Goal: Task Accomplishment & Management: Complete application form

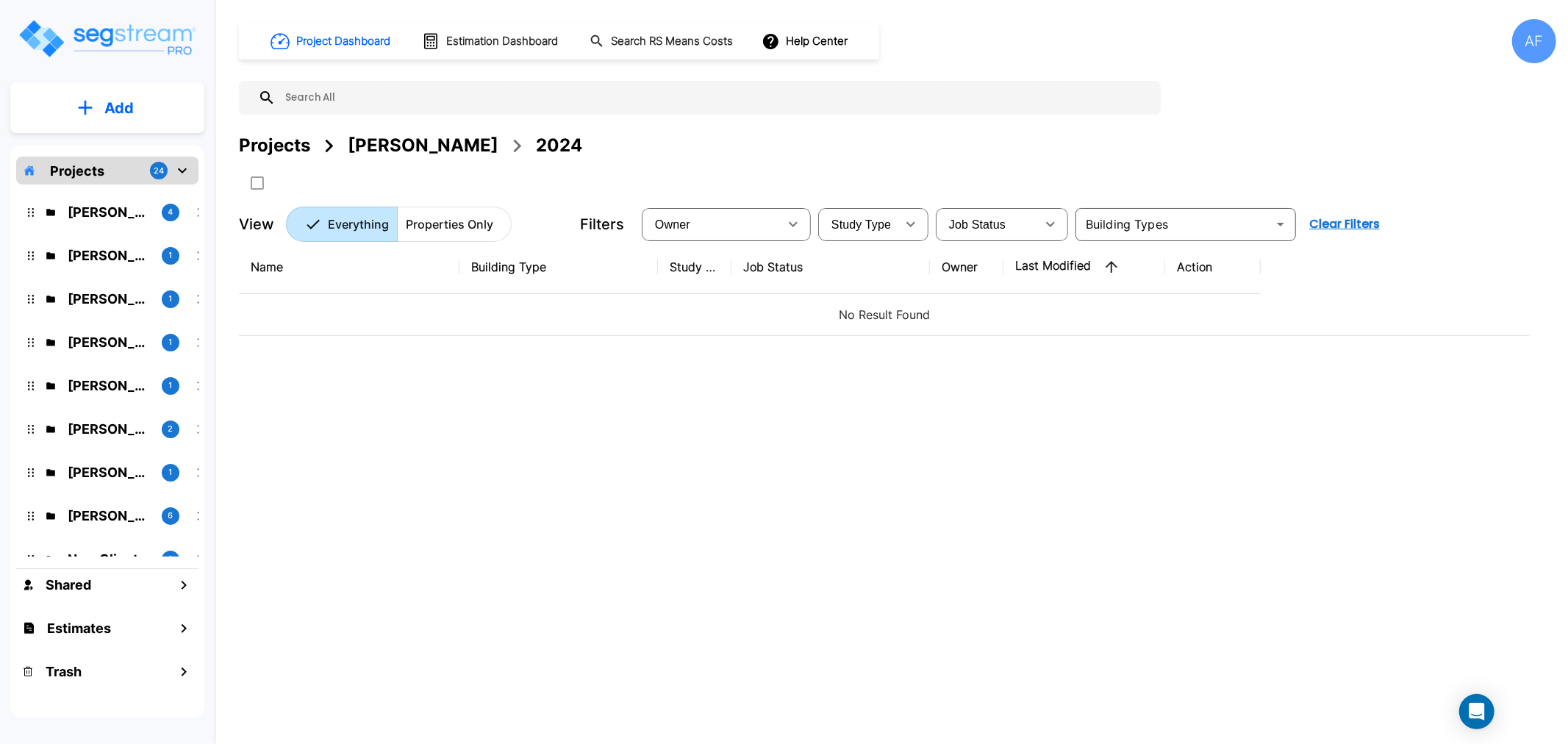
click at [100, 210] on p "[PERSON_NAME]" at bounding box center [109, 212] width 82 height 20
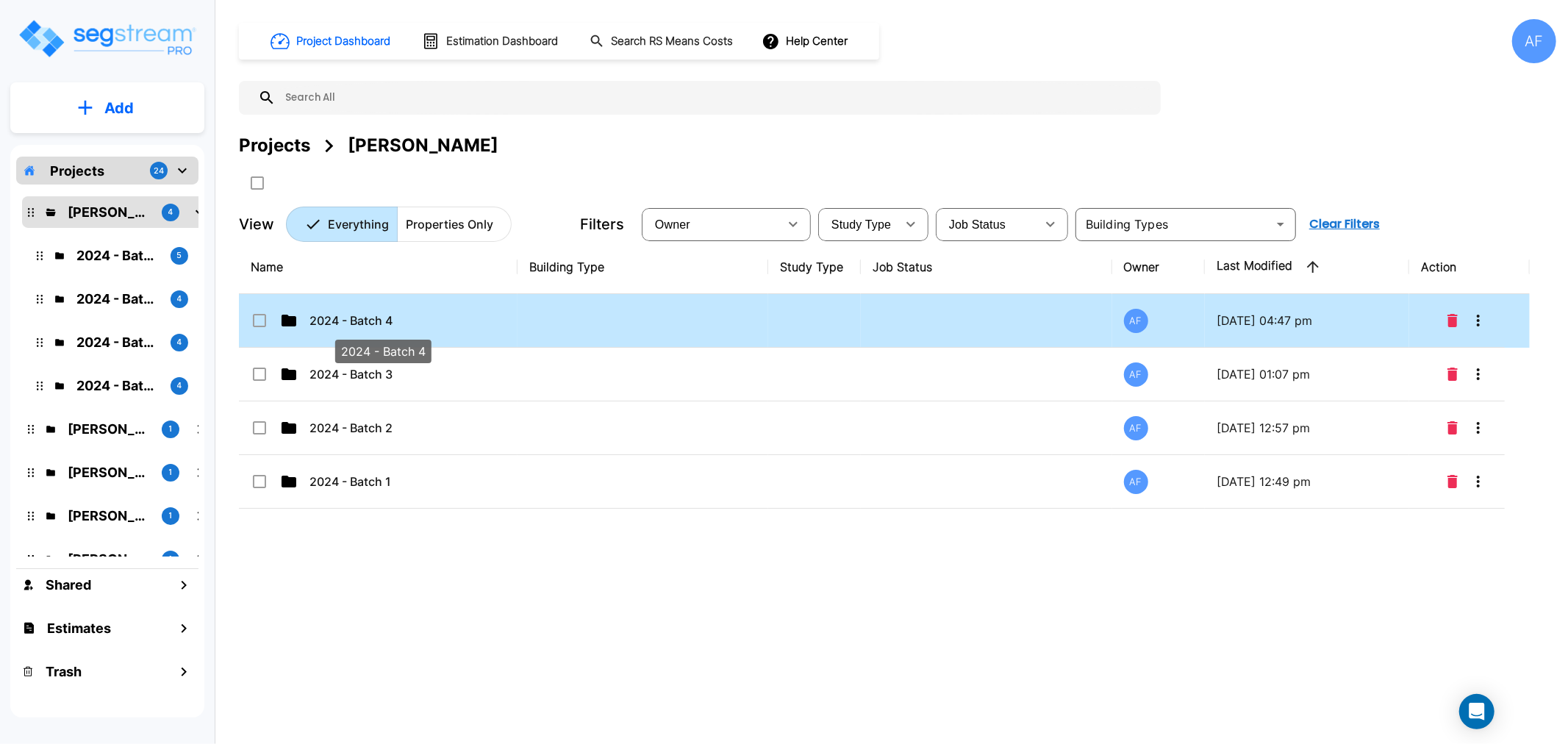
click at [320, 318] on p "2024 - Batch 4" at bounding box center [382, 320] width 147 height 17
click at [321, 322] on p "2024 - Batch 4" at bounding box center [382, 320] width 147 height 17
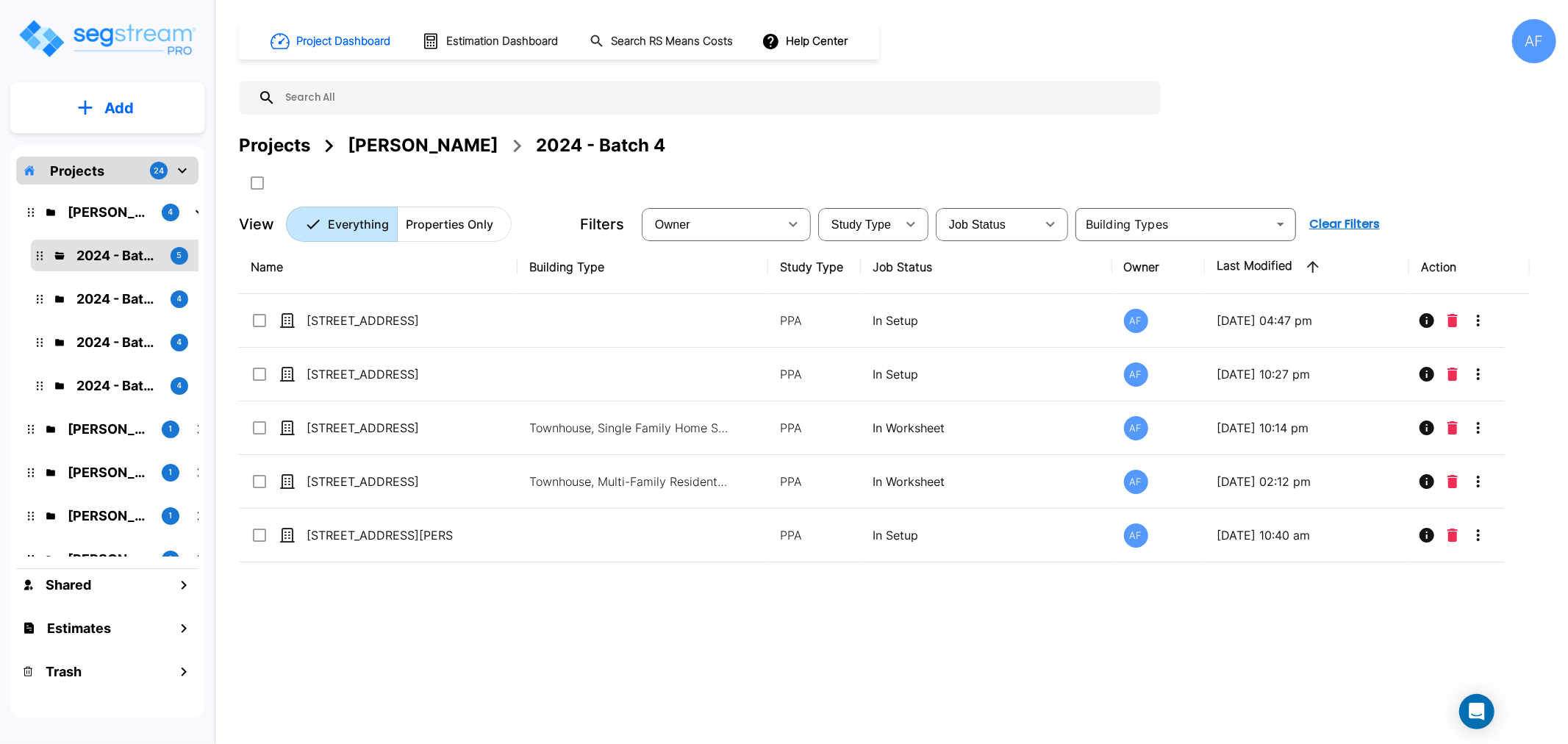
click at [348, 618] on div "Name Building Type Study Type Job Status Owner Last Modified Action 64-34 68th …" at bounding box center [884, 471] width 1291 height 461
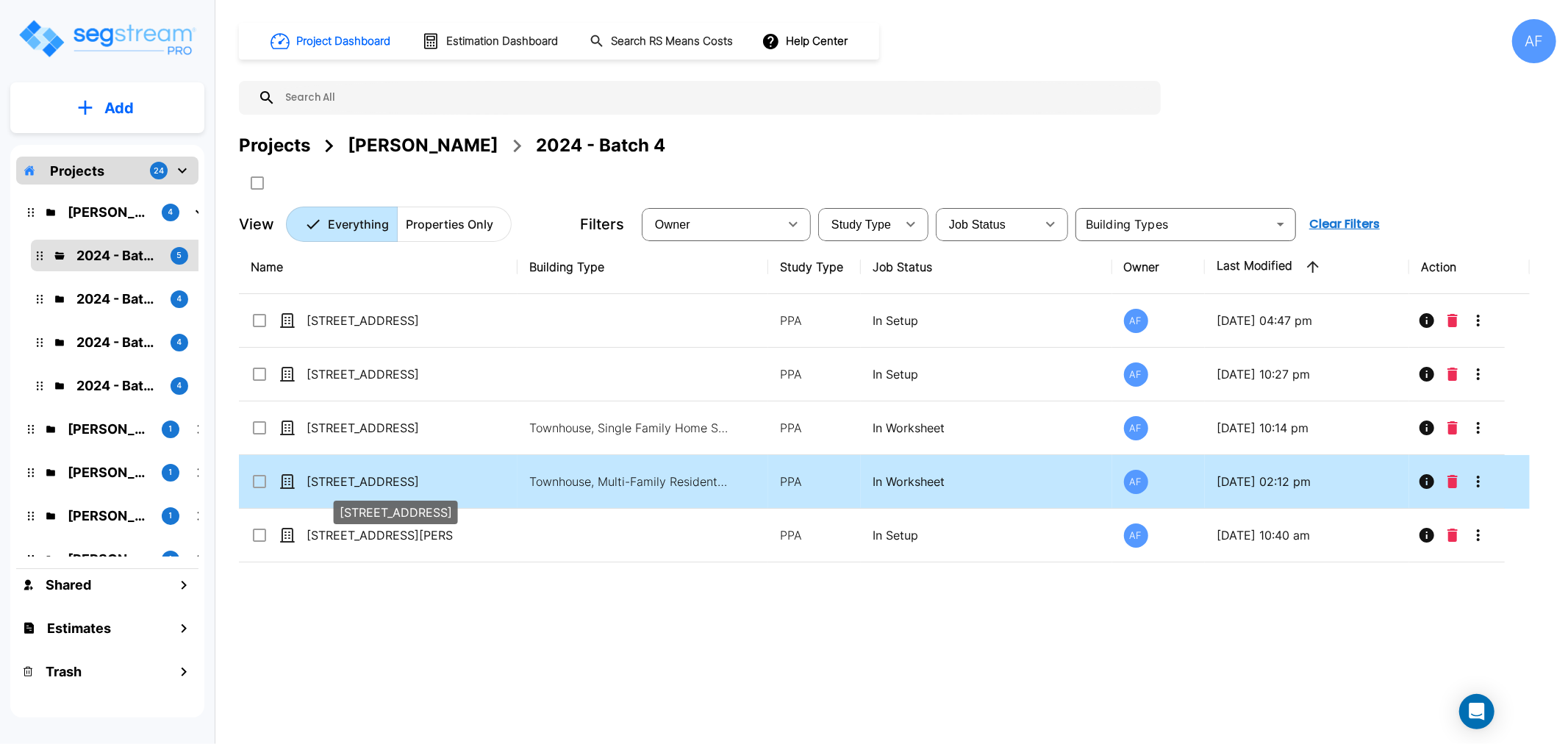
click at [348, 485] on p "[STREET_ADDRESS]" at bounding box center [379, 482] width 147 height 17
click at [348, 485] on p "966 Gates Ave" at bounding box center [379, 482] width 147 height 17
checkbox input "false"
click at [348, 485] on p "966 Gates Ave" at bounding box center [379, 482] width 147 height 17
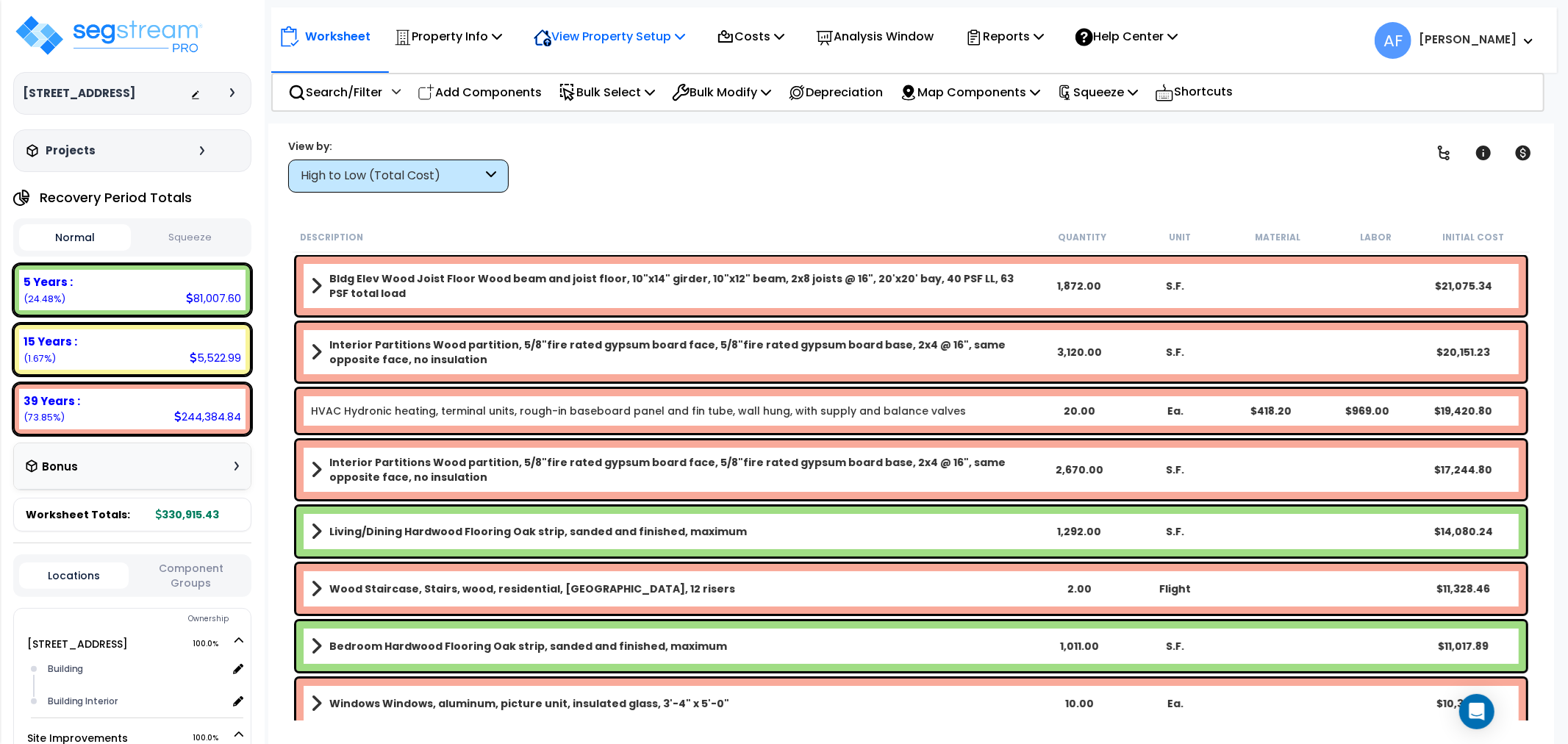
click at [502, 30] on p "View Property Setup" at bounding box center [448, 37] width 108 height 20
click at [589, 100] on link "View Questionnaire" at bounding box center [598, 100] width 145 height 30
drag, startPoint x: 100, startPoint y: 96, endPoint x: 8, endPoint y: 100, distance: 92.1
click at [8, 100] on div "966 Gates Ave Depreciable Tax Basis : $0.00 Placed-In-Service Date : 09-01-2017…" at bounding box center [132, 372] width 265 height 744
copy h3 "[STREET_ADDRESS]"
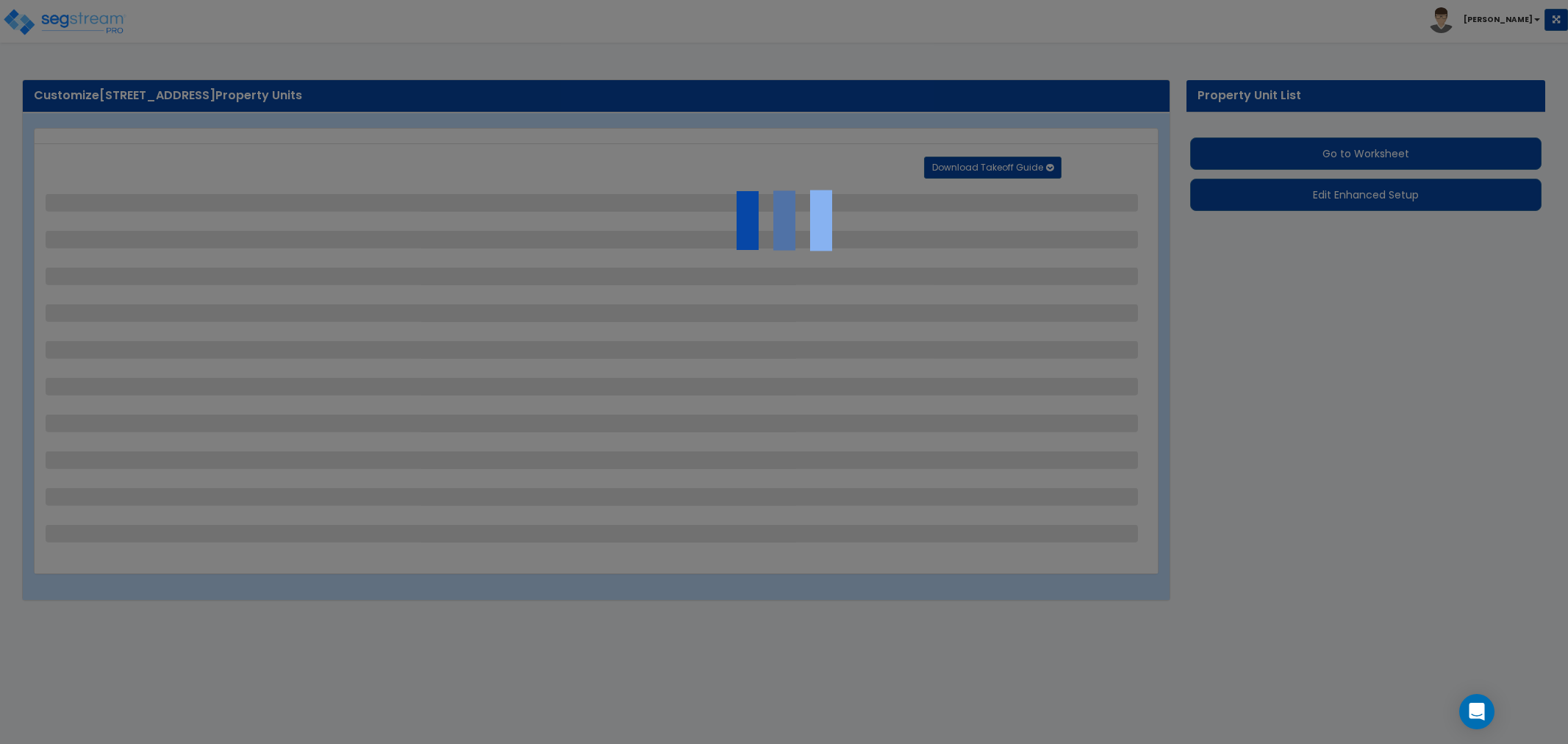
select select "2"
select select "1"
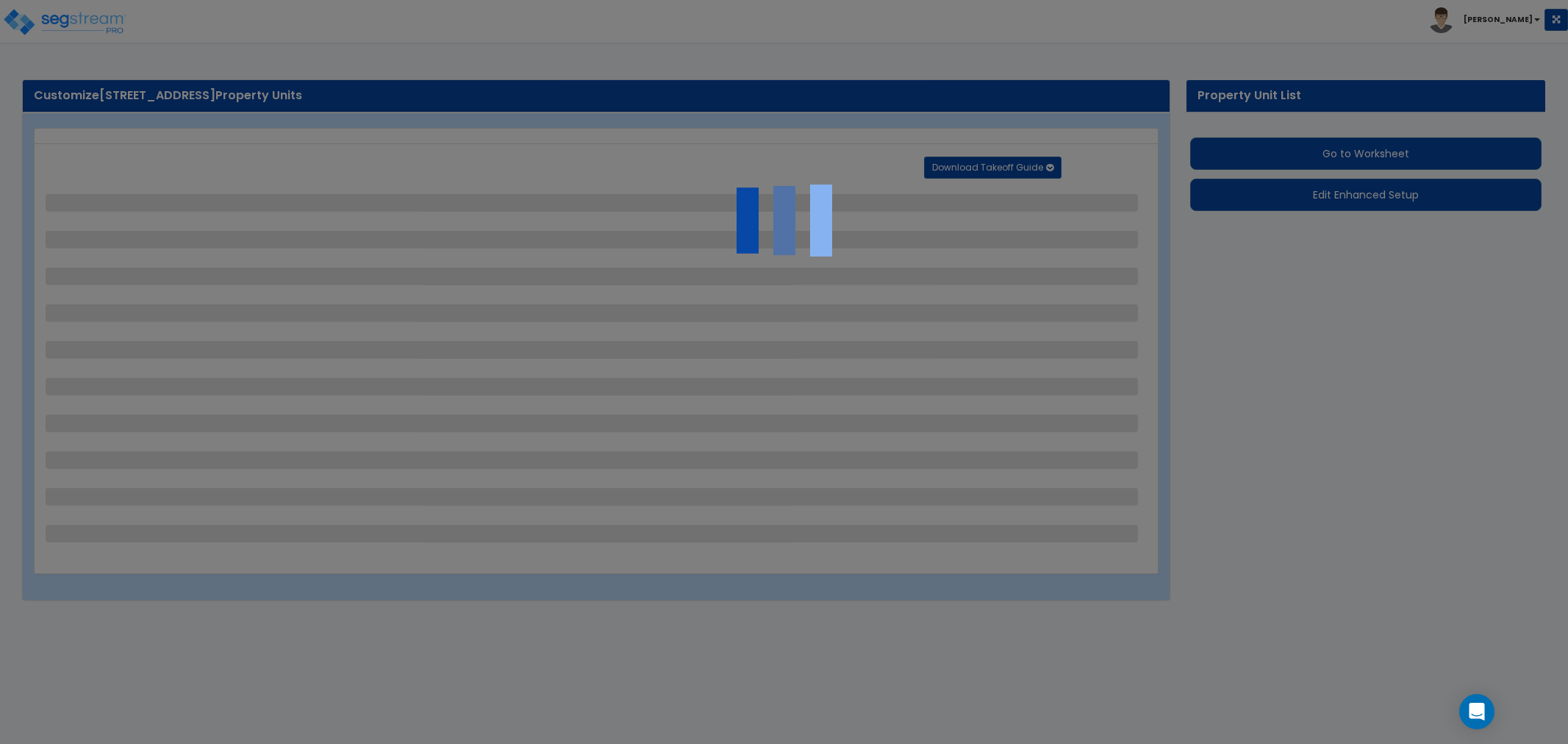
select select "1"
select select "6"
select select "1"
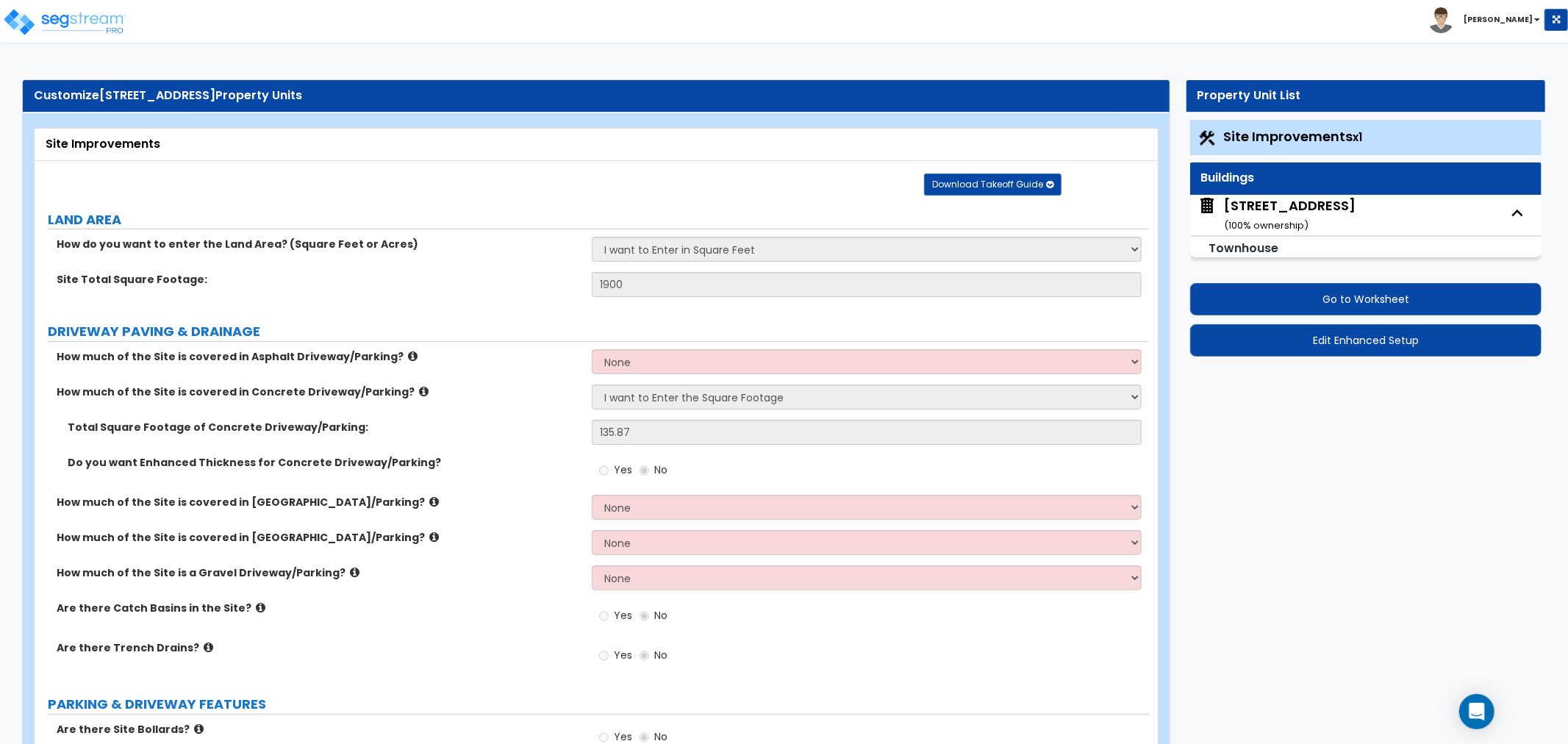
click at [1268, 202] on div "966 Gates Ave ( 100 % ownership)" at bounding box center [1290, 215] width 132 height 37
select select "1"
select select "3"
select select "7"
select select "2"
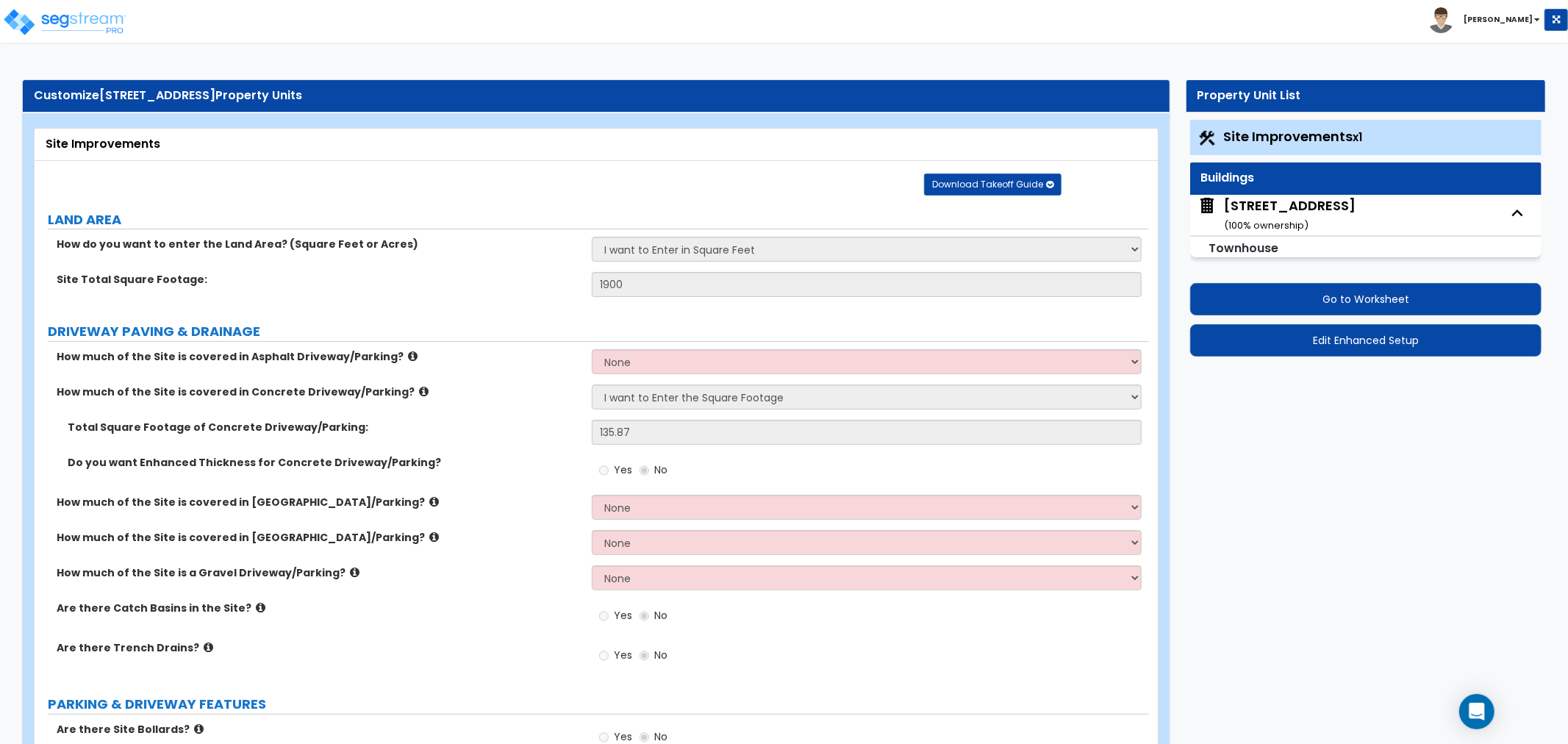
select select "3"
select select "1"
select select "2"
select select "4"
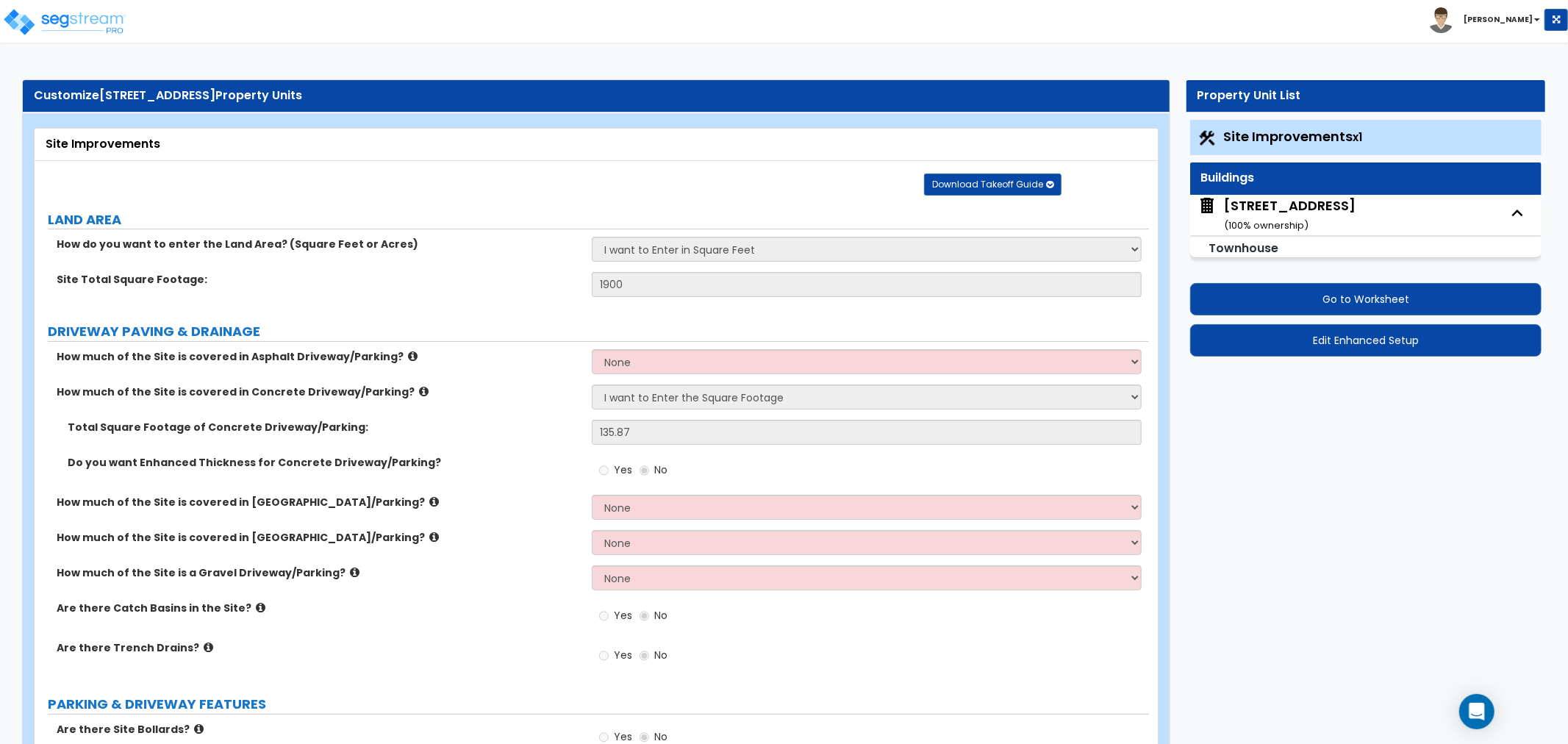
select select "2"
select select "4"
select select "1"
select select "2"
select select "1"
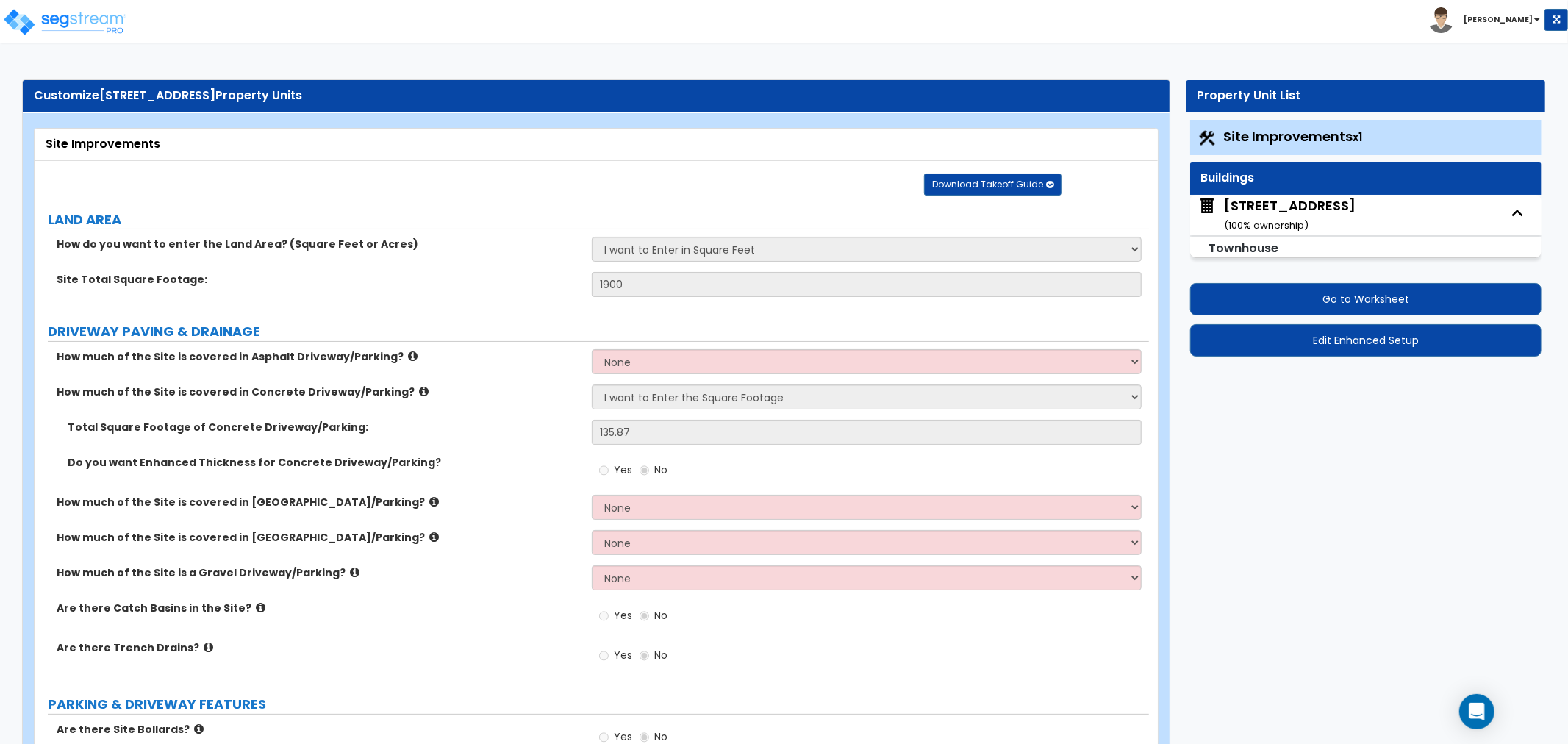
select select "2"
select select "1"
select select "2"
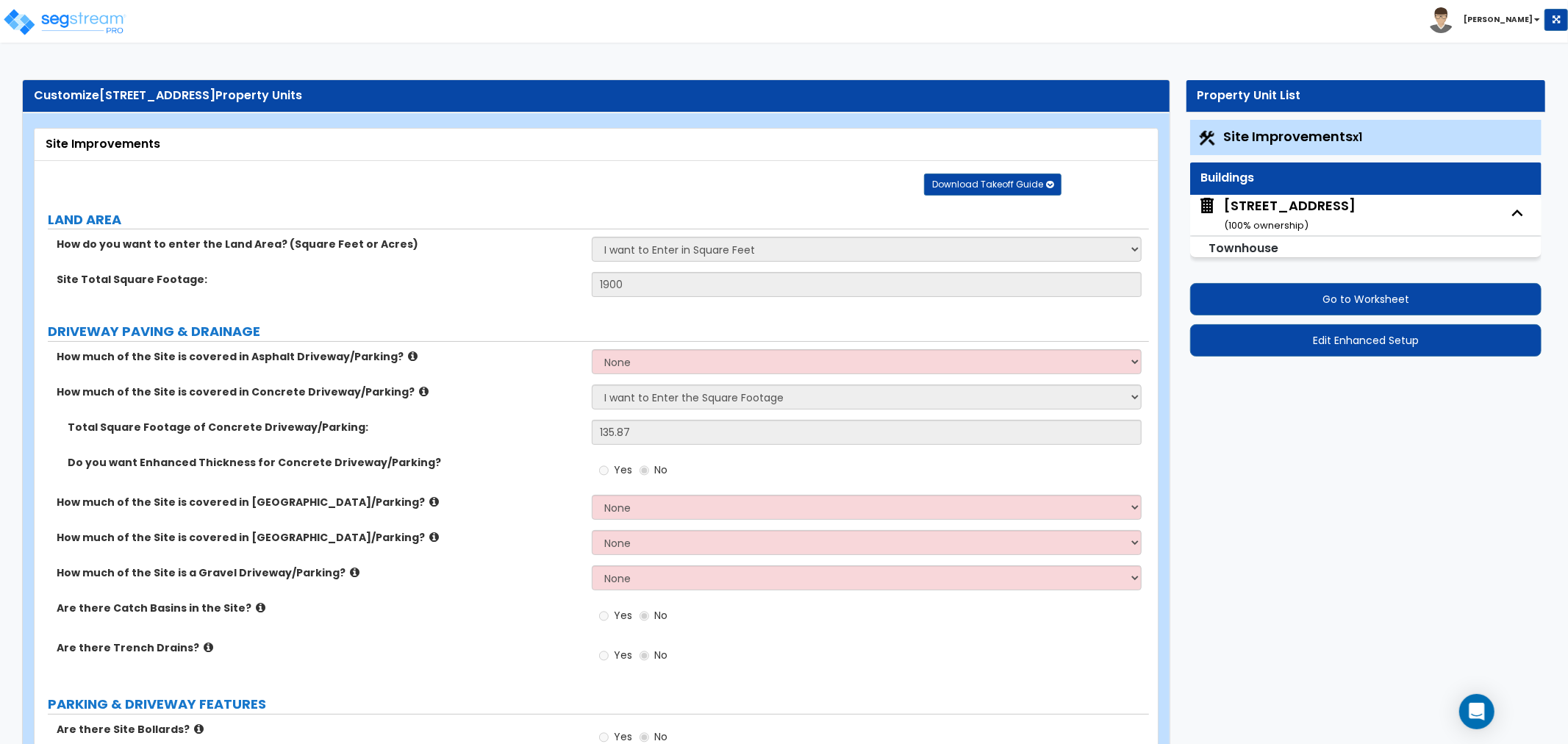
select select "2"
select select "1"
select select "3"
select select "2"
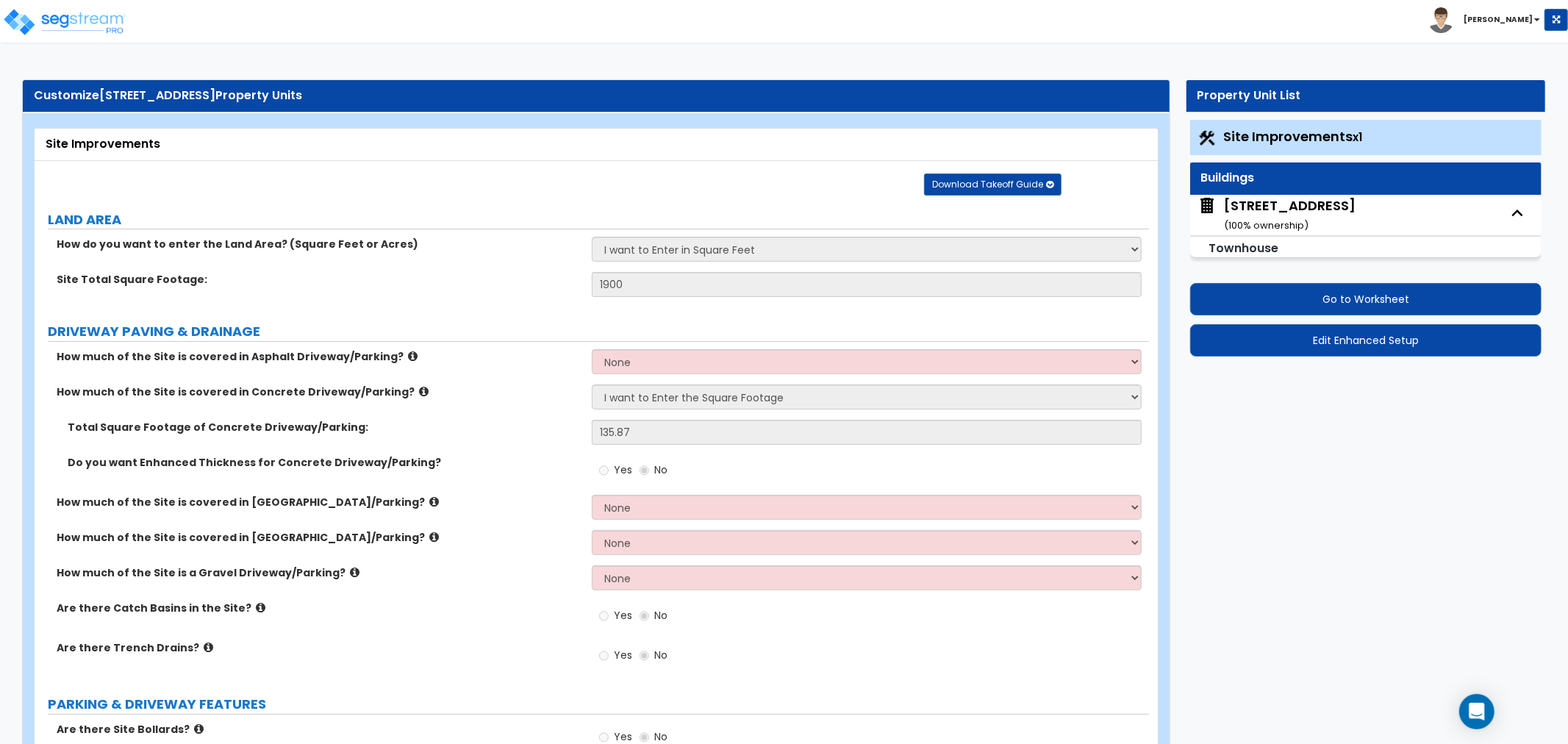
select select "2"
select select "1"
select select "2"
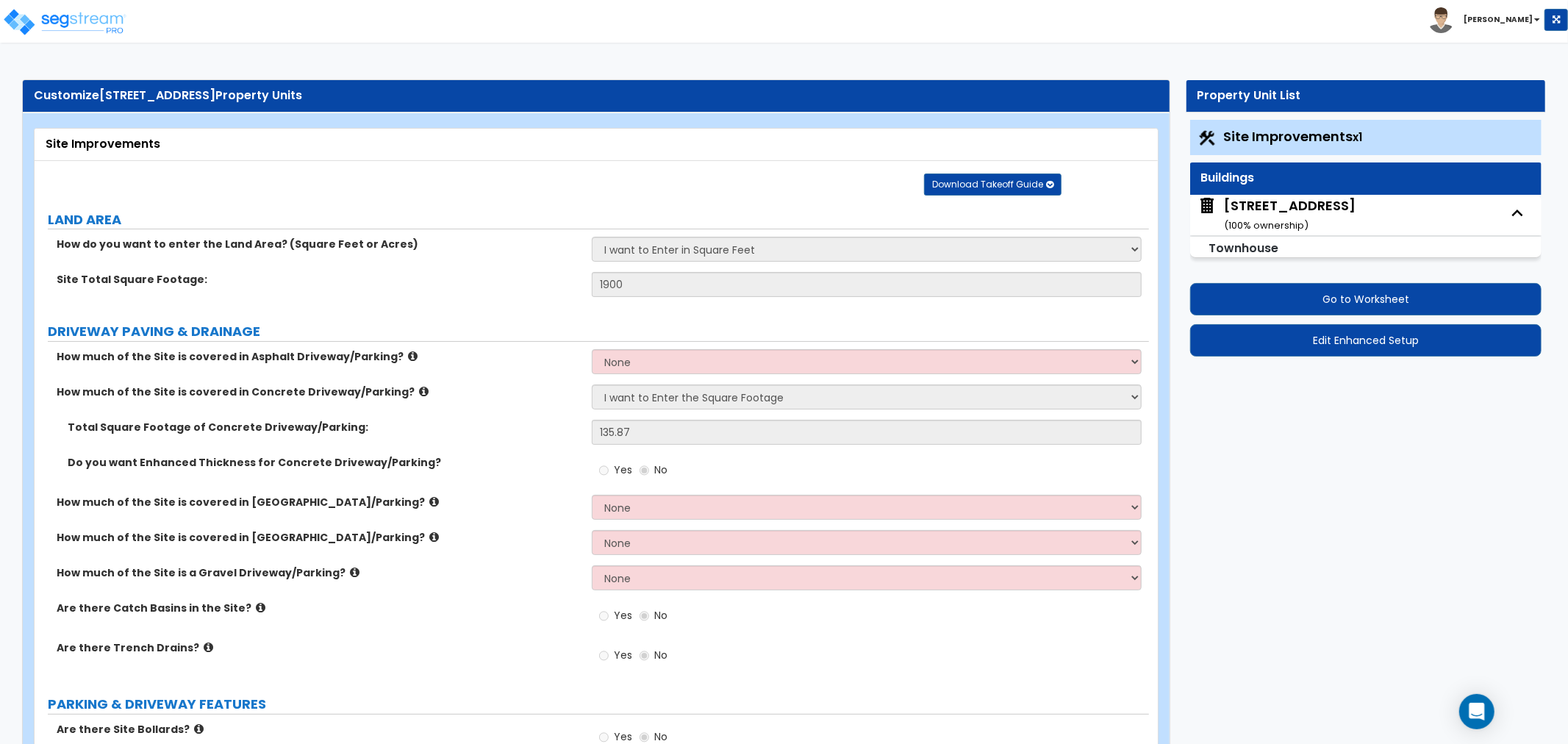
select select "6"
select select "3"
select select "1"
select select "6"
select select "3"
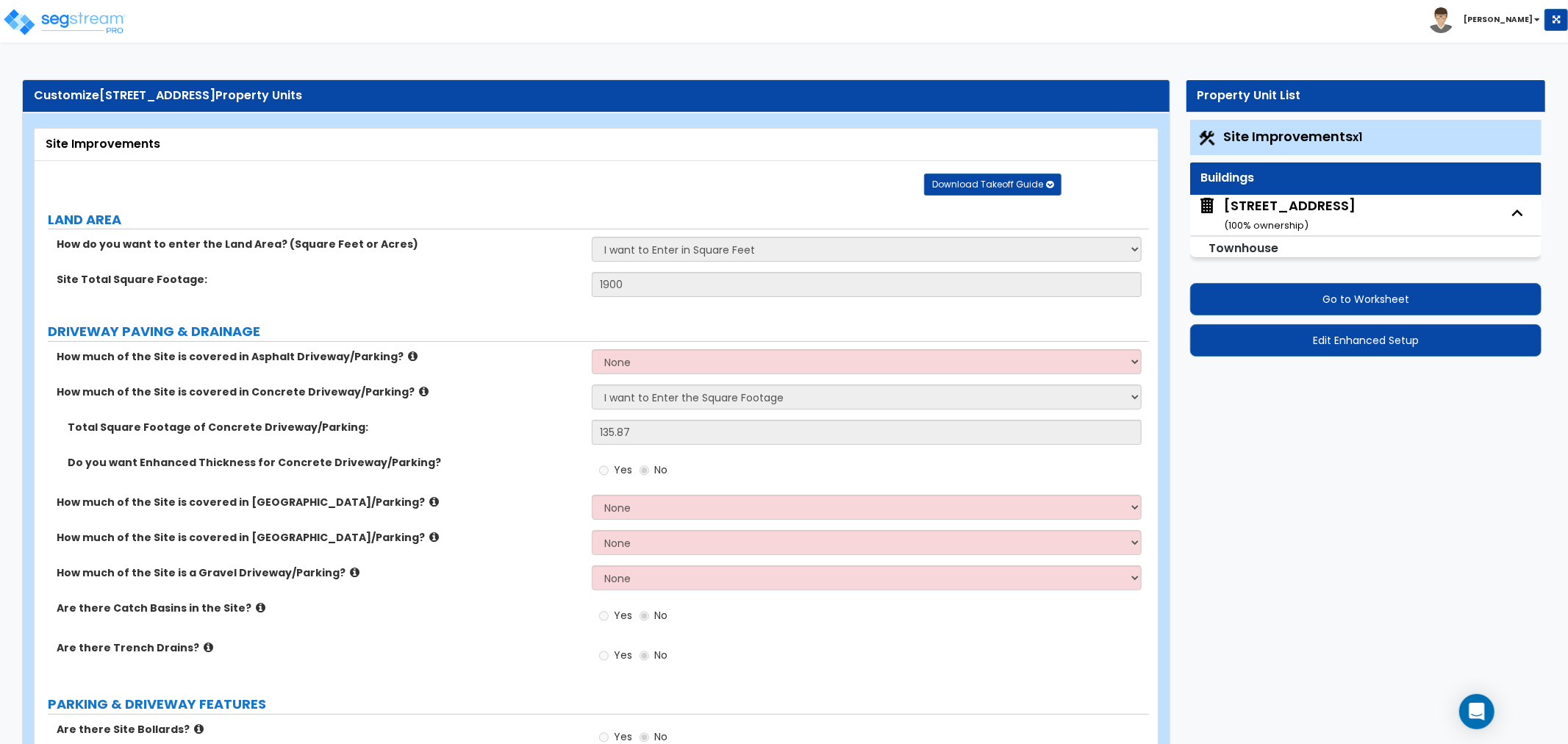
select select "1"
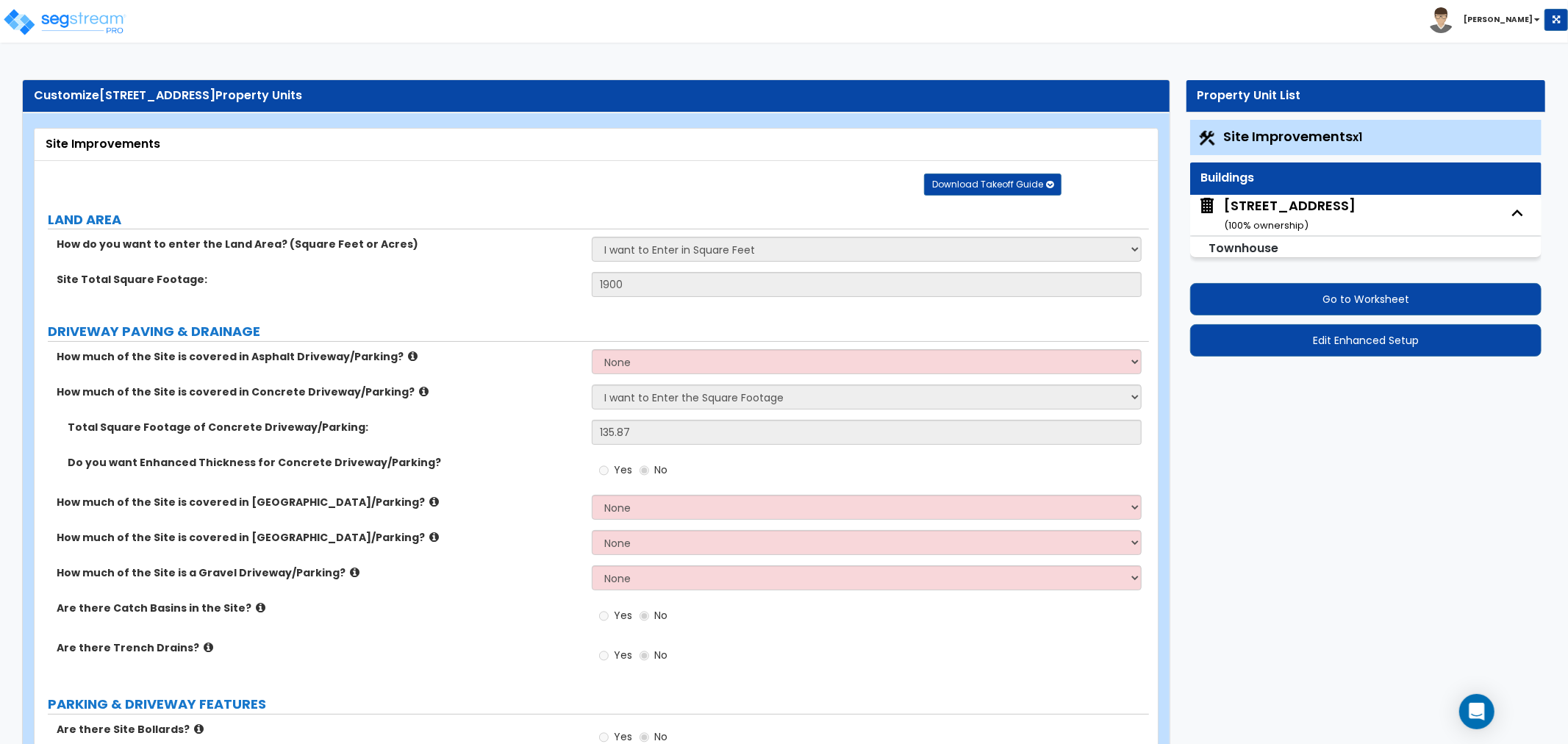
select select "1"
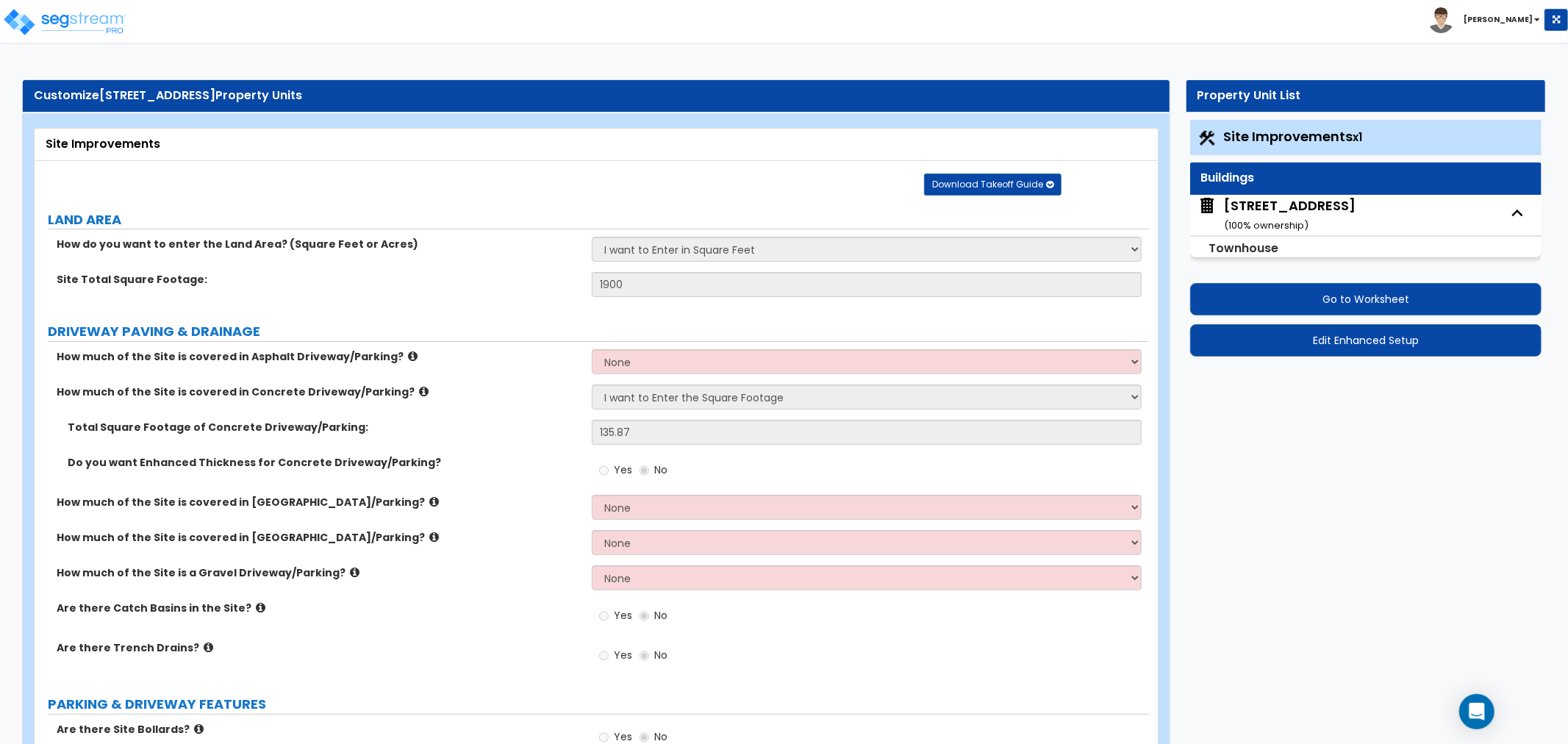
select select "3"
select select "2"
select select "1"
select select "2"
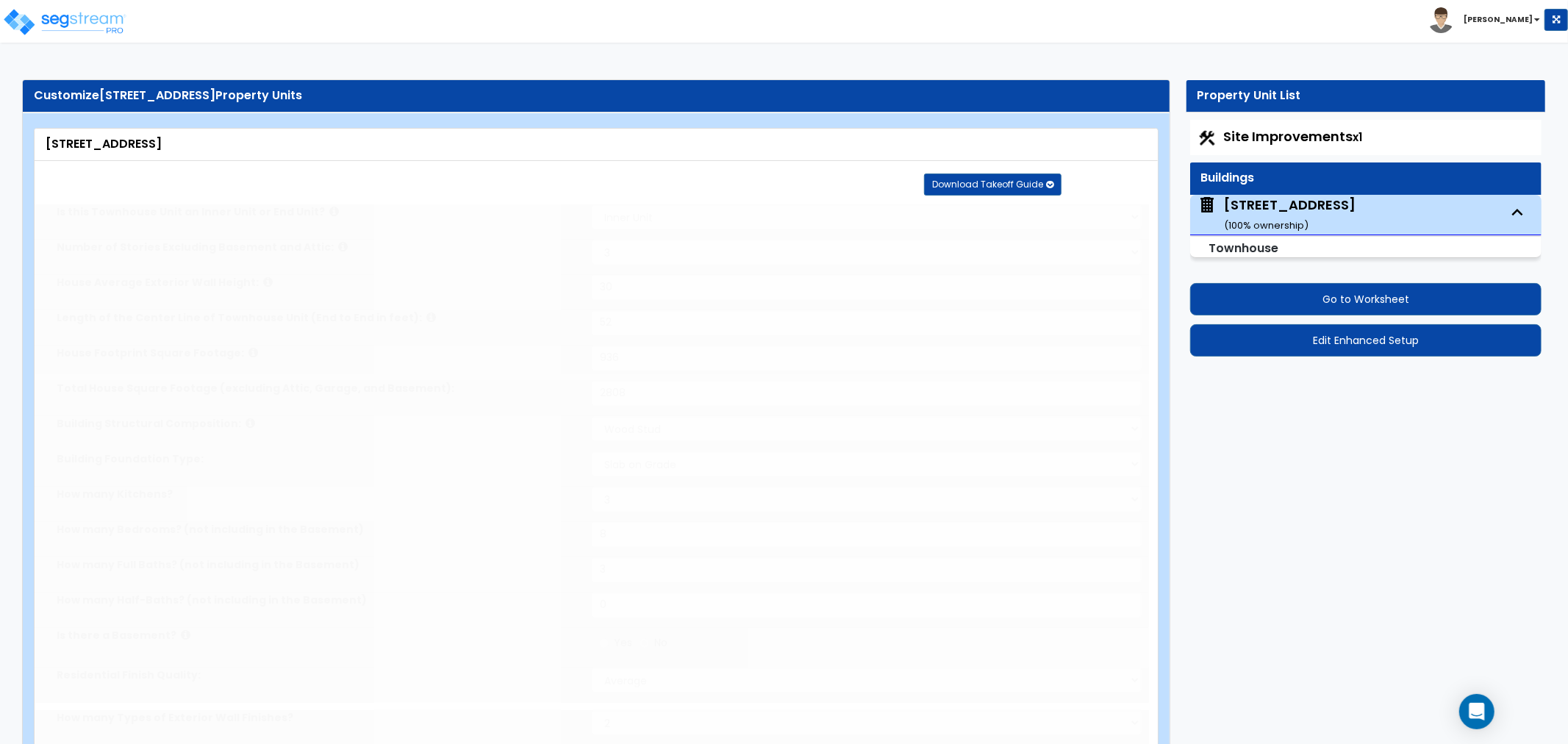
select select "2"
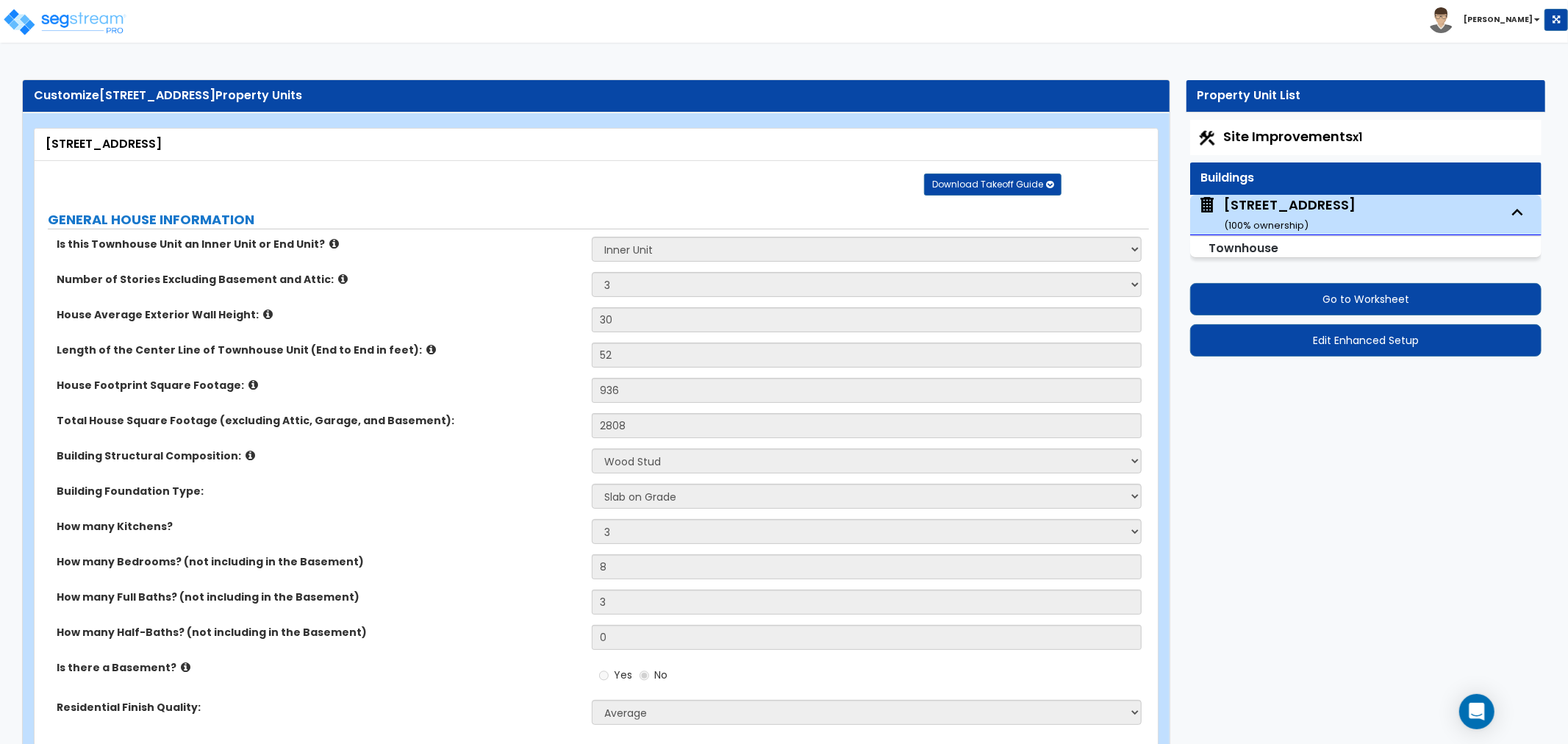
click at [547, 304] on div "Number of Stories Excluding Basement and Attic: 1 2 3 4 5" at bounding box center [592, 290] width 1115 height 35
drag, startPoint x: 75, startPoint y: 18, endPoint x: 82, endPoint y: 22, distance: 8.1
click at [75, 18] on img at bounding box center [65, 22] width 125 height 30
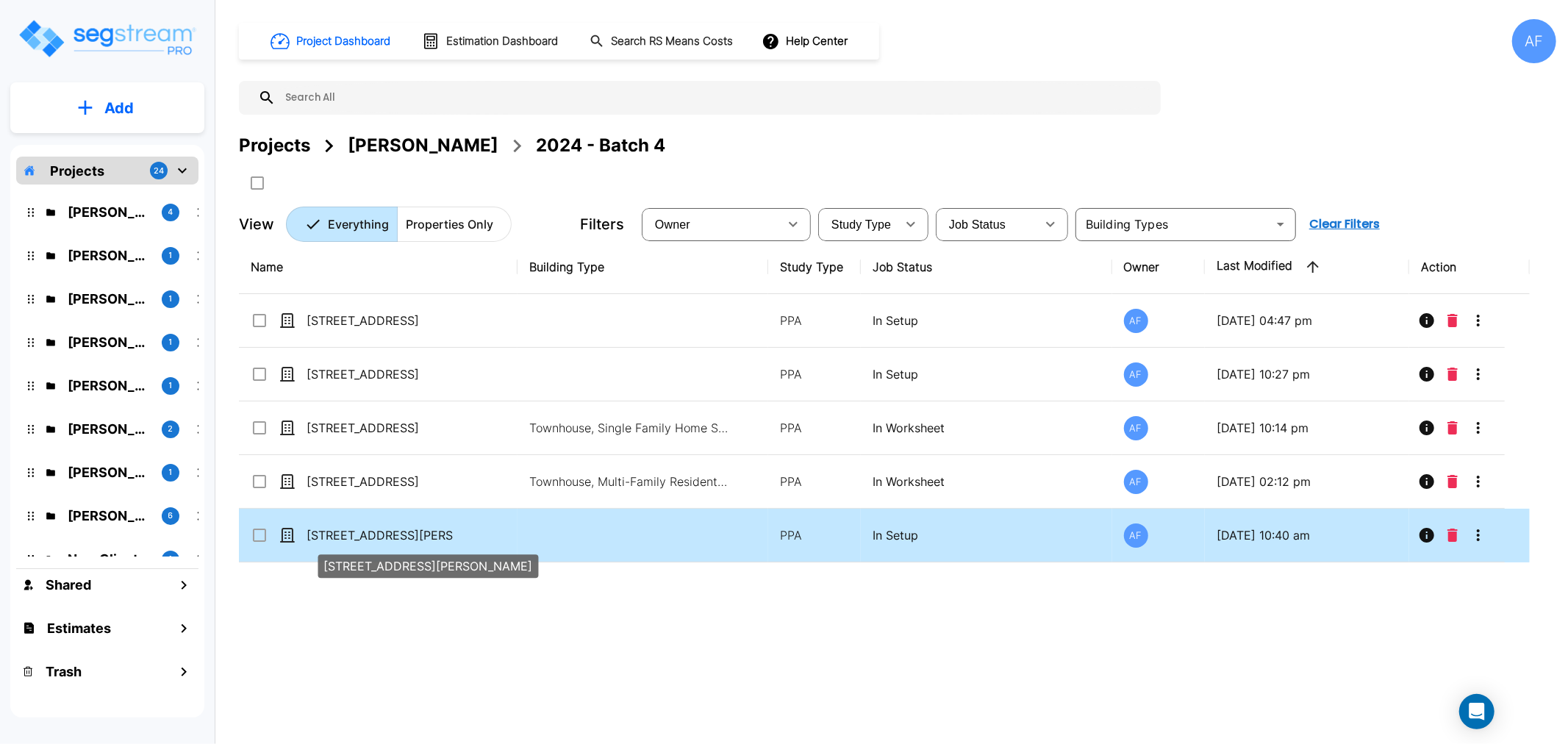
click at [389, 538] on p "[STREET_ADDRESS][PERSON_NAME]" at bounding box center [379, 535] width 147 height 17
checkbox input "true"
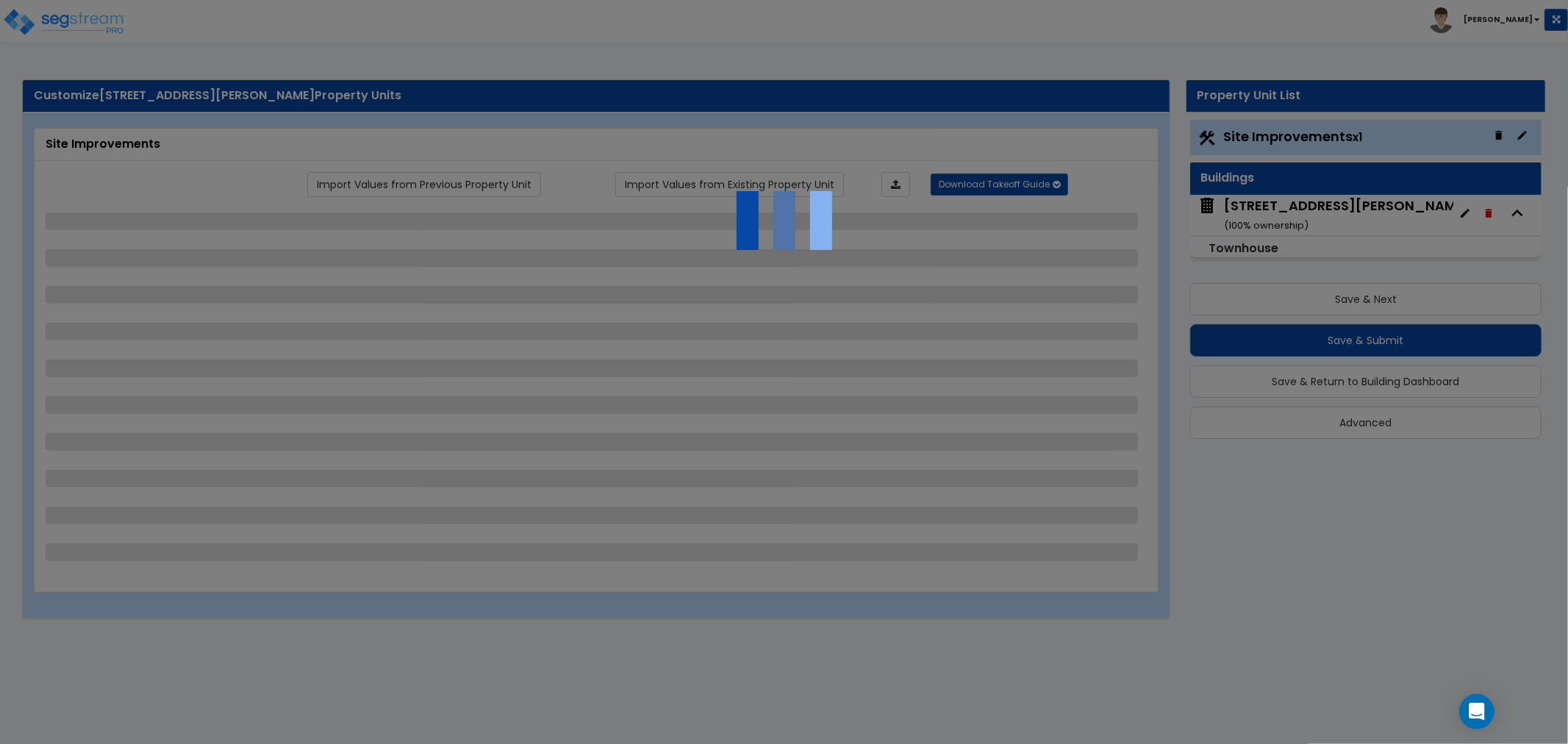
select select "2"
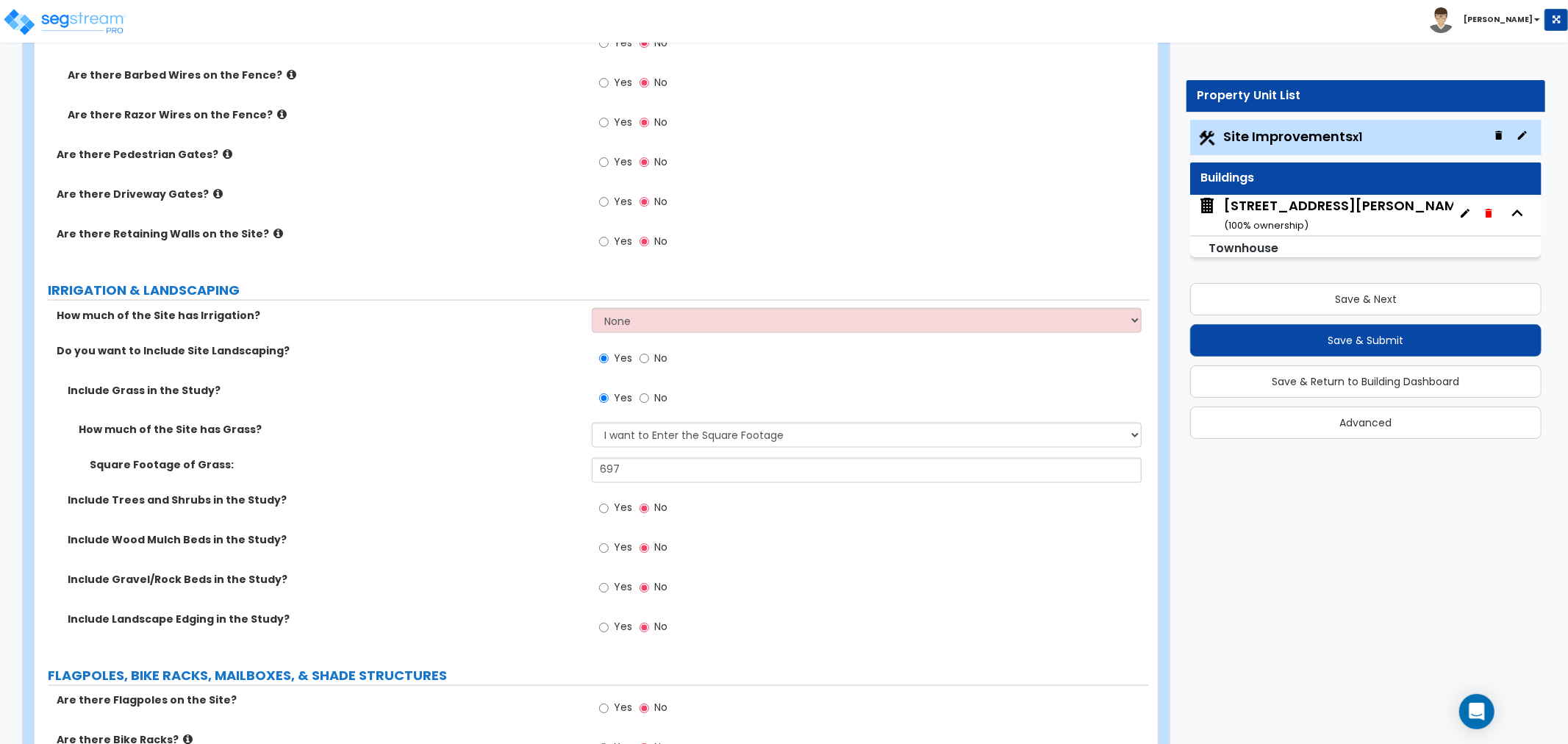
scroll to position [1922, 0]
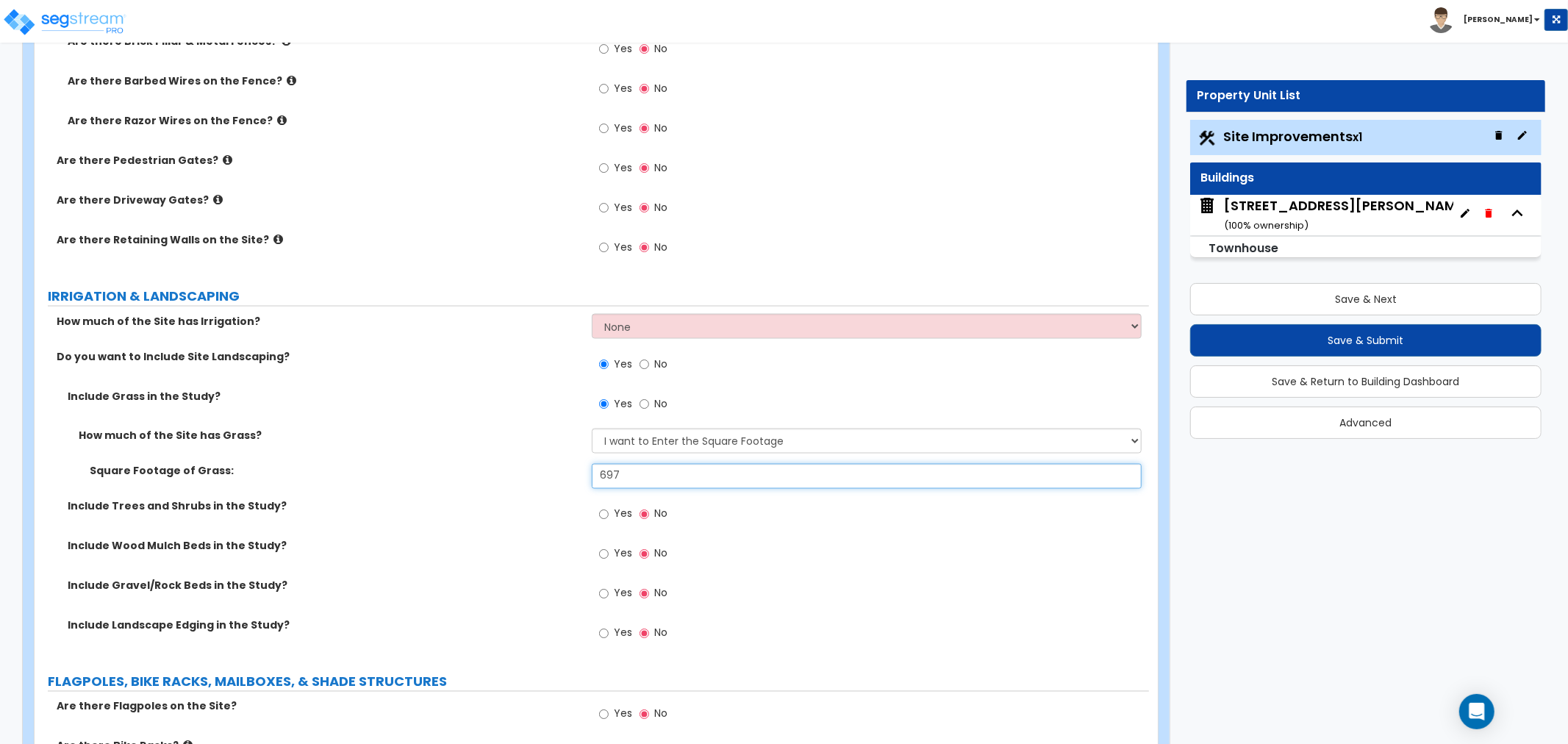
drag, startPoint x: 603, startPoint y: 466, endPoint x: 557, endPoint y: 466, distance: 46.0
click at [557, 466] on div "Square Footage of Grass: 697" at bounding box center [592, 482] width 1115 height 35
type input "857"
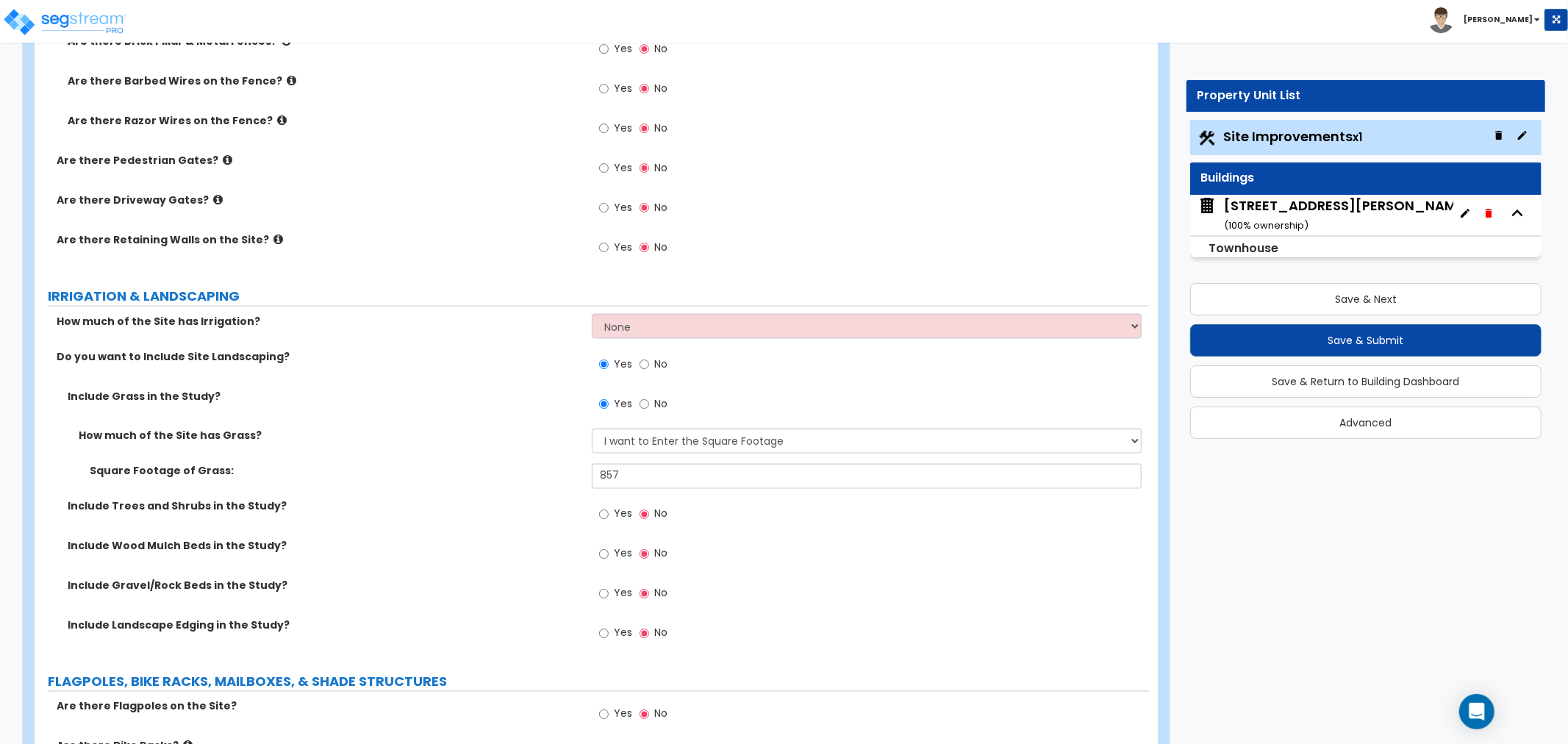
click at [494, 494] on div "Square Footage of Grass: 857" at bounding box center [592, 482] width 1115 height 35
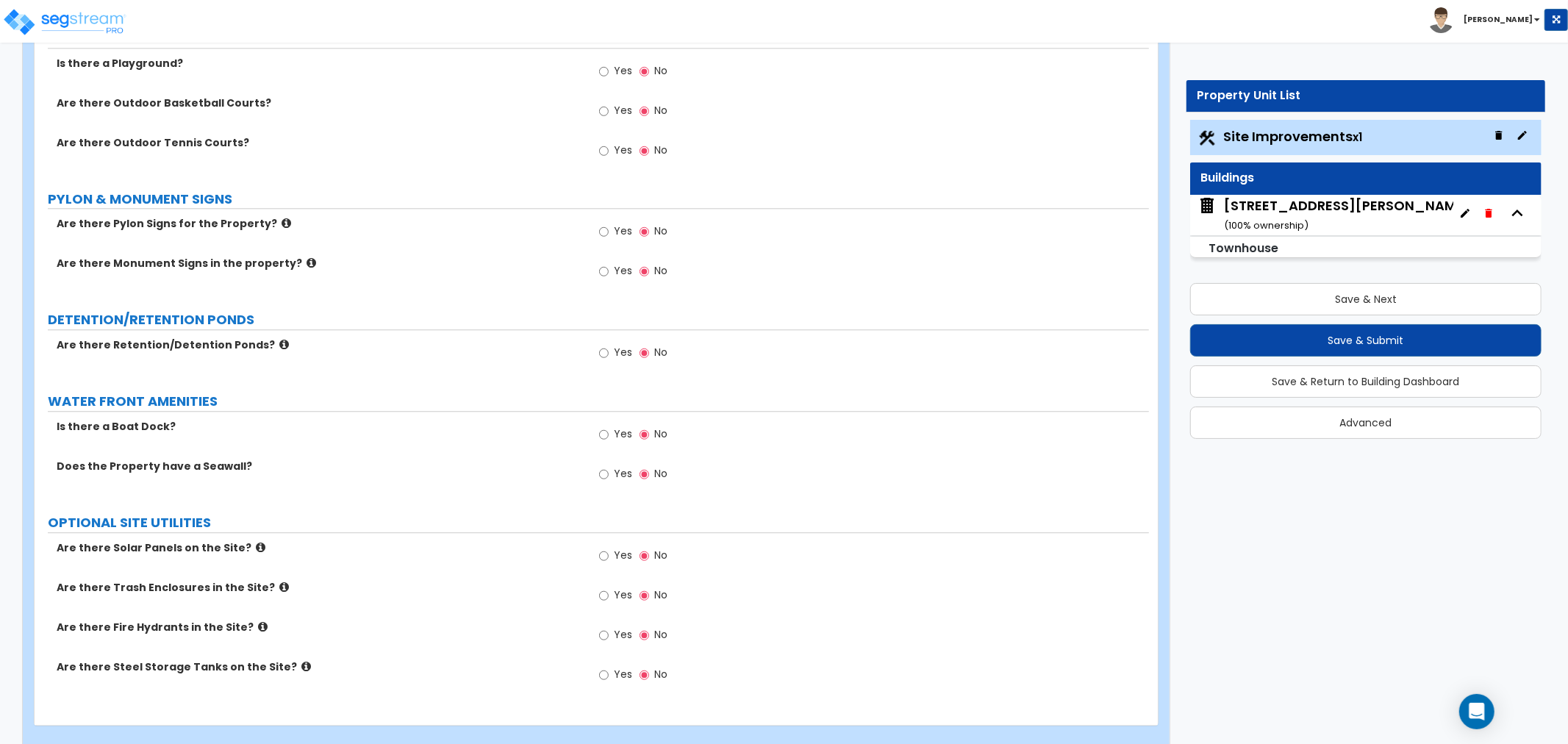
scroll to position [3149, 0]
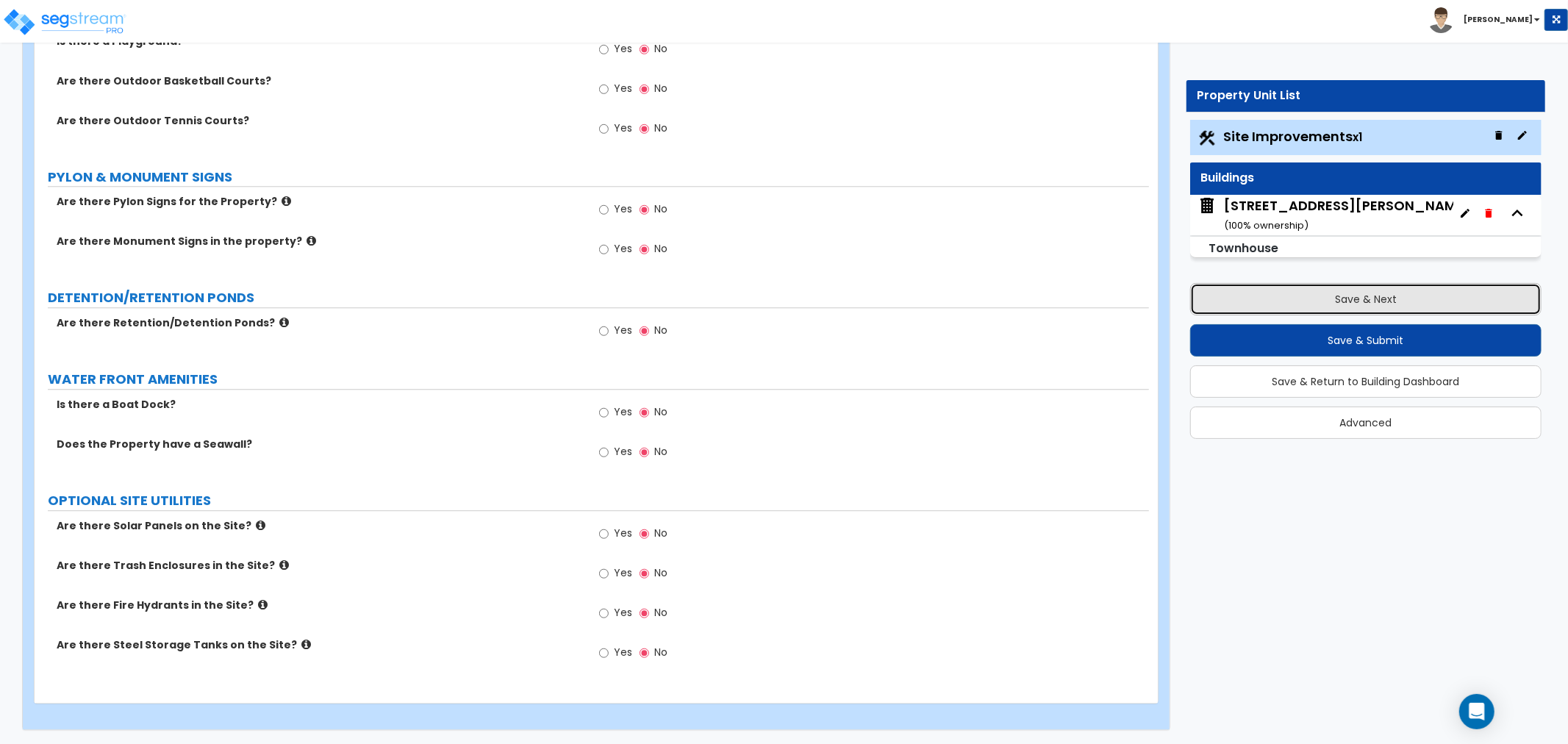
click at [1401, 299] on button "Save & Next" at bounding box center [1366, 299] width 351 height 33
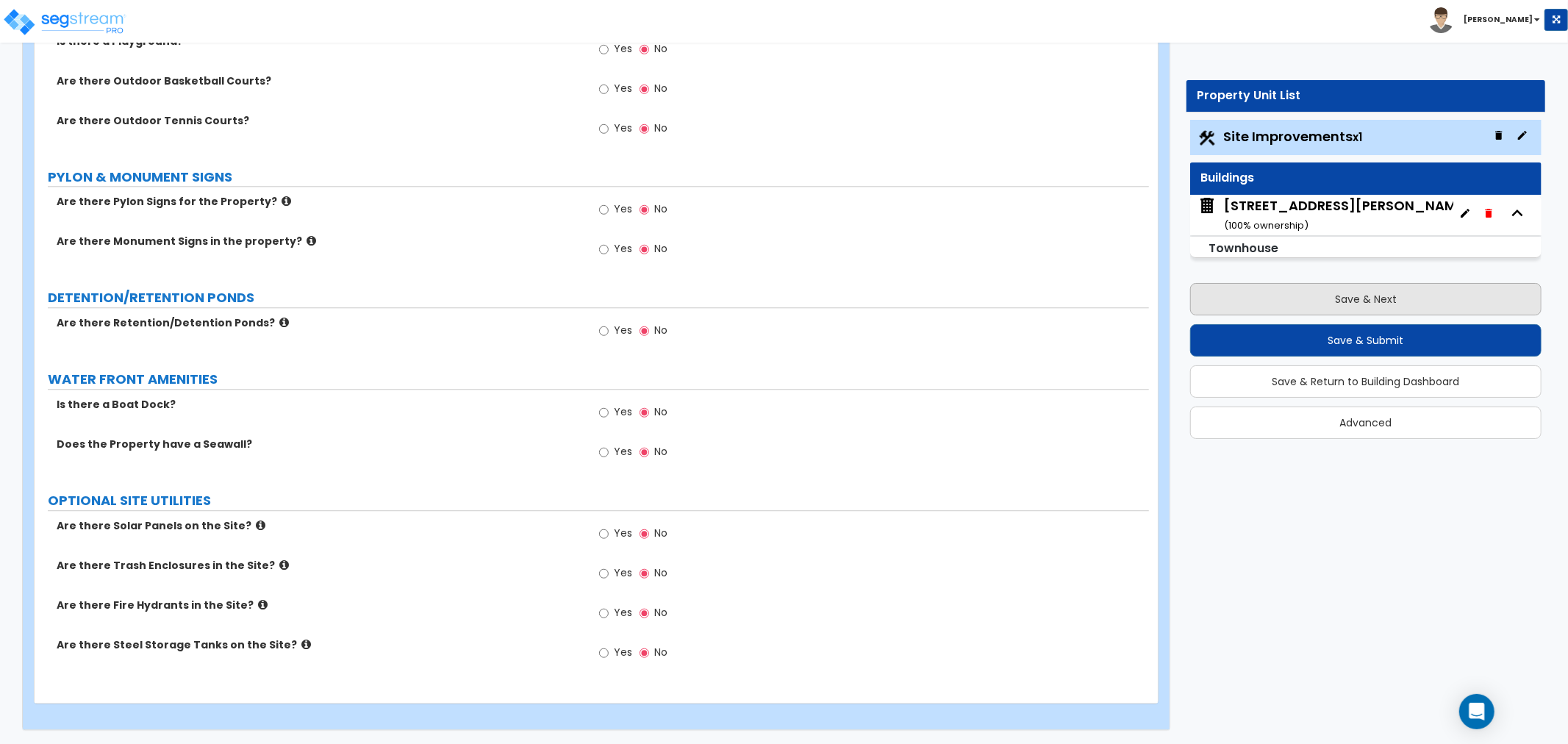
scroll to position [0, 0]
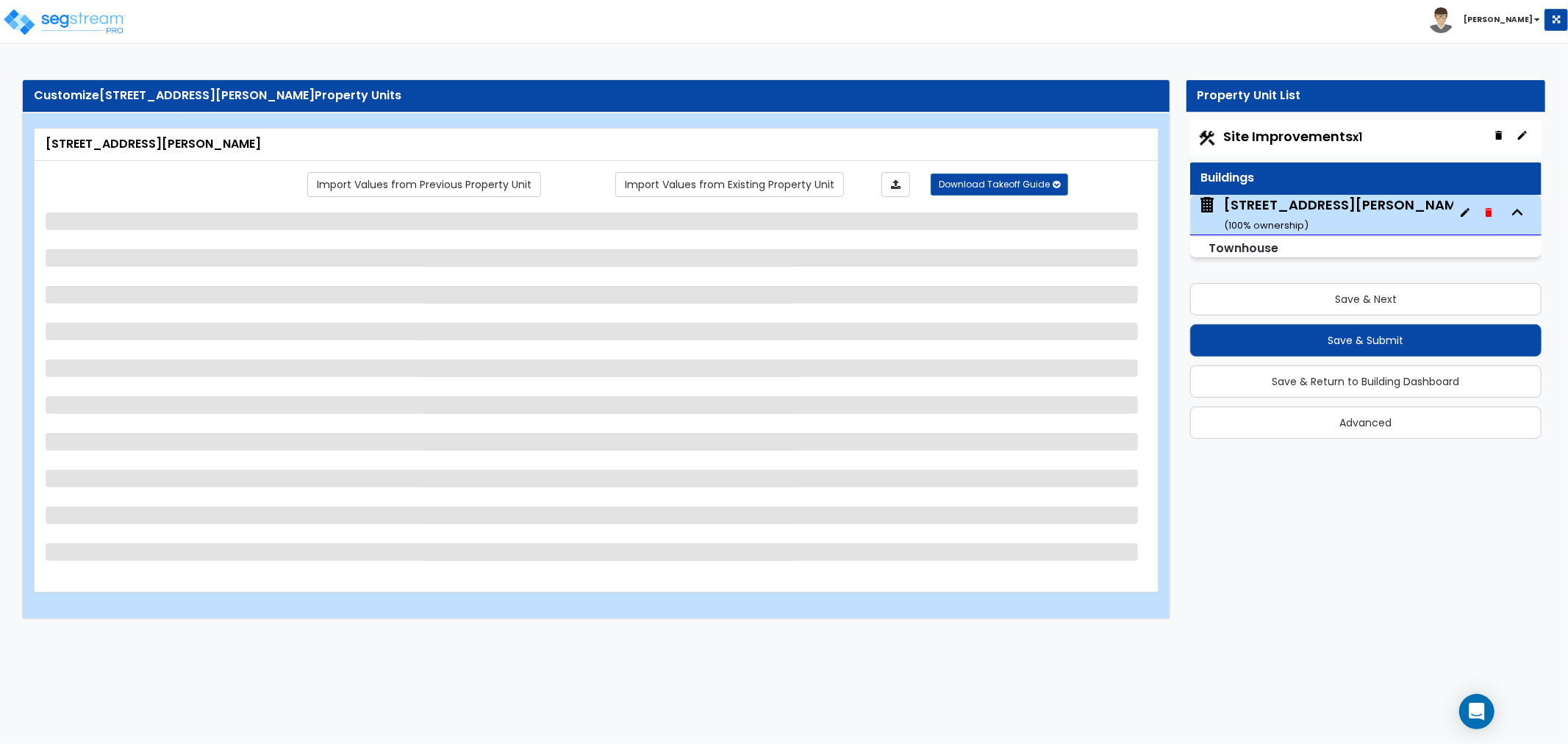
select select "1"
select select "4"
select select "7"
select select "2"
select select "3"
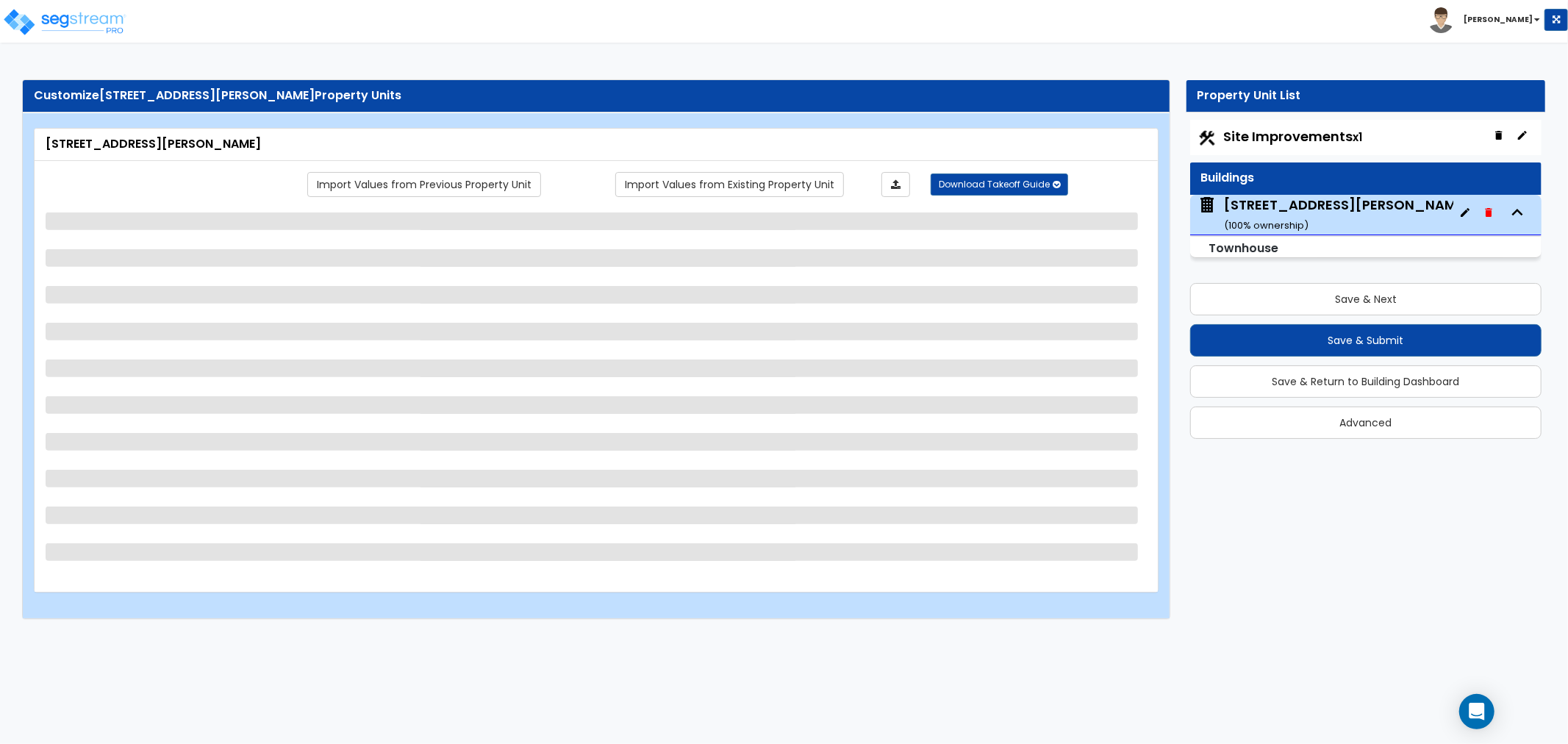
select select "1"
select select "2"
select select "4"
select select "3"
select select "2"
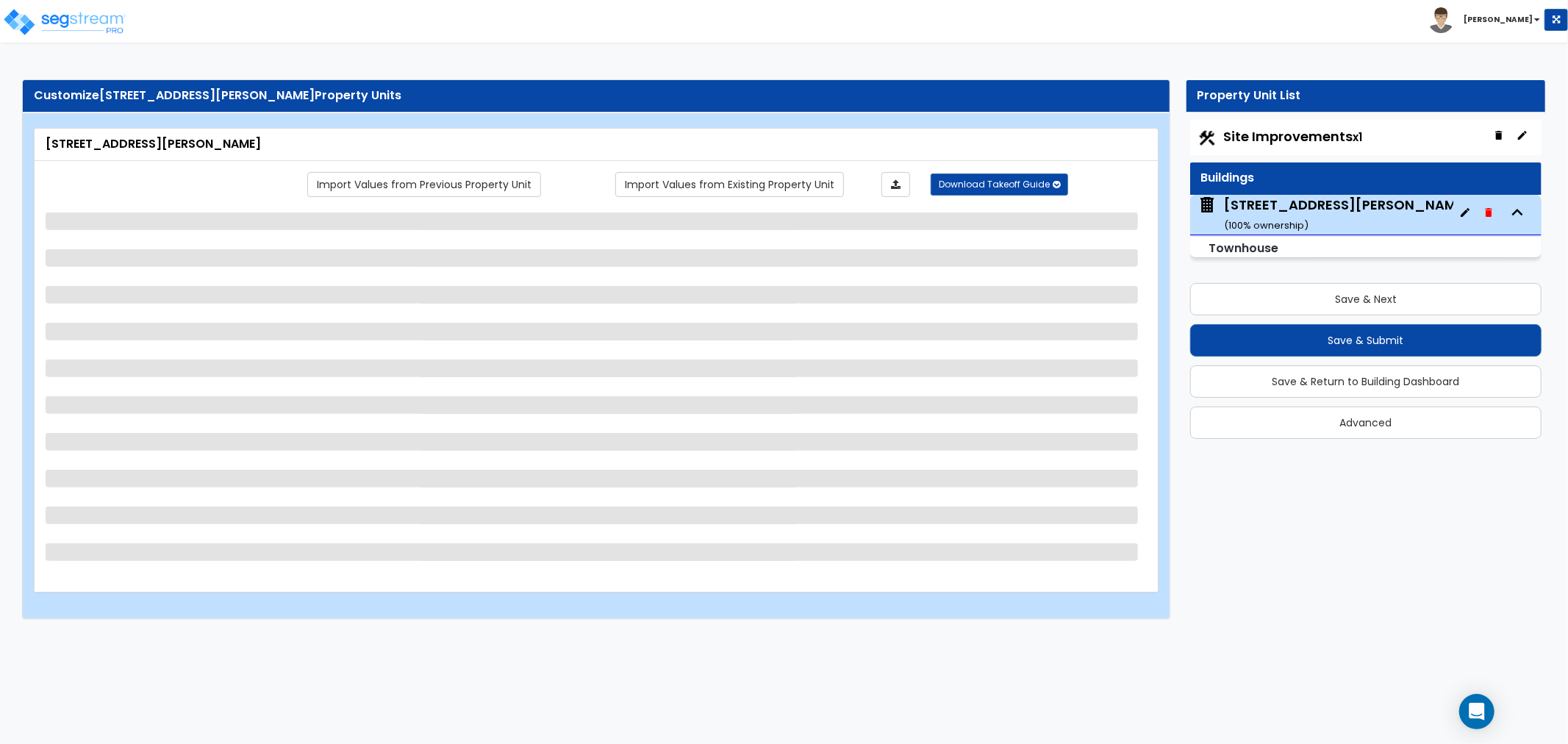
select select "4"
select select "2"
select select "1"
select select "2"
select select "1"
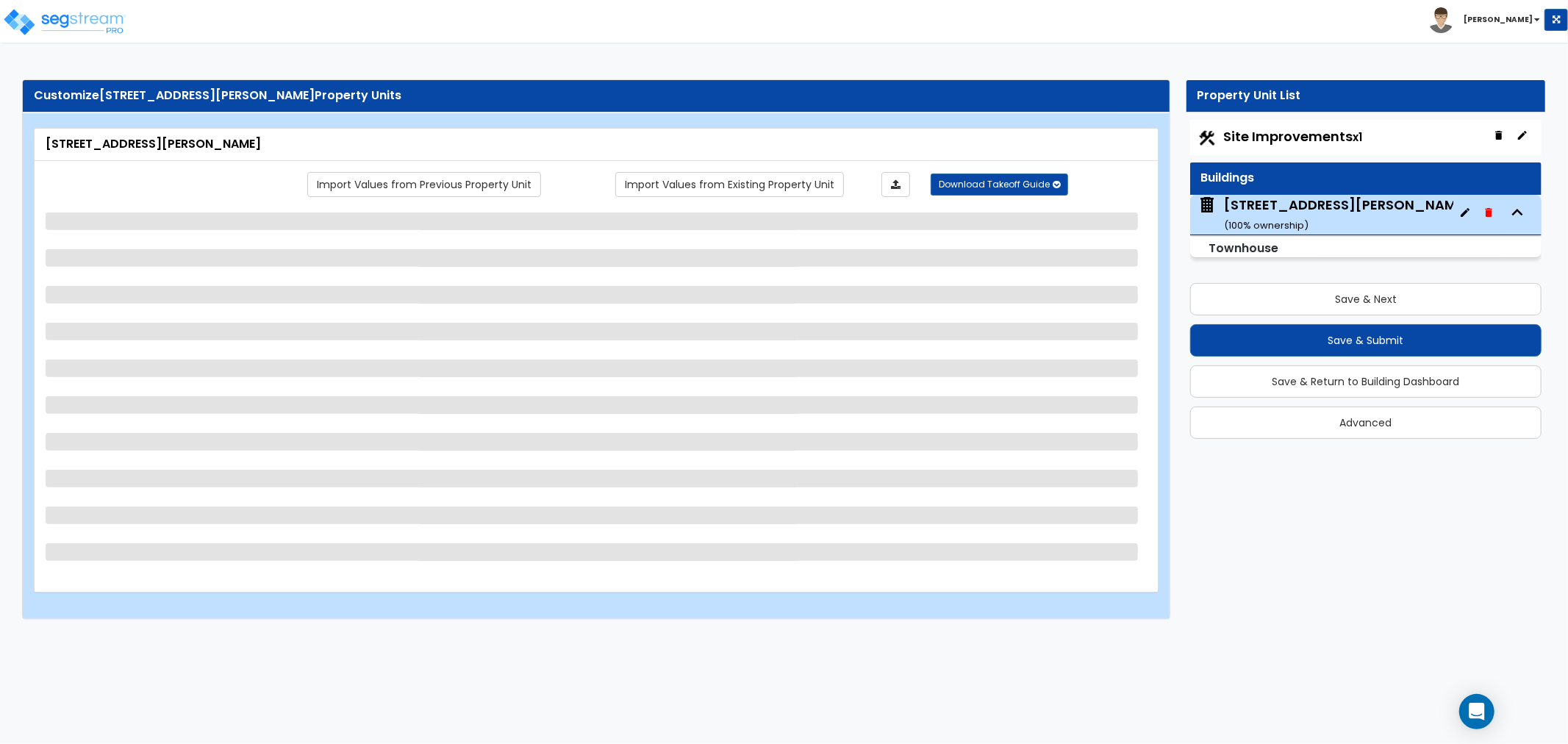
select select "1"
select select "2"
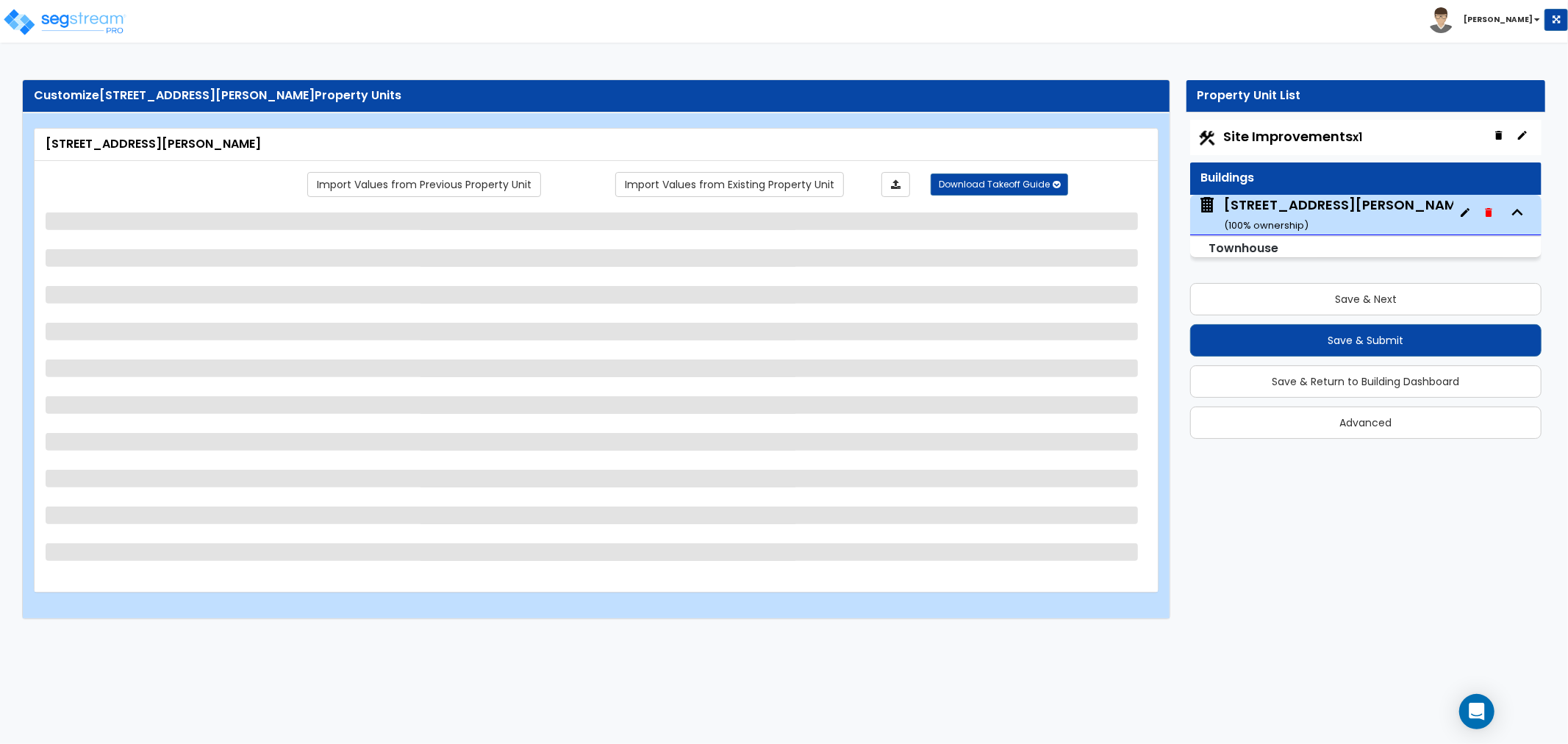
select select "2"
select select "3"
select select "4"
select select "1"
select select "2"
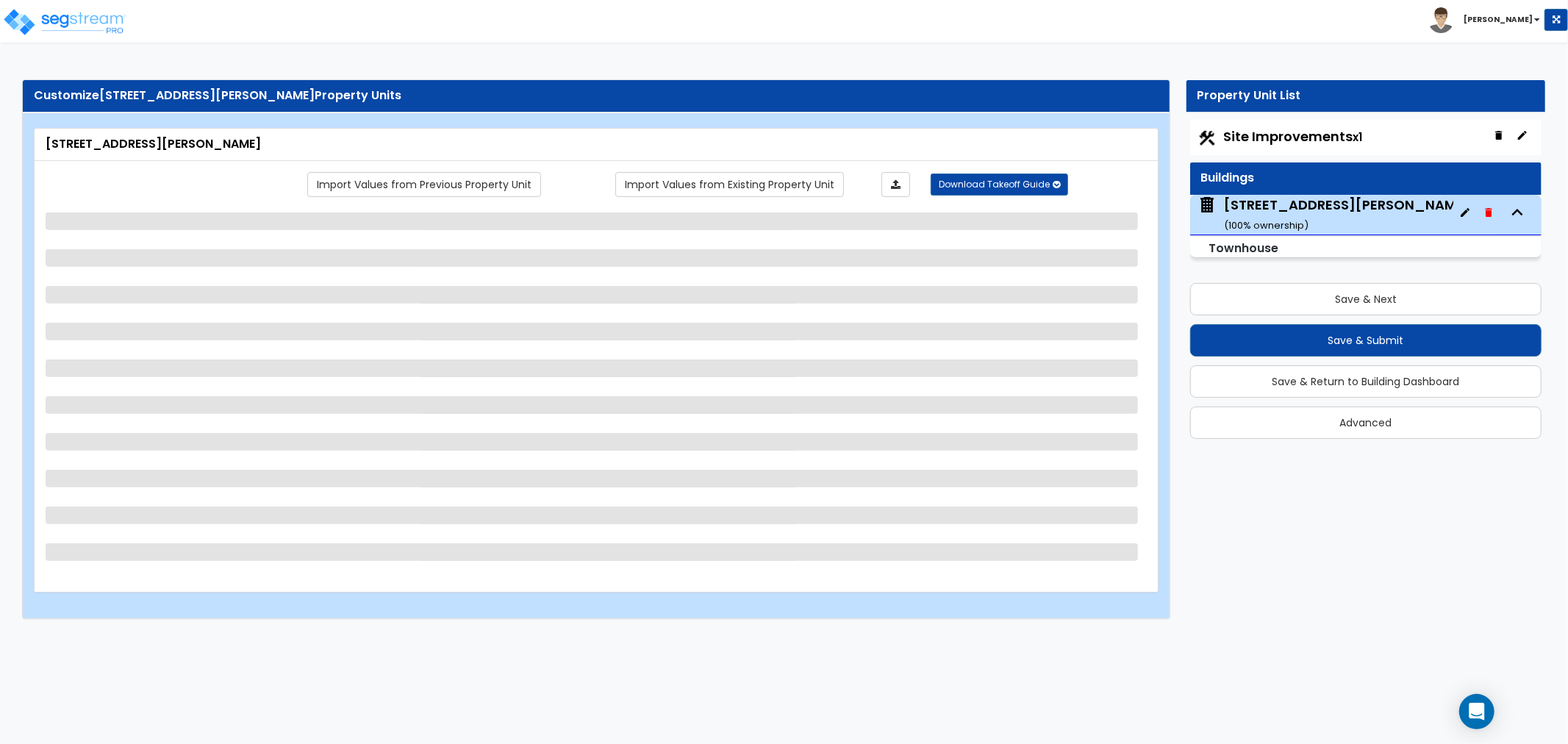
select select "3"
select select "4"
select select "1"
select select "2"
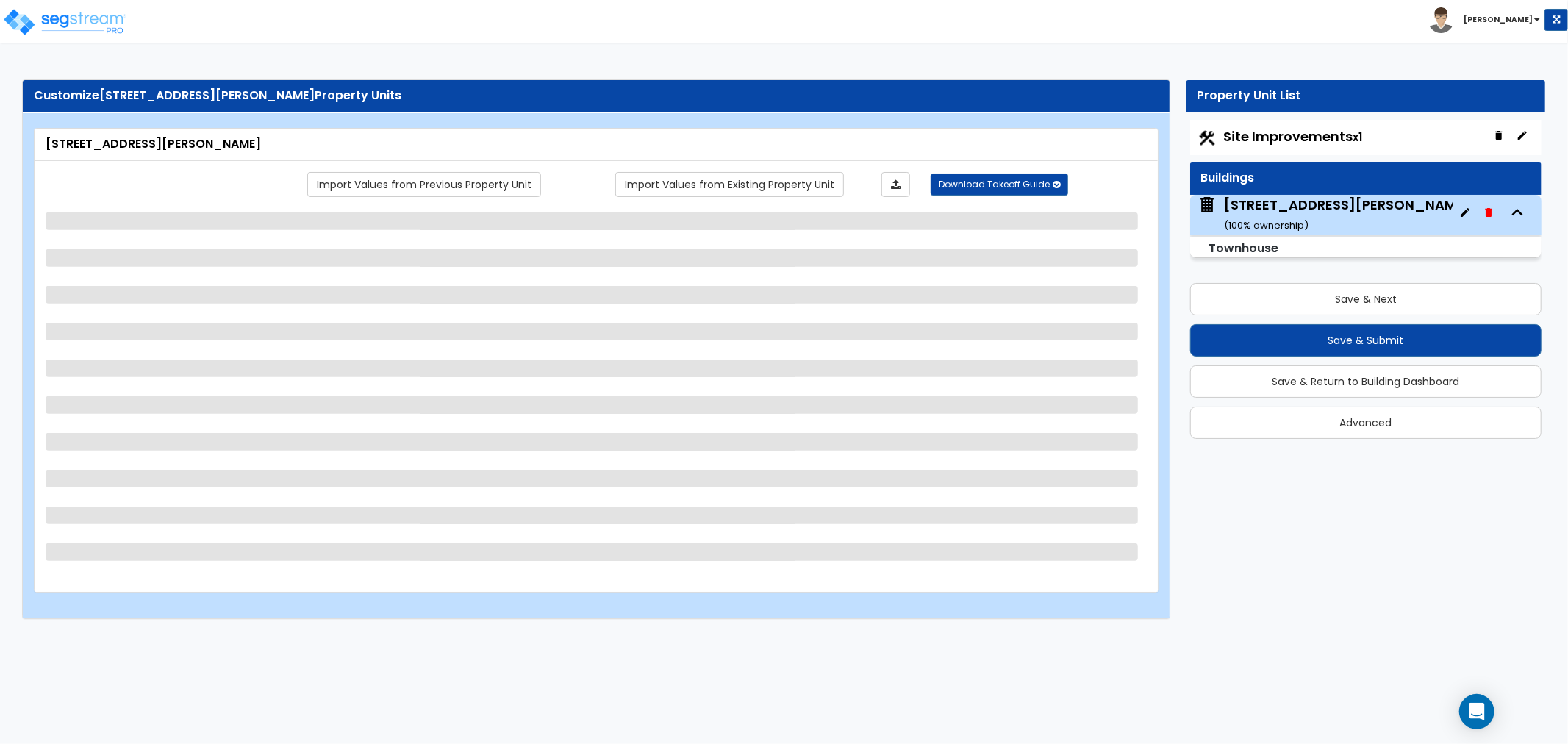
select select "3"
select select "4"
select select "1"
select select "2"
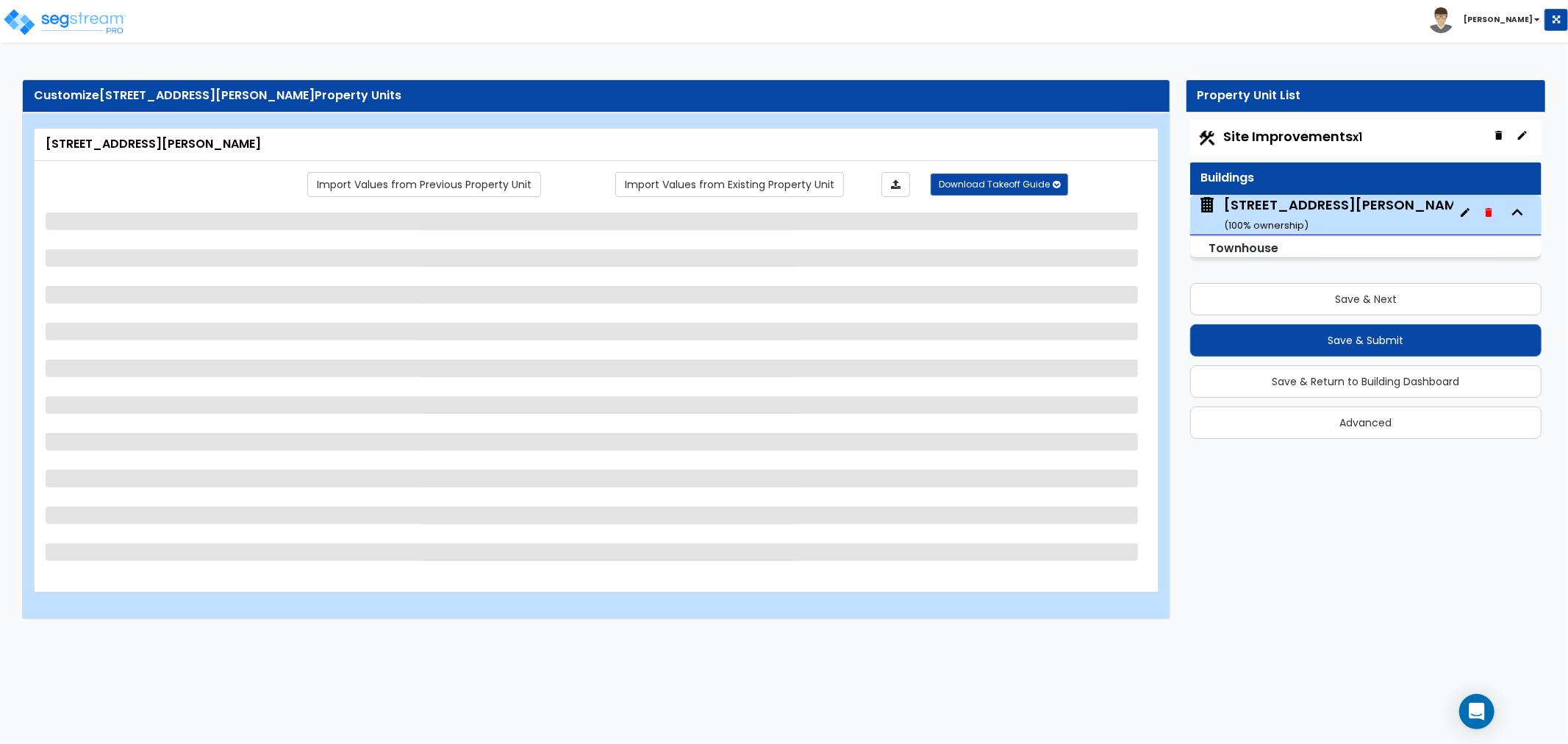
select select "3"
select select "4"
select select "1"
select select "2"
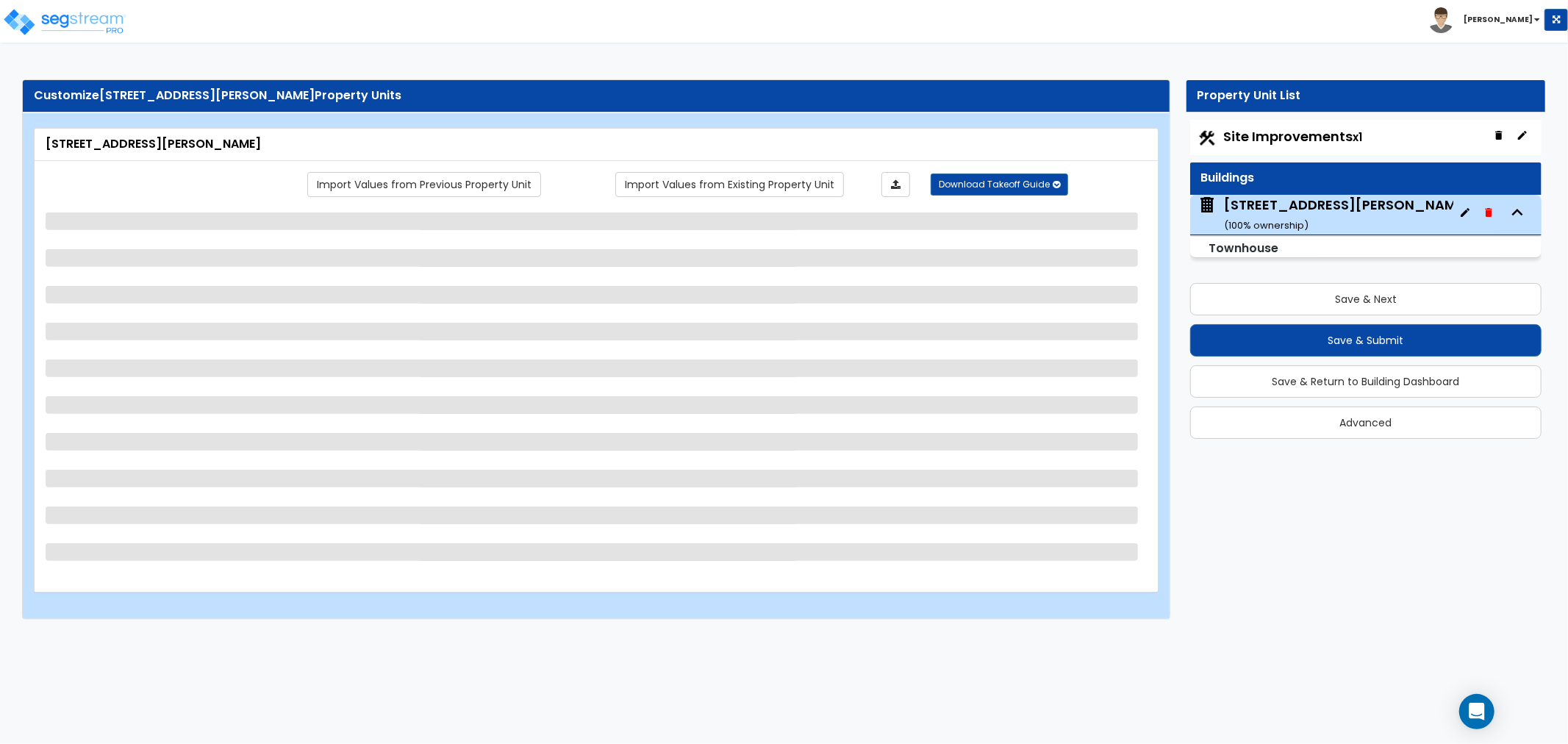
select select "3"
select select "4"
select select "1"
select select "2"
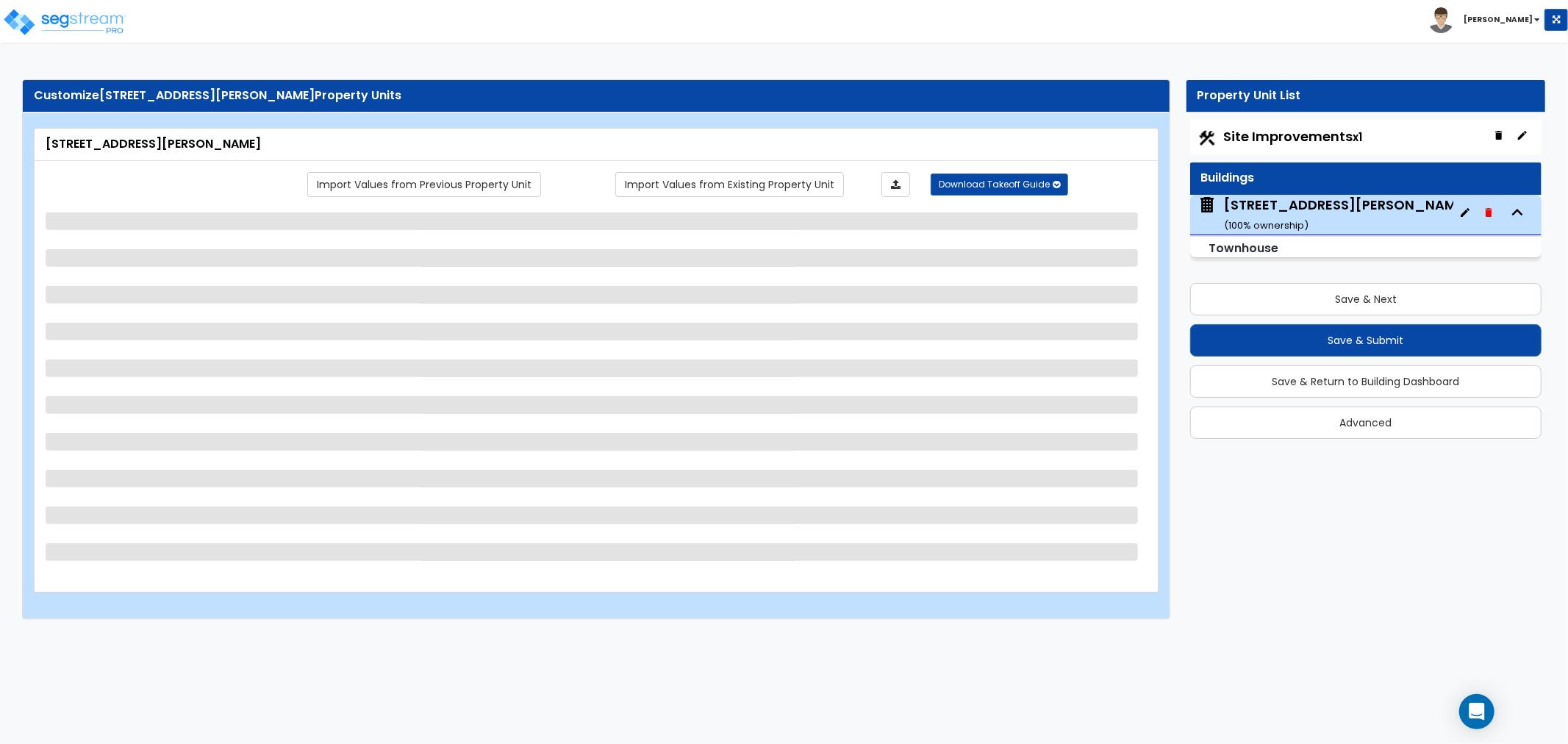
select select "2"
select select "5"
select select "4"
select select "6"
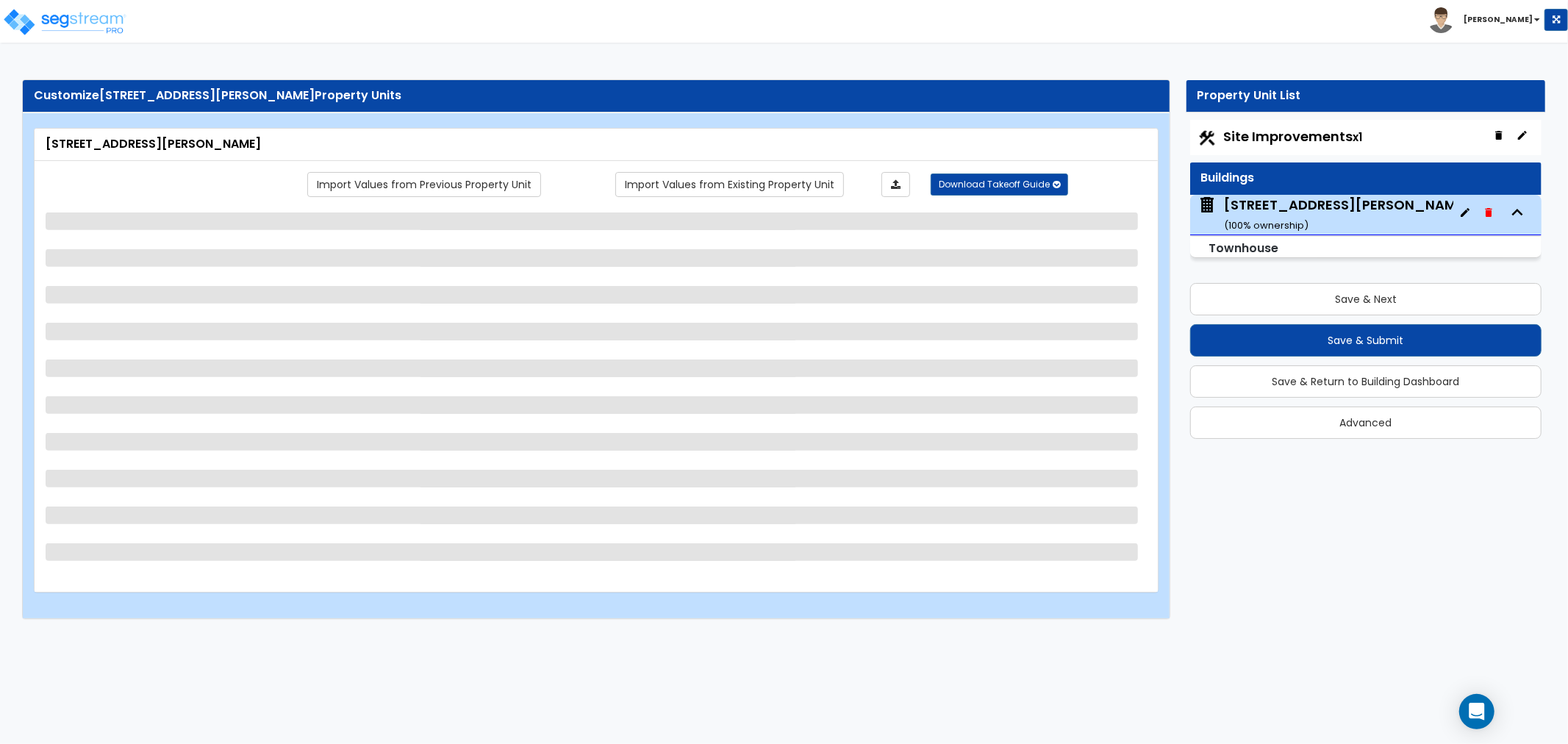
select select "3"
select select "1"
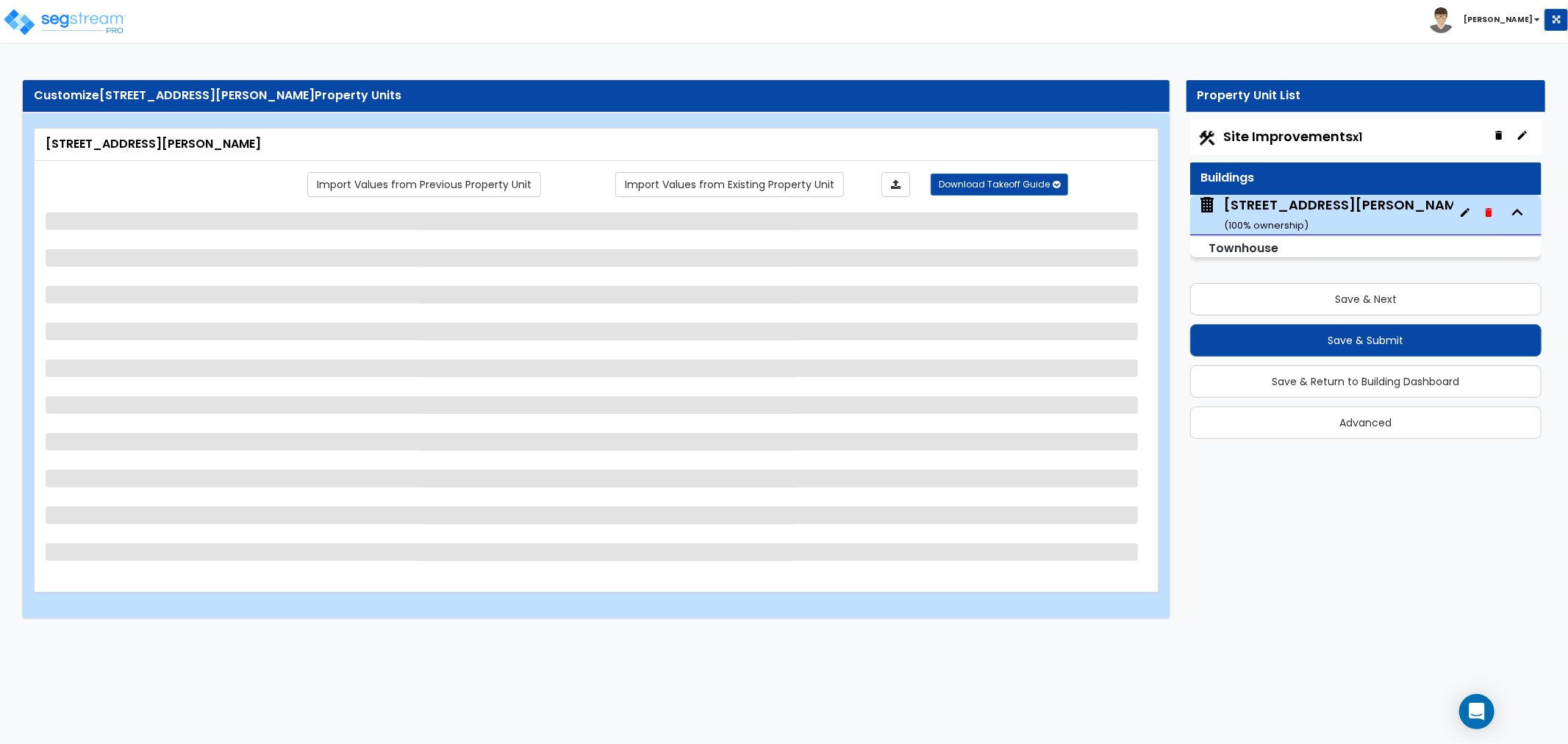
select select "1"
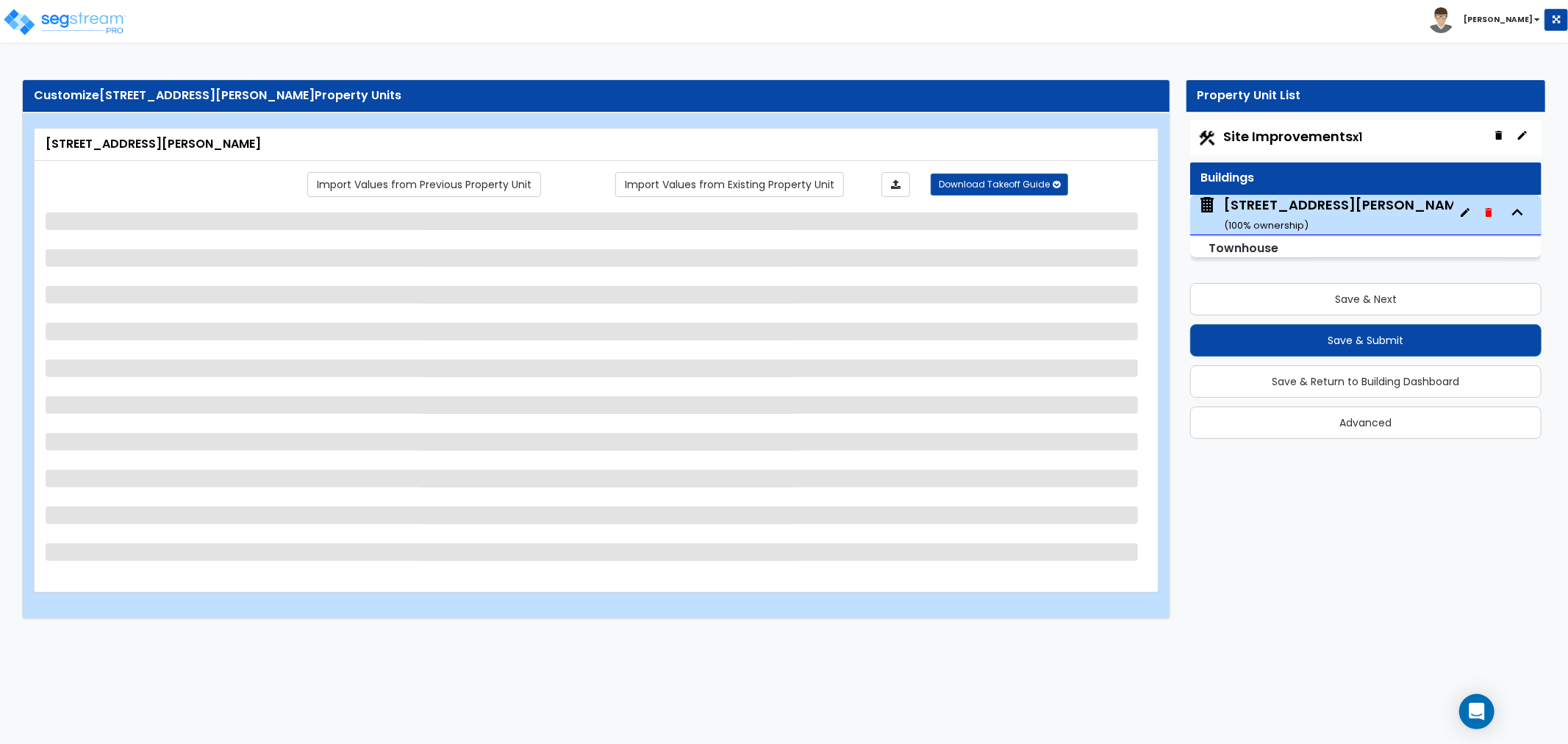
select select "2"
select select "1"
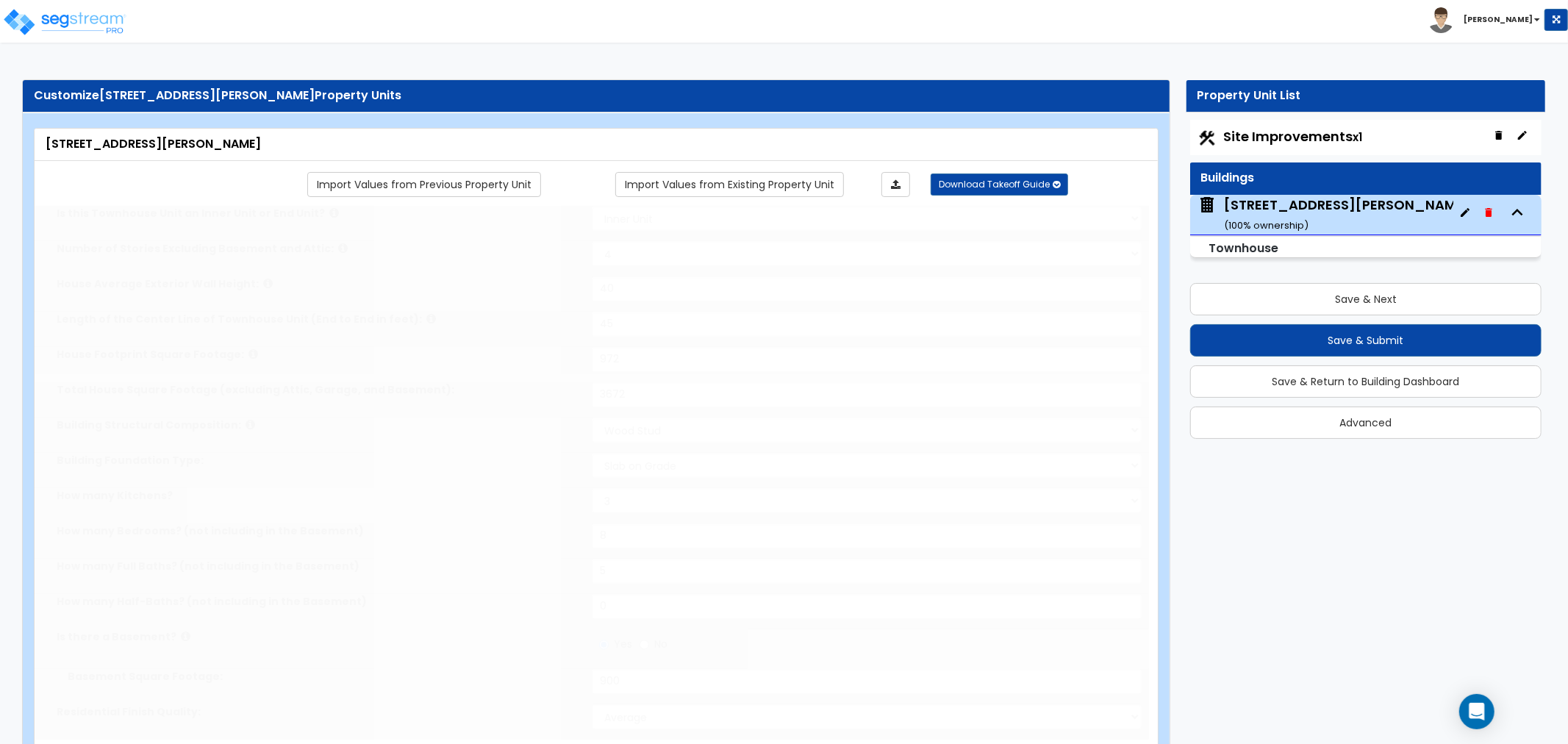
select select "2"
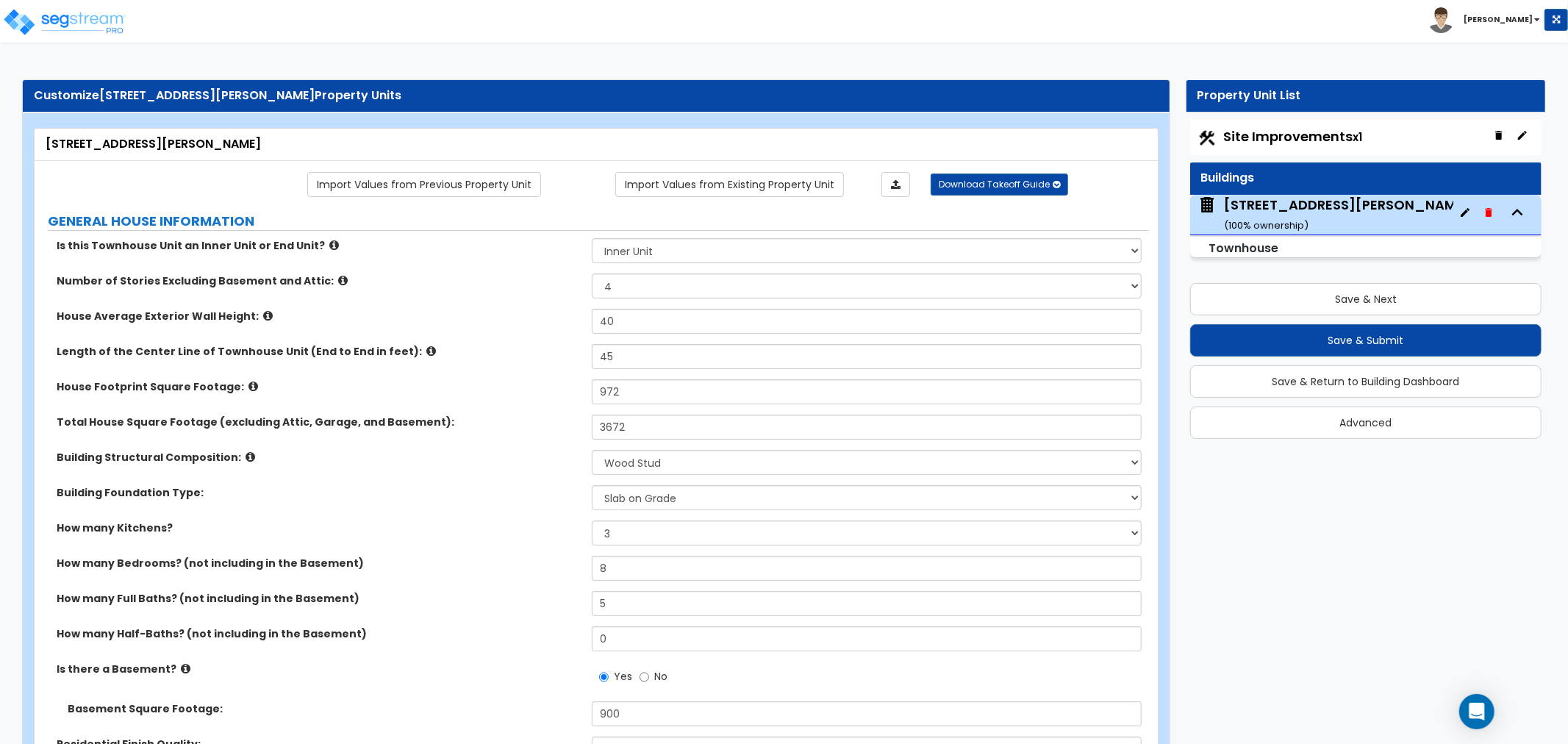
scroll to position [81, 0]
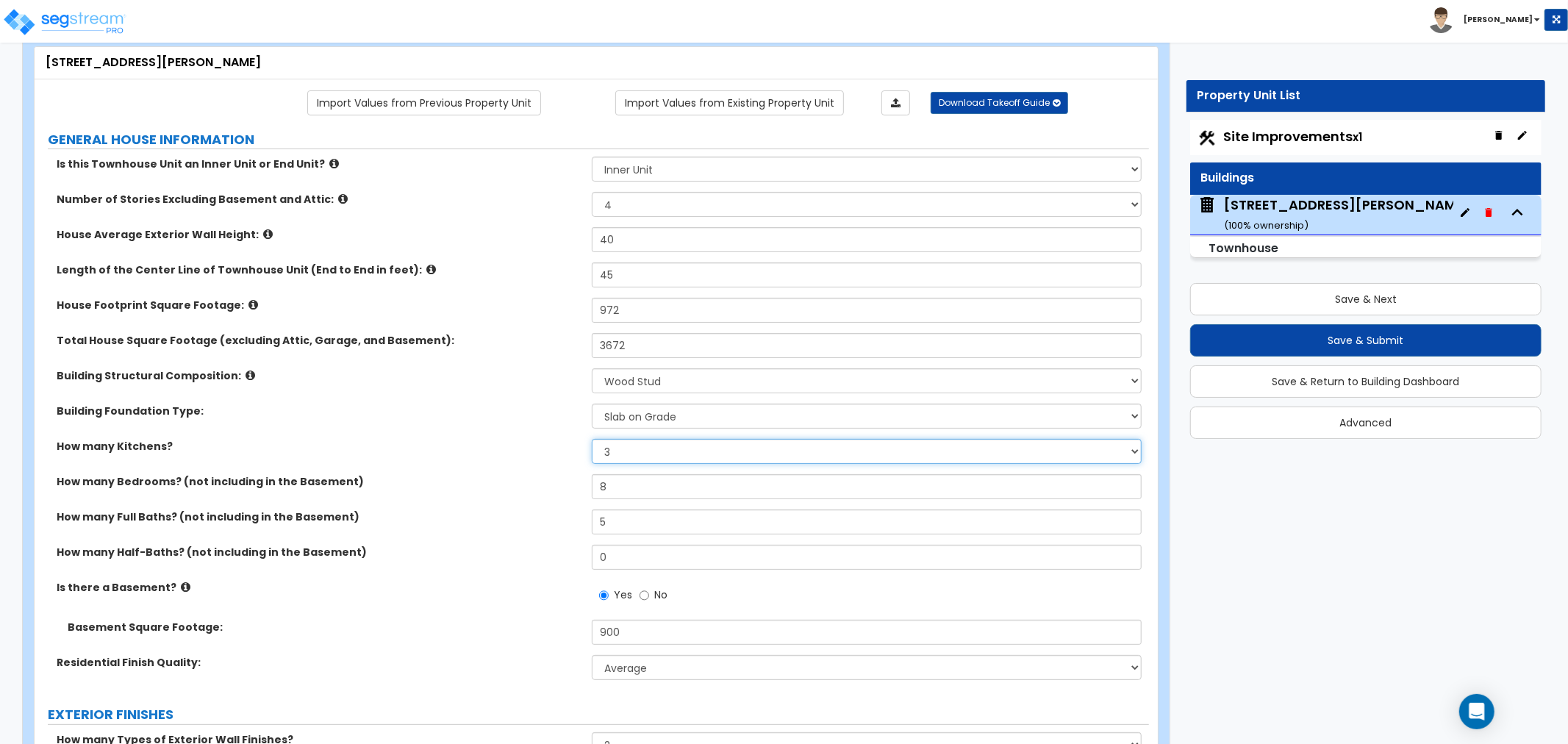
click at [627, 446] on select "1 2 3" at bounding box center [866, 451] width 550 height 25
click at [592, 439] on select "1 2 3" at bounding box center [866, 451] width 550 height 25
click at [663, 451] on select "1 2 3" at bounding box center [866, 451] width 550 height 25
click at [592, 439] on select "1 2 3" at bounding box center [866, 451] width 550 height 25
click at [697, 450] on select "1 2 3" at bounding box center [866, 451] width 550 height 25
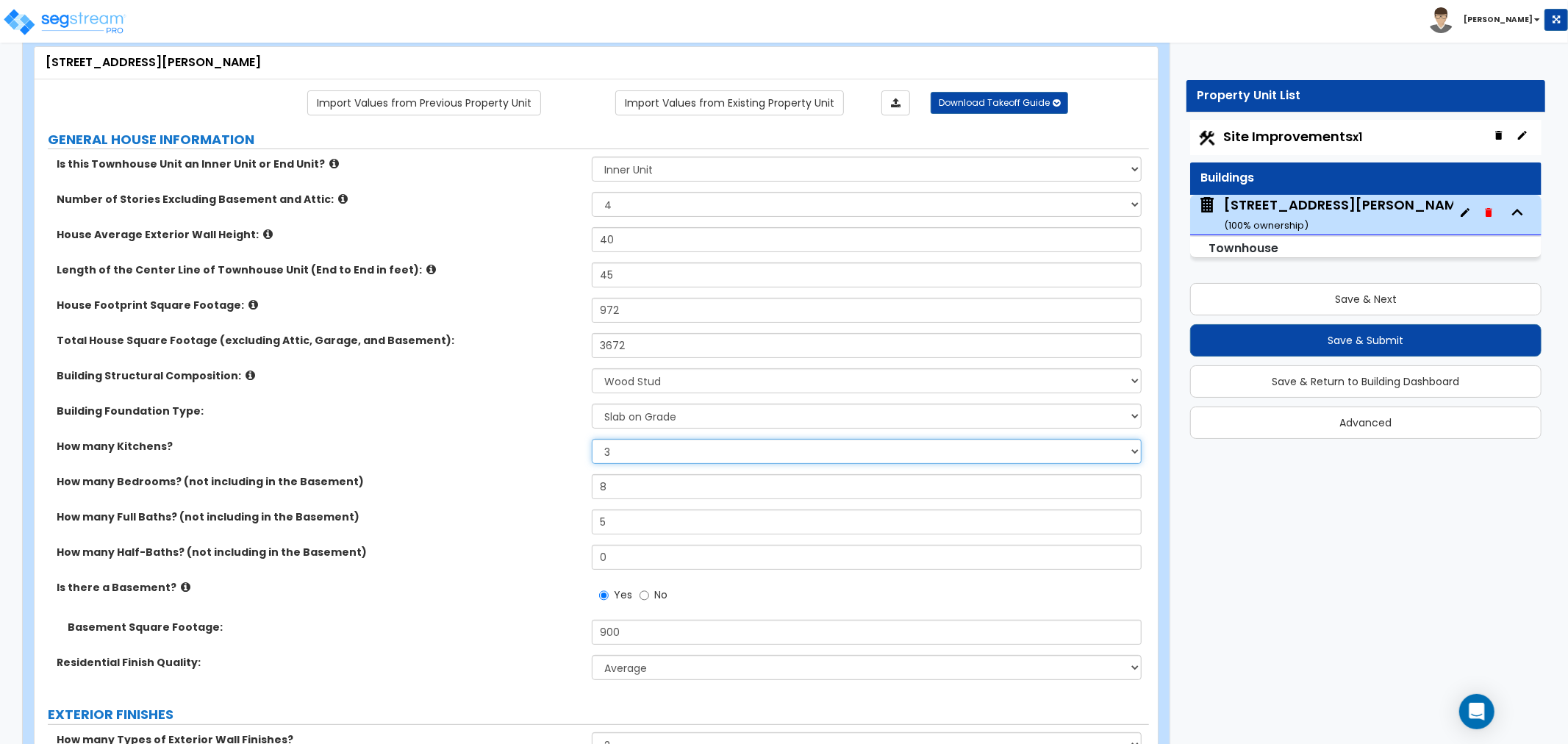
click at [592, 439] on select "1 2 3" at bounding box center [866, 451] width 550 height 25
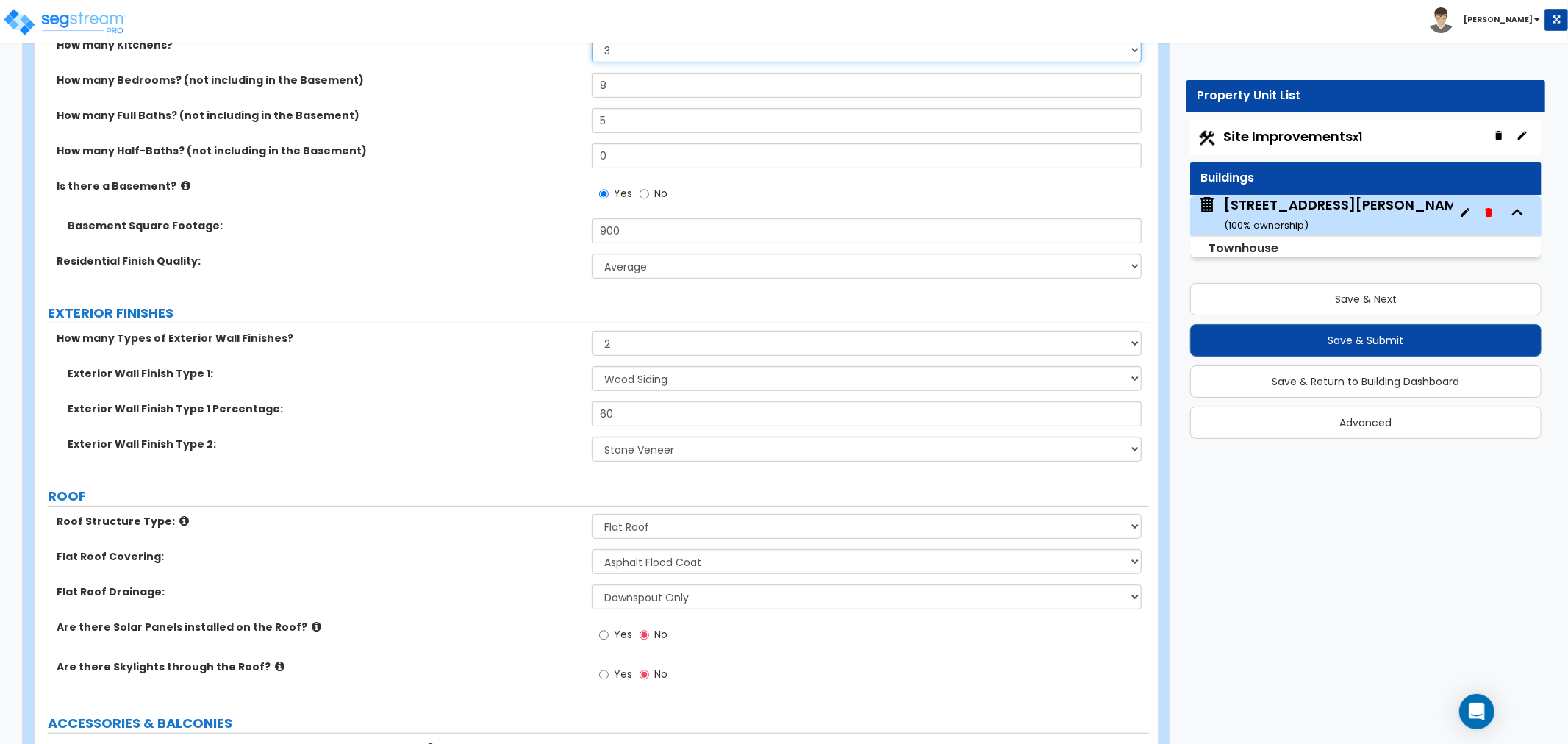
scroll to position [490, 0]
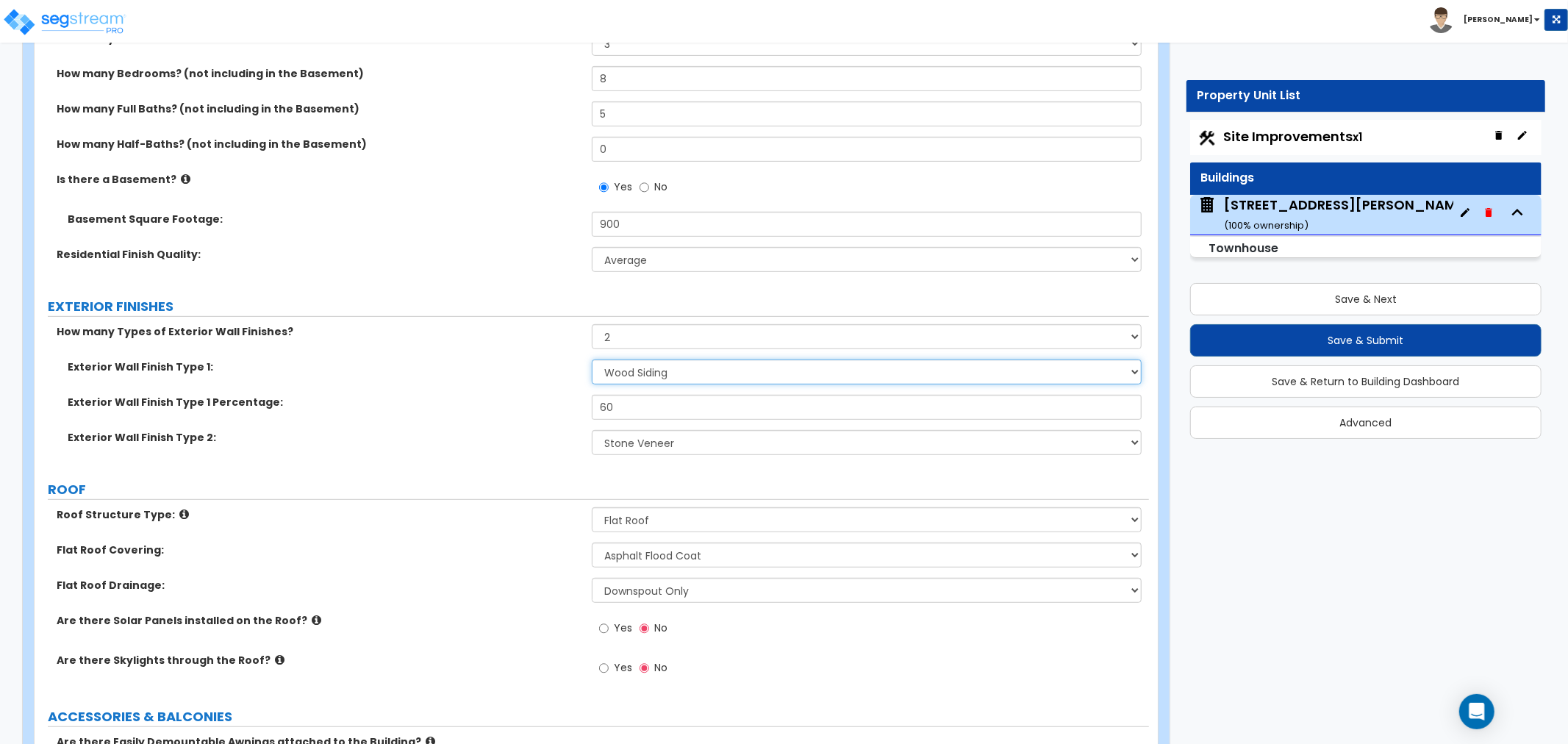
click at [636, 375] on select "Please Choose One No Finish/Shared Wall No Wall Brick Veneer Stone Veneer Wood …" at bounding box center [866, 372] width 550 height 25
select select "2"
click at [592, 360] on select "Please Choose One No Finish/Shared Wall No Wall Brick Veneer Stone Veneer Wood …" at bounding box center [866, 372] width 550 height 25
drag, startPoint x: 627, startPoint y: 408, endPoint x: 566, endPoint y: 408, distance: 61.0
click at [566, 408] on div "Exterior Wall Finish Type 1 Percentage: 60" at bounding box center [592, 412] width 1115 height 35
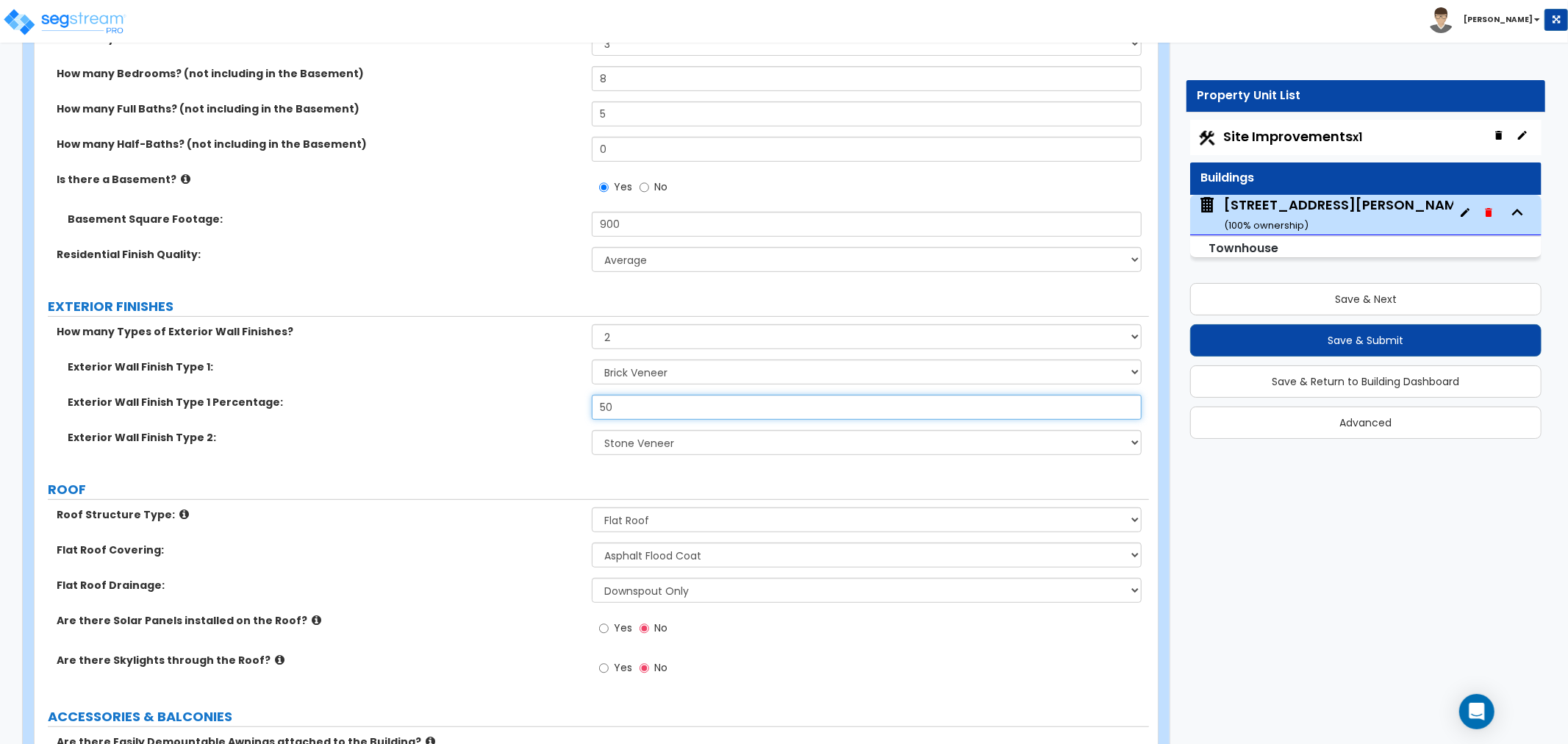
drag, startPoint x: 633, startPoint y: 407, endPoint x: 576, endPoint y: 405, distance: 57.0
click at [576, 405] on div "Exterior Wall Finish Type 1 Percentage: 50" at bounding box center [592, 412] width 1115 height 35
type input "60"
click at [560, 437] on label "Exterior Wall Finish Type 2:" at bounding box center [324, 437] width 513 height 14
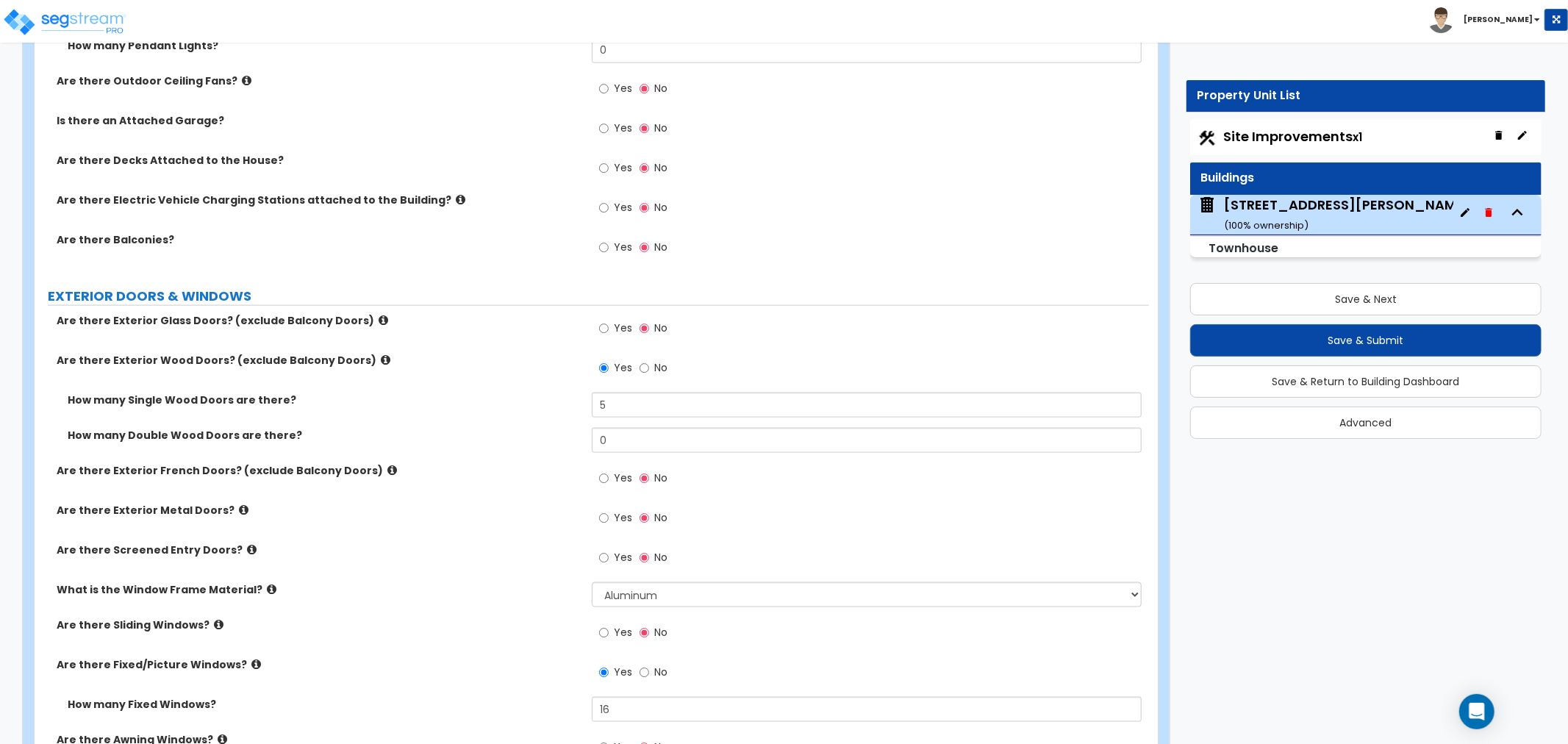
scroll to position [1553, 0]
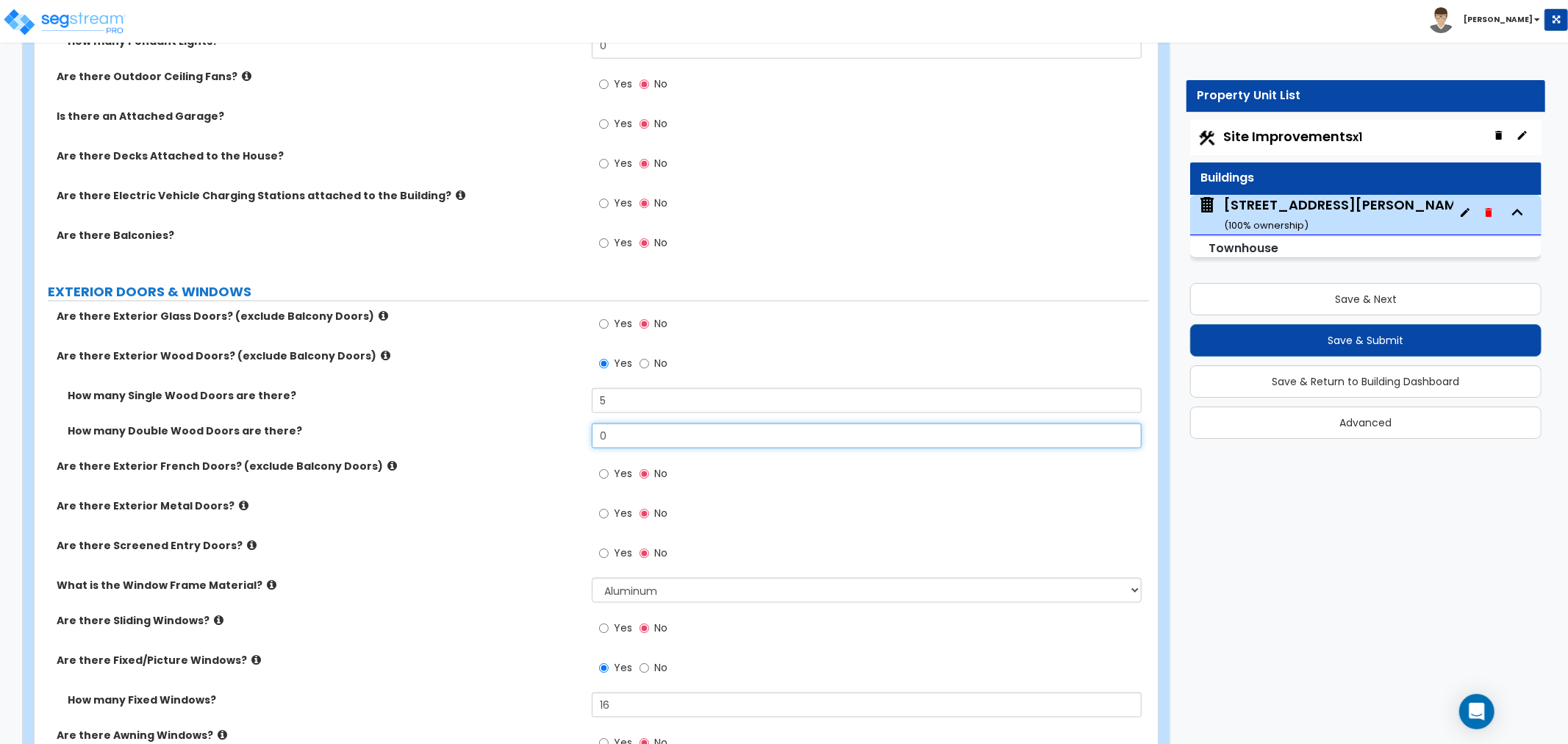
drag, startPoint x: 637, startPoint y: 437, endPoint x: 560, endPoint y: 431, distance: 77.2
click at [560, 431] on div "How many Double Wood Doors are there? 0" at bounding box center [592, 441] width 1115 height 35
type input "1"
drag, startPoint x: 625, startPoint y: 401, endPoint x: 548, endPoint y: 398, distance: 77.1
click at [548, 398] on div "How many Single Wood Doors are there? 5" at bounding box center [592, 405] width 1115 height 35
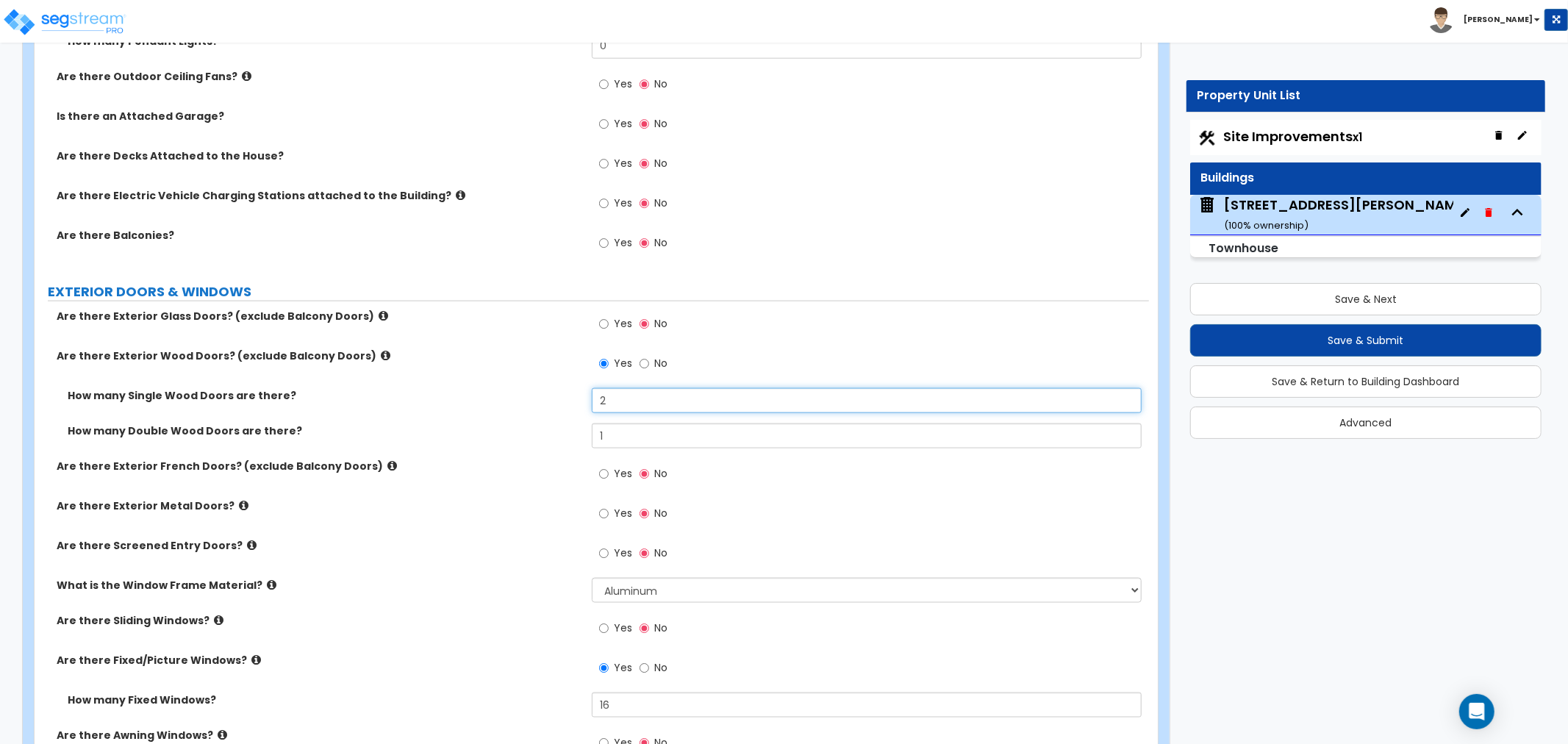
type input "2"
click at [541, 422] on div "How many Single Wood Doors are there? 2" at bounding box center [592, 405] width 1115 height 35
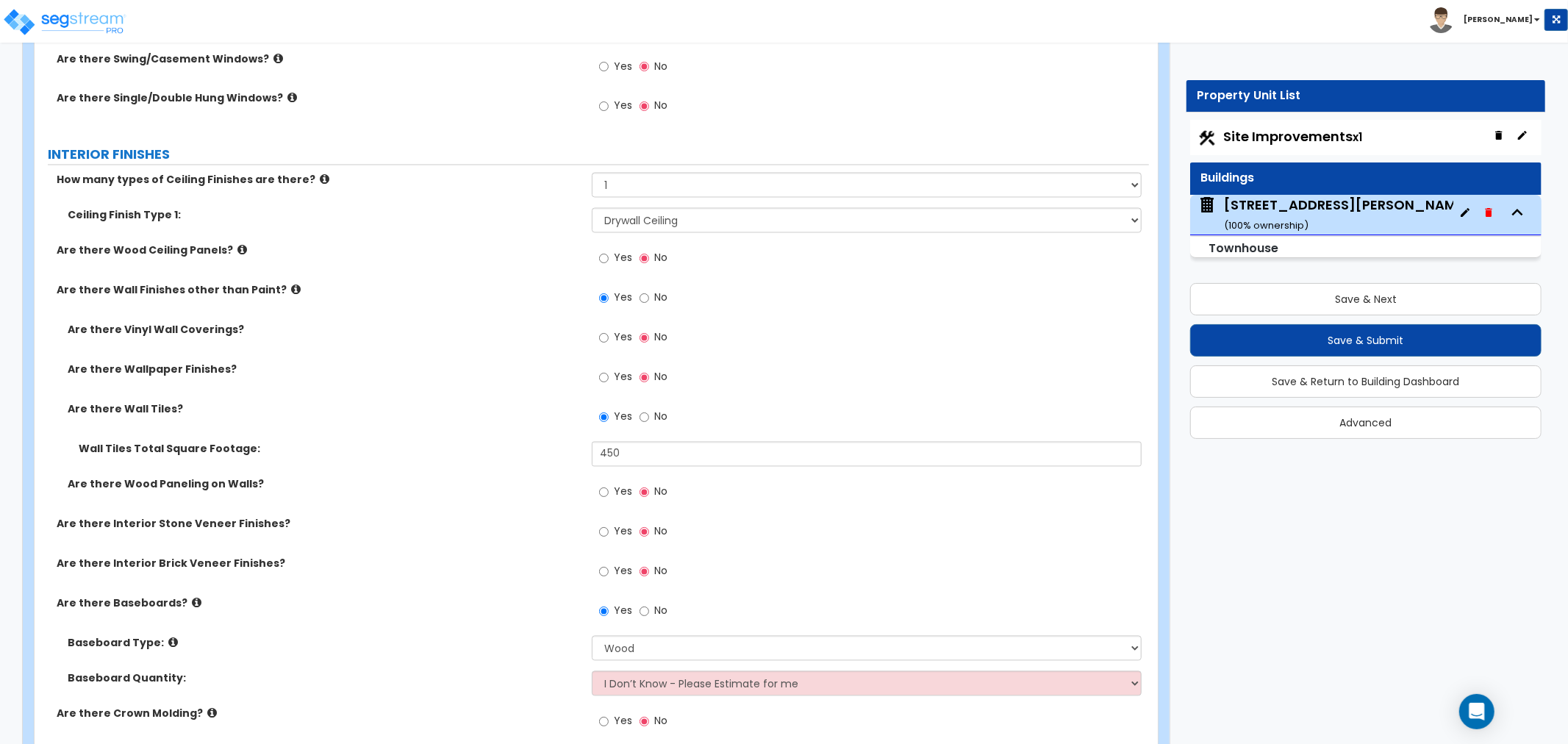
scroll to position [2288, 0]
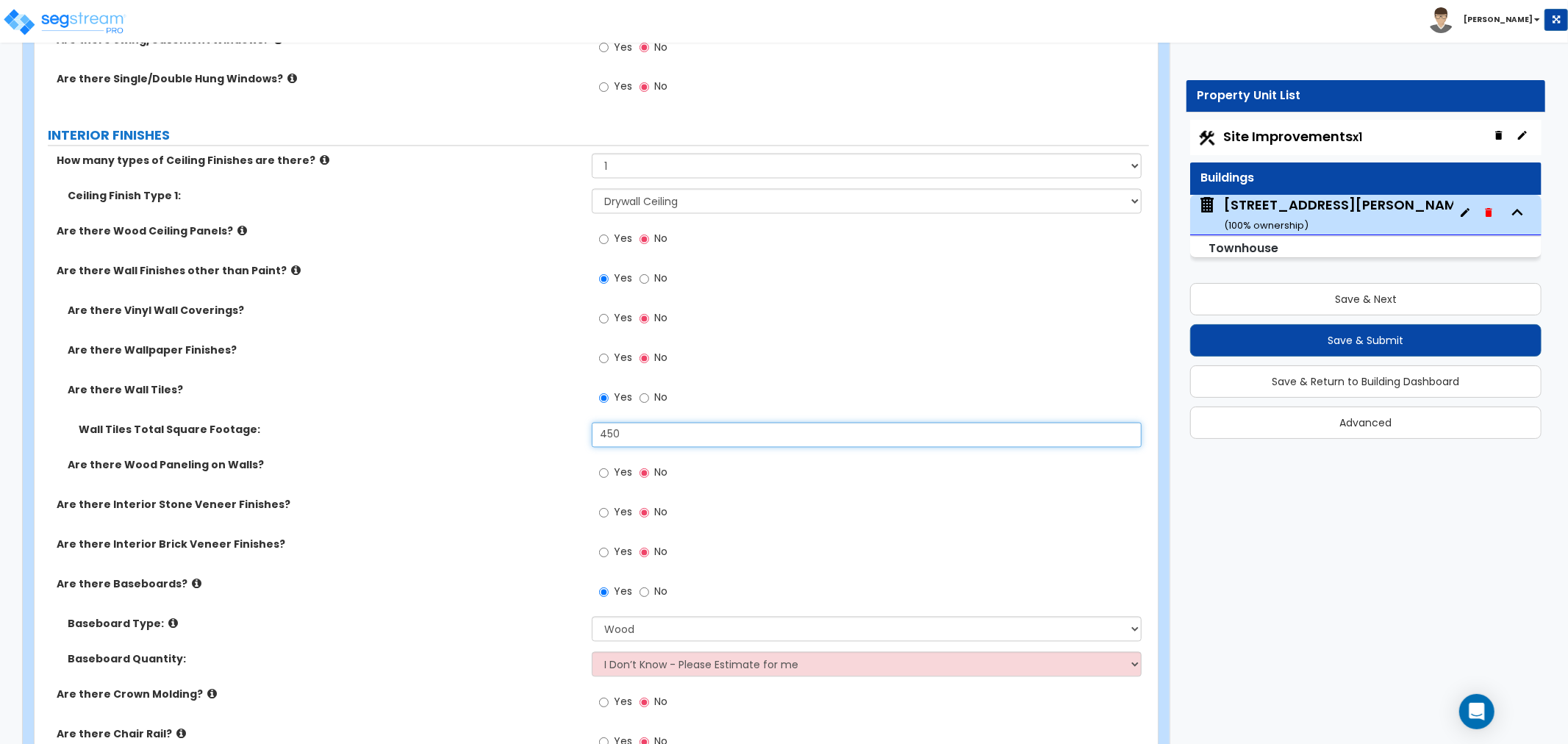
drag, startPoint x: 649, startPoint y: 439, endPoint x: 468, endPoint y: 425, distance: 181.5
click at [468, 425] on div "Wall Tiles Total Square Footage: 450" at bounding box center [592, 440] width 1115 height 35
type input "330"
click at [526, 487] on div "Are there Wood Paneling on Walls? Yes No" at bounding box center [592, 478] width 1115 height 40
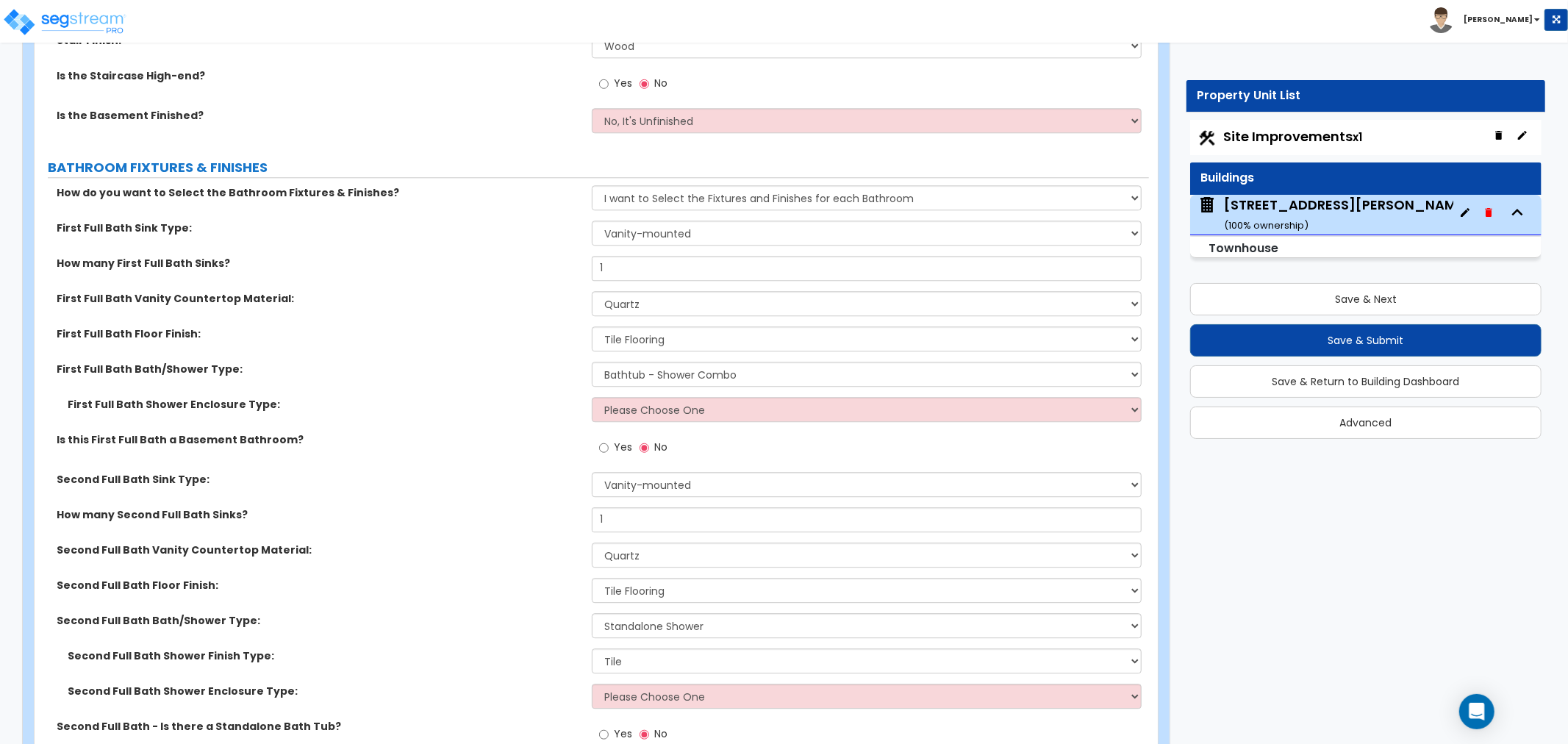
scroll to position [3187, 0]
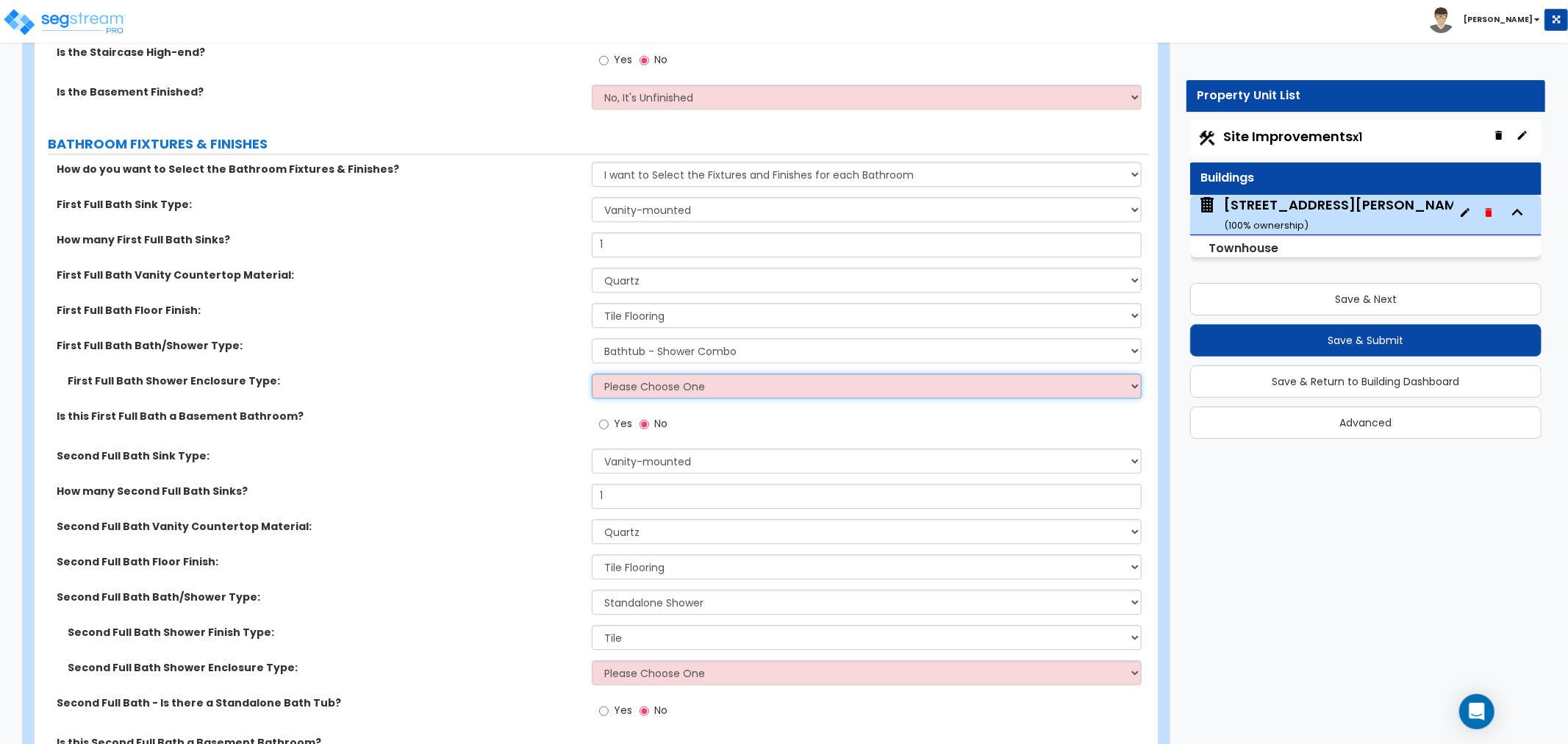
click at [652, 387] on select "Please Choose One Curtain & Rod Glass Sliding Doors Glass Hinged Doors" at bounding box center [866, 386] width 550 height 25
select select "1"
click at [592, 374] on select "Please Choose One Curtain & Rod Glass Sliding Doors Glass Hinged Doors" at bounding box center [866, 386] width 550 height 25
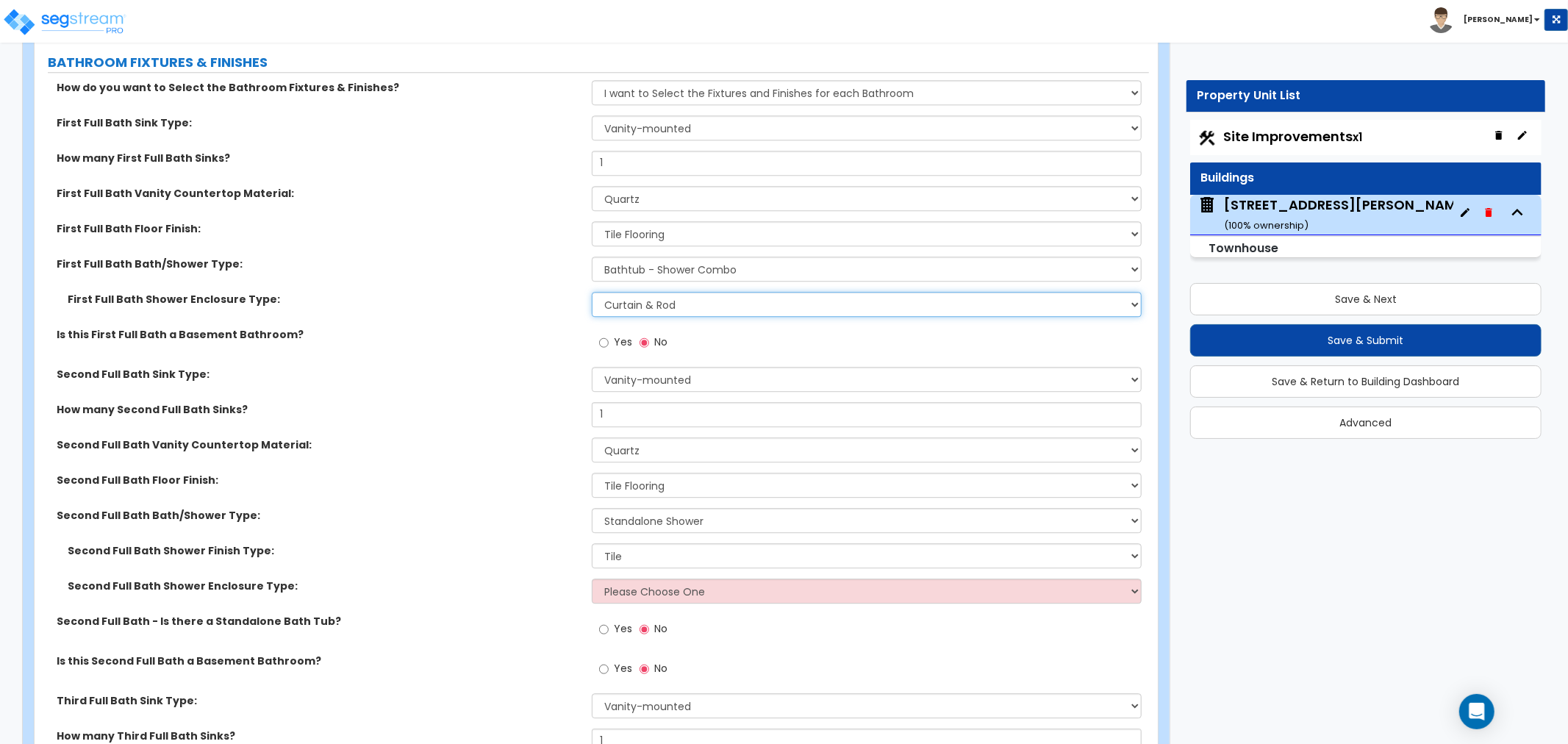
scroll to position [3350, 0]
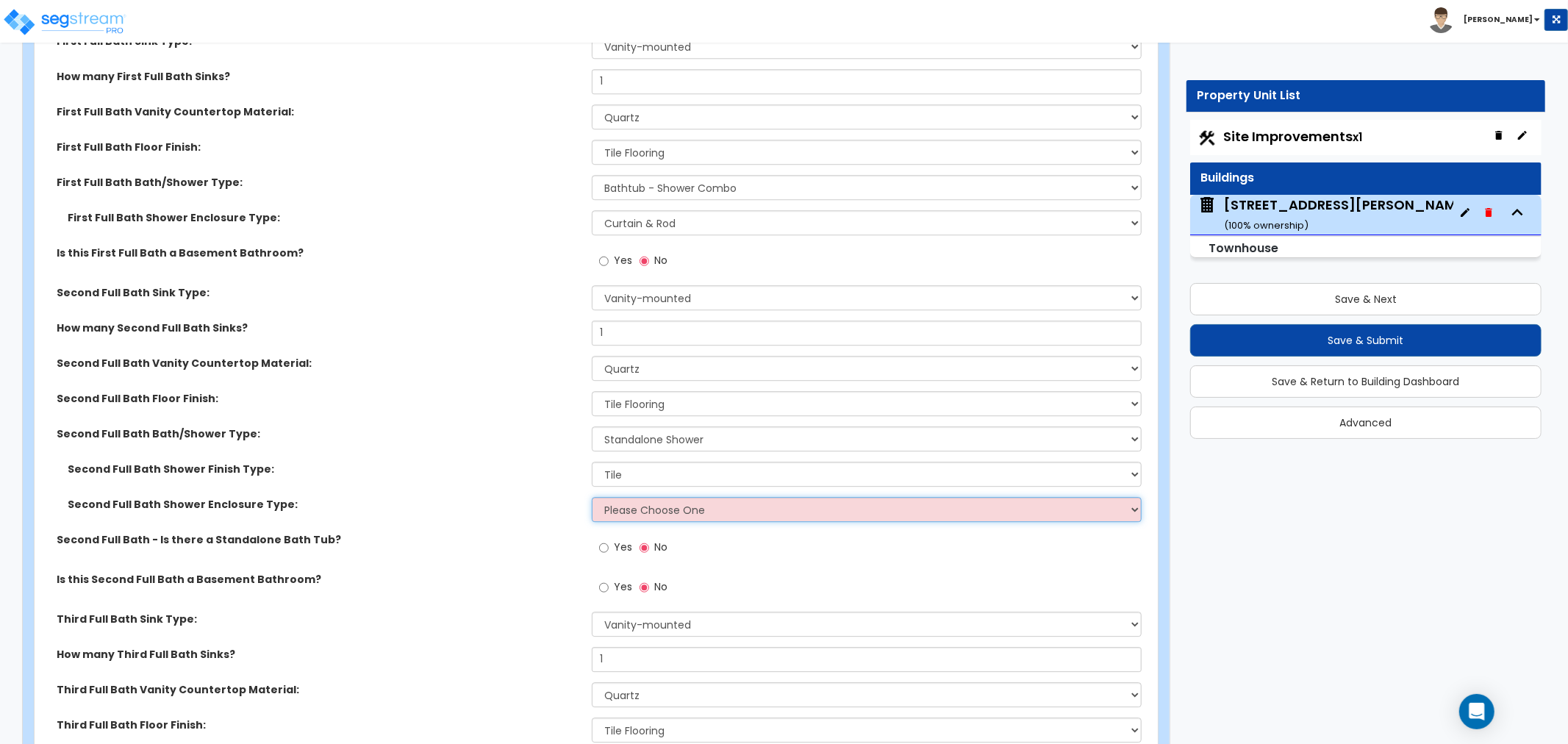
click at [630, 513] on select "Please Choose One Curtain & Rod Glass Sliding Doors Glass Hinged Doors" at bounding box center [866, 510] width 550 height 25
click at [676, 505] on select "Please Choose One Curtain & Rod Glass Sliding Doors Glass Hinged Doors" at bounding box center [866, 510] width 550 height 25
select select "1"
click at [592, 498] on select "Please Choose One Curtain & Rod Glass Sliding Doors Glass Hinged Doors" at bounding box center [866, 510] width 550 height 25
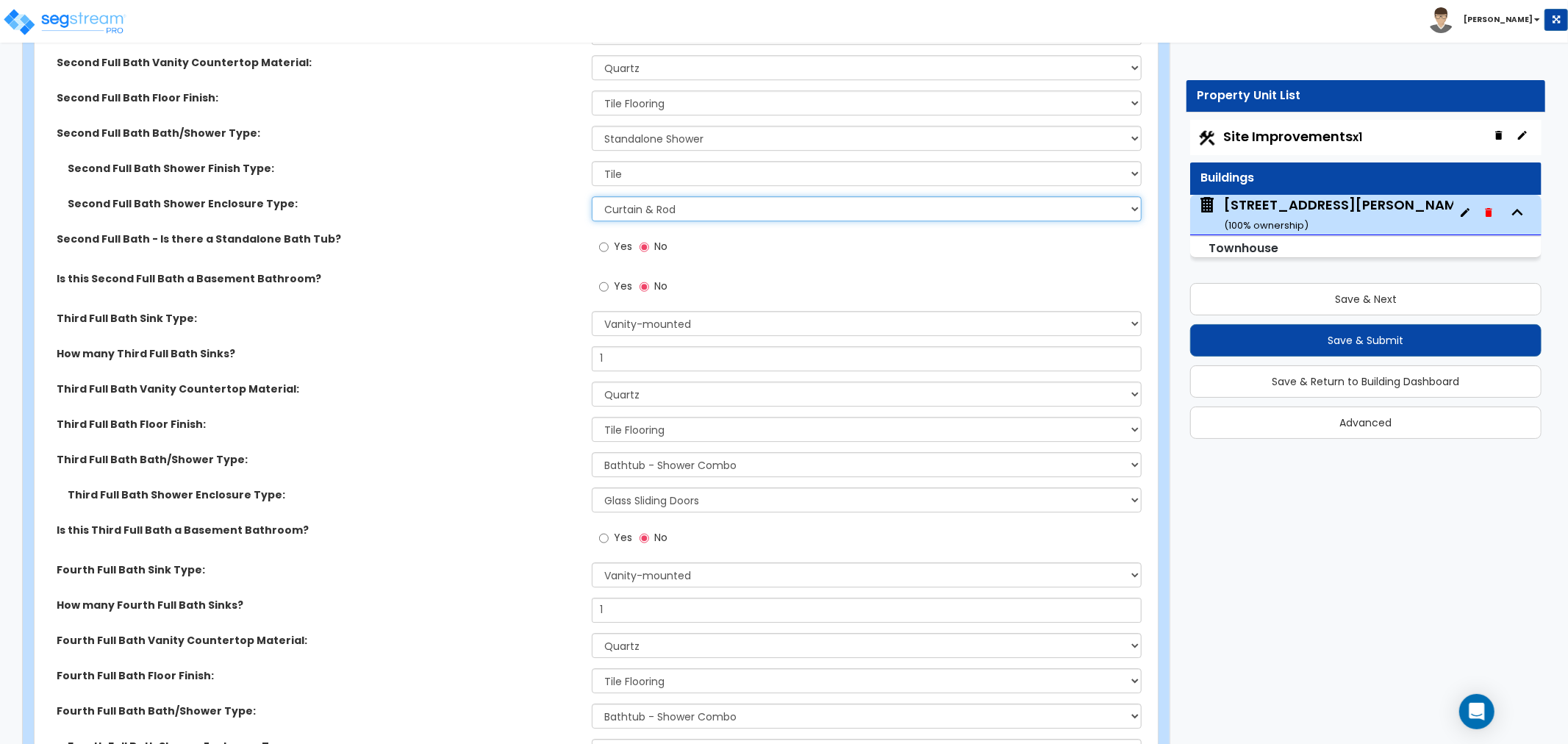
scroll to position [3677, 0]
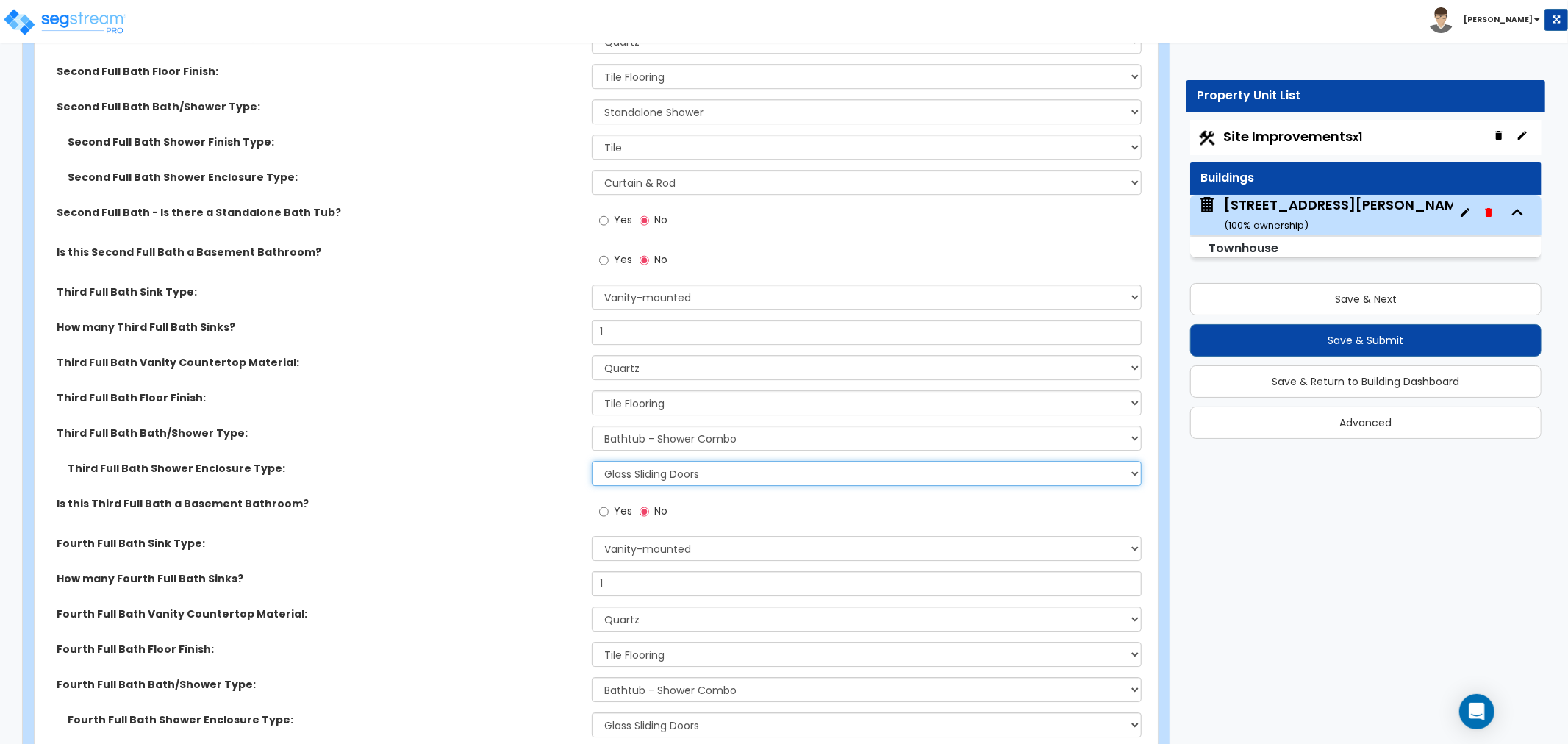
click at [688, 476] on select "Please Choose One Curtain & Rod Glass Sliding Doors Glass Hinged Doors" at bounding box center [866, 473] width 550 height 25
click at [592, 461] on select "Please Choose One Curtain & Rod Glass Sliding Doors Glass Hinged Doors" at bounding box center [866, 473] width 550 height 25
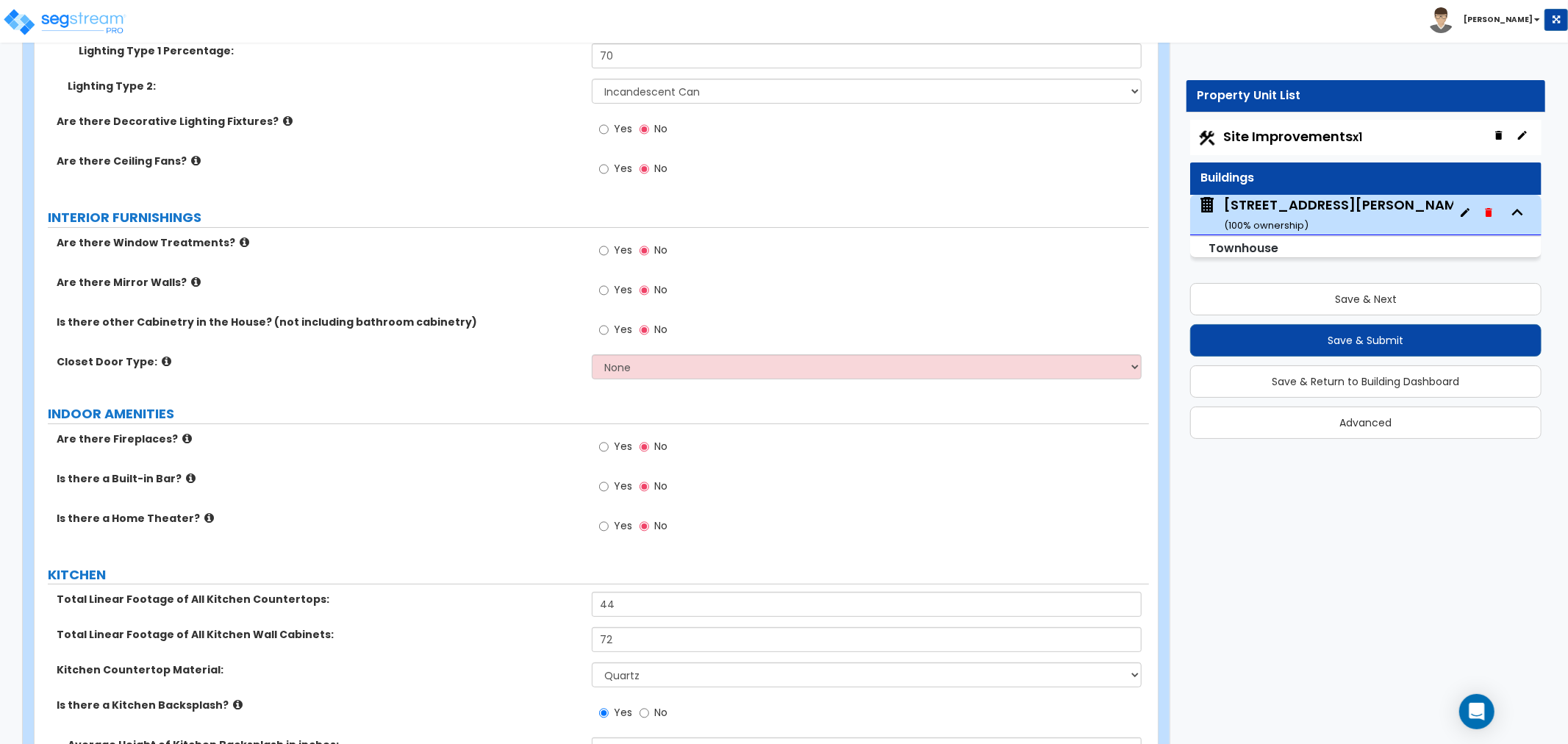
scroll to position [4821, 0]
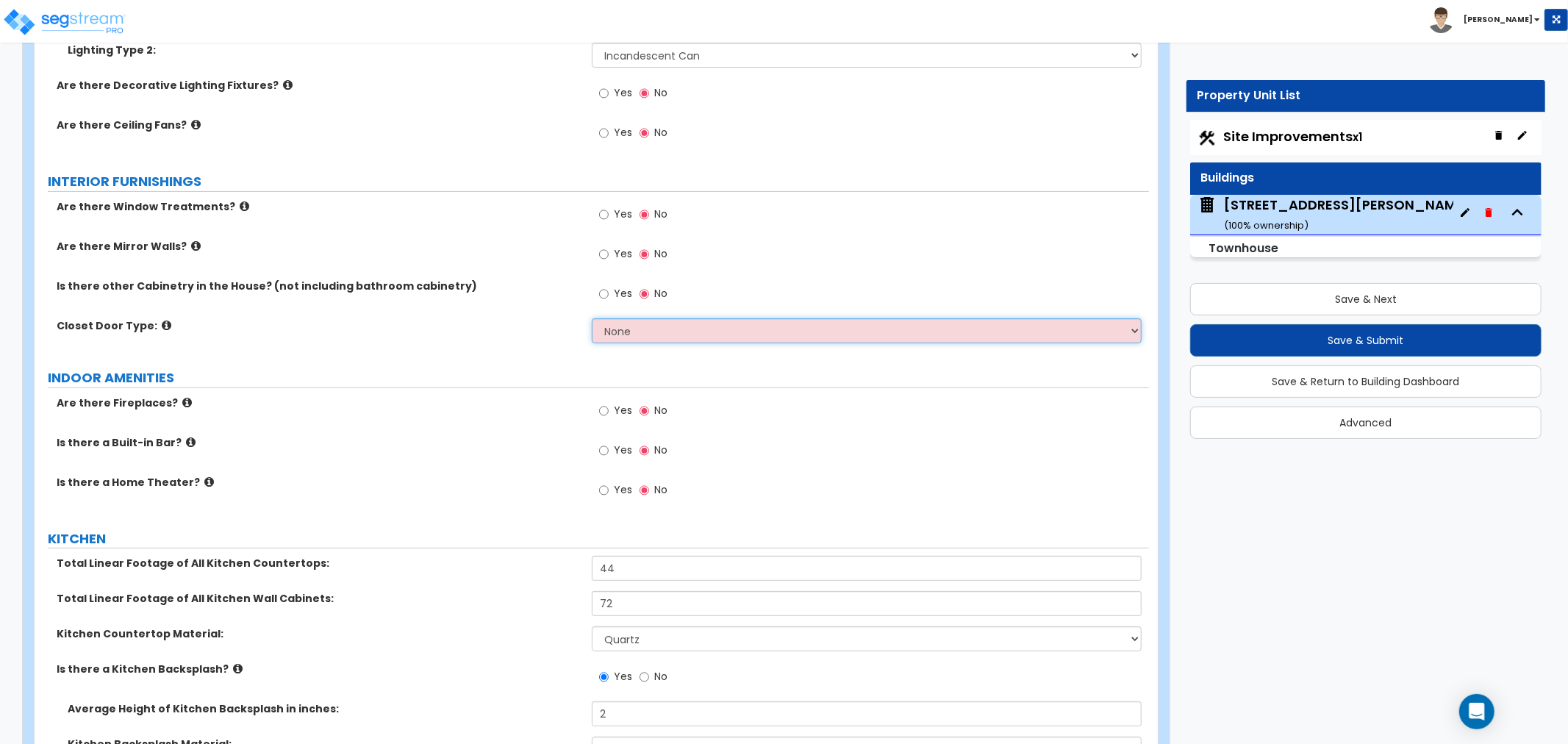
click at [673, 328] on select "None Bi-fold Louvered Doors Bi-fold Panel Doors Sliding Doors Hinged Wood Door" at bounding box center [866, 331] width 550 height 25
select select "3"
click at [592, 319] on select "None Bi-fold Louvered Doors Bi-fold Panel Doors Sliding Doors Hinged Wood Door" at bounding box center [866, 331] width 550 height 25
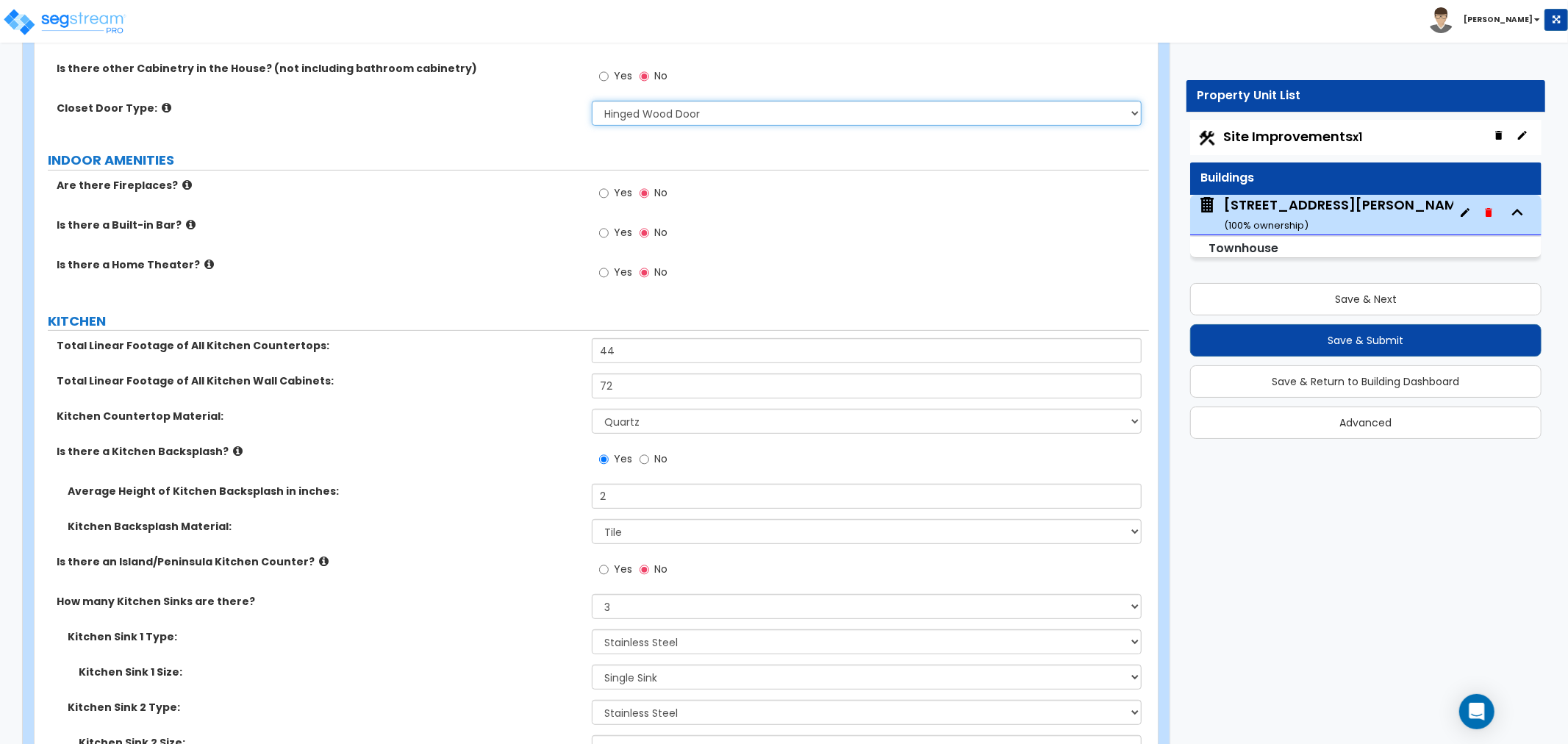
scroll to position [5066, 0]
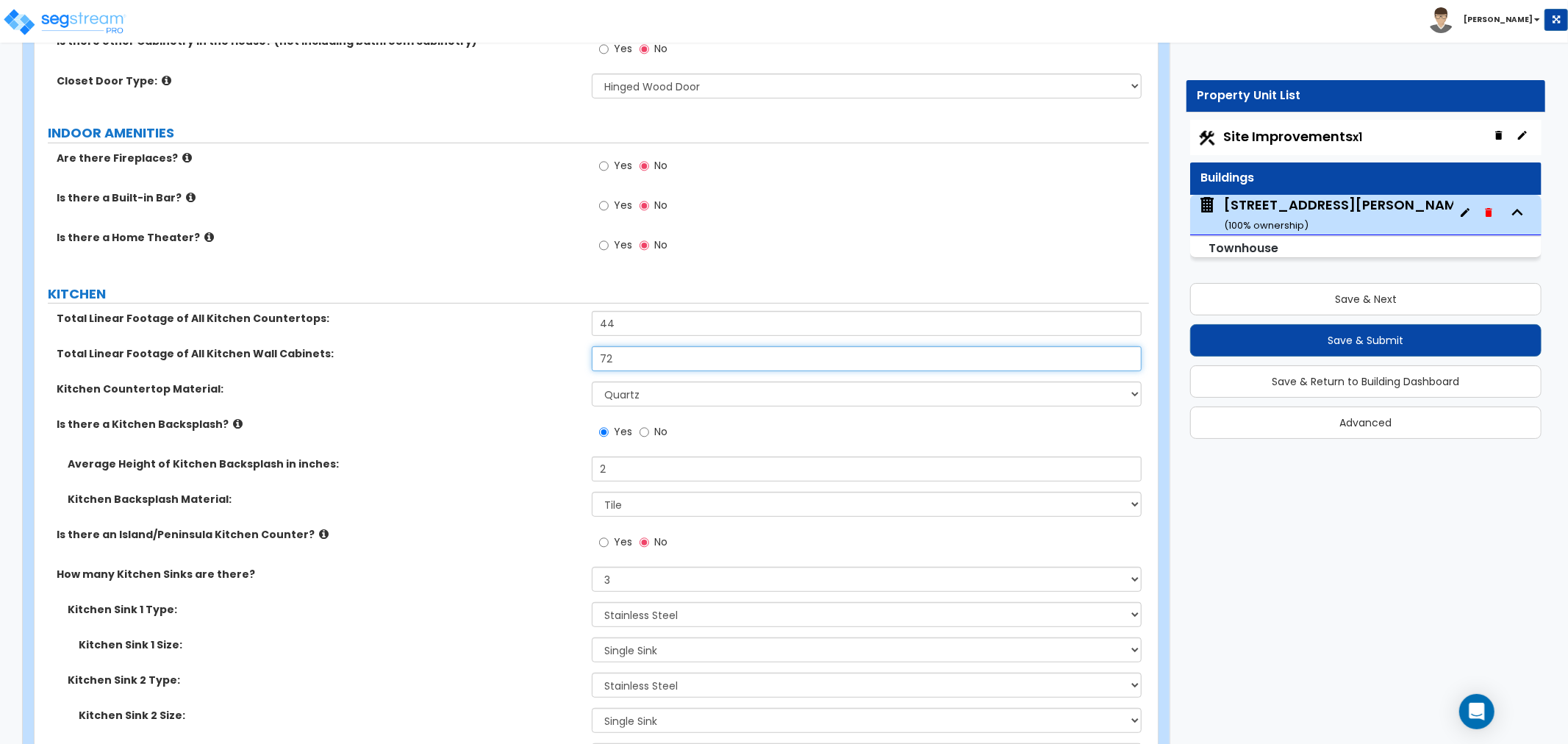
drag, startPoint x: 620, startPoint y: 347, endPoint x: 538, endPoint y: 344, distance: 82.1
click at [538, 346] on div "Total Linear Footage of All Kitchen Wall Cabinets: 72" at bounding box center [592, 364] width 1115 height 35
type input "63"
drag, startPoint x: 622, startPoint y: 326, endPoint x: 532, endPoint y: 320, distance: 90.2
click at [532, 320] on div "Total Linear Footage of All Kitchen Countertops: 44" at bounding box center [592, 329] width 1115 height 35
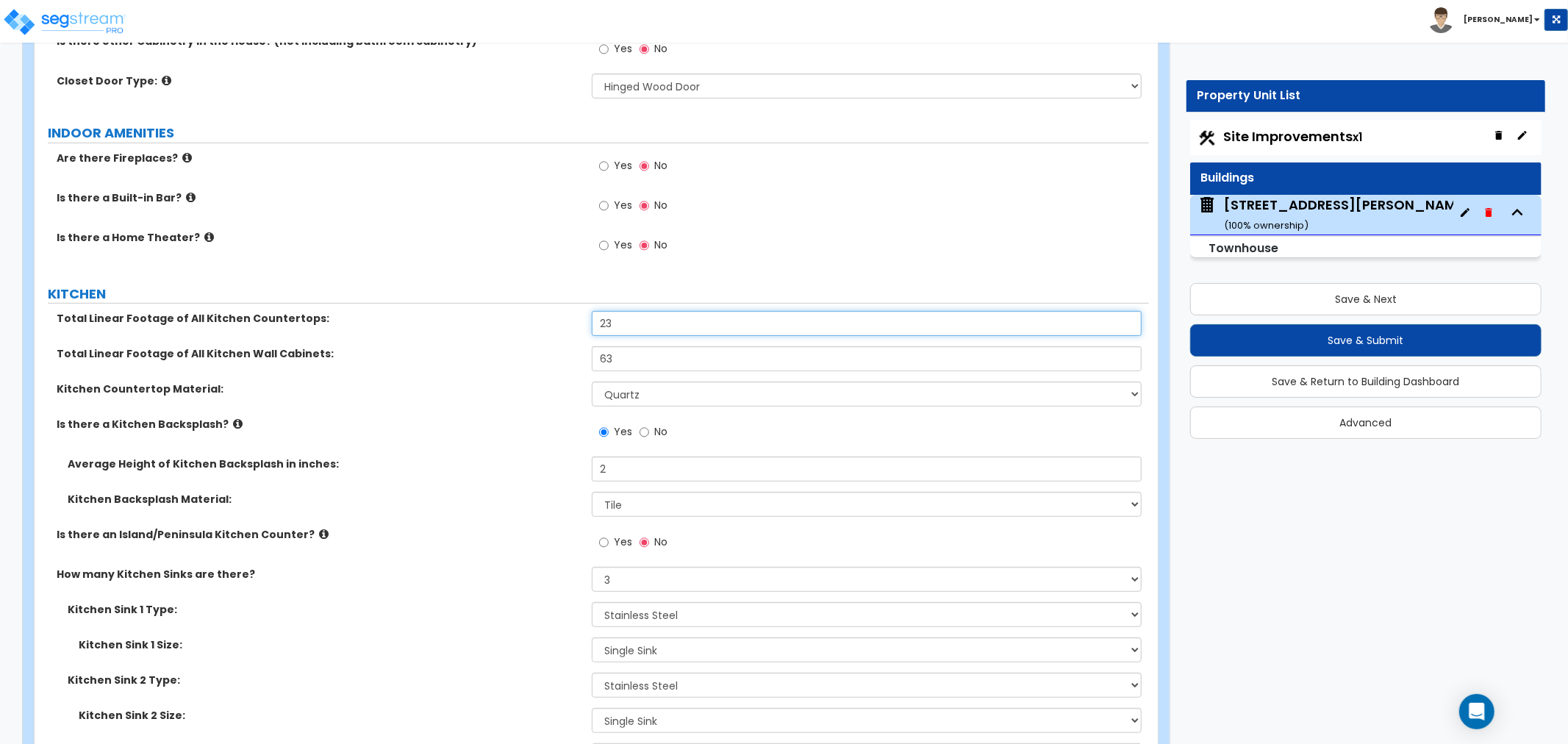
type input "23"
click at [430, 374] on div "Total Linear Footage of All Kitchen Wall Cabinets: 63" at bounding box center [592, 364] width 1115 height 35
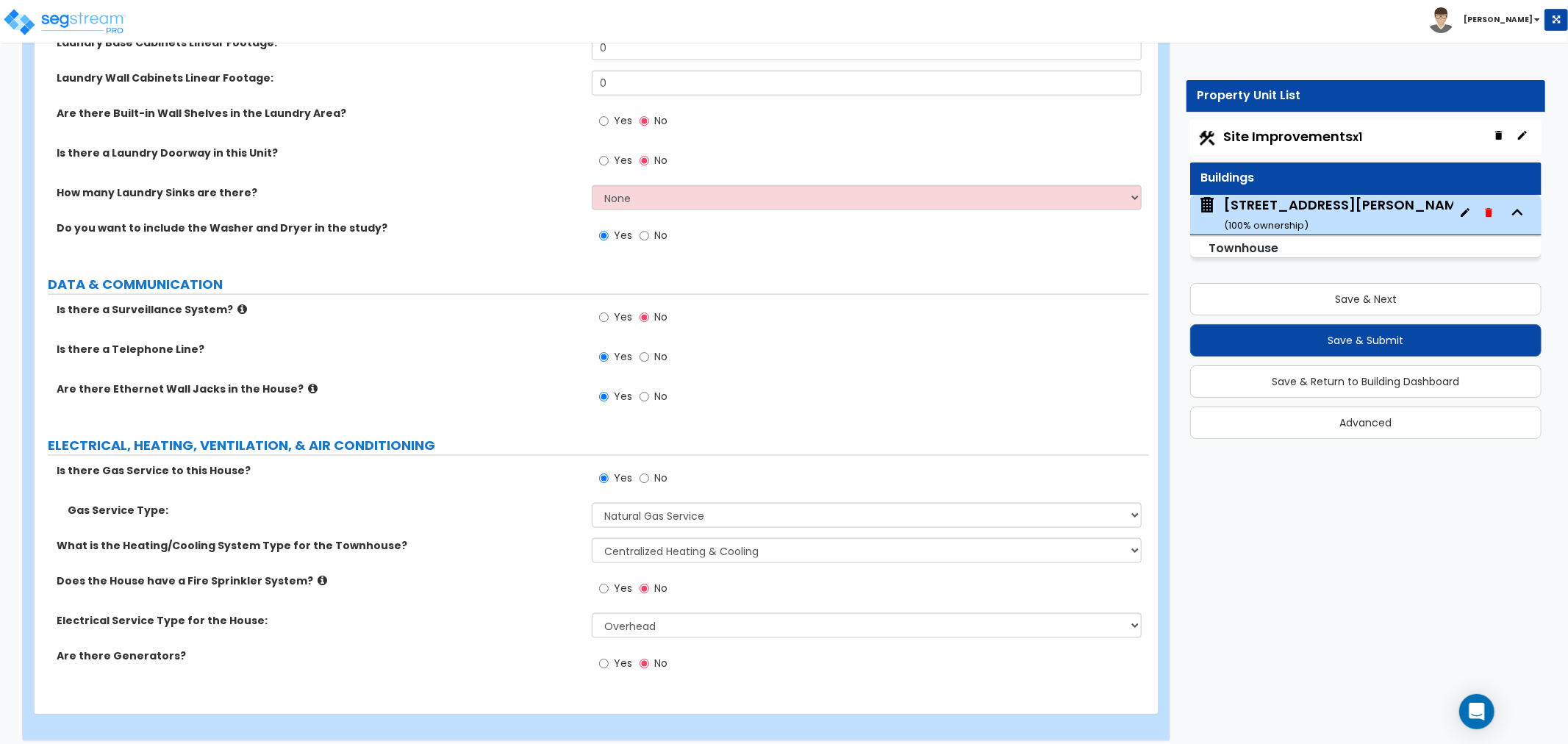
scroll to position [6319, 0]
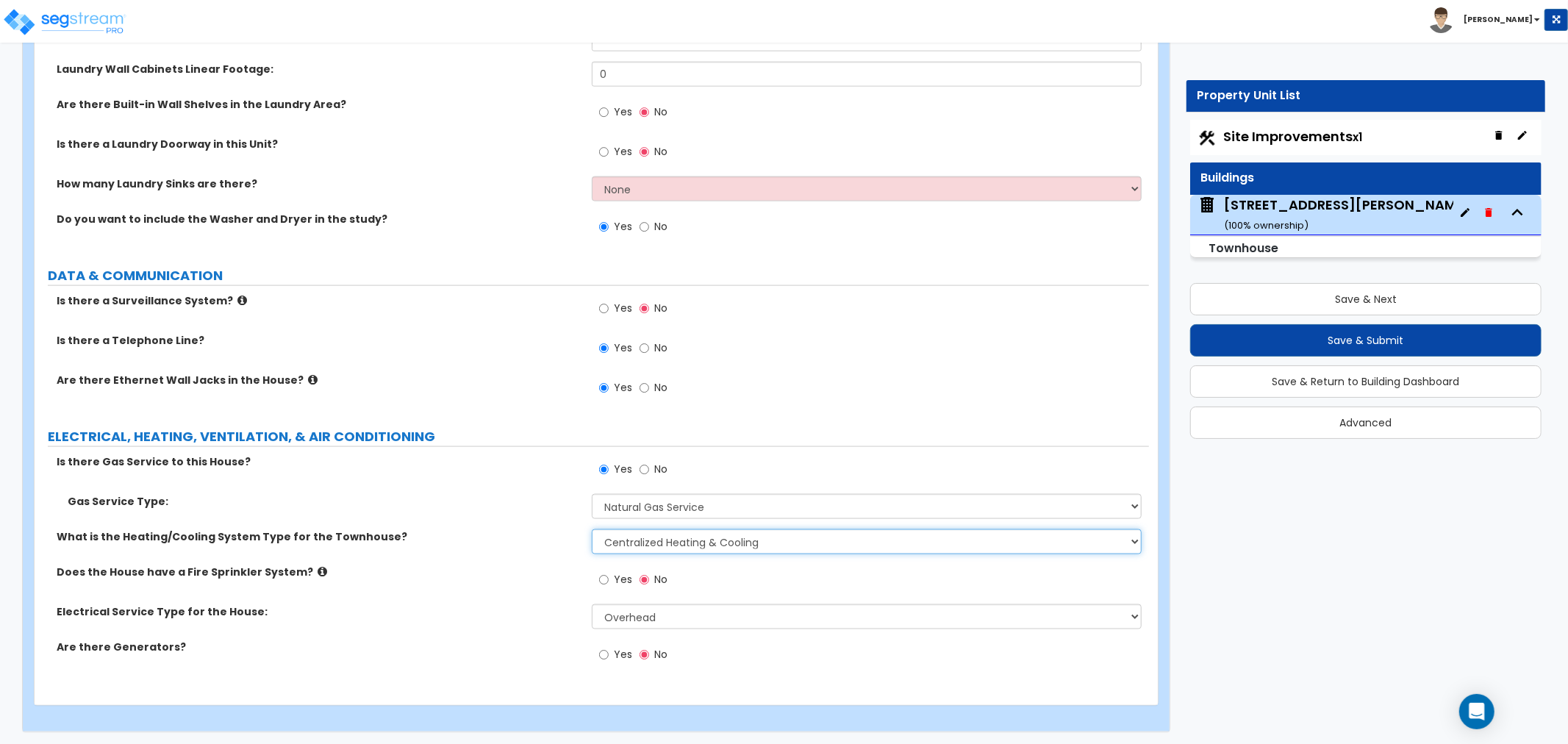
click at [646, 539] on select "None Heat Only Centralized Heating & Cooling Thru Wall Air Conditioners Mini Sp…" at bounding box center [866, 542] width 550 height 25
select select "1"
click at [592, 529] on select "None Heat Only Centralized Heating & Cooling Thru Wall Air Conditioners Mini Sp…" at bounding box center [866, 542] width 550 height 25
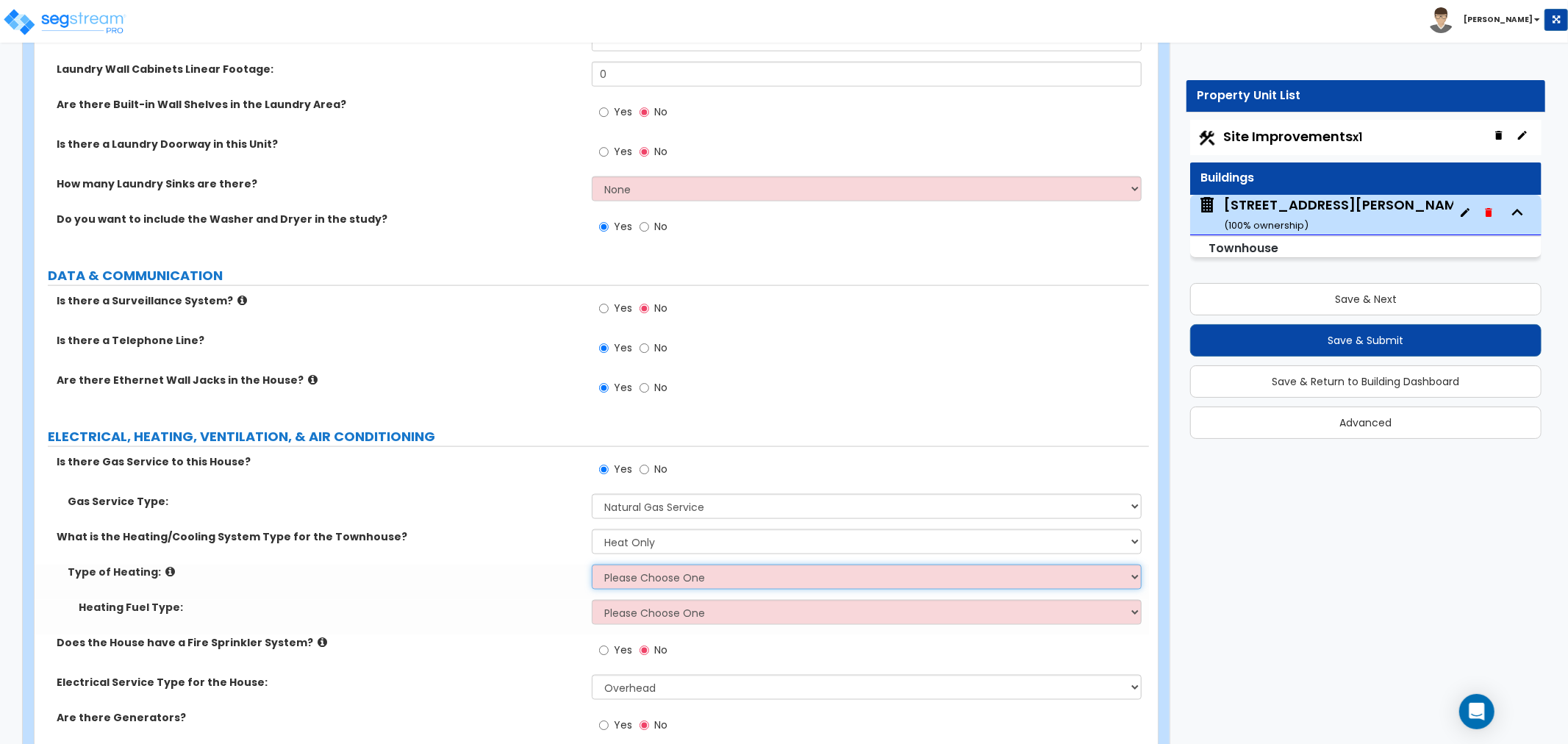
click at [649, 575] on select "Please Choose One Wall Heater Electric Baseboard Heater Hydronic Heating Radian…" at bounding box center [866, 577] width 550 height 25
select select "3"
click at [592, 564] on select "Please Choose One Wall Heater Electric Baseboard Heater Hydronic Heating Radian…" at bounding box center [866, 577] width 550 height 25
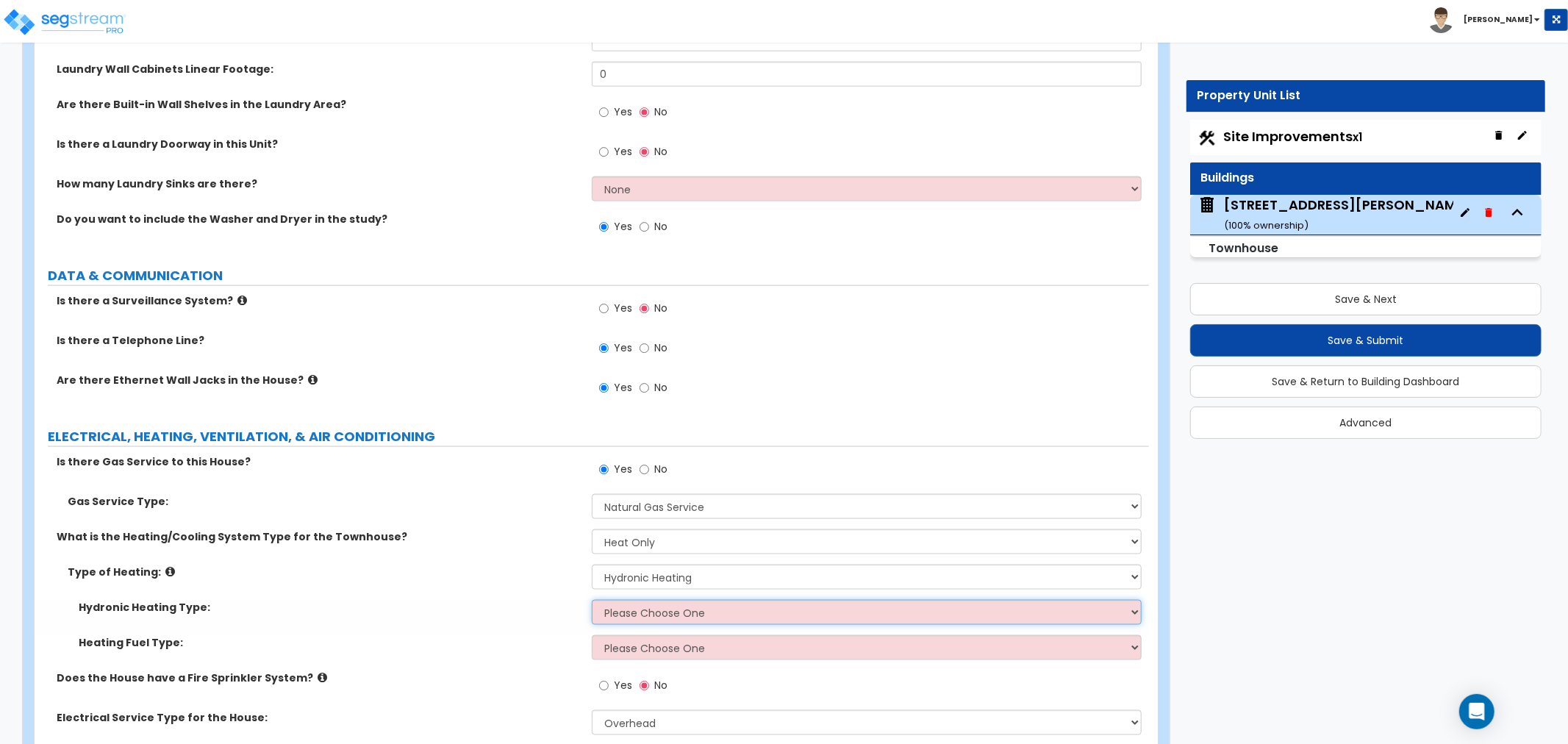
click at [678, 610] on select "Please Choose One Hydronic Radiator Hydronic Baseboard Hydronic Fin Tube Radiat…" at bounding box center [866, 612] width 550 height 25
select select "2"
click at [592, 600] on select "Please Choose One Hydronic Radiator Hydronic Baseboard Hydronic Fin Tube Radiat…" at bounding box center [866, 612] width 550 height 25
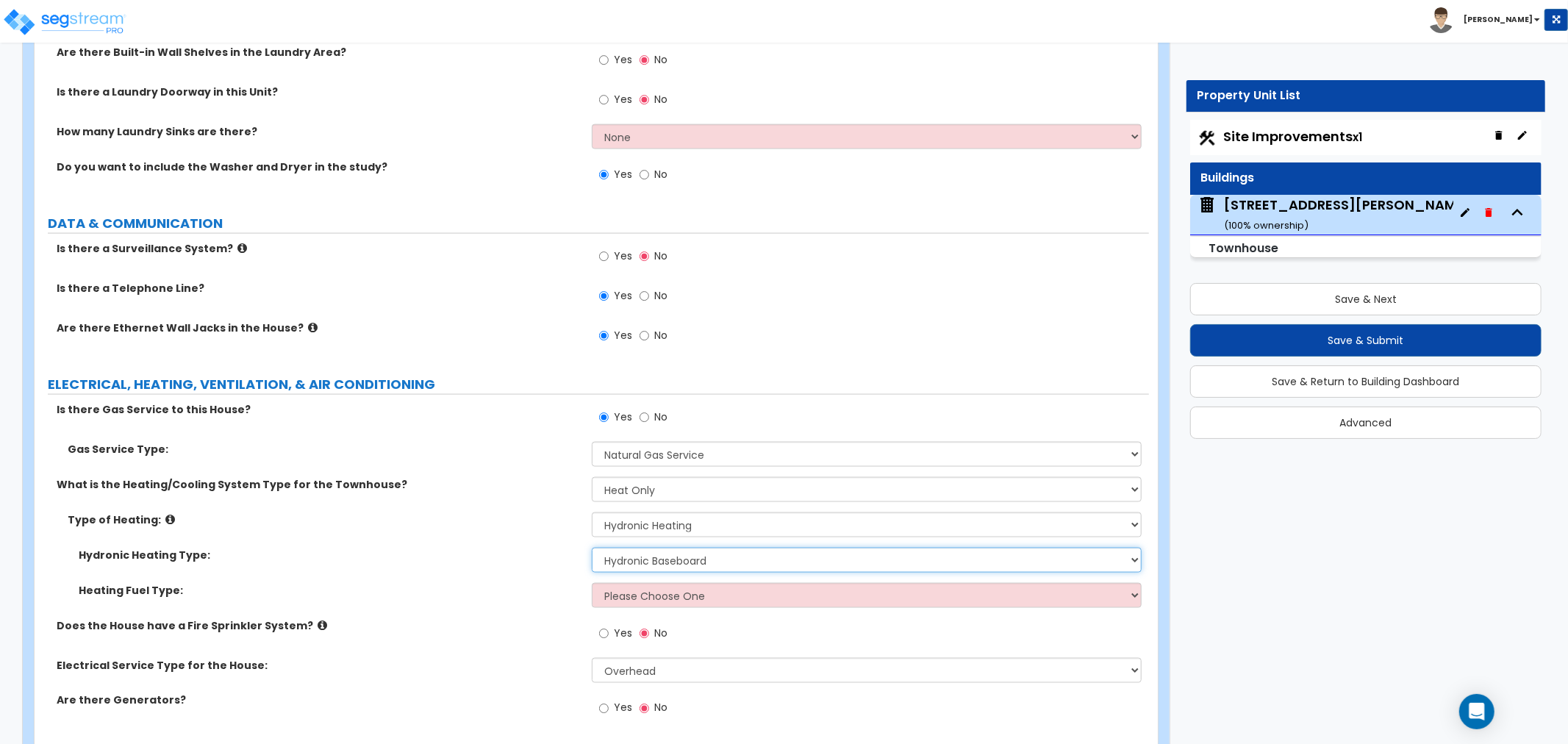
scroll to position [6401, 0]
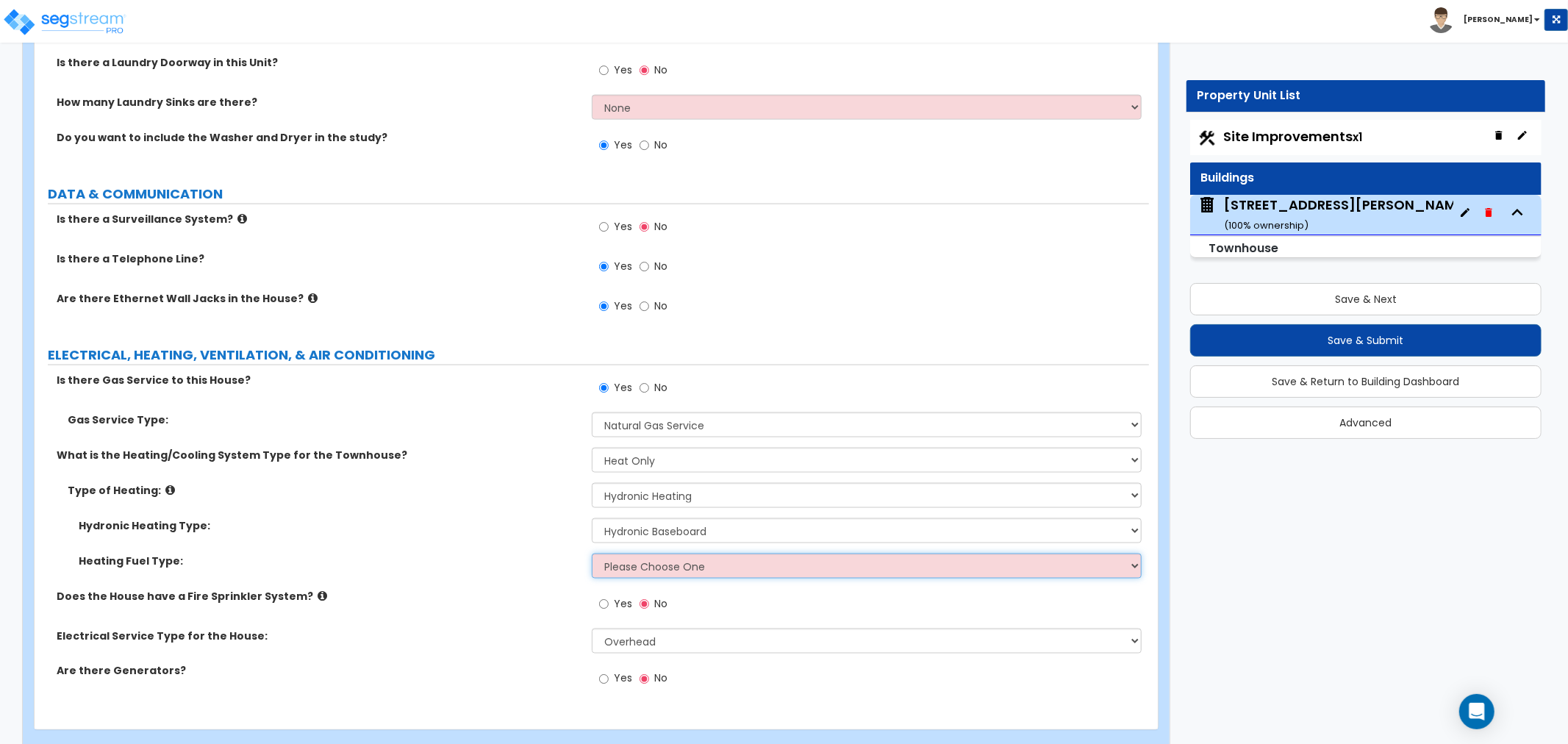
click at [704, 564] on select "Please Choose One Gas Electric" at bounding box center [866, 566] width 550 height 25
select select "1"
click at [592, 554] on select "Please Choose One Gas Electric" at bounding box center [866, 566] width 550 height 25
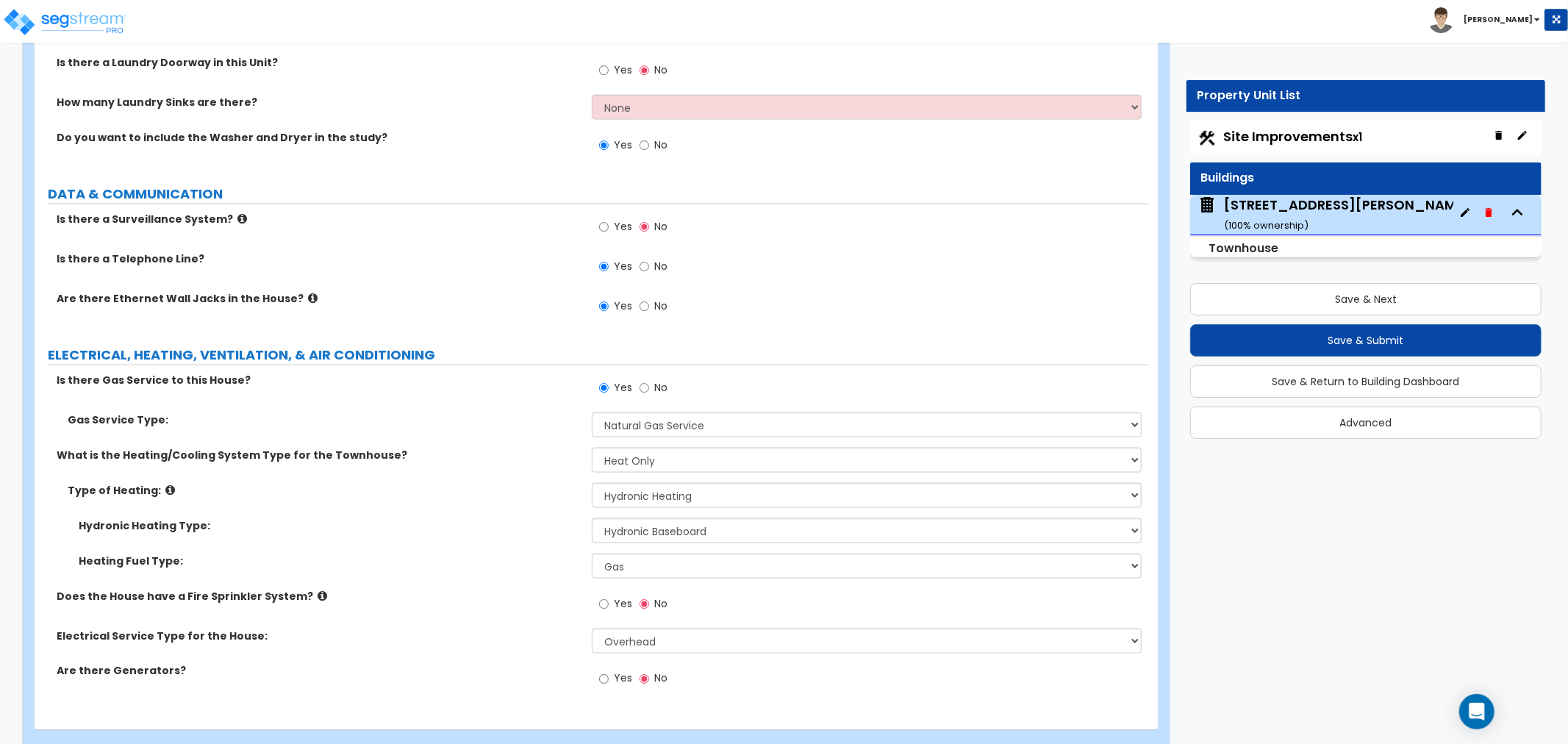
scroll to position [6424, 0]
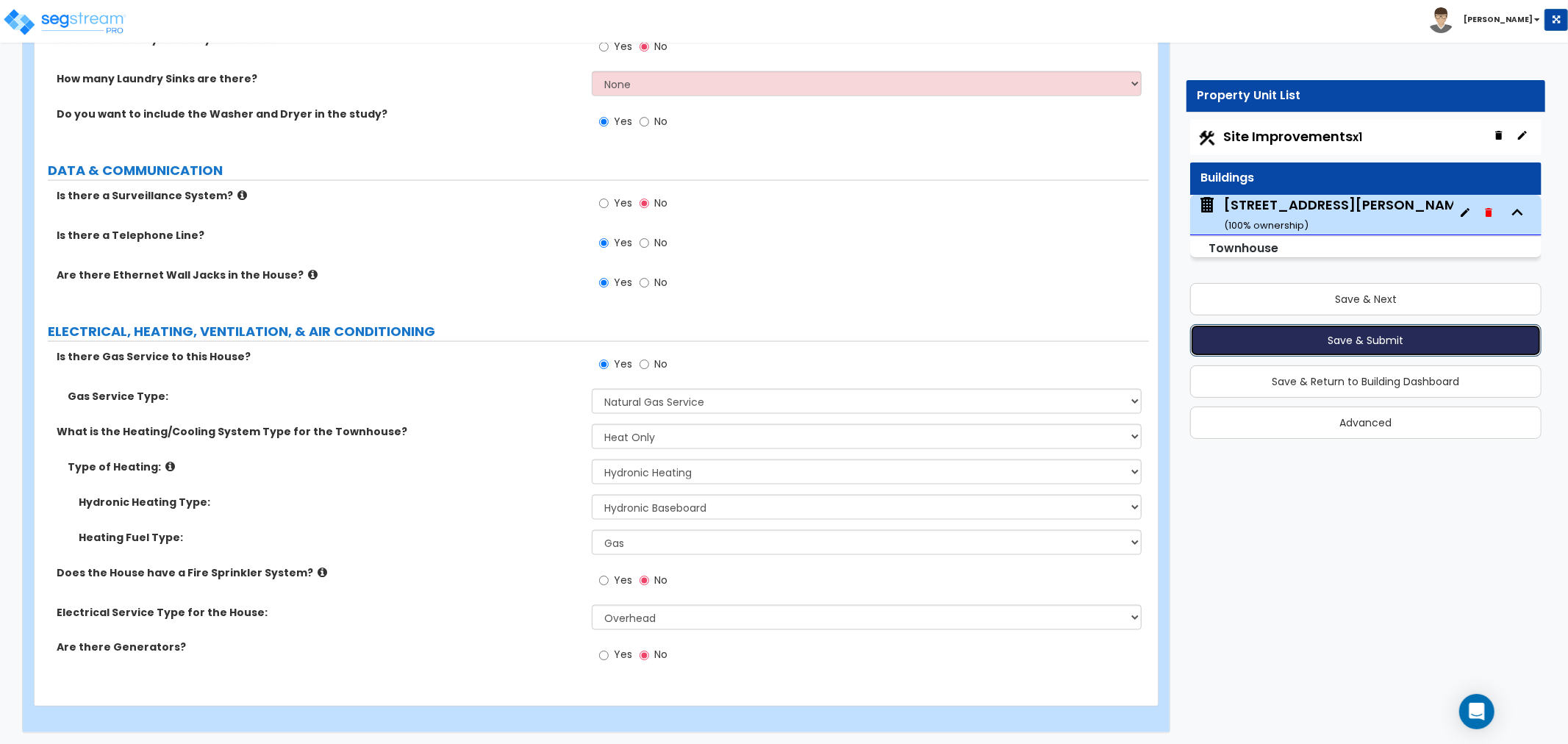
click at [1357, 342] on button "Save & Submit" at bounding box center [1366, 340] width 351 height 33
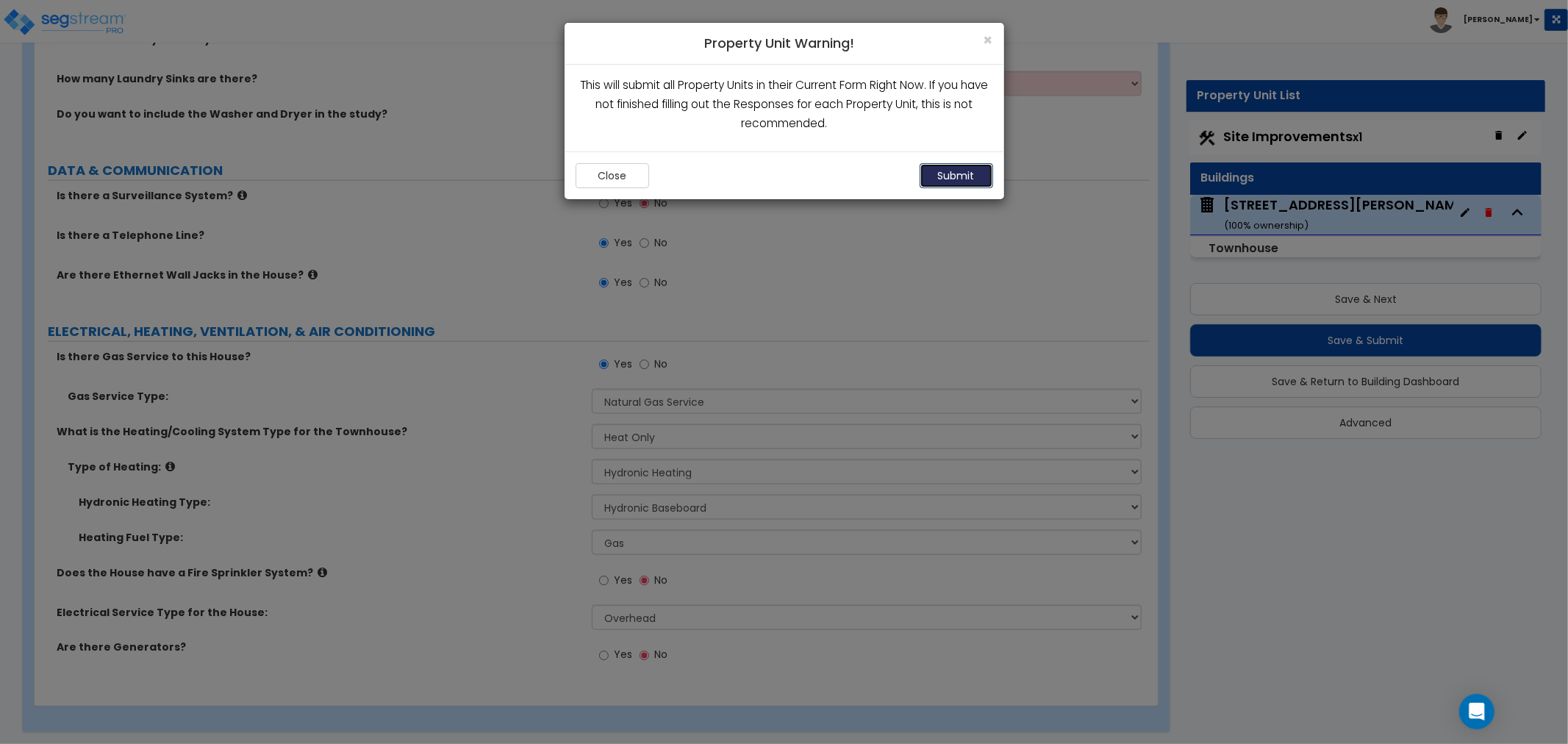
click at [954, 179] on button "Submit" at bounding box center [956, 176] width 74 height 25
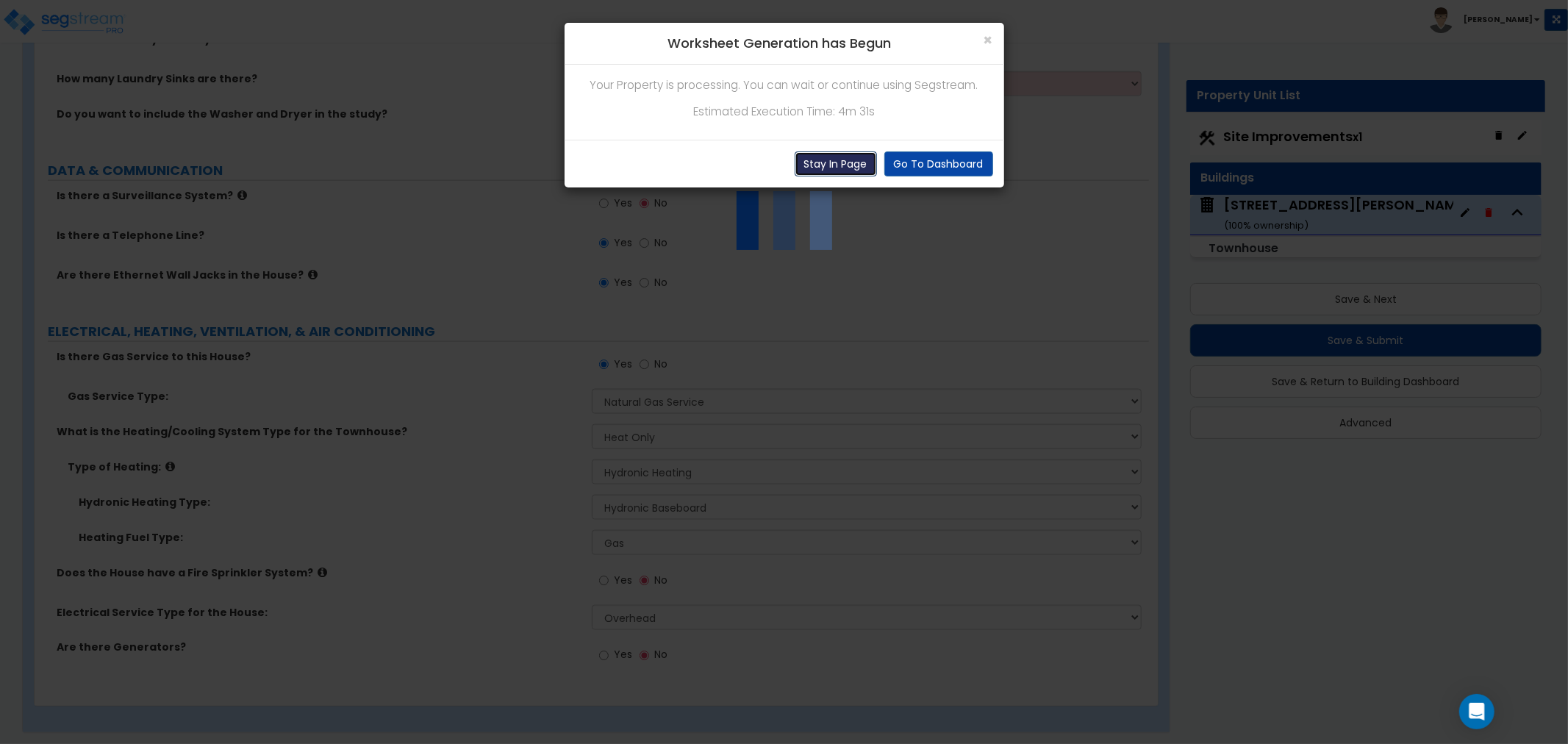
click at [842, 172] on button "Stay In Page" at bounding box center [836, 164] width 82 height 25
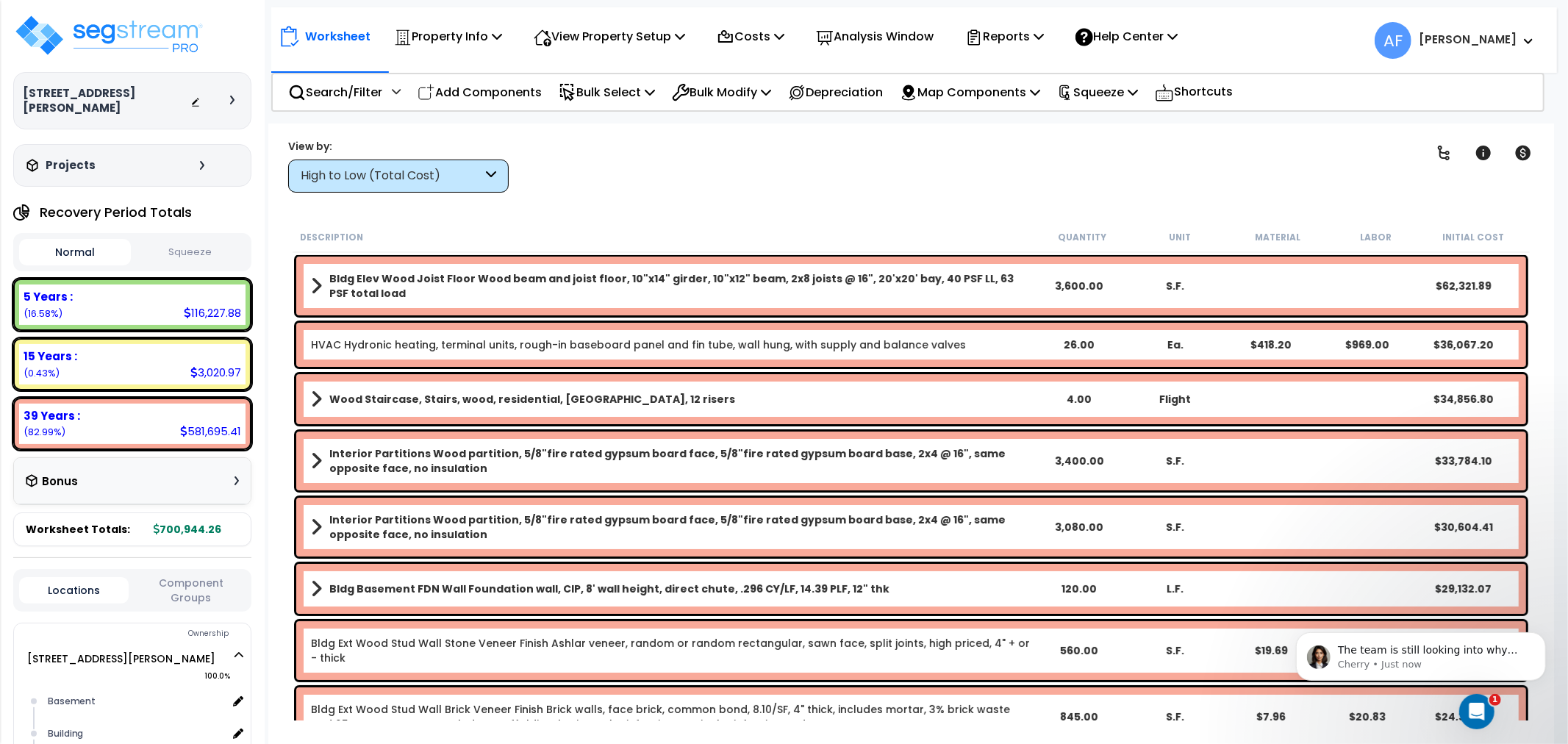
click at [398, 181] on div "High to Low (Total Cost)" at bounding box center [391, 176] width 182 height 17
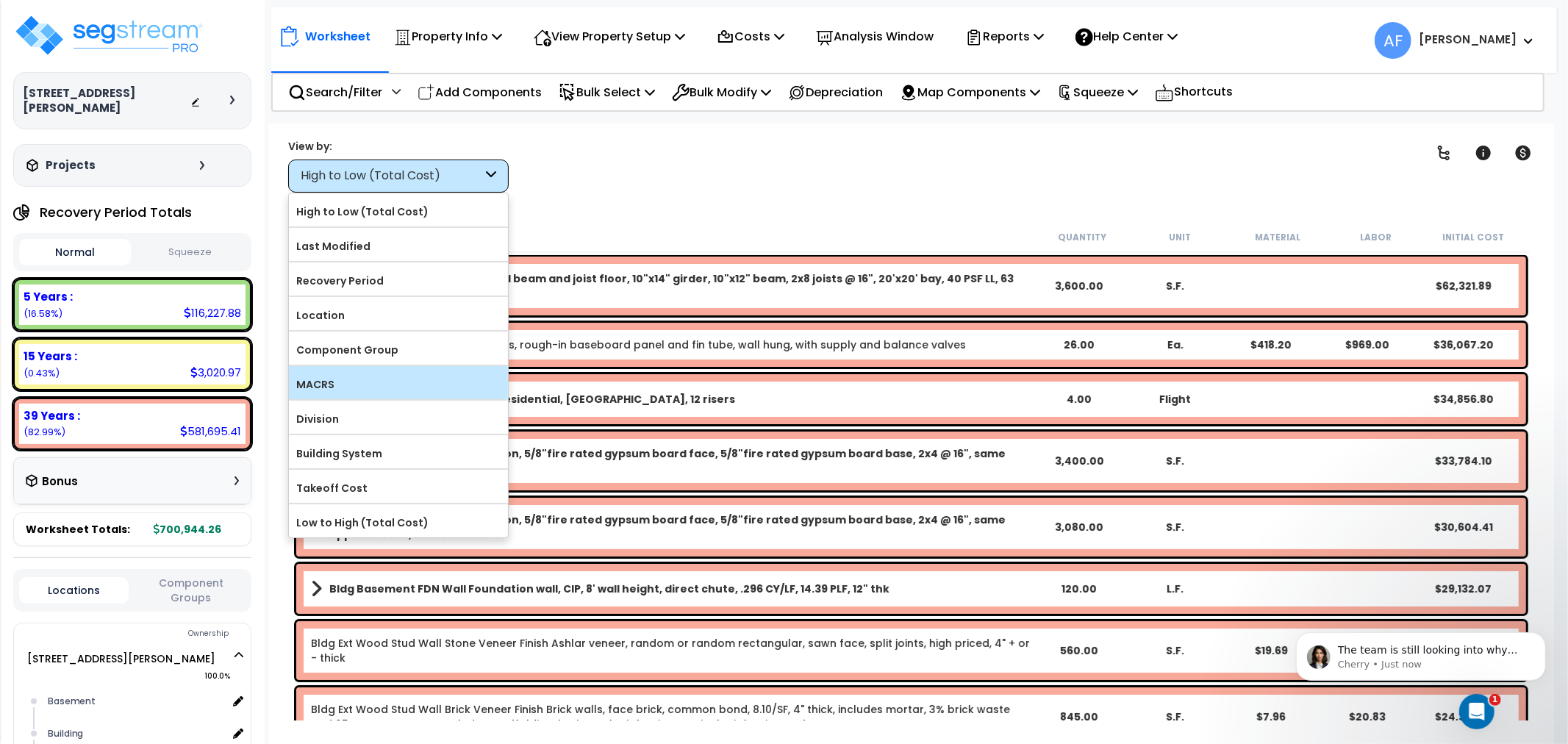
click at [321, 383] on label "MACRS" at bounding box center [398, 384] width 219 height 22
click at [0, 0] on input "MACRS" at bounding box center [0, 0] width 0 height 0
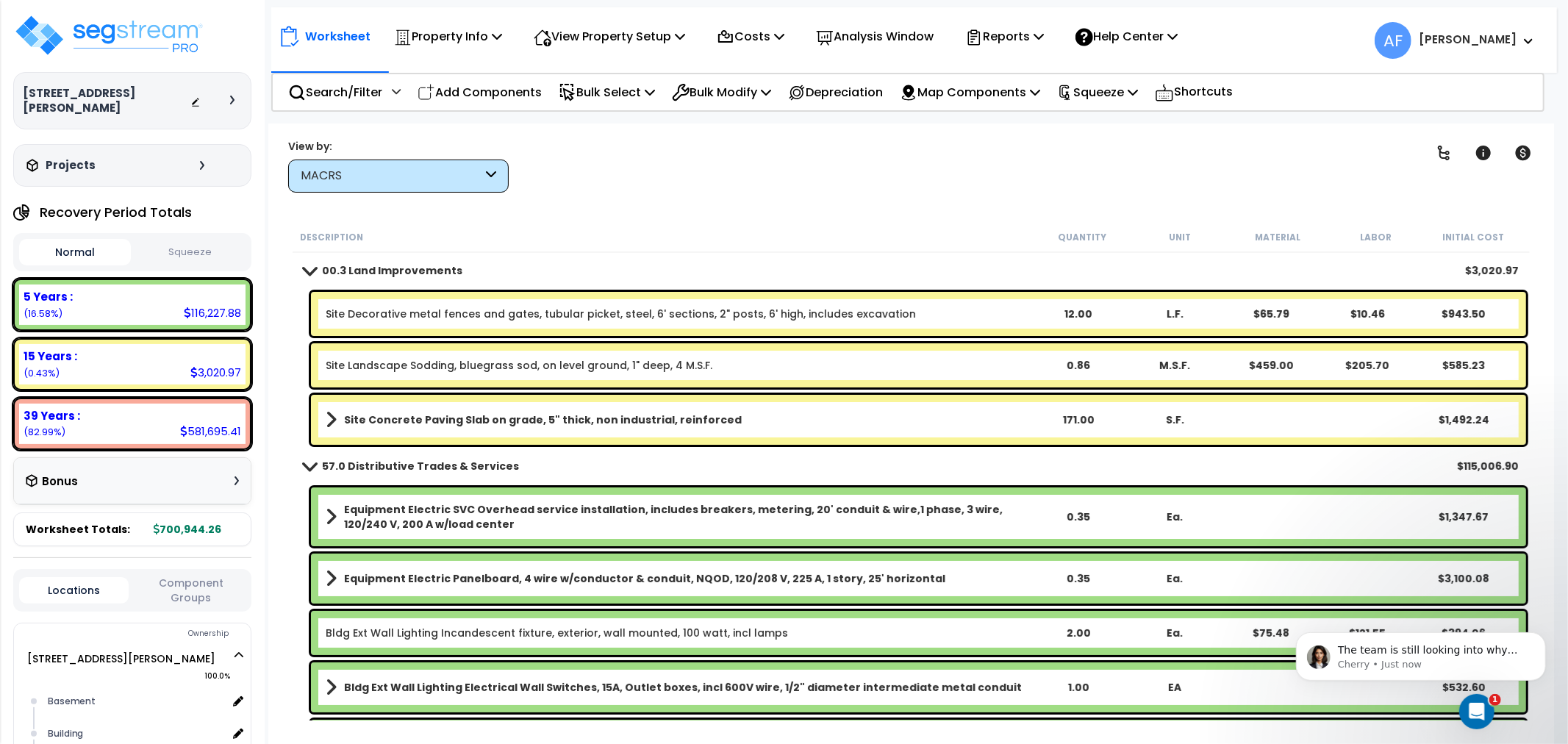
click at [303, 270] on span at bounding box center [309, 270] width 21 height 11
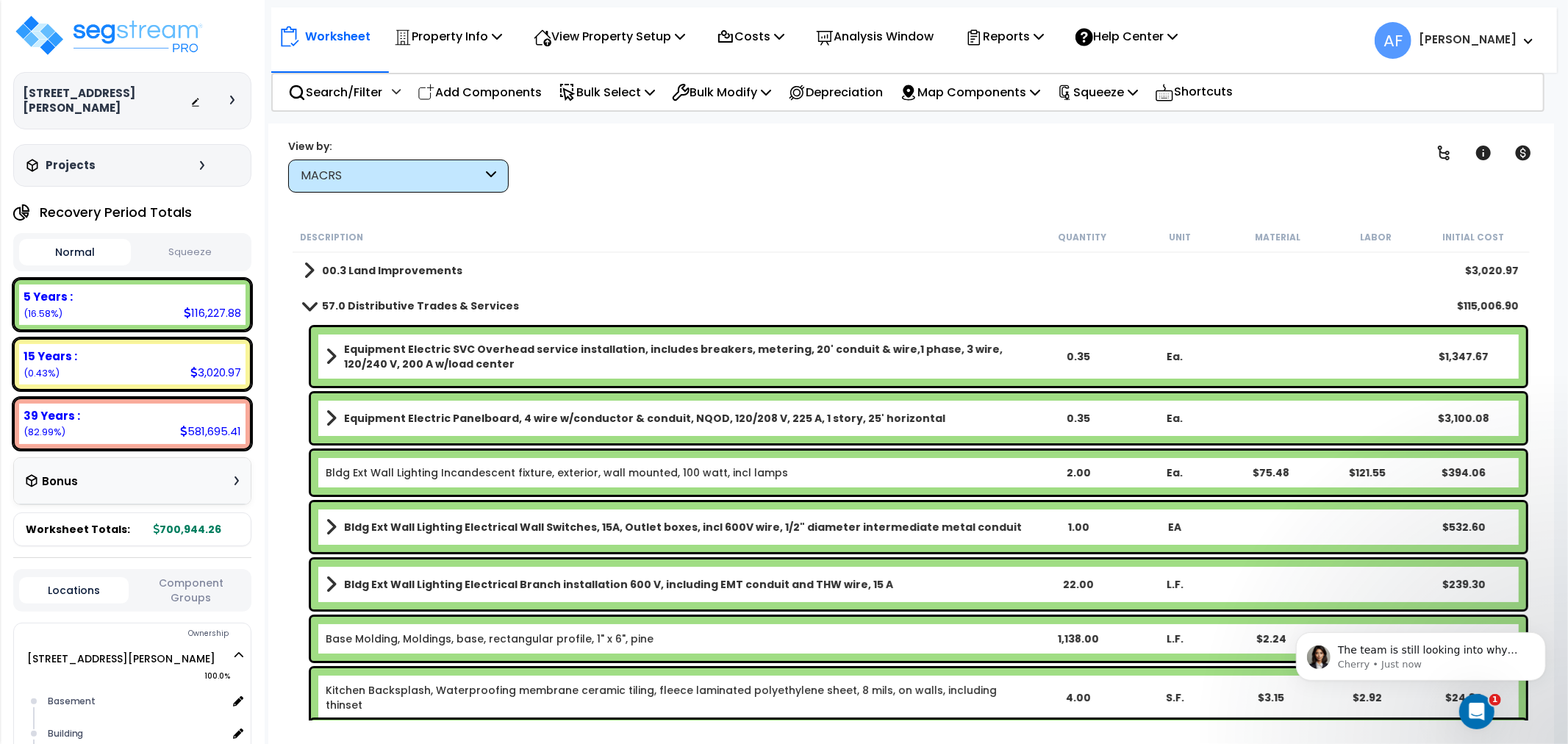
click at [608, 370] on b "Equipment Electric SVC Overhead service installation, includes breakers, meteri…" at bounding box center [687, 357] width 686 height 30
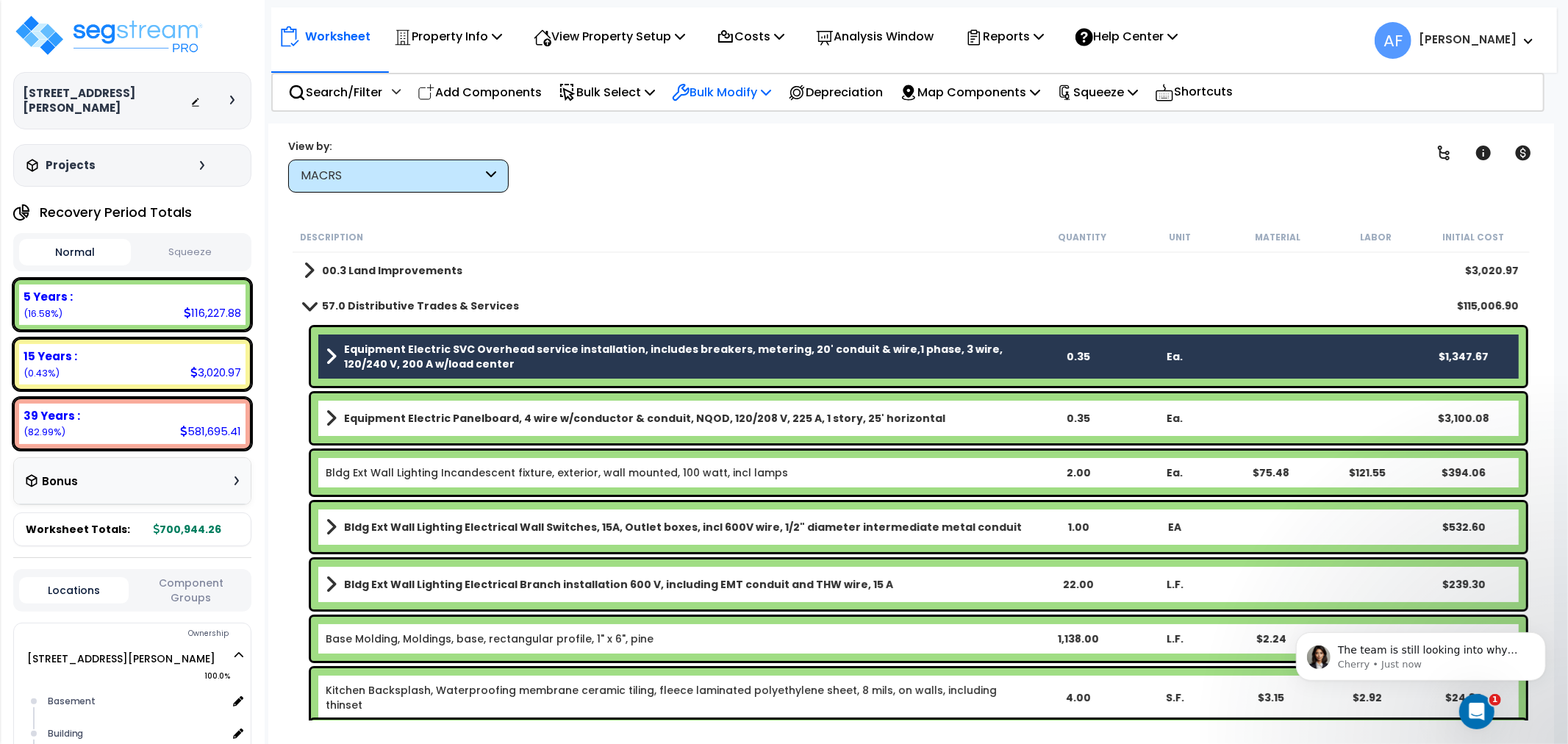
click at [719, 84] on p "Bulk Modify" at bounding box center [722, 92] width 100 height 20
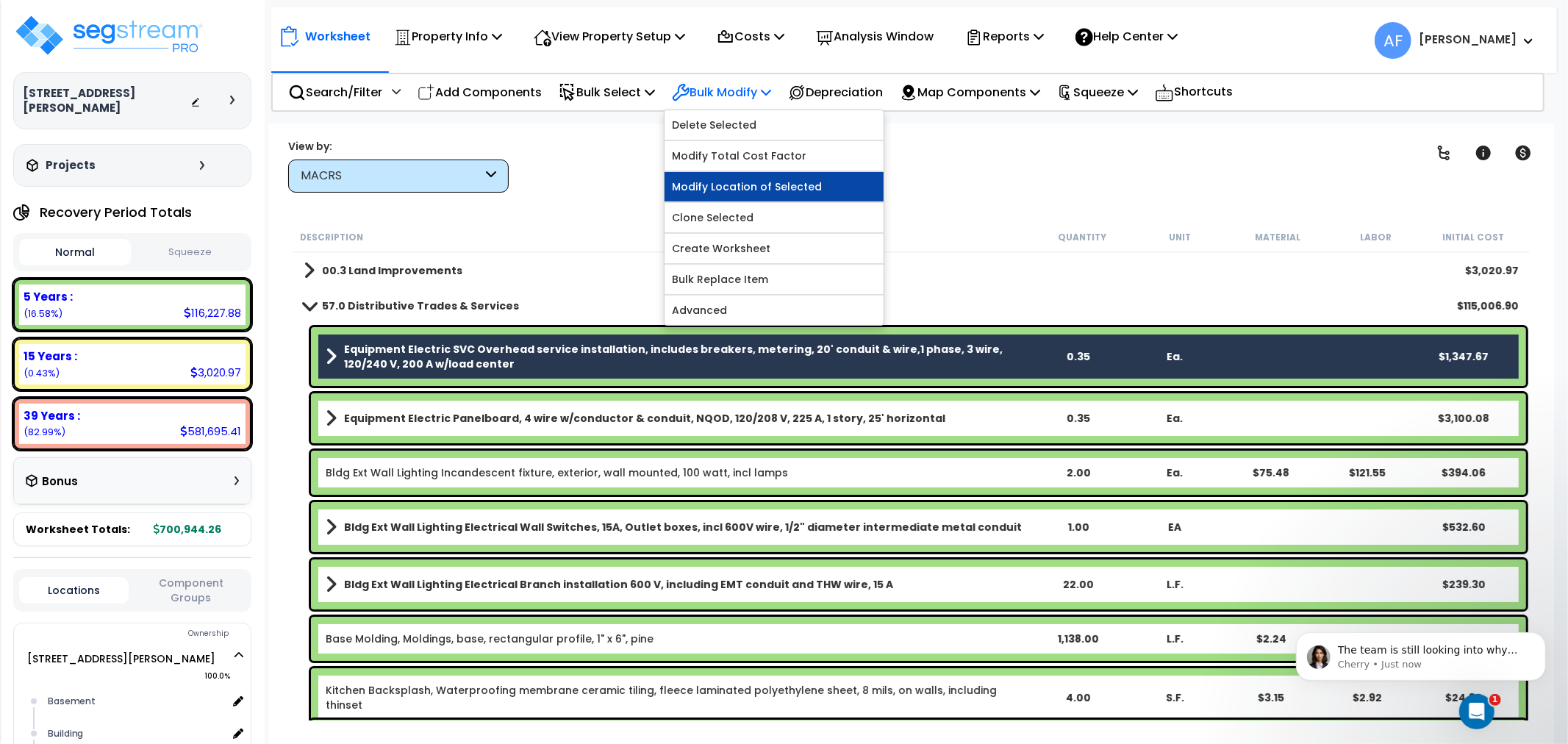
scroll to position [64, 0]
click at [783, 183] on link "Modify Location of Selected" at bounding box center [774, 186] width 219 height 30
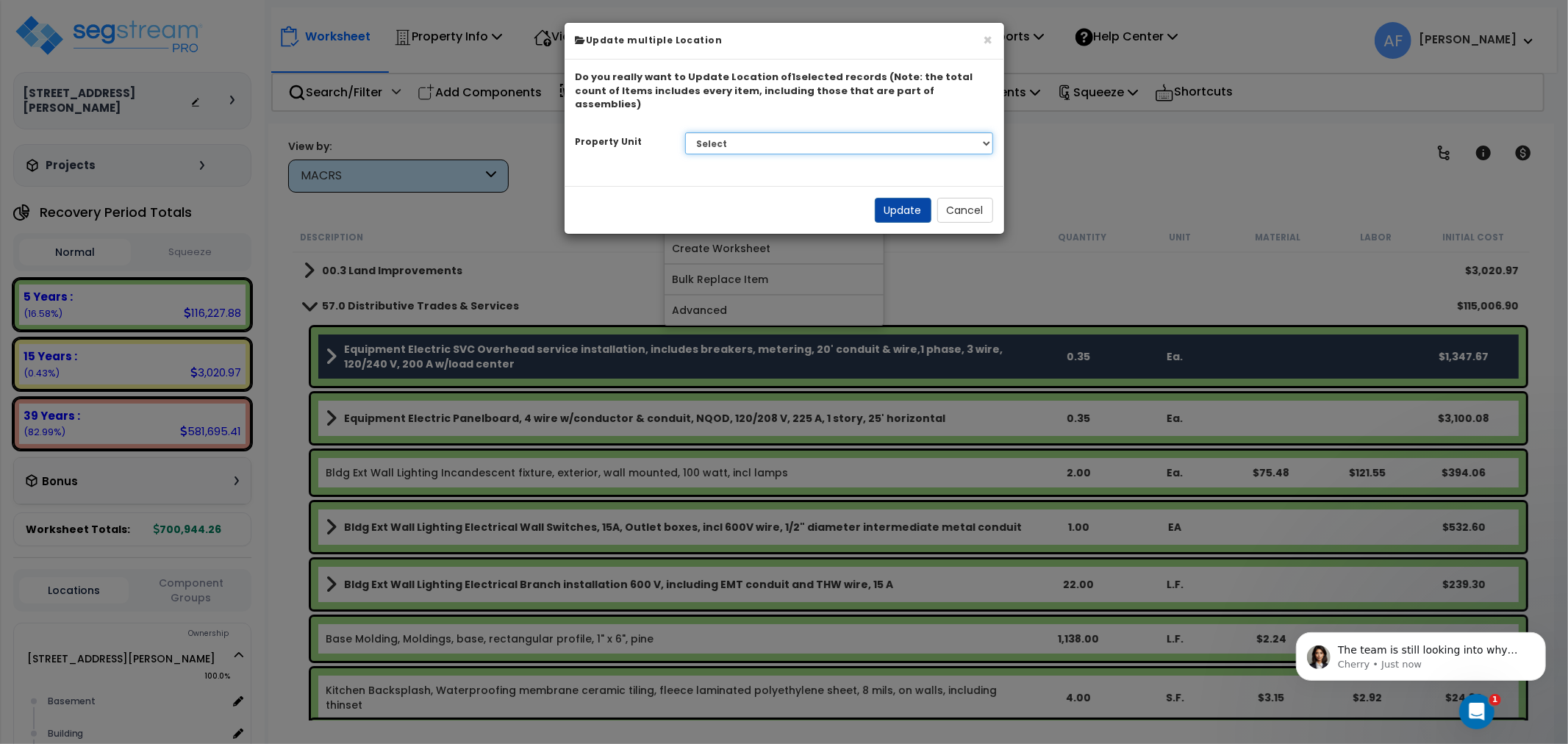
click at [905, 132] on select "Select 371 MacDonough Street Site Improvements" at bounding box center [839, 143] width 308 height 22
click at [993, 39] on div "× Update multiple Location" at bounding box center [784, 41] width 440 height 37
click at [986, 40] on button "×" at bounding box center [989, 40] width 10 height 15
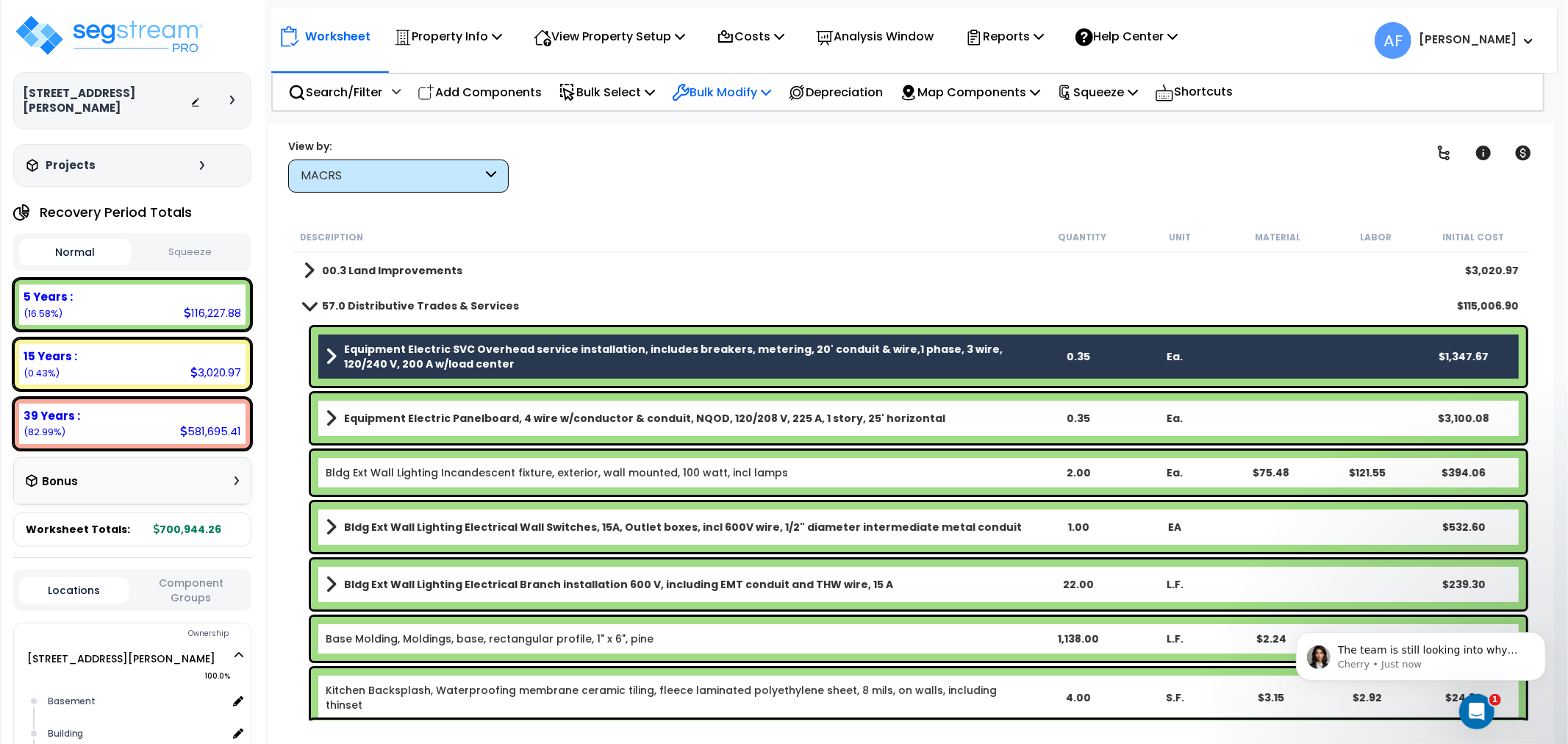
click at [751, 89] on p "Bulk Modify" at bounding box center [722, 92] width 100 height 20
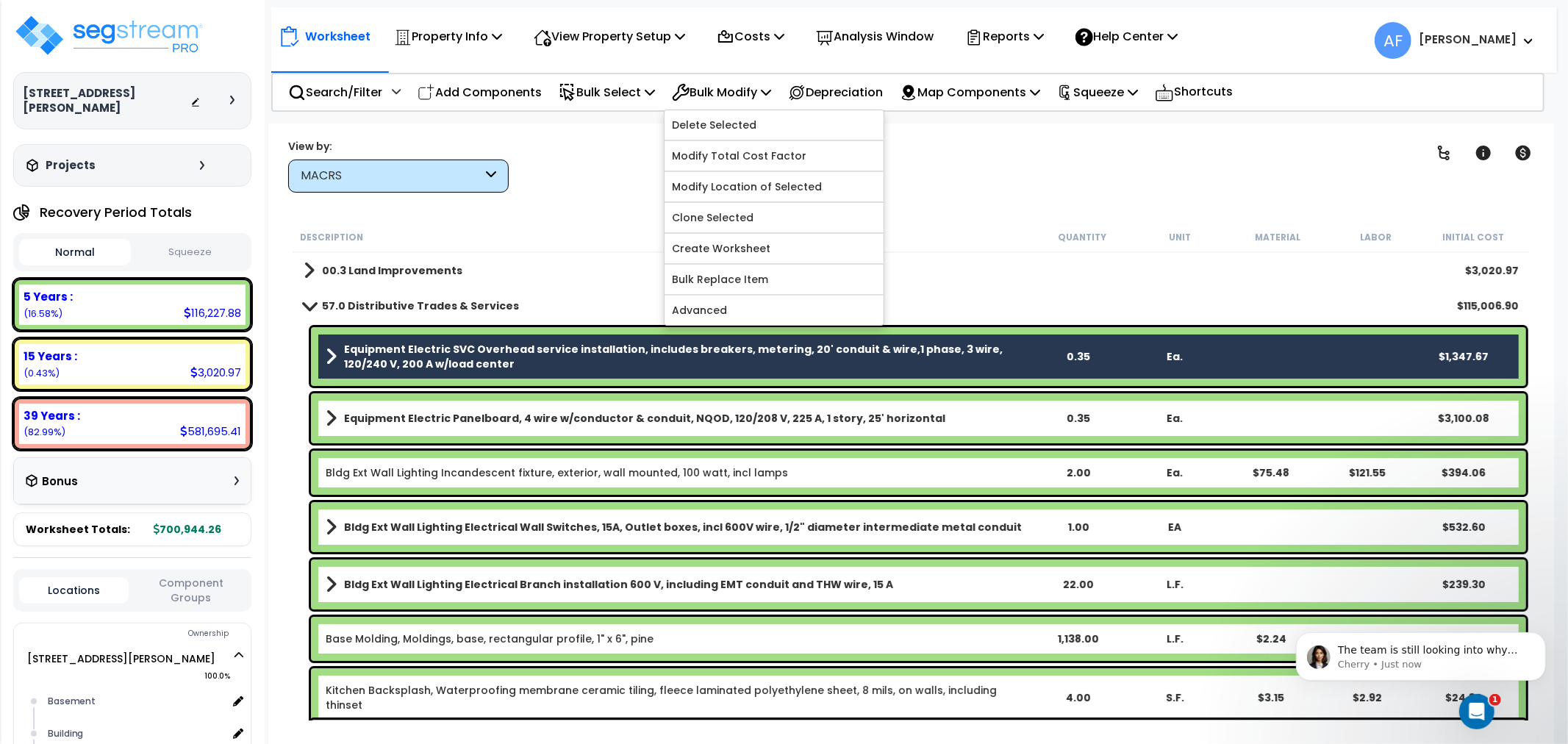
click at [627, 137] on div "Worksheet Property Info Property Setup Add Property Unit Template property Clon…" at bounding box center [911, 495] width 1286 height 744
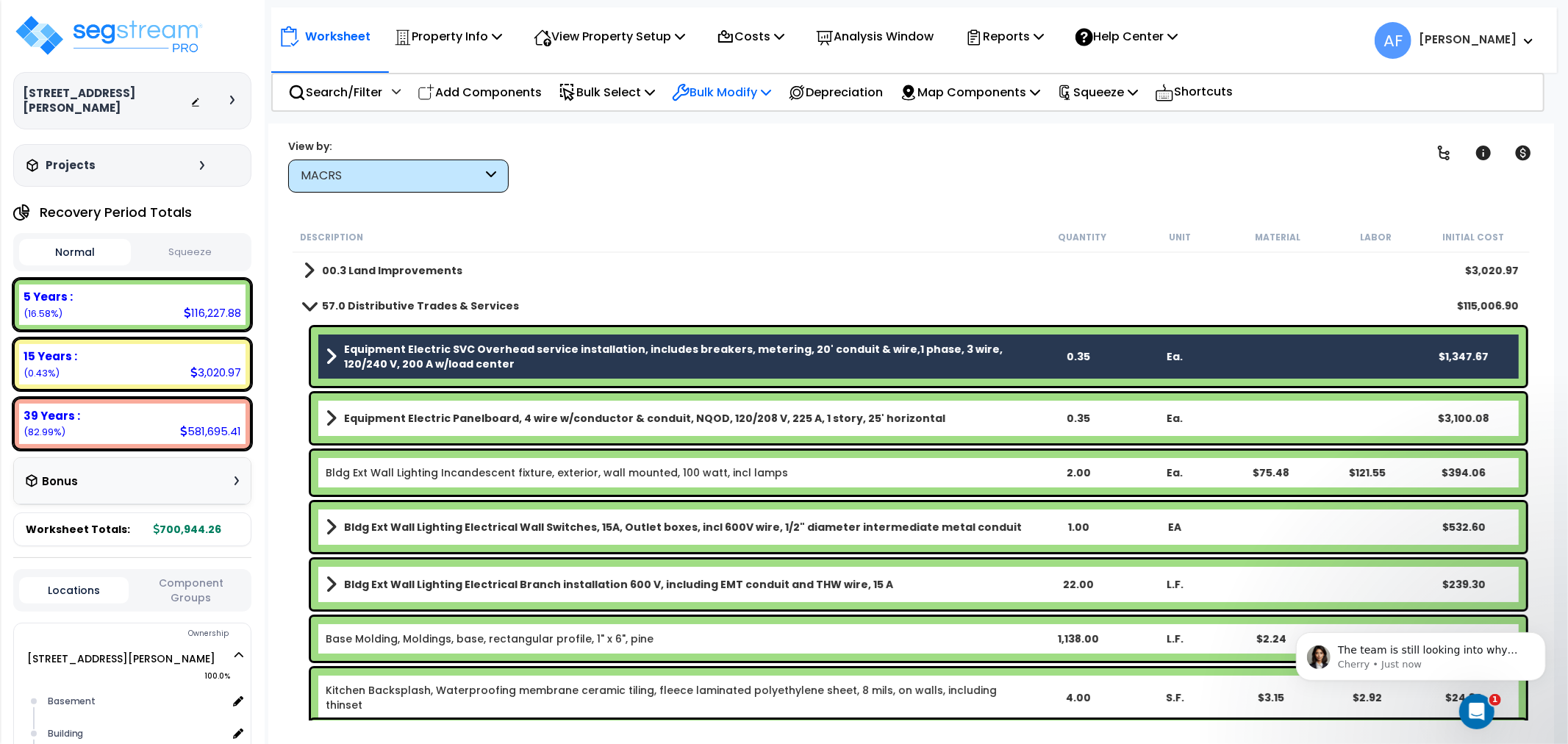
click at [738, 78] on div "Bulk Modify" at bounding box center [722, 92] width 100 height 34
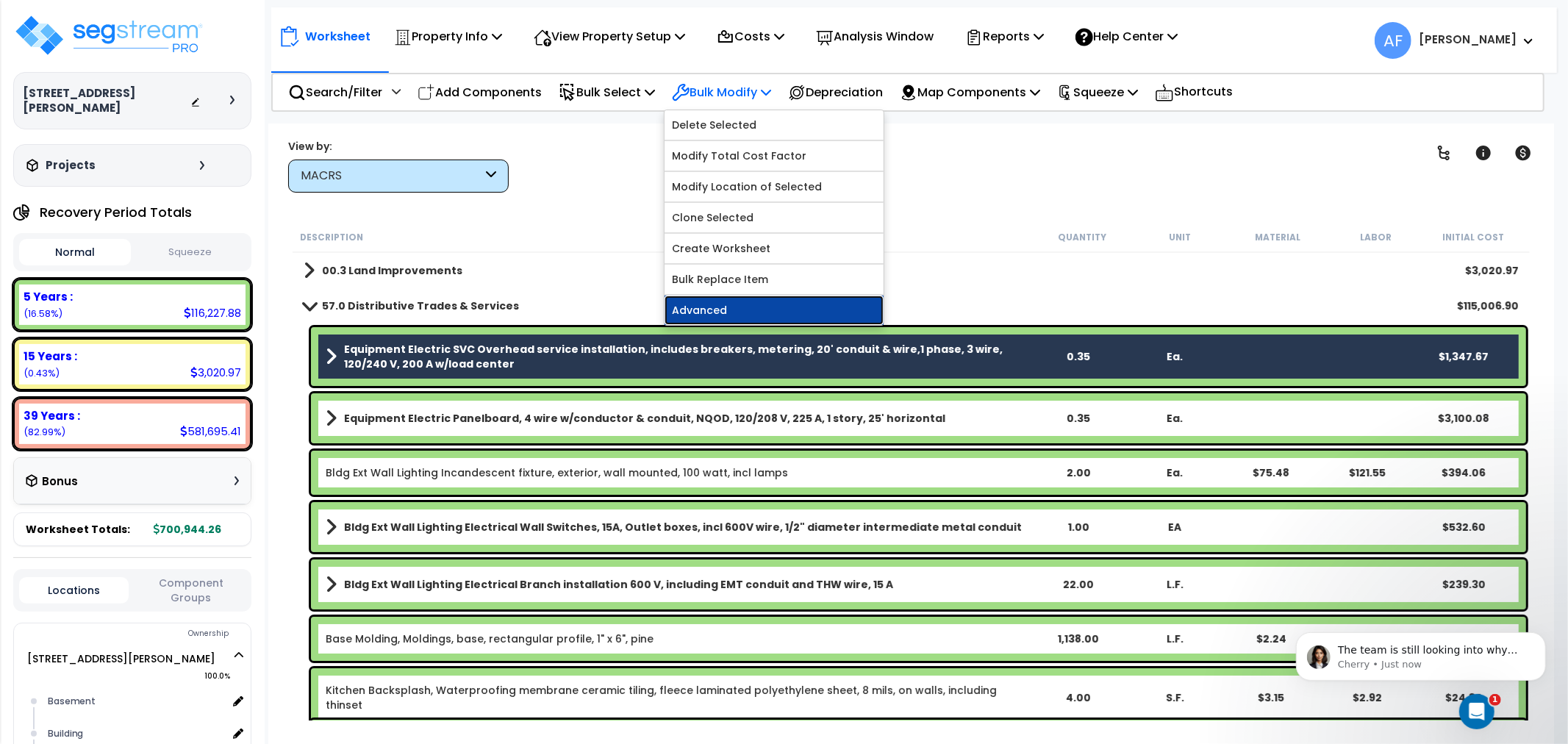
click at [716, 303] on link "Advanced" at bounding box center [774, 310] width 219 height 30
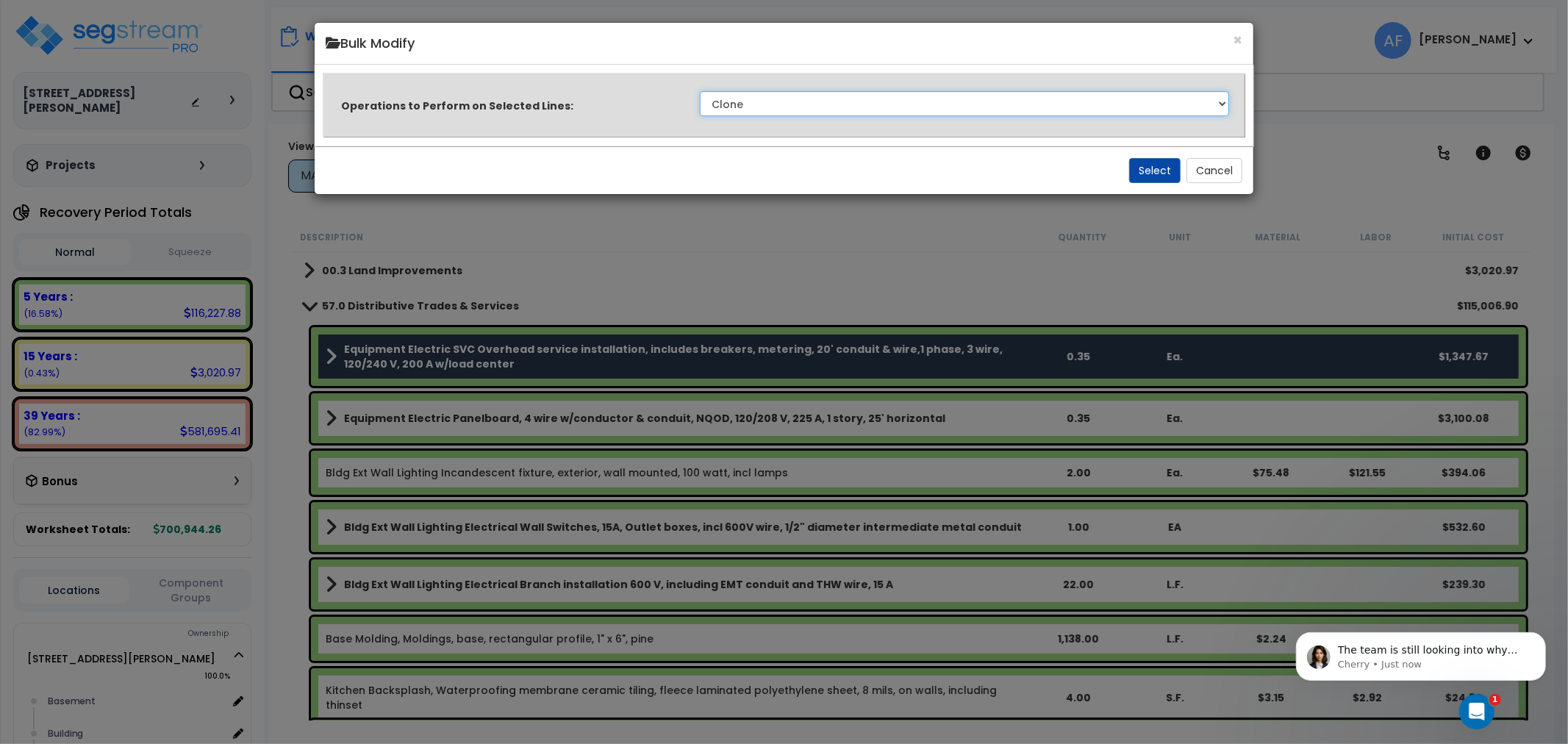
click at [796, 100] on select "Clone Delete Delete Zero Quantities Modify Component Group Modify Cost Sources …" at bounding box center [964, 103] width 530 height 25
click at [1230, 34] on h4 "Bulk Modify" at bounding box center [784, 43] width 918 height 19
click at [1237, 42] on button "×" at bounding box center [1237, 40] width 10 height 15
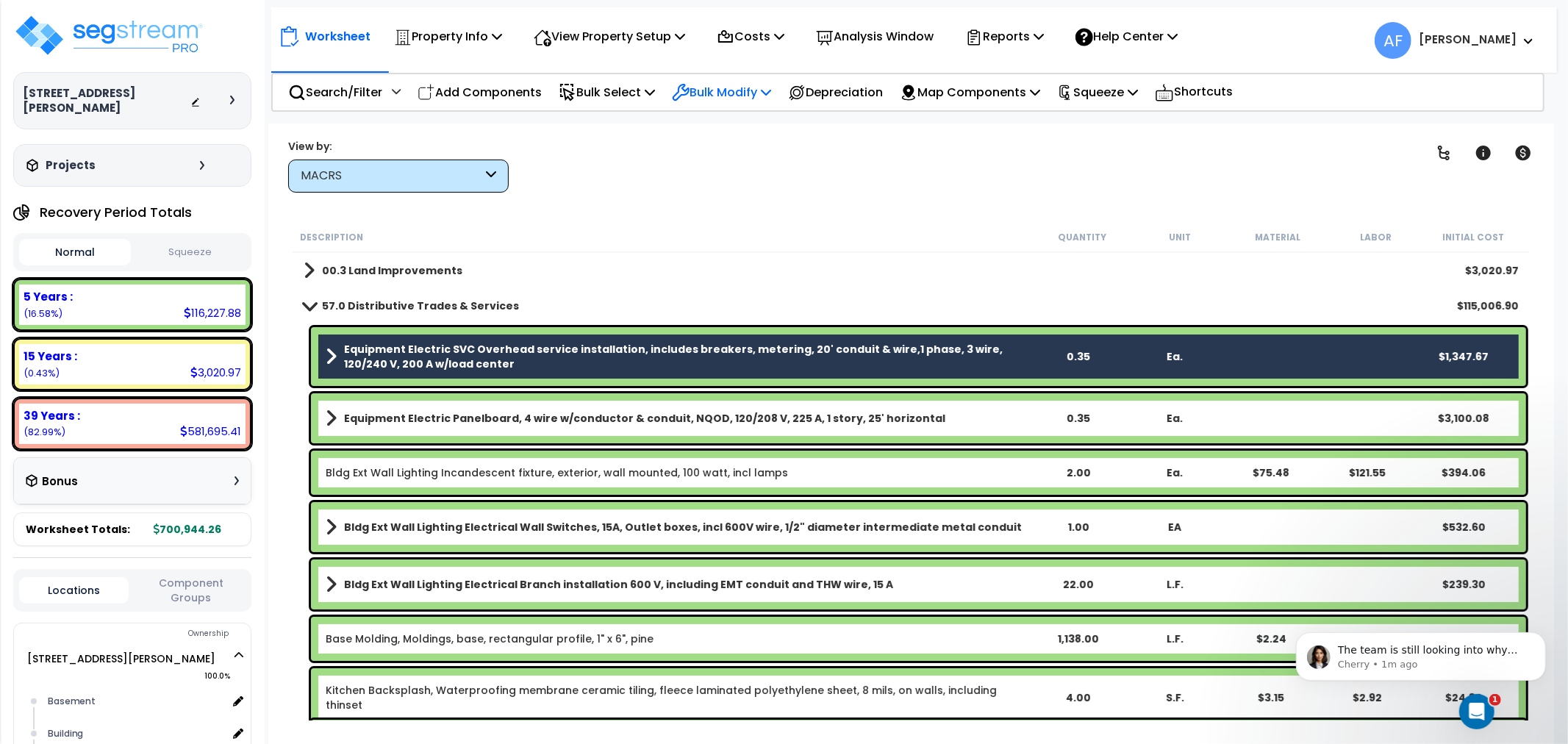
click at [769, 89] on p "Bulk Modify" at bounding box center [722, 92] width 100 height 20
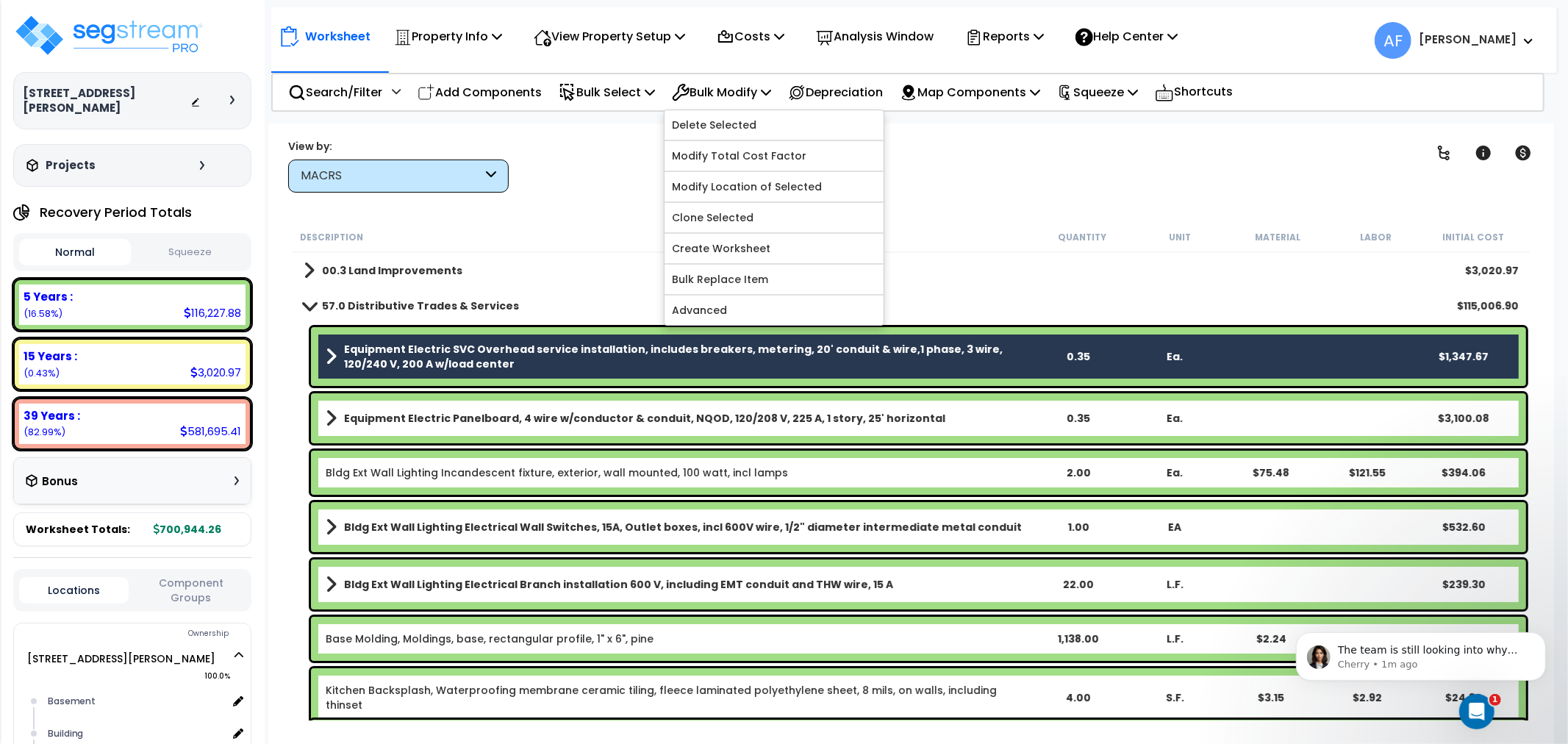
click at [1064, 240] on small "Quantity" at bounding box center [1082, 237] width 49 height 11
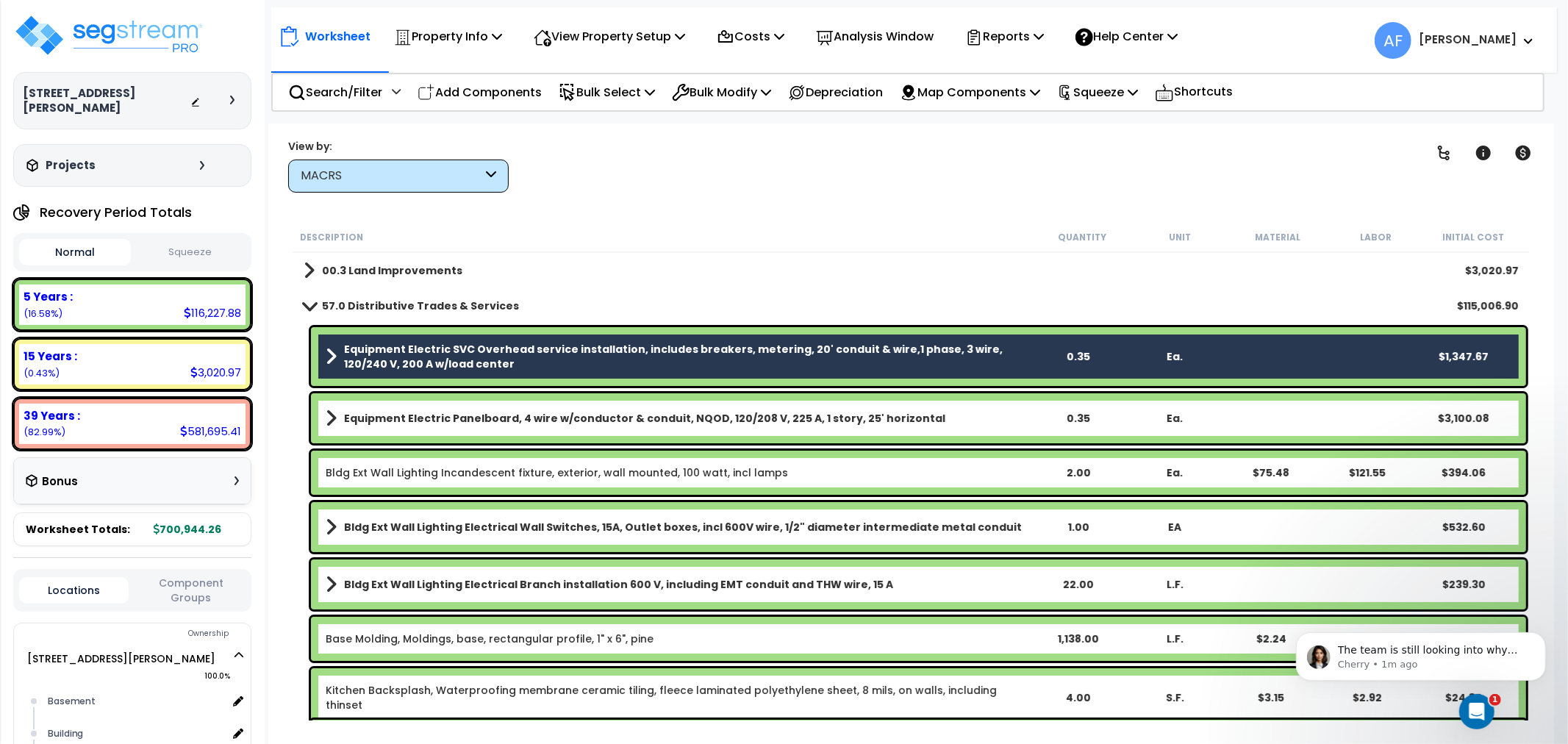
click at [917, 329] on div "Equipment Electric SVC Overhead service installation, includes breakers, meteri…" at bounding box center [919, 356] width 1215 height 59
click at [797, 267] on div "00.3 Land Improvements $3,020.97" at bounding box center [911, 271] width 1230 height 35
click at [500, 354] on b "Equipment Electric SVC Overhead service installation, includes breakers, meteri…" at bounding box center [687, 357] width 686 height 30
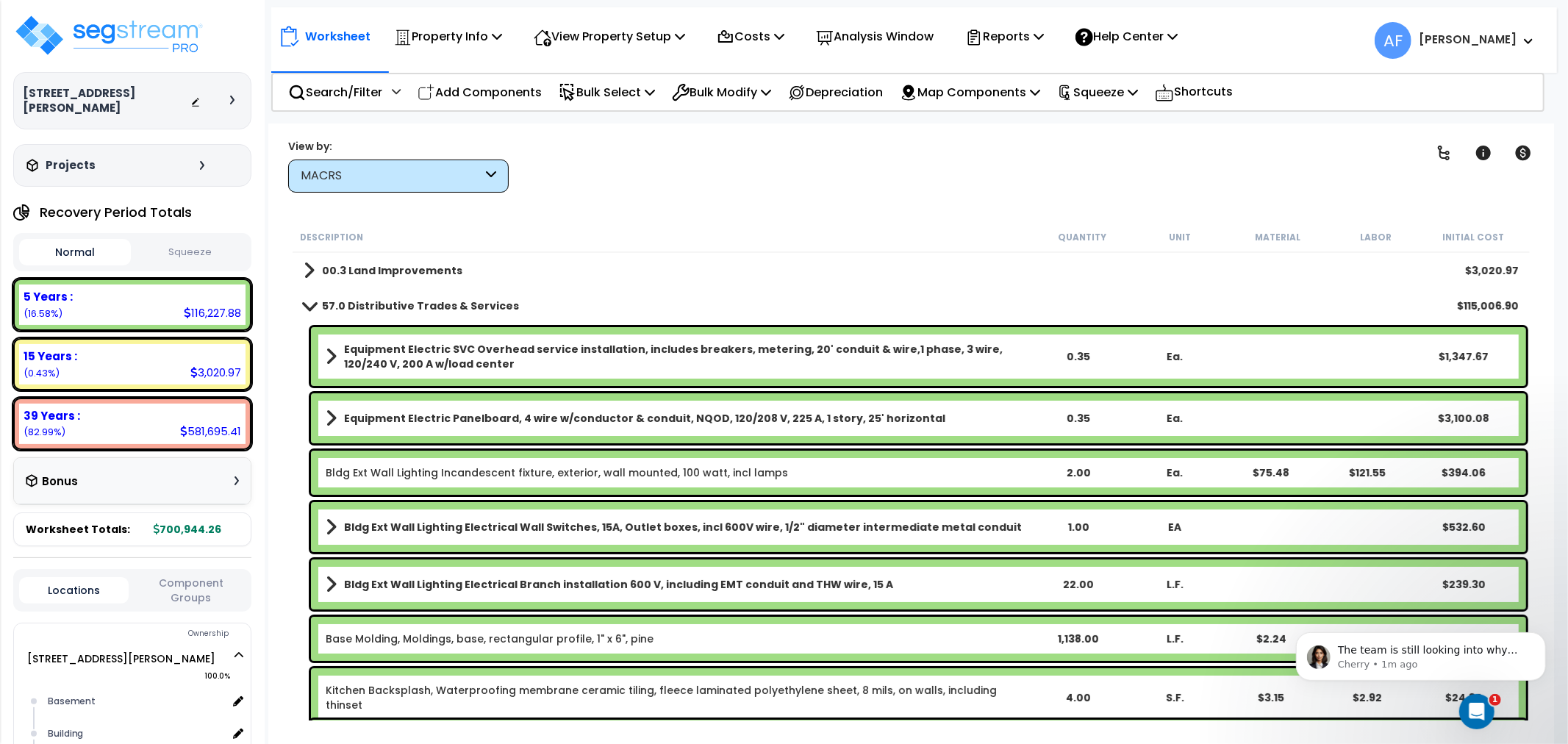
click at [731, 176] on div "Clear Filters" at bounding box center [963, 166] width 871 height 55
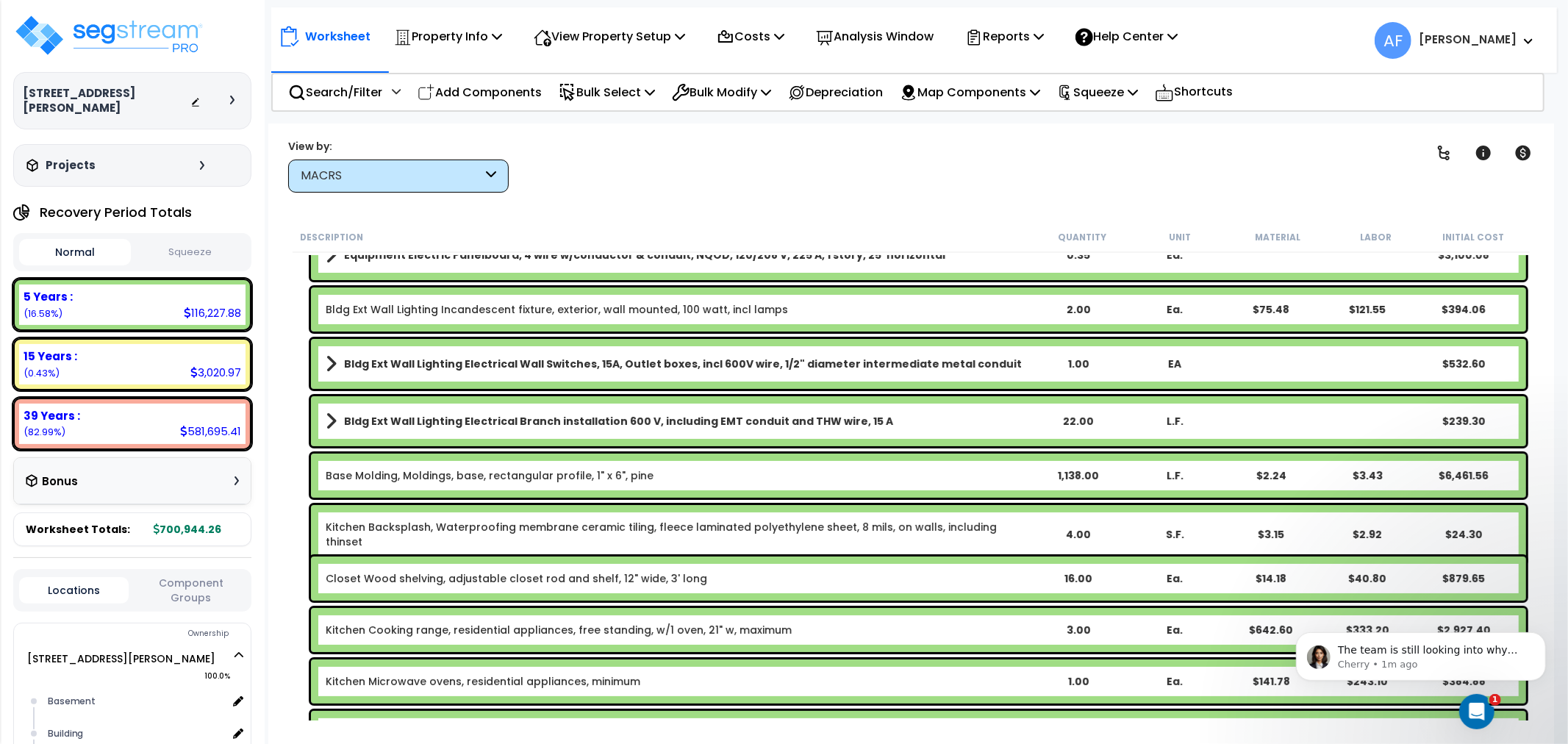
scroll to position [245, 0]
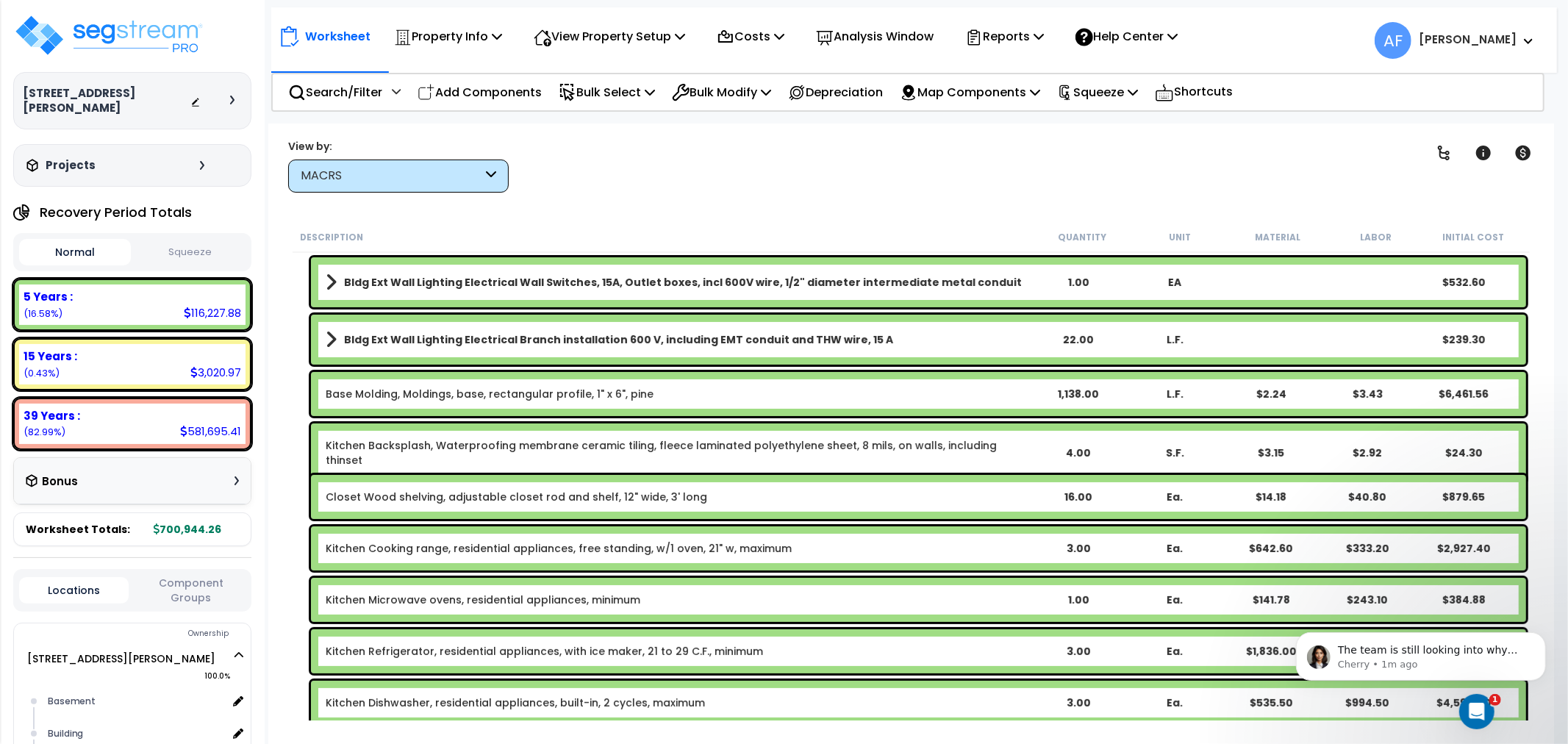
click at [1077, 446] on div "4.00" at bounding box center [1078, 453] width 95 height 14
click at [463, 31] on p "Property Info" at bounding box center [448, 37] width 108 height 20
click at [600, 59] on nav "Worksheet Property Info Property Setup Add Property Unit Template property Clon…" at bounding box center [914, 40] width 1286 height 65
click at [502, 34] on p "View Property Setup" at bounding box center [448, 37] width 108 height 20
click at [586, 92] on link "View Questionnaire" at bounding box center [598, 100] width 145 height 30
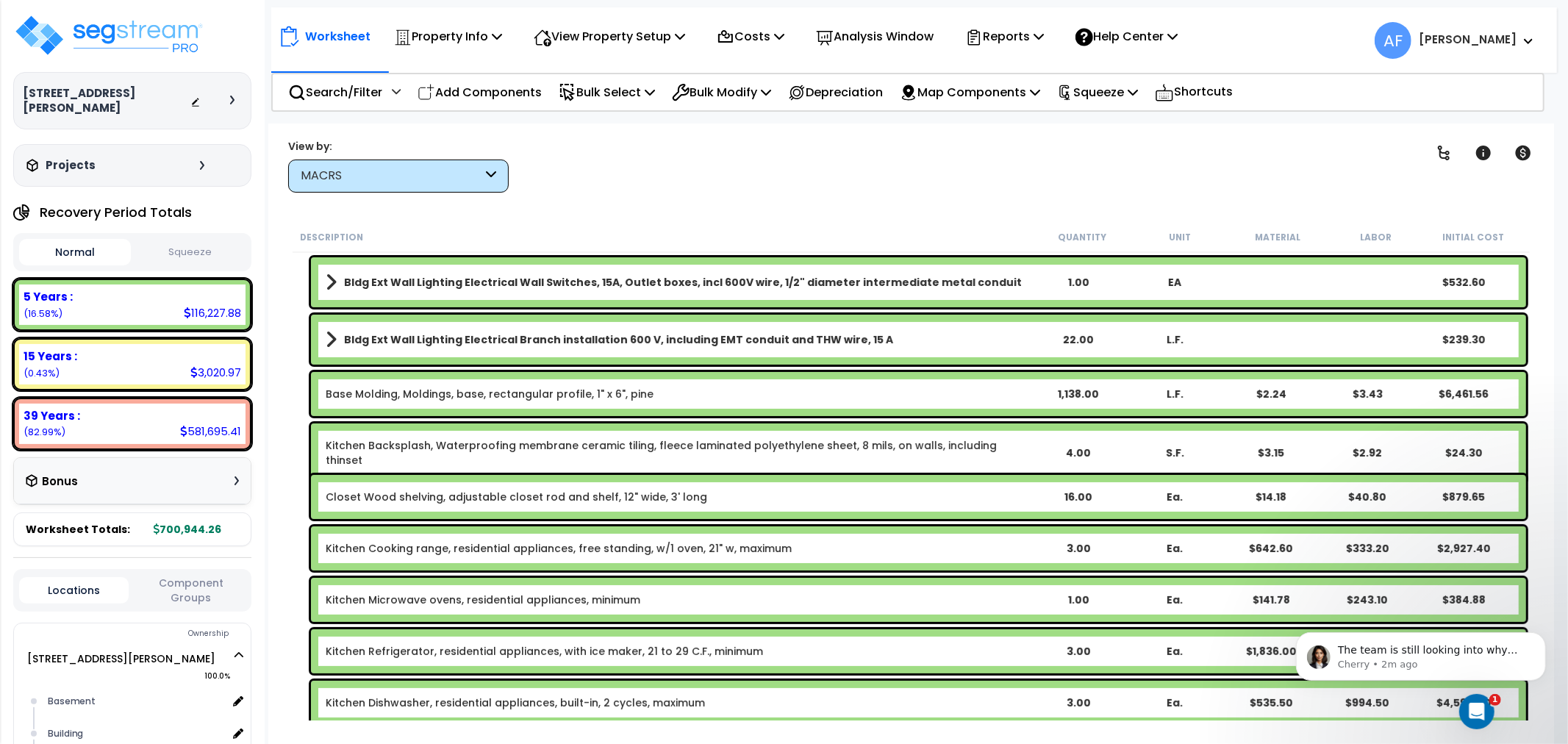
click at [1086, 333] on div "22.00" at bounding box center [1078, 339] width 95 height 14
click at [1086, 446] on div "4.00" at bounding box center [1078, 453] width 95 height 14
click at [1076, 446] on div "48.00" at bounding box center [1078, 453] width 95 height 14
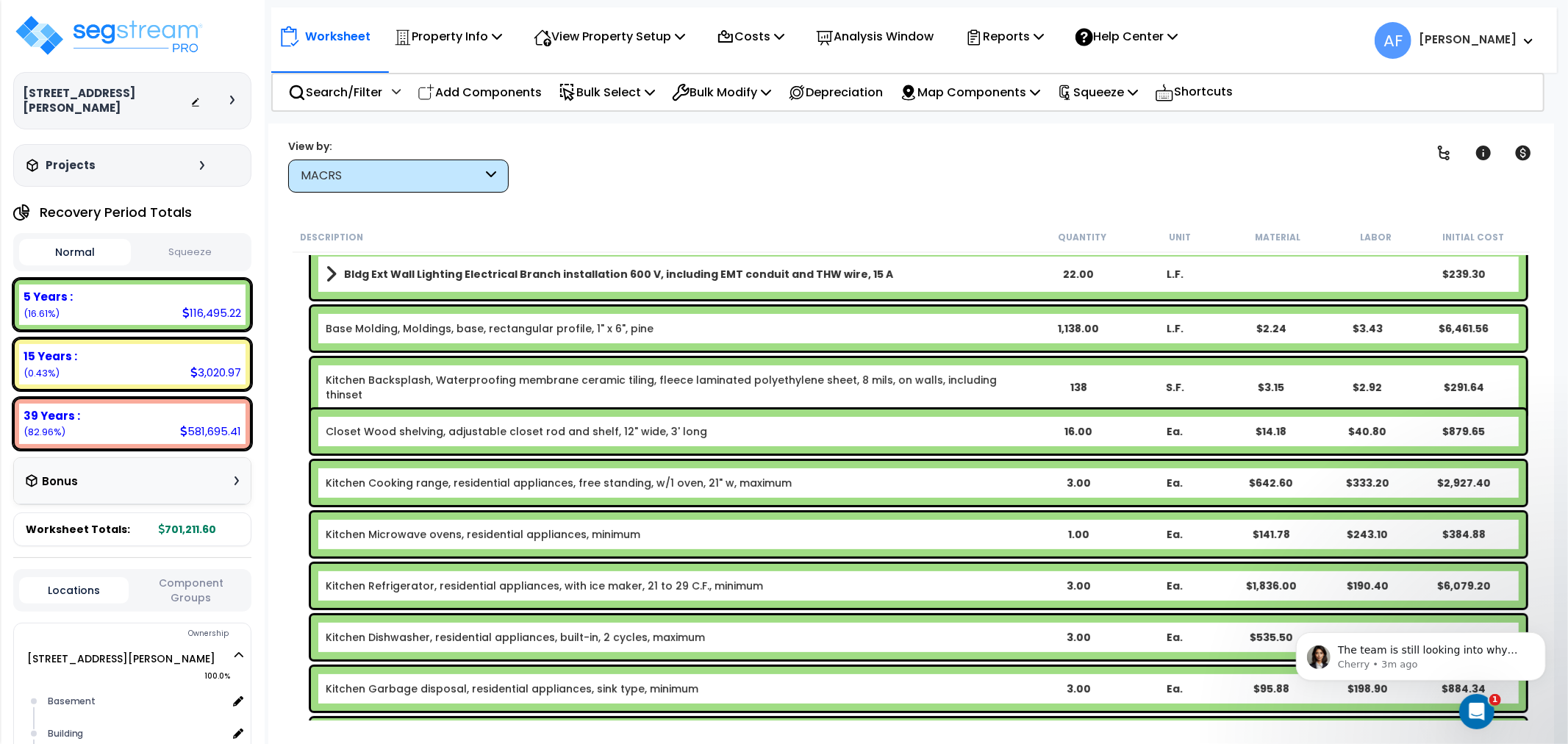
scroll to position [326, 0]
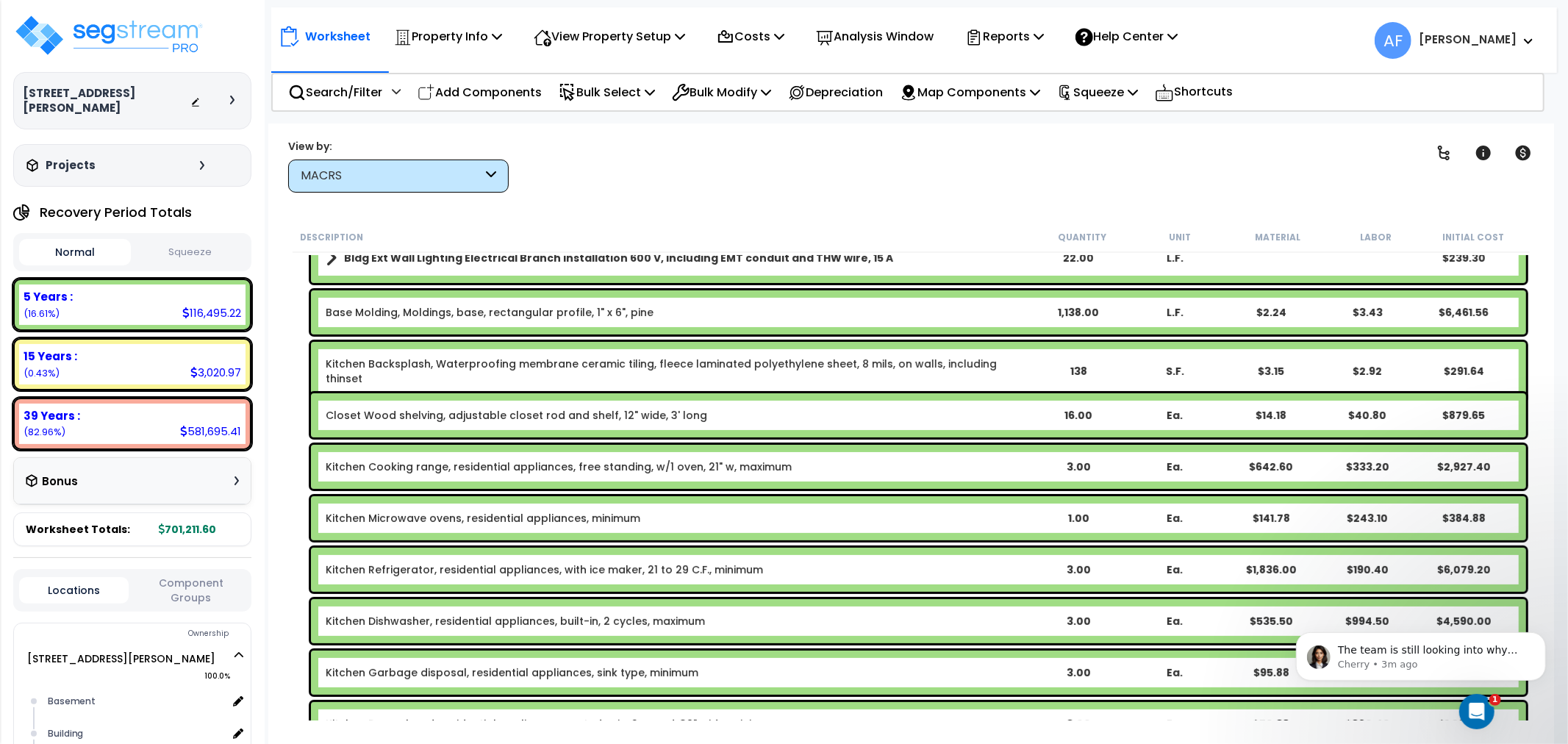
click at [1065, 459] on div "3.00" at bounding box center [1078, 466] width 95 height 14
click at [1087, 520] on div "1.00" at bounding box center [1078, 518] width 95 height 14
click at [1076, 513] on div "1.00" at bounding box center [1078, 518] width 95 height 14
drag, startPoint x: 1097, startPoint y: 517, endPoint x: 1060, endPoint y: 516, distance: 37.0
click at [1060, 516] on div "1.00" at bounding box center [1078, 518] width 95 height 14
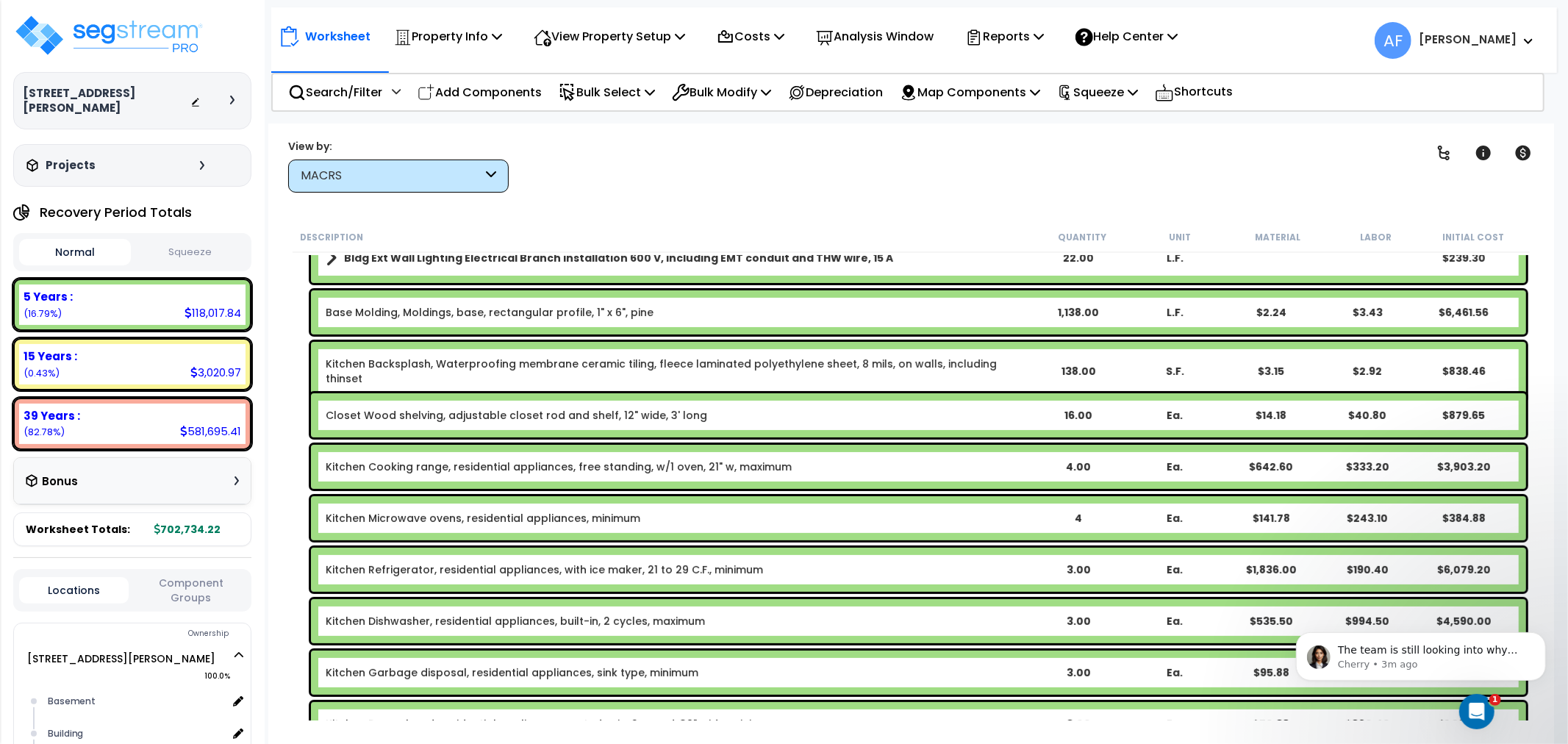
click at [1081, 564] on div "3.00" at bounding box center [1078, 570] width 95 height 14
drag, startPoint x: 1090, startPoint y: 566, endPoint x: 1061, endPoint y: 566, distance: 29.0
click at [1061, 566] on div "3.00" at bounding box center [1078, 570] width 95 height 14
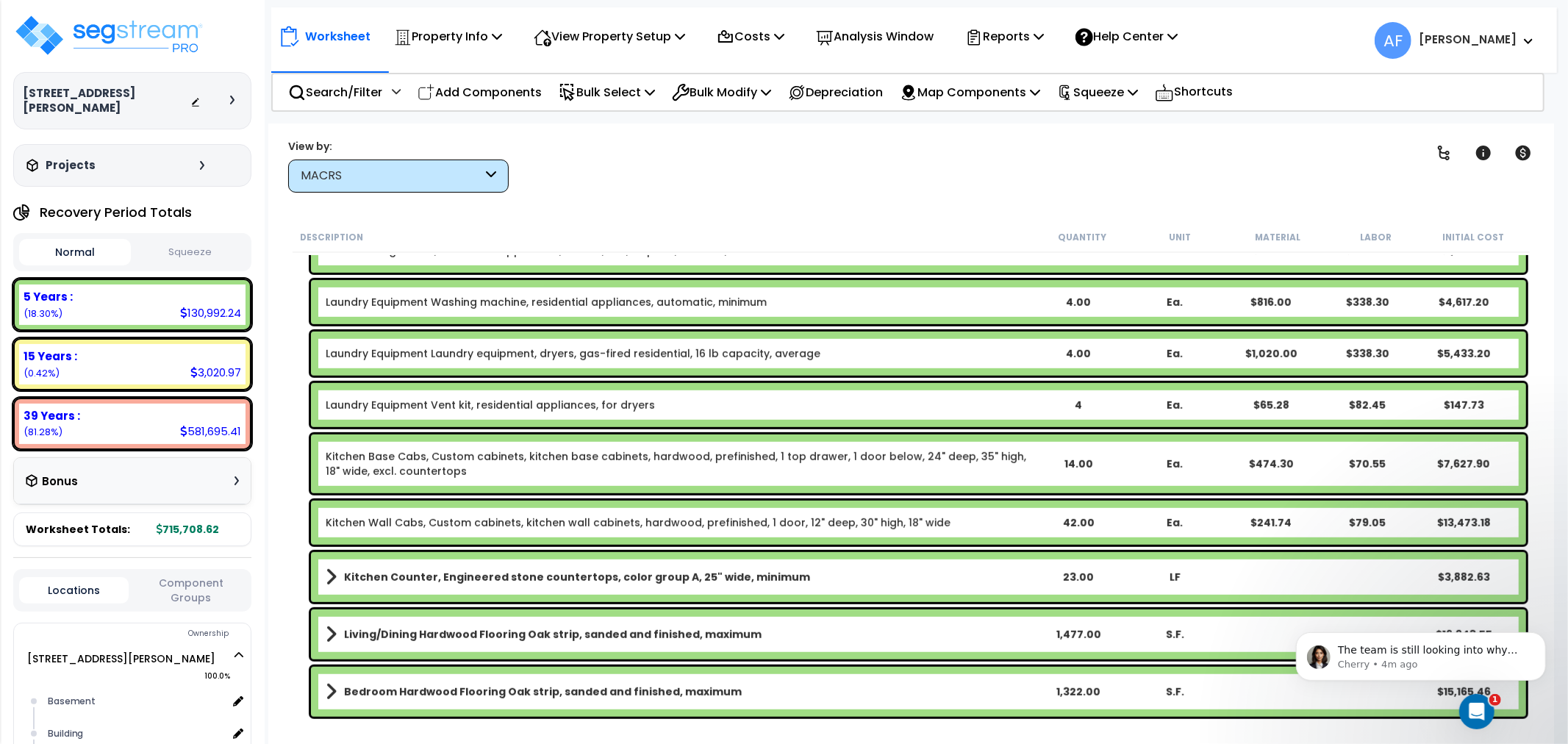
scroll to position [817, 0]
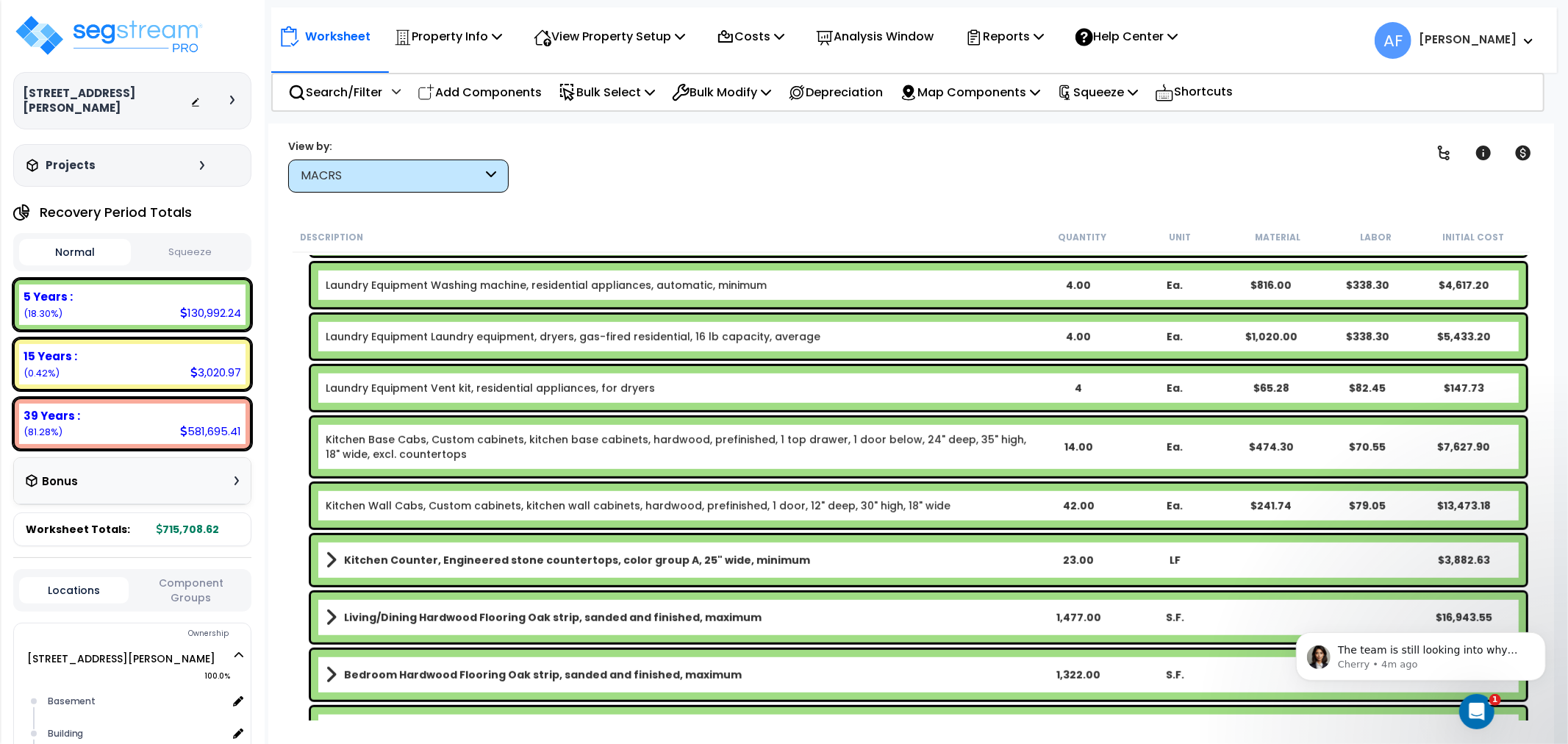
click at [1078, 447] on div "14.00" at bounding box center [1078, 447] width 95 height 14
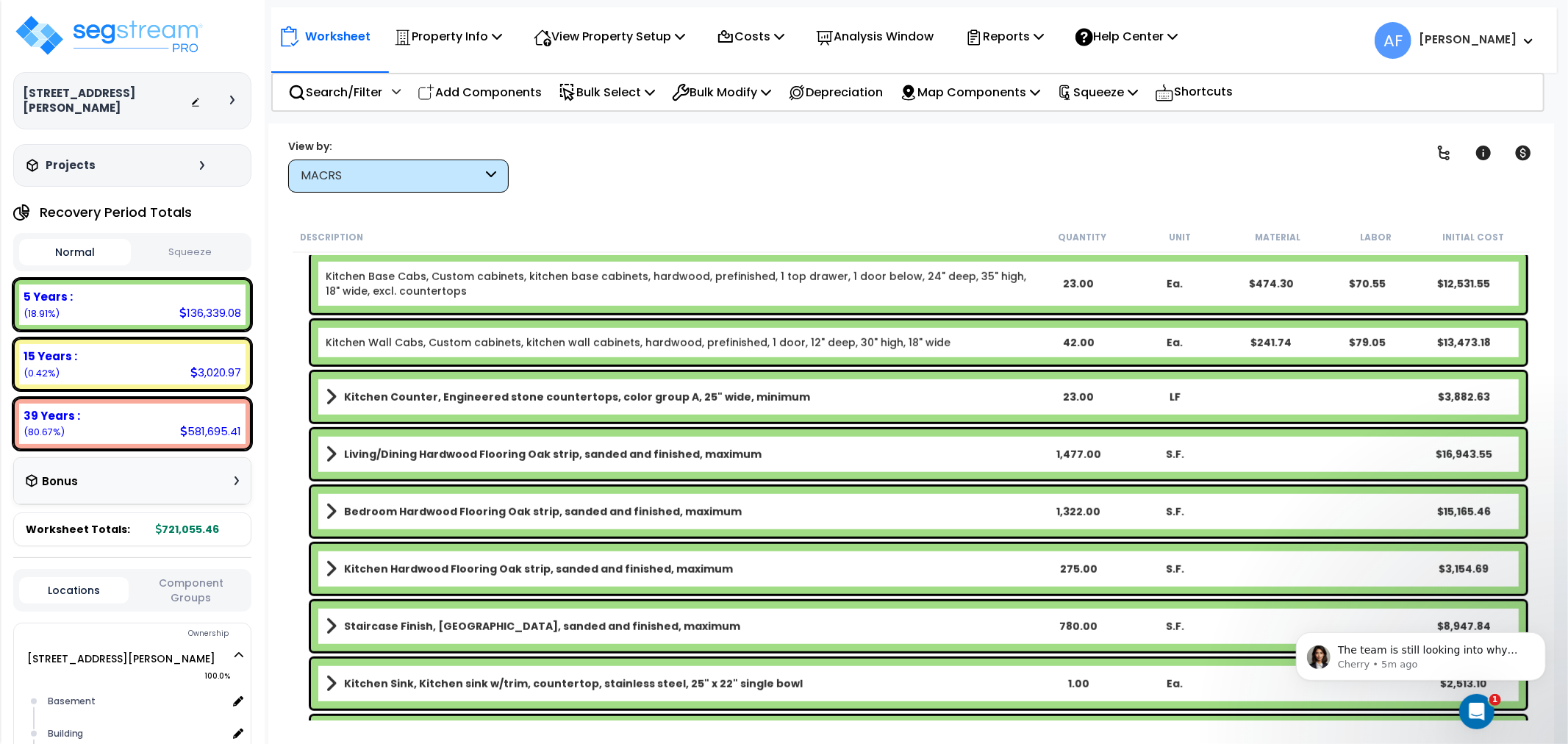
scroll to position [1062, 0]
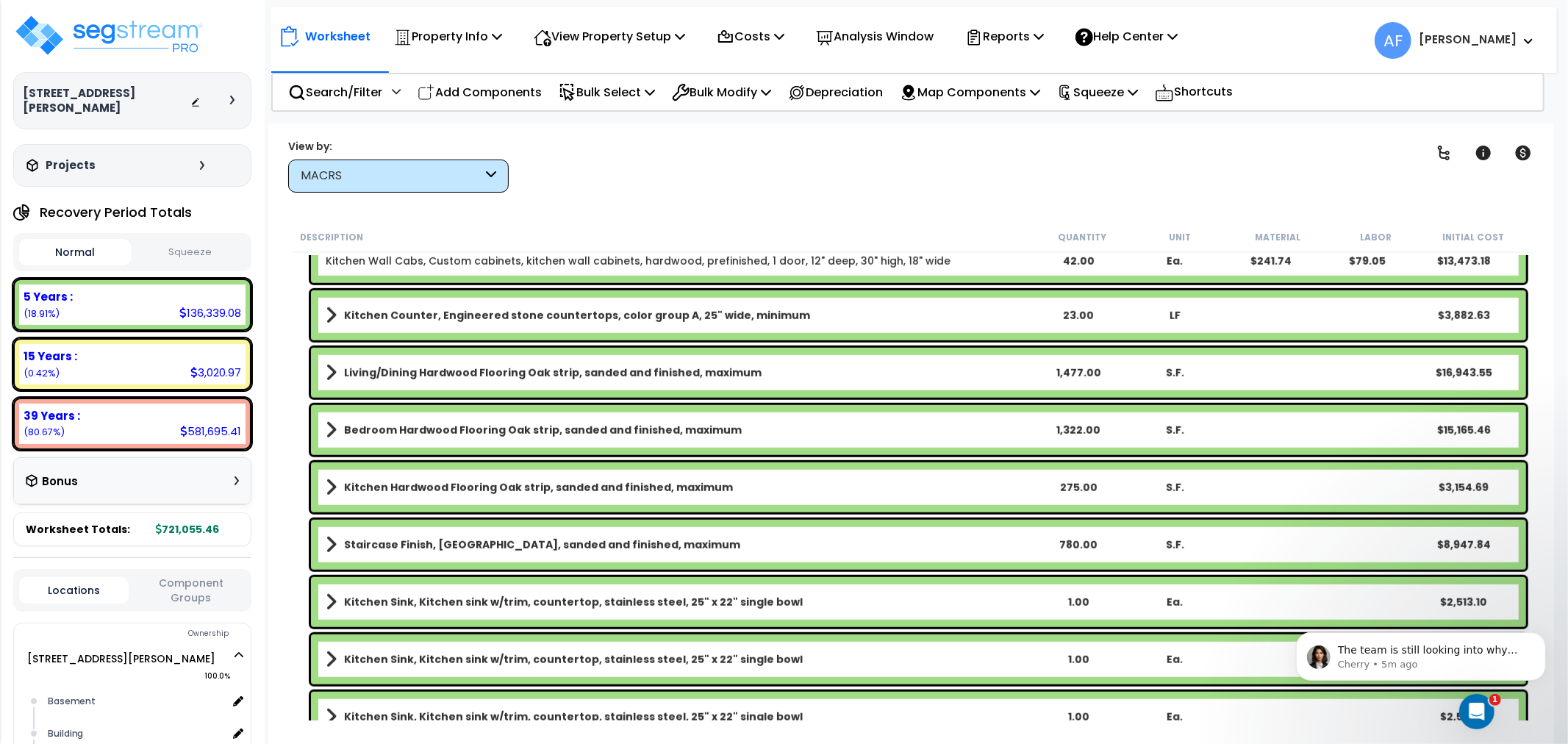
click at [1076, 484] on div "275.00" at bounding box center [1078, 487] width 95 height 14
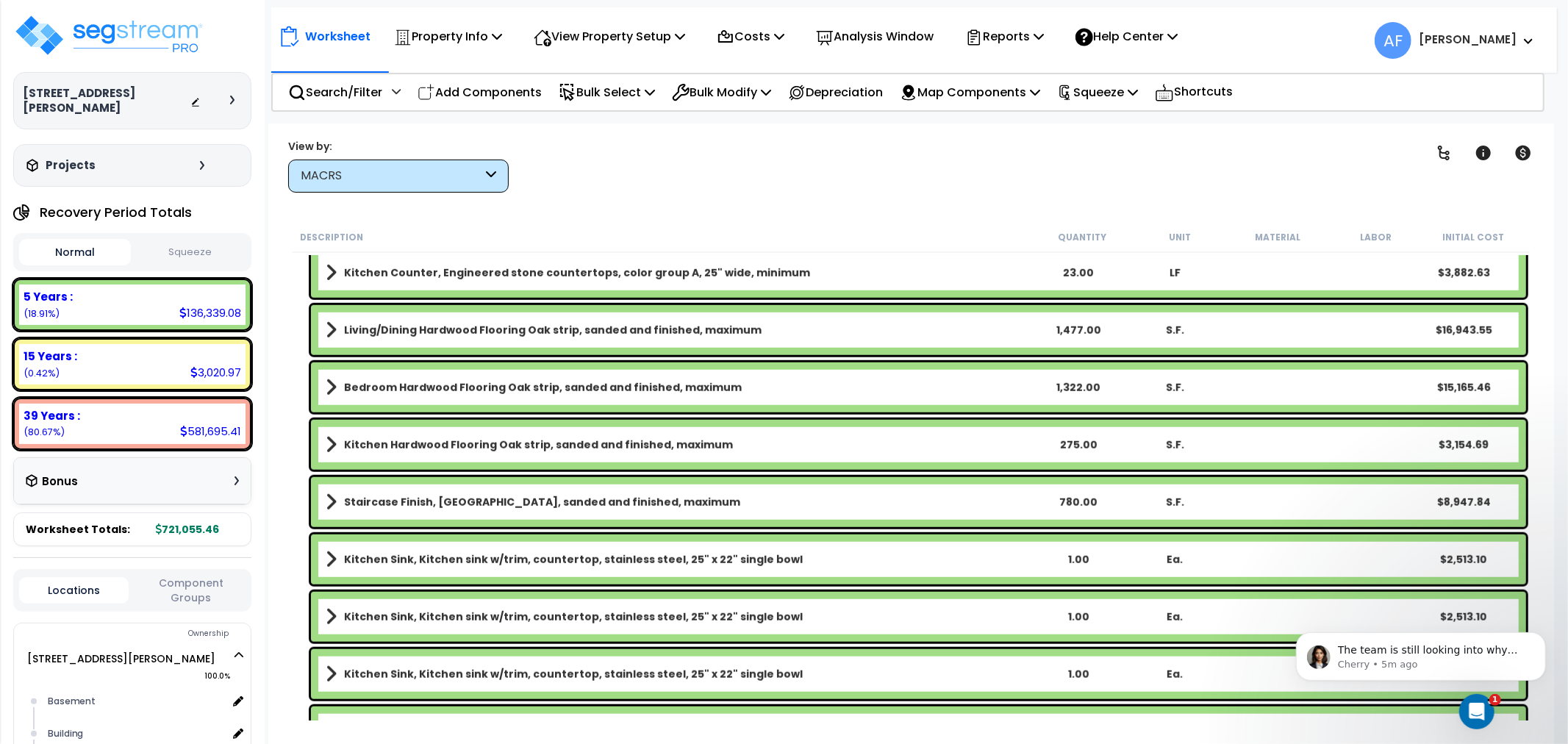
scroll to position [1143, 0]
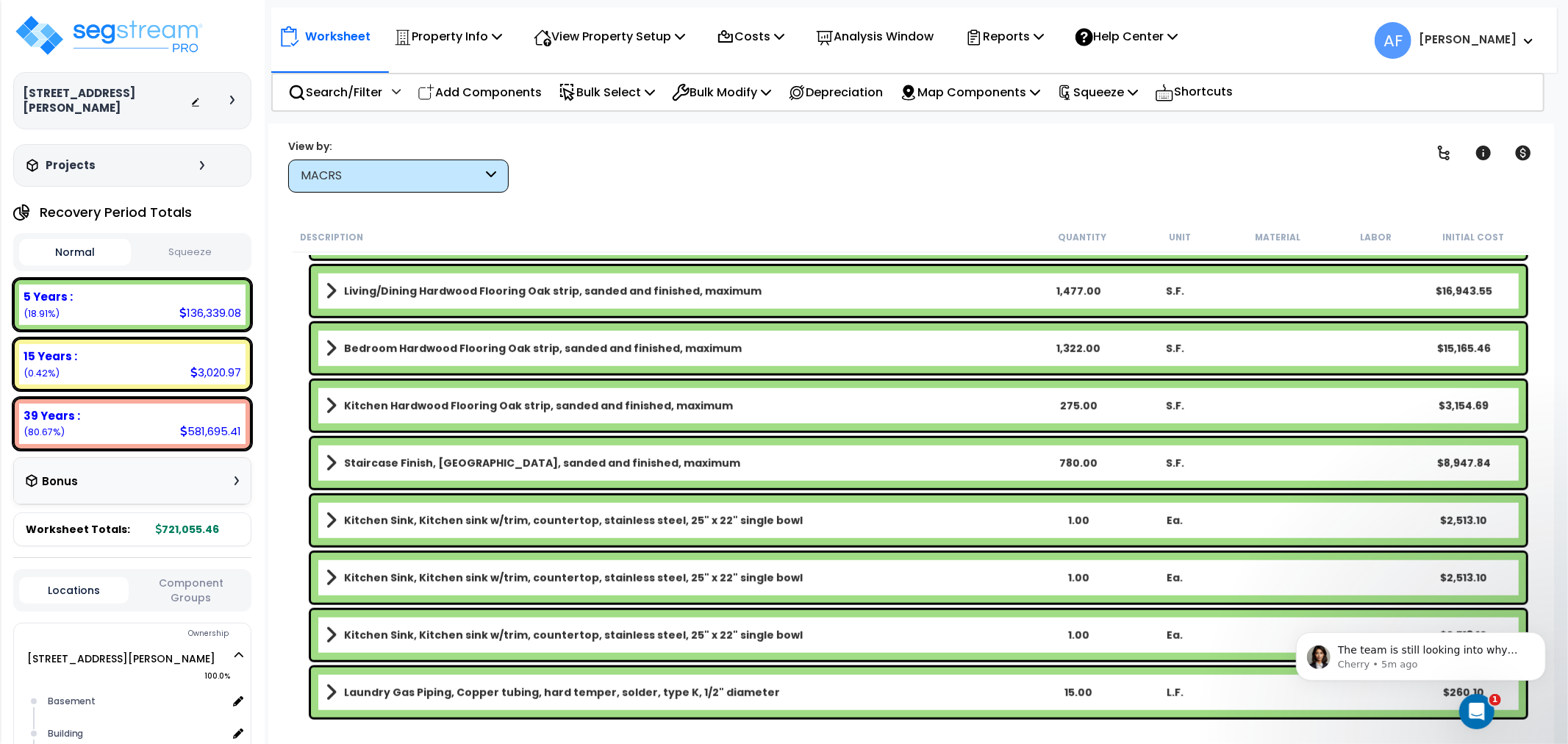
click at [1078, 518] on div "1.00" at bounding box center [1078, 520] width 95 height 14
drag, startPoint x: 1074, startPoint y: 520, endPoint x: 1093, endPoint y: 520, distance: 19.0
click at [1093, 520] on div "4" at bounding box center [1078, 520] width 95 height 14
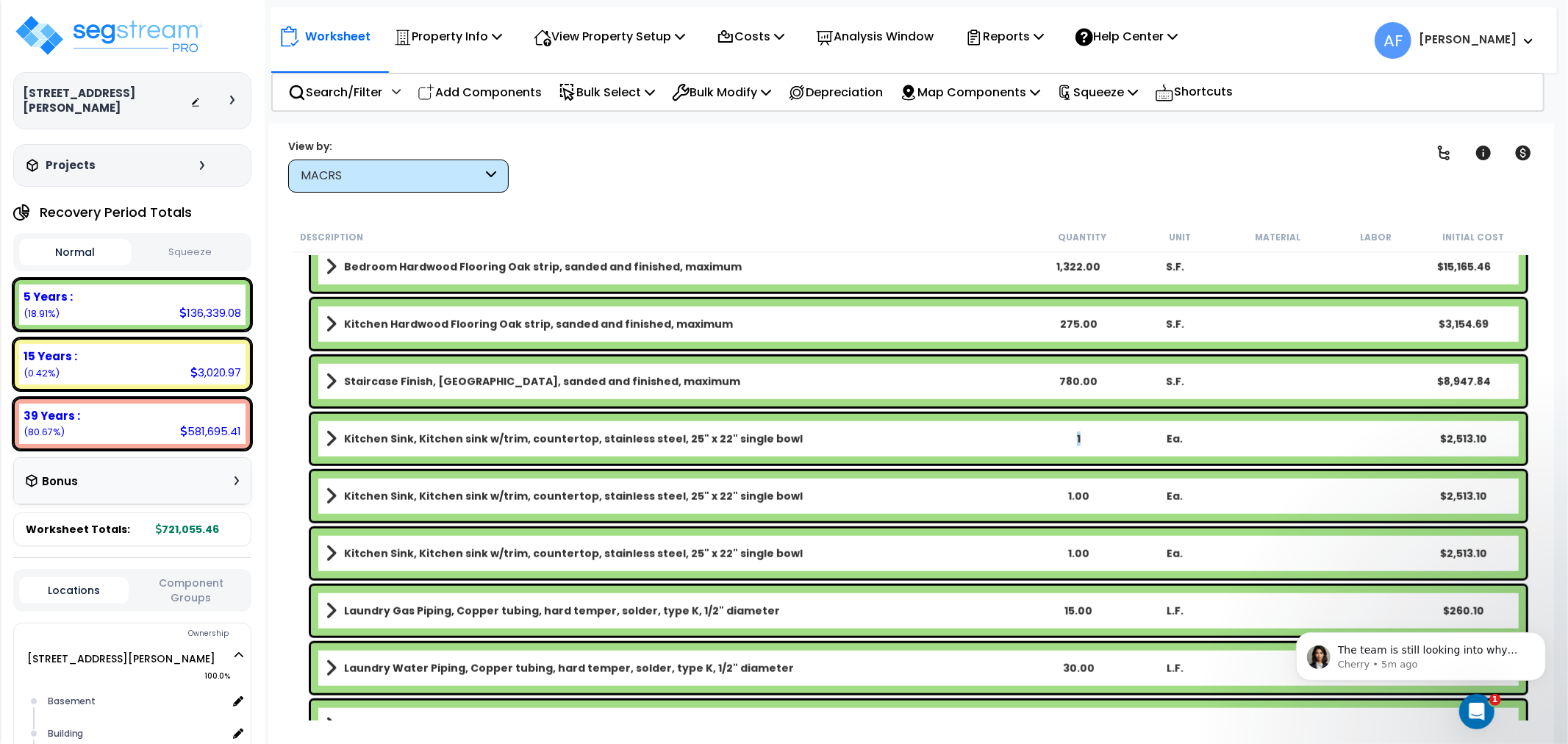
drag, startPoint x: 1078, startPoint y: 440, endPoint x: 1045, endPoint y: 443, distance: 33.1
click at [1045, 443] on div "1" at bounding box center [1078, 439] width 95 height 14
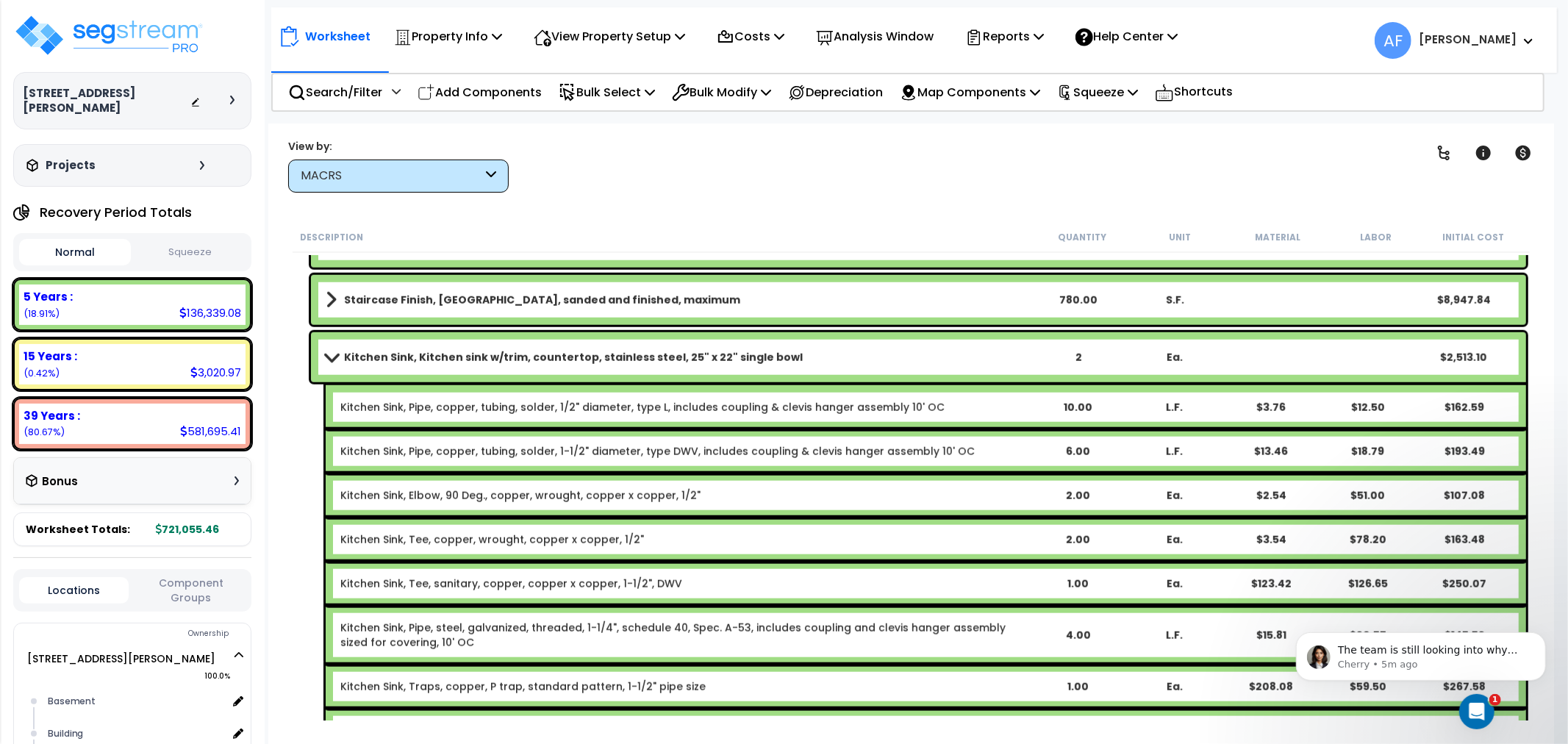
click at [332, 351] on span at bounding box center [331, 357] width 21 height 11
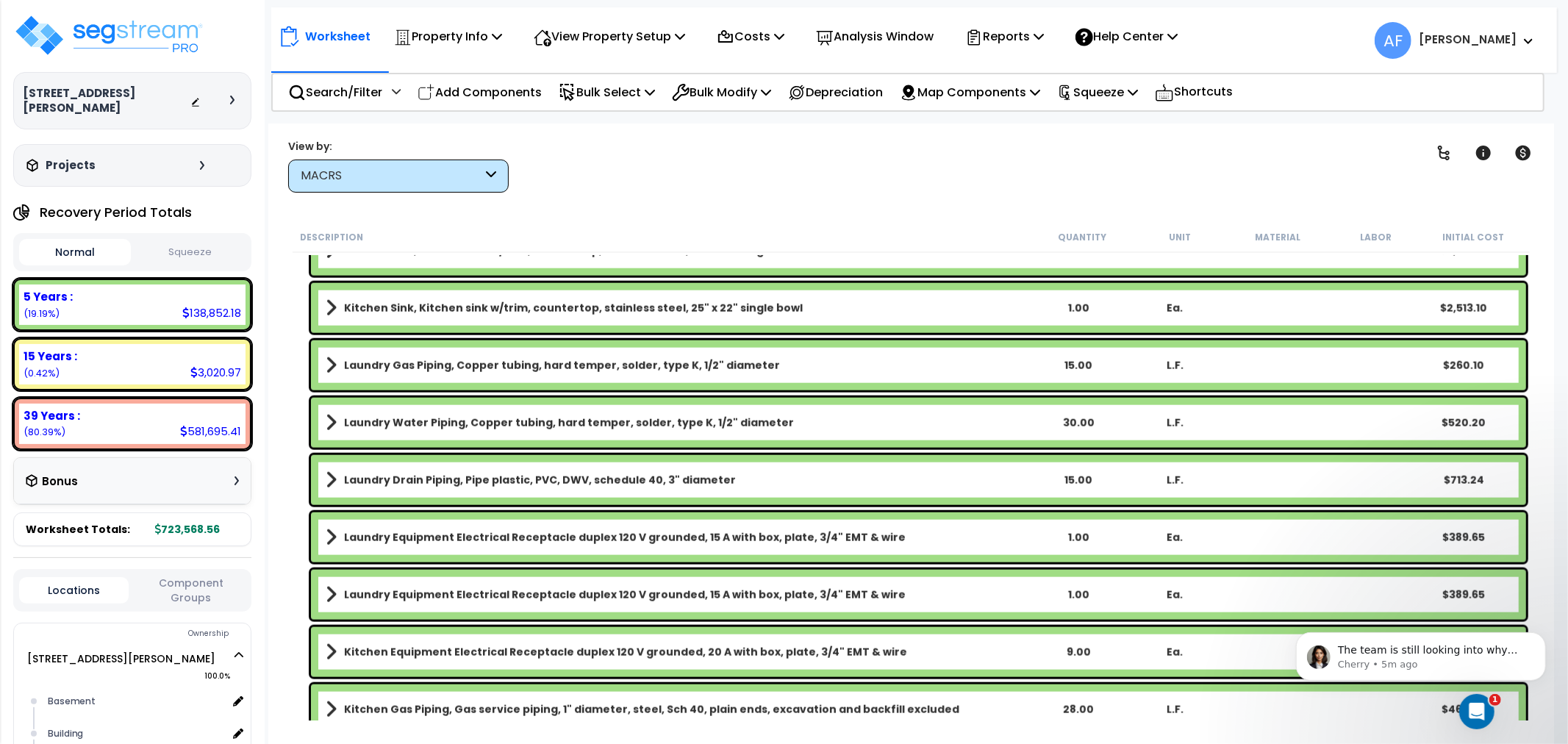
scroll to position [1553, 0]
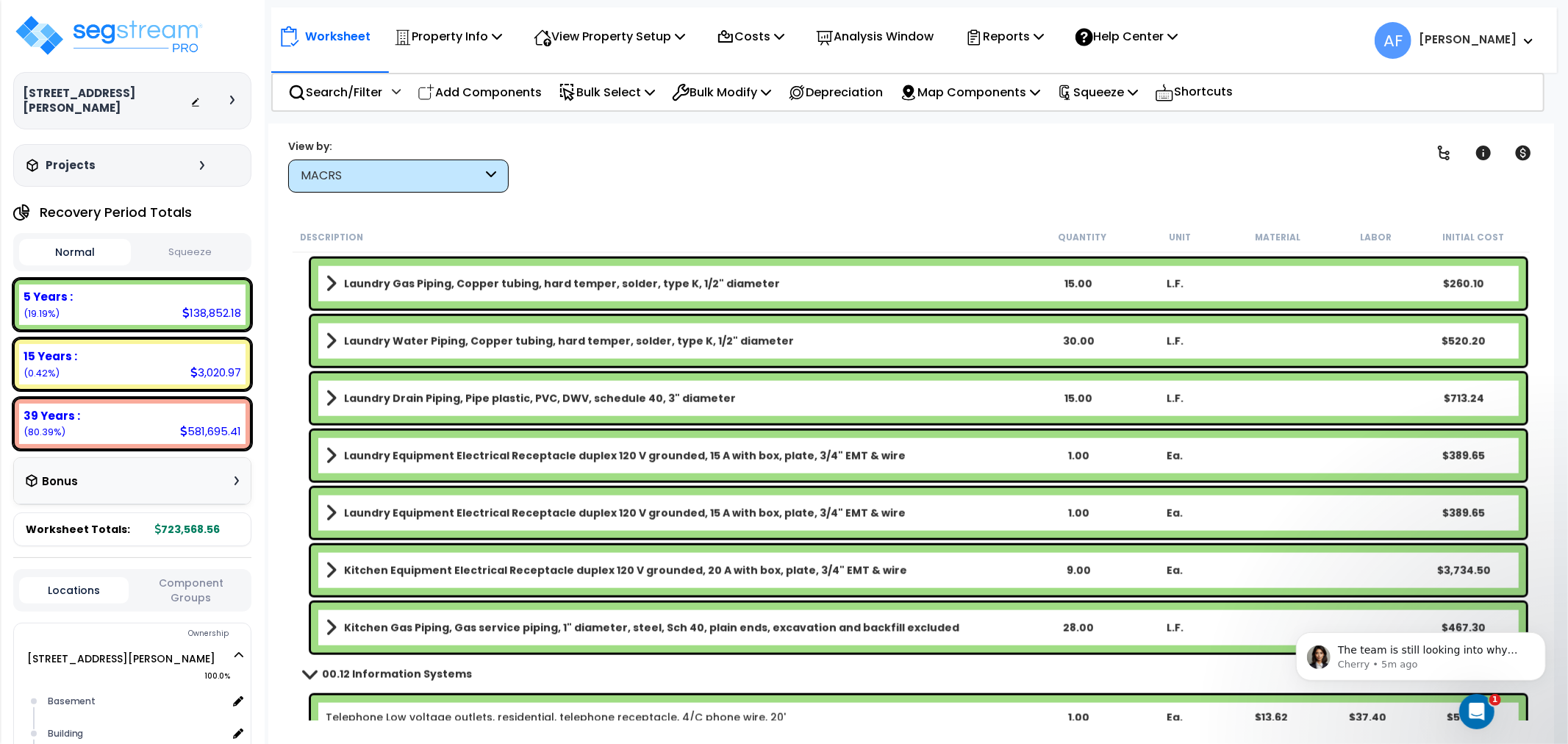
click at [1077, 449] on div "1.00" at bounding box center [1078, 456] width 95 height 14
click at [1081, 501] on div "Laundry Equipment Electrical Receptacle duplex 120 V grounded, 15 A with box, p…" at bounding box center [919, 513] width 1215 height 50
click at [1079, 511] on div "1.00" at bounding box center [1078, 513] width 95 height 14
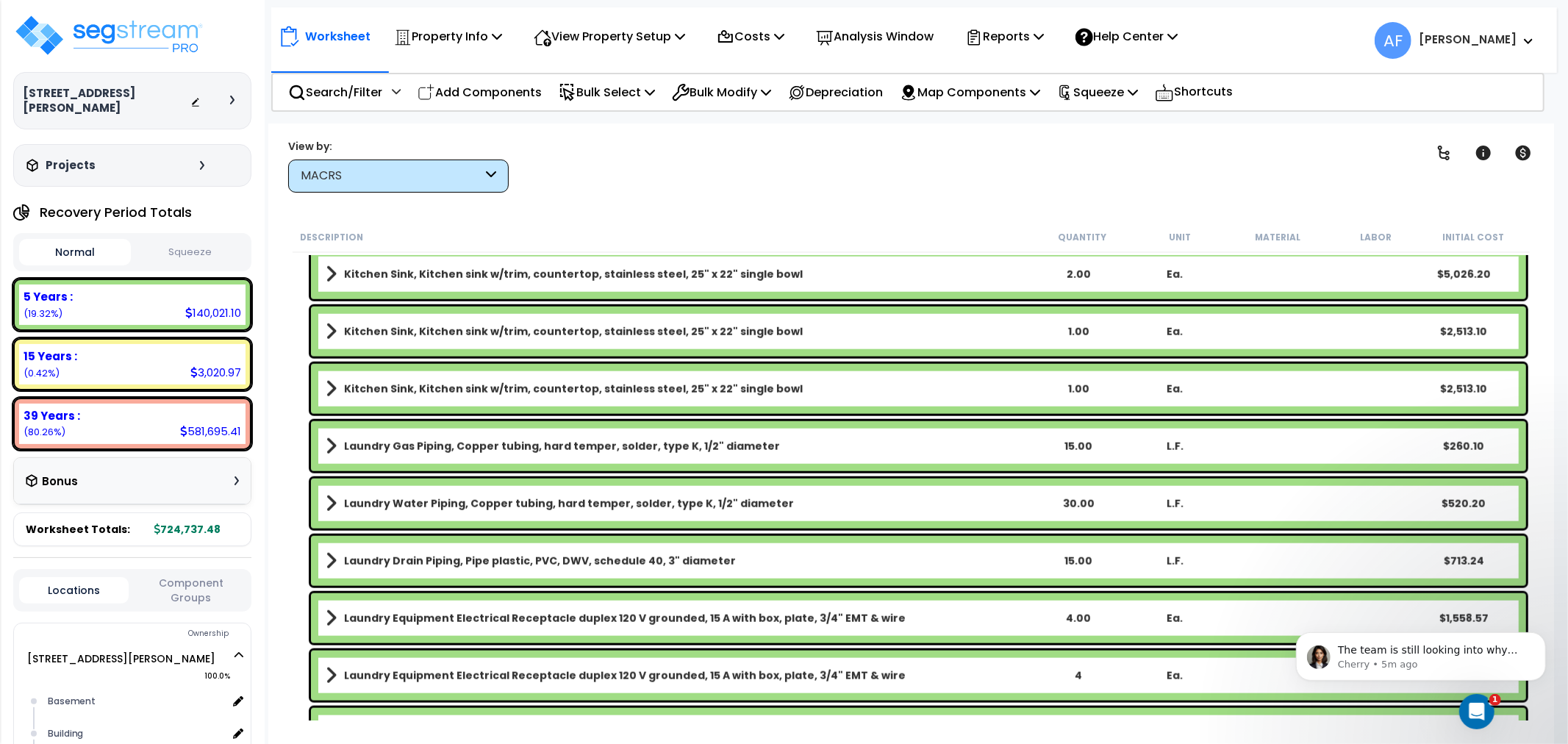
scroll to position [1388, 0]
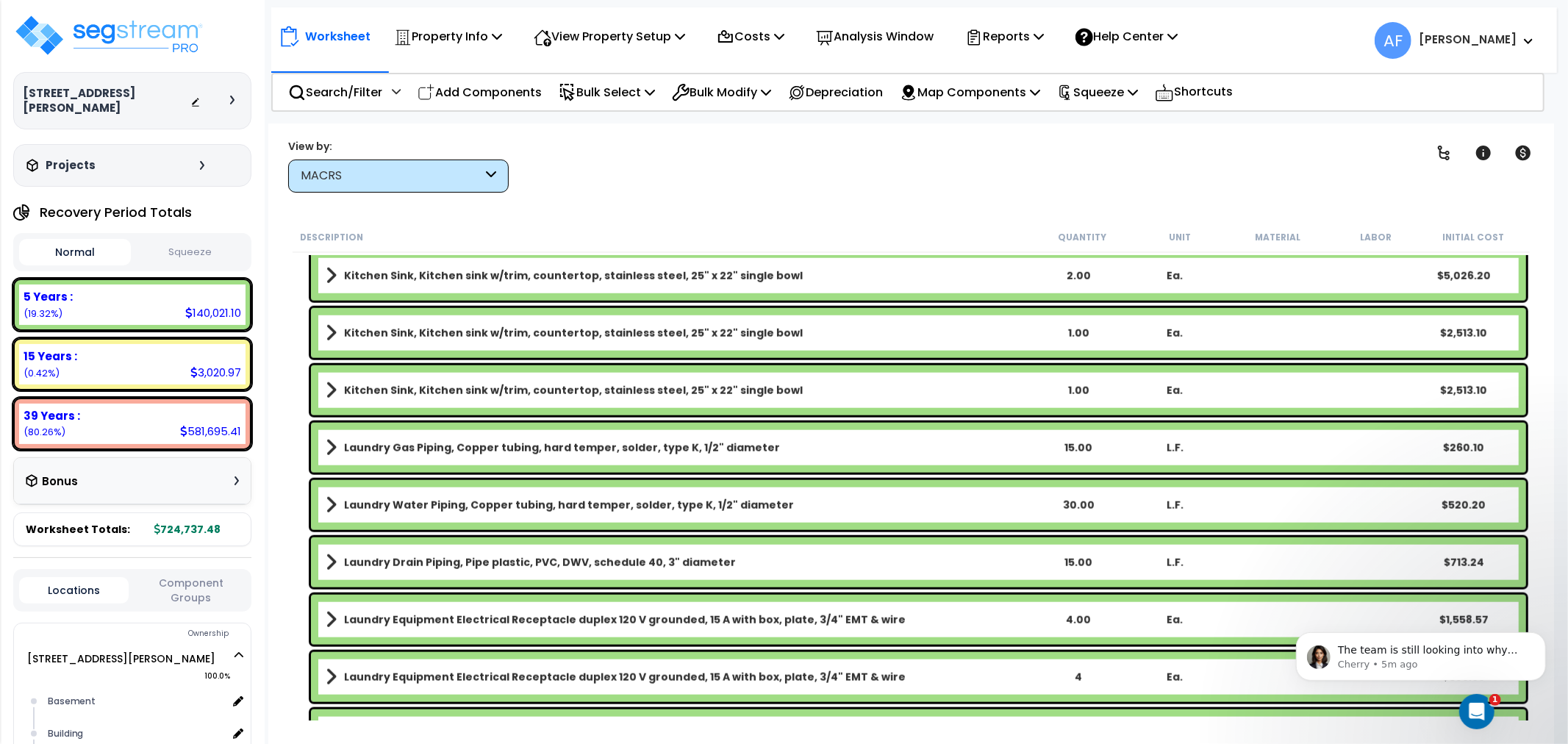
click at [1074, 445] on div "15.00" at bounding box center [1078, 447] width 95 height 14
click at [1081, 444] on div "15.00" at bounding box center [1078, 447] width 95 height 14
drag, startPoint x: 1042, startPoint y: 449, endPoint x: 1103, endPoint y: 449, distance: 61.0
click at [1103, 449] on div "615.00" at bounding box center [1078, 447] width 95 height 14
click at [1078, 449] on div "6" at bounding box center [1078, 447] width 95 height 14
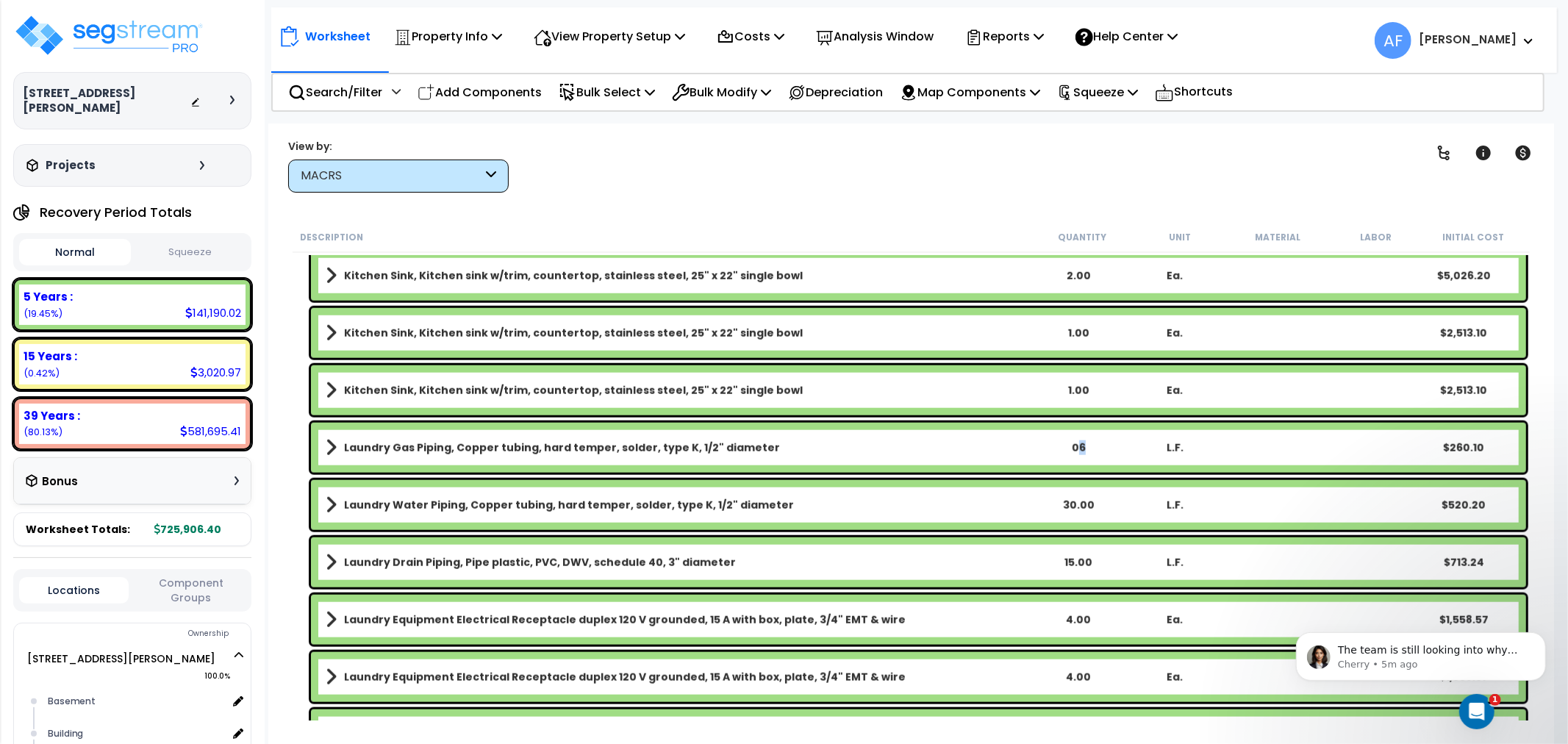
drag, startPoint x: 1093, startPoint y: 447, endPoint x: 1079, endPoint y: 445, distance: 14.1
click at [1079, 445] on div "06" at bounding box center [1078, 447] width 95 height 14
click at [1084, 450] on div "60" at bounding box center [1078, 447] width 95 height 14
click at [1090, 450] on div "60" at bounding box center [1078, 447] width 95 height 14
click at [1075, 566] on div "15.00" at bounding box center [1078, 562] width 95 height 14
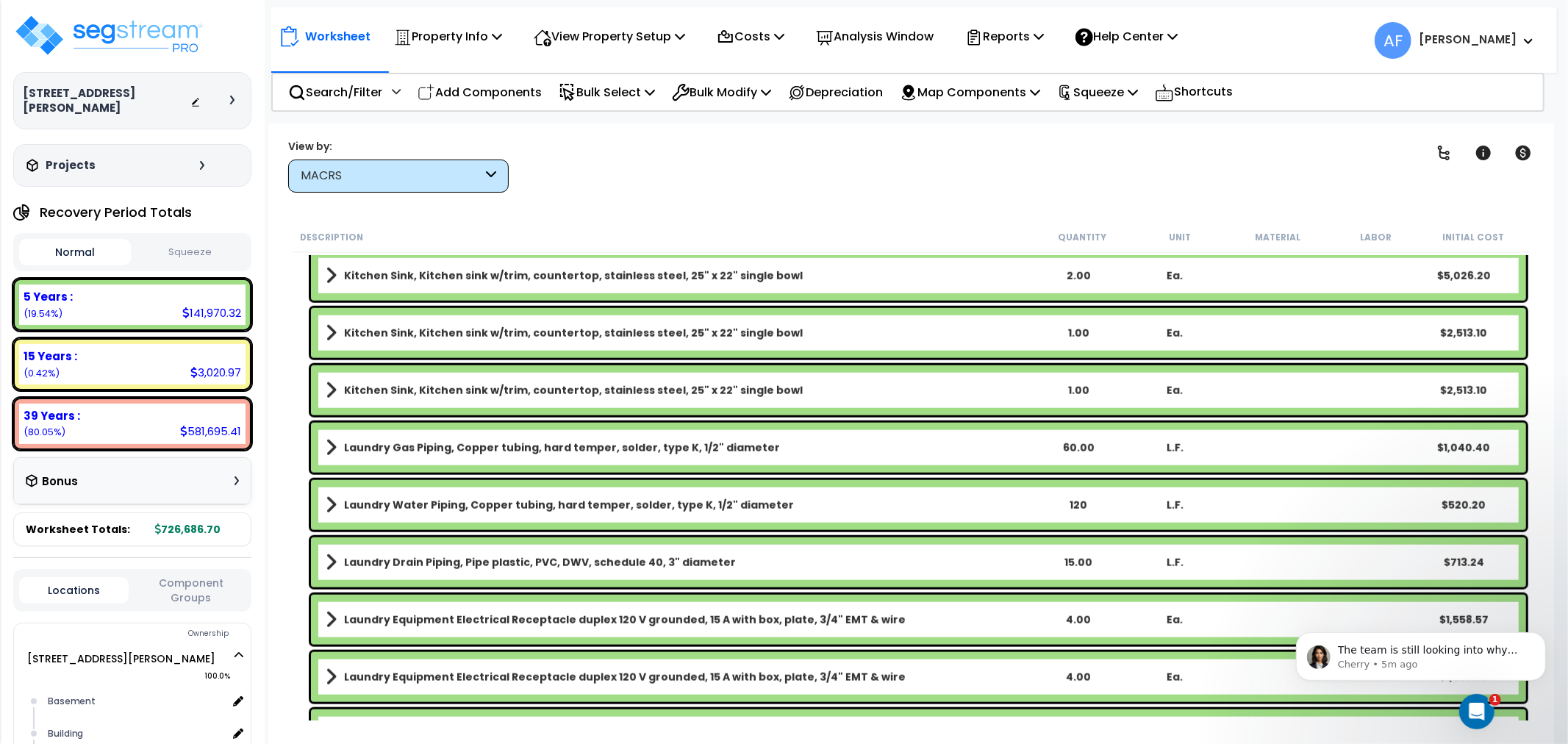
click at [1077, 561] on div "15.00" at bounding box center [1078, 562] width 95 height 14
drag, startPoint x: 1097, startPoint y: 561, endPoint x: 1068, endPoint y: 558, distance: 29.2
click at [1068, 558] on div "15.00" at bounding box center [1078, 562] width 95 height 14
click at [1074, 558] on div "160" at bounding box center [1078, 562] width 95 height 14
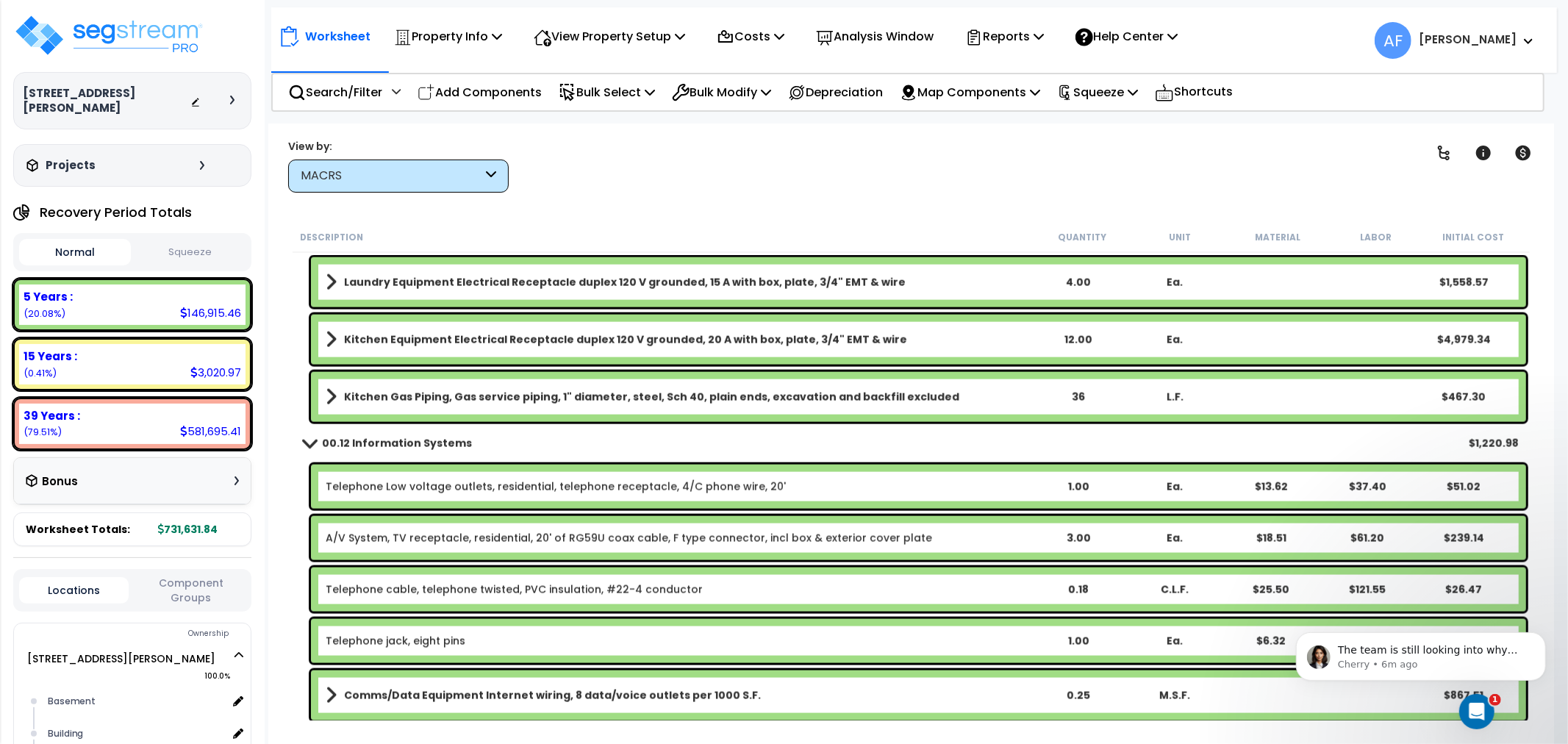
scroll to position [1798, 0]
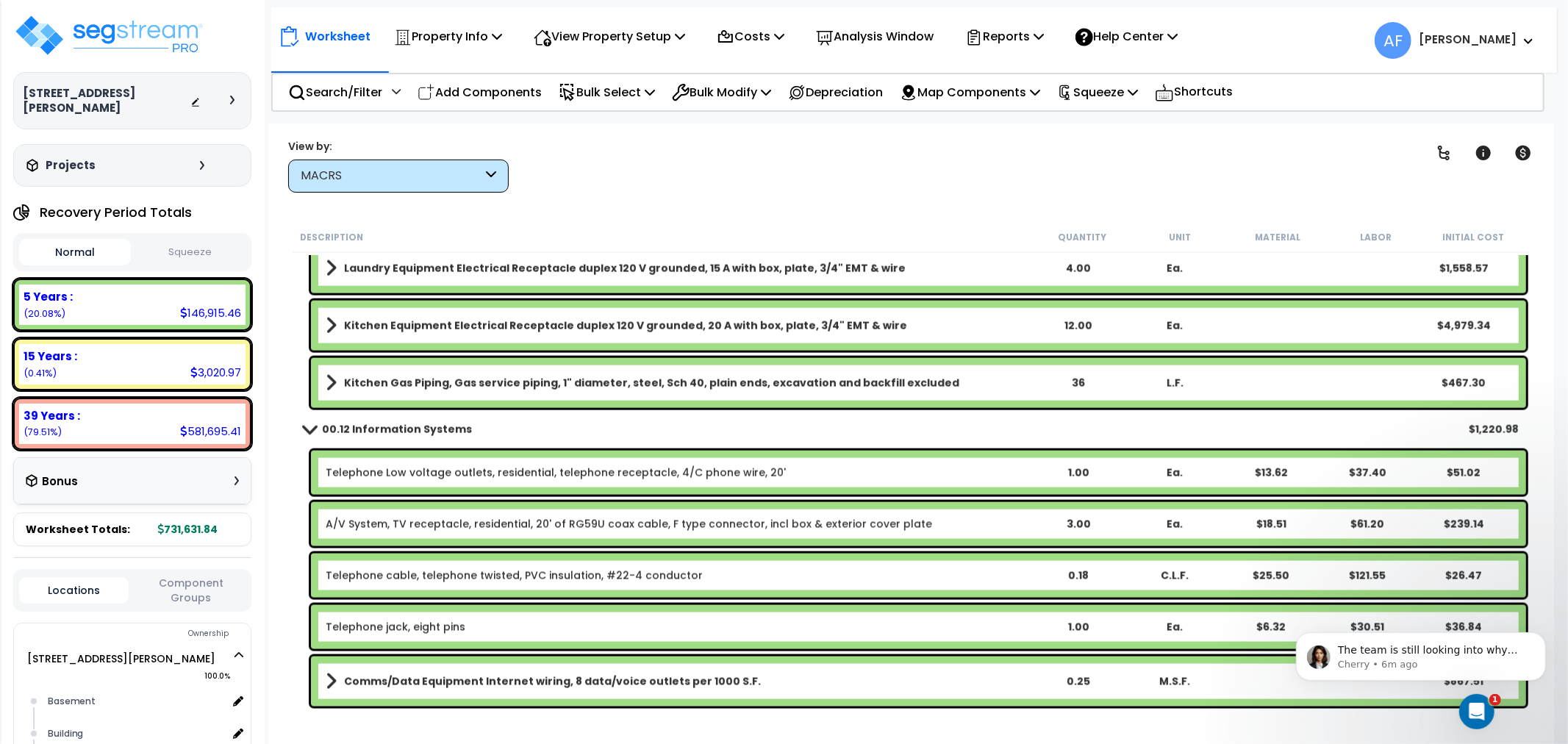
click at [1078, 423] on div "00.12 Information Systems $1,220.98" at bounding box center [911, 429] width 1230 height 35
drag, startPoint x: 1096, startPoint y: 523, endPoint x: 1049, endPoint y: 523, distance: 47.0
click at [1049, 523] on div "4" at bounding box center [1078, 524] width 95 height 14
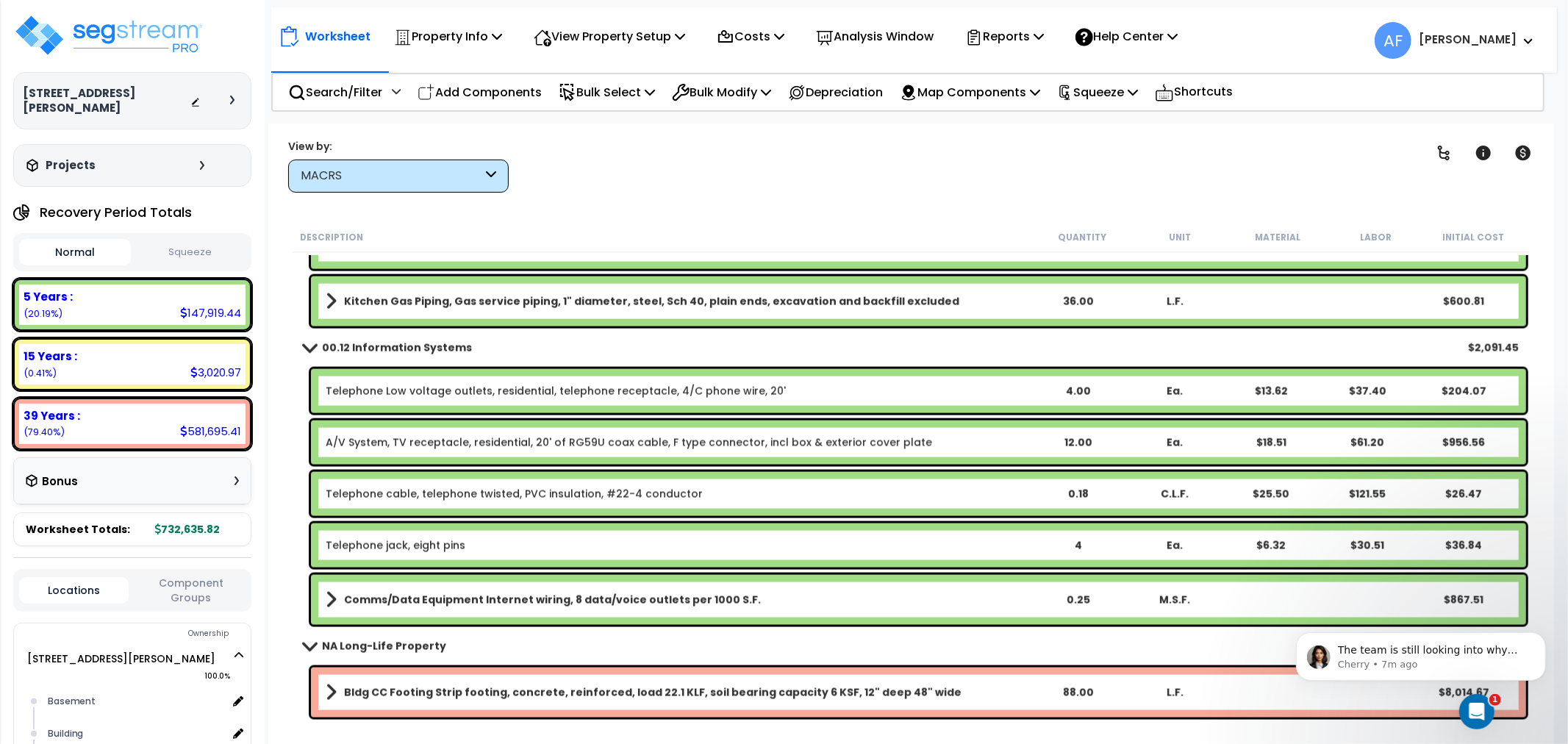
scroll to position [1960, 0]
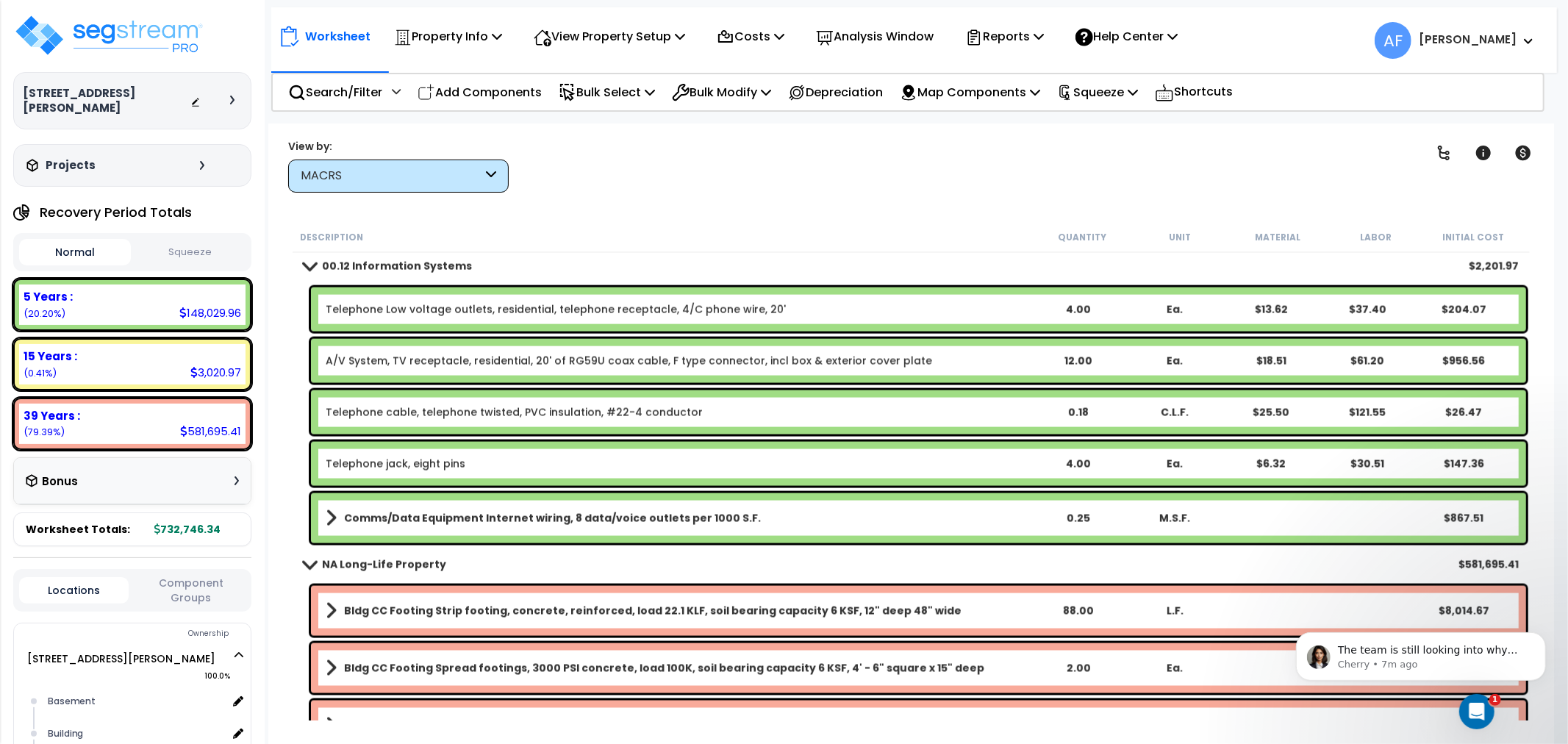
click at [1090, 557] on div "NA Long-Life Property $581,695.41" at bounding box center [911, 564] width 1230 height 35
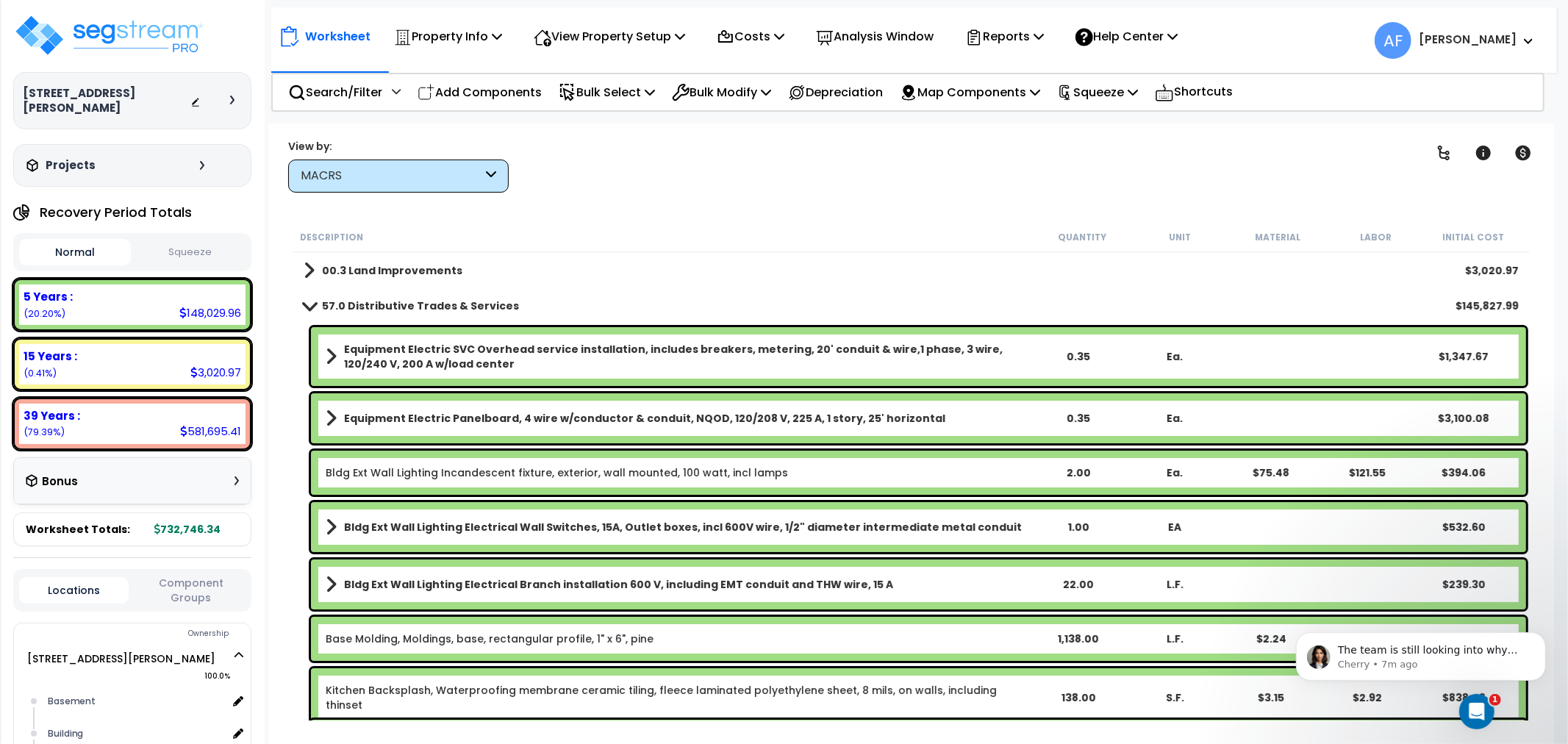
scroll to position [0, 0]
click at [306, 303] on span at bounding box center [309, 305] width 21 height 11
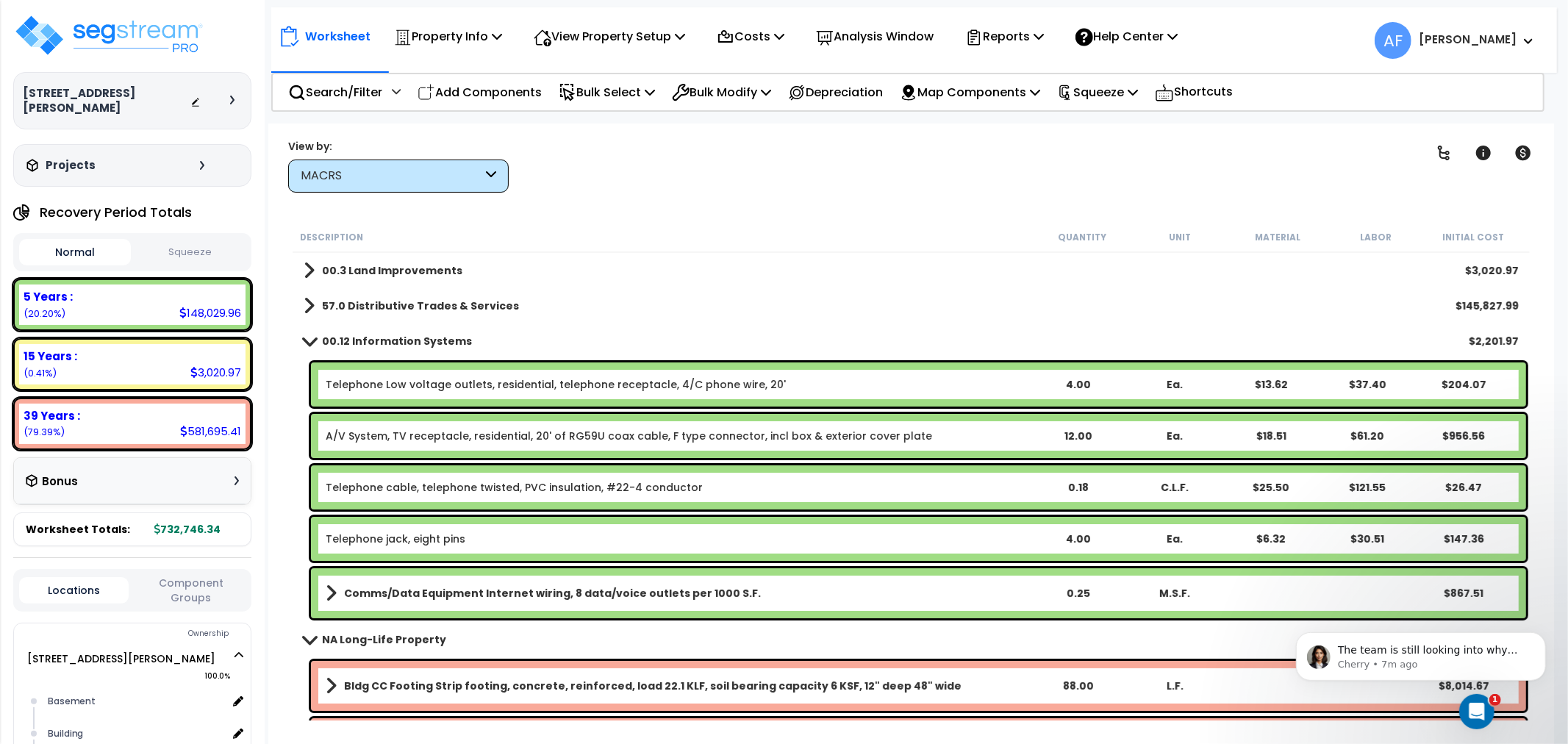
click at [310, 339] on span at bounding box center [309, 341] width 21 height 11
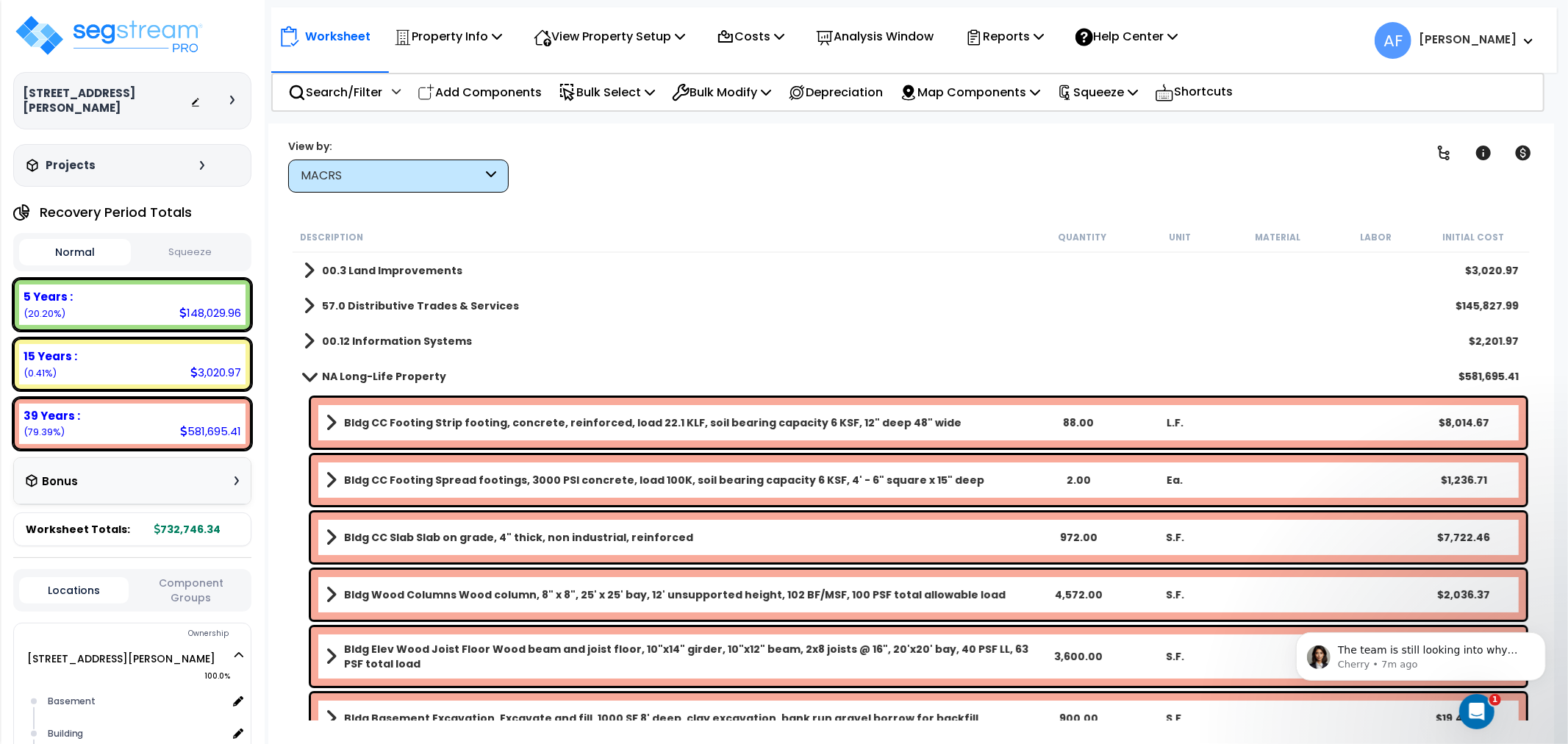
drag, startPoint x: 465, startPoint y: 87, endPoint x: 546, endPoint y: 211, distance: 148.1
click at [467, 86] on p "Add Components" at bounding box center [479, 92] width 124 height 20
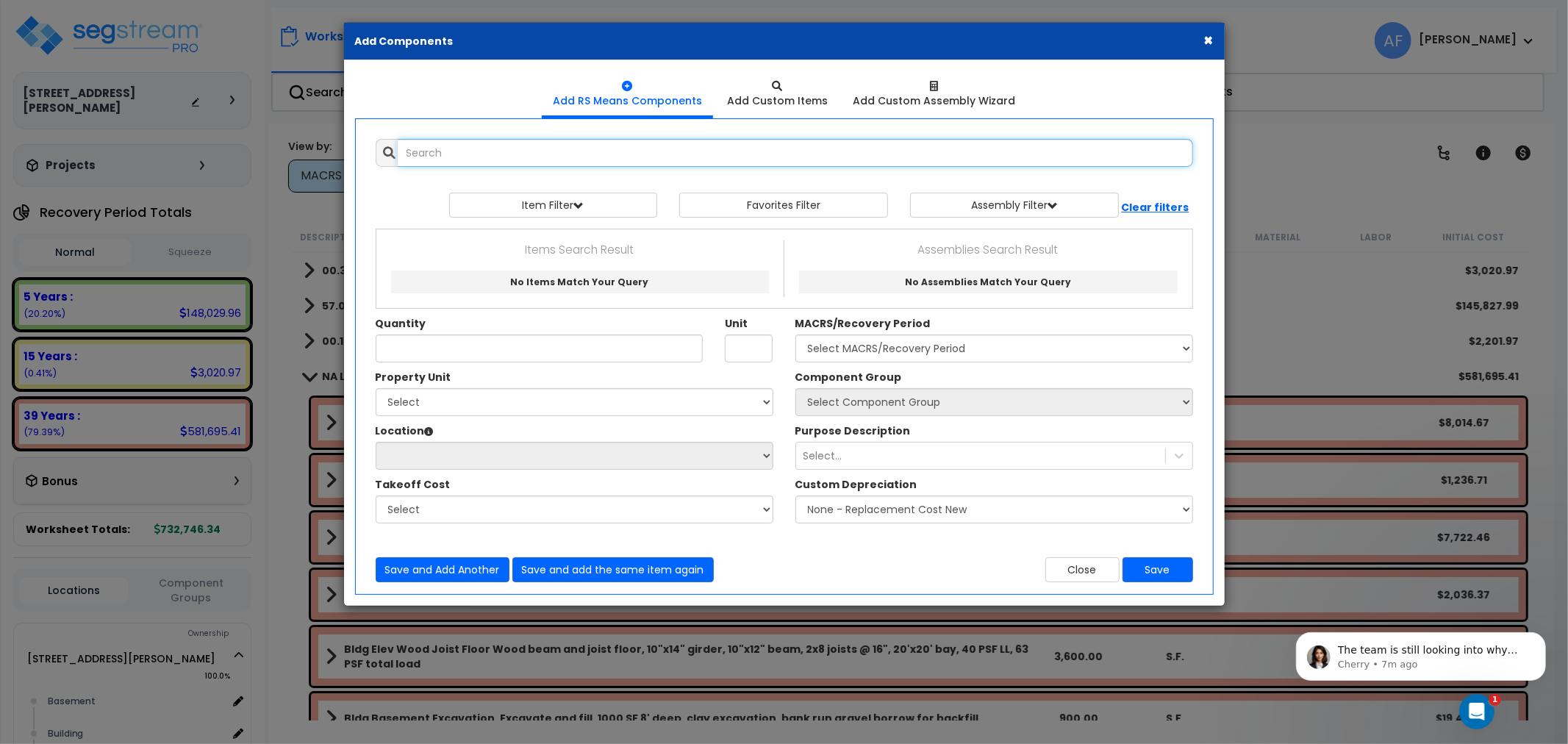
click at [452, 155] on input "text" at bounding box center [795, 153] width 795 height 28
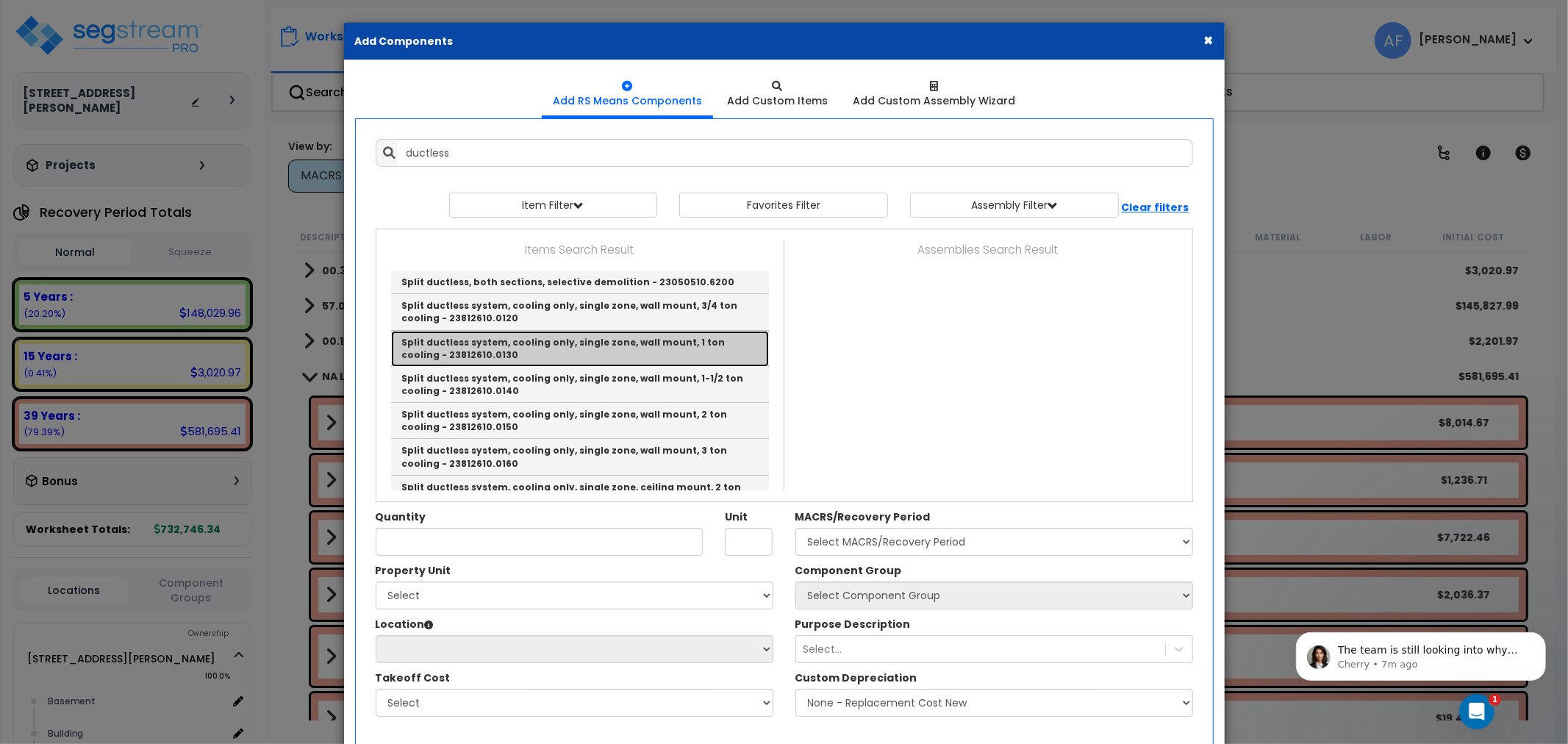
click at [658, 354] on link "Split ductless system, cooling only, single zone, wall mount, 1 ton cooling - 2…" at bounding box center [579, 348] width 378 height 36
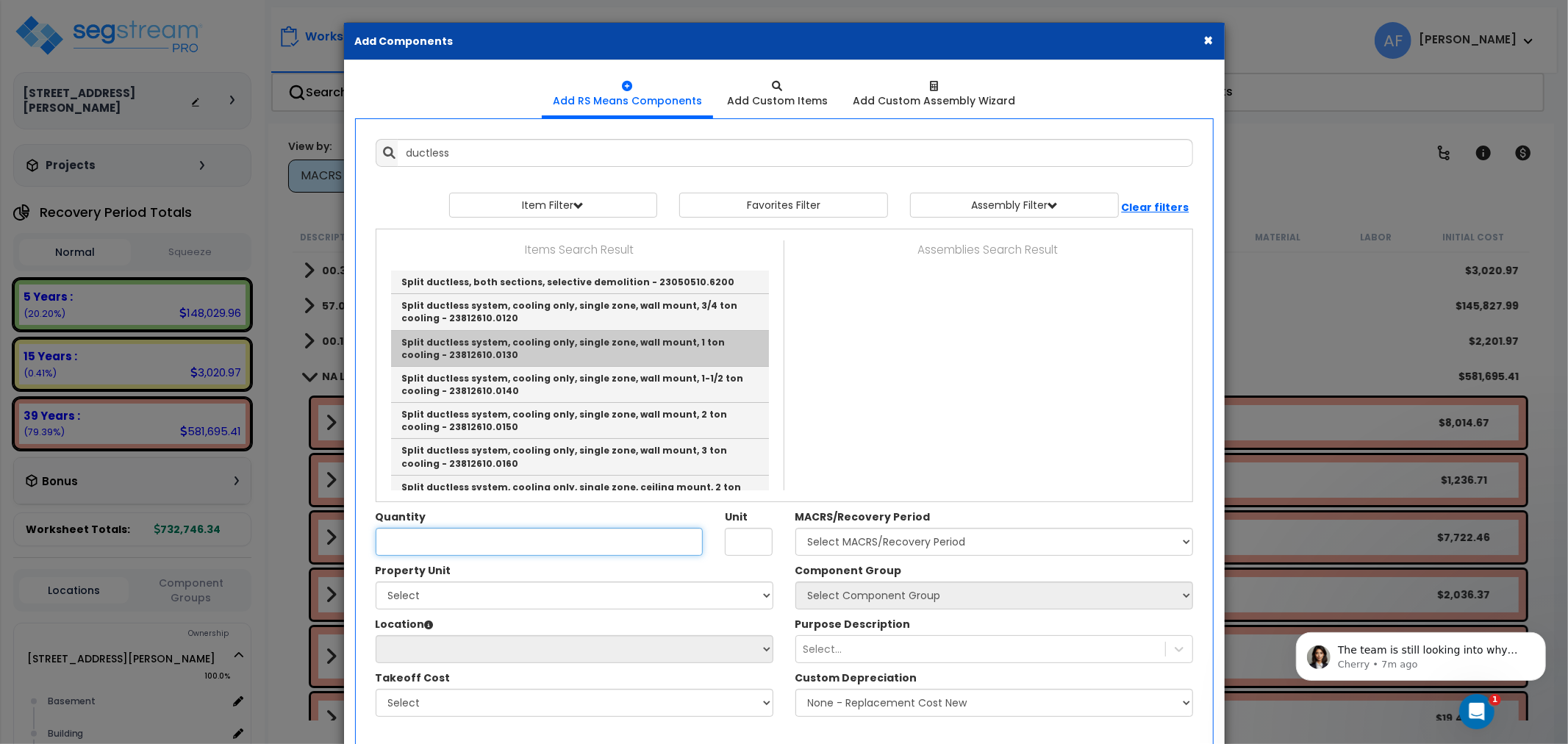
type input "Split ductless system, cooling only, single zone, wall mount, 1 ton cooling - 2…"
type input "Ea."
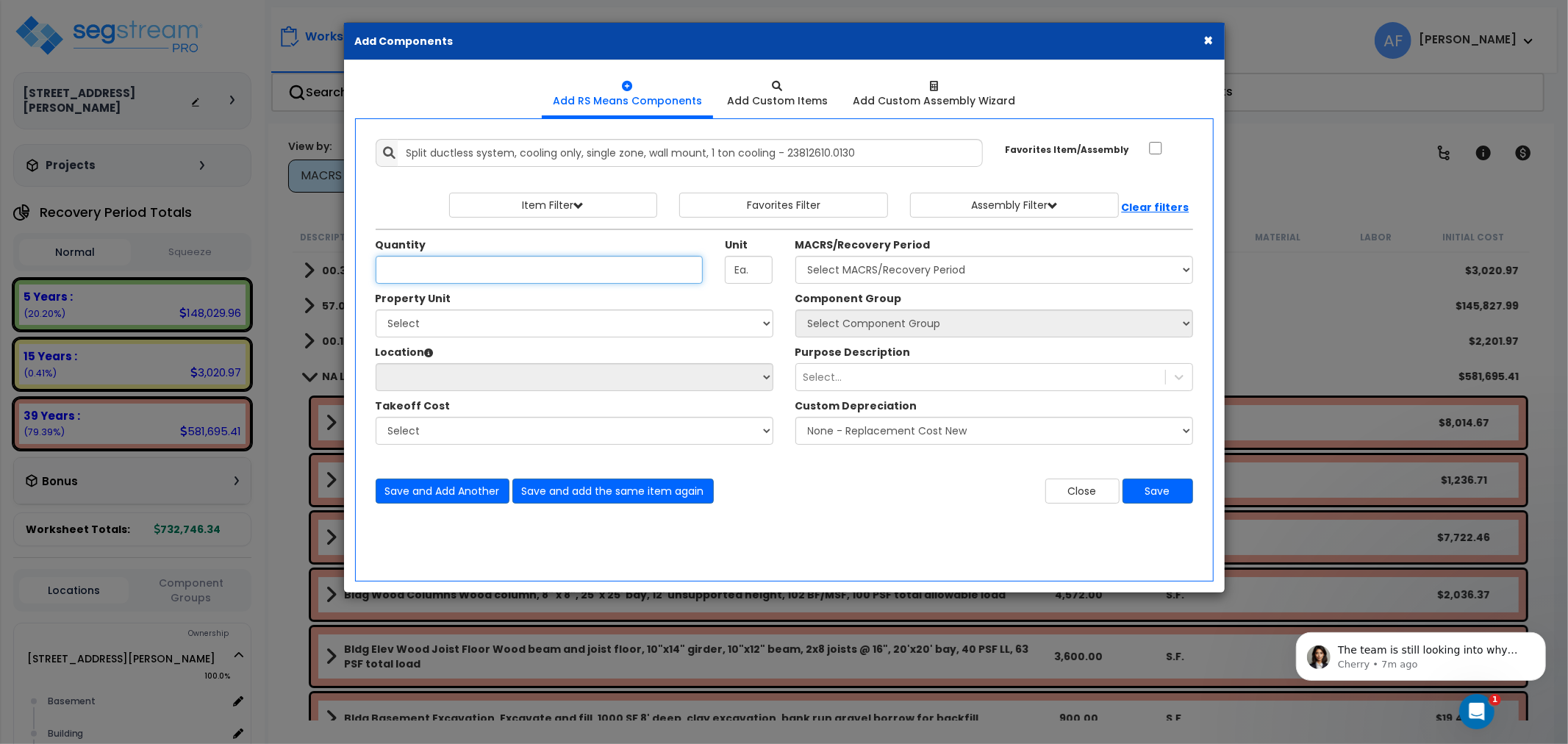
click at [466, 269] on input "Quantity" at bounding box center [539, 269] width 328 height 28
type input "4"
click at [467, 325] on select "Select 371 MacDonough Street Site Improvements" at bounding box center [574, 323] width 398 height 28
select select "164223"
click at [376, 310] on select "Select 371 MacDonough Street Site Improvements" at bounding box center [574, 323] width 398 height 28
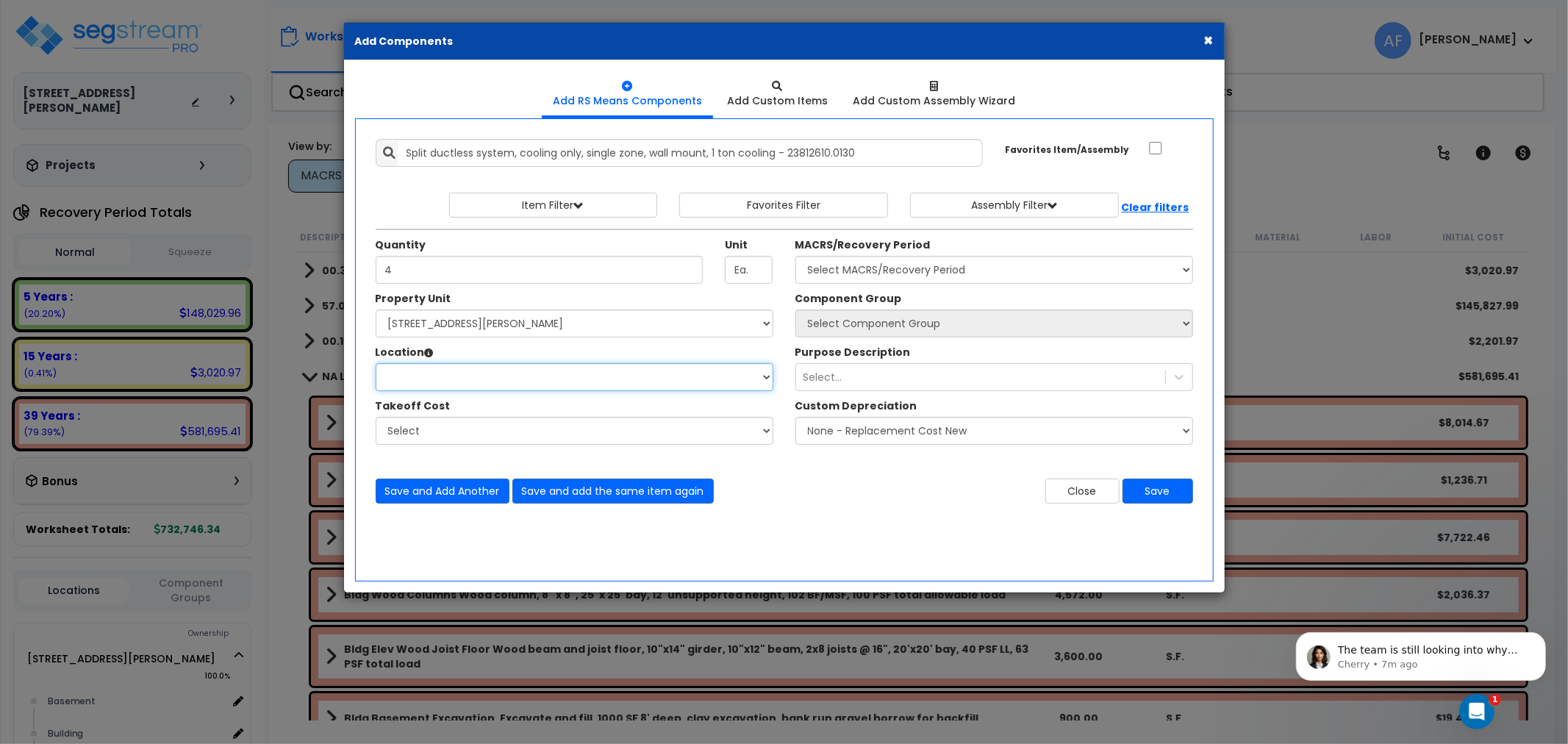
click at [500, 366] on select "Location:" at bounding box center [574, 377] width 398 height 28
select select "461"
click at [376, 364] on select "Select Basement Building Building Interior Add Additional Location" at bounding box center [574, 377] width 398 height 28
click at [959, 265] on select "Select MACRS/Recovery Period 5 Years - 57.0 - Distributive Trades & Services 5 …" at bounding box center [994, 269] width 398 height 28
select select "3669"
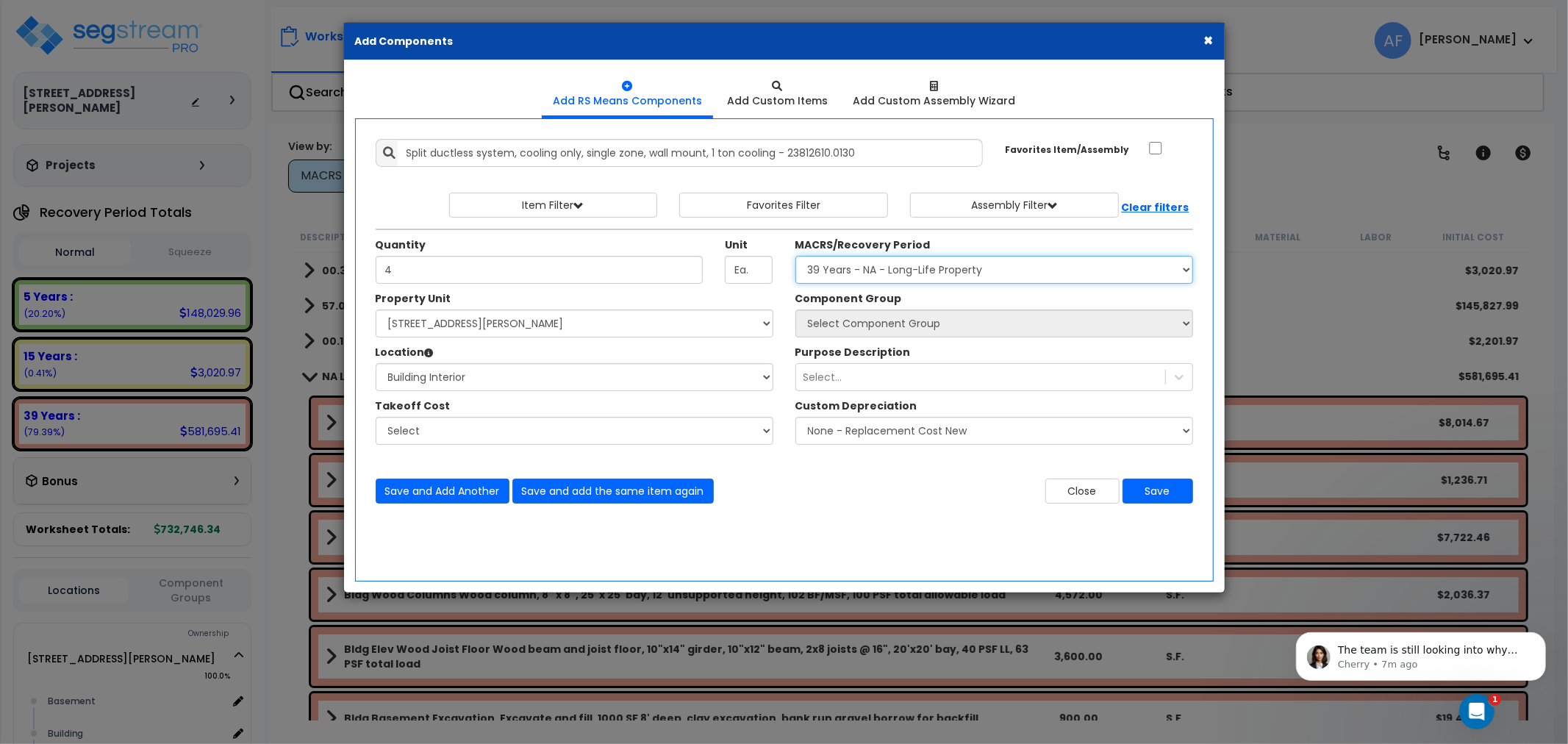
click at [795, 256] on select "Select MACRS/Recovery Period 5 Years - 57.0 - Distributive Trades & Services 5 …" at bounding box center [994, 269] width 398 height 28
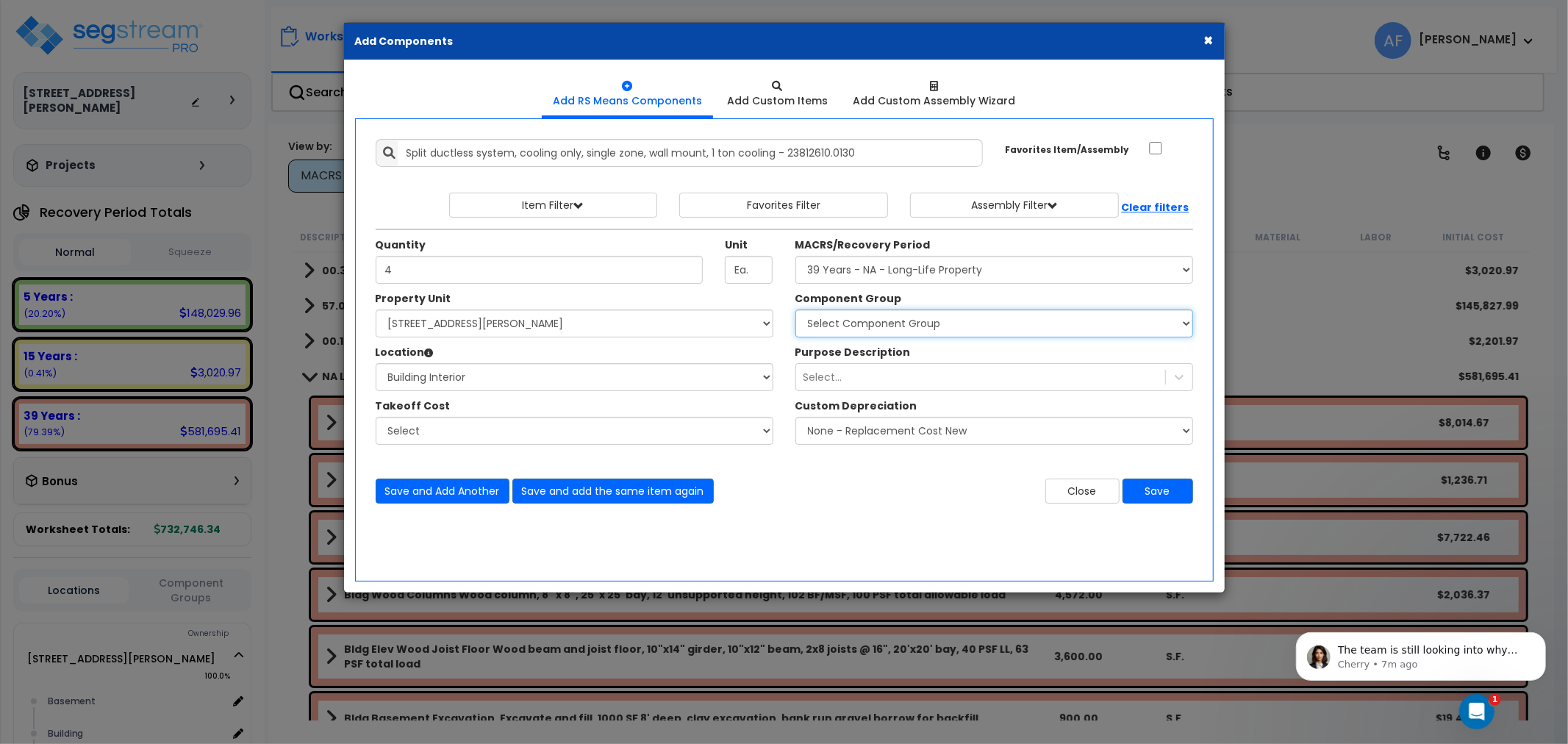
click at [921, 326] on select "Select Component Group 143.00 - FIRE EXTINGUISHERS 350.00 - SITE FIRE PROTECTIO…" at bounding box center [994, 323] width 398 height 28
select select "45496"
click at [795, 310] on select "Select Component Group 143.00 - FIRE EXTINGUISHERS 350.00 - SITE FIRE PROTECTIO…" at bounding box center [994, 323] width 398 height 28
click at [887, 377] on div "Select..." at bounding box center [980, 377] width 369 height 24
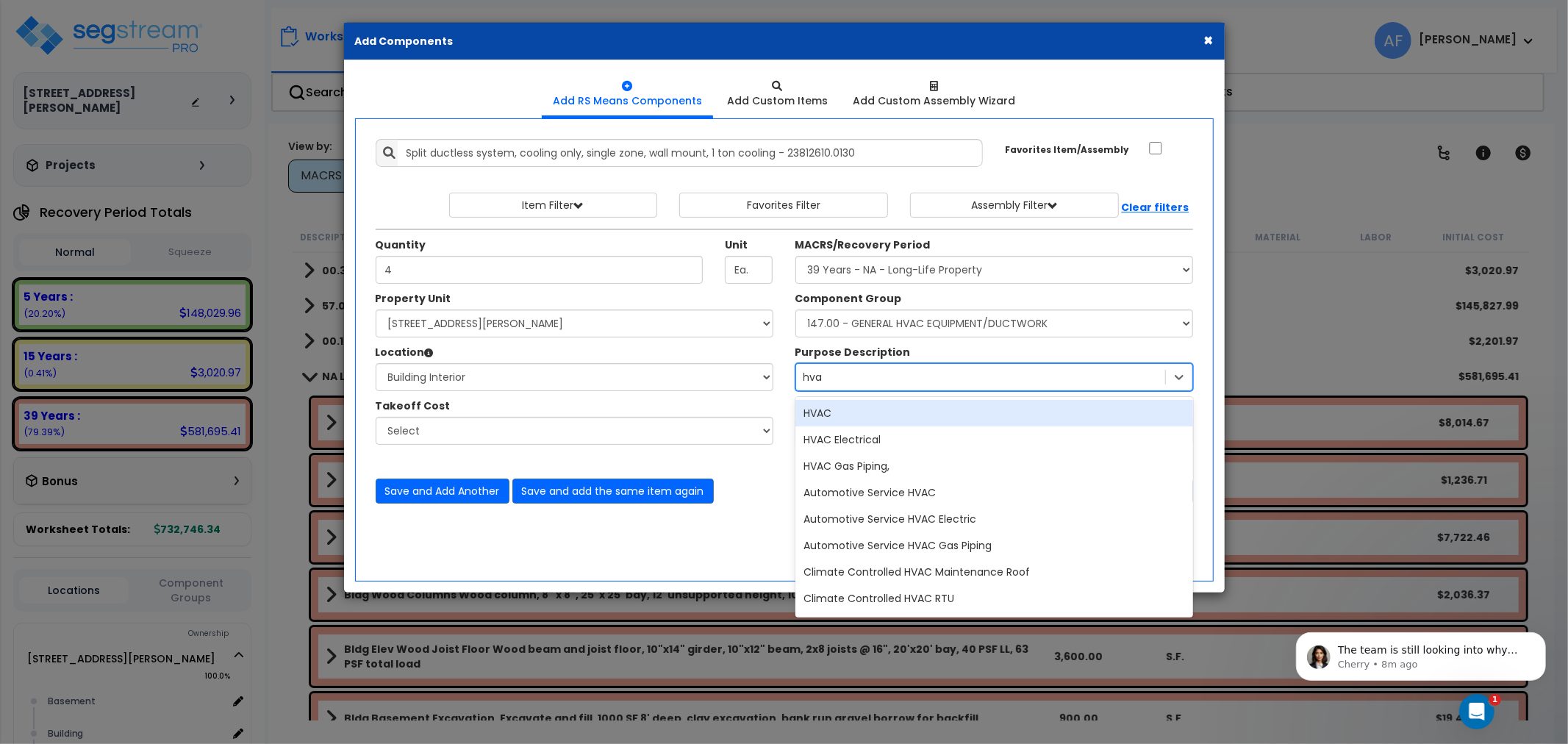
type input "hvac"
click at [868, 409] on div "HVAC" at bounding box center [994, 413] width 398 height 27
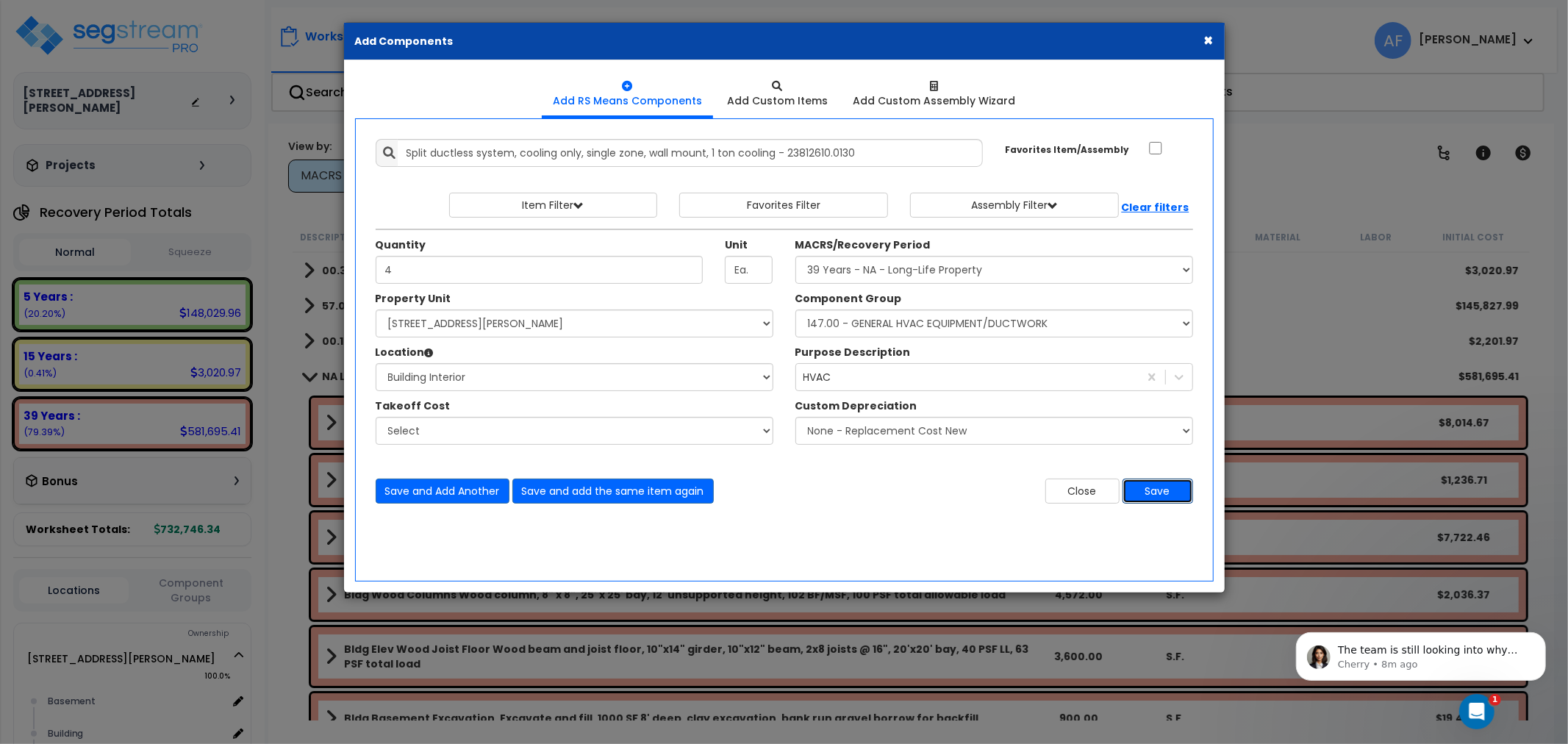
click at [1160, 493] on button "Save" at bounding box center [1157, 491] width 71 height 25
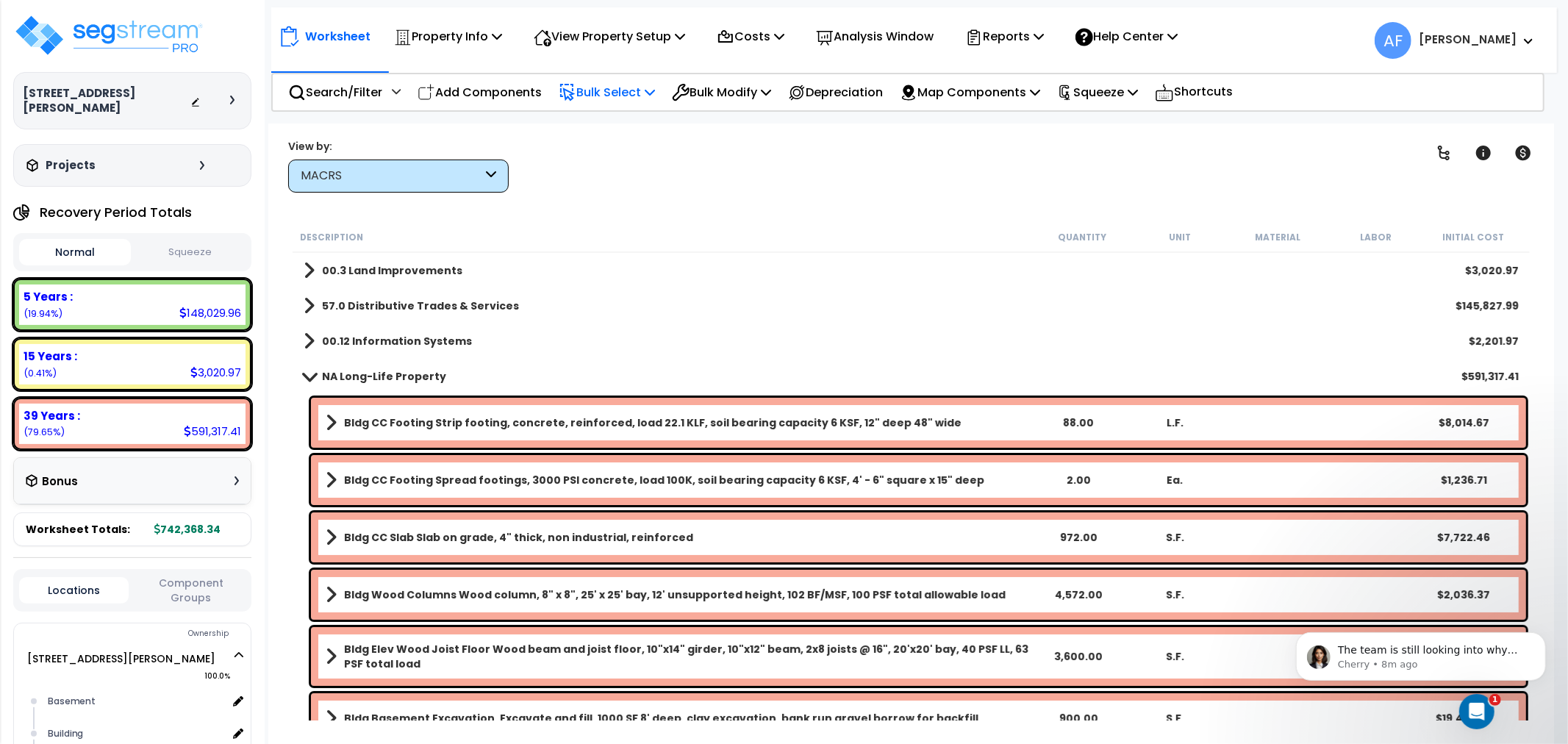
click at [601, 91] on p "Bulk Select" at bounding box center [607, 92] width 97 height 20
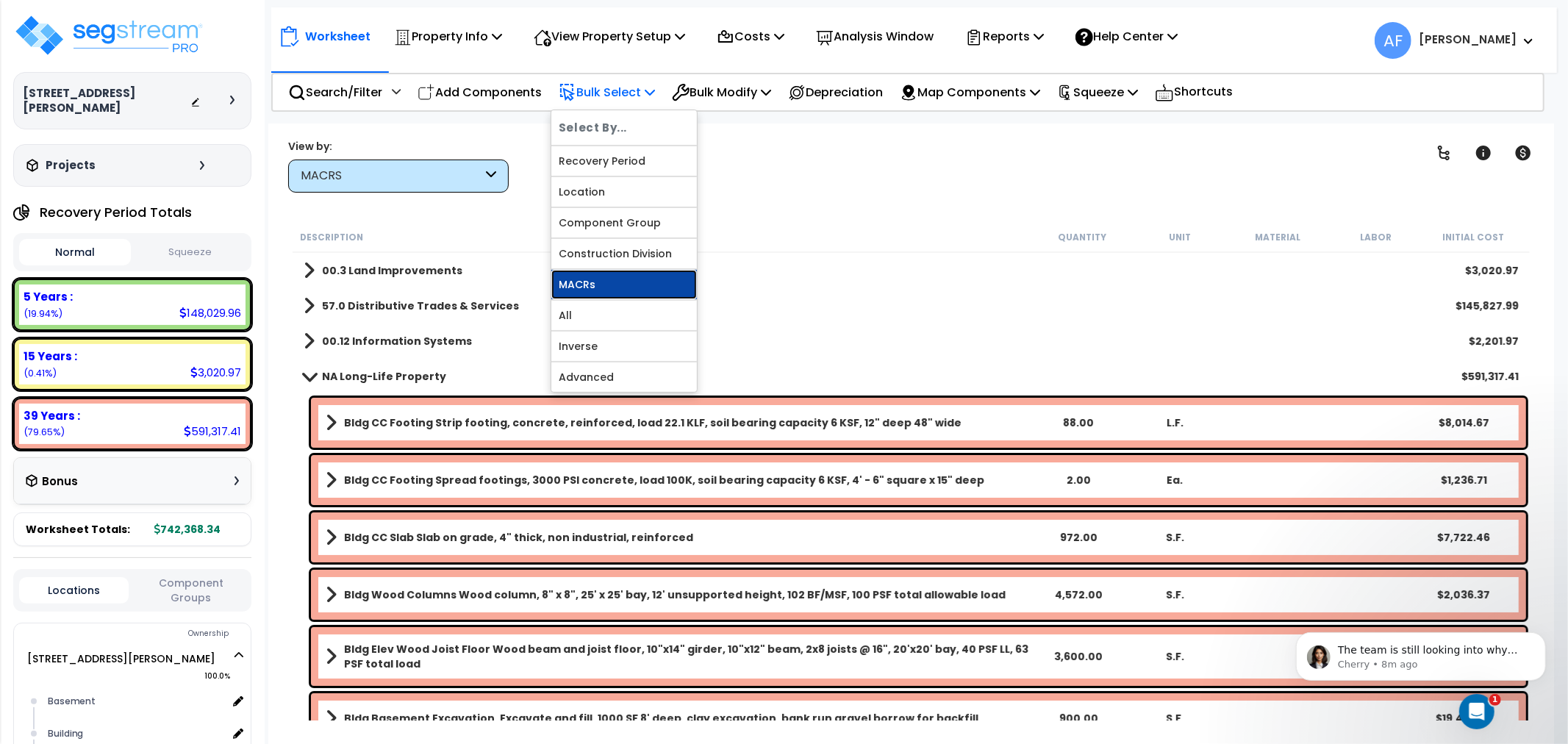
click at [593, 287] on link "MACRs" at bounding box center [624, 285] width 145 height 30
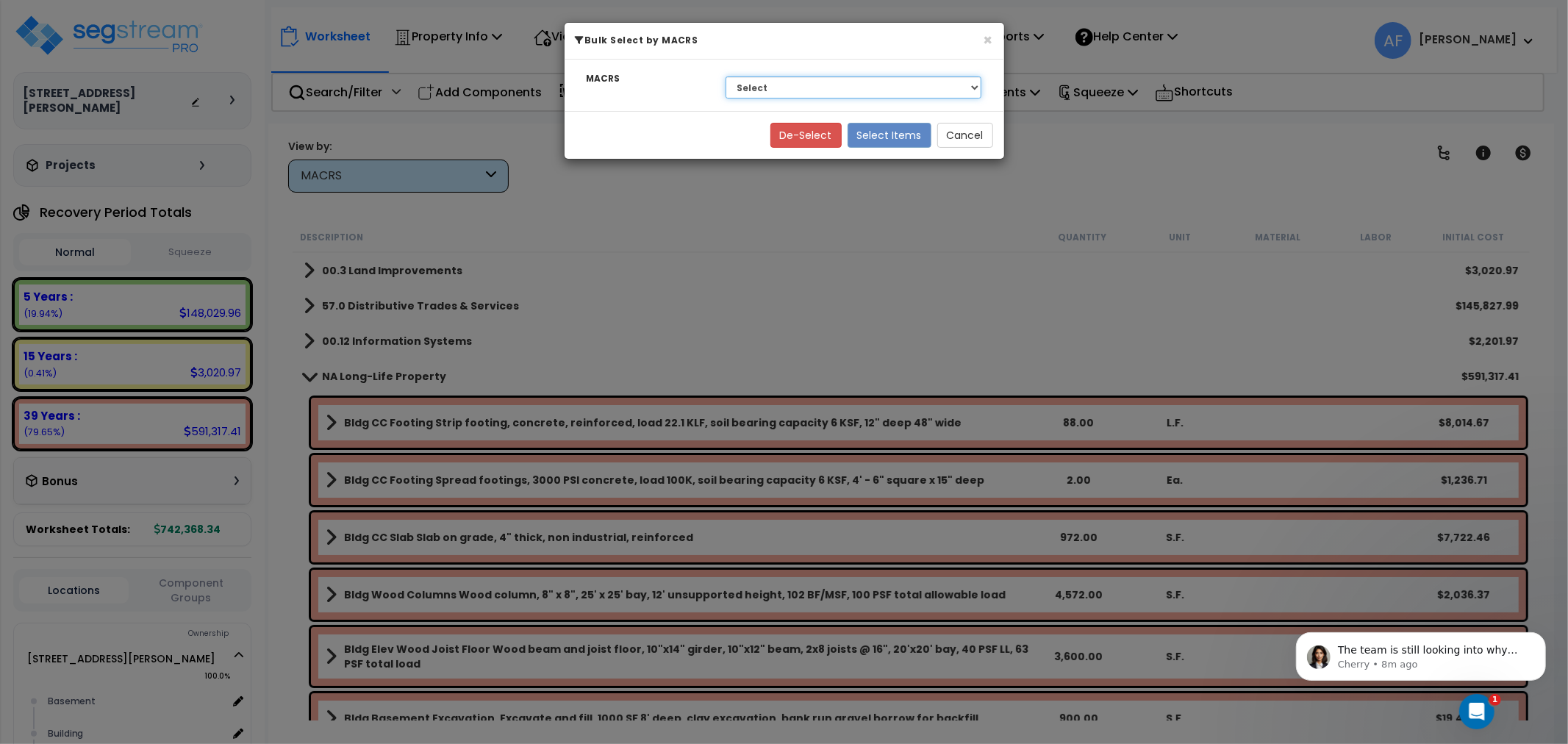
click at [922, 85] on select "Select 39 Years - NA - Long-Life Property 5 Years - 00.12 - Information Systems…" at bounding box center [853, 87] width 256 height 22
select select "3669"
click at [725, 77] on select "Select 39 Years - NA - Long-Life Property 5 Years - 00.12 - Information Systems…" at bounding box center [853, 87] width 256 height 22
click at [874, 134] on button "Select Items" at bounding box center [890, 135] width 84 height 25
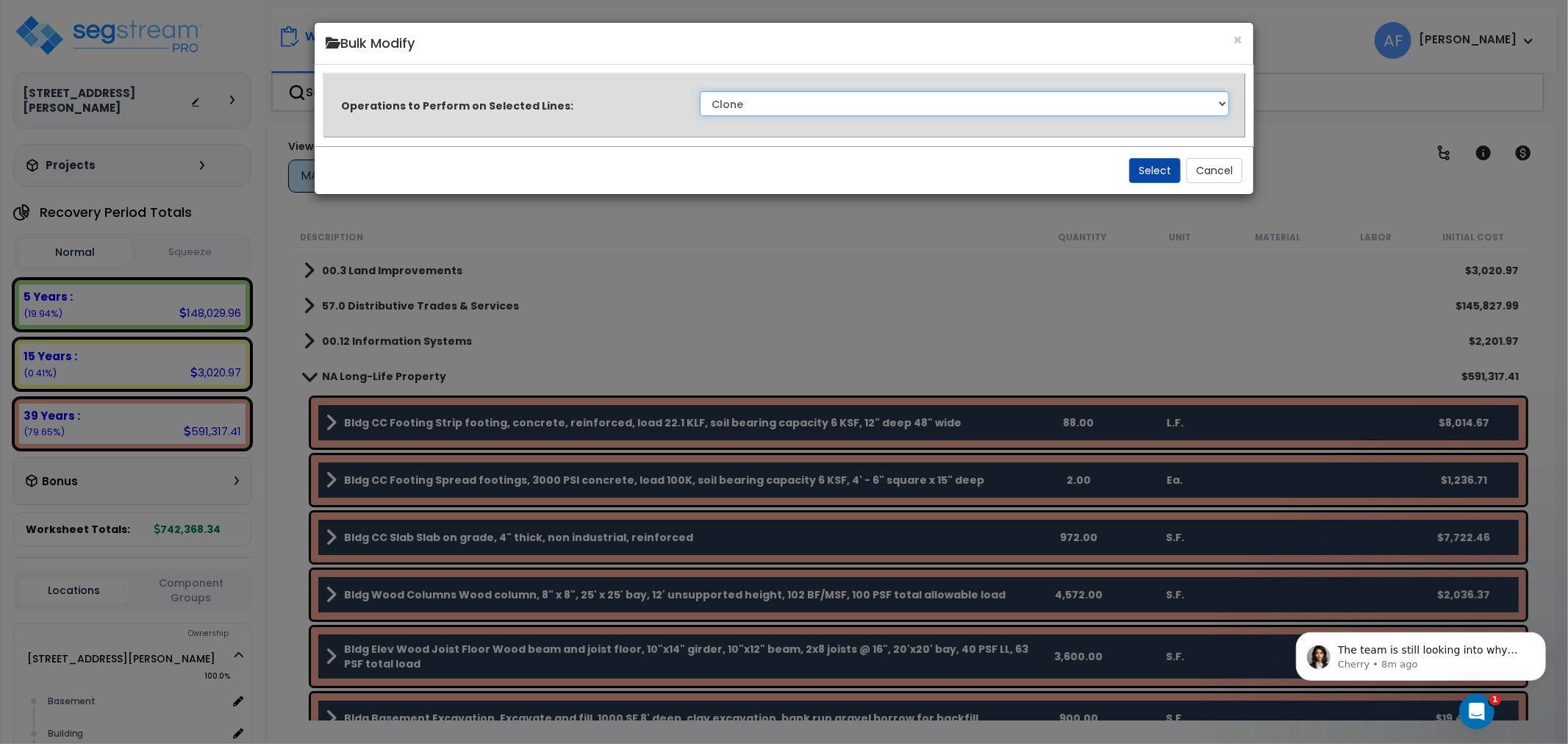
click at [891, 107] on select "Clone Delete Delete Zero Quantities Modify Component Group Modify Cost Sources …" at bounding box center [964, 103] width 530 height 25
click at [1484, 711] on div "Open Intercom Messenger" at bounding box center [1474, 710] width 49 height 49
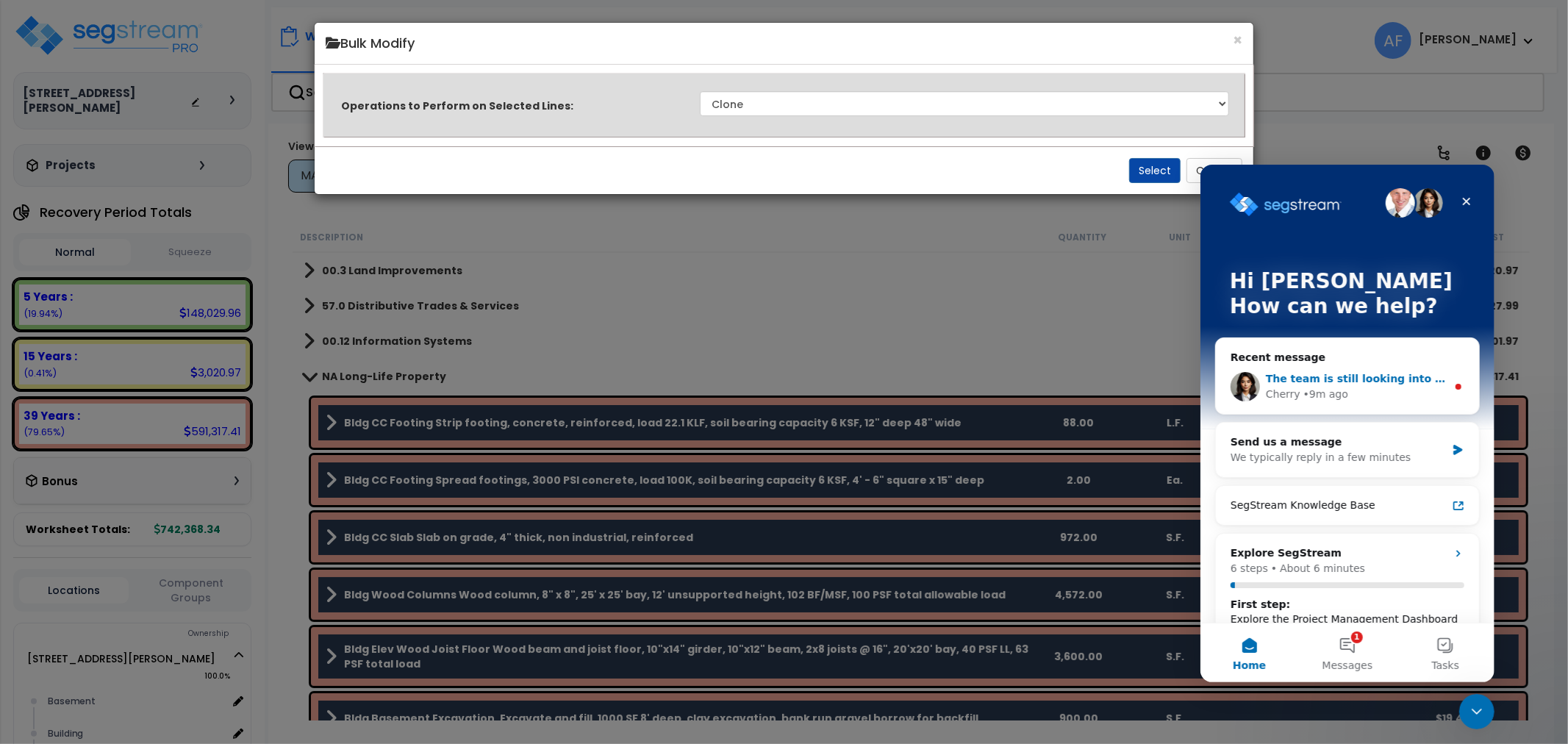
click at [1365, 386] on div "Cherry • 9m ago" at bounding box center [1356, 394] width 181 height 15
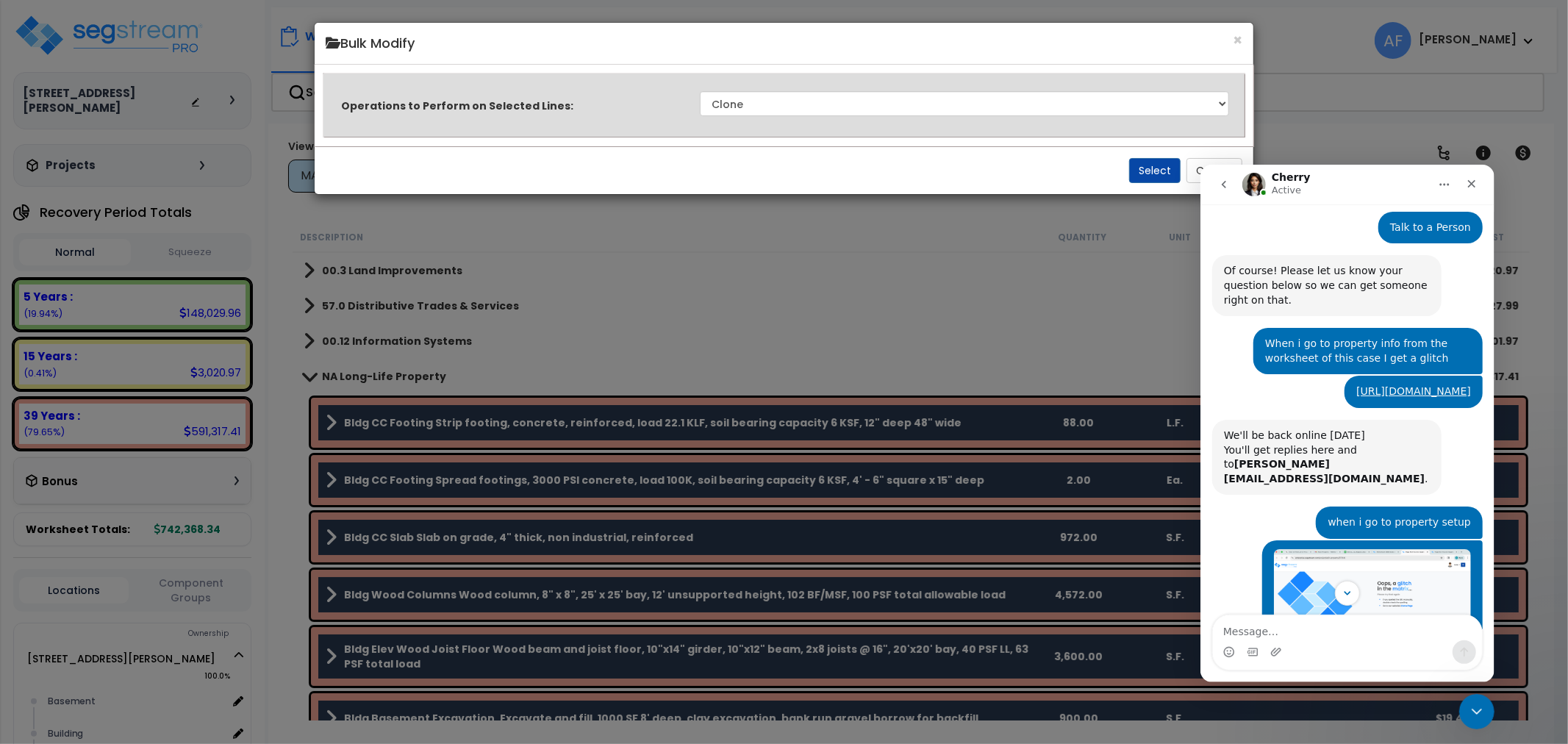
scroll to position [55, 0]
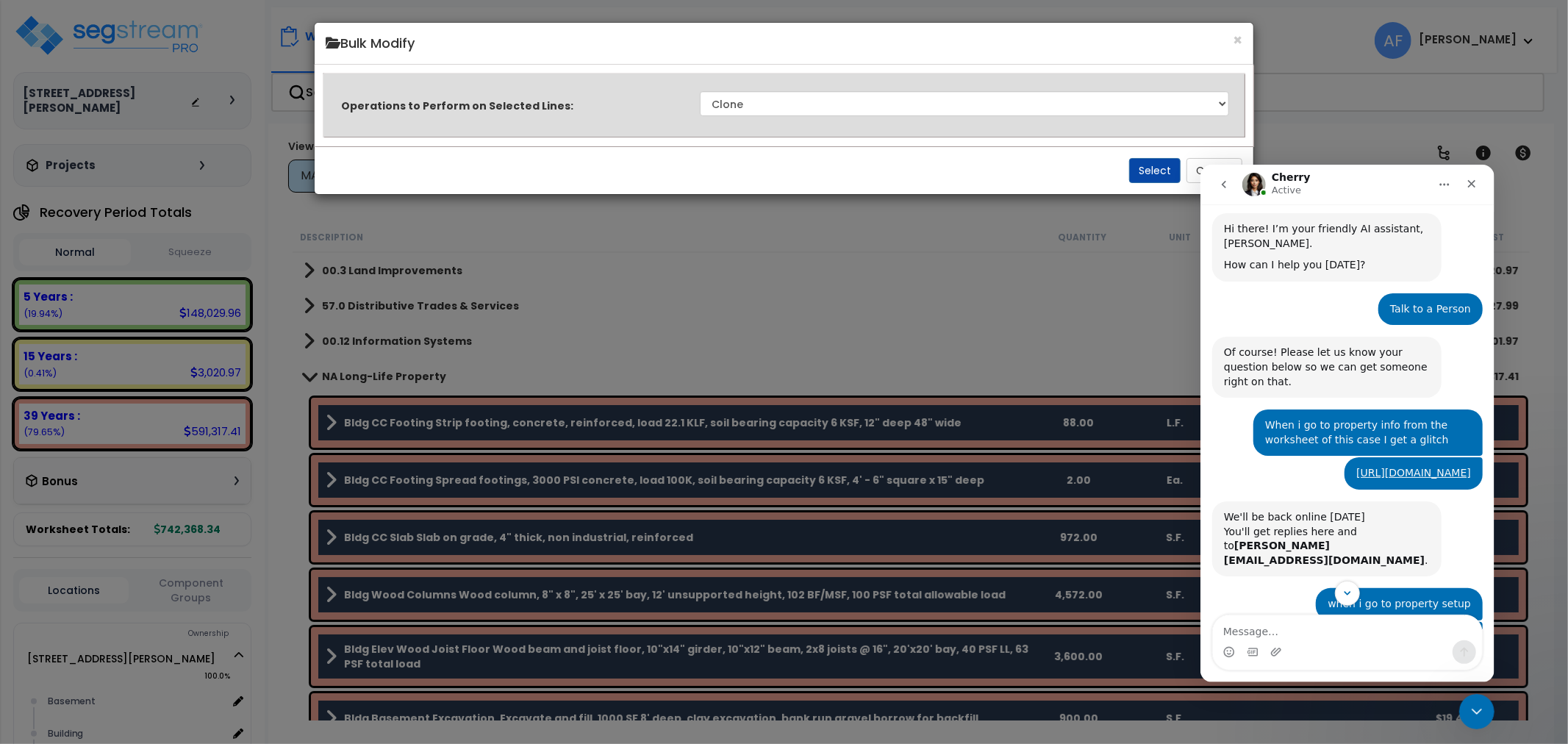
click at [1342, 119] on div "× Bulk Modify Operations to Perform on Selected Lines: Clone Delete Delete Zero…" at bounding box center [784, 372] width 1568 height 744
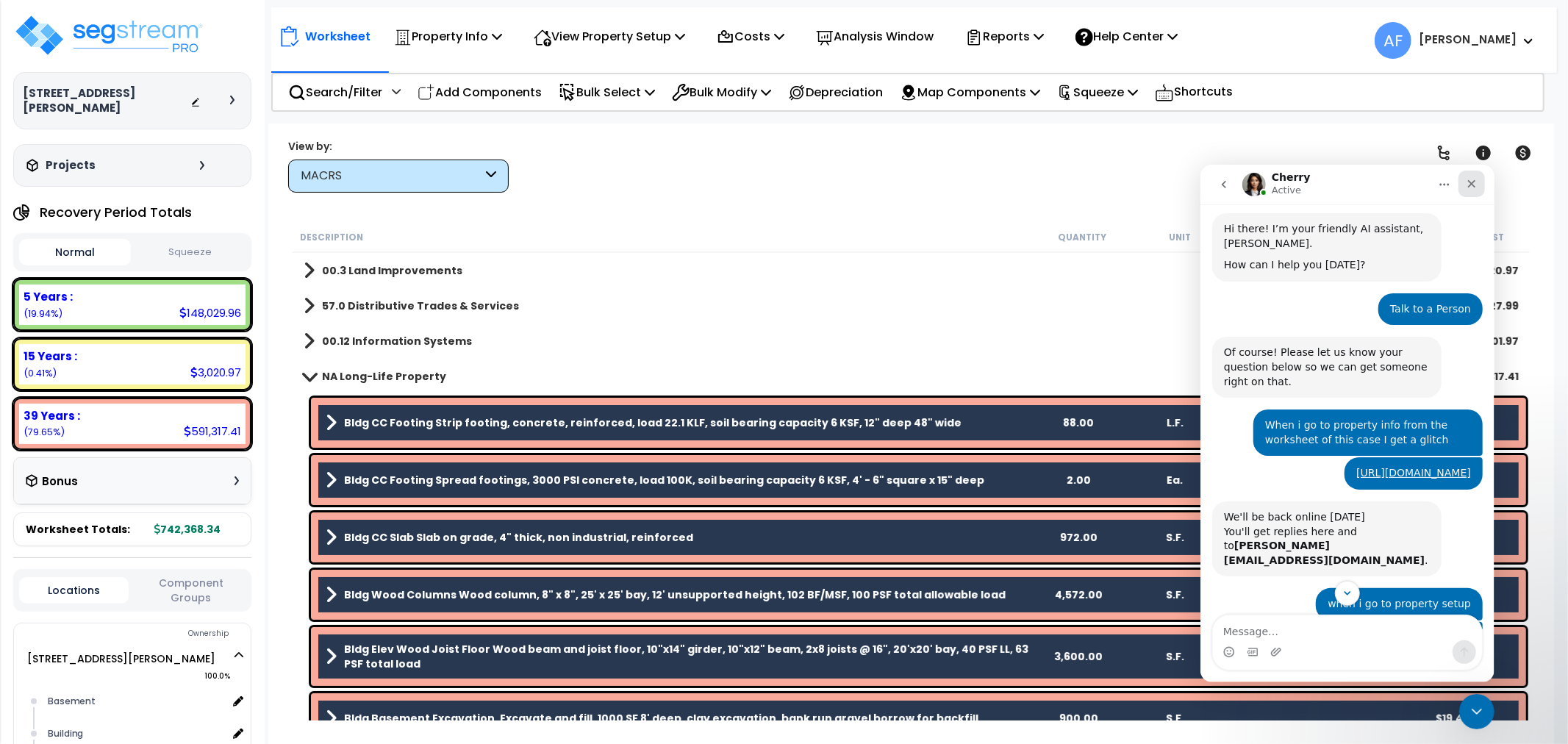
click at [1480, 186] on div "Close" at bounding box center [1471, 183] width 27 height 27
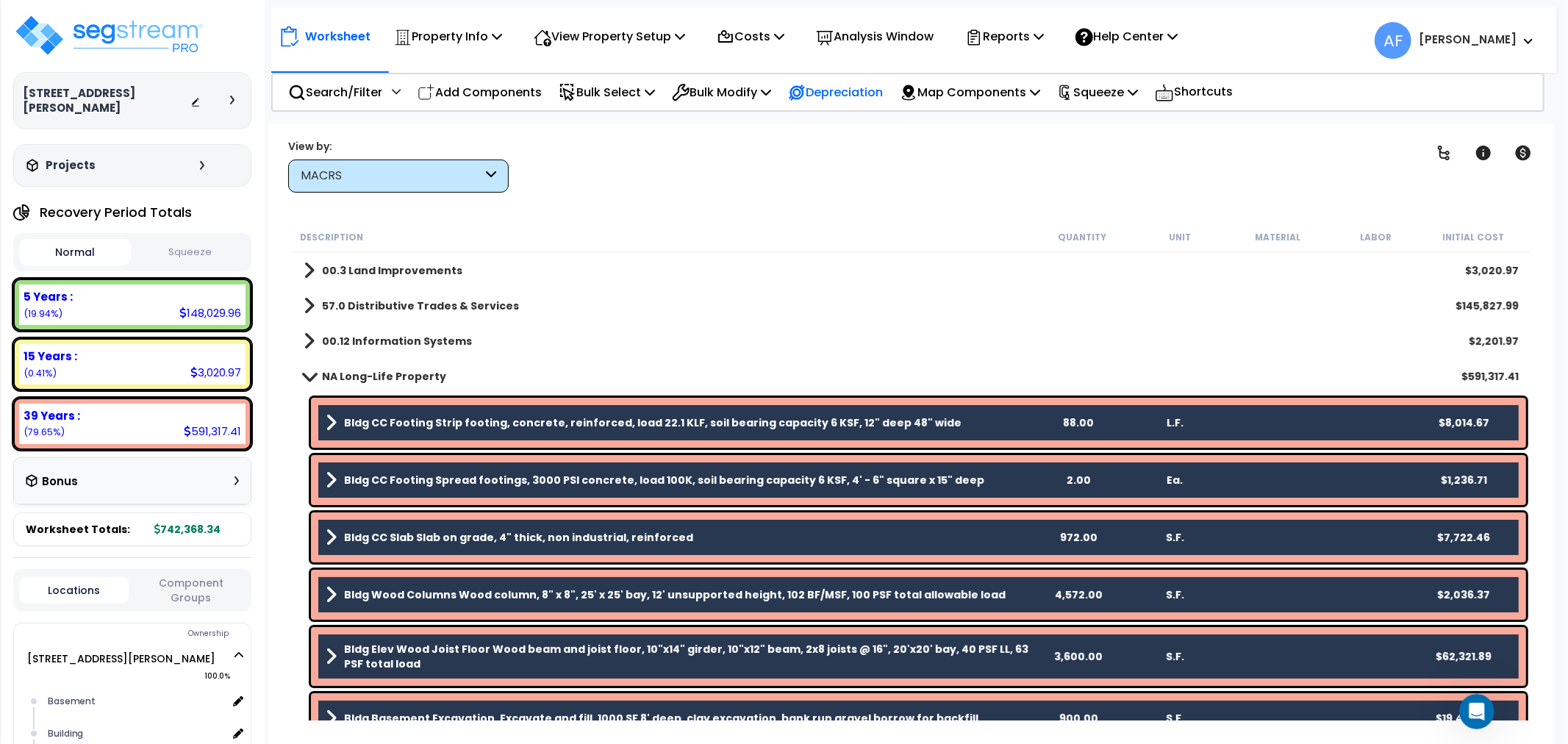
scroll to position [603, 0]
click at [745, 97] on p "Bulk Modify" at bounding box center [722, 92] width 100 height 20
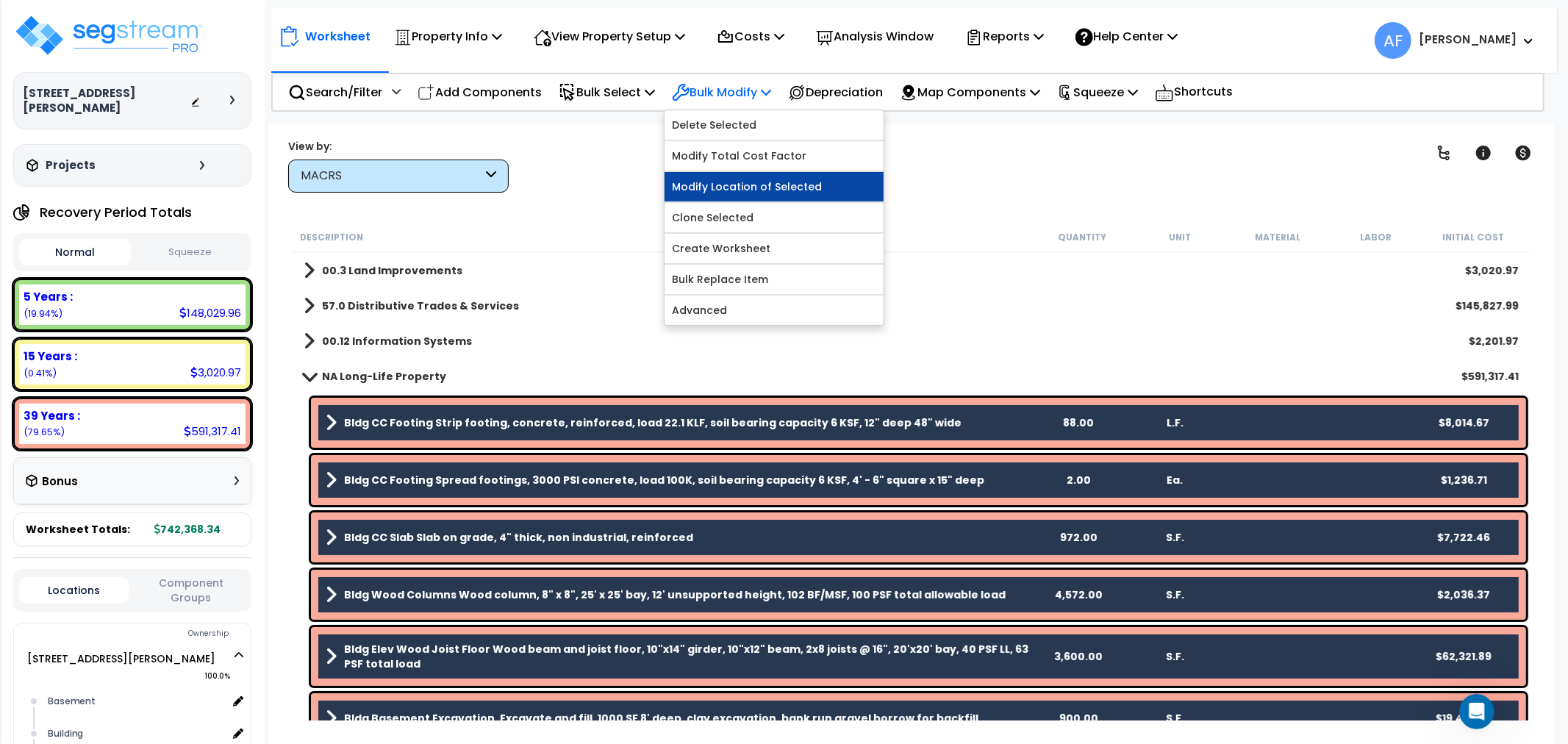
click at [747, 192] on link "Modify Location of Selected" at bounding box center [774, 186] width 219 height 30
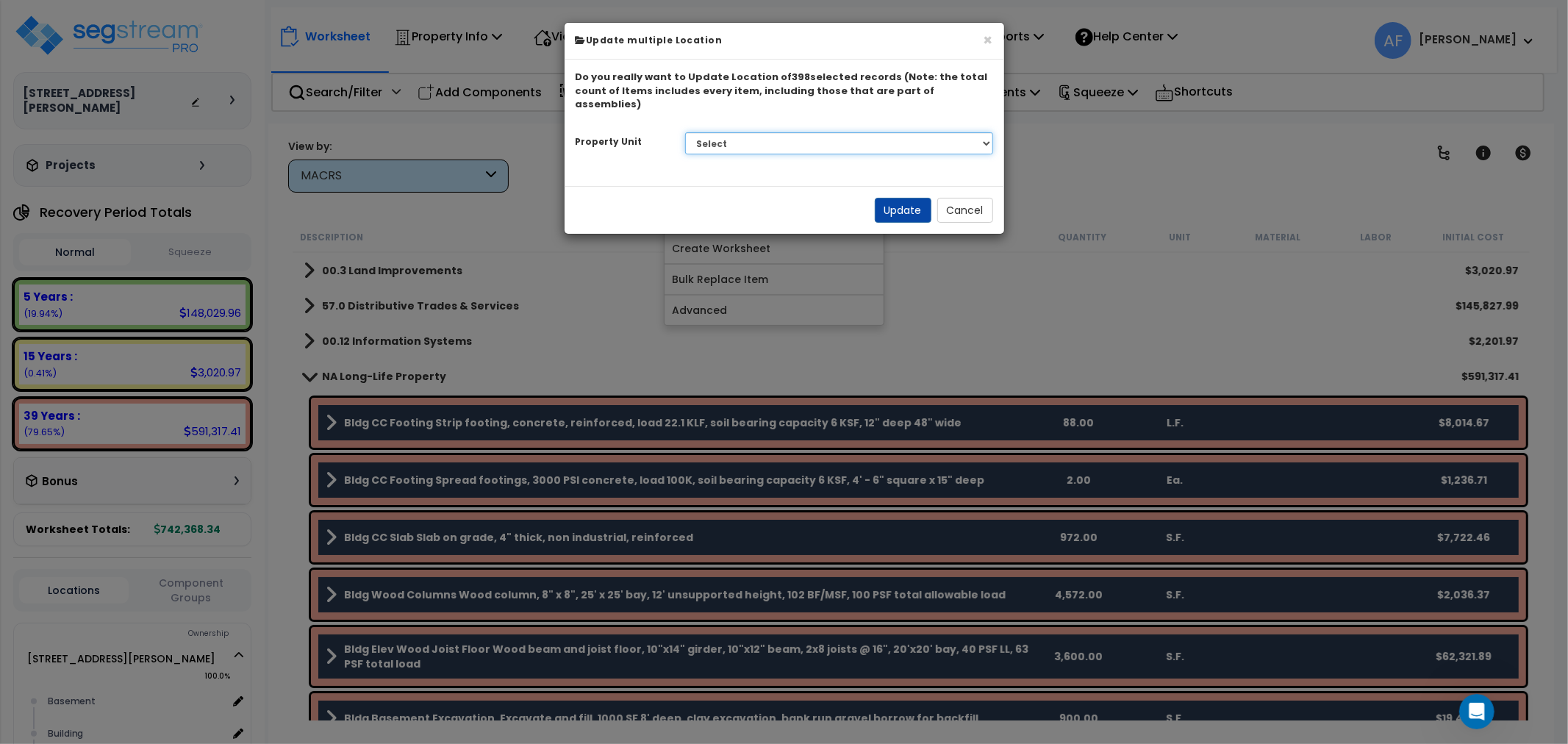
click at [820, 135] on select "Select 371 MacDonough Street Site Improvements" at bounding box center [839, 143] width 308 height 22
select select "164223"
click at [685, 132] on select "Select 371 MacDonough Street Site Improvements" at bounding box center [839, 143] width 308 height 22
select select
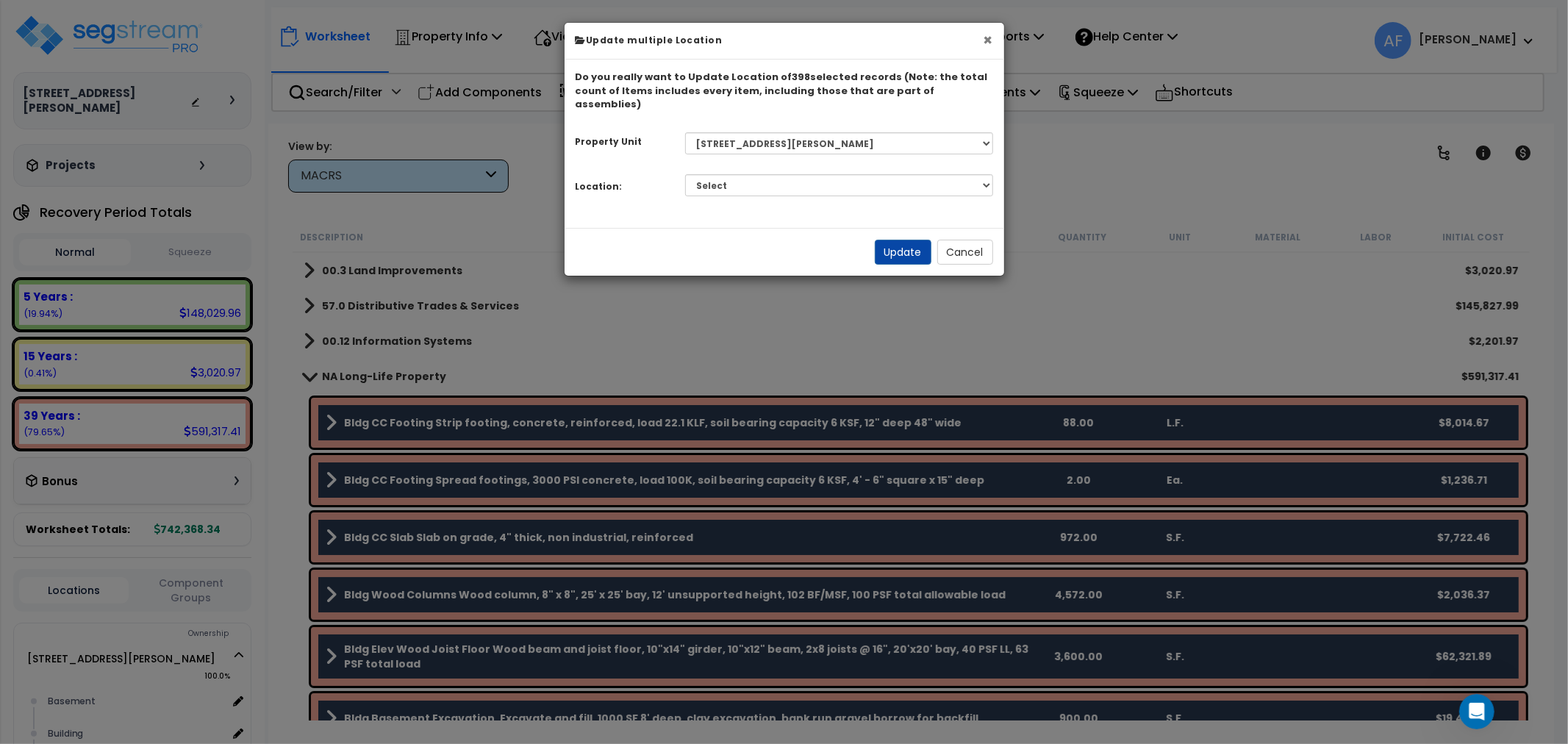
click at [985, 45] on button "×" at bounding box center [989, 40] width 10 height 15
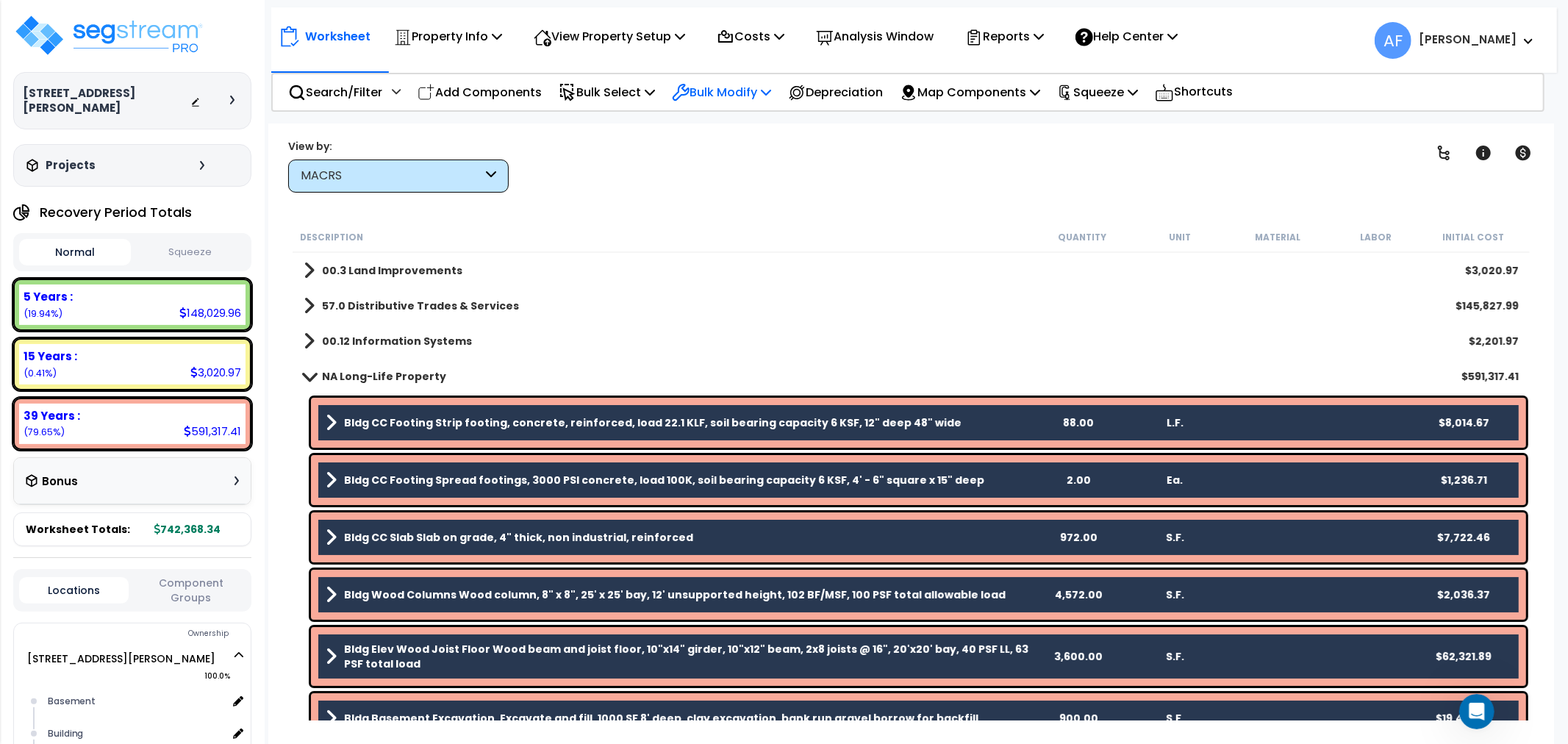
click at [758, 93] on p "Bulk Modify" at bounding box center [722, 92] width 100 height 20
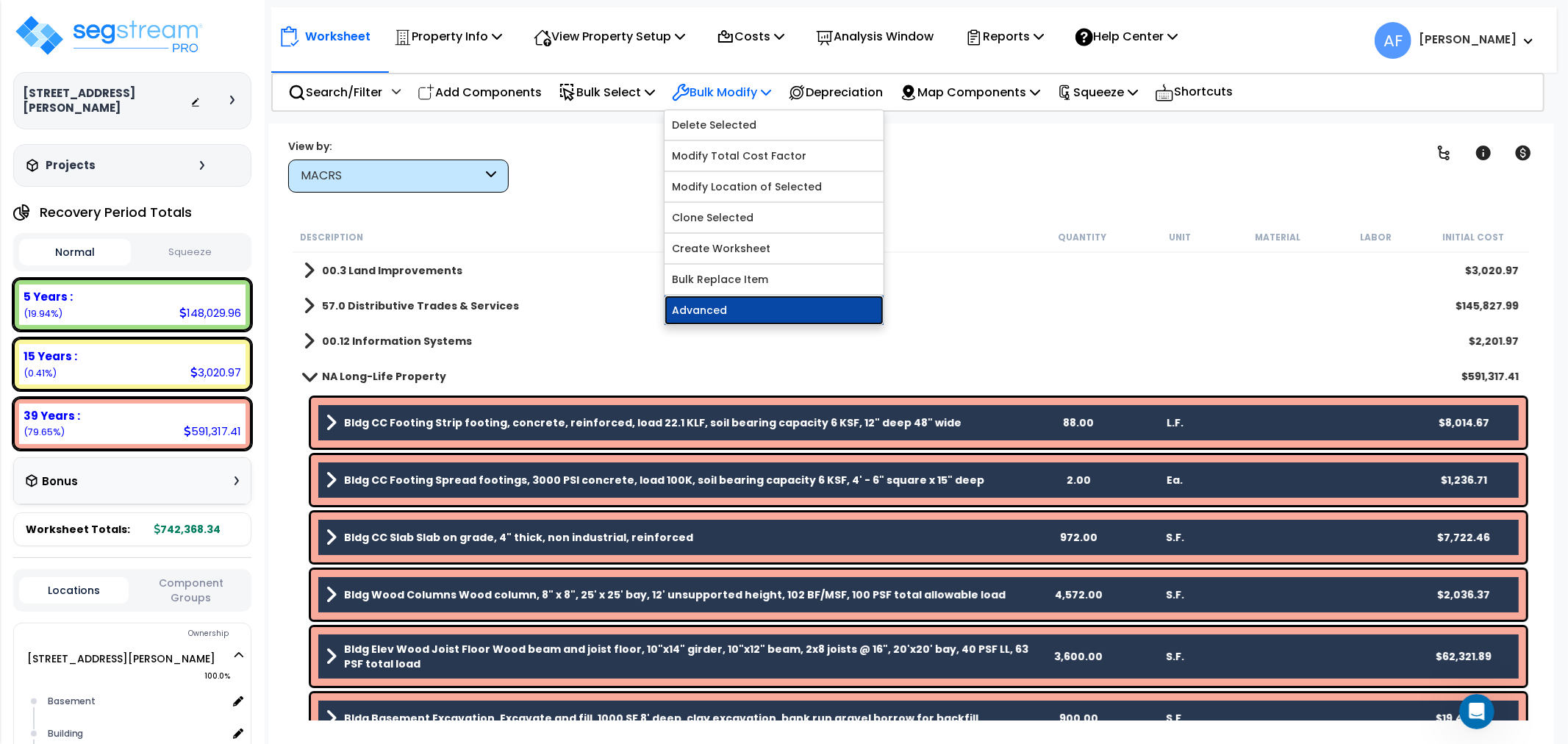
click at [760, 304] on link "Advanced" at bounding box center [774, 310] width 219 height 30
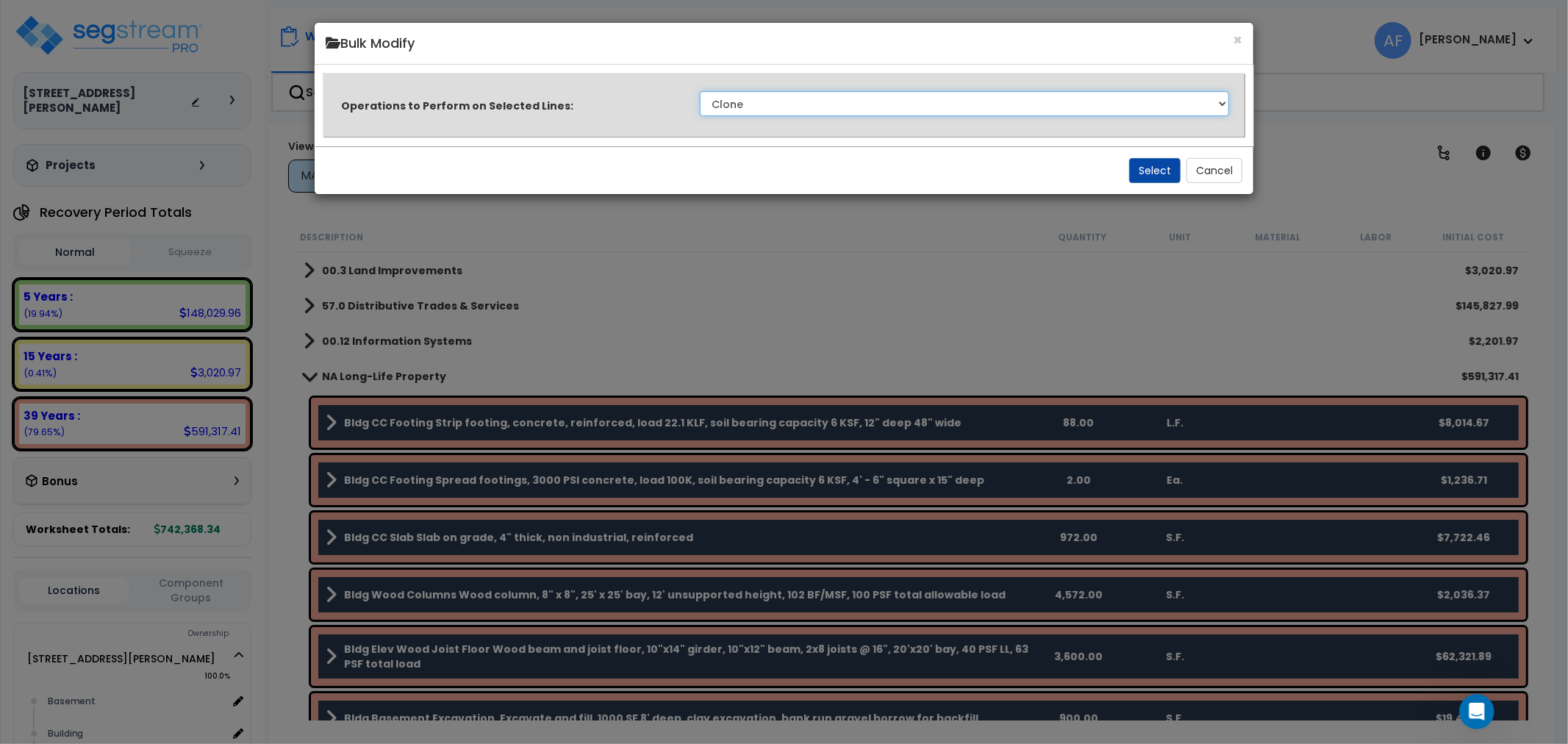
click at [842, 113] on select "Clone Delete Delete Zero Quantities Modify Component Group Modify Cost Sources …" at bounding box center [964, 103] width 530 height 25
click at [1233, 33] on button "×" at bounding box center [1237, 40] width 10 height 15
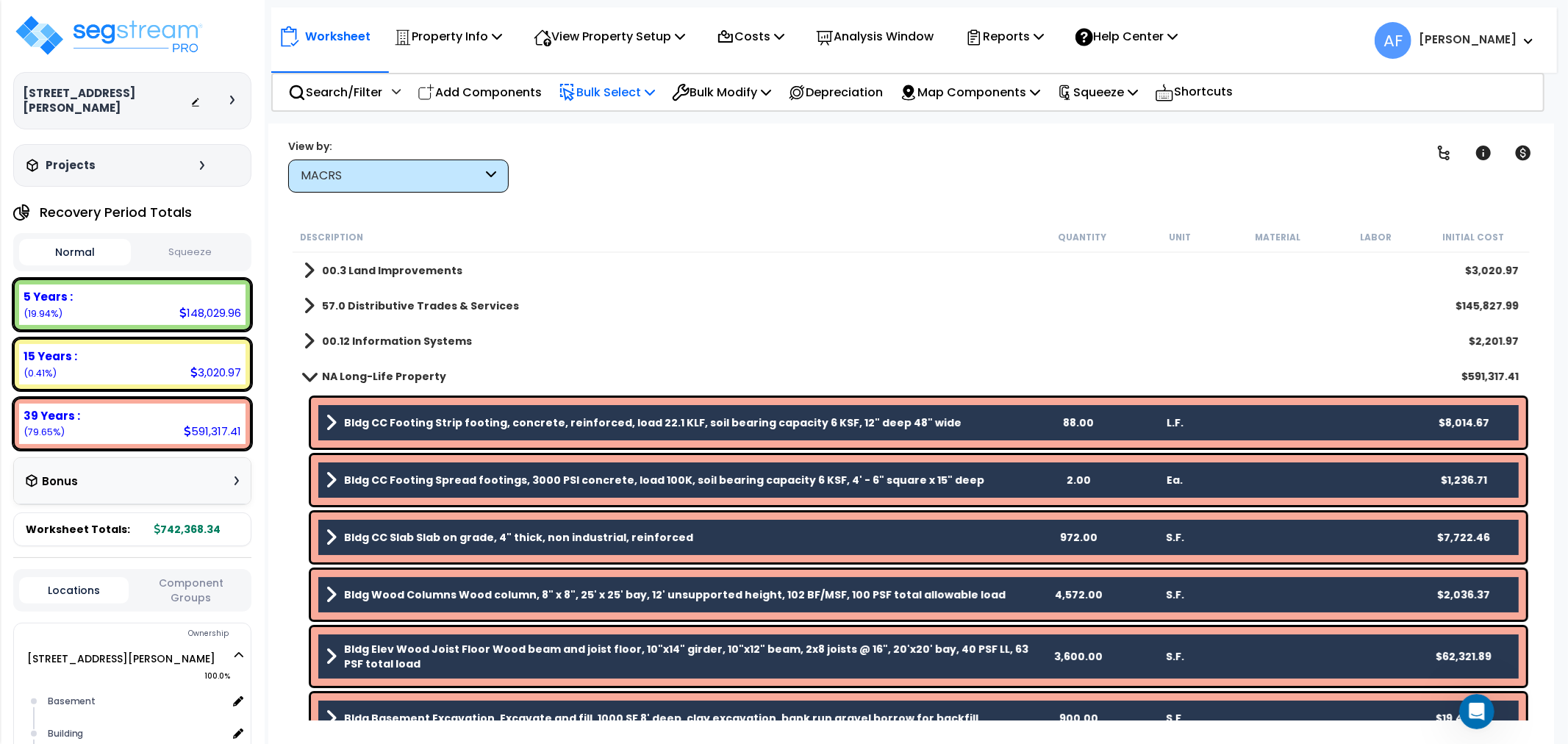
click at [620, 92] on p "Bulk Select" at bounding box center [607, 92] width 97 height 20
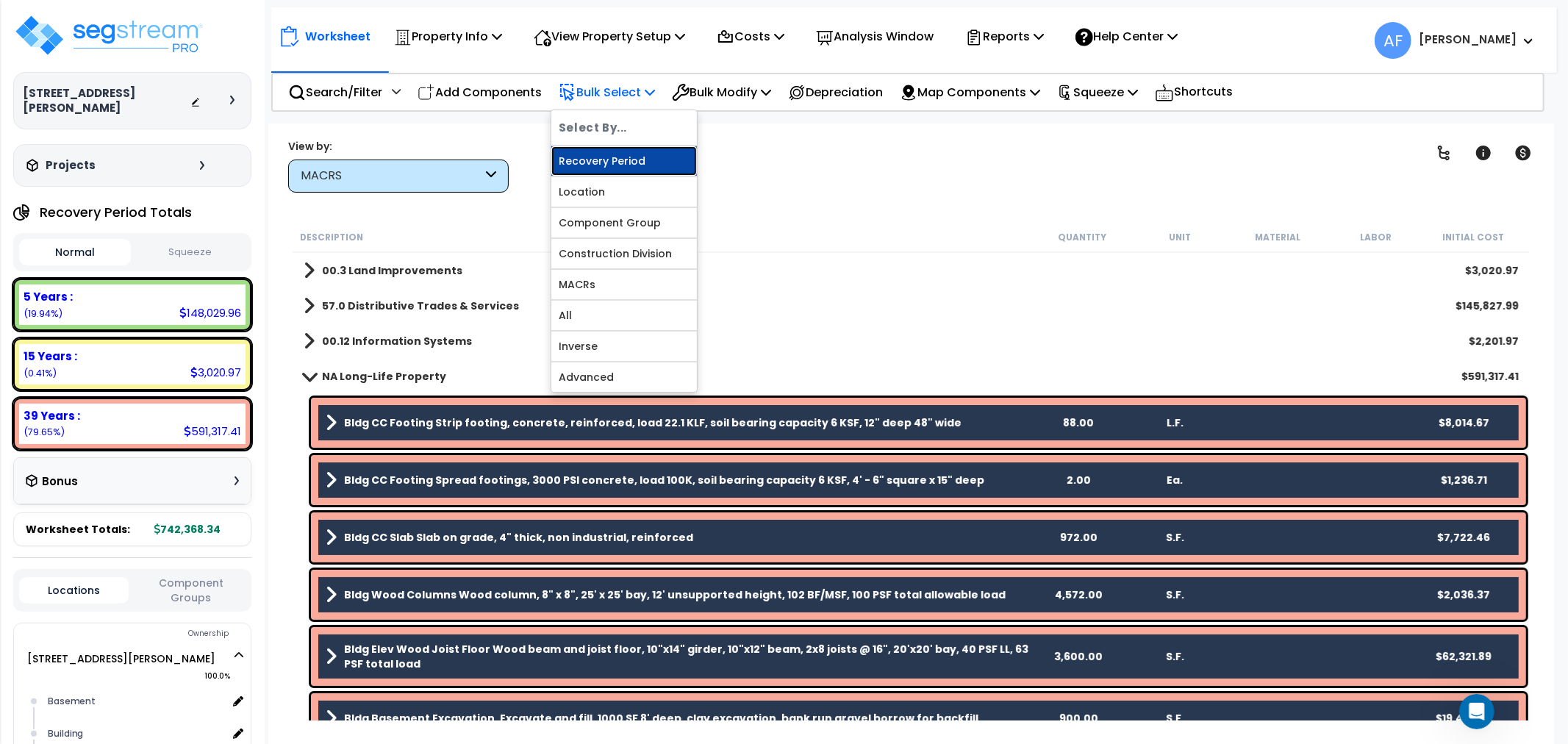
click at [608, 164] on link "Recovery Period" at bounding box center [624, 161] width 145 height 30
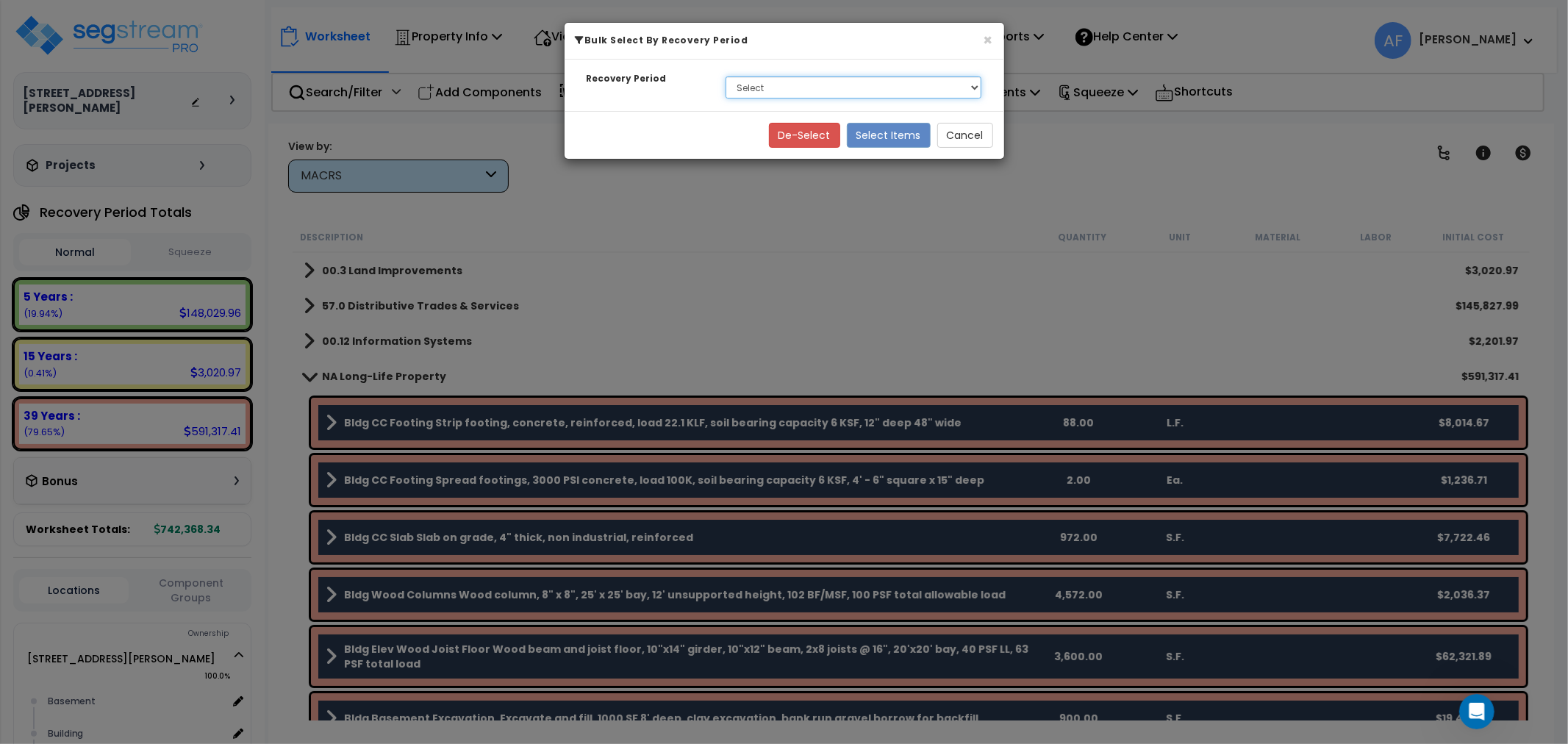
click at [887, 93] on select "Select 5 Years 15 Years 39 Years" at bounding box center [853, 87] width 256 height 22
select select "39Y"
click at [725, 77] on select "Select 5 Years 15 Years 39 Years" at bounding box center [853, 87] width 256 height 22
click at [907, 131] on button "Select Items" at bounding box center [889, 135] width 84 height 25
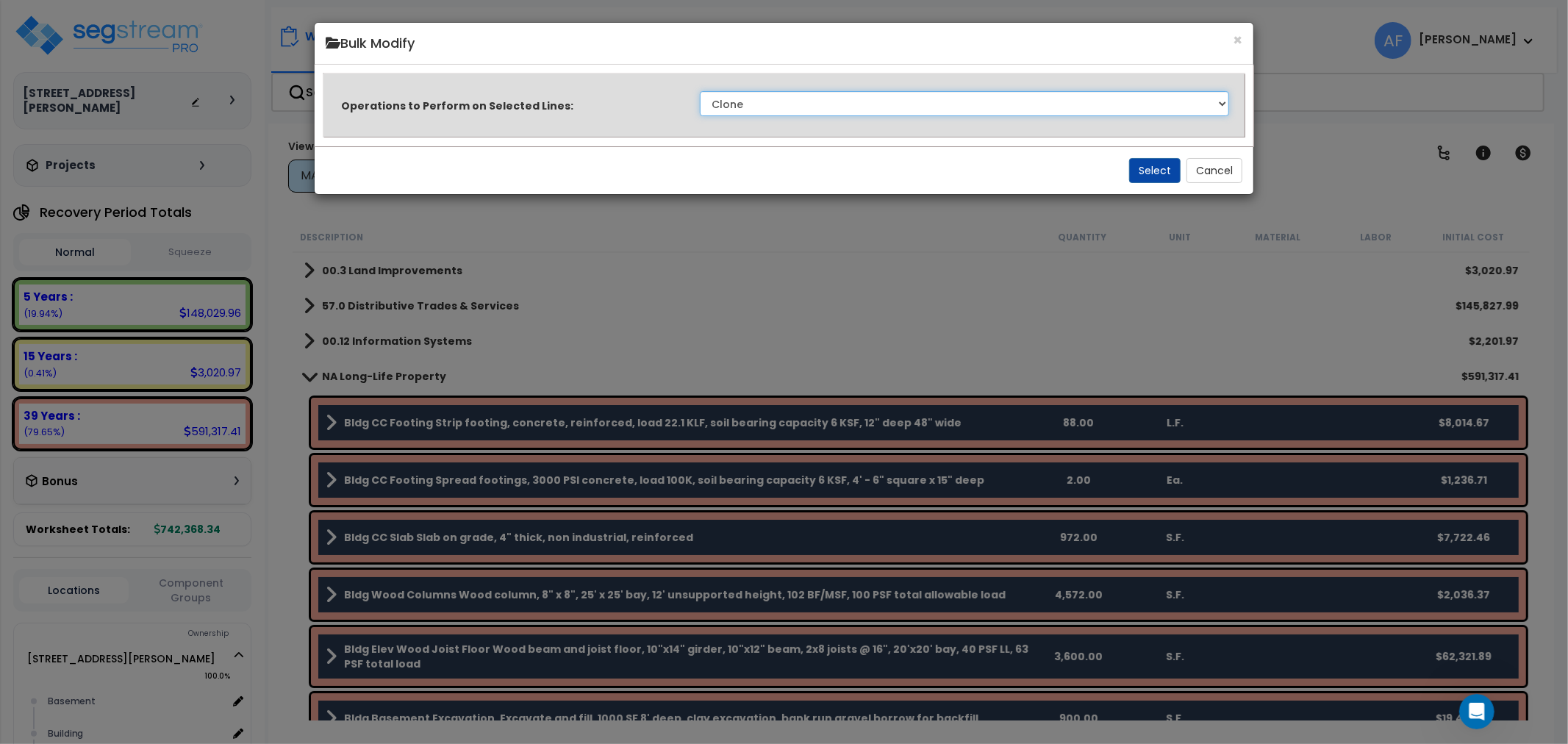
click at [899, 100] on select "Clone Delete Delete Zero Quantities Modify Component Group Modify Cost Sources …" at bounding box center [964, 103] width 530 height 25
click at [1243, 34] on div "× Bulk Modify" at bounding box center [785, 43] width 940 height 42
click at [1241, 38] on button "×" at bounding box center [1237, 40] width 10 height 15
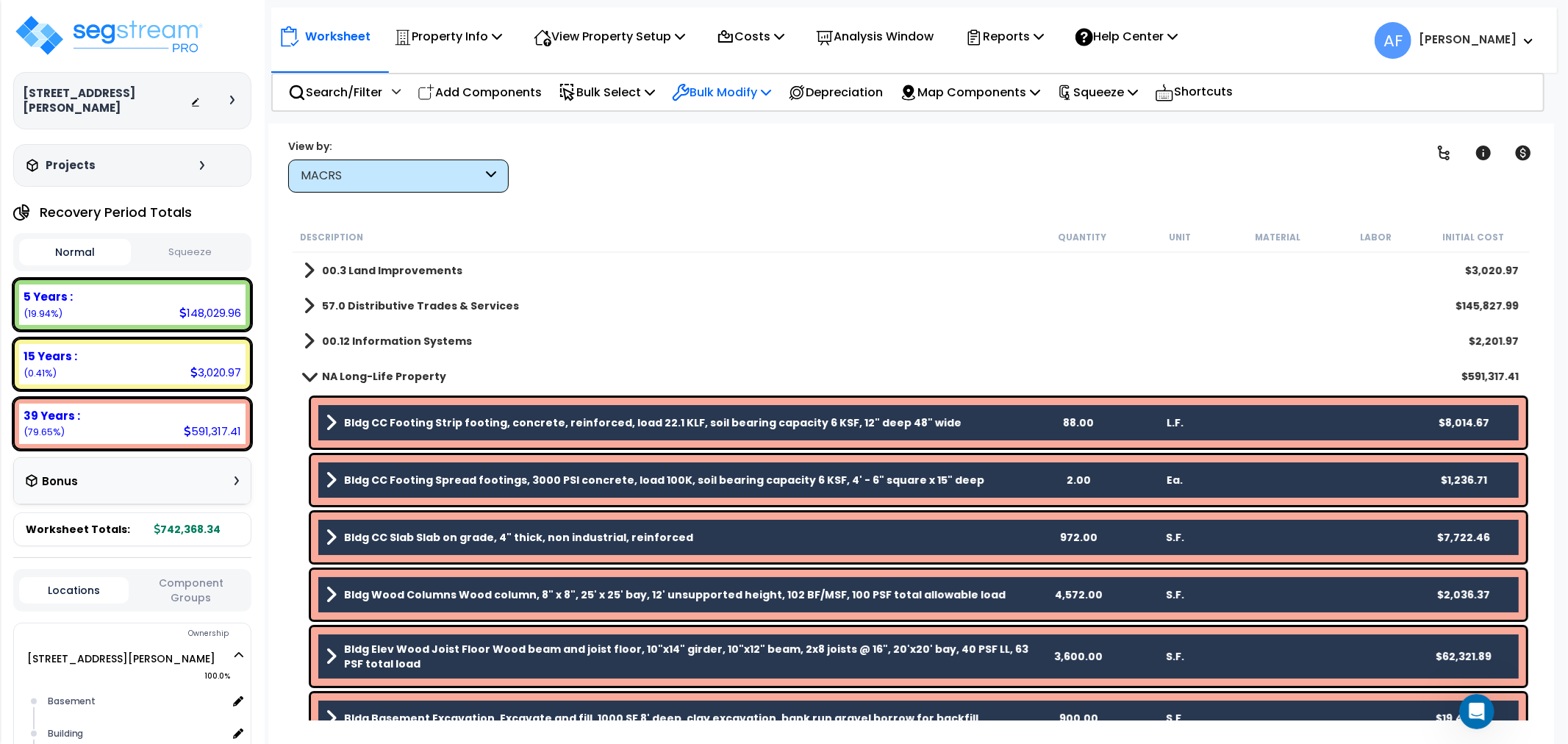
click at [769, 93] on p "Bulk Modify" at bounding box center [722, 92] width 100 height 20
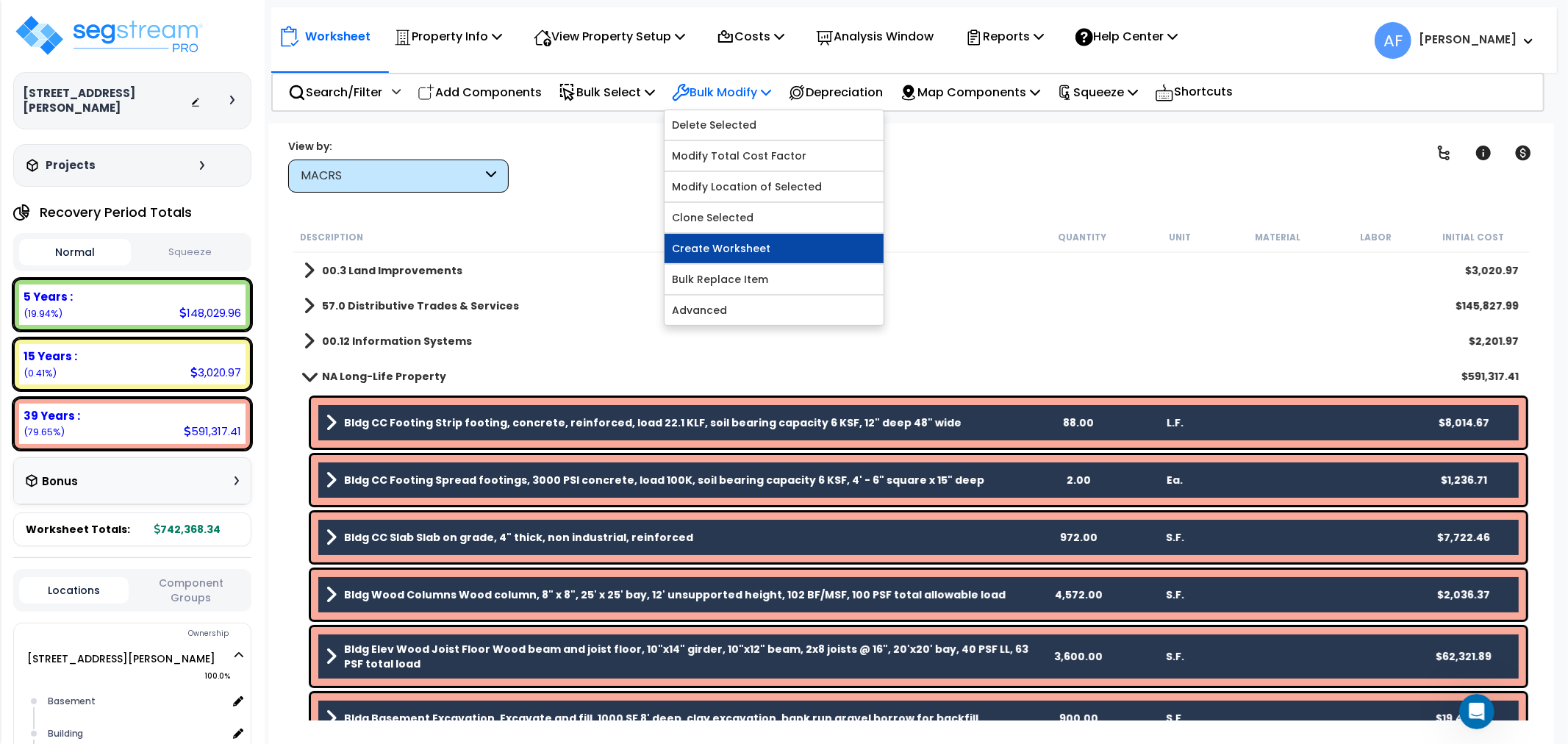
scroll to position [64, 0]
click at [963, 175] on div "Clear Filters" at bounding box center [963, 166] width 871 height 55
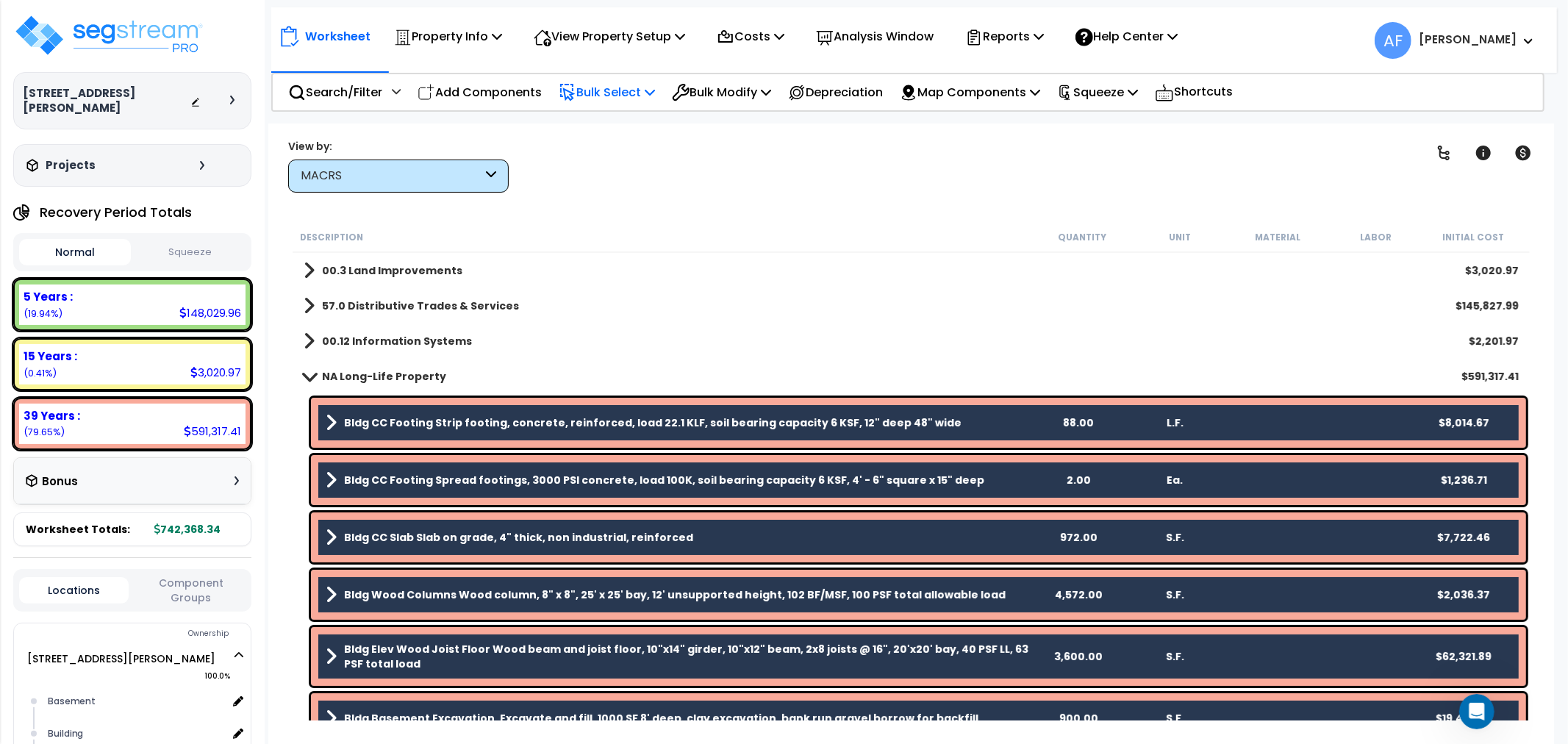
click at [636, 87] on p "Bulk Select" at bounding box center [607, 92] width 97 height 20
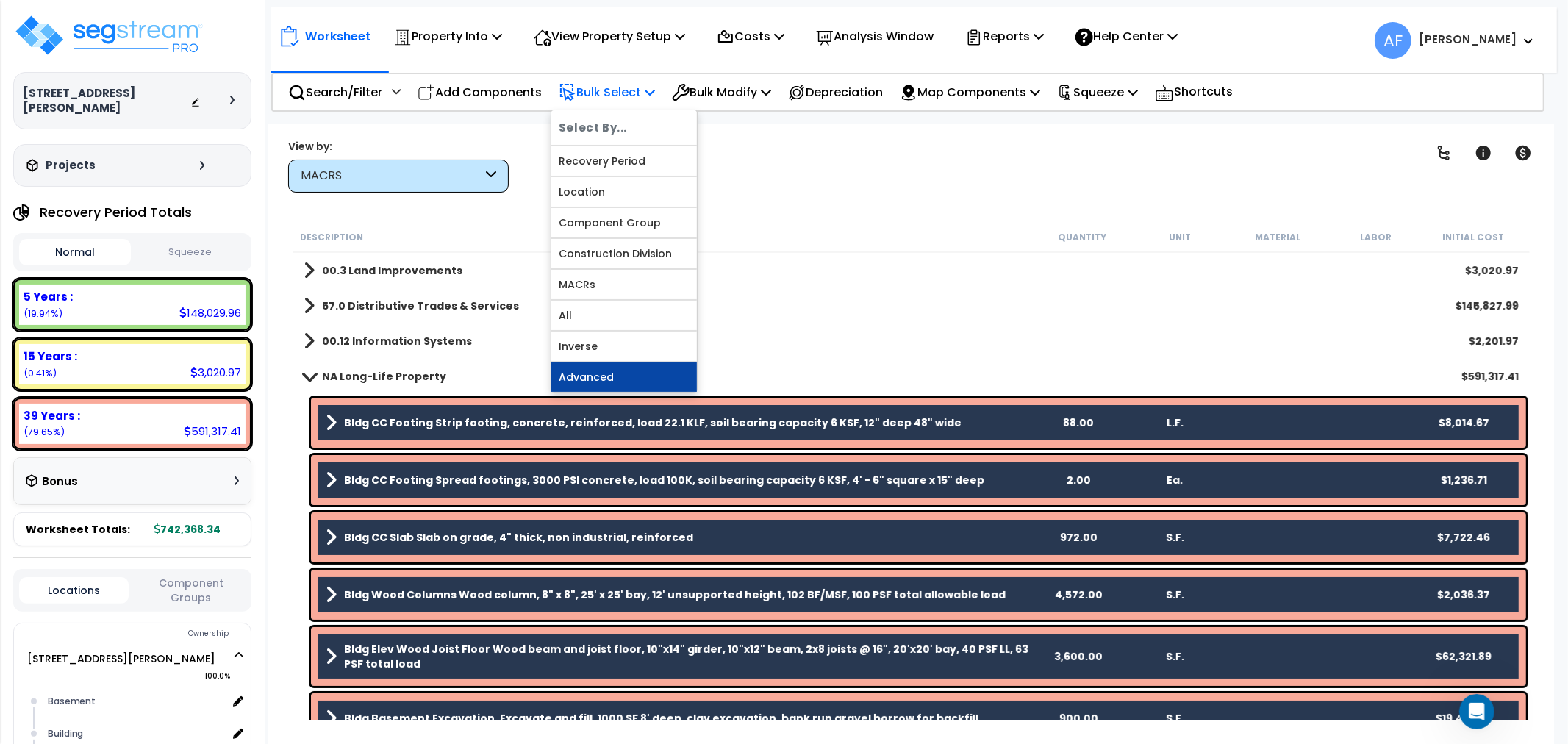
click at [589, 370] on link "Advanced" at bounding box center [624, 377] width 145 height 30
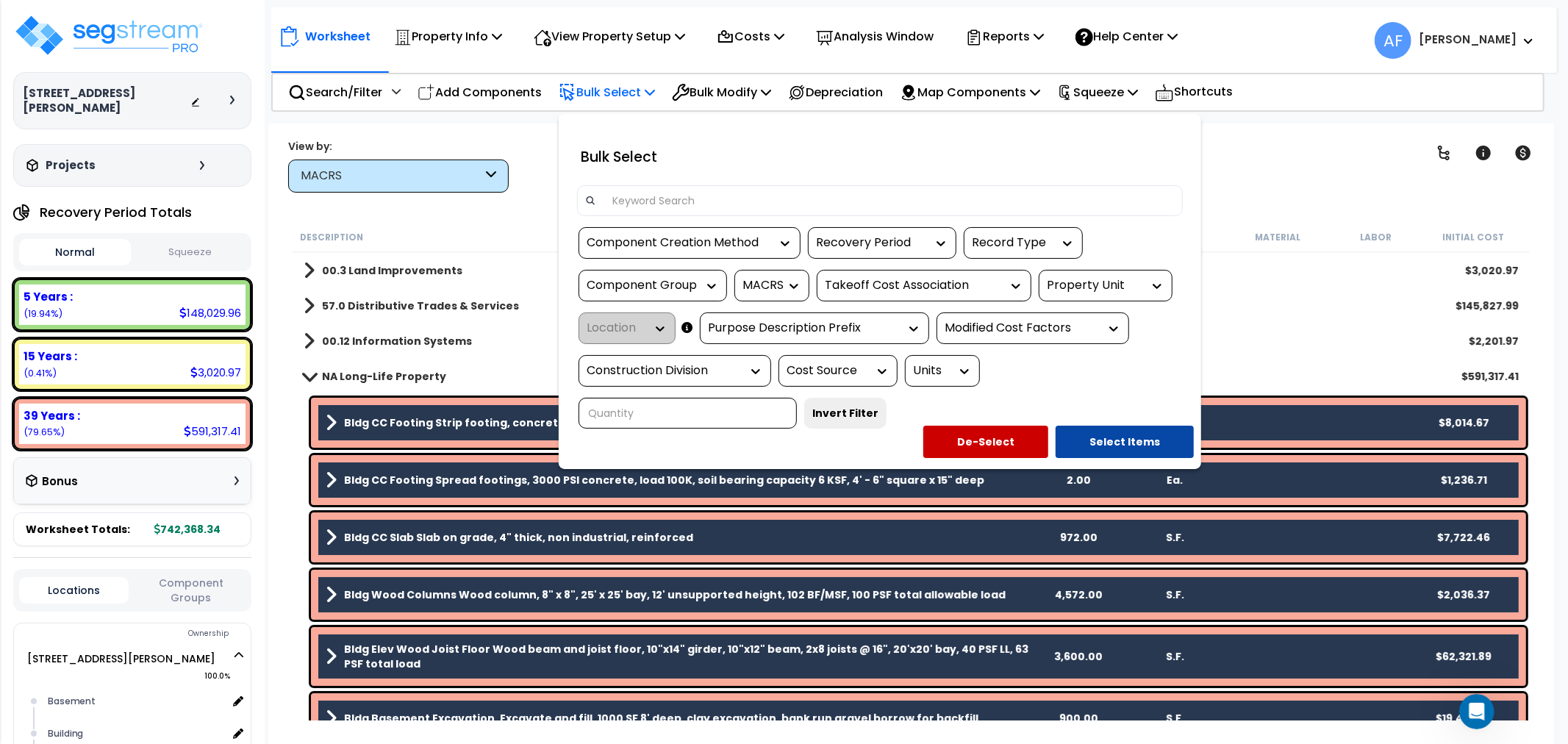
click at [751, 84] on div at bounding box center [784, 372] width 1568 height 744
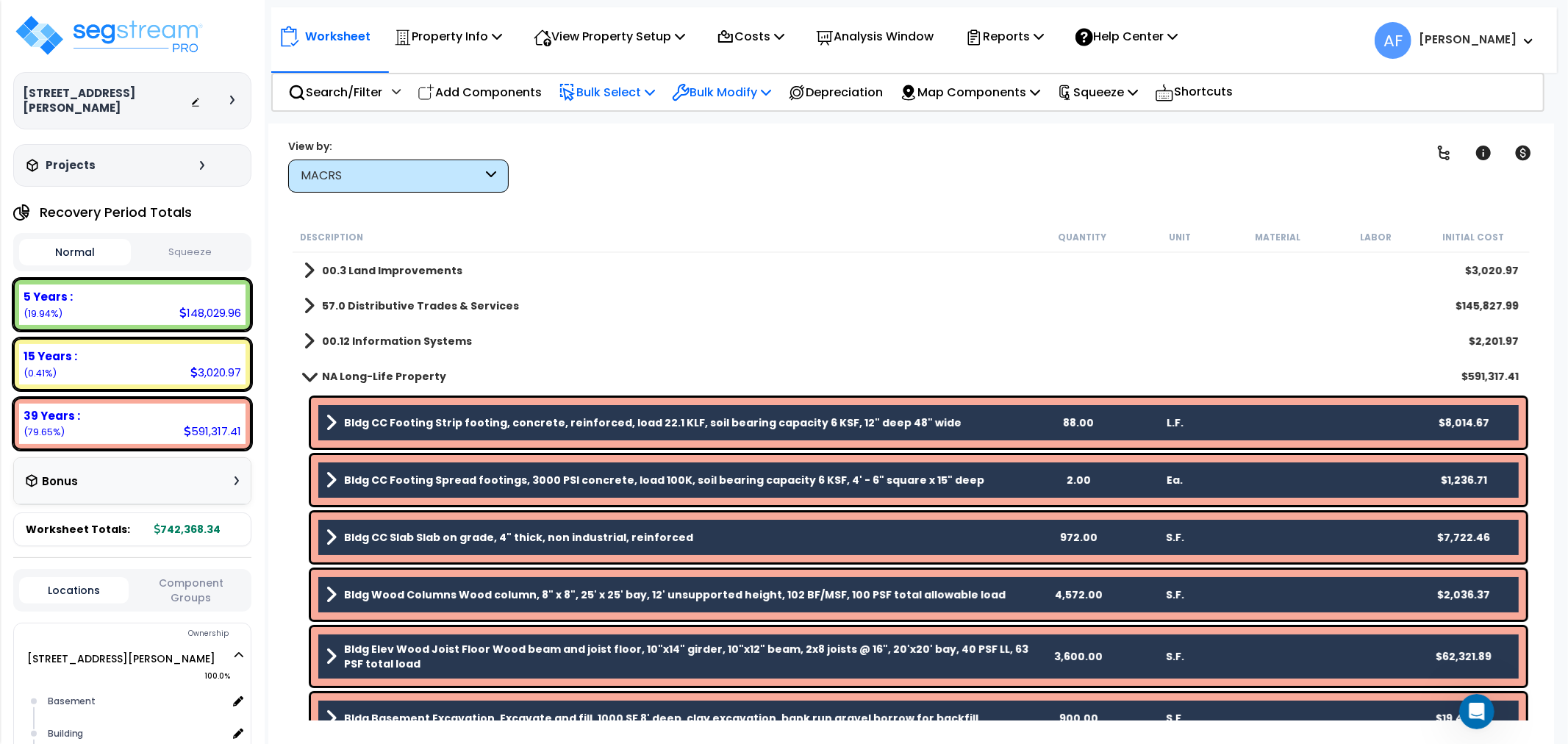
drag, startPoint x: 745, startPoint y: 77, endPoint x: 744, endPoint y: 90, distance: 13.0
click at [744, 77] on div "Bulk Modify" at bounding box center [722, 92] width 100 height 34
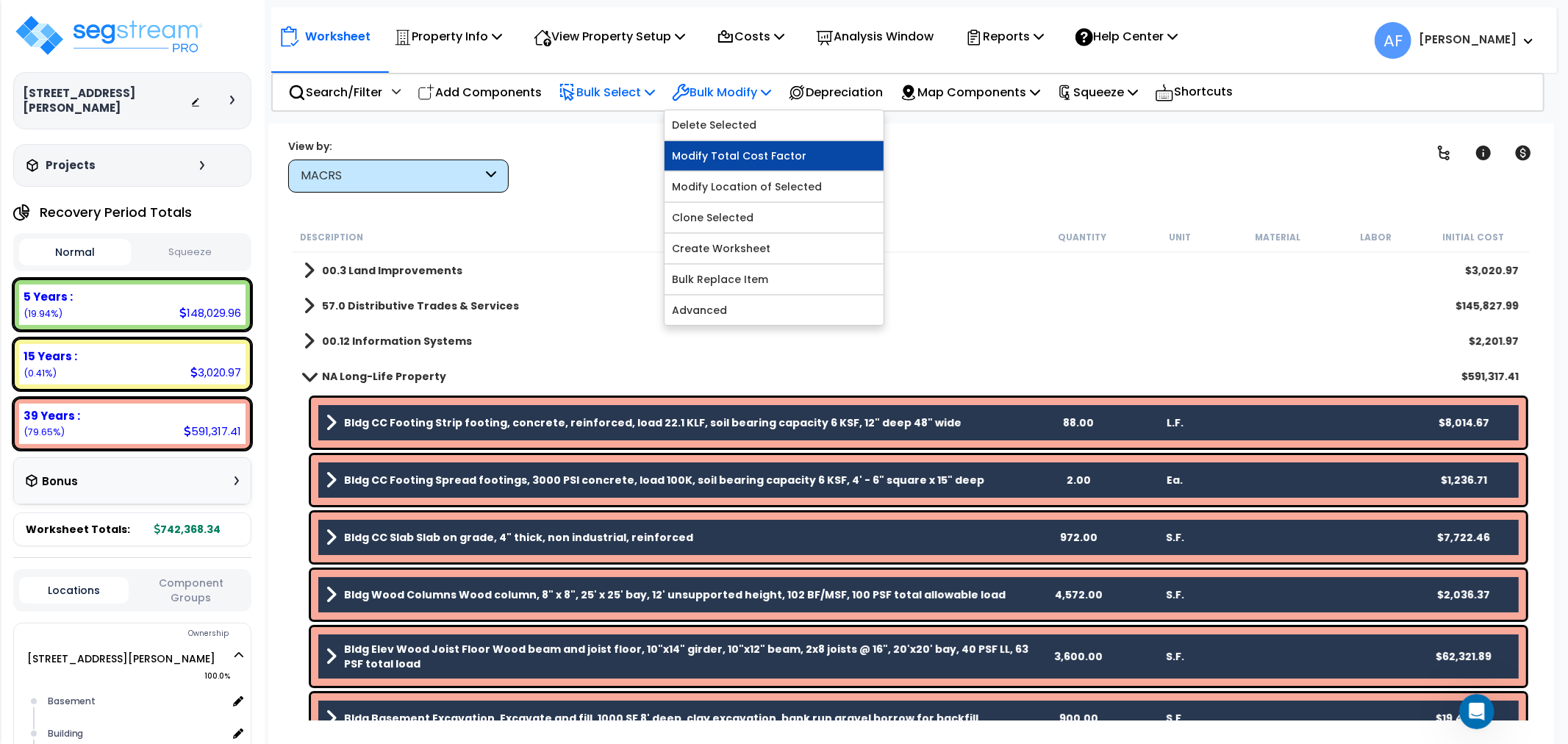
click at [739, 145] on link "Modify Total Cost Factor" at bounding box center [774, 156] width 219 height 30
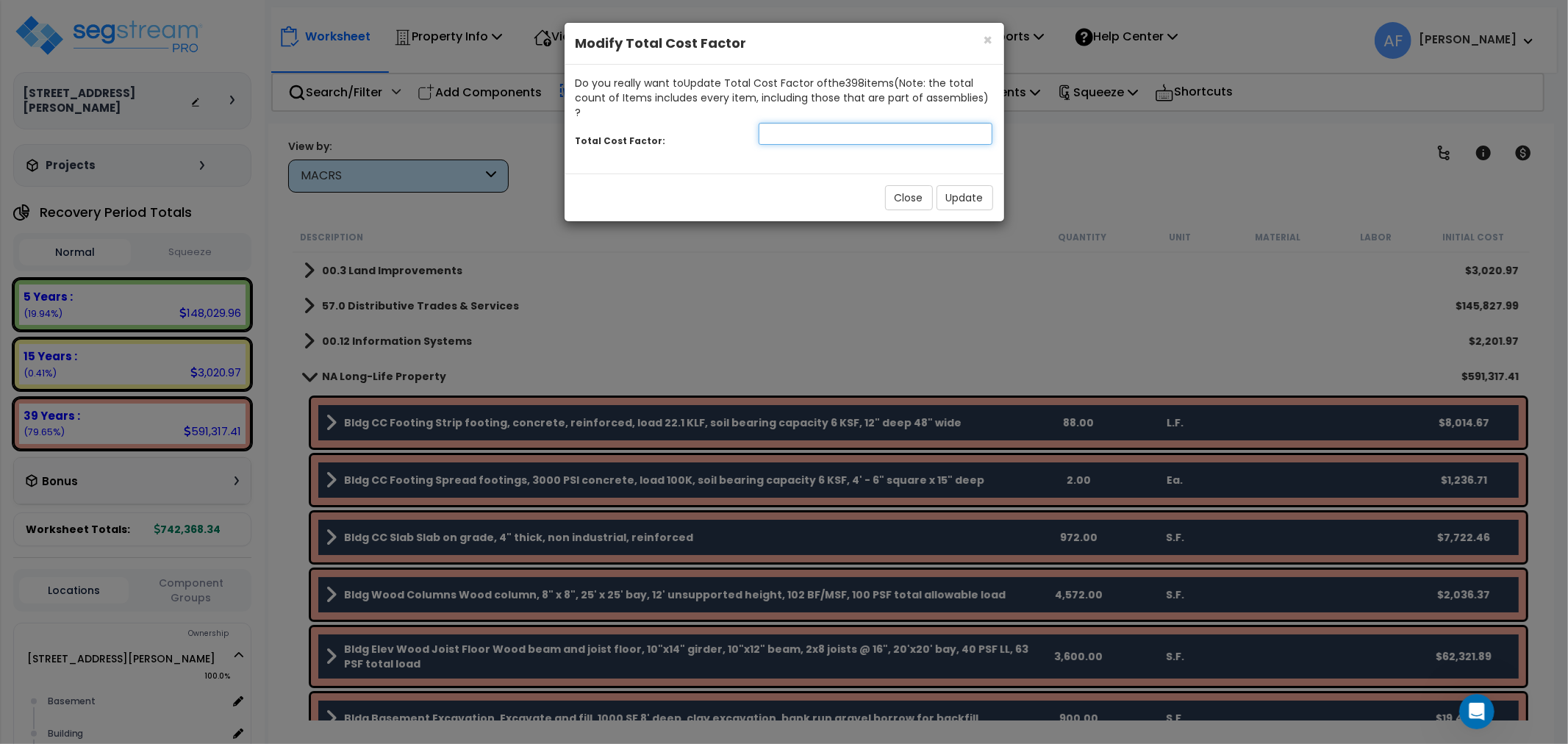
click at [832, 122] on input "number" at bounding box center [876, 133] width 234 height 22
type input "0.7"
click at [947, 186] on button "Update" at bounding box center [965, 198] width 56 height 25
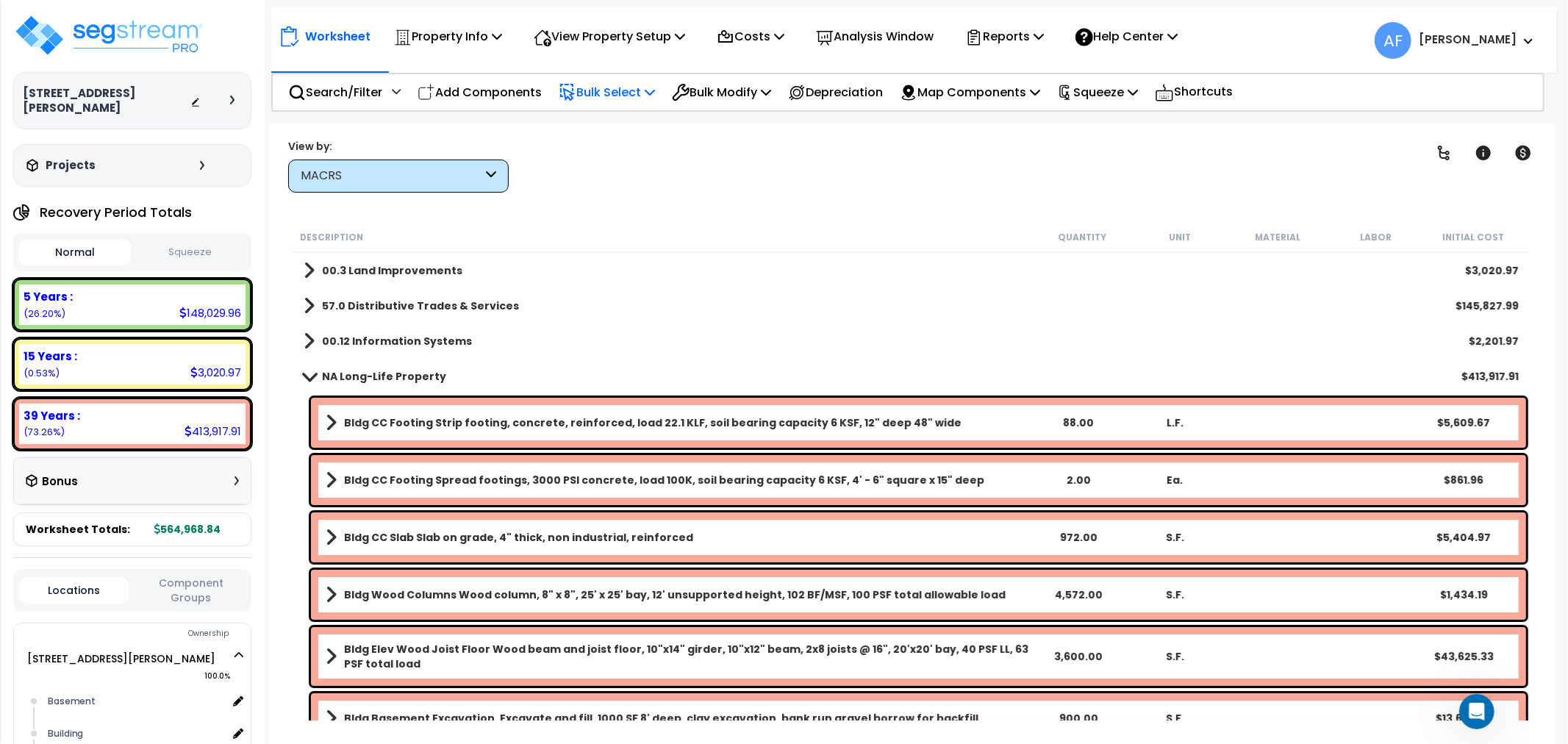
click at [608, 90] on p "Bulk Select" at bounding box center [607, 92] width 97 height 20
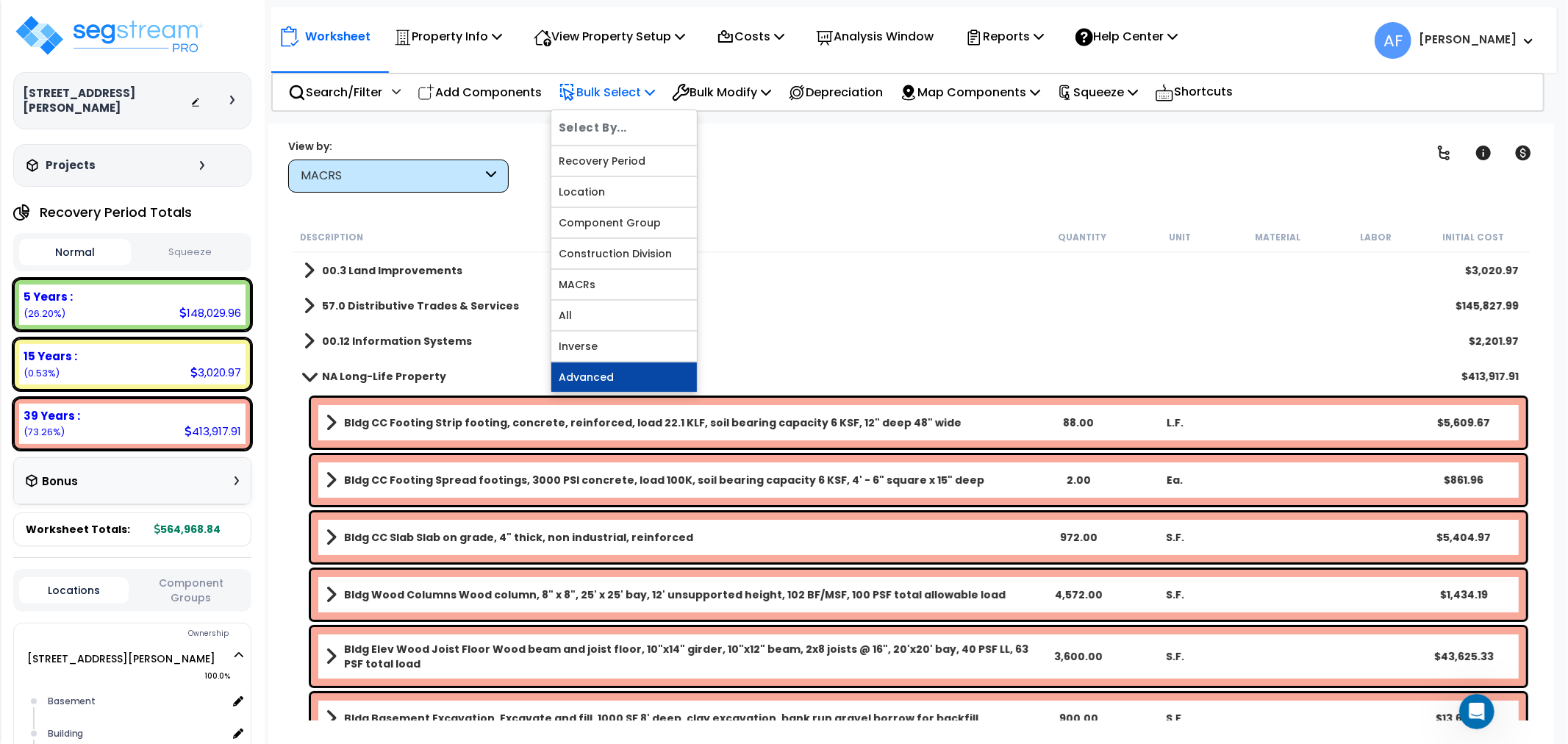
click at [593, 371] on link "Advanced" at bounding box center [624, 377] width 145 height 30
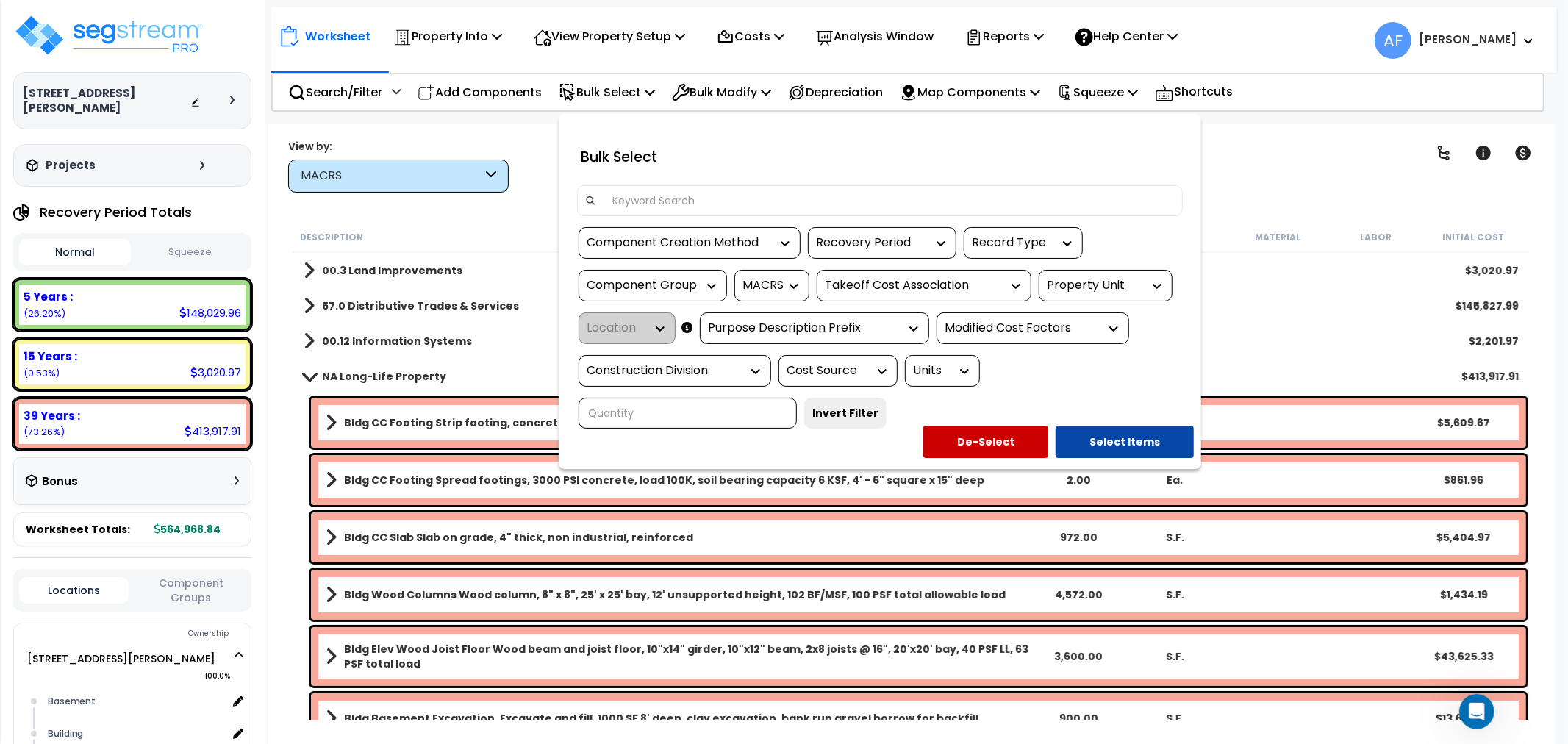
click at [767, 367] on div "Construction Division" at bounding box center [674, 371] width 192 height 32
click at [759, 372] on icon at bounding box center [756, 371] width 9 height 5
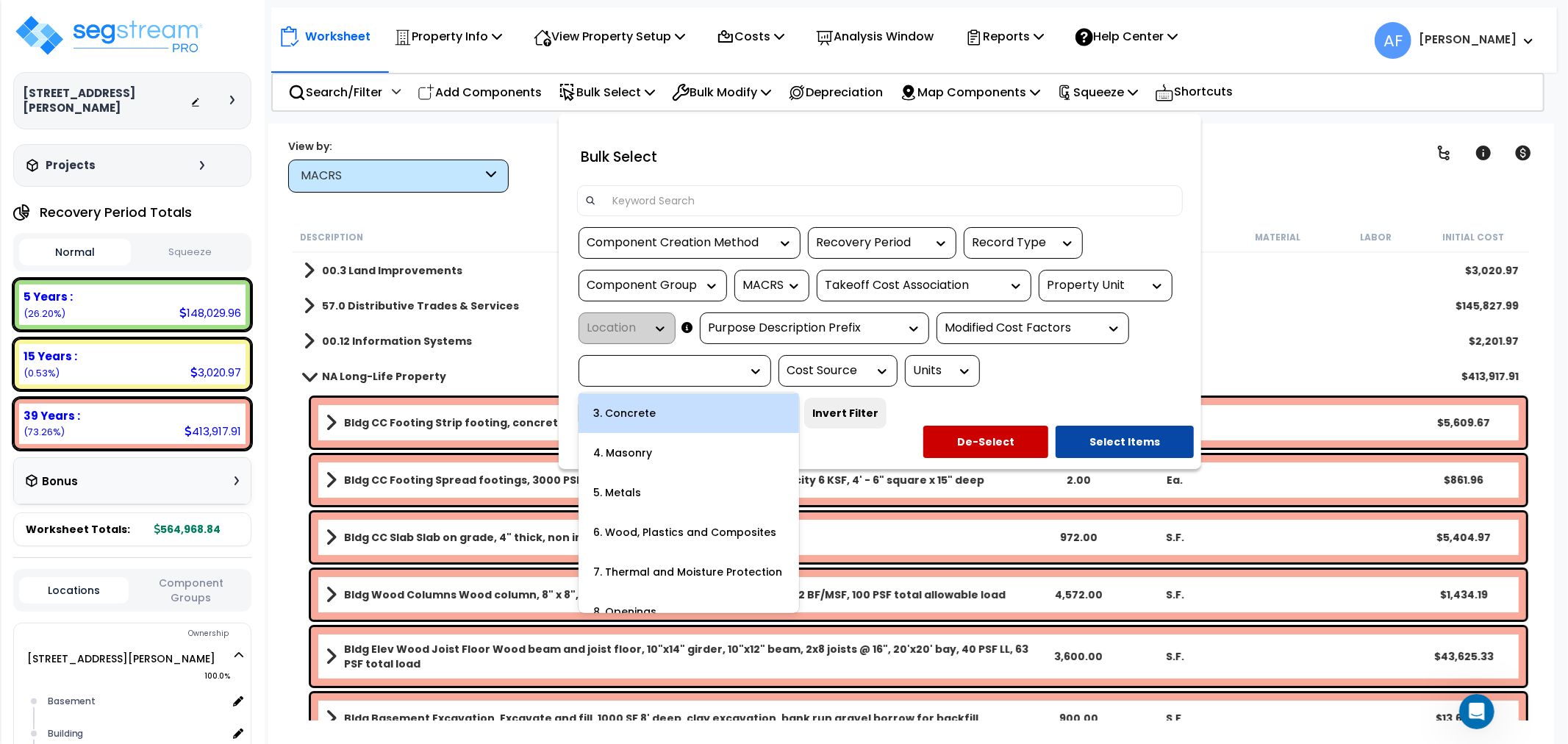
scroll to position [164, 0]
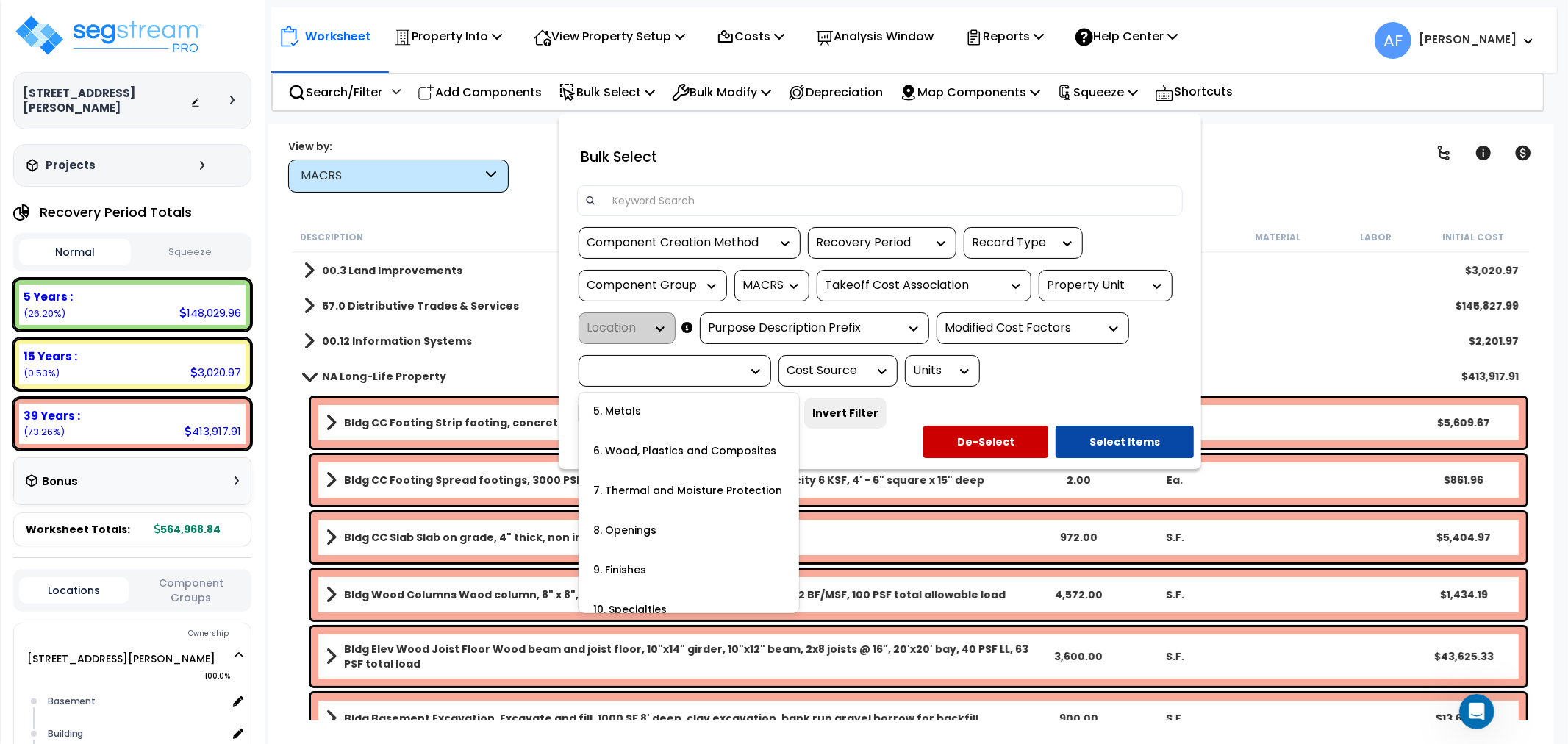
click at [670, 453] on div "None 1. General Requirements 3. Concrete 4. Masonry 5. Metals 6. Wood, Plastics…" at bounding box center [689, 503] width 221 height 221
click at [692, 444] on div "6. Wood, Plastics and Composites" at bounding box center [689, 451] width 221 height 40
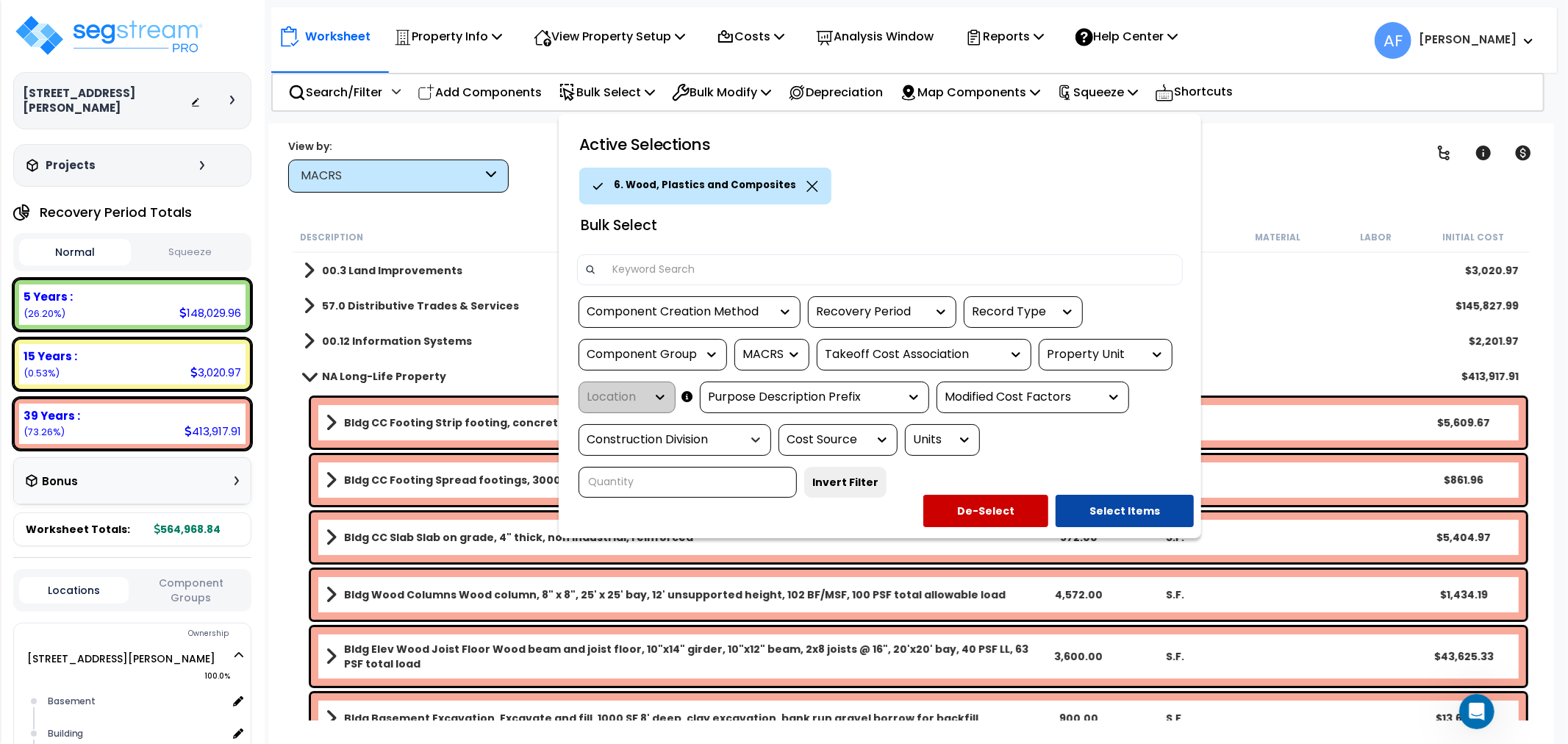
click at [755, 437] on icon at bounding box center [755, 439] width 14 height 14
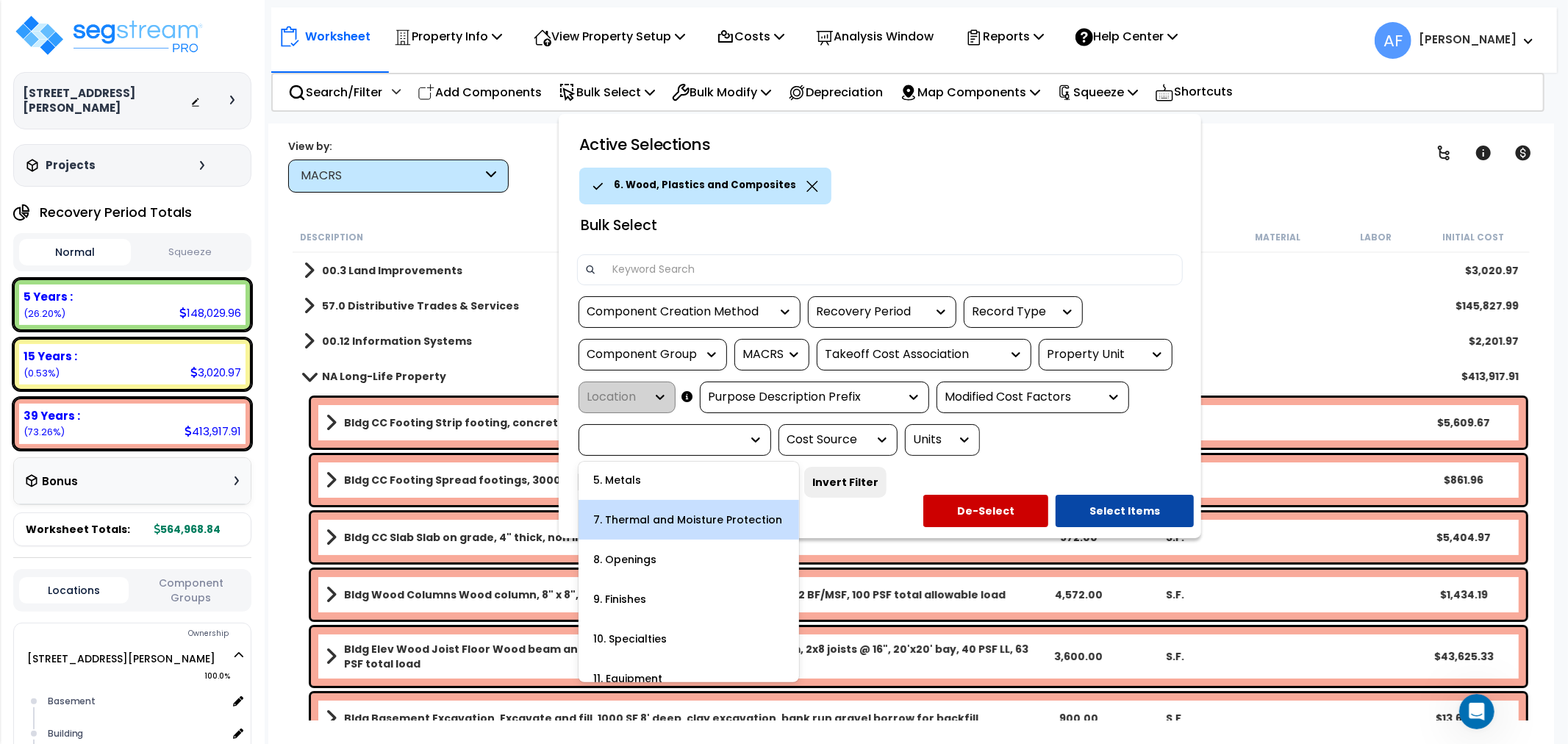
click at [689, 515] on div "7. Thermal and Moisture Protection" at bounding box center [689, 520] width 221 height 40
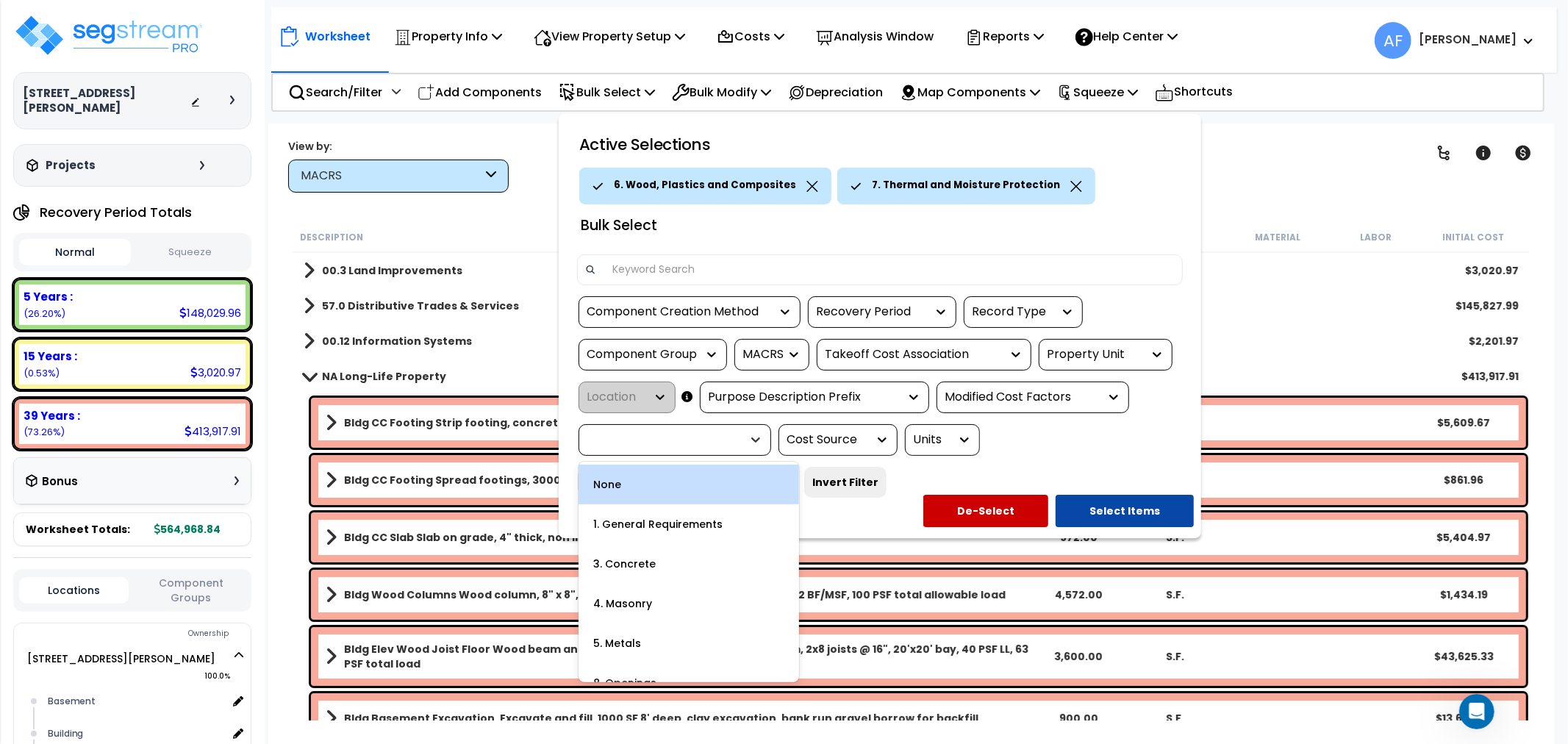
click at [753, 445] on icon at bounding box center [755, 439] width 14 height 14
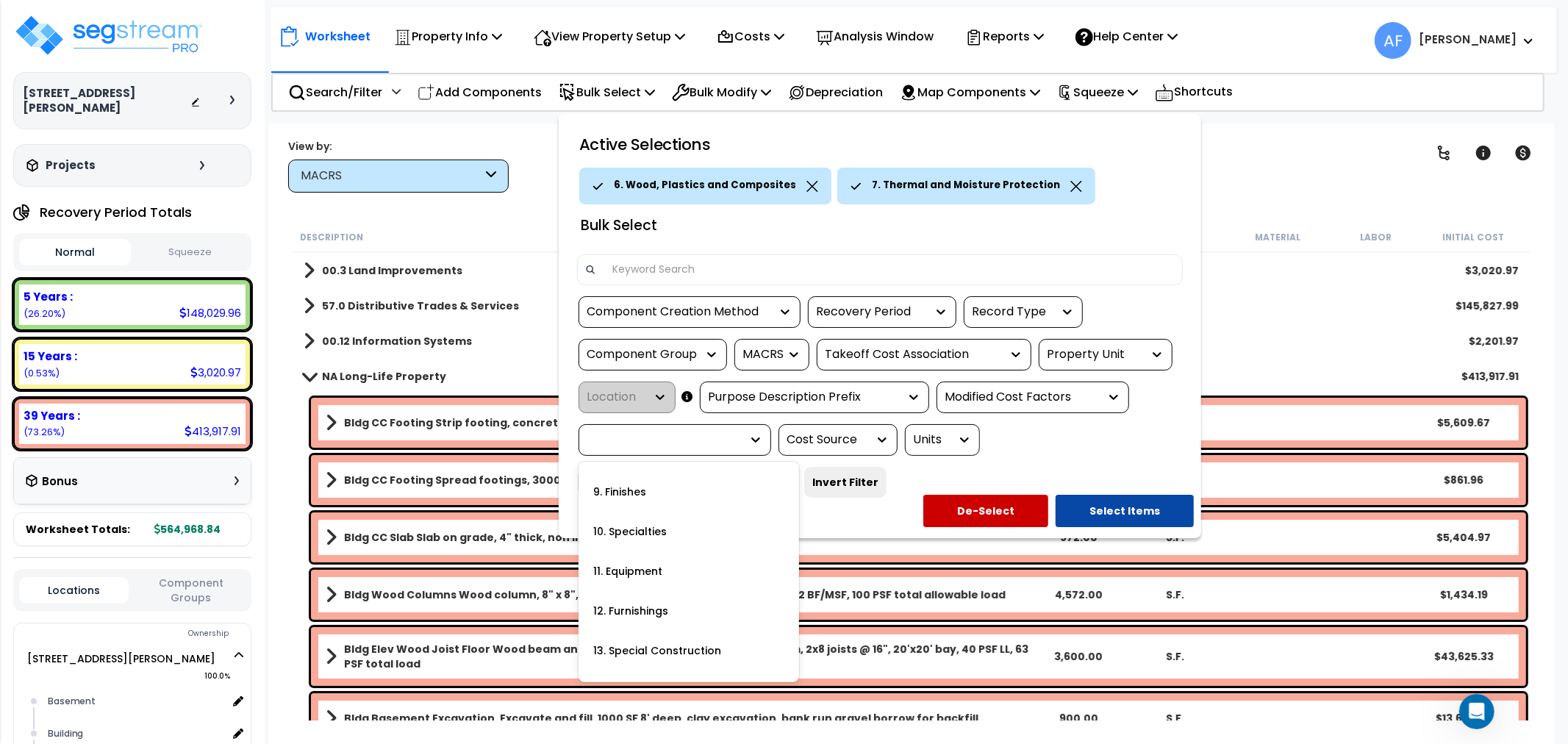
scroll to position [0, 0]
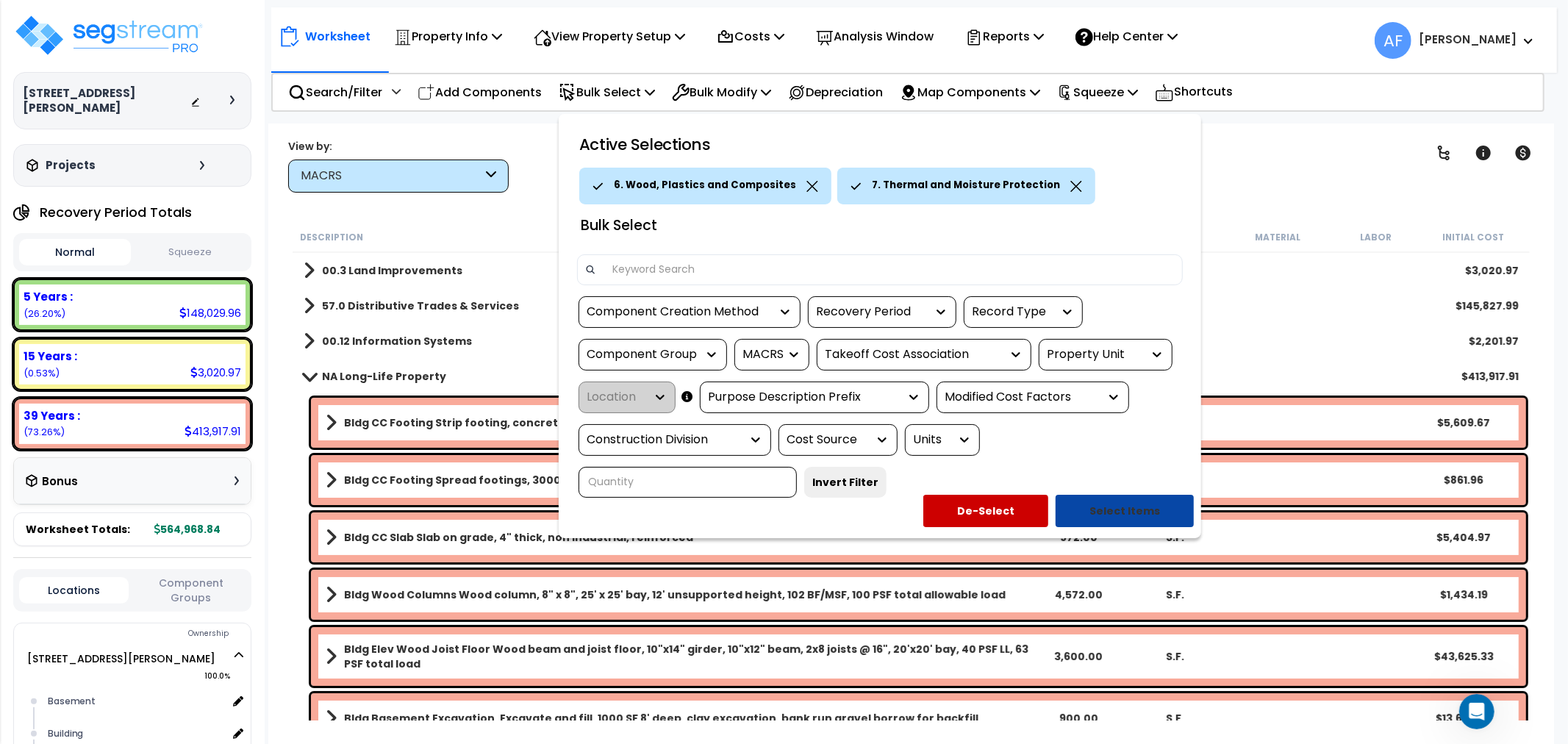
click at [1119, 508] on button "Select Items" at bounding box center [1125, 511] width 138 height 33
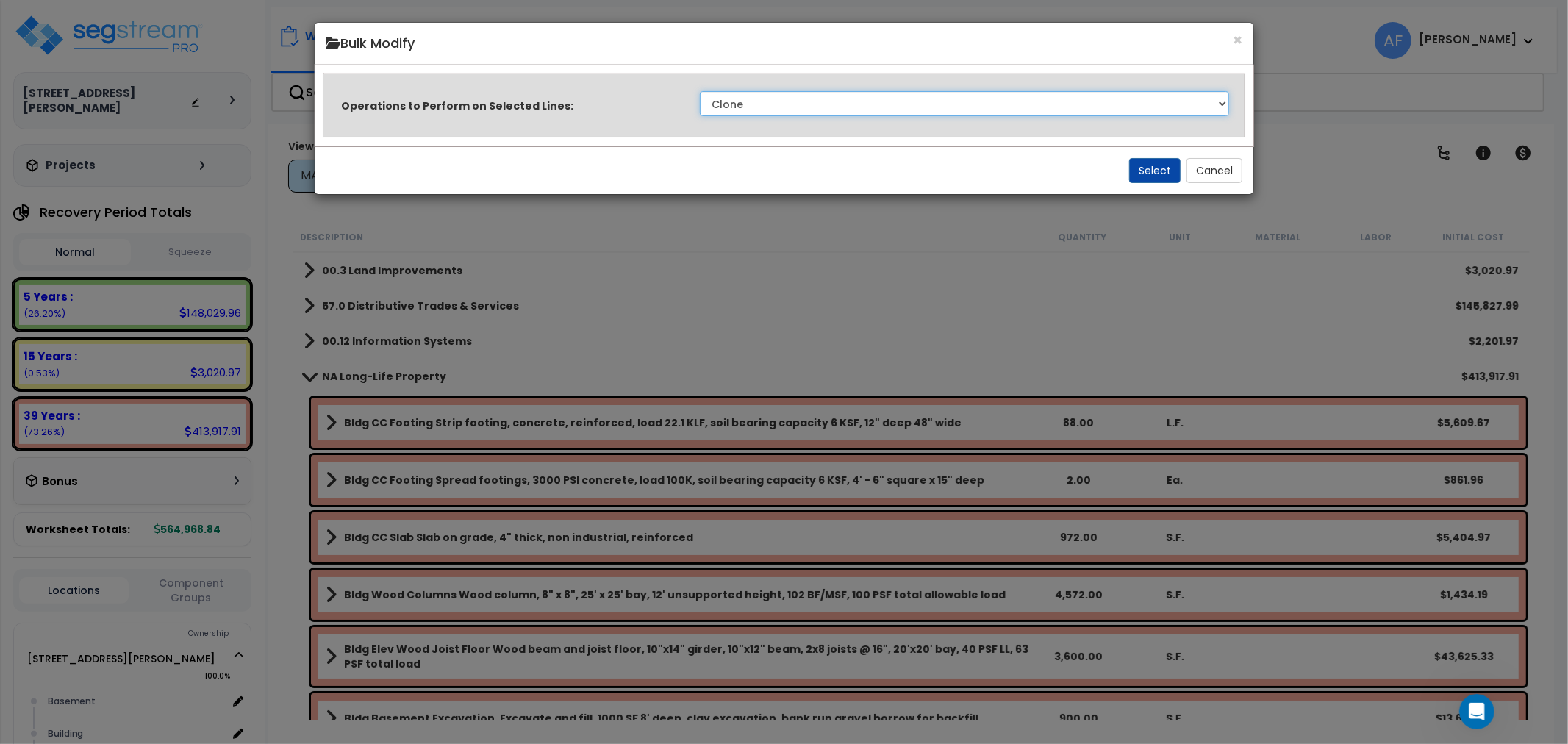
click at [1166, 103] on select "Clone Delete Delete Zero Quantities Modify Component Group Modify Cost Sources …" at bounding box center [964, 103] width 530 height 25
select select "modifyTotalCostFactor"
click at [700, 91] on select "Clone Delete Delete Zero Quantities Modify Component Group Modify Cost Sources …" at bounding box center [964, 103] width 530 height 25
click at [1154, 173] on button "Select" at bounding box center [1155, 170] width 52 height 25
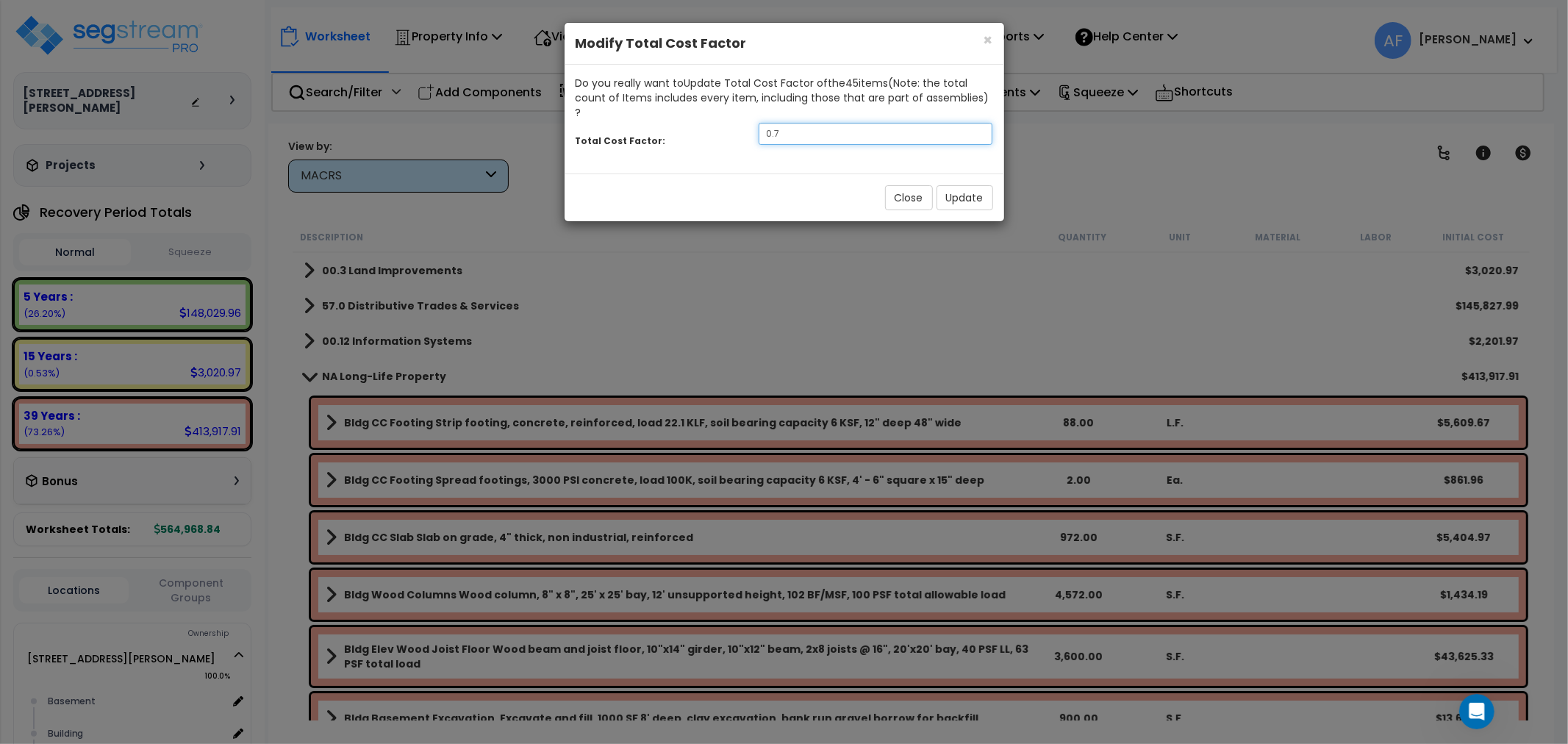
click at [800, 122] on input "0.7" at bounding box center [876, 133] width 234 height 22
type input "0.65"
click at [960, 186] on button "Update" at bounding box center [965, 198] width 56 height 25
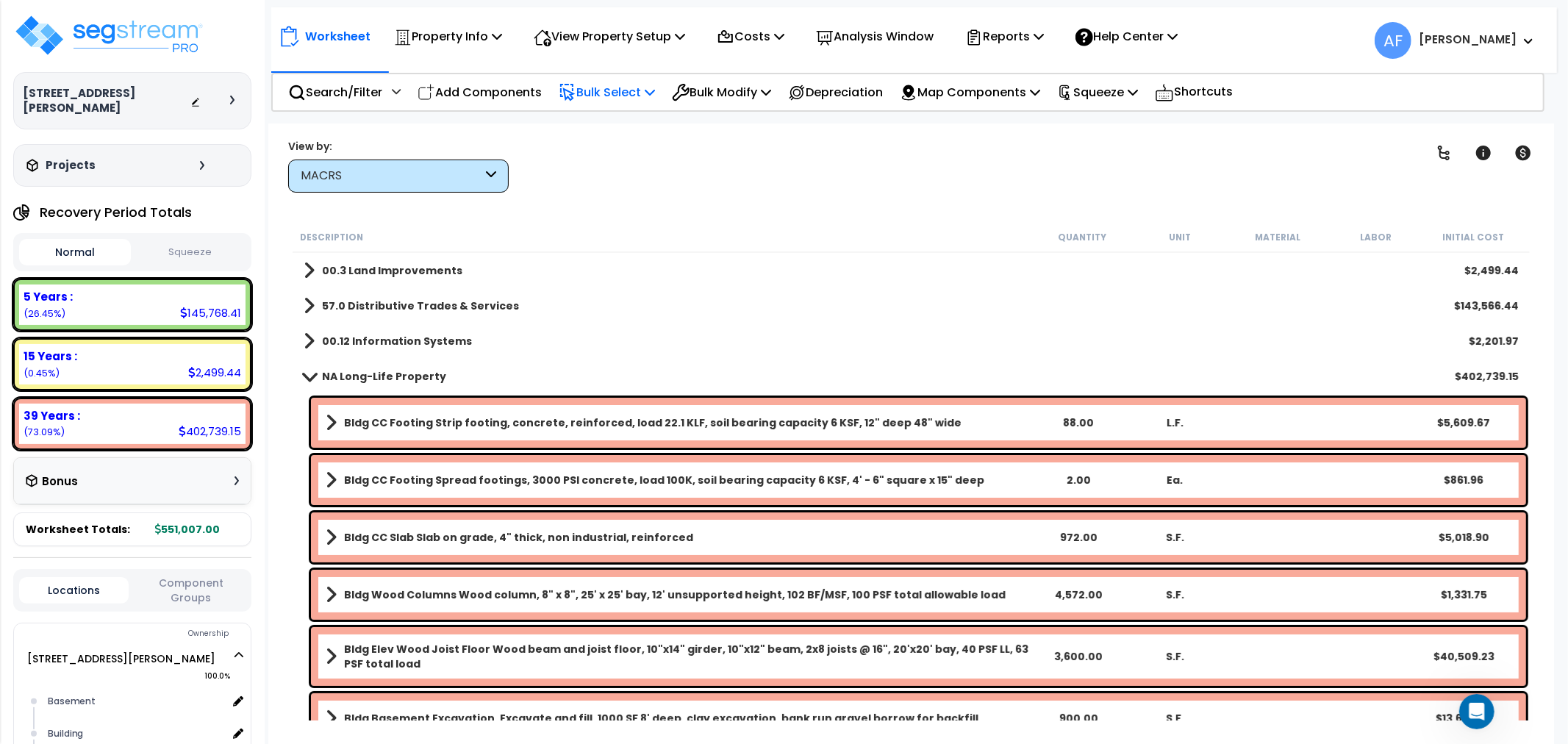
click at [603, 90] on p "Bulk Select" at bounding box center [607, 92] width 97 height 20
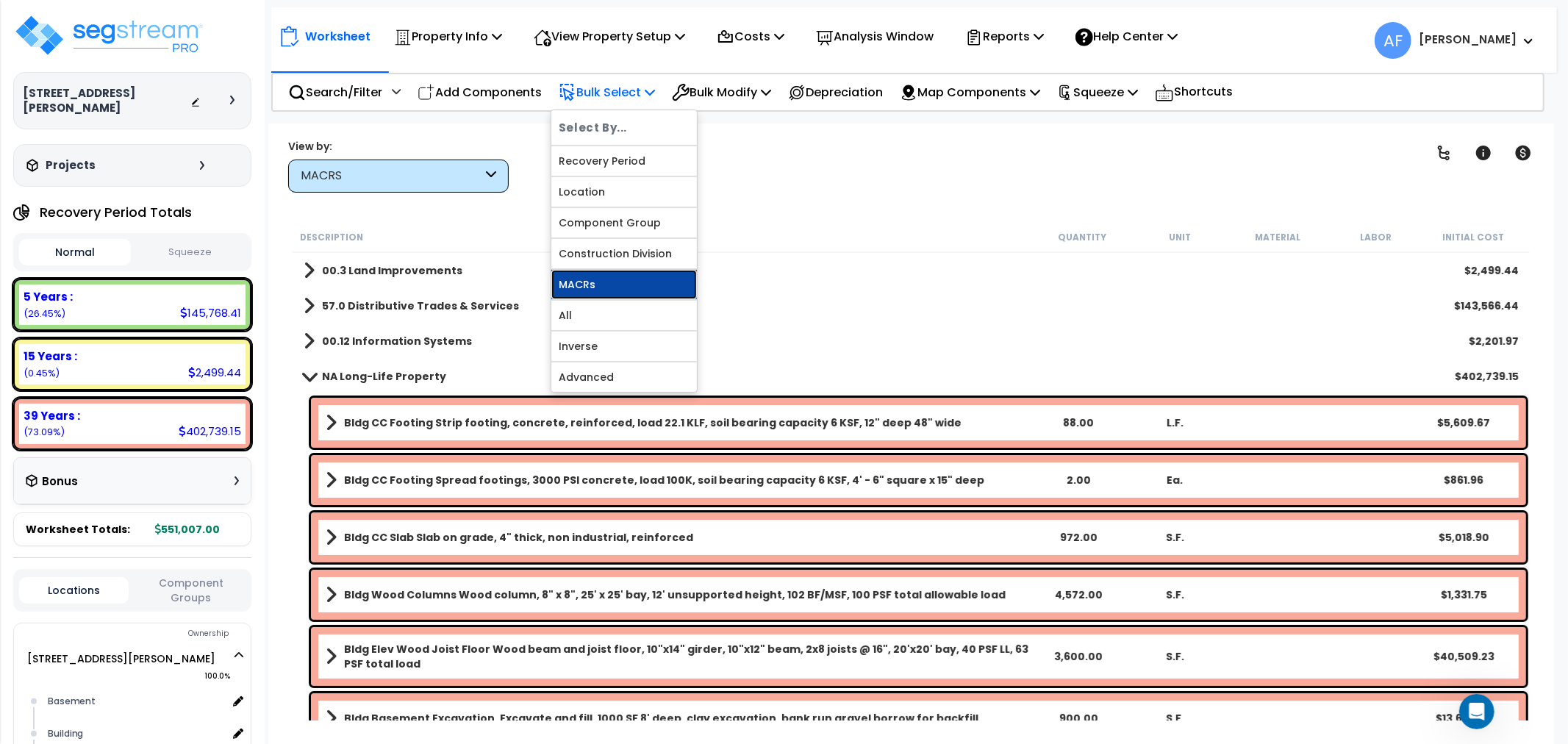
click at [589, 277] on link "MACRs" at bounding box center [624, 285] width 145 height 30
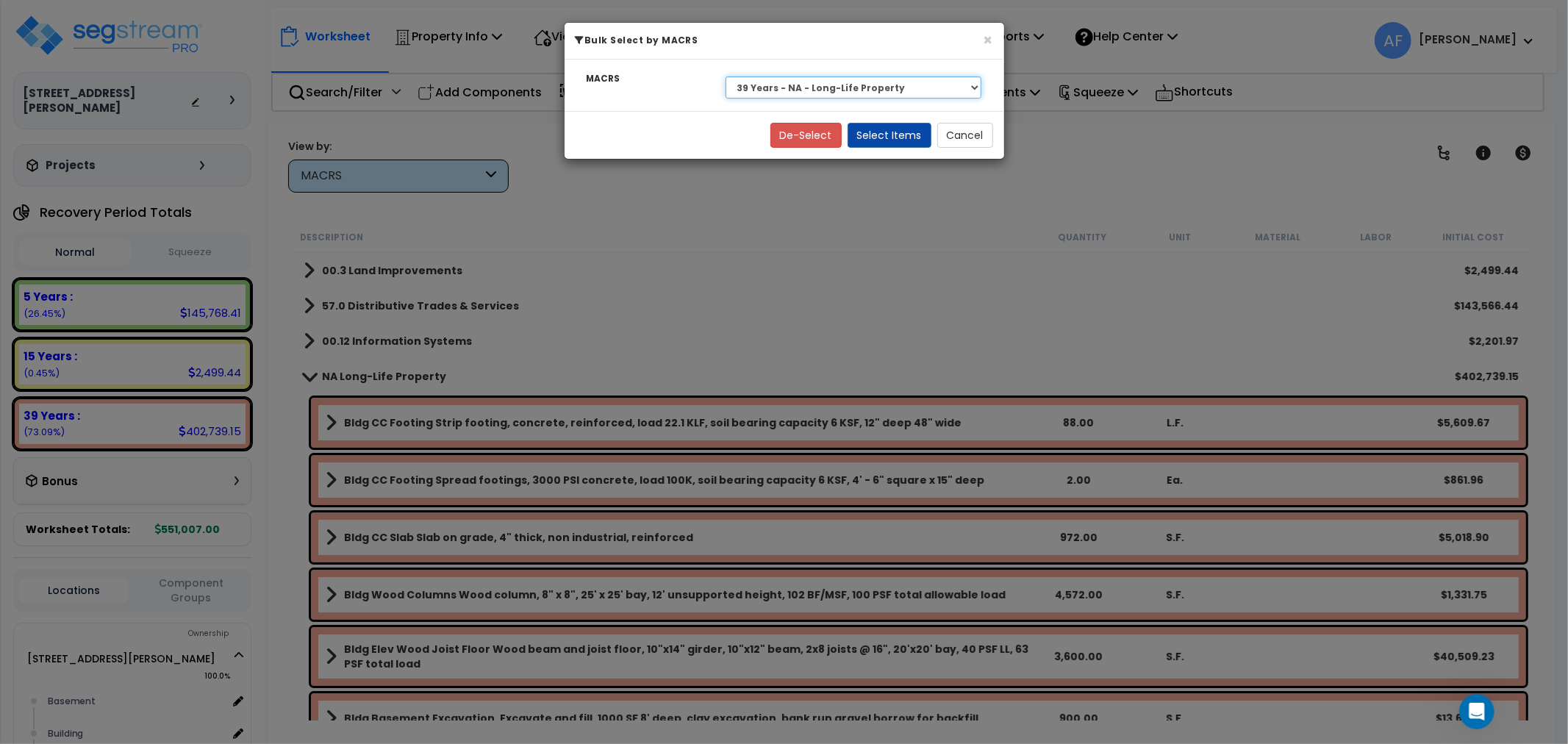
click at [868, 87] on select "Select 39 Years - NA - Long-Life Property 5 Years - 00.12 - Information Systems…" at bounding box center [853, 87] width 256 height 22
select select "3668"
click at [725, 77] on select "Select 39 Years - NA - Long-Life Property 5 Years - 00.12 - Information Systems…" at bounding box center [853, 87] width 256 height 22
click at [880, 126] on button "Select Items" at bounding box center [890, 135] width 84 height 25
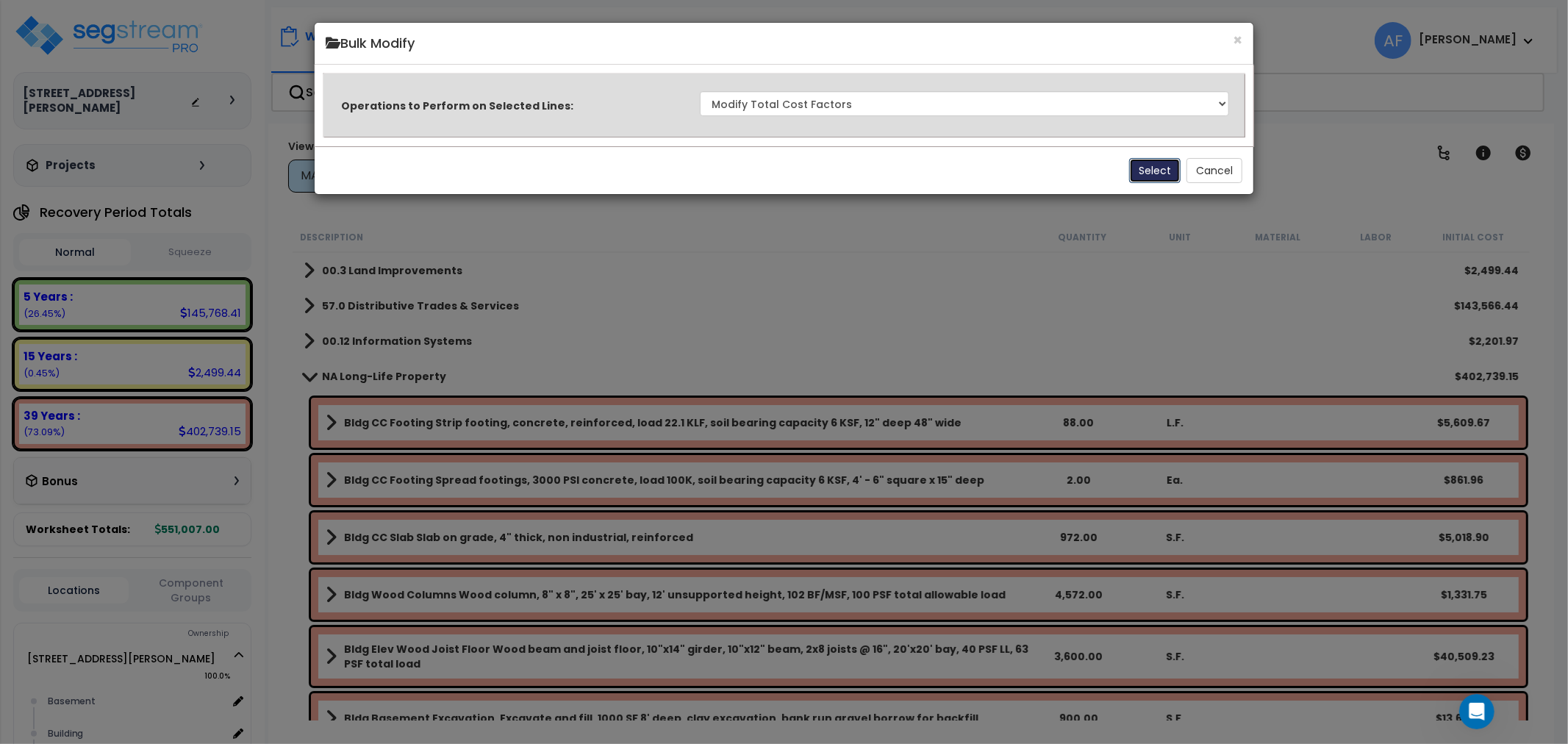
click at [1153, 167] on button "Select" at bounding box center [1155, 170] width 52 height 25
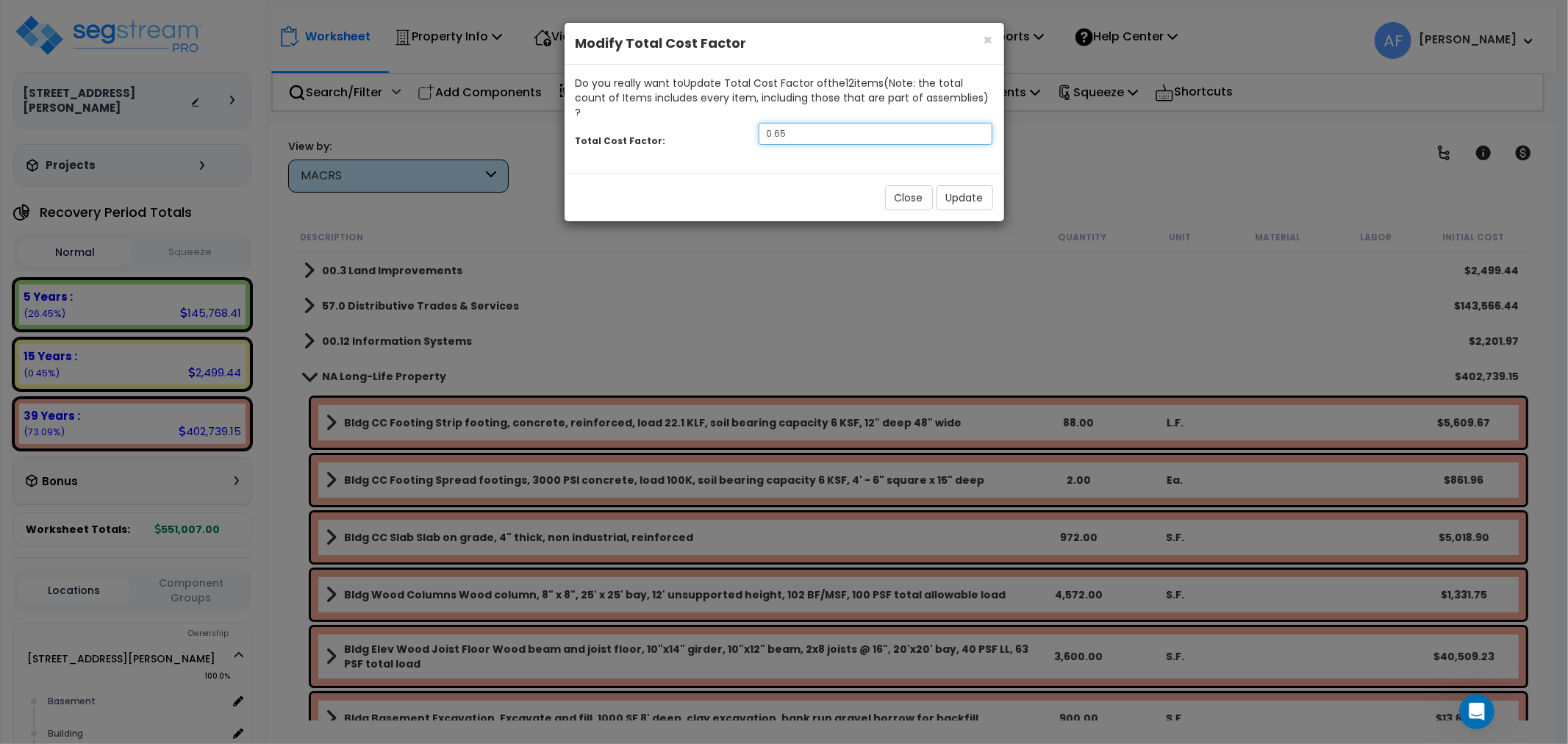
drag, startPoint x: 821, startPoint y: 120, endPoint x: 748, endPoint y: 122, distance: 73.0
click at [748, 122] on div "0.65" at bounding box center [875, 133] width 256 height 22
type input "0.95"
click at [960, 186] on button "Update" at bounding box center [965, 198] width 56 height 25
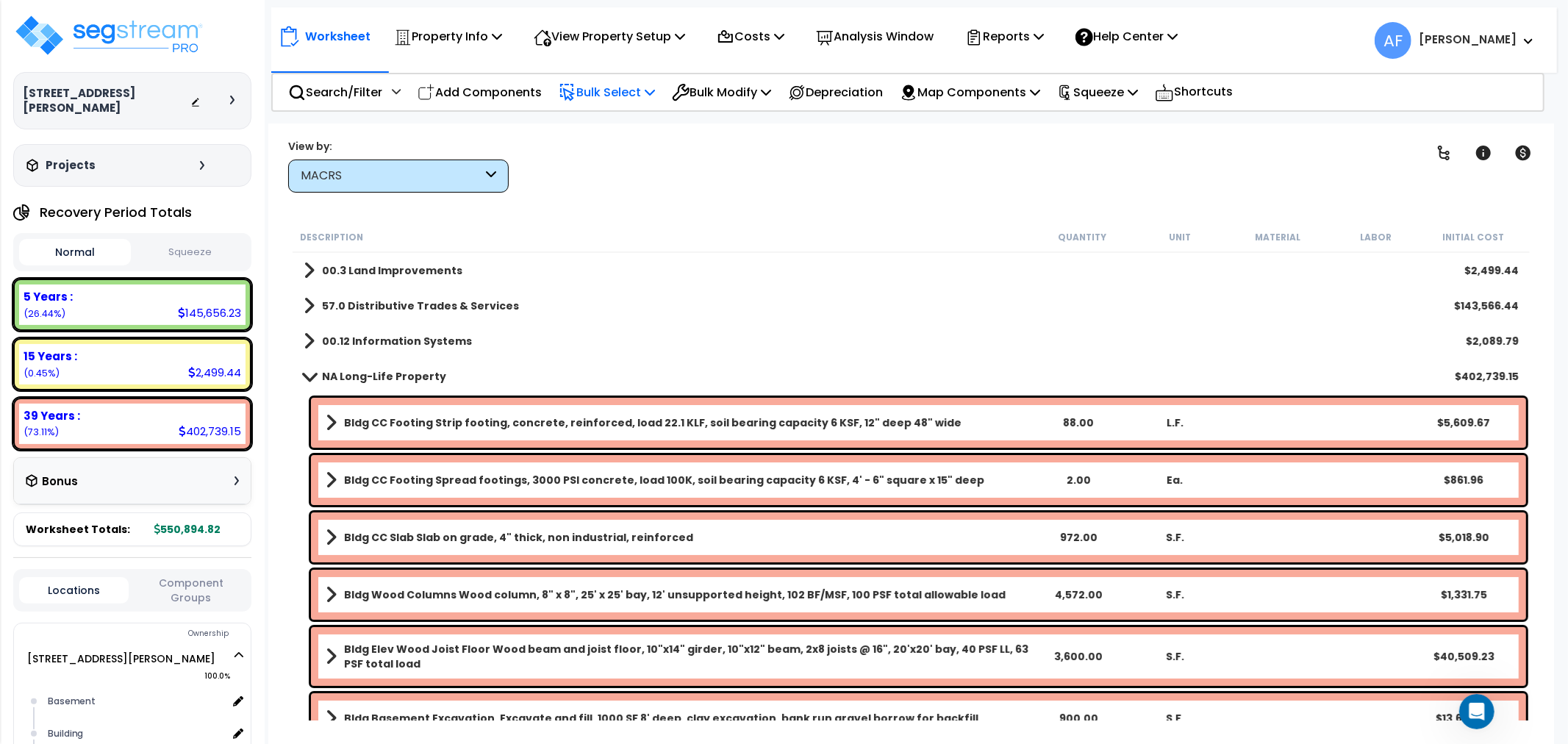
click at [637, 88] on p "Bulk Select" at bounding box center [607, 92] width 97 height 20
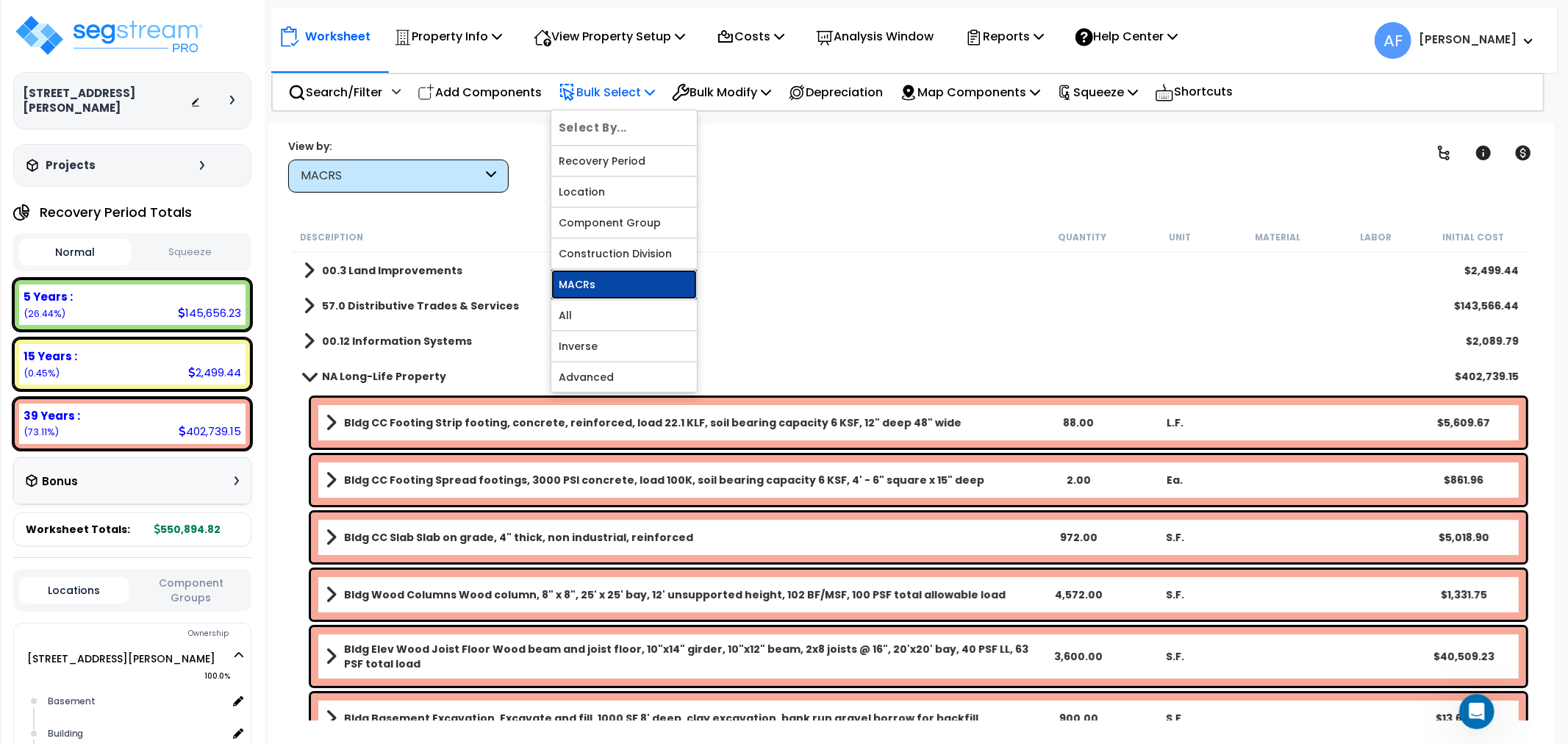
click at [606, 278] on link "MACRs" at bounding box center [624, 285] width 145 height 30
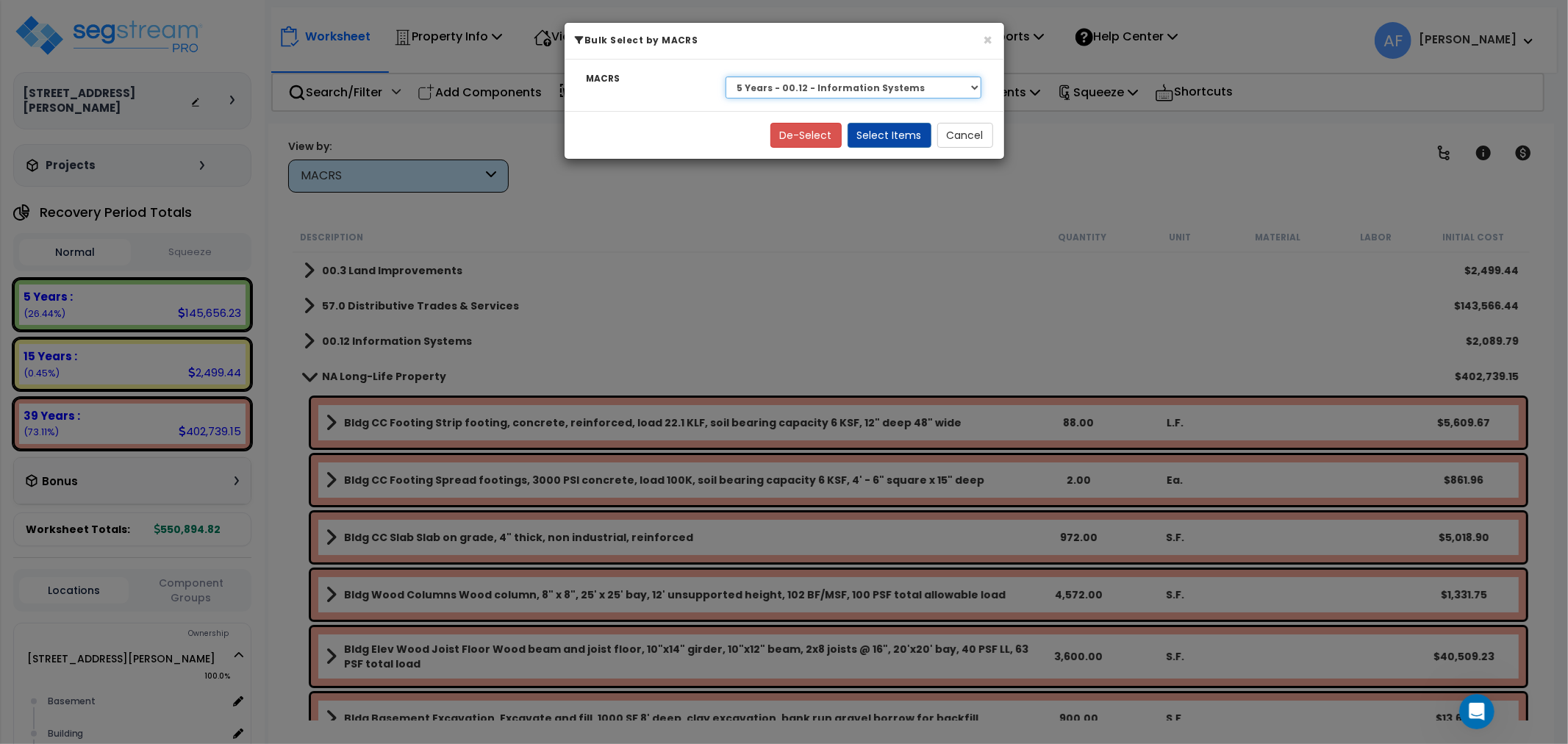
click at [841, 86] on select "Select 39 Years - NA - Long-Life Property 5 Years - 00.12 - Information Systems…" at bounding box center [853, 87] width 256 height 22
click at [725, 77] on select "Select 39 Years - NA - Long-Life Property 5 Years - 00.12 - Information Systems…" at bounding box center [853, 87] width 256 height 22
click at [874, 135] on button "Select Items" at bounding box center [890, 135] width 84 height 25
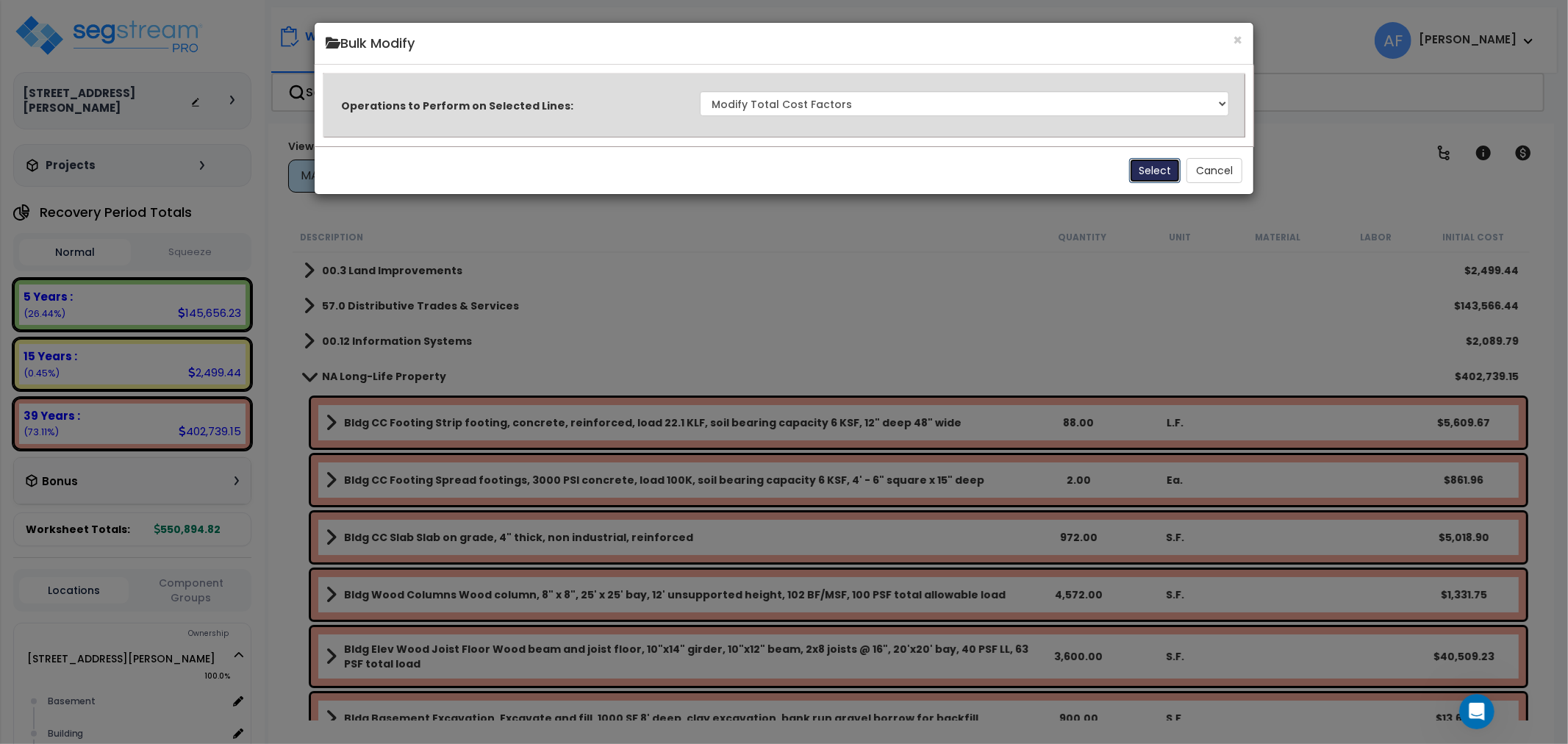
click at [1148, 165] on button "Select" at bounding box center [1155, 170] width 52 height 25
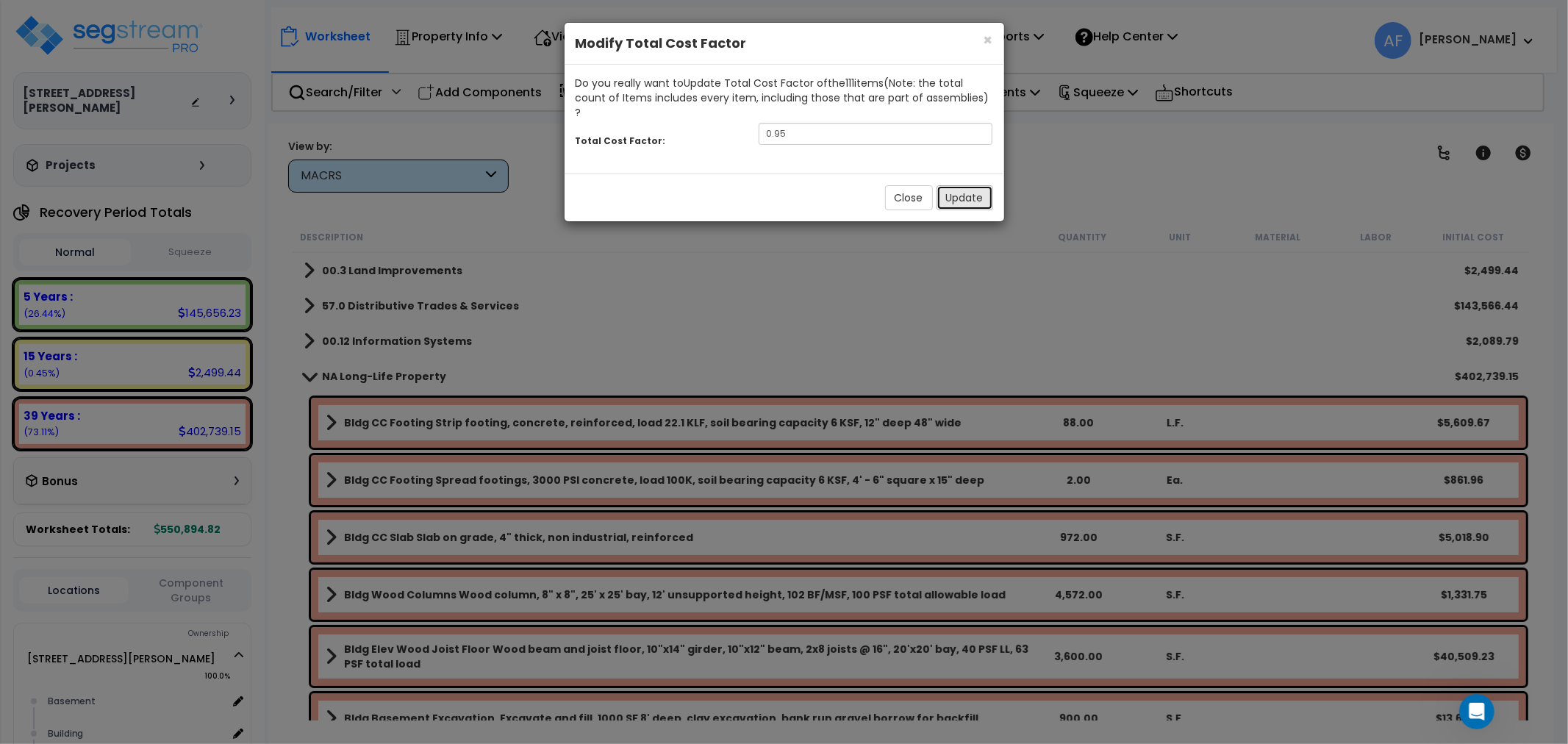
click at [958, 186] on button "Update" at bounding box center [965, 198] width 56 height 25
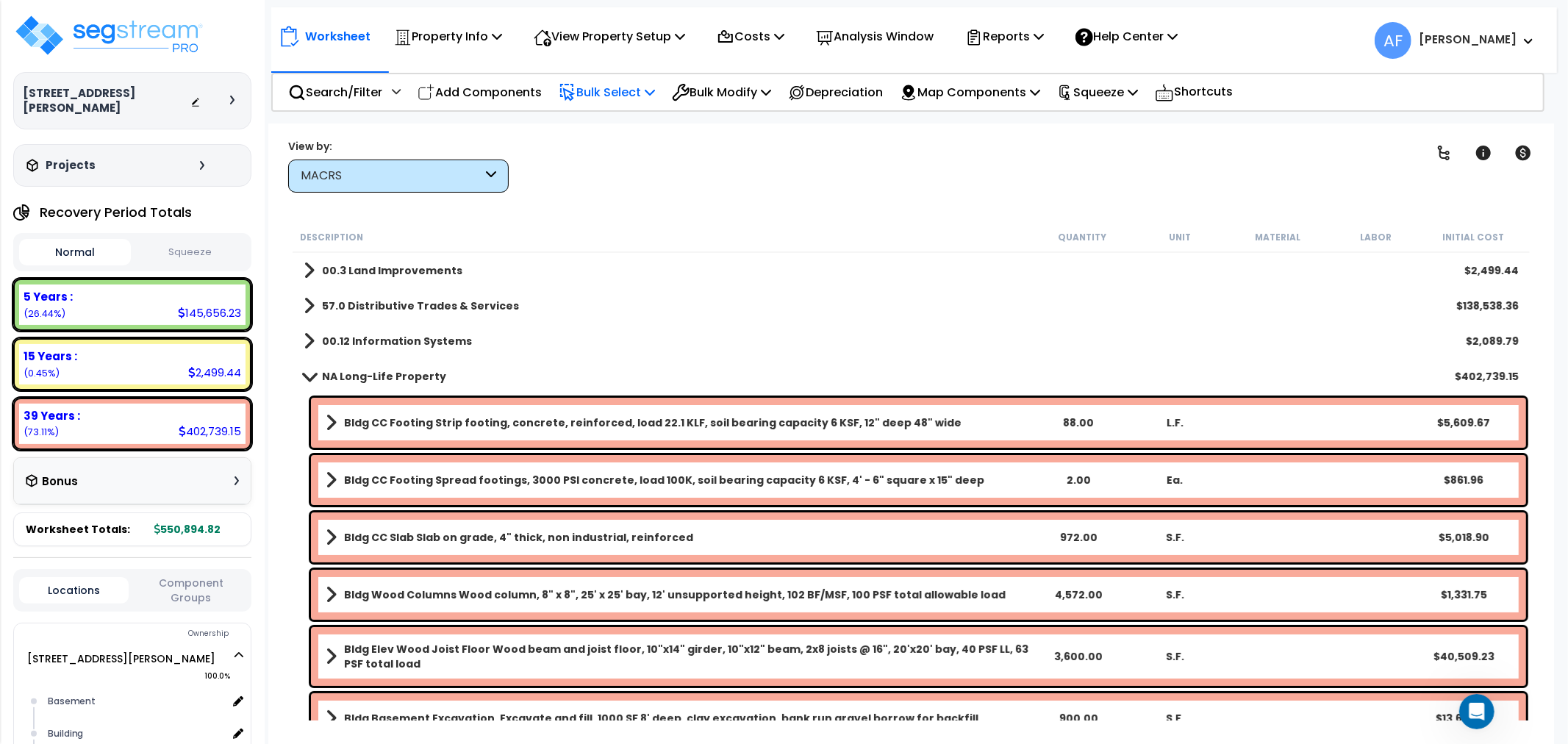
click at [643, 89] on p "Bulk Select" at bounding box center [607, 92] width 97 height 20
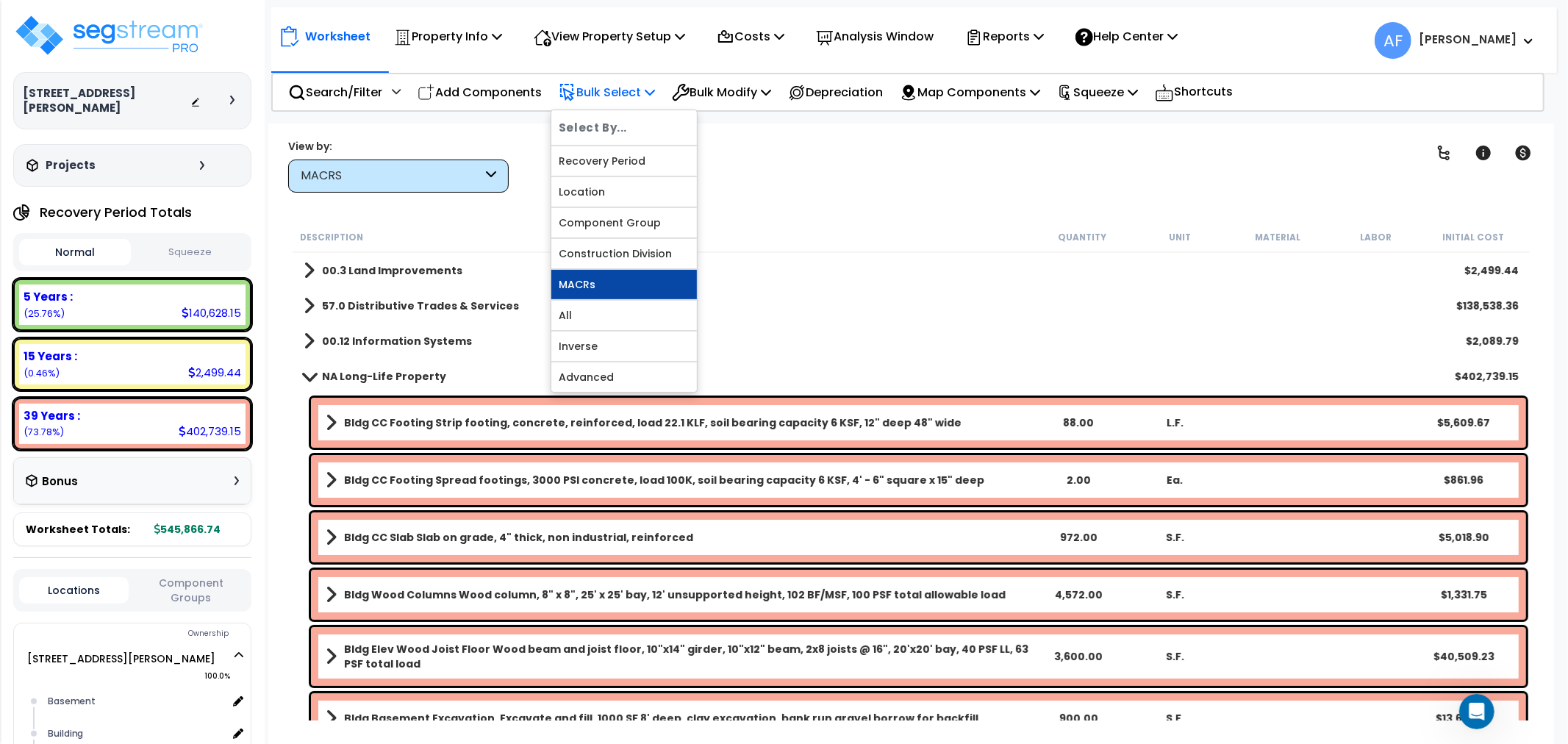
click at [613, 275] on div "Select By... Recovery Period Location Component Group Construction Division MAC…" at bounding box center [624, 251] width 147 height 283
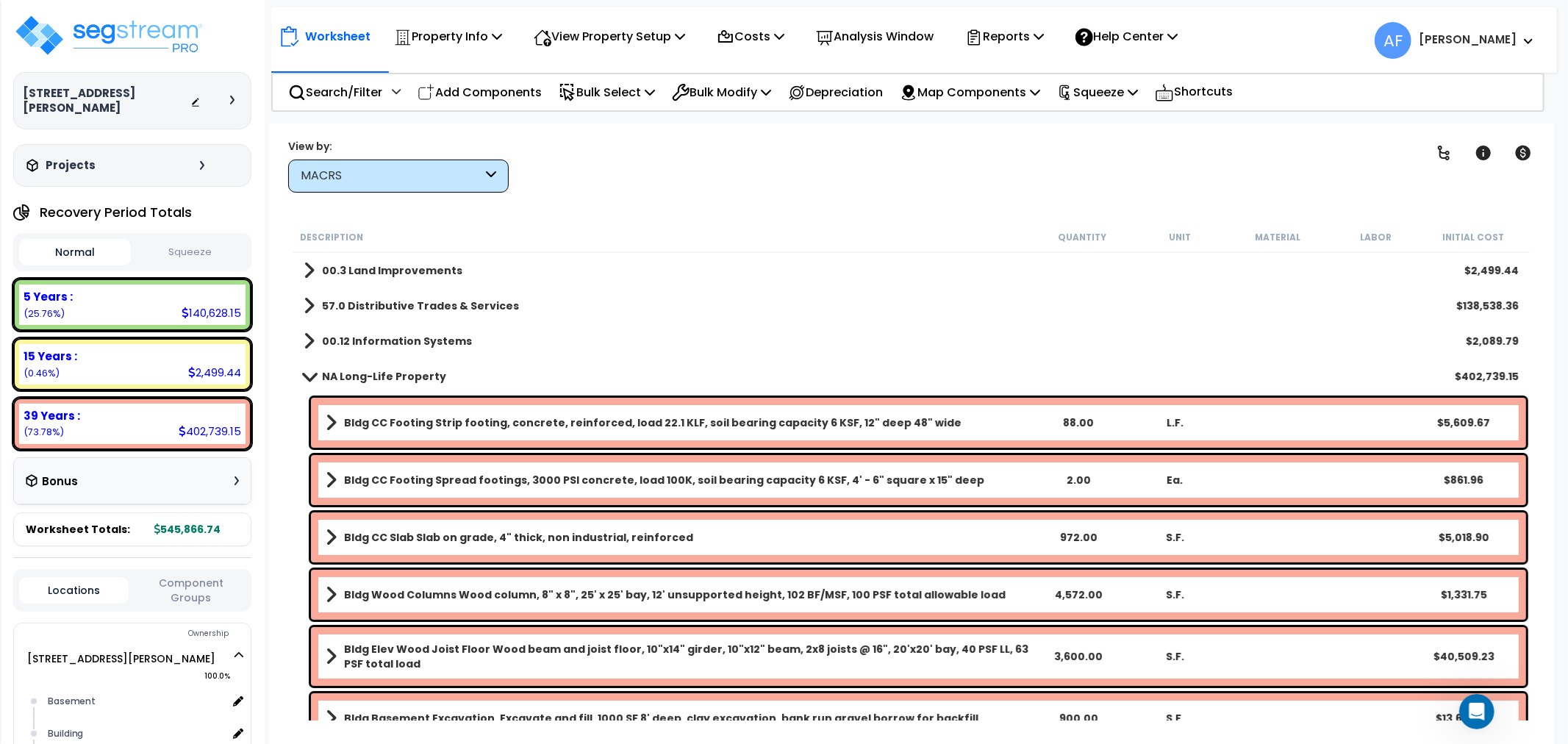
click at [613, 275] on div "00.3 Land Improvements $2,499.44" at bounding box center [911, 271] width 1230 height 35
drag, startPoint x: 634, startPoint y: 94, endPoint x: 645, endPoint y: 192, distance: 98.6
click at [634, 93] on p "Bulk Select" at bounding box center [607, 92] width 97 height 20
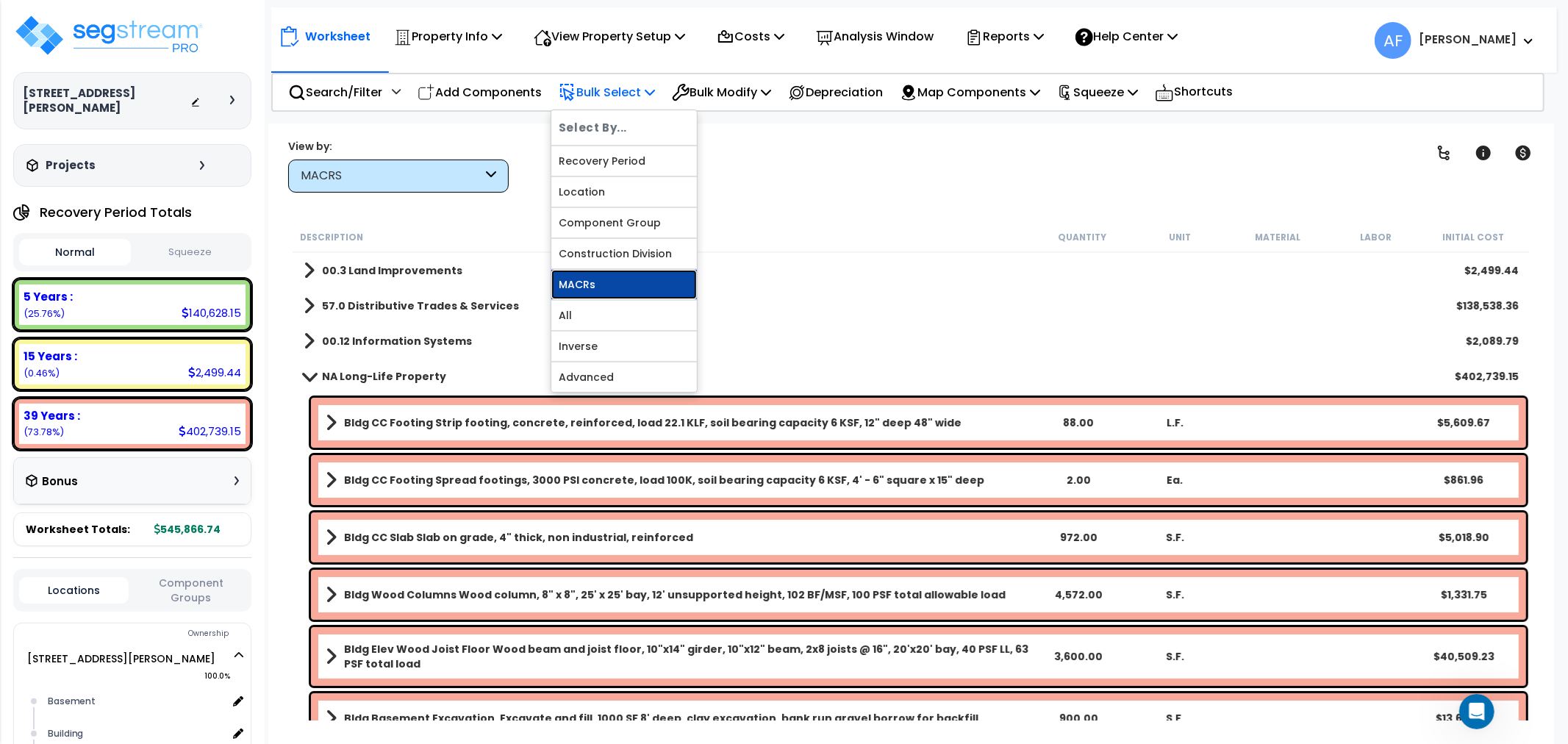
click at [617, 284] on link "MACRs" at bounding box center [624, 285] width 145 height 30
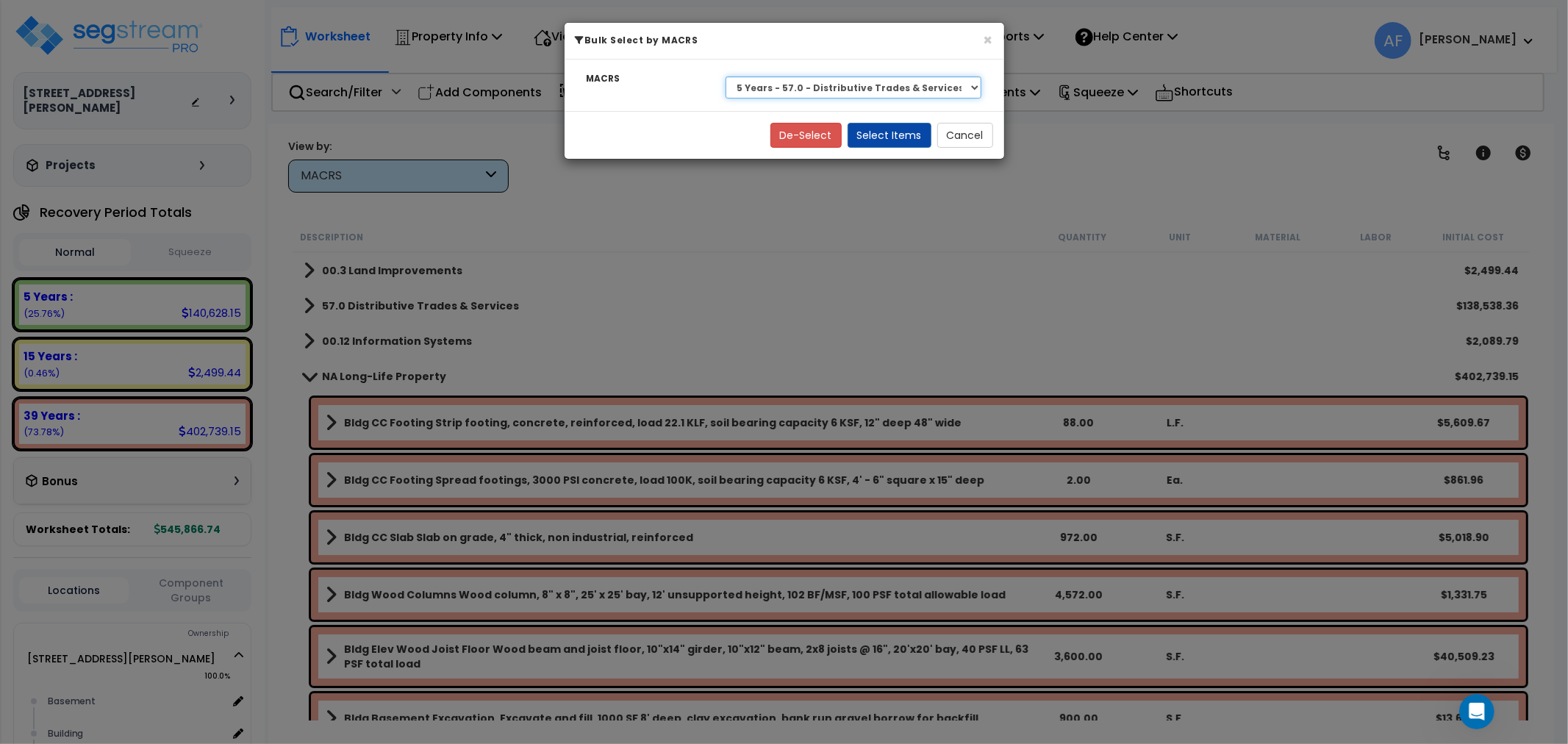
click at [825, 79] on select "Select 39 Years - NA - Long-Life Property 5 Years - 00.12 - Information Systems…" at bounding box center [853, 87] width 256 height 22
select select "3666"
click at [725, 77] on select "Select 39 Years - NA - Long-Life Property 5 Years - 00.12 - Information Systems…" at bounding box center [853, 87] width 256 height 22
click at [879, 136] on button "Select Items" at bounding box center [890, 135] width 84 height 25
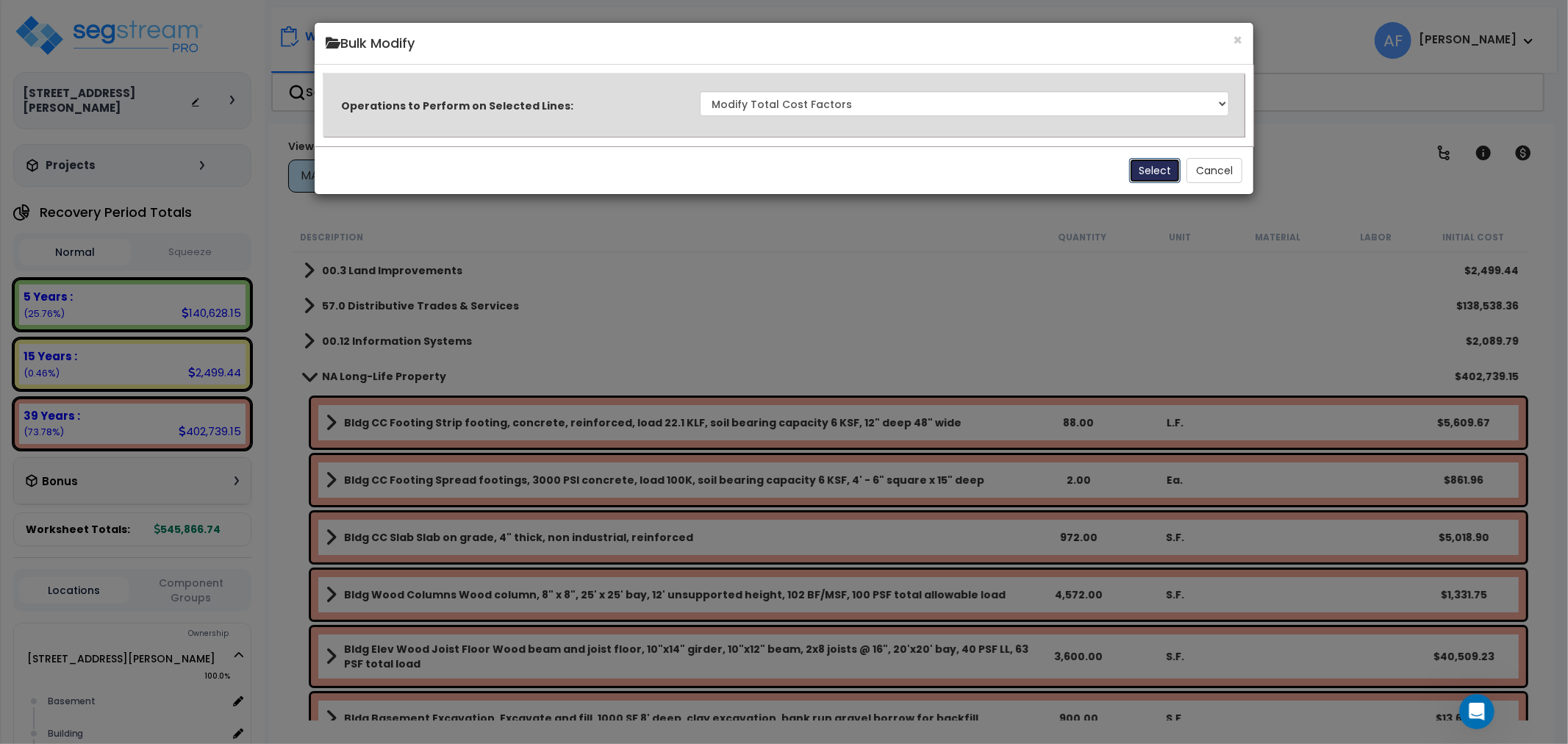
click at [1150, 170] on button "Select" at bounding box center [1155, 170] width 52 height 25
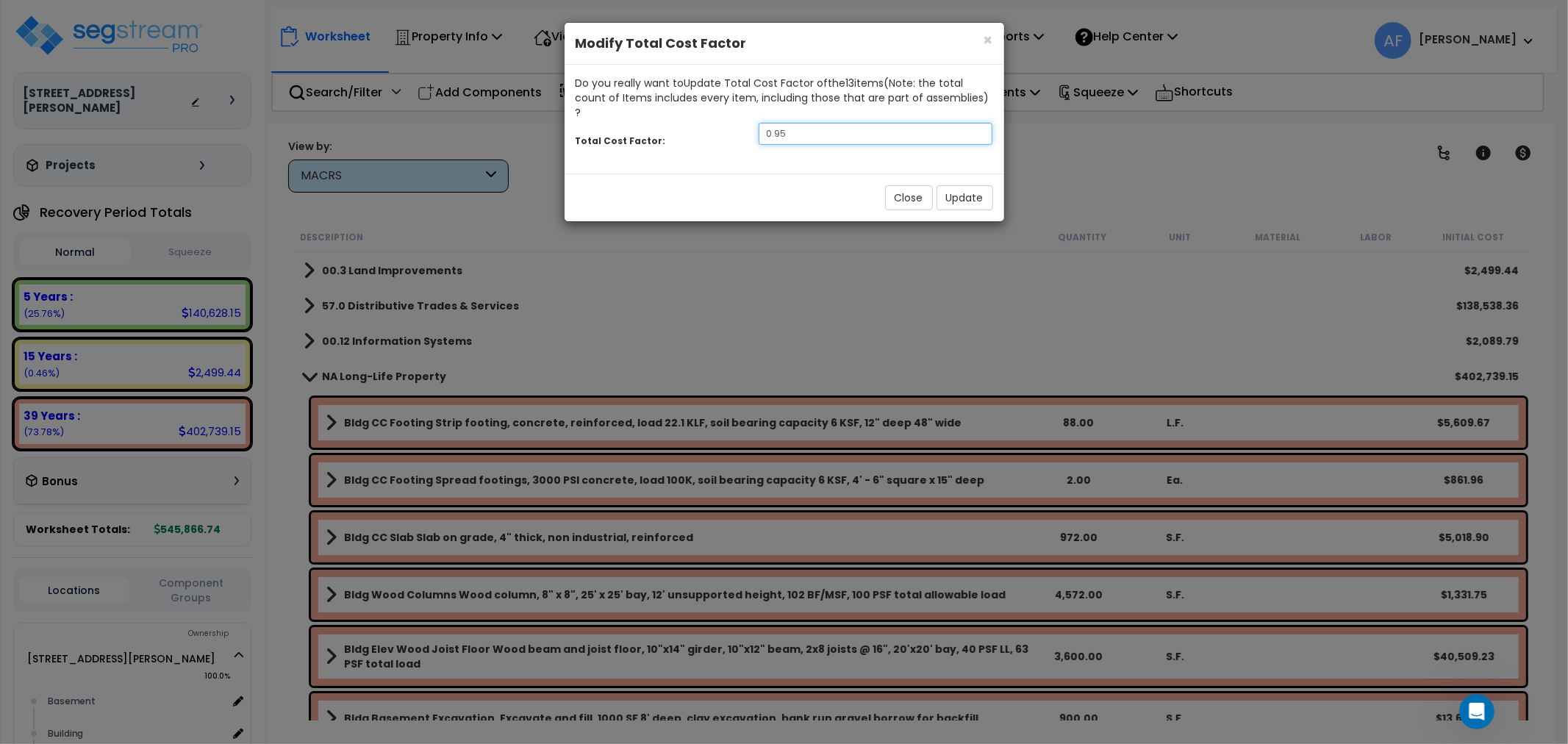
click at [821, 122] on input "0.95" at bounding box center [876, 133] width 234 height 22
type input "0.9"
click at [960, 186] on button "Update" at bounding box center [965, 198] width 56 height 25
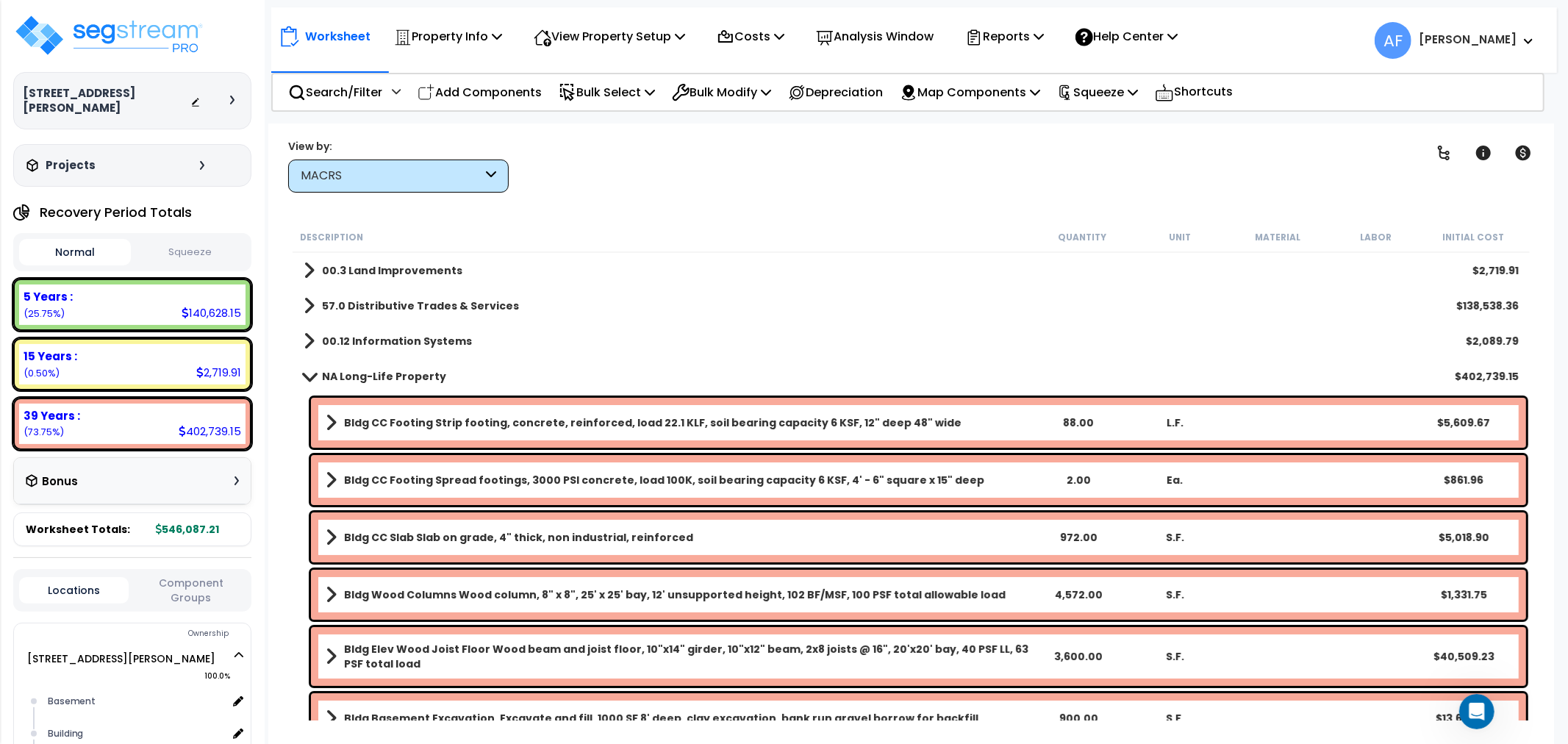
click at [315, 370] on span at bounding box center [309, 376] width 21 height 11
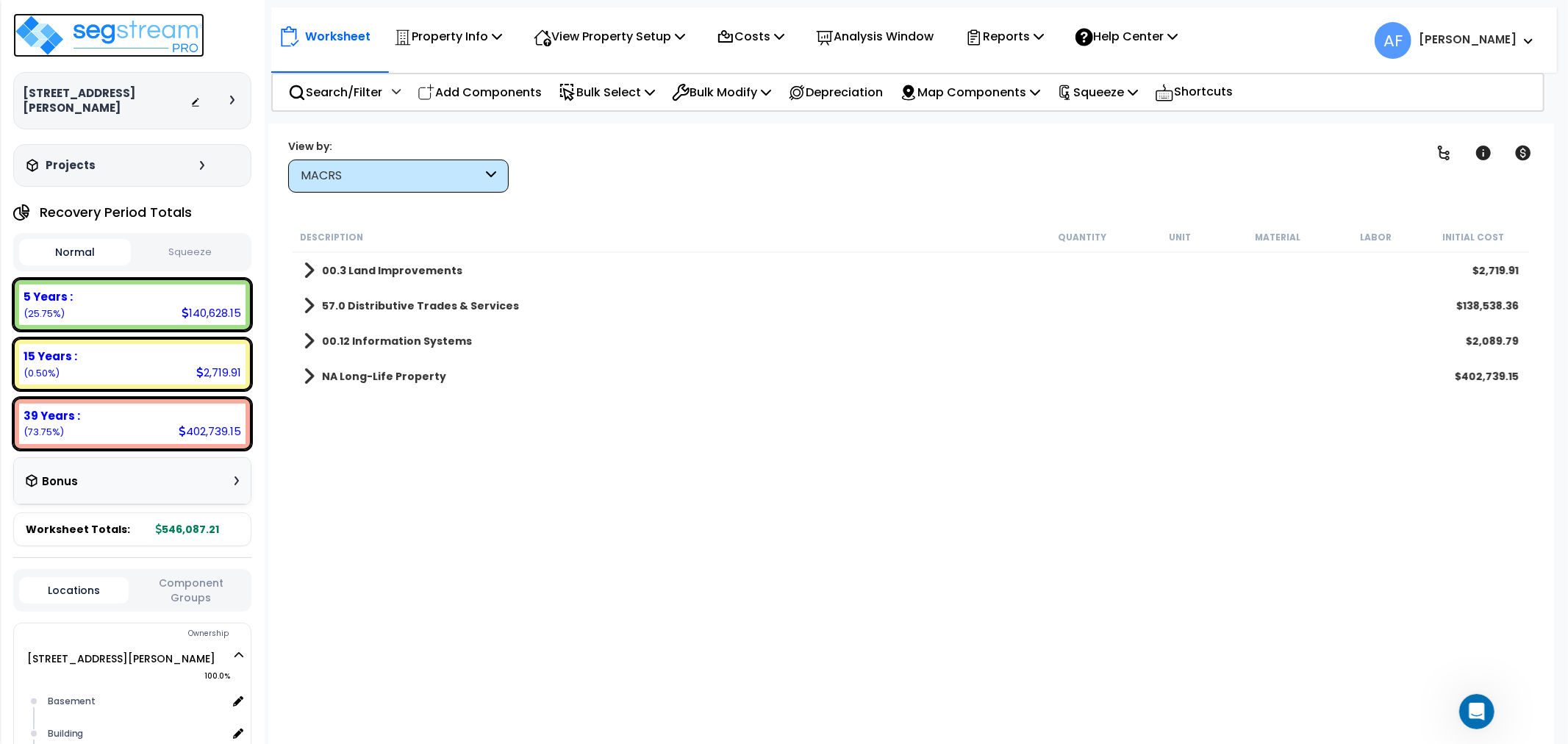
click at [159, 52] on img at bounding box center [108, 35] width 191 height 44
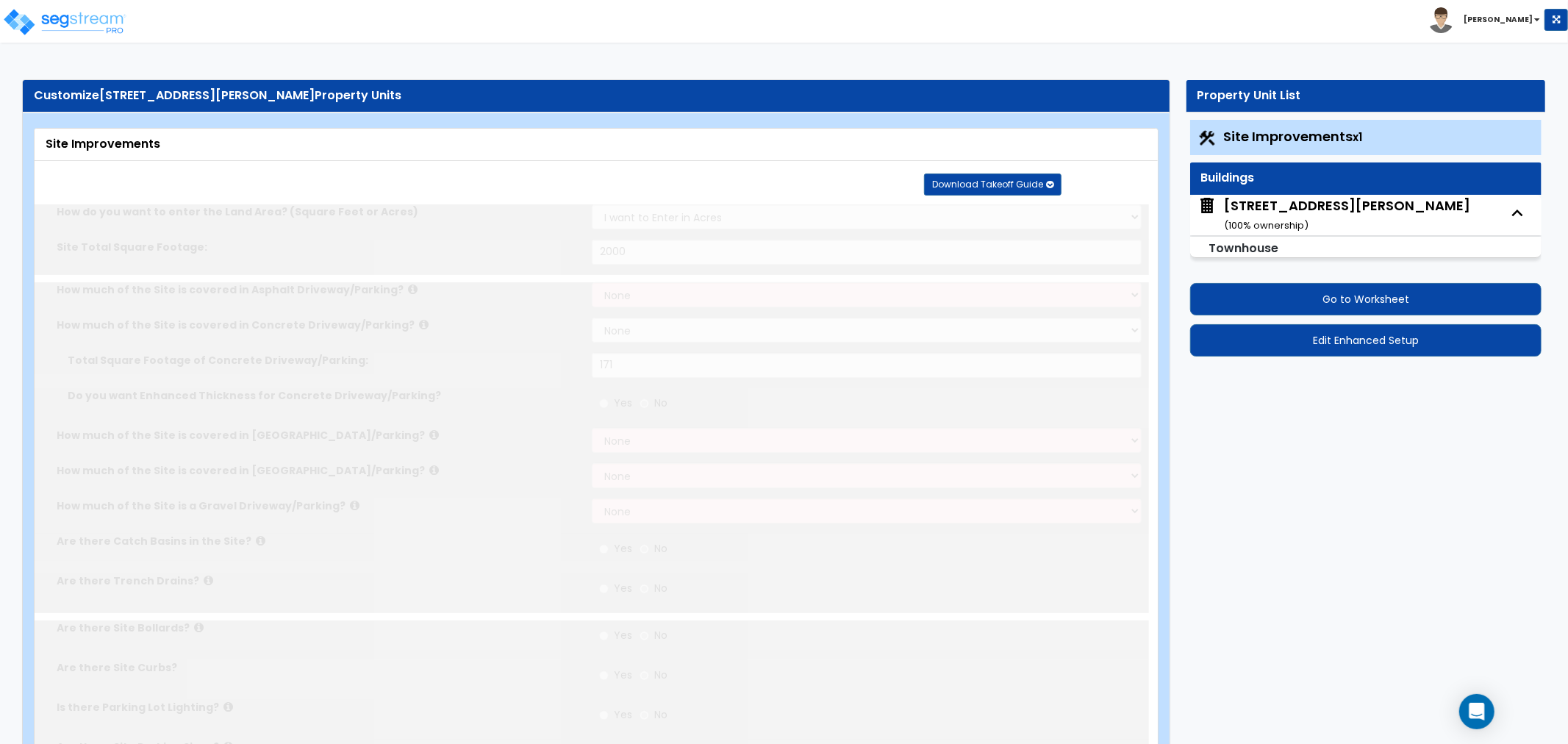
select select "2"
type input "2000"
select select "2"
type input "171"
radio input "true"
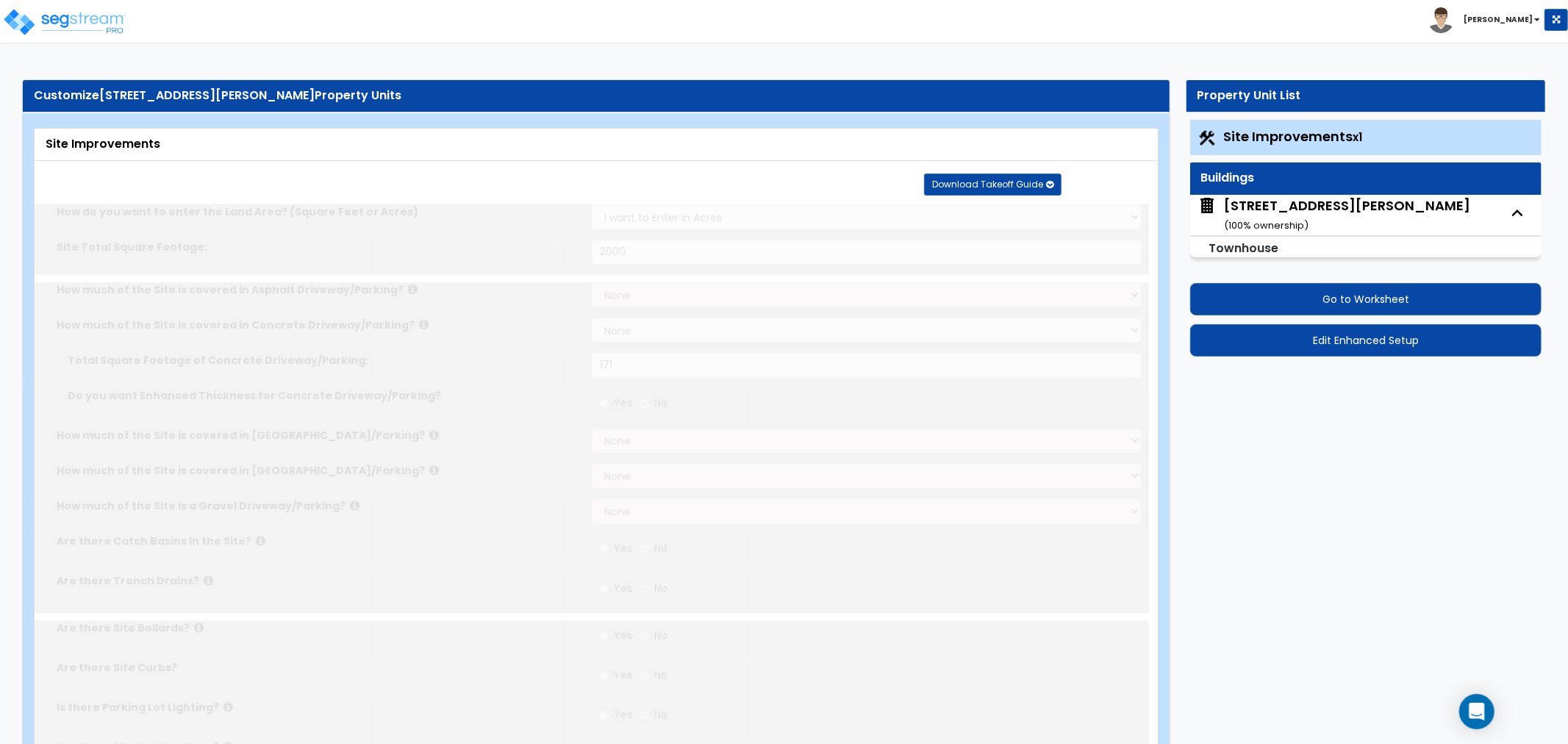
radio input "true"
type input "12"
radio input "true"
select select "2"
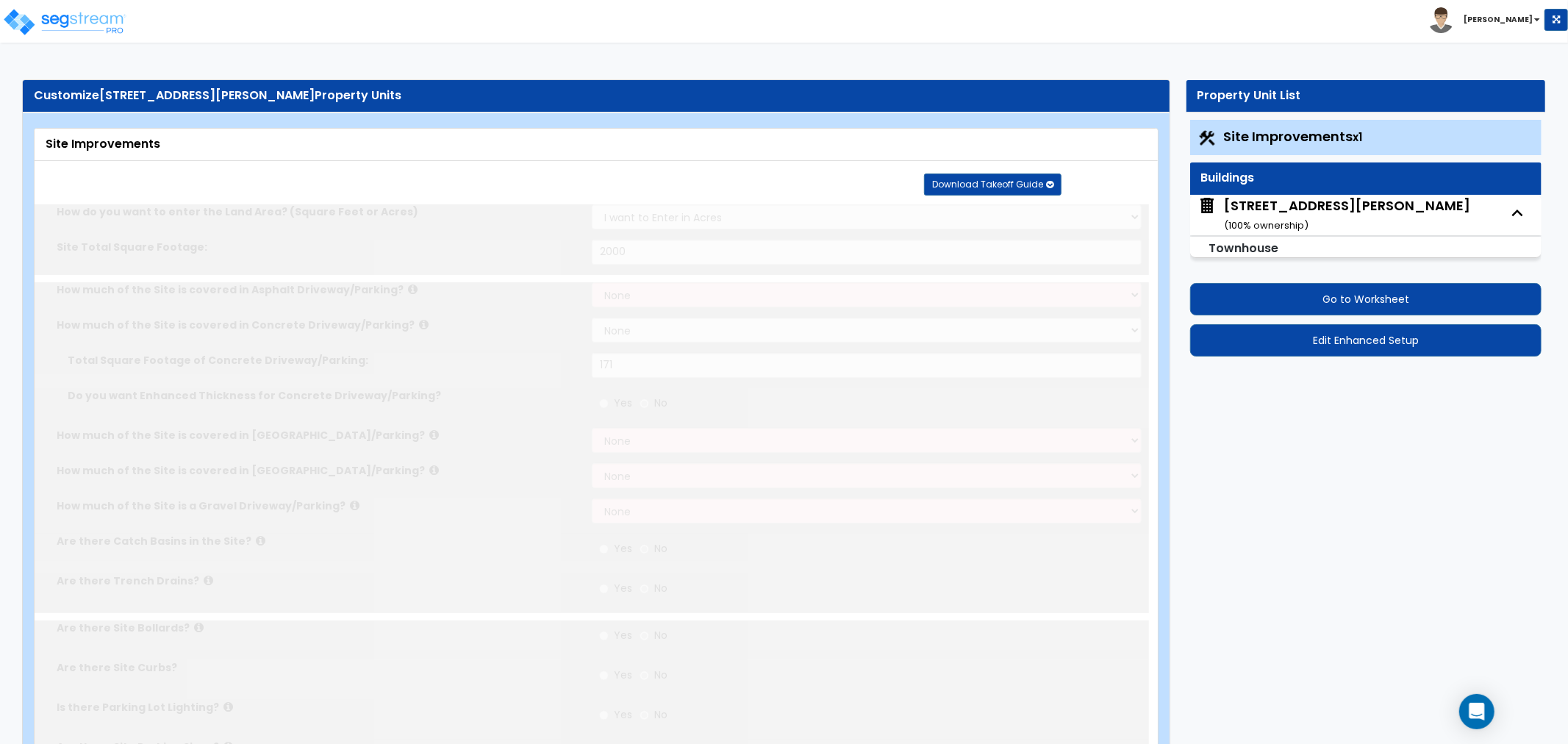
type input "857"
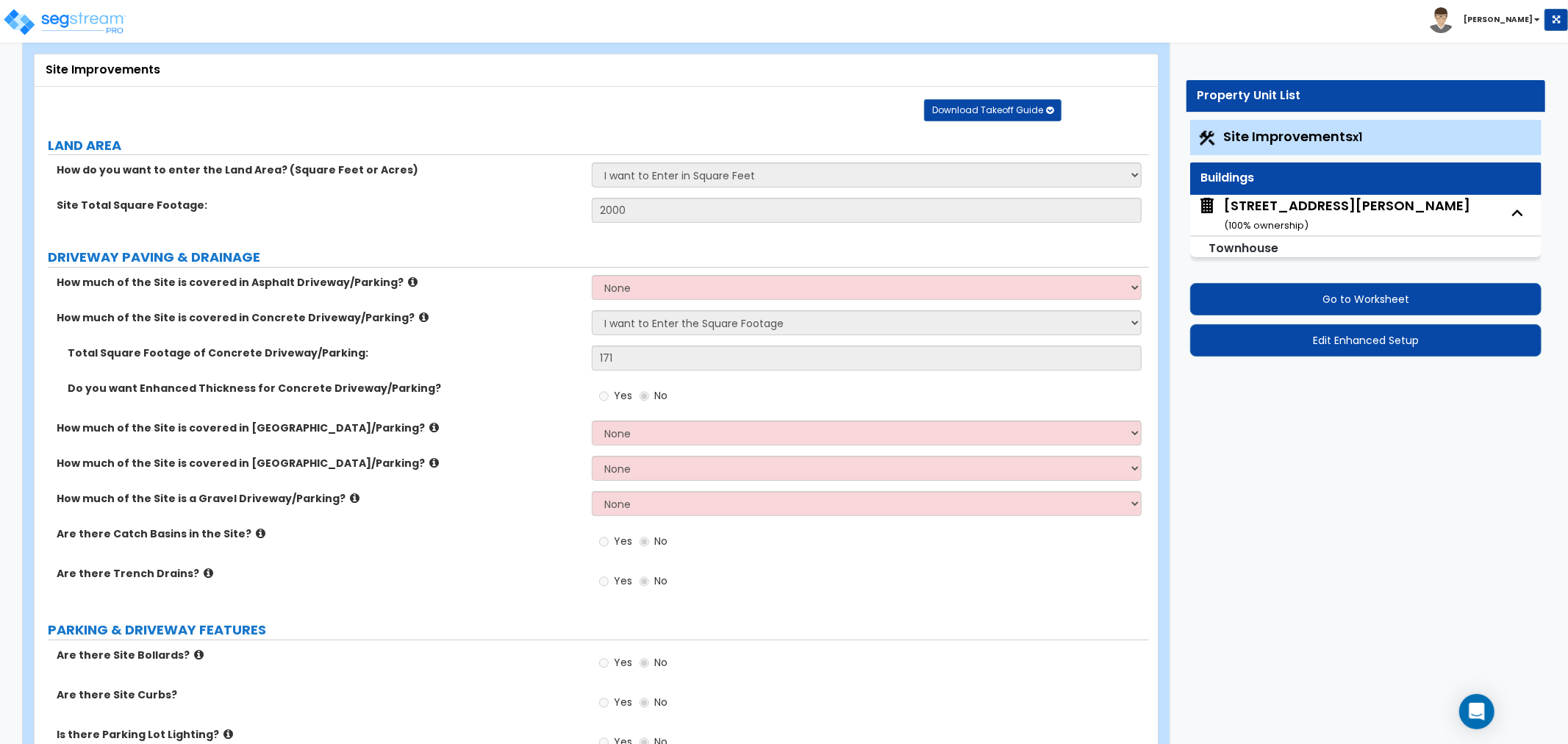
scroll to position [245, 0]
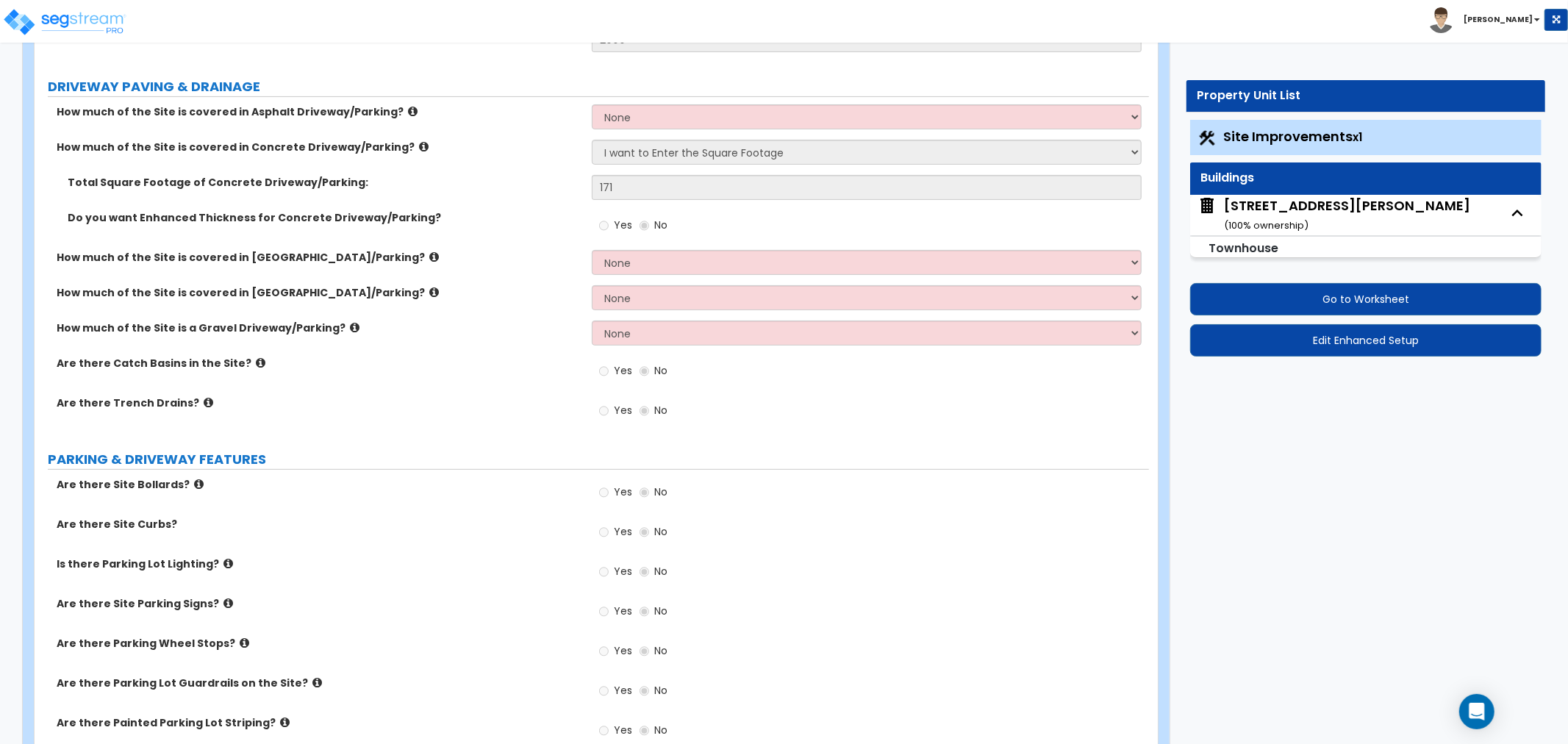
click at [1265, 216] on div "371 MacDonough Street ( 100 % ownership)" at bounding box center [1347, 215] width 246 height 37
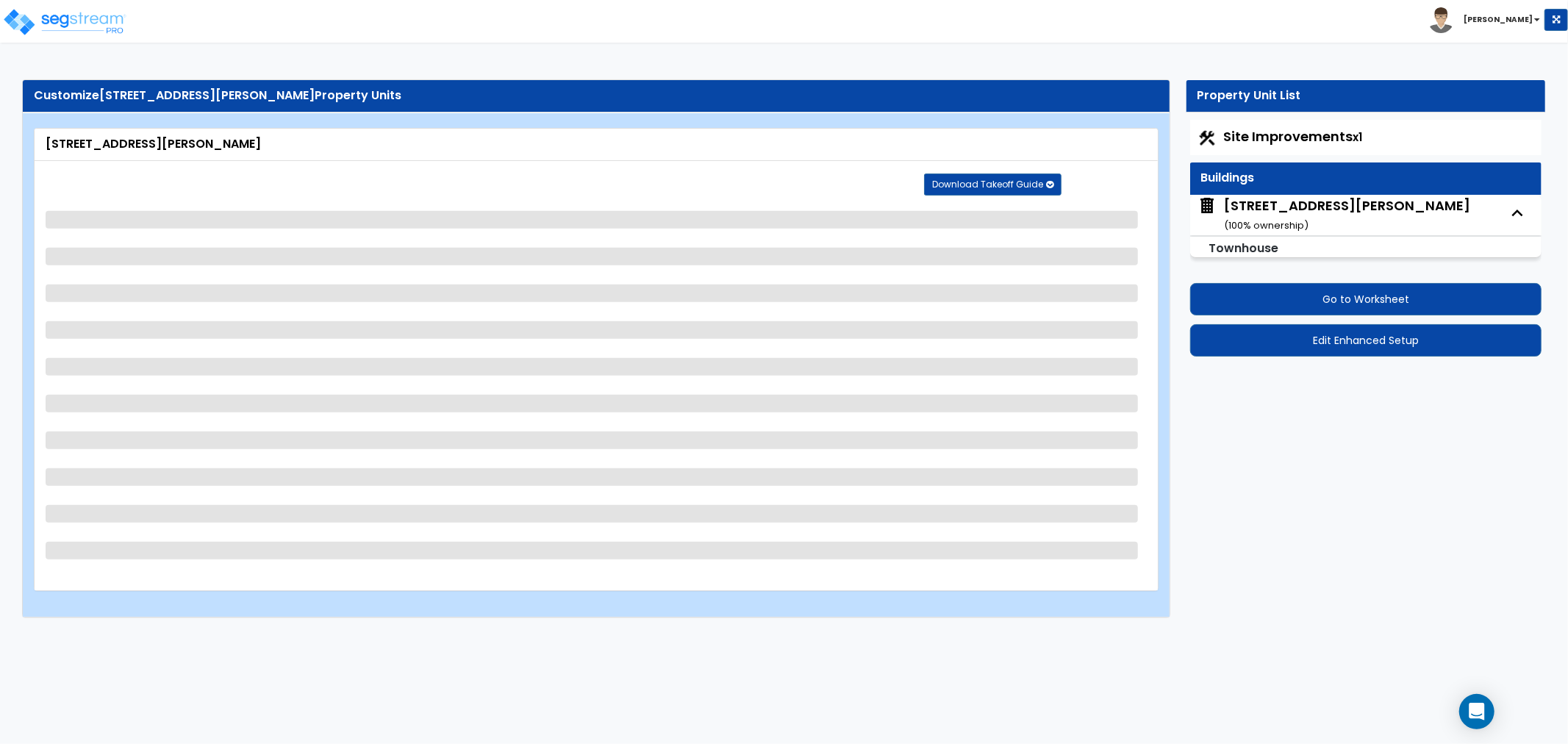
select select "1"
select select "4"
select select "7"
select select "2"
select select "3"
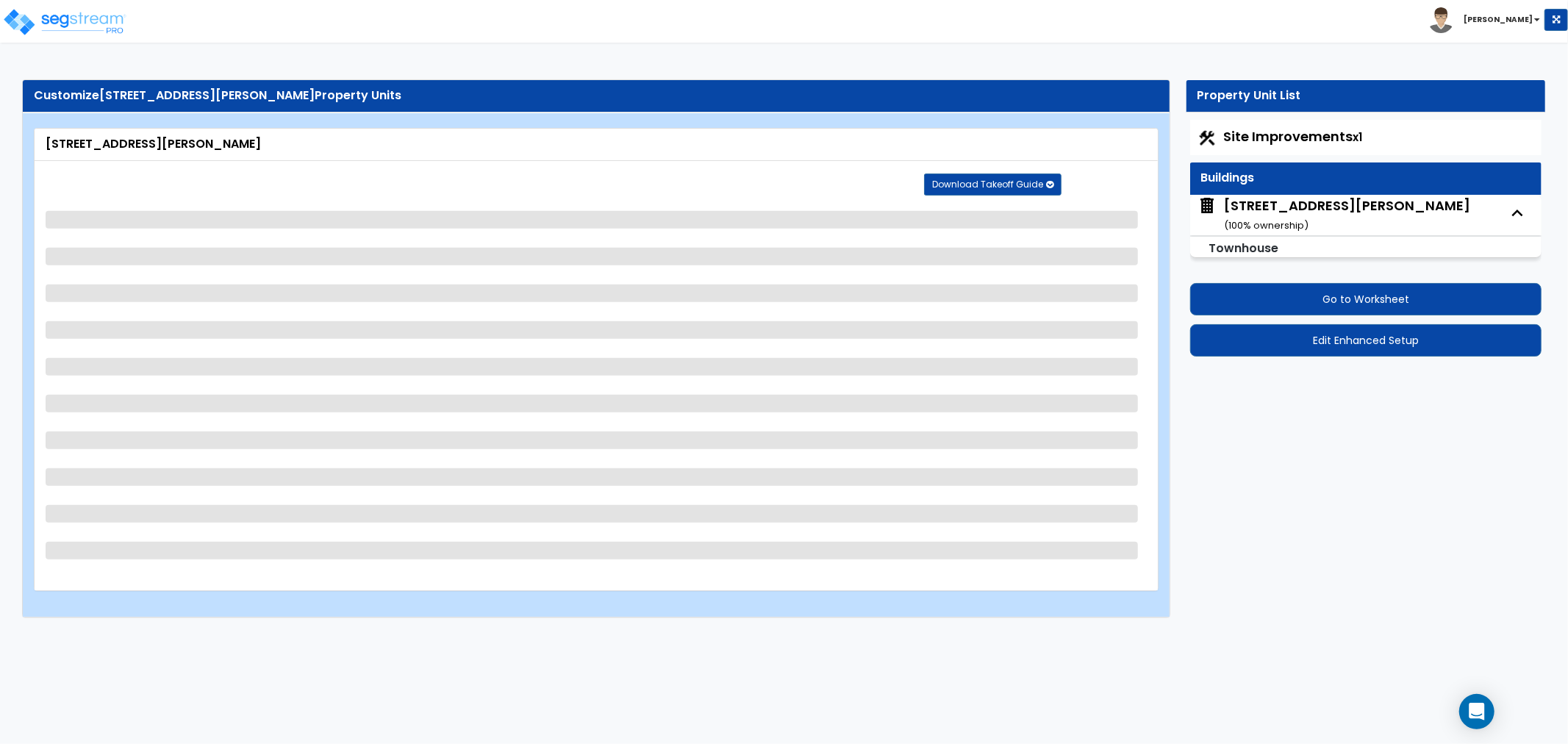
select select "1"
select select "2"
select select "3"
select select "2"
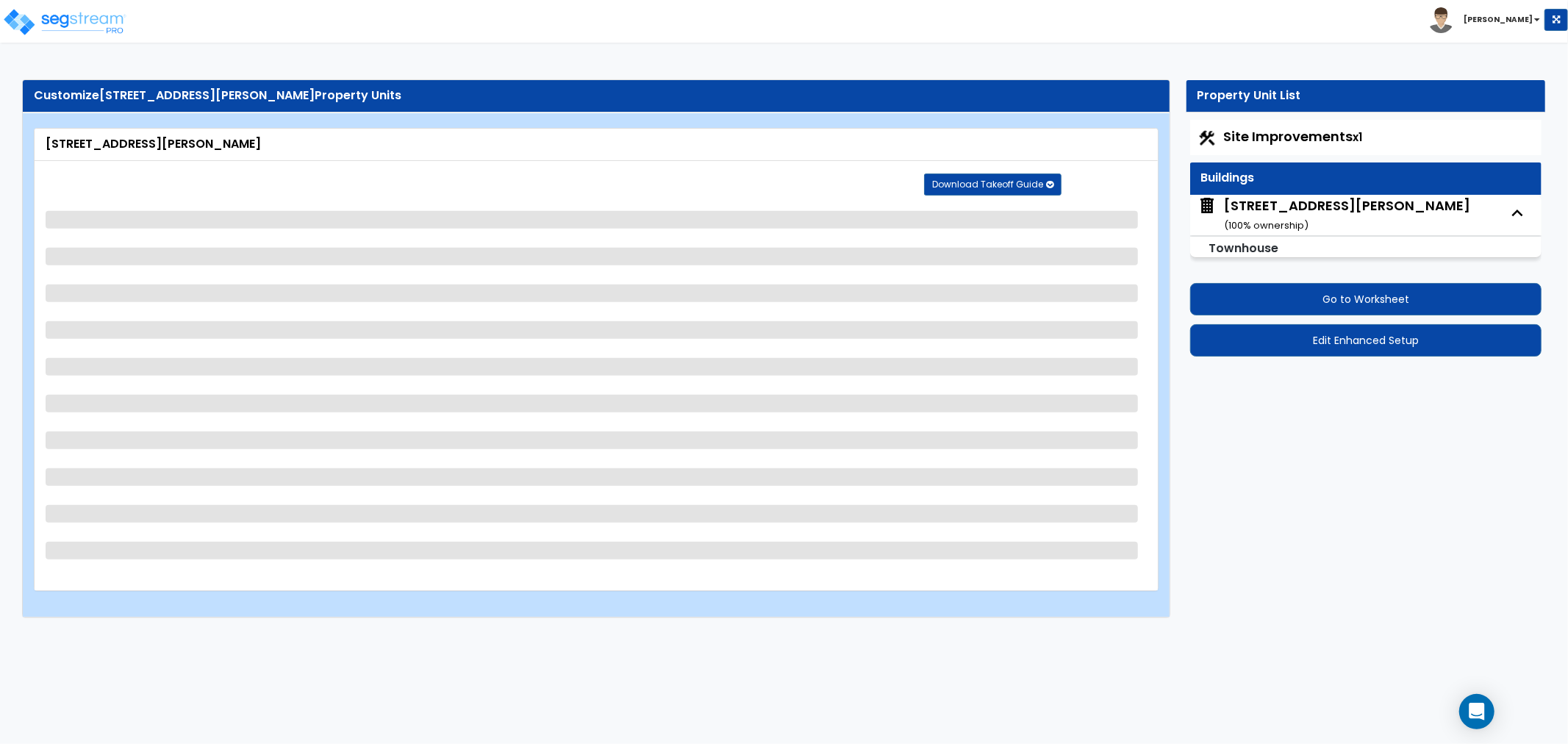
select select "4"
select select "2"
select select "1"
select select "2"
select select "1"
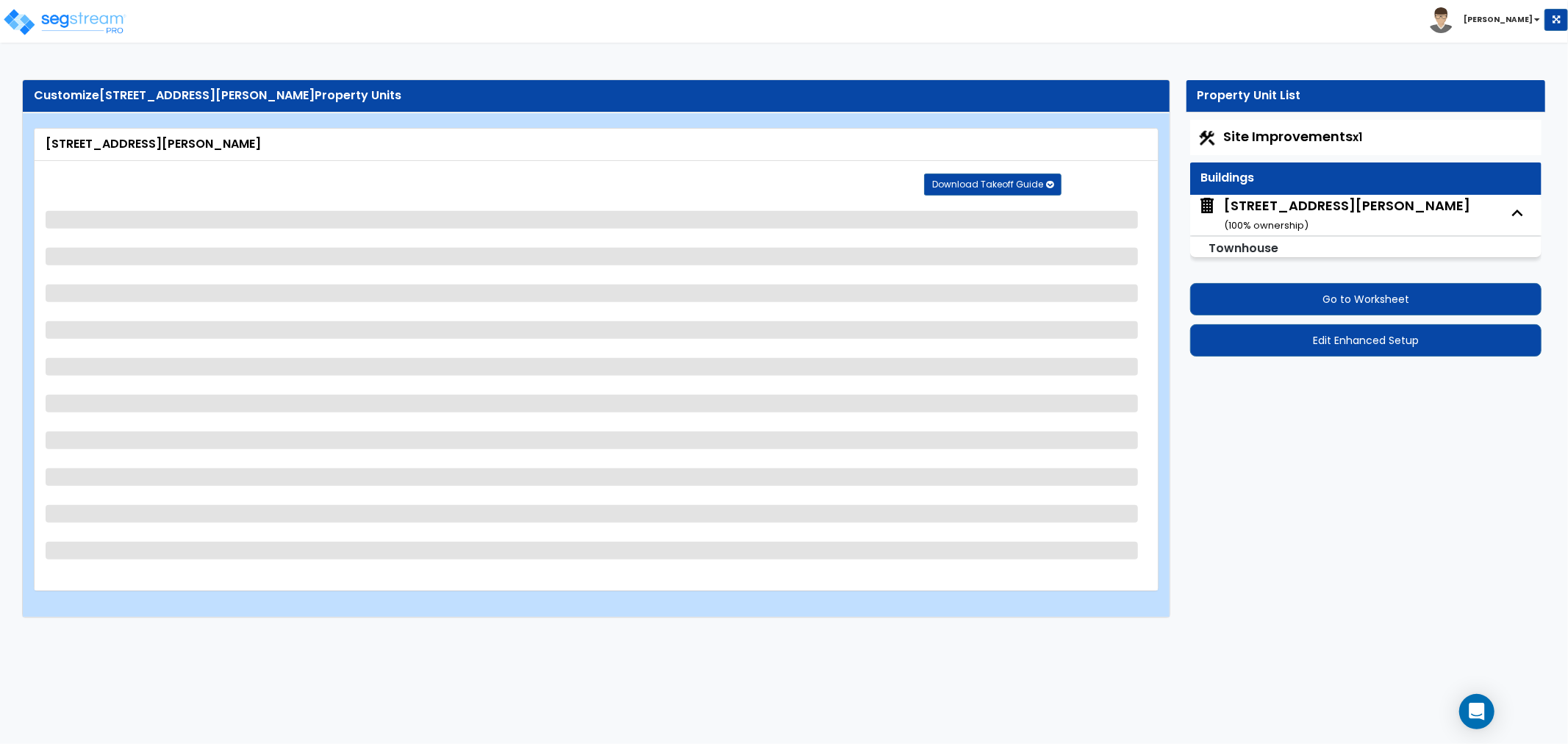
select select "1"
select select "2"
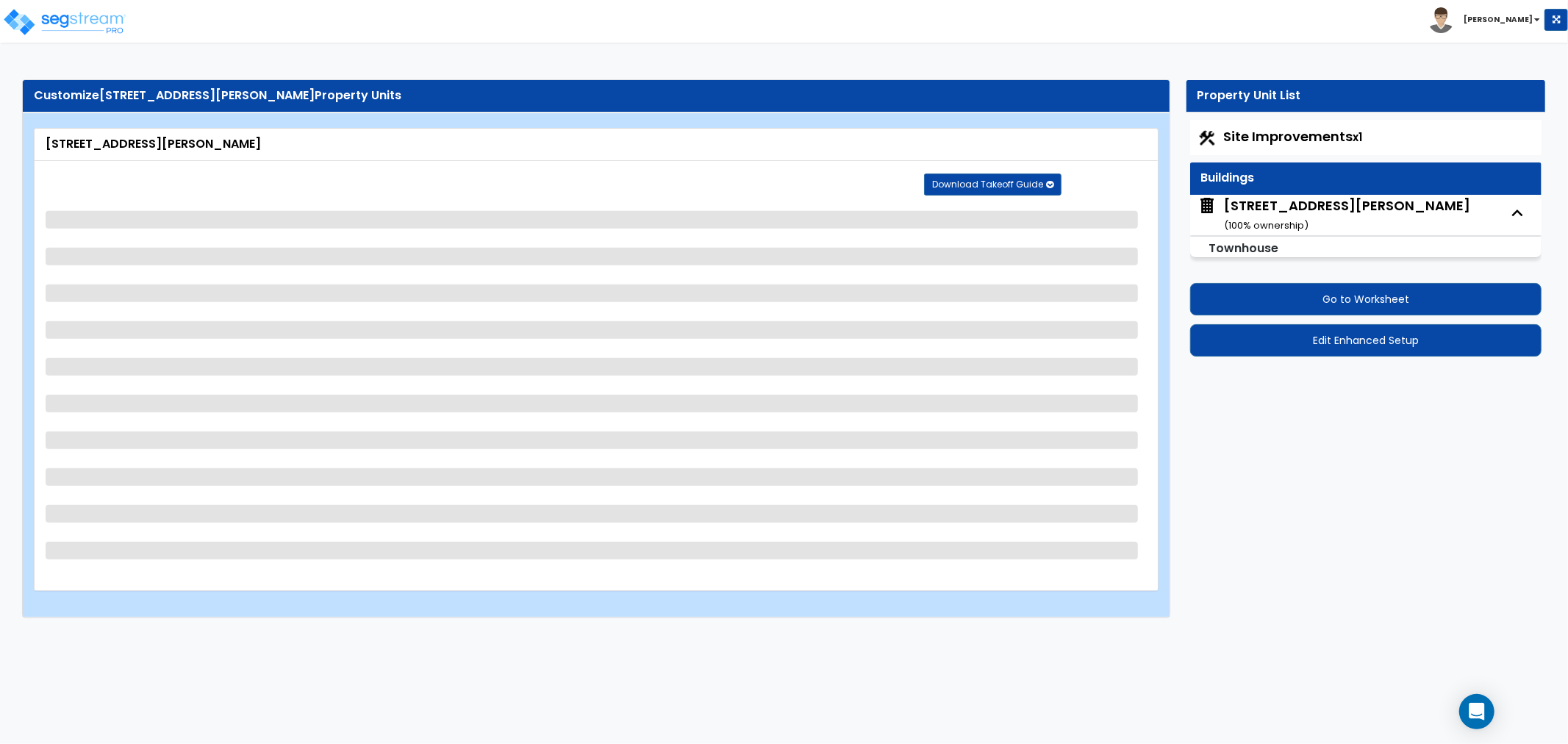
select select "2"
select select "3"
select select "4"
select select "1"
select select "2"
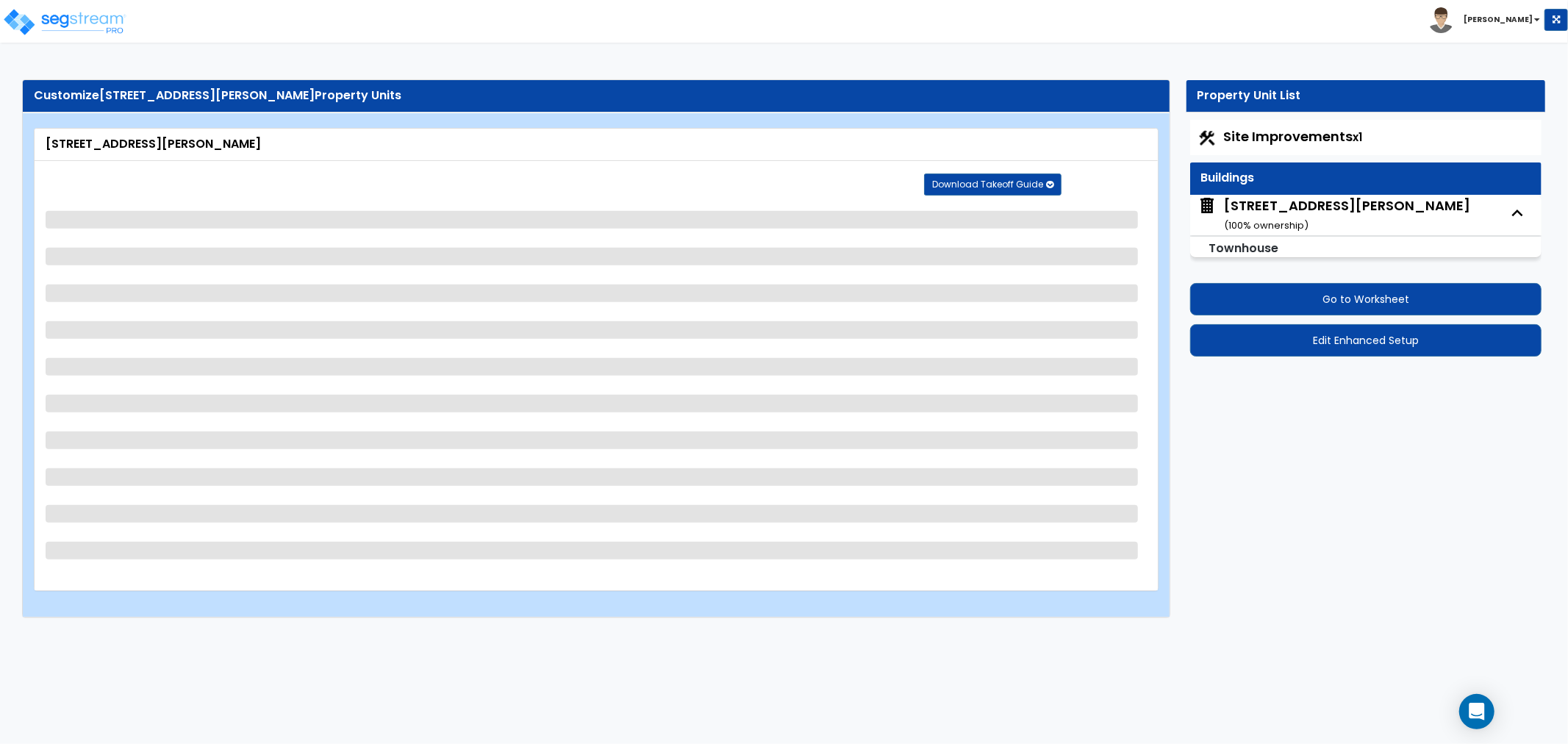
select select "1"
select select "3"
select select "4"
select select "1"
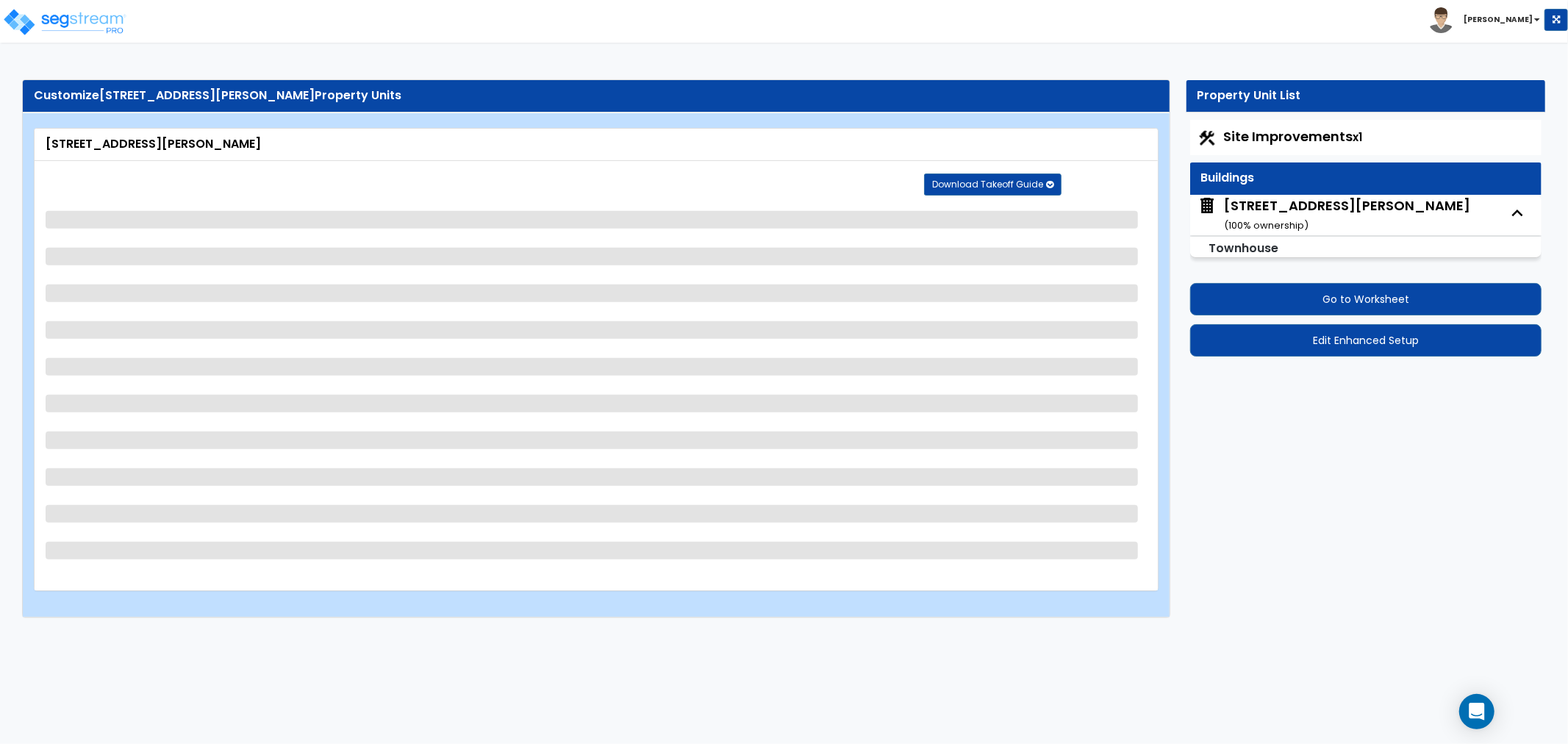
select select "2"
select select "1"
select select "3"
select select "4"
select select "1"
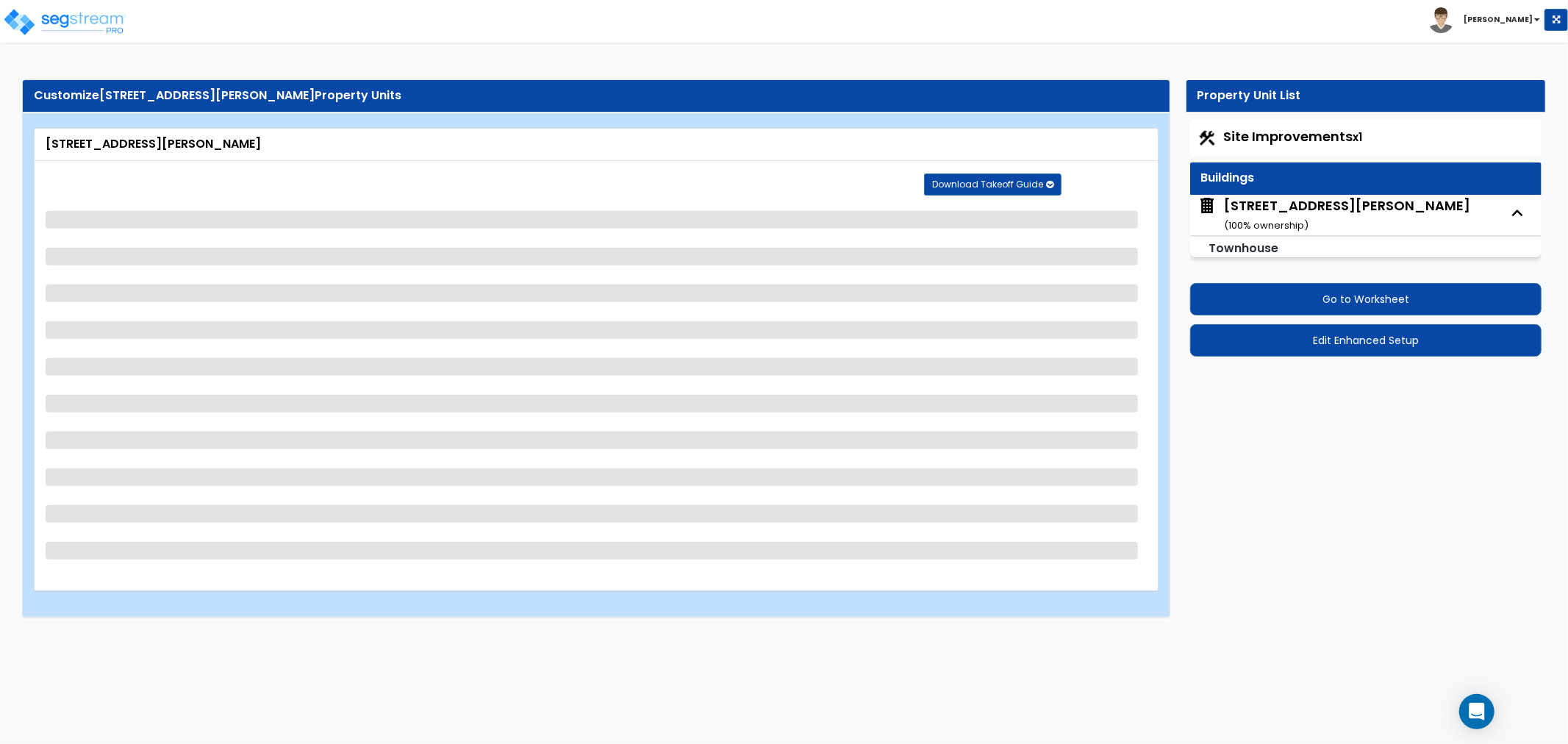
select select "2"
select select "3"
select select "4"
select select "1"
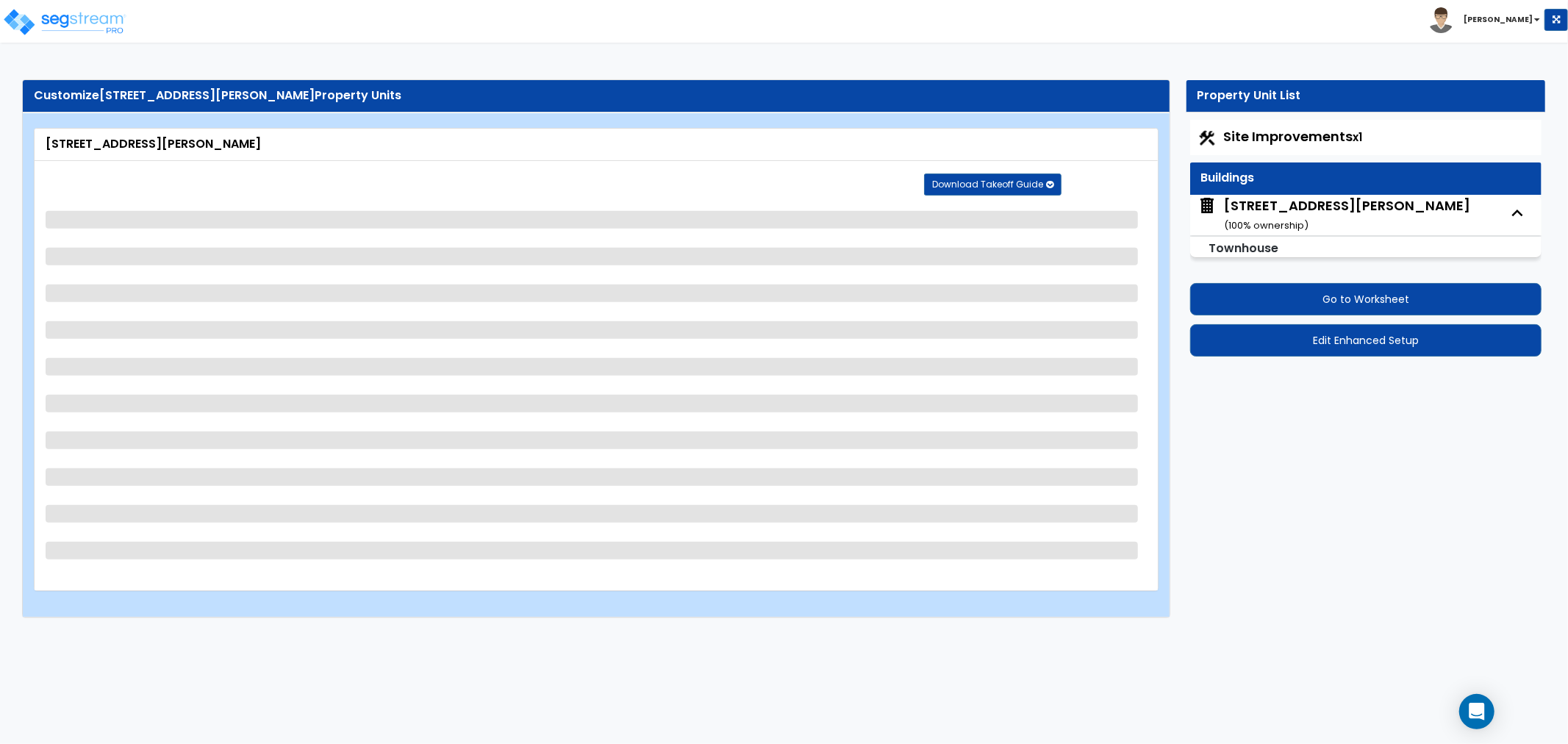
select select "2"
select select "3"
select select "4"
select select "1"
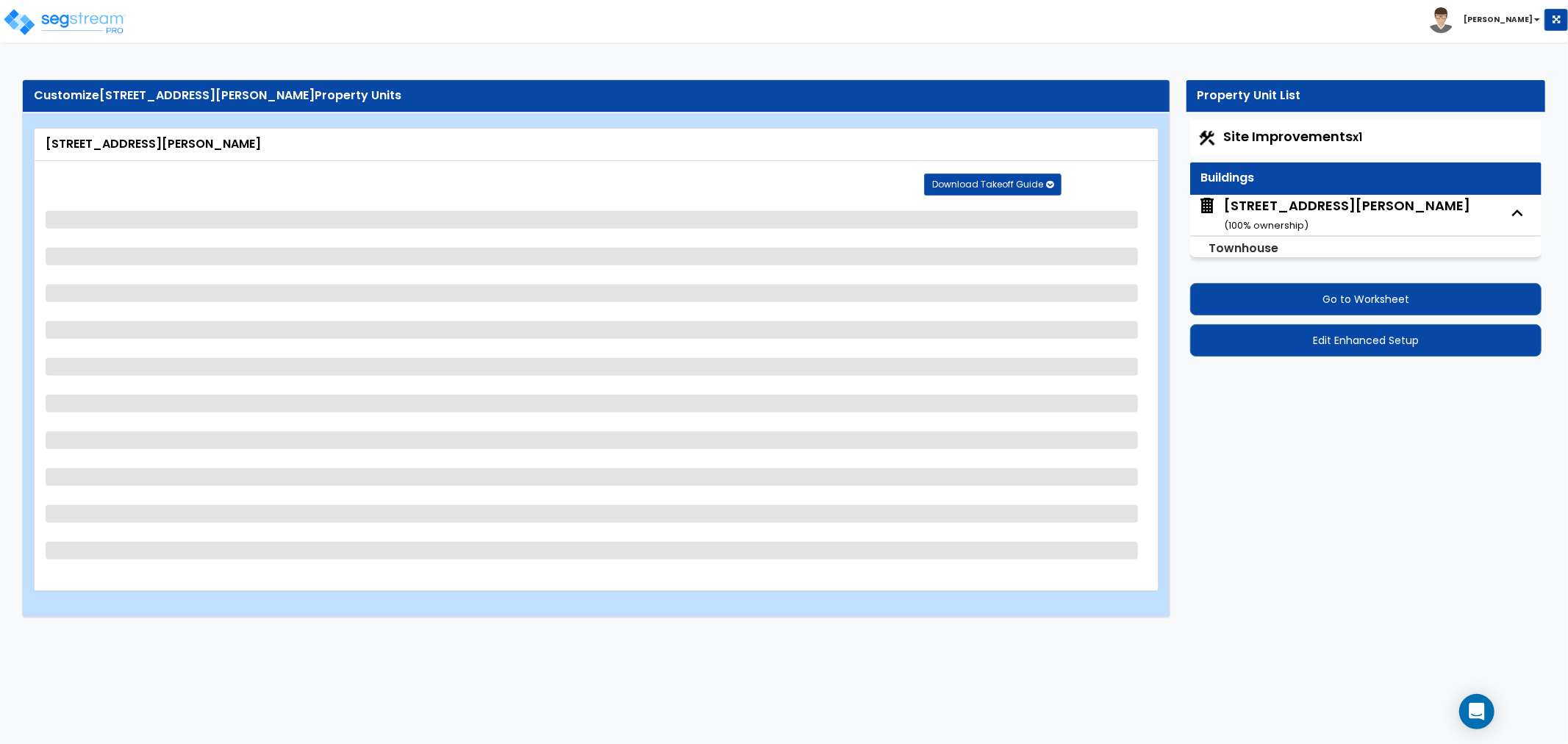
select select "2"
select select "5"
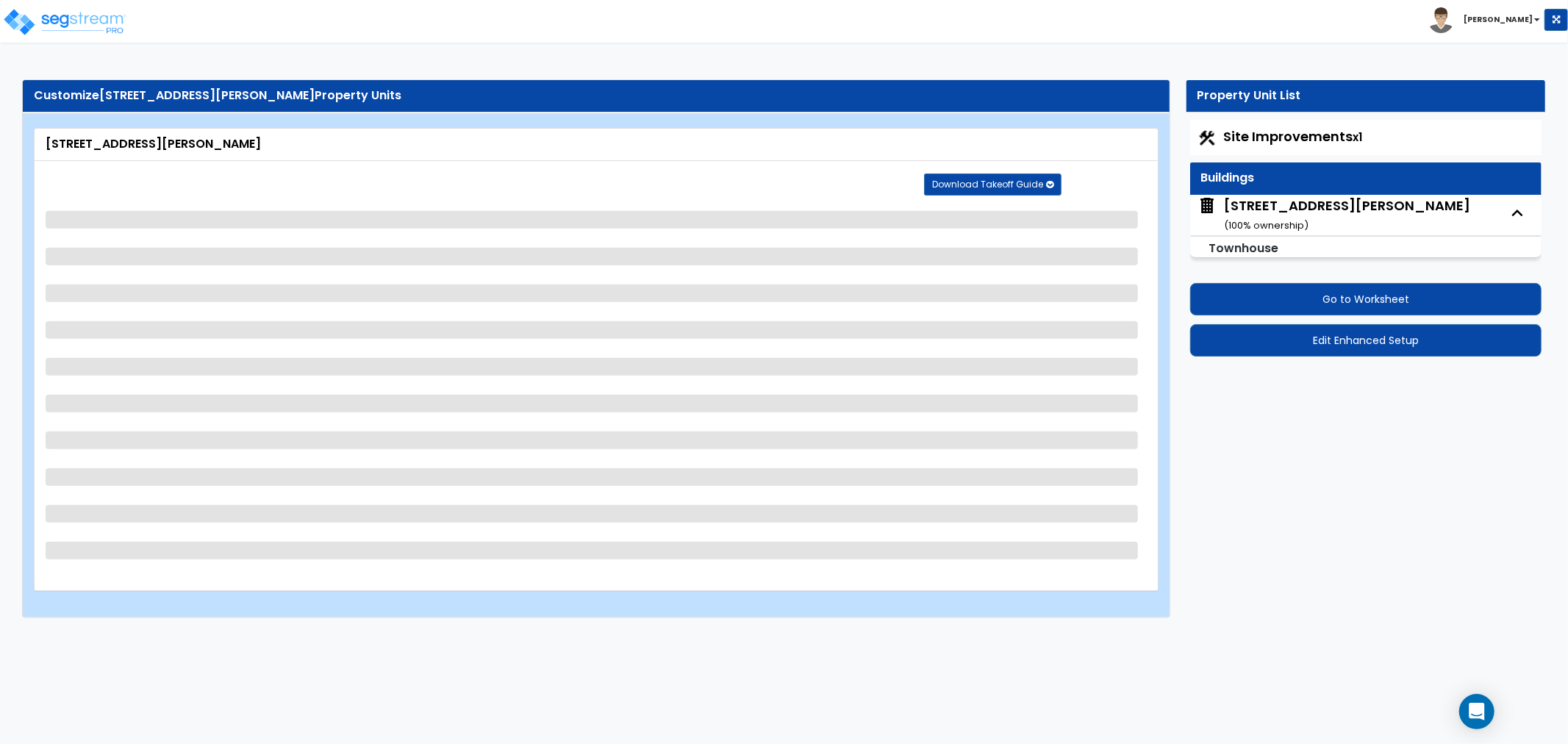
select select "3"
select select "4"
select select "6"
select select "3"
select select "1"
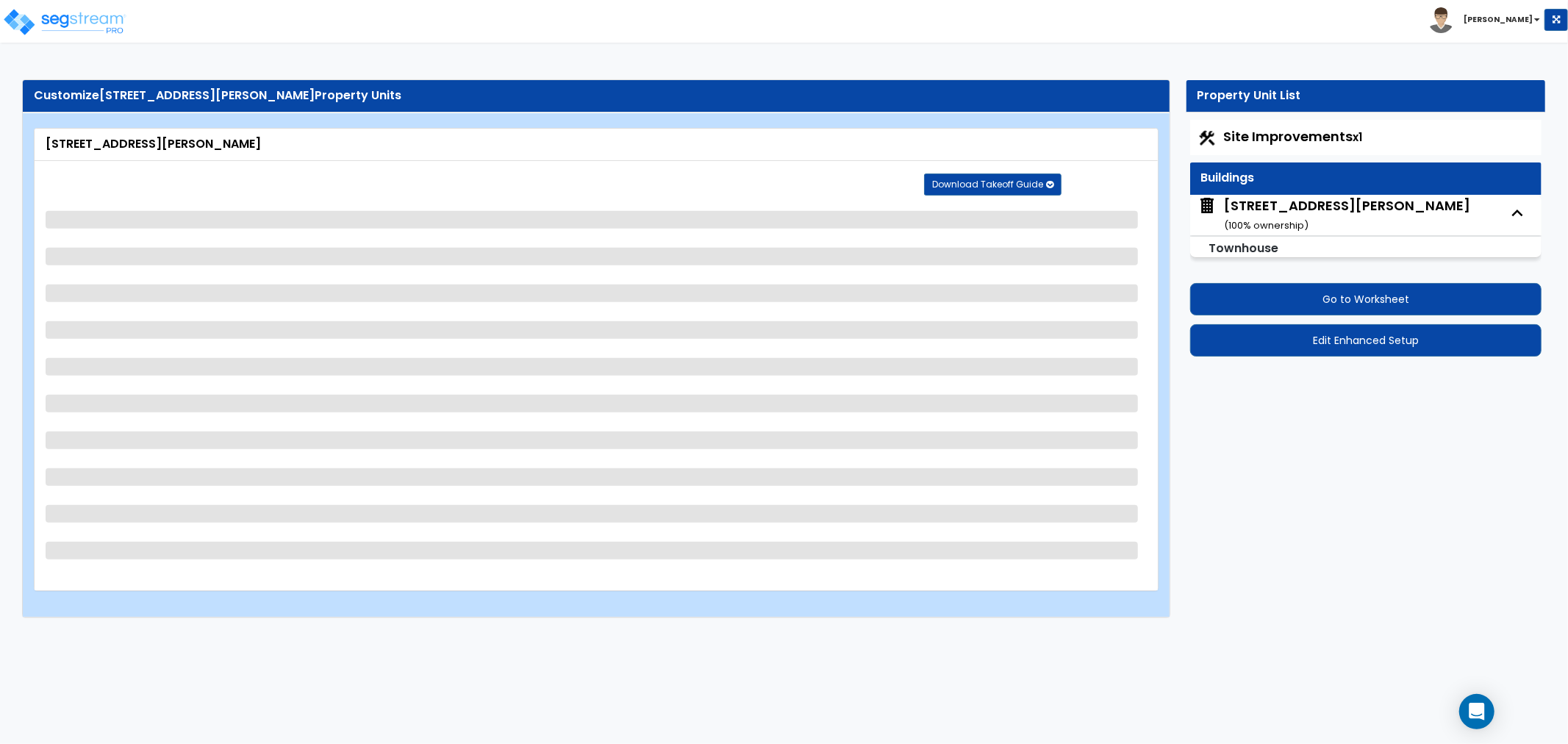
select select "1"
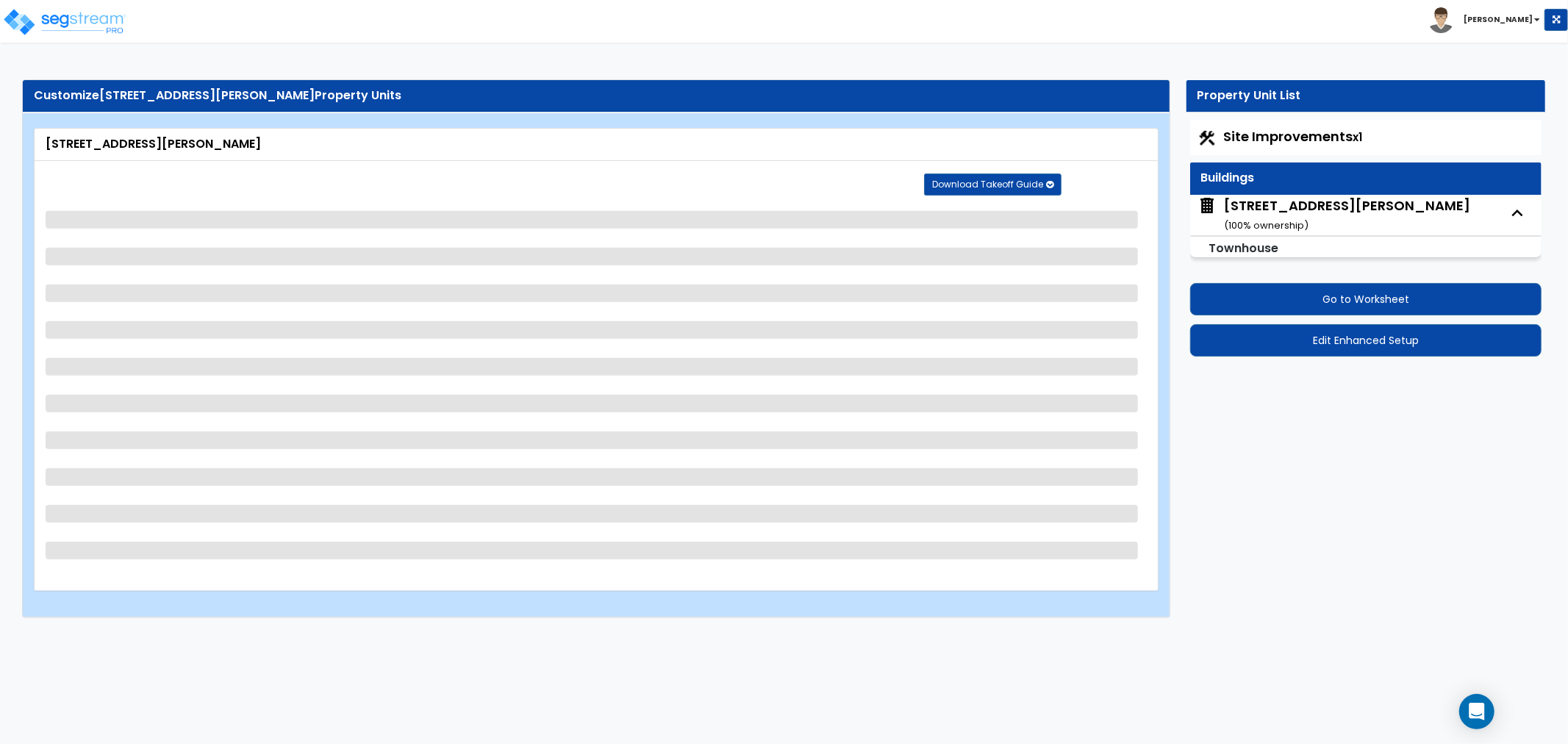
select select "1"
select select "3"
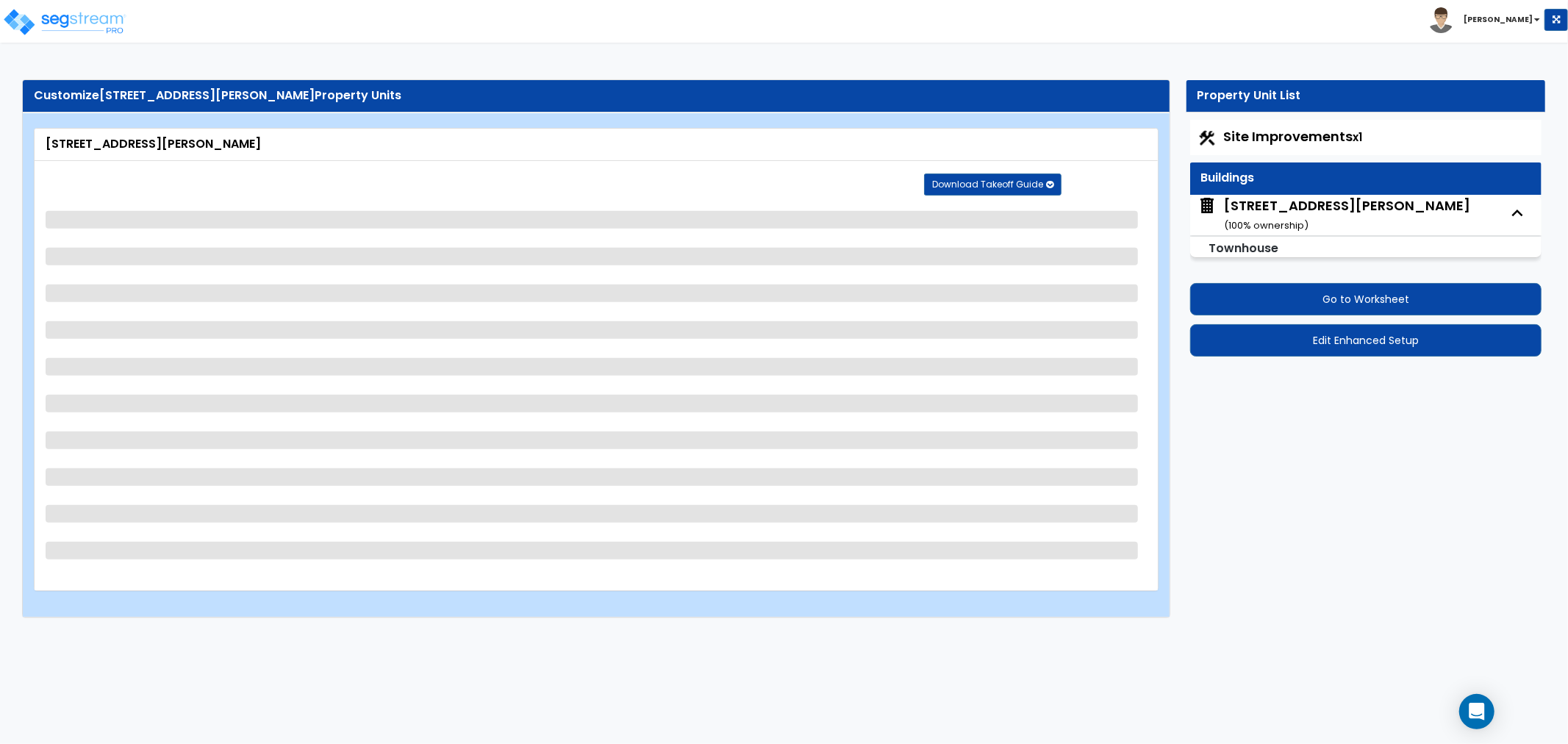
select select "2"
select select "1"
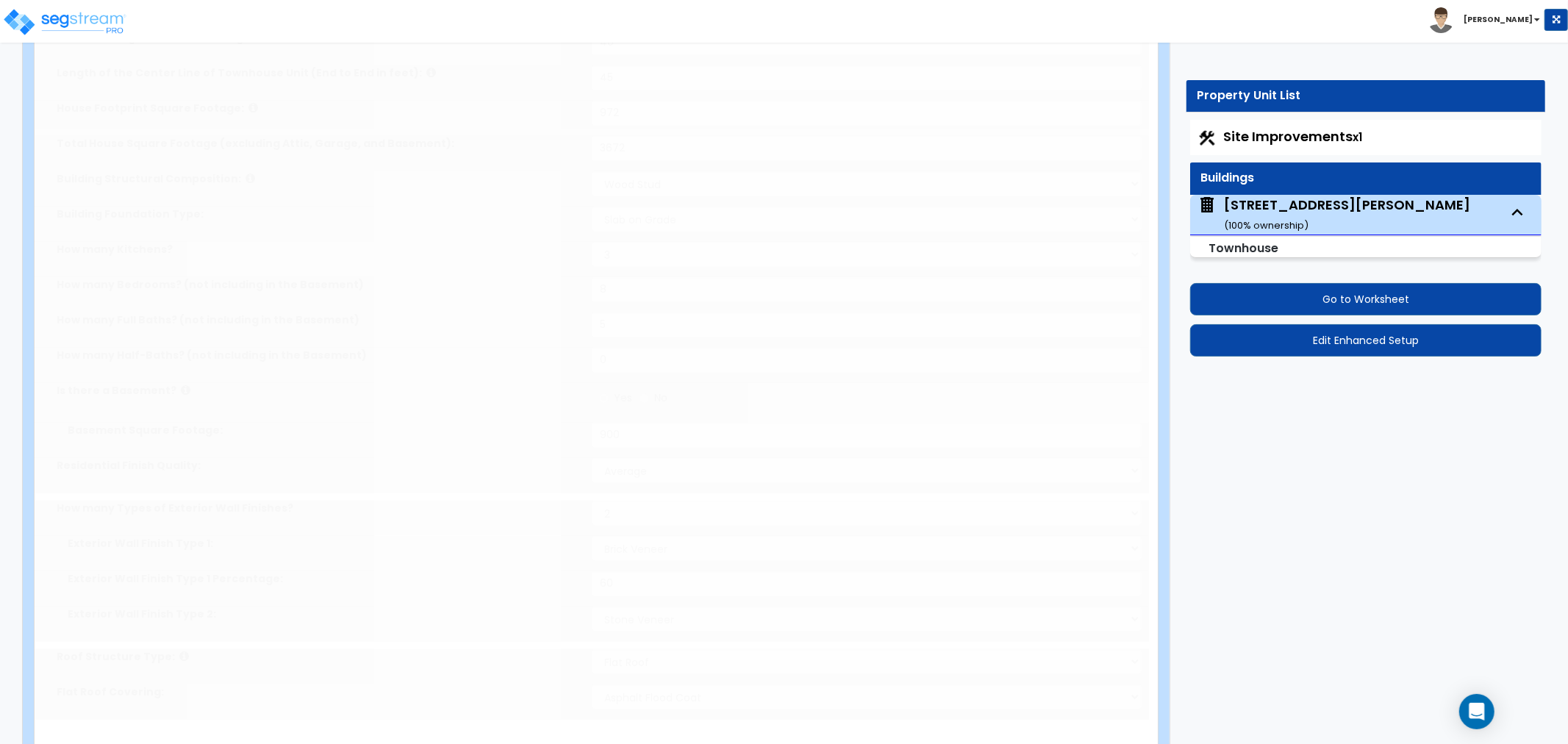
scroll to position [0, 0]
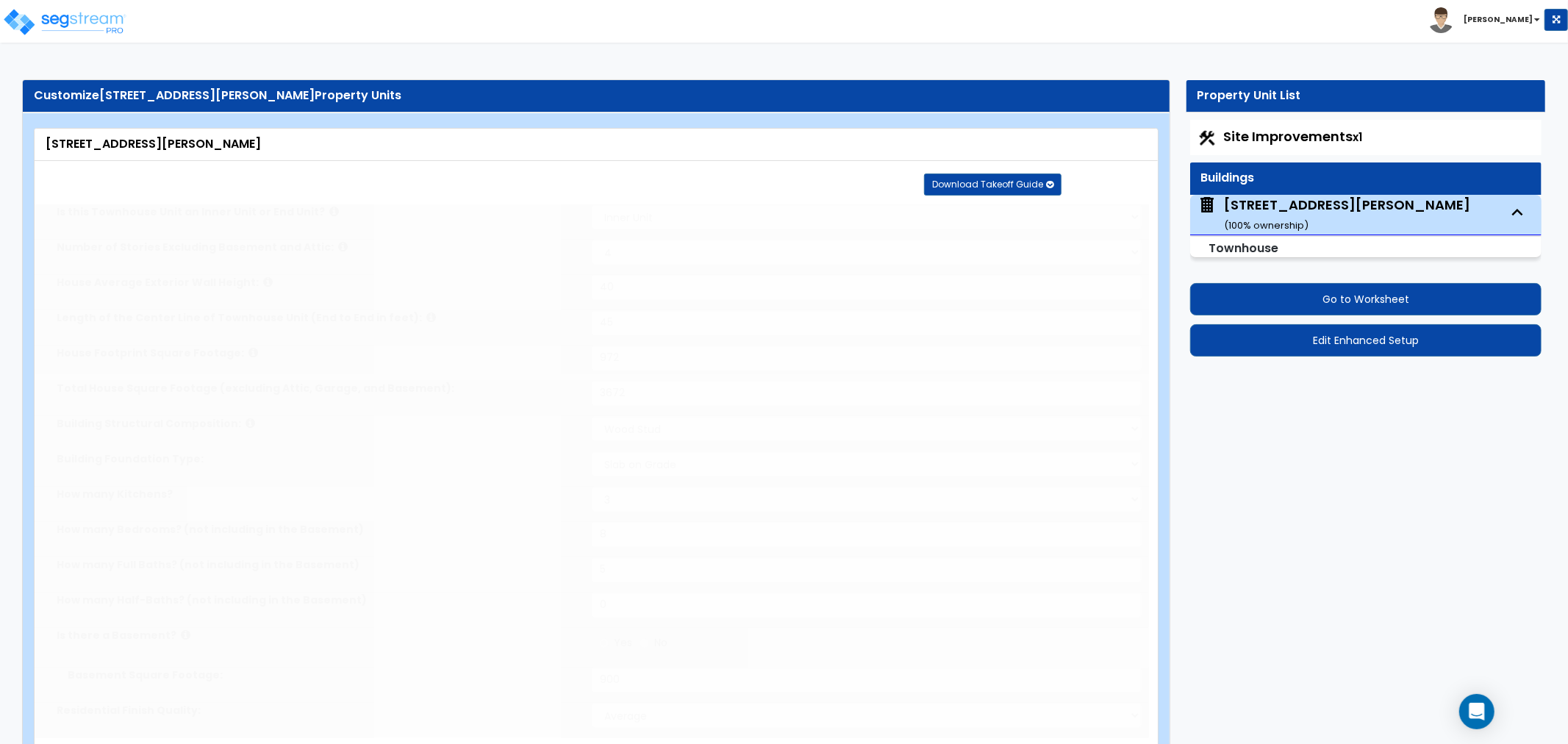
select select "2"
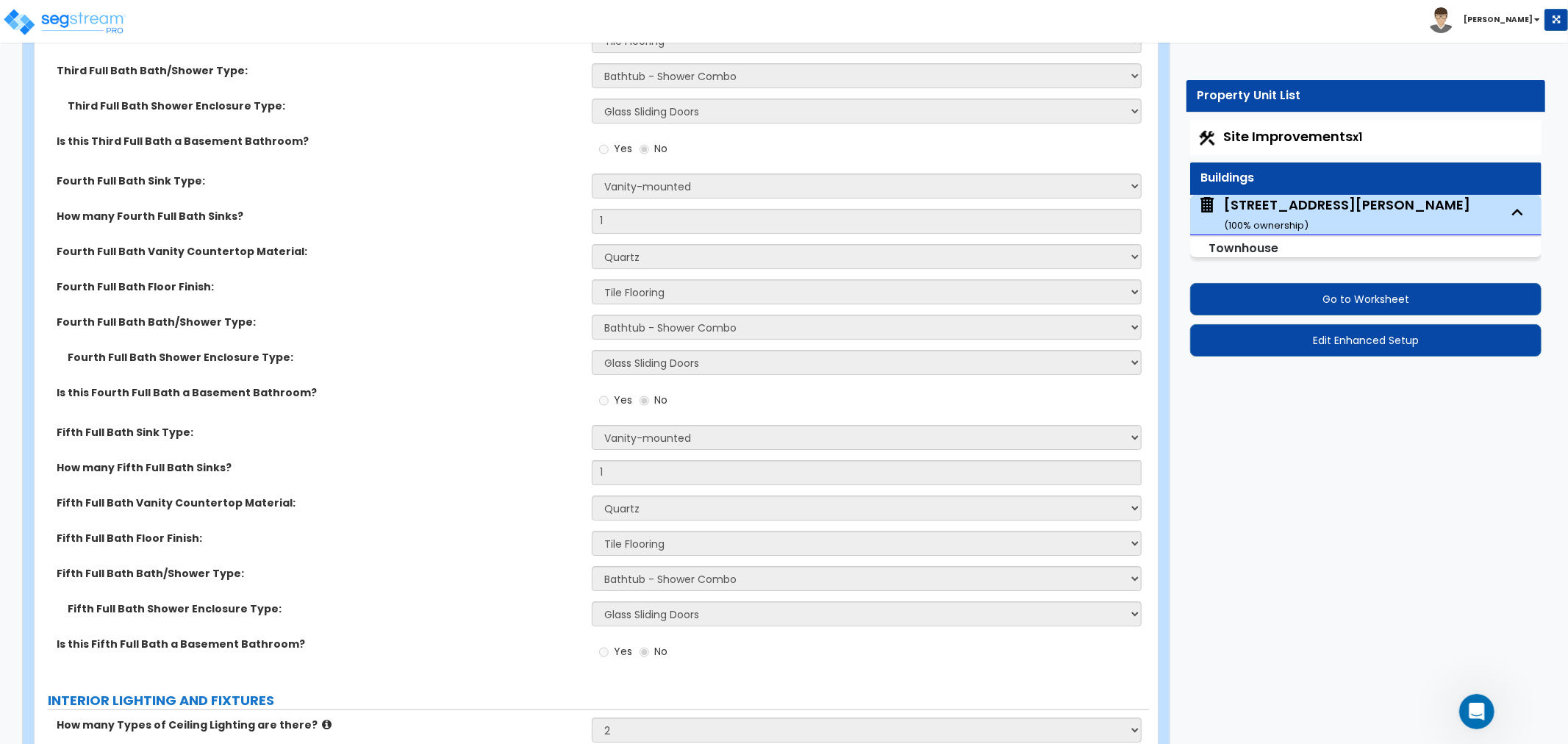
scroll to position [3677, 0]
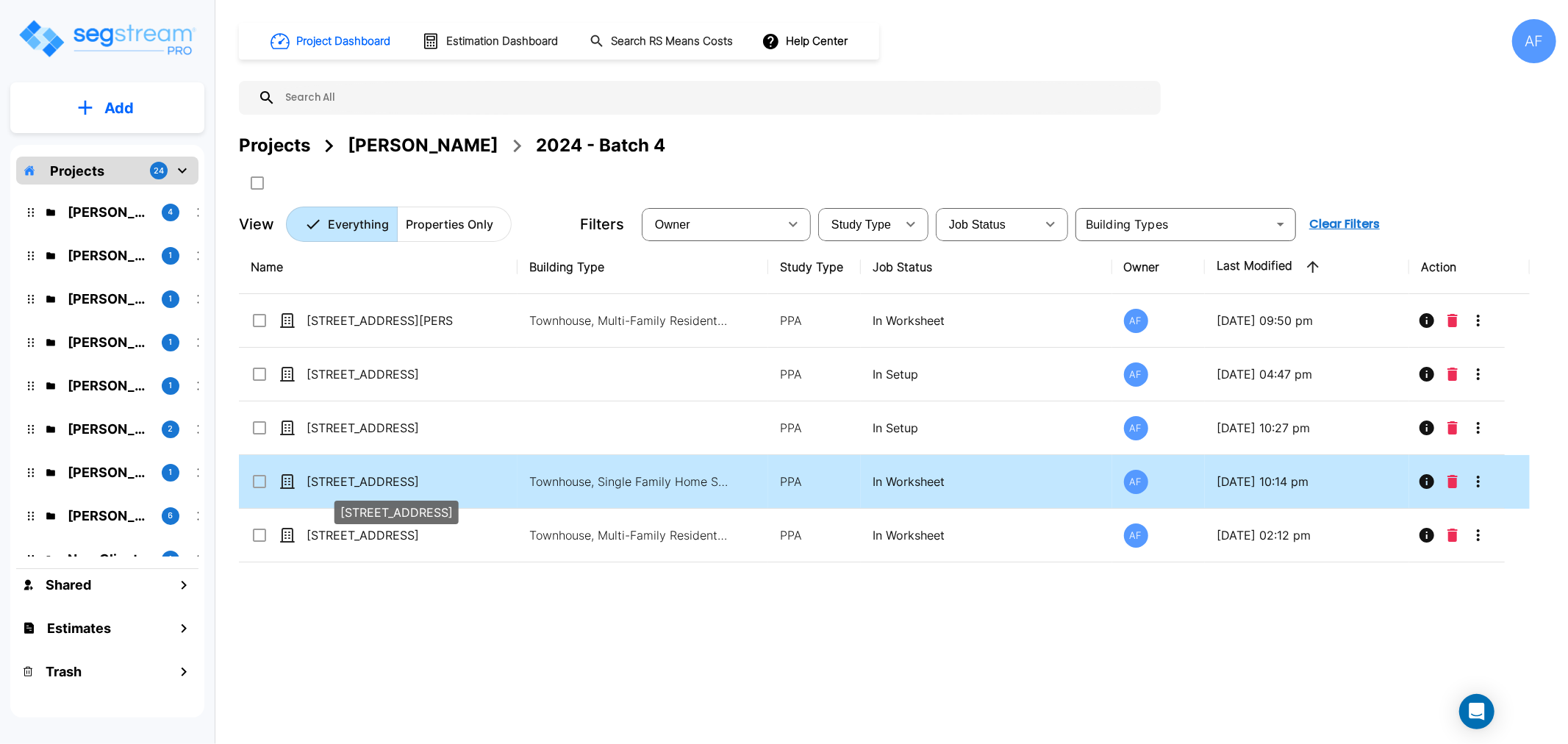
click at [320, 482] on p "[STREET_ADDRESS]" at bounding box center [379, 482] width 147 height 17
checkbox input "true"
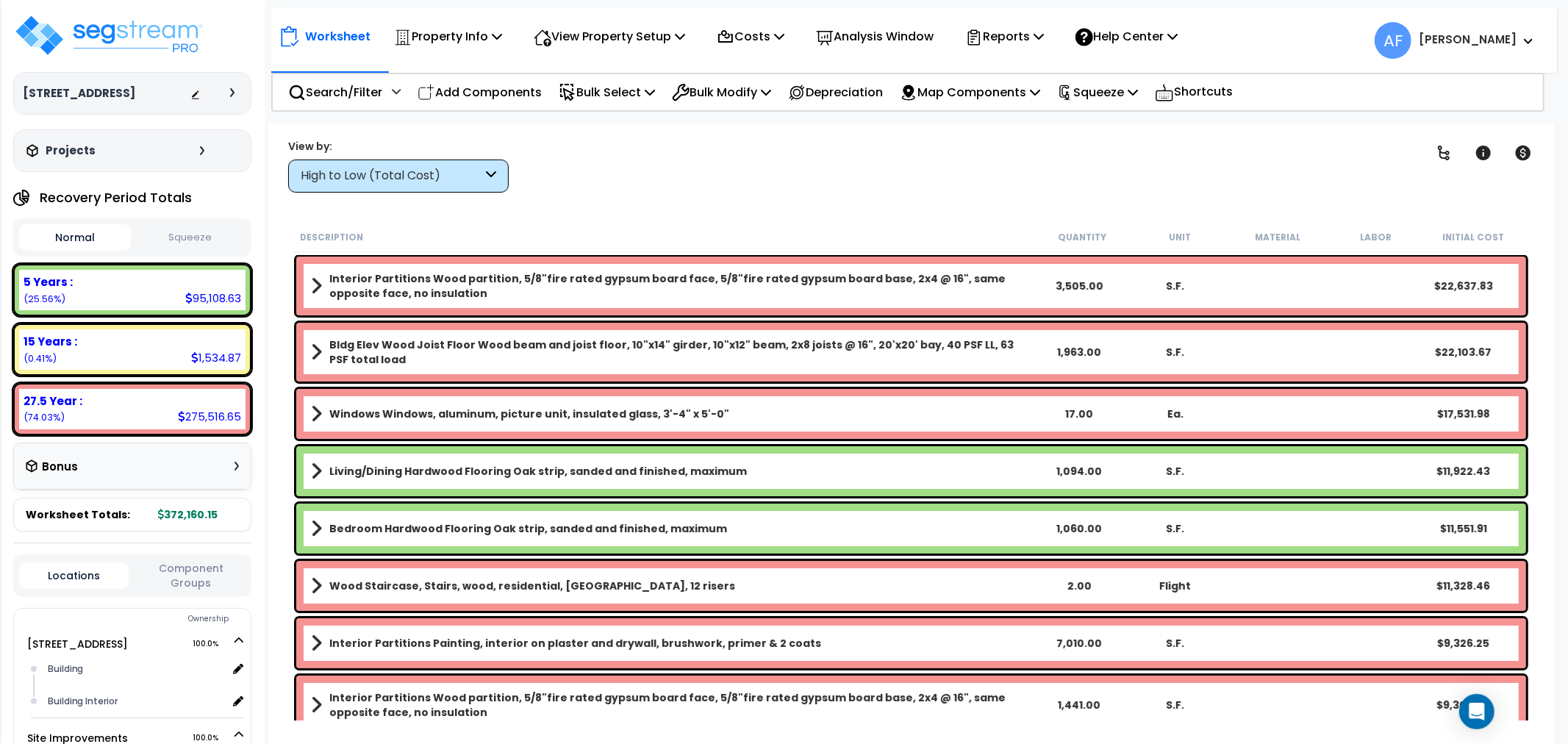
click at [434, 175] on div "High to Low (Total Cost)" at bounding box center [391, 176] width 182 height 17
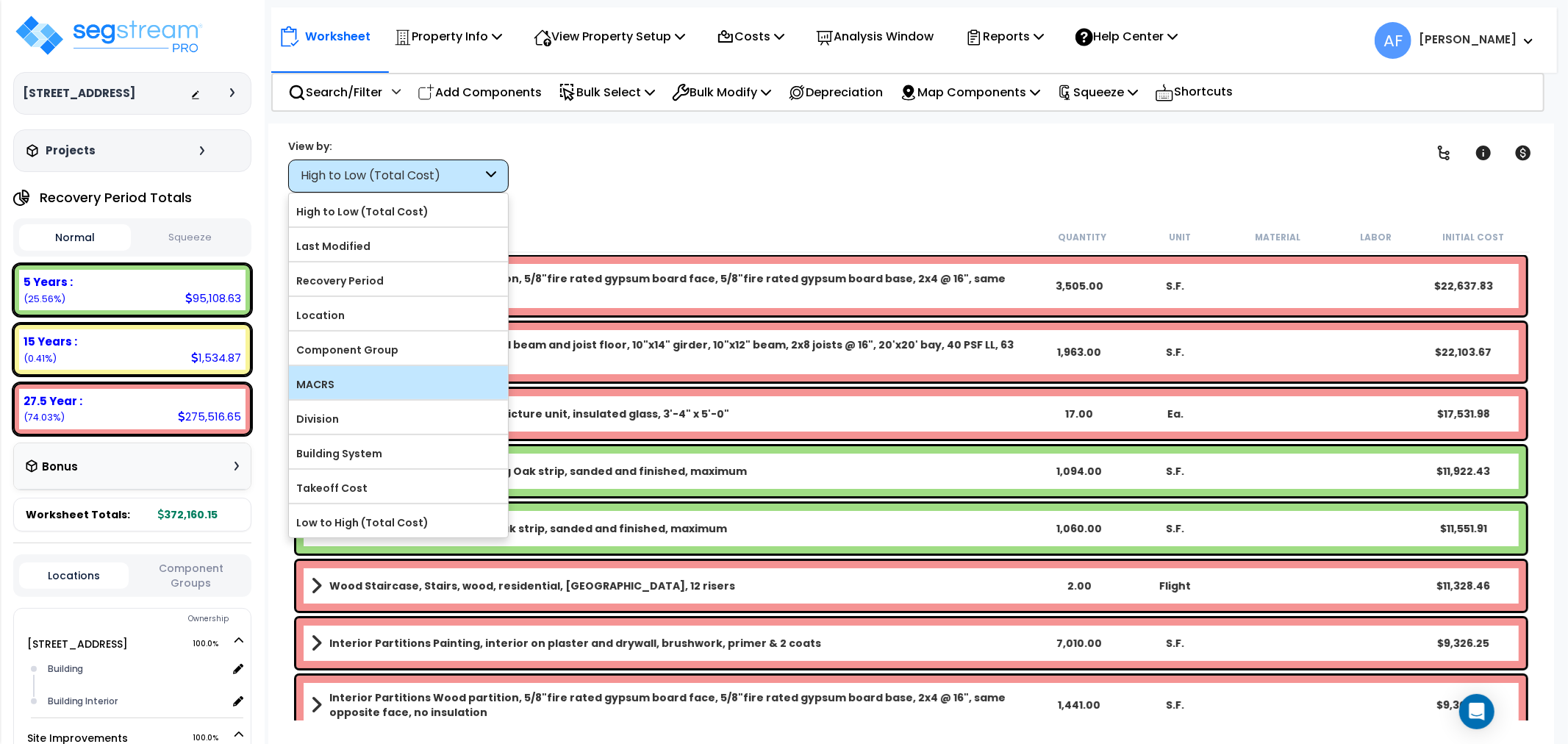
click at [326, 377] on label "MACRS" at bounding box center [398, 384] width 219 height 22
click at [0, 0] on input "MACRS" at bounding box center [0, 0] width 0 height 0
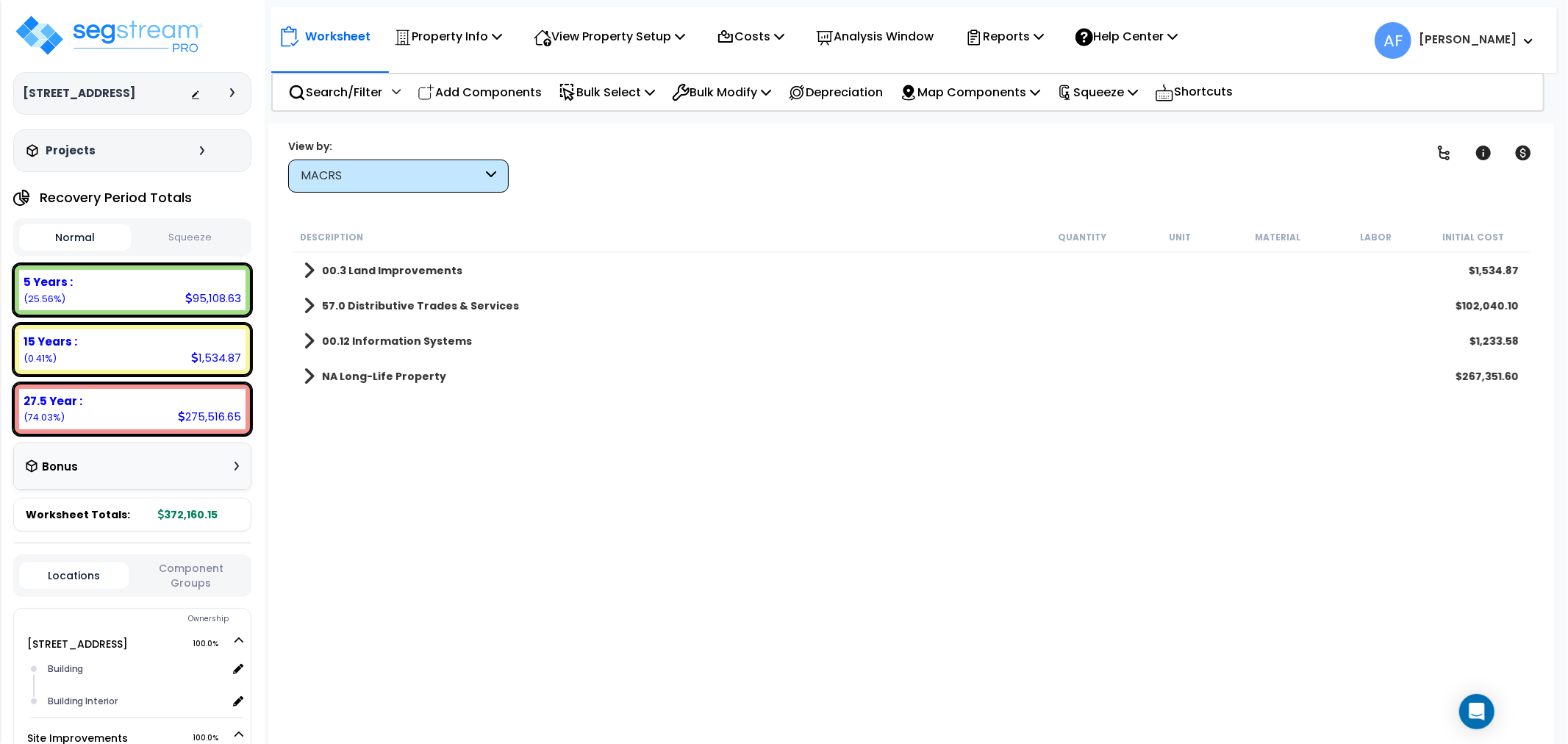
click at [305, 304] on span at bounding box center [309, 306] width 11 height 21
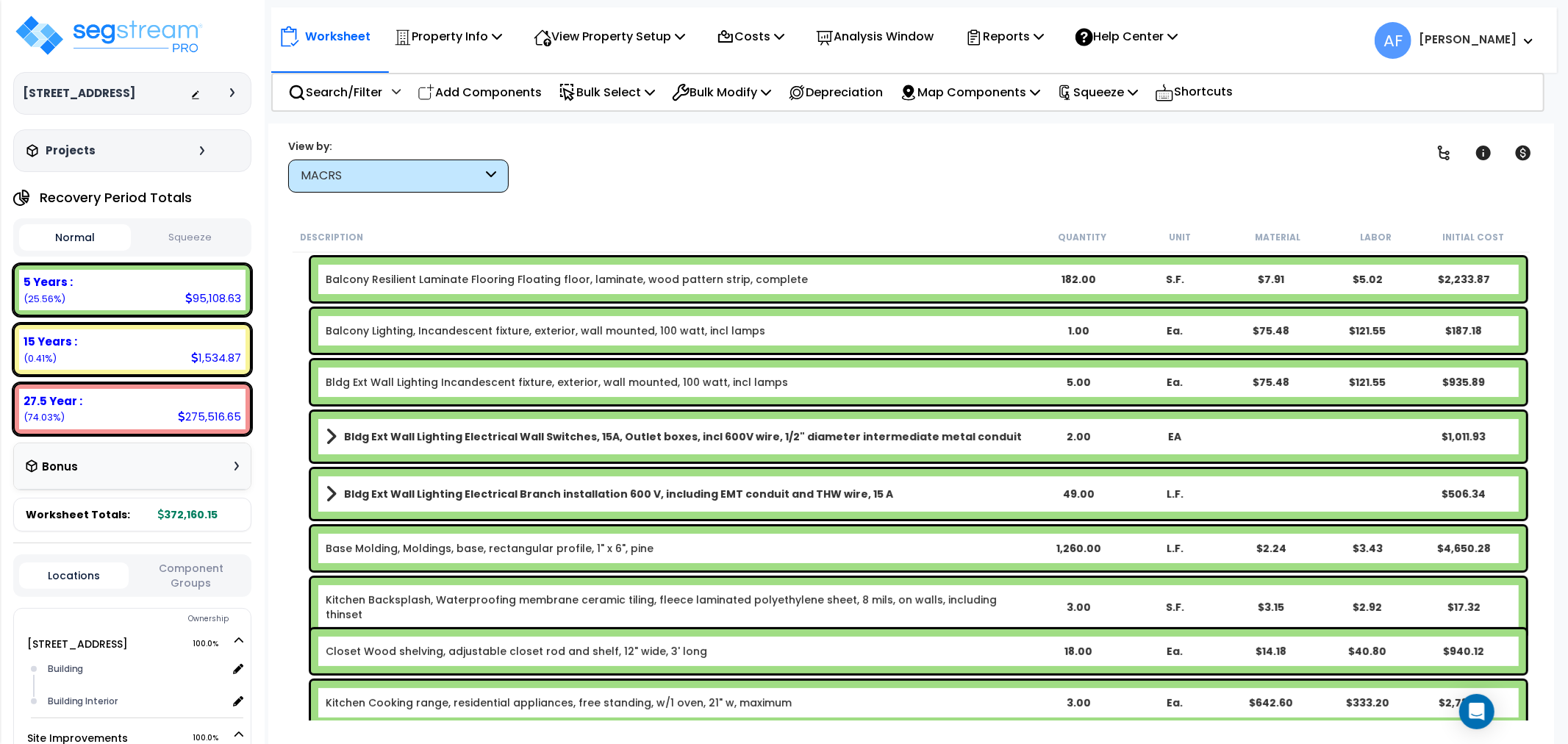
scroll to position [326, 0]
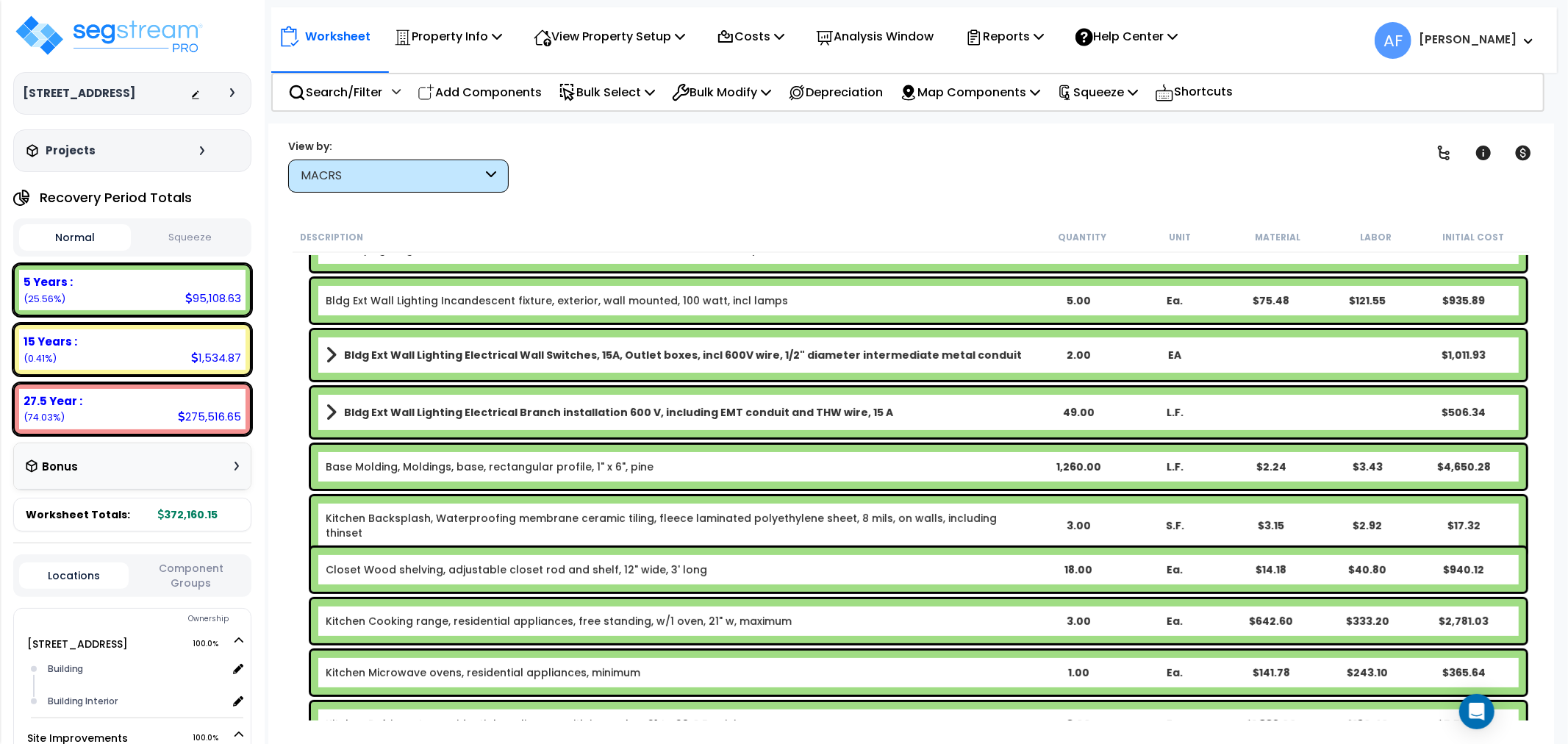
click at [1079, 519] on div "3.00" at bounding box center [1078, 526] width 95 height 14
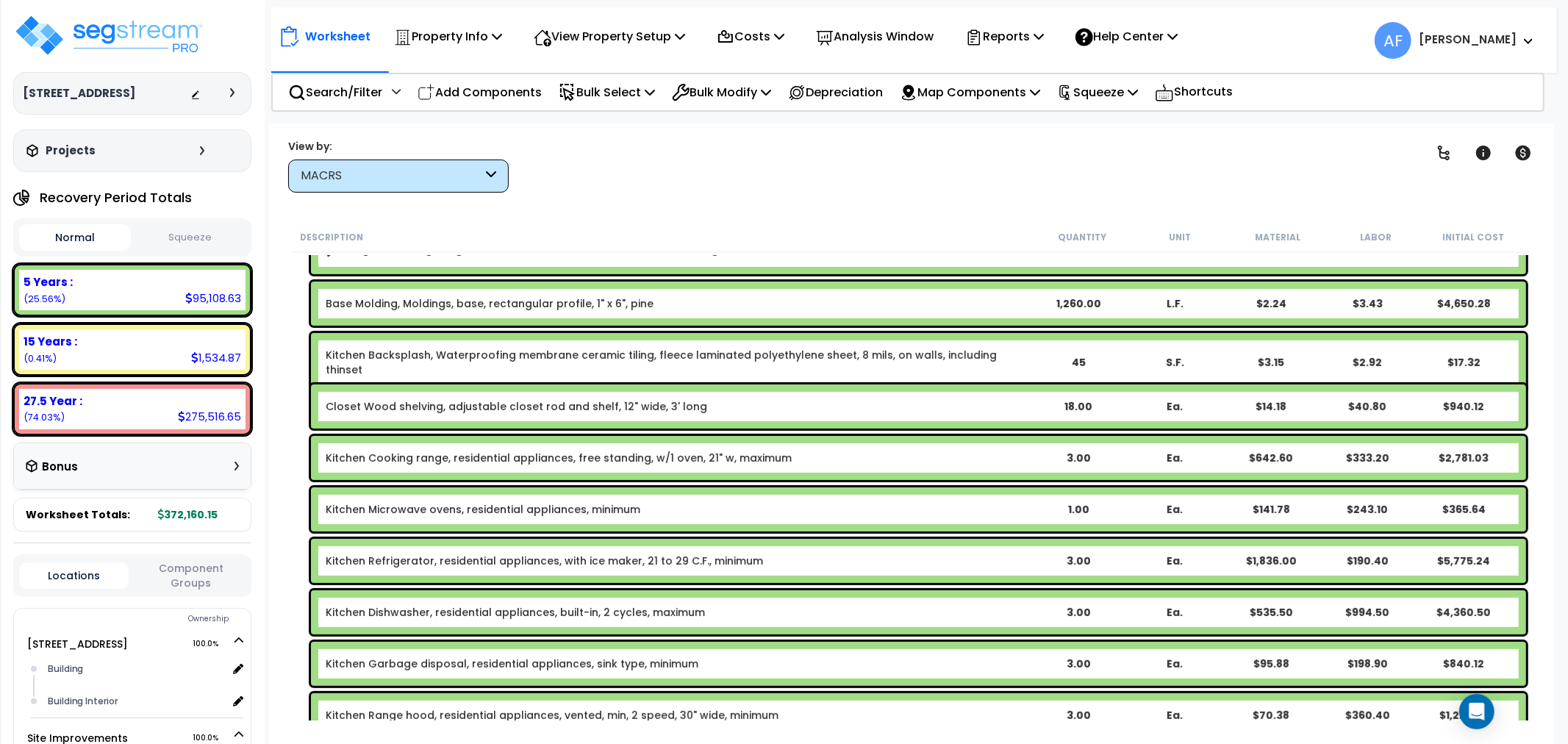
click at [1074, 508] on div "1.00" at bounding box center [1078, 509] width 95 height 14
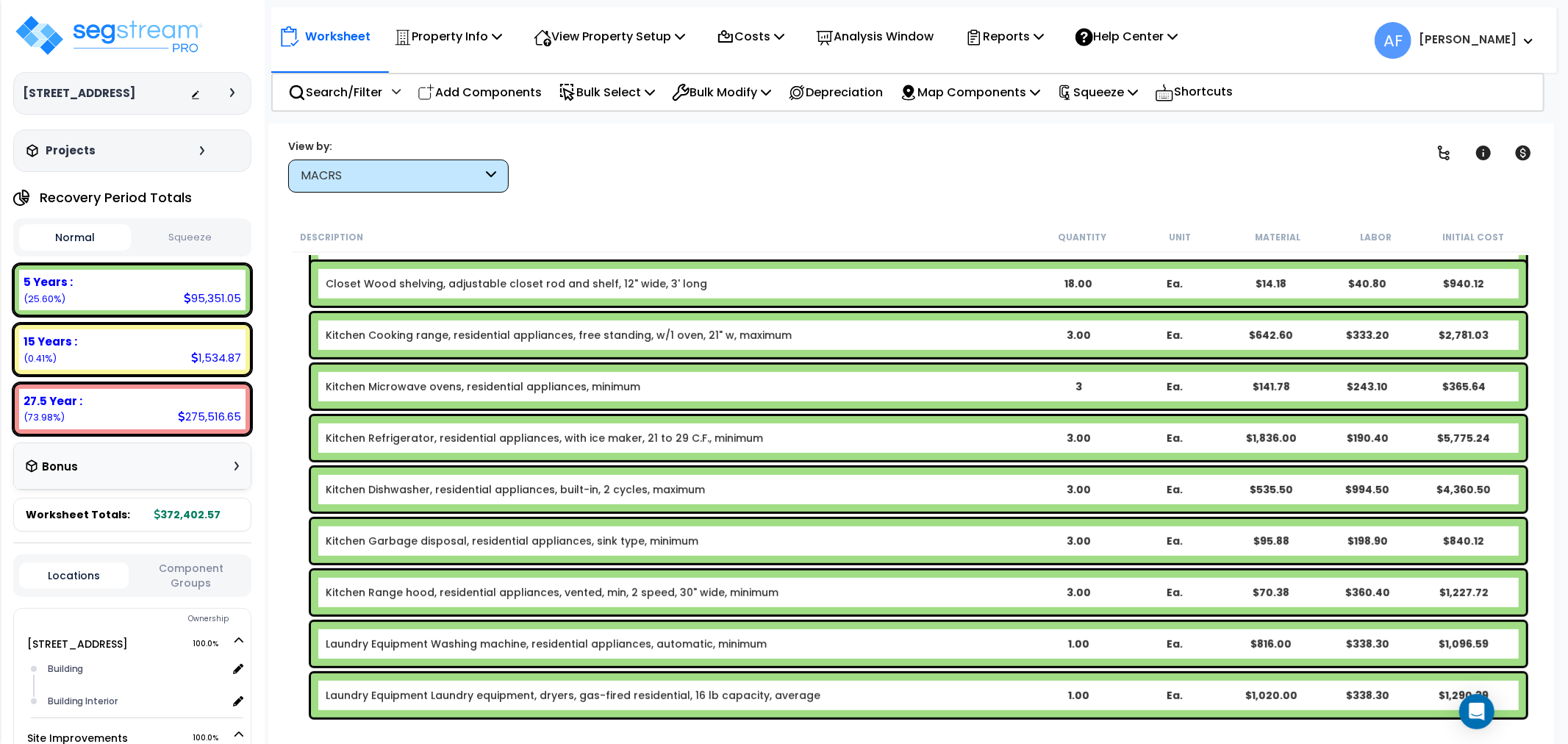
scroll to position [653, 0]
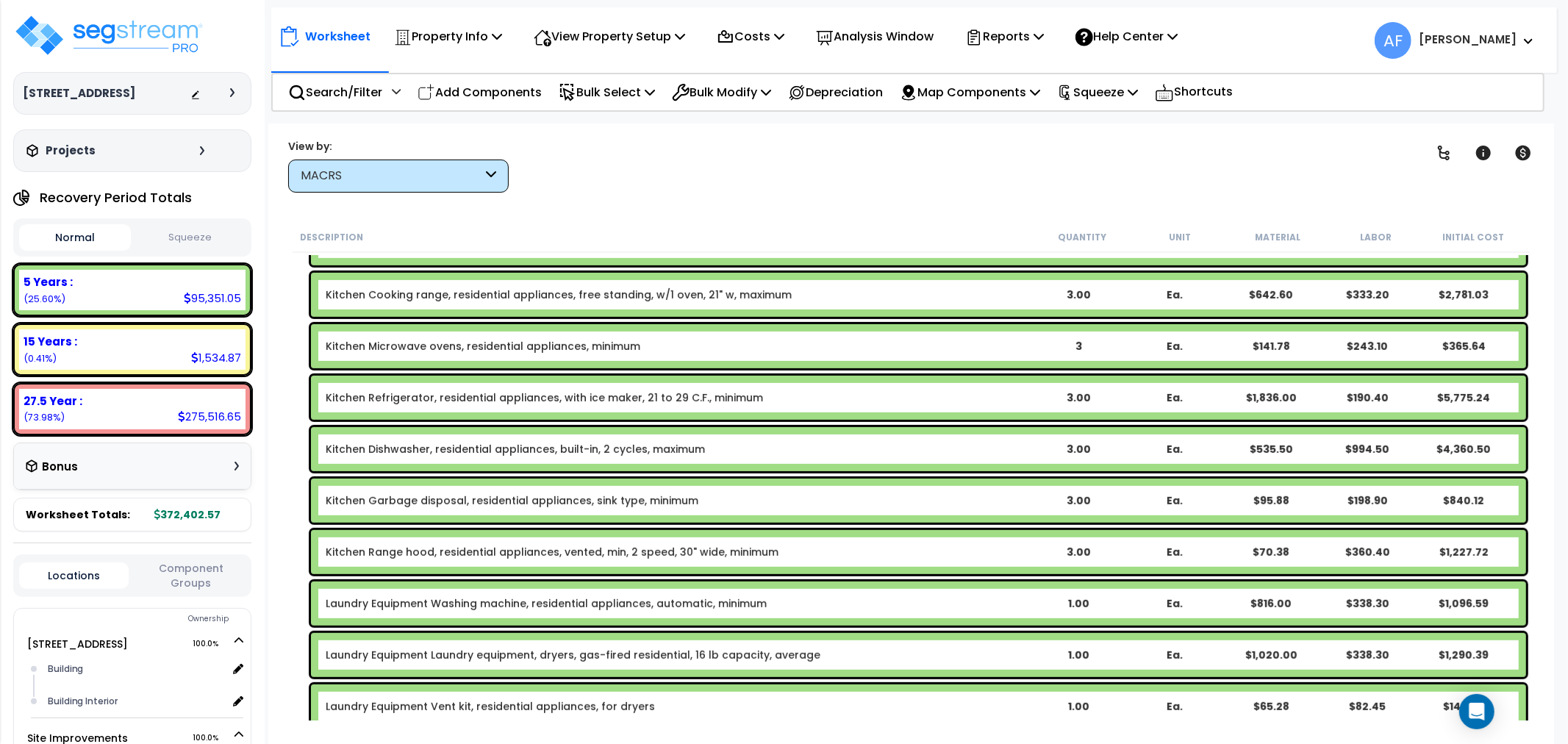
click at [1074, 605] on div "1.00" at bounding box center [1078, 603] width 95 height 14
click at [1079, 653] on div "1.00" at bounding box center [1078, 655] width 95 height 14
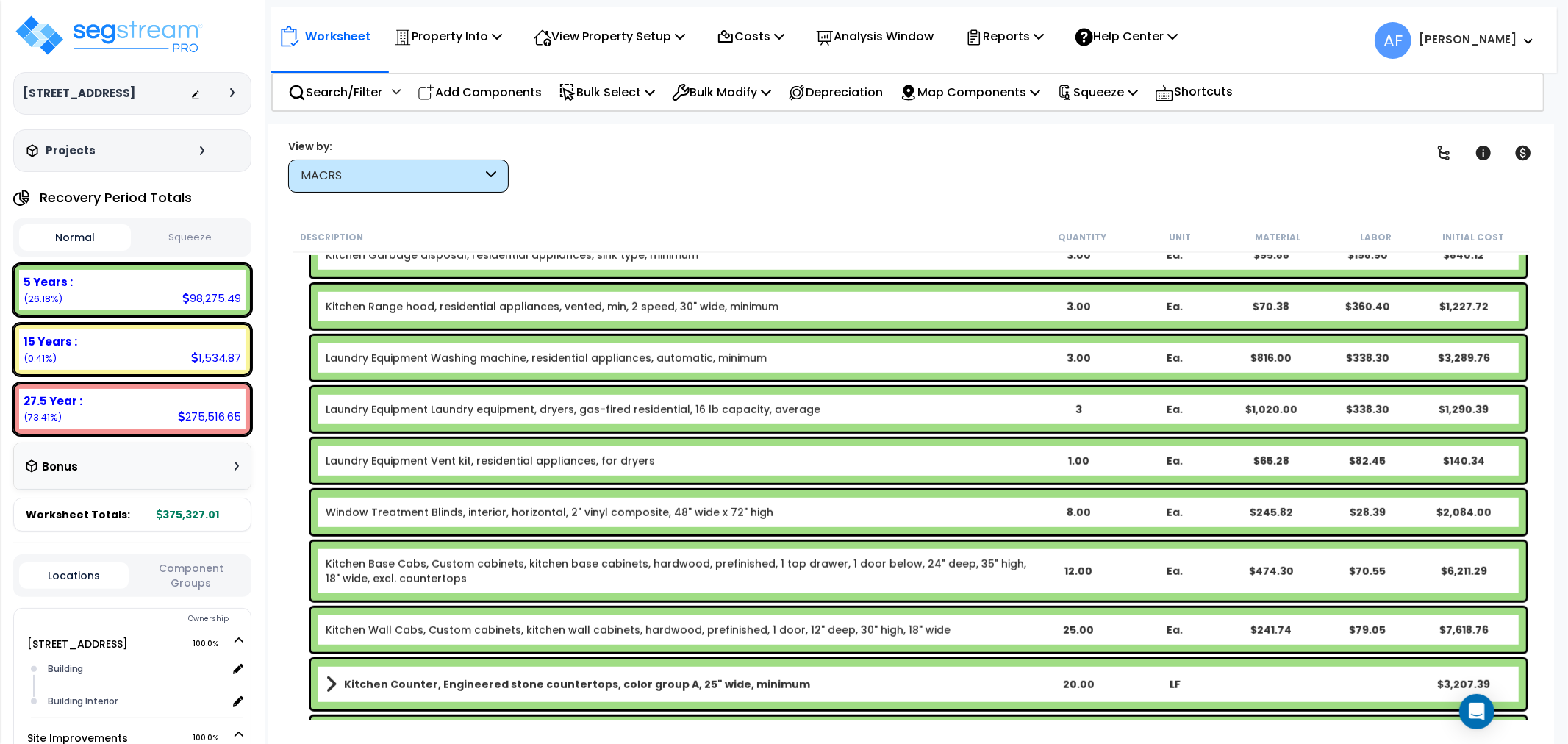
click at [1078, 452] on div "Laundry Equipment Vent kit, residential appliances, for dryers 1.00 Ea. $65.28 …" at bounding box center [919, 461] width 1215 height 44
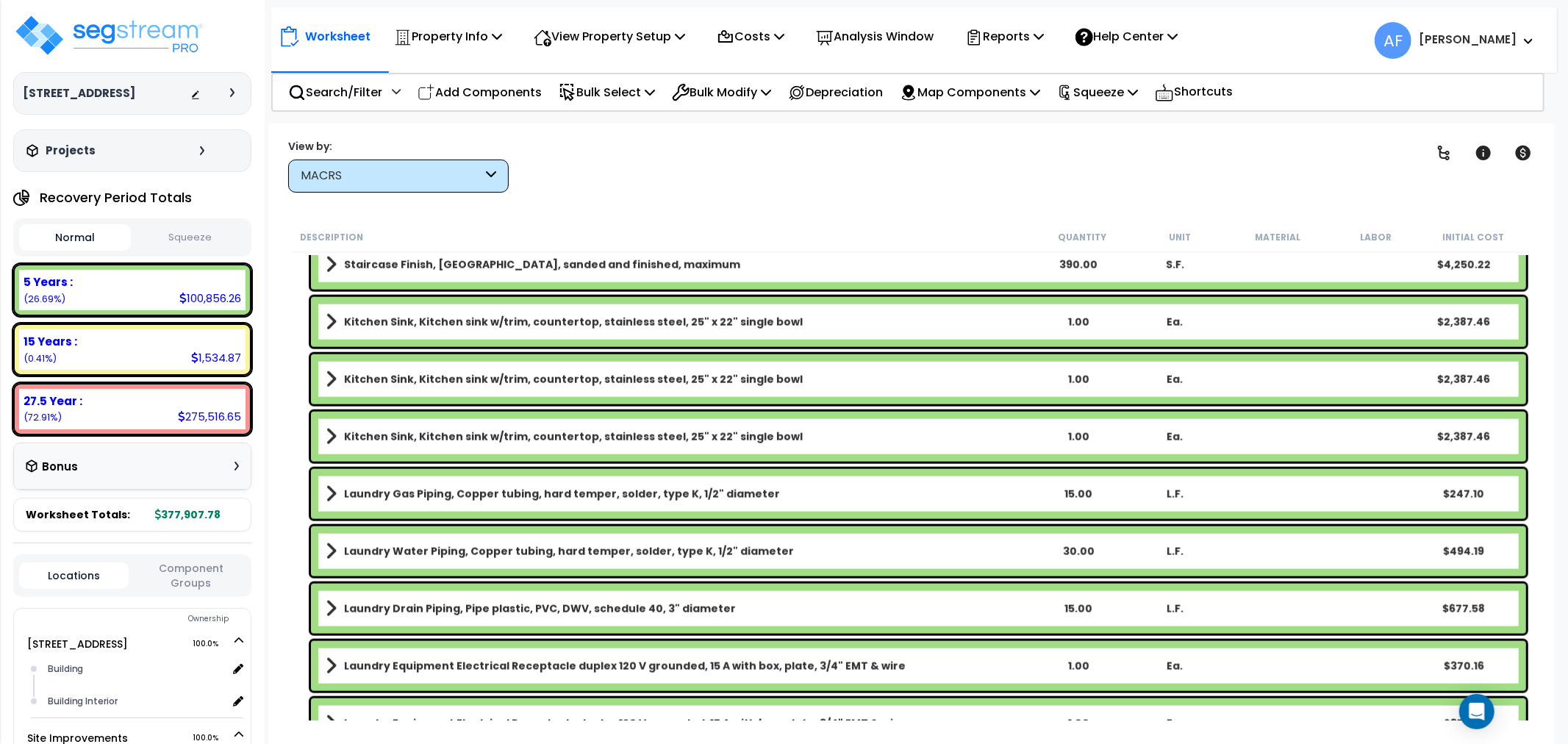
scroll to position [1553, 0]
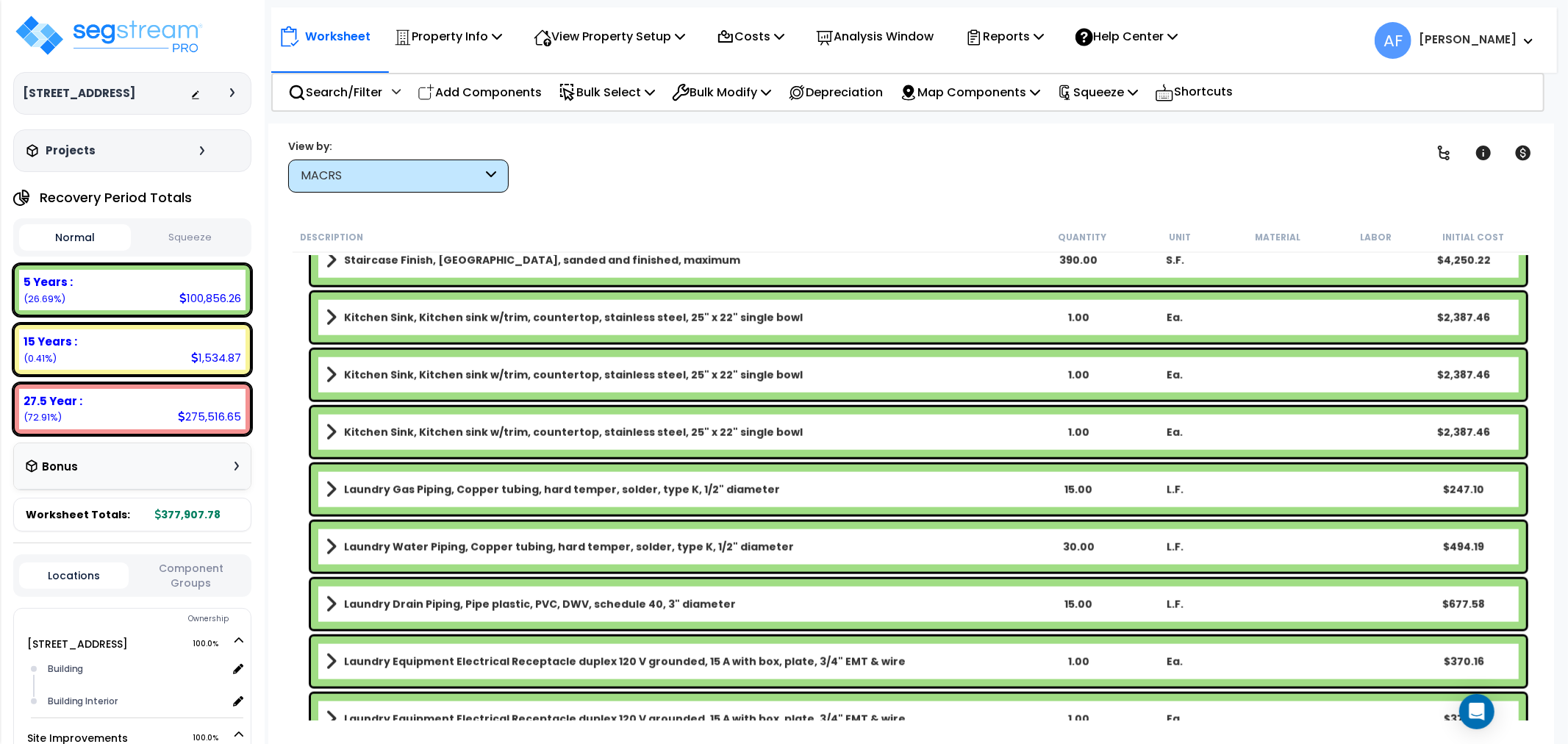
click at [1084, 487] on div "15.00" at bounding box center [1078, 489] width 95 height 14
click at [1074, 540] on div "30.00" at bounding box center [1078, 547] width 95 height 14
click at [1075, 598] on div "15.00" at bounding box center [1078, 604] width 95 height 14
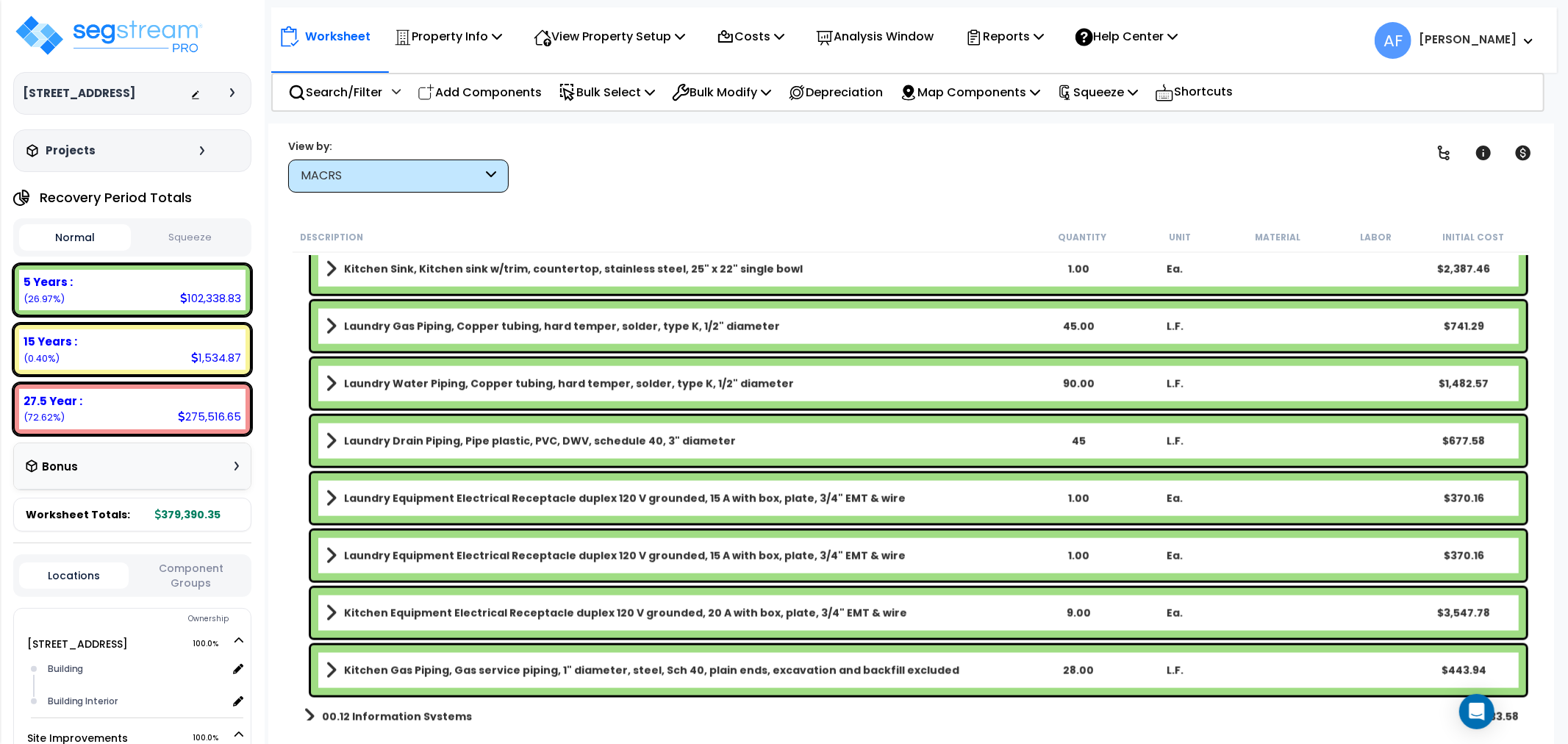
scroll to position [1763, 0]
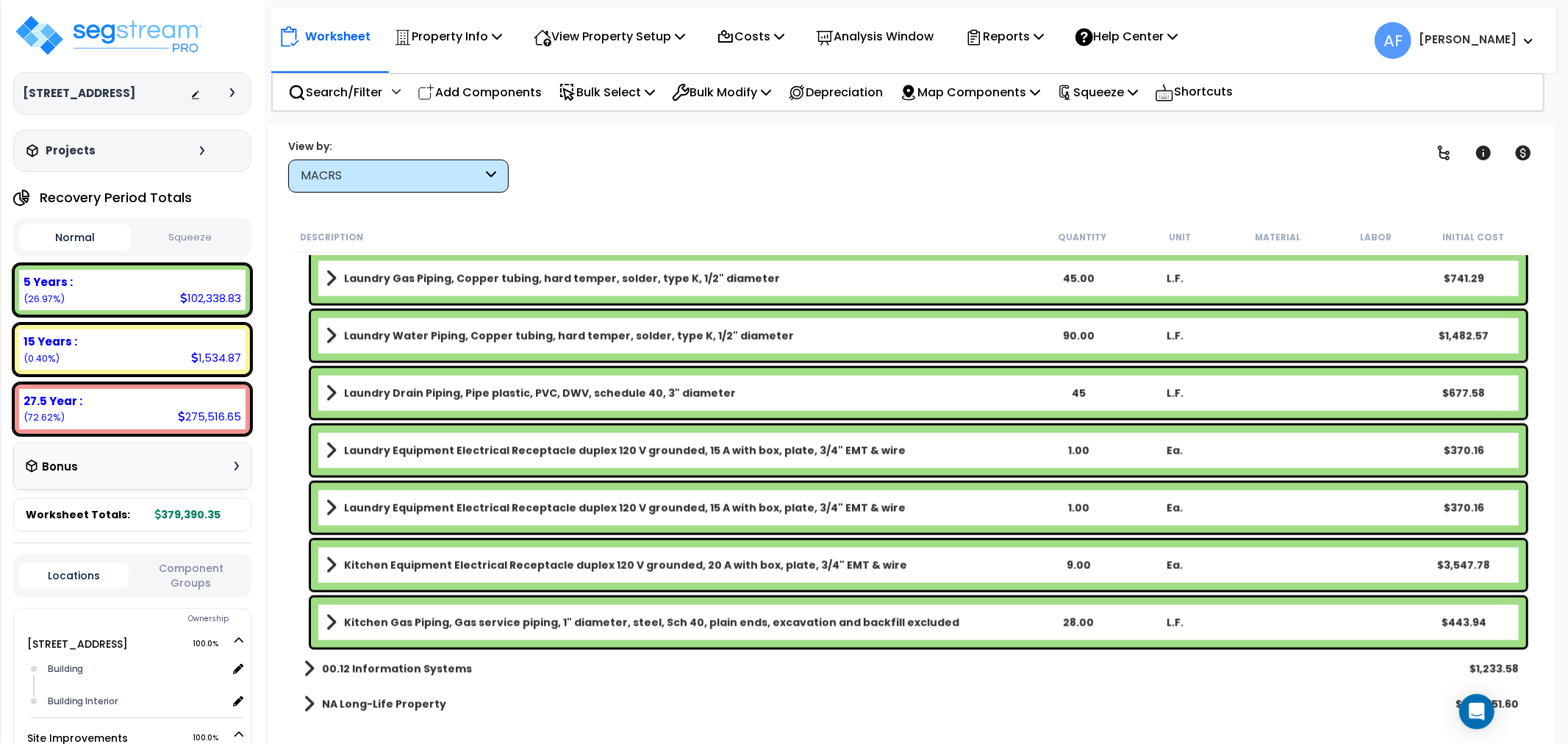
click at [1077, 452] on div "1.00" at bounding box center [1078, 450] width 95 height 14
click at [1075, 502] on div "1.00" at bounding box center [1078, 507] width 95 height 14
drag, startPoint x: 1075, startPoint y: 561, endPoint x: 1093, endPoint y: 590, distance: 34.1
click at [1076, 561] on div "9.00" at bounding box center [1078, 565] width 95 height 14
click at [1085, 663] on div "00.12 Information Systems $1,233.58" at bounding box center [911, 669] width 1230 height 35
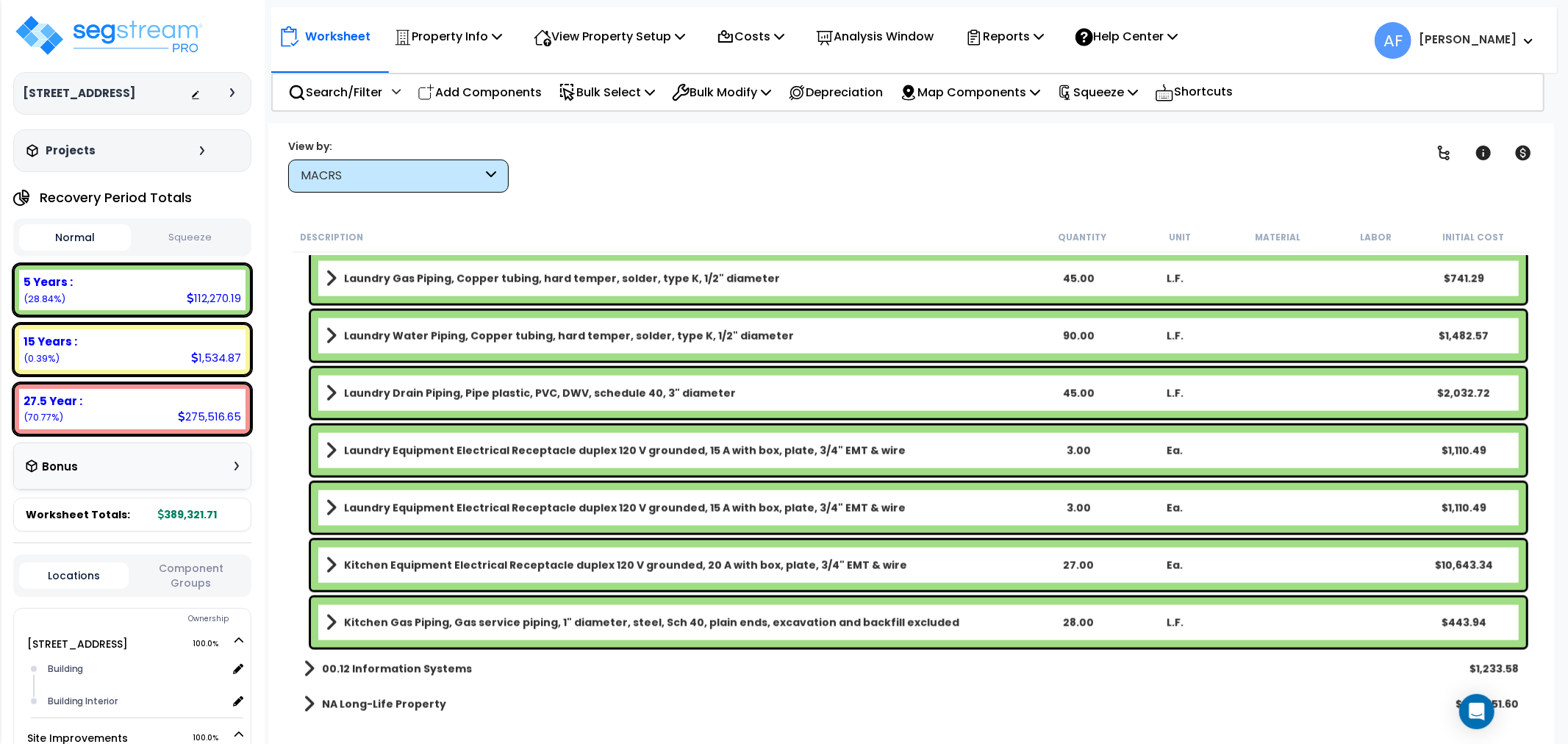
scroll to position [64, 0]
click at [1075, 659] on div "00.12 Information Systems $1,233.58" at bounding box center [911, 669] width 1230 height 35
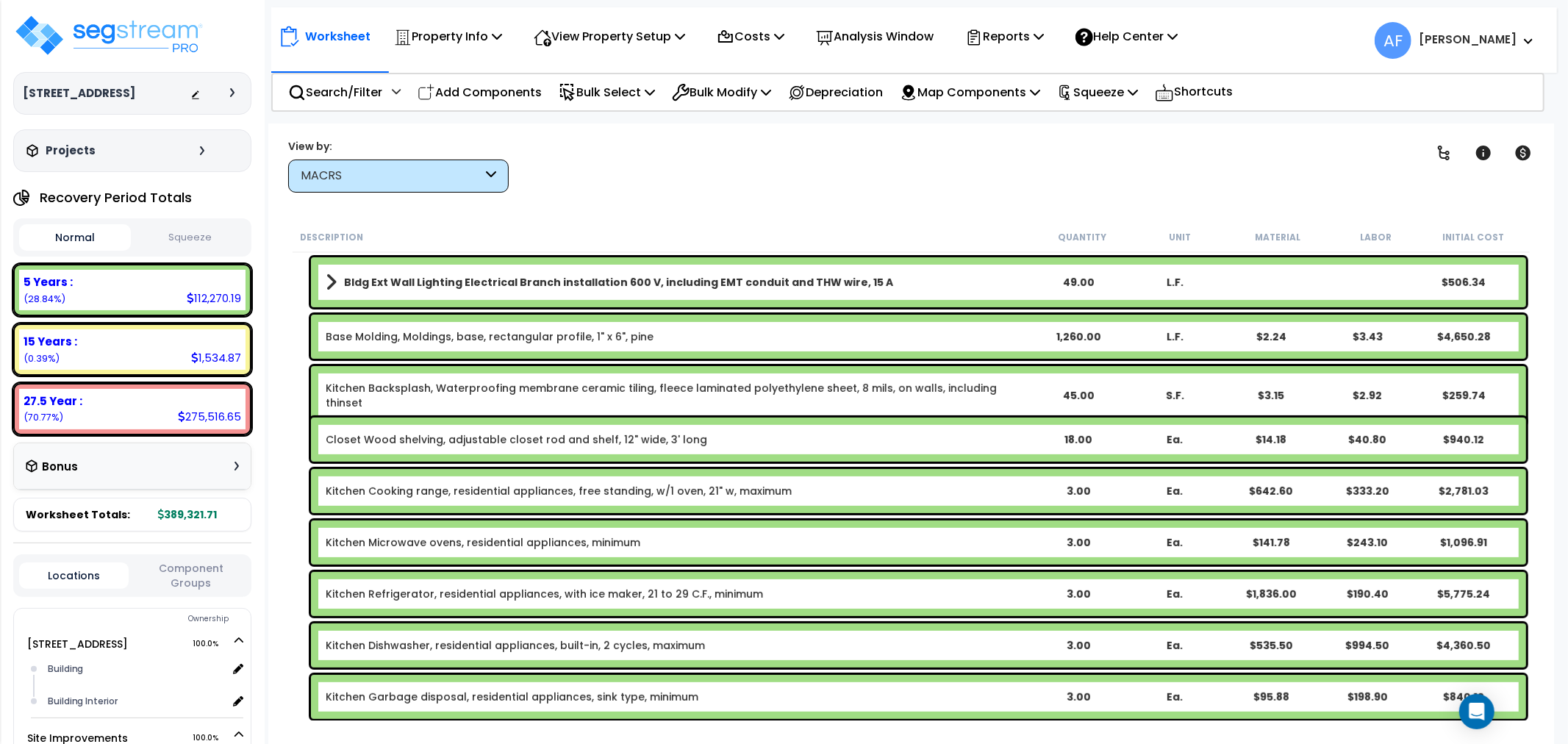
scroll to position [0, 0]
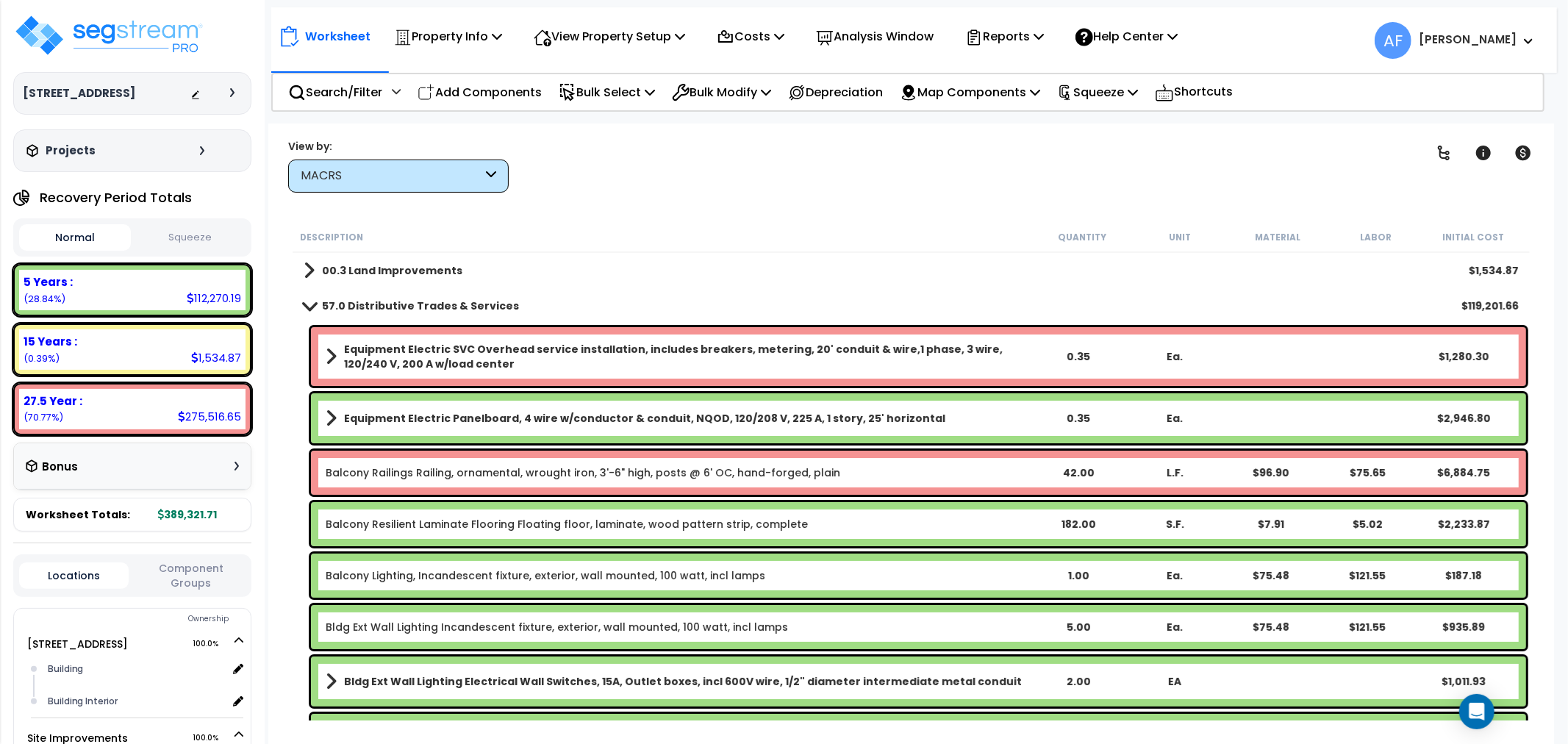
click at [309, 300] on span at bounding box center [309, 305] width 21 height 11
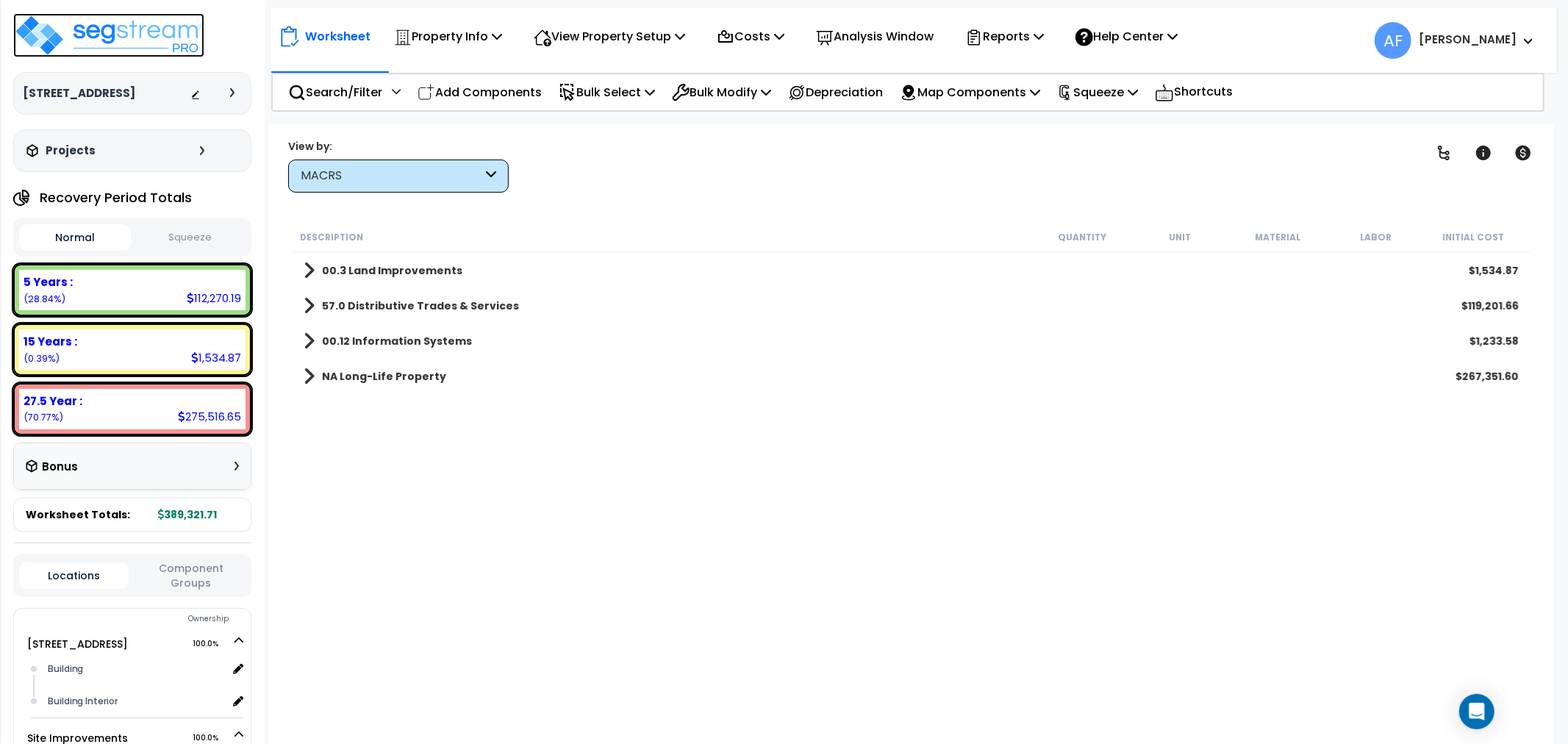
click at [114, 33] on img at bounding box center [108, 35] width 191 height 44
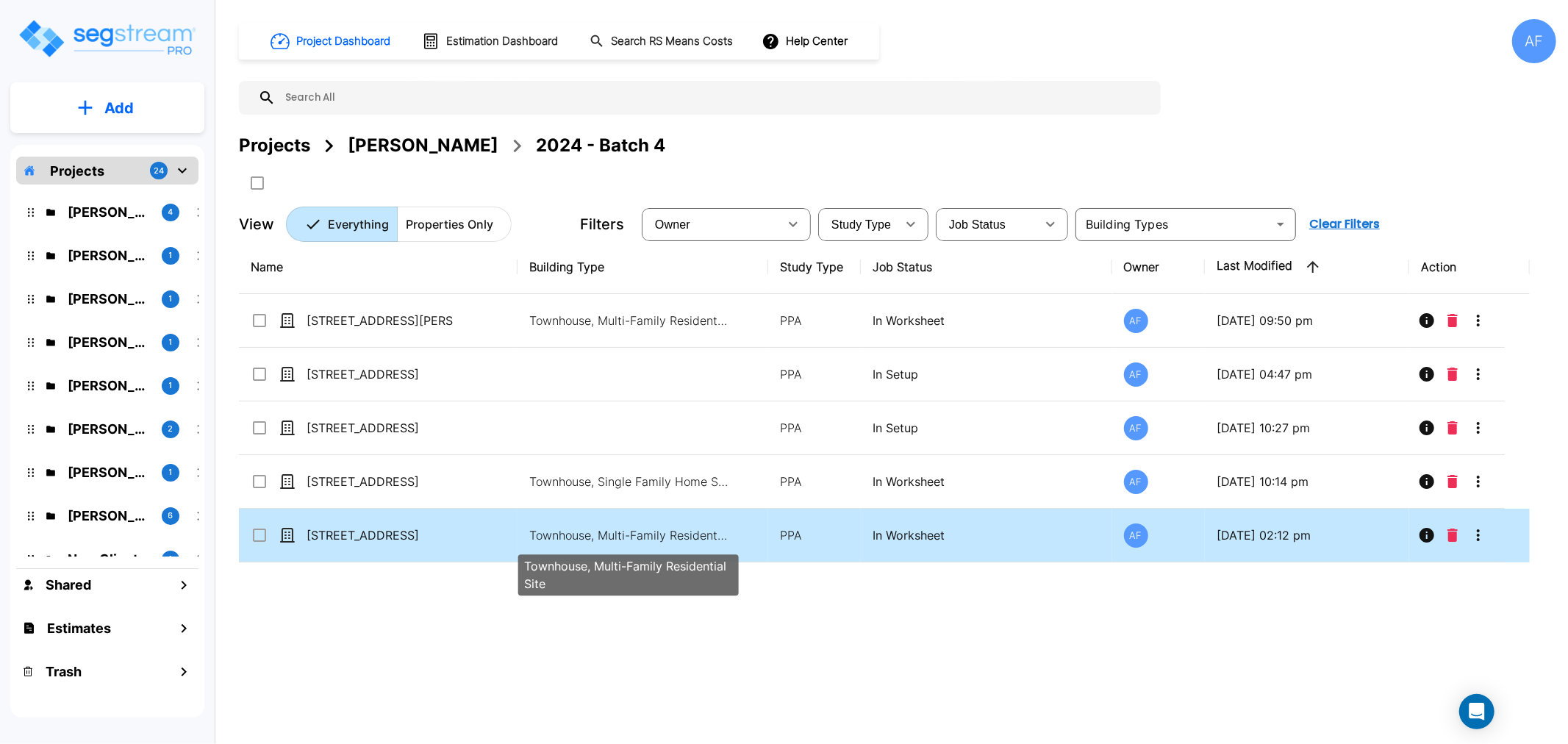
click at [547, 536] on p "Townhouse, Multi-Family Residential Site" at bounding box center [628, 535] width 198 height 17
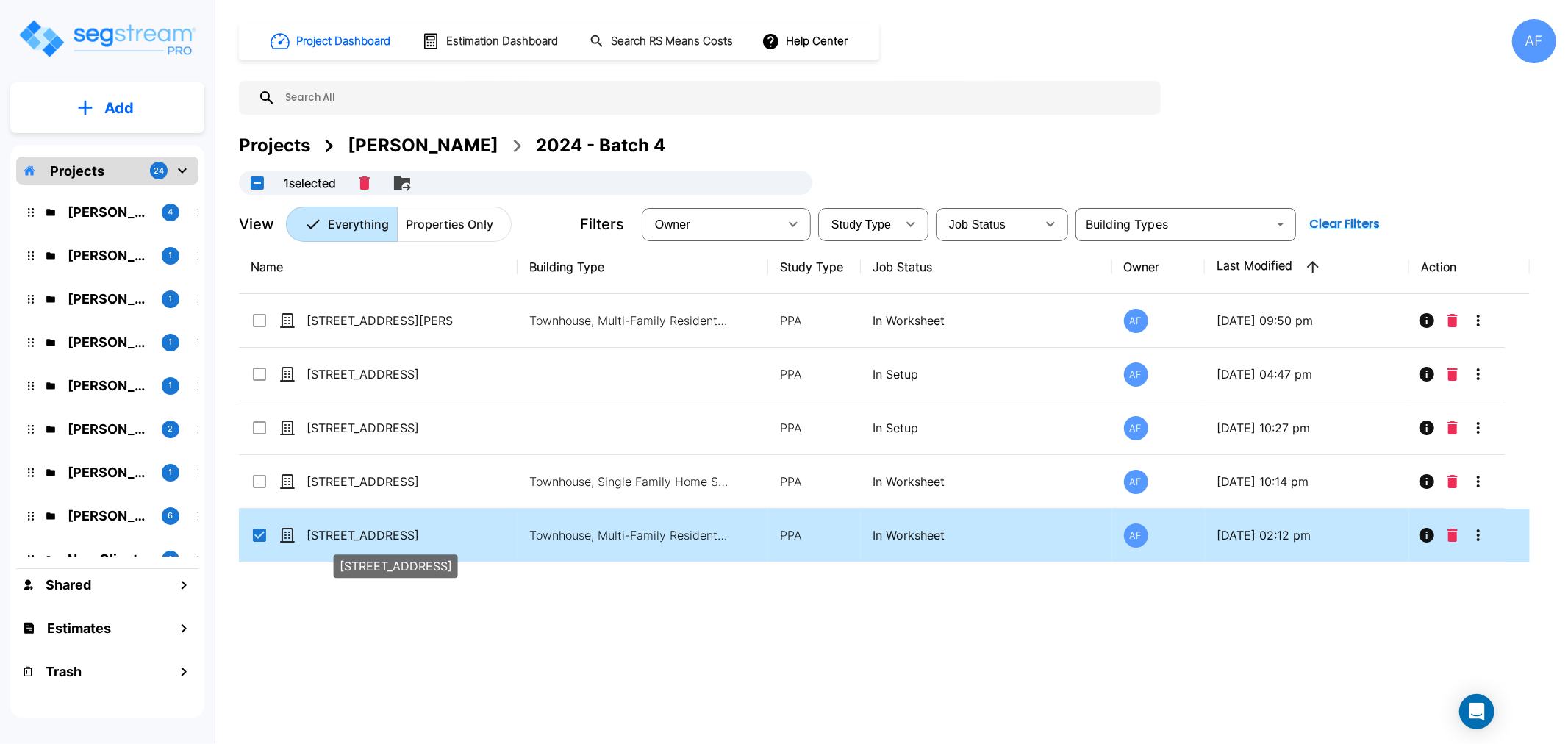
click at [354, 537] on p "[STREET_ADDRESS]" at bounding box center [379, 535] width 147 height 17
checkbox input "false"
click at [354, 537] on p "[STREET_ADDRESS]" at bounding box center [379, 535] width 147 height 17
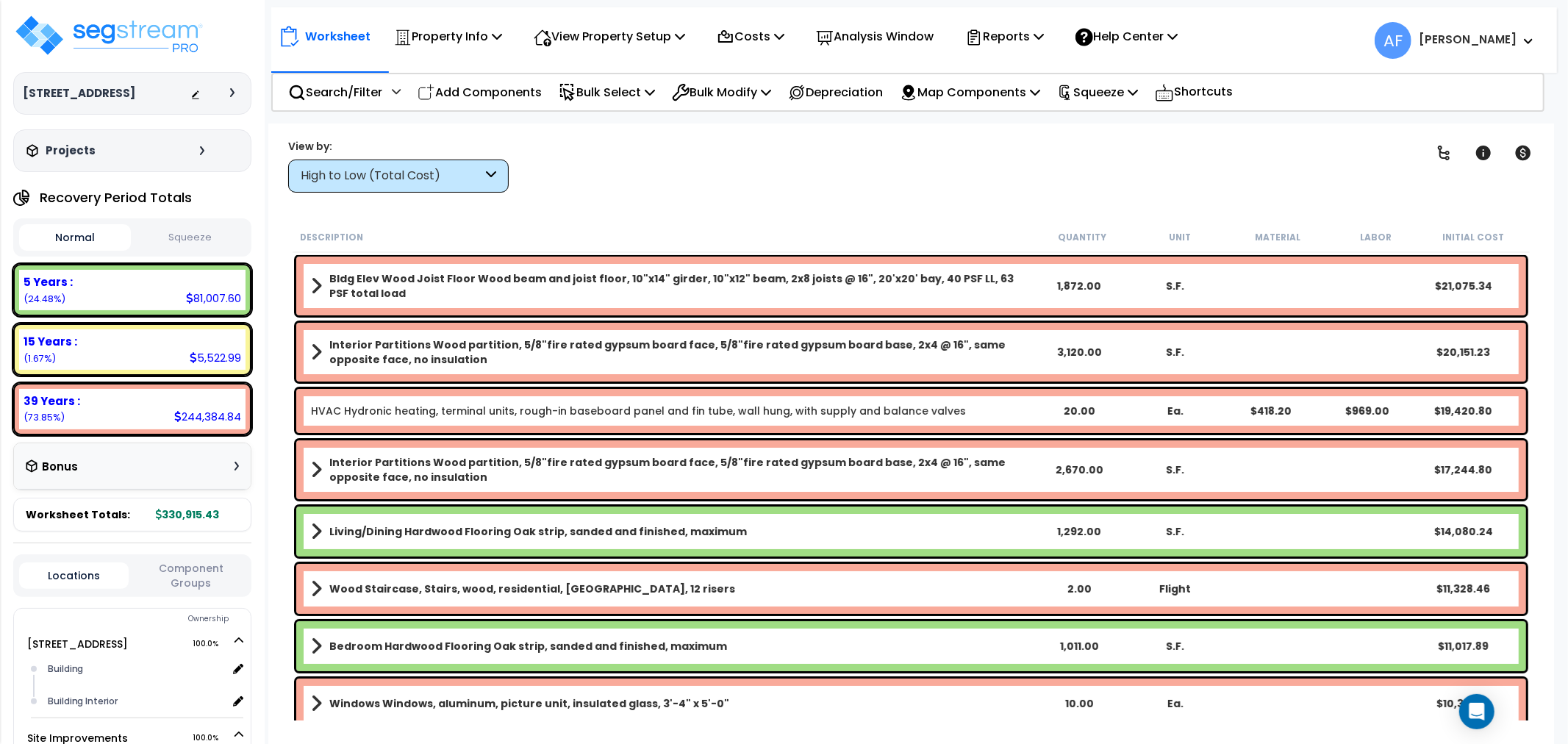
click at [486, 177] on icon at bounding box center [491, 176] width 11 height 17
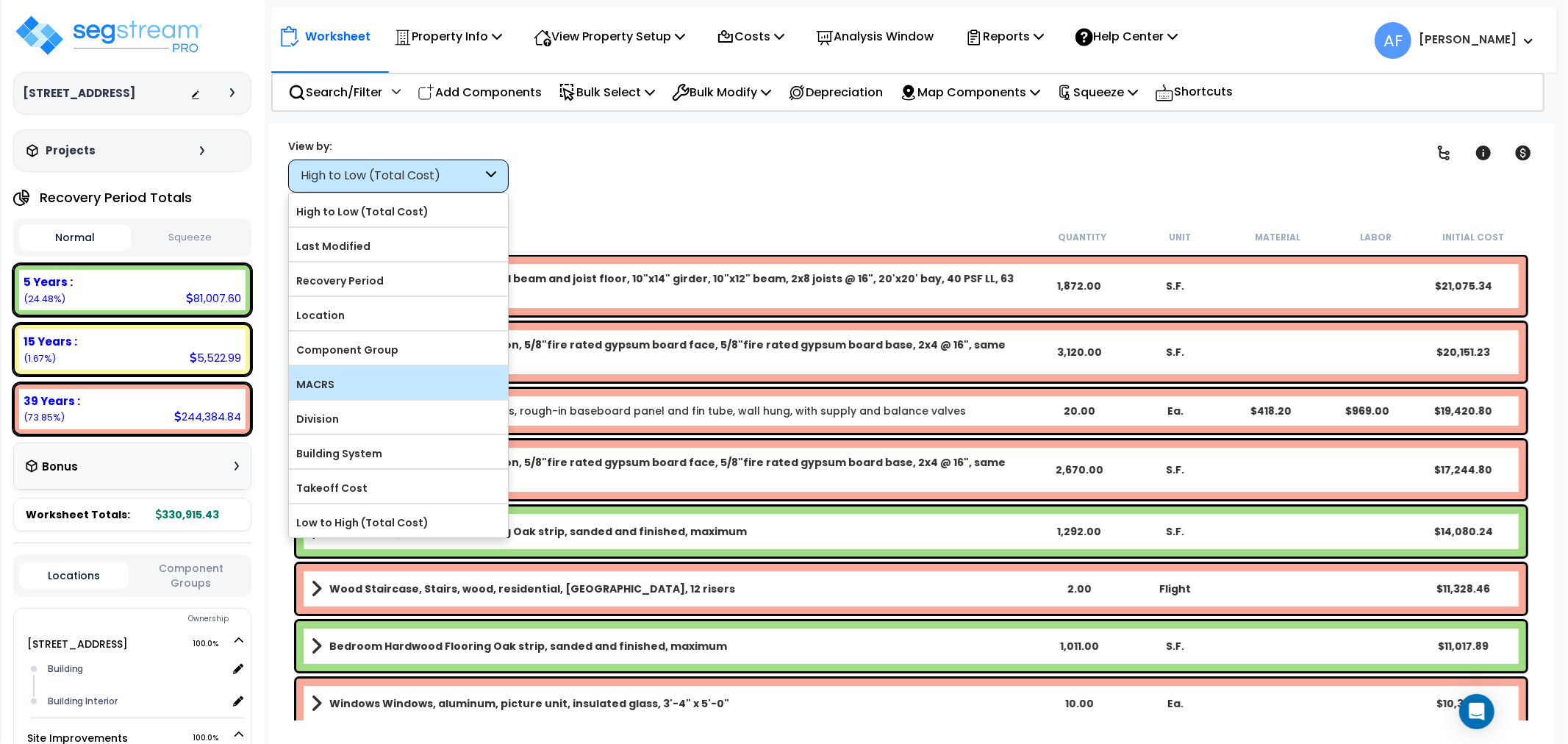
click at [365, 385] on label "MACRS" at bounding box center [398, 384] width 219 height 22
click at [0, 0] on input "MACRS" at bounding box center [0, 0] width 0 height 0
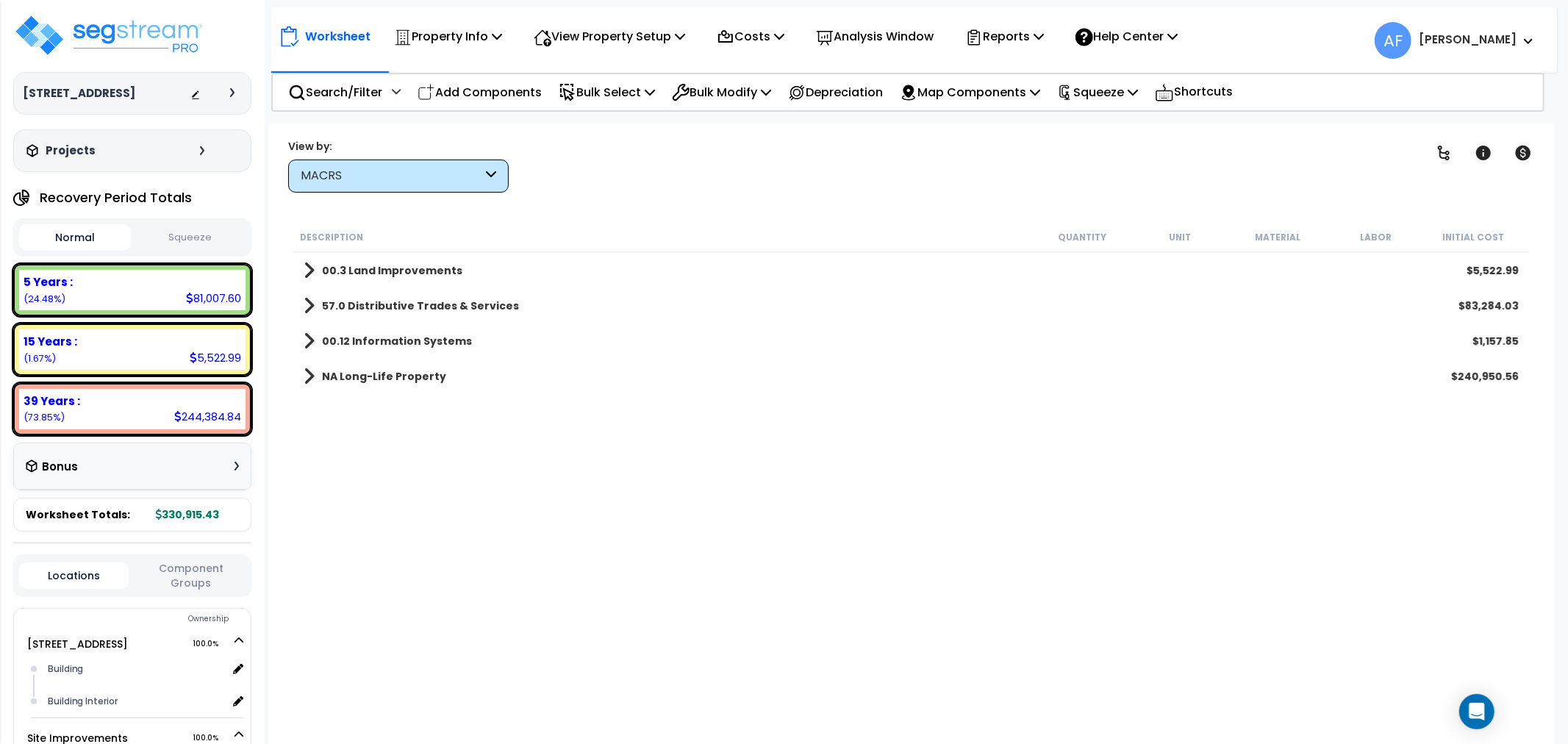
click at [377, 303] on b "57.0 Distributive Trades & Services" at bounding box center [420, 306] width 197 height 14
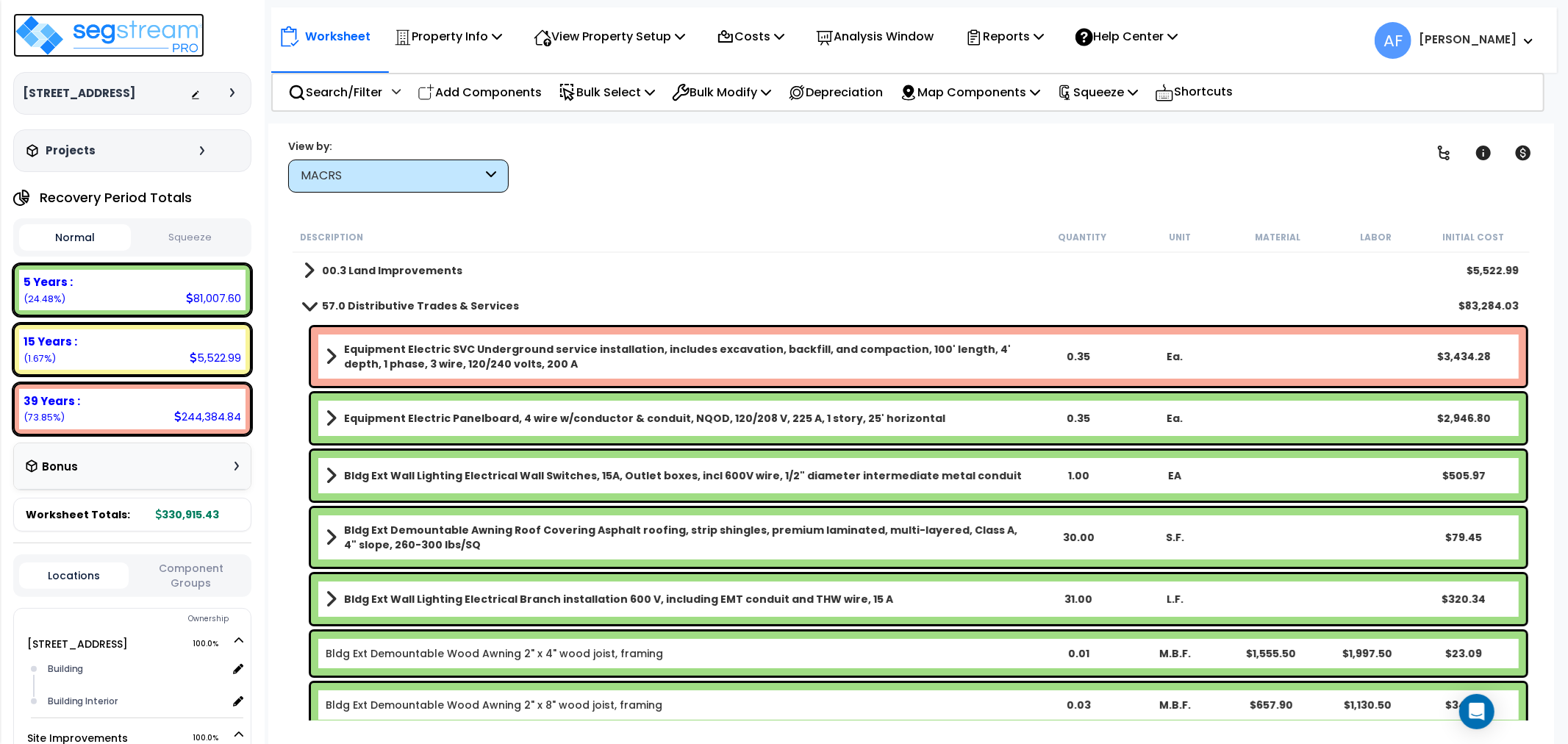
click at [156, 44] on img at bounding box center [108, 35] width 191 height 44
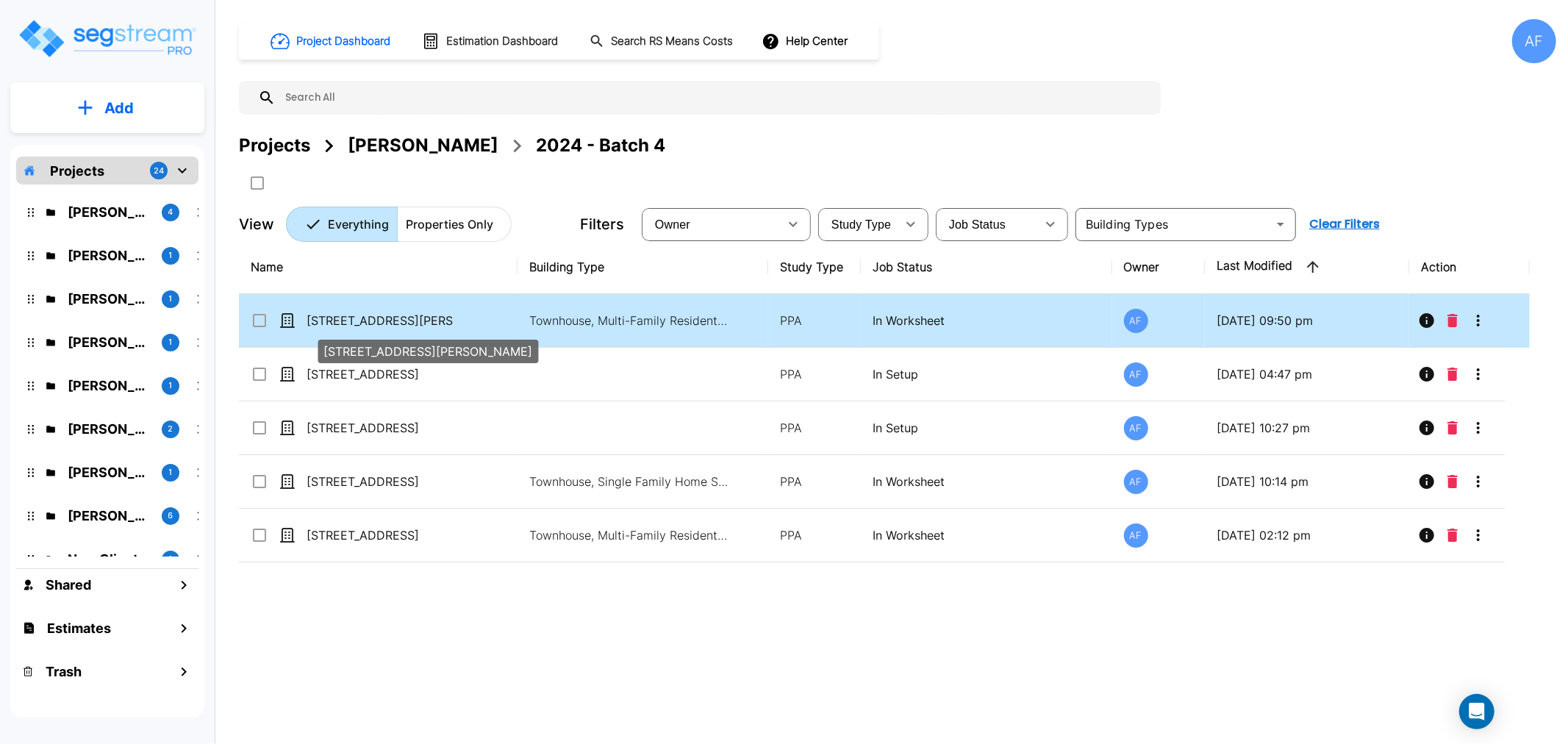
click at [384, 316] on p "[STREET_ADDRESS][PERSON_NAME]" at bounding box center [379, 320] width 147 height 17
checkbox input "true"
click at [384, 316] on p "[STREET_ADDRESS][PERSON_NAME]" at bounding box center [379, 320] width 147 height 17
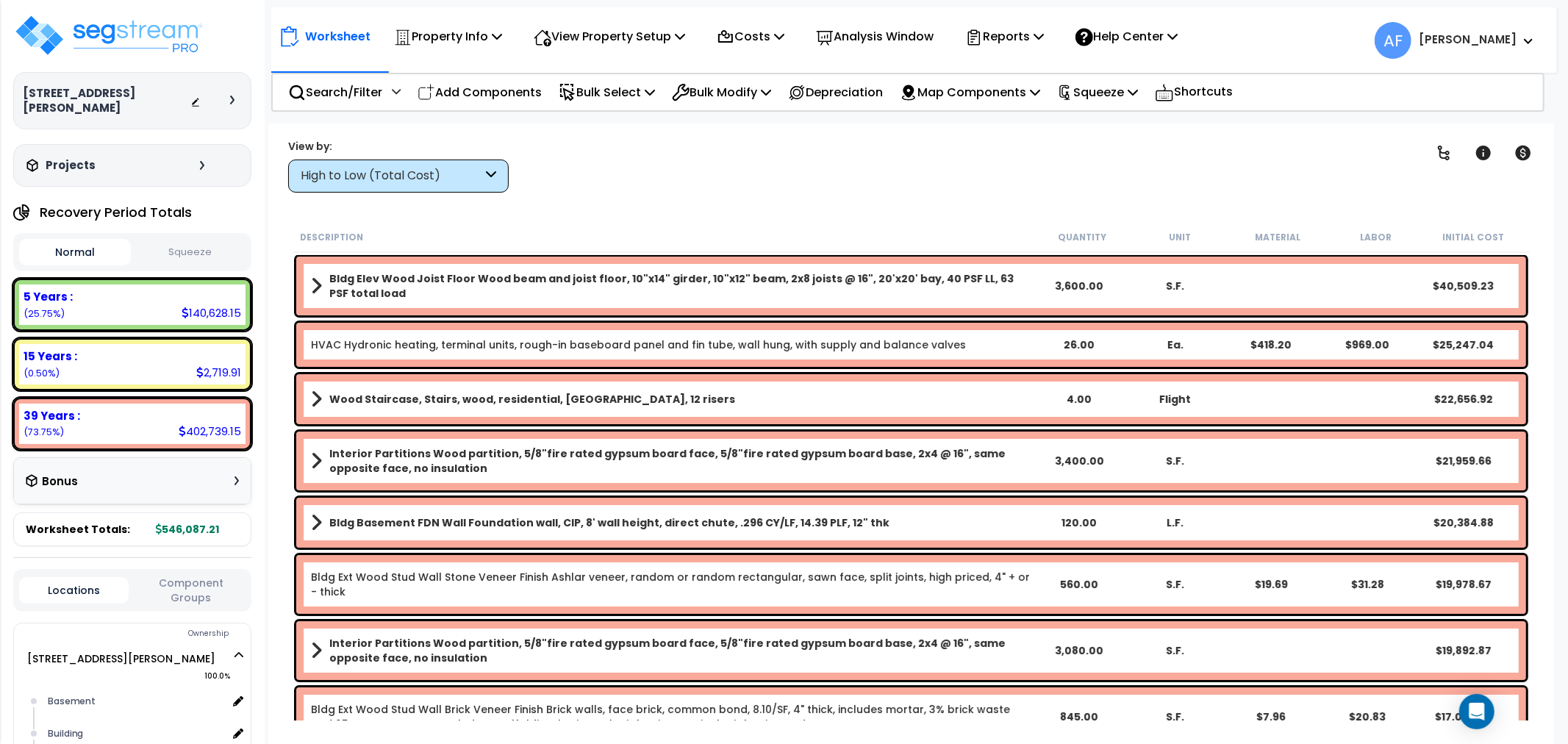
click at [354, 189] on div "High to Low (Total Cost)" at bounding box center [398, 176] width 221 height 33
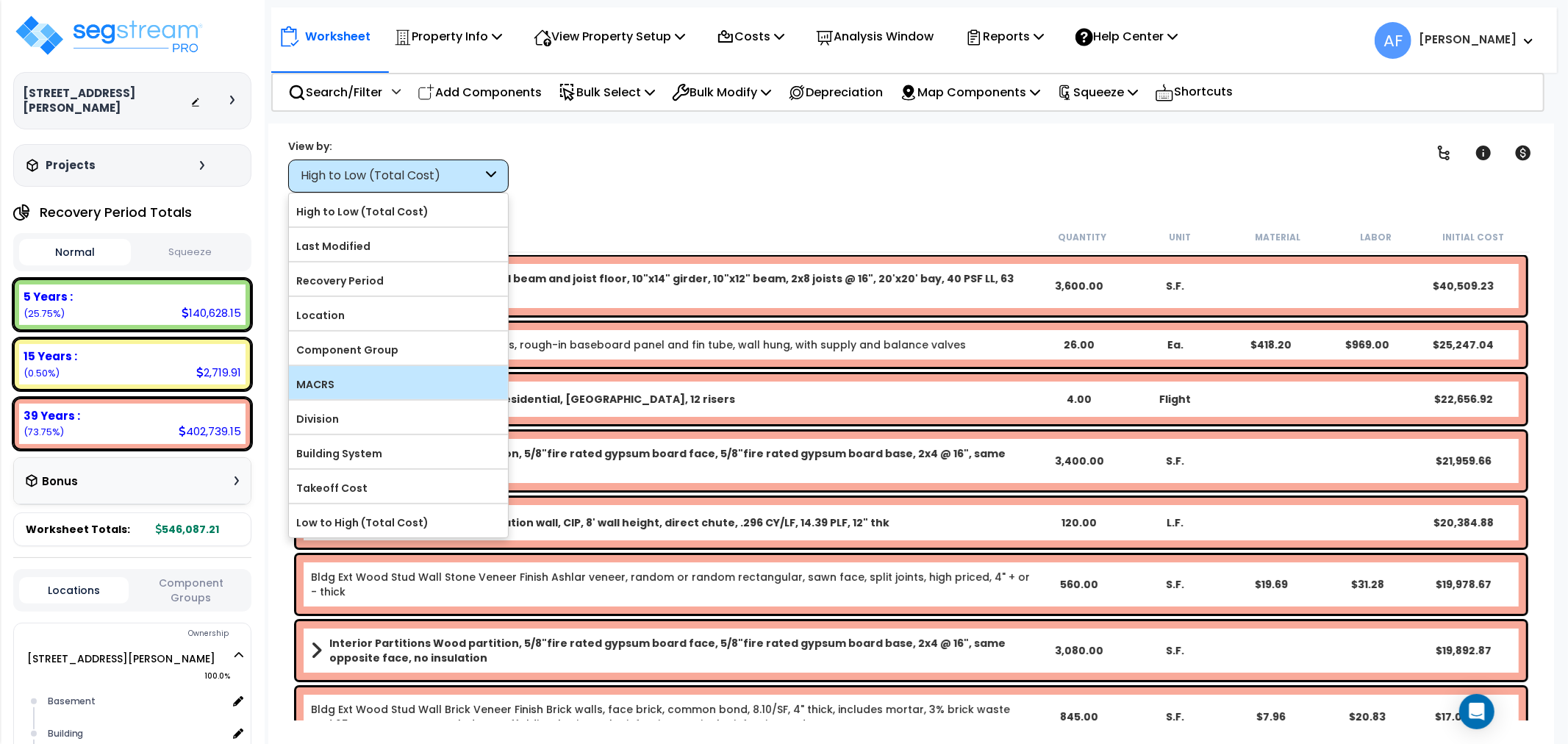
click at [320, 374] on label "MACRS" at bounding box center [398, 384] width 219 height 22
click at [0, 0] on input "MACRS" at bounding box center [0, 0] width 0 height 0
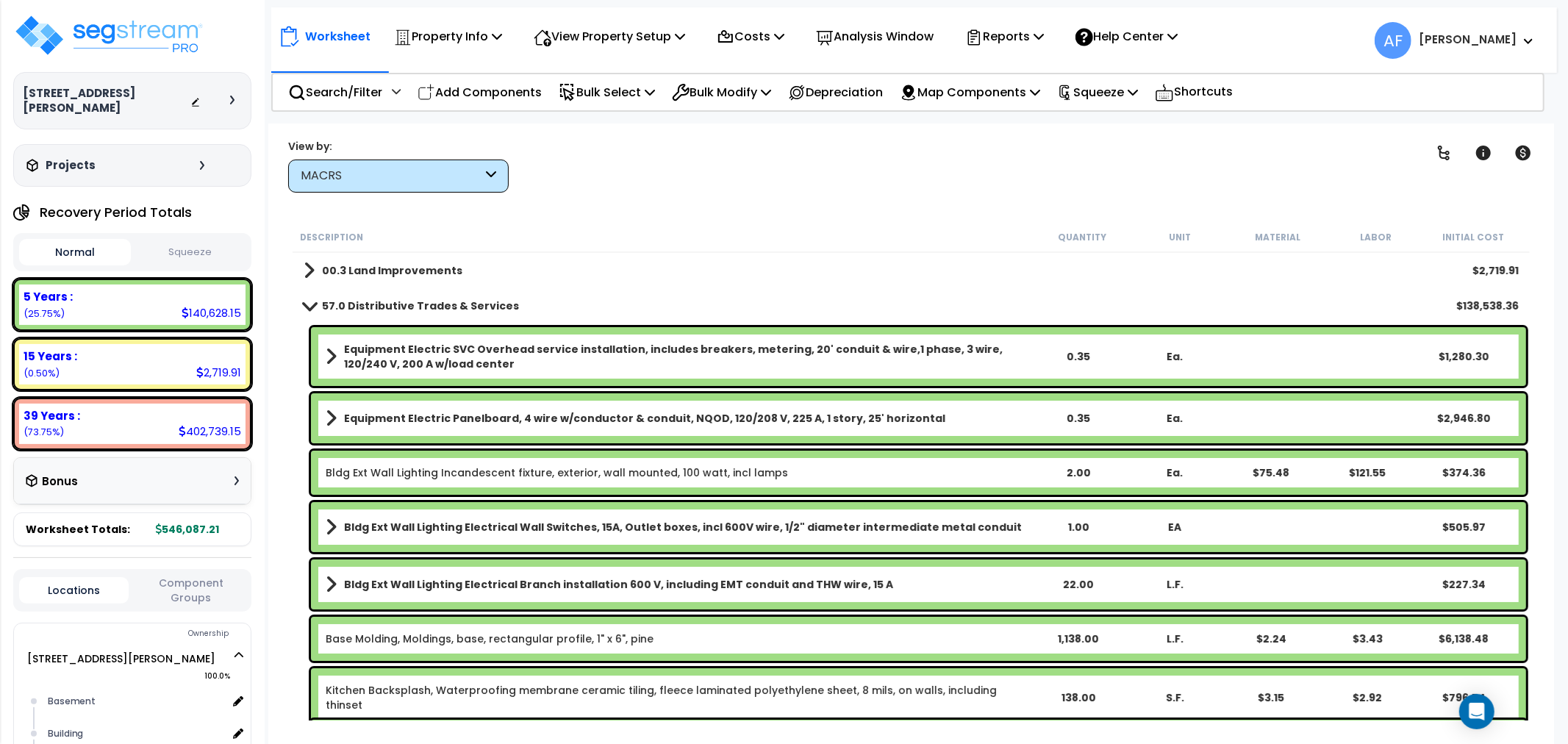
click at [305, 304] on span at bounding box center [309, 305] width 21 height 11
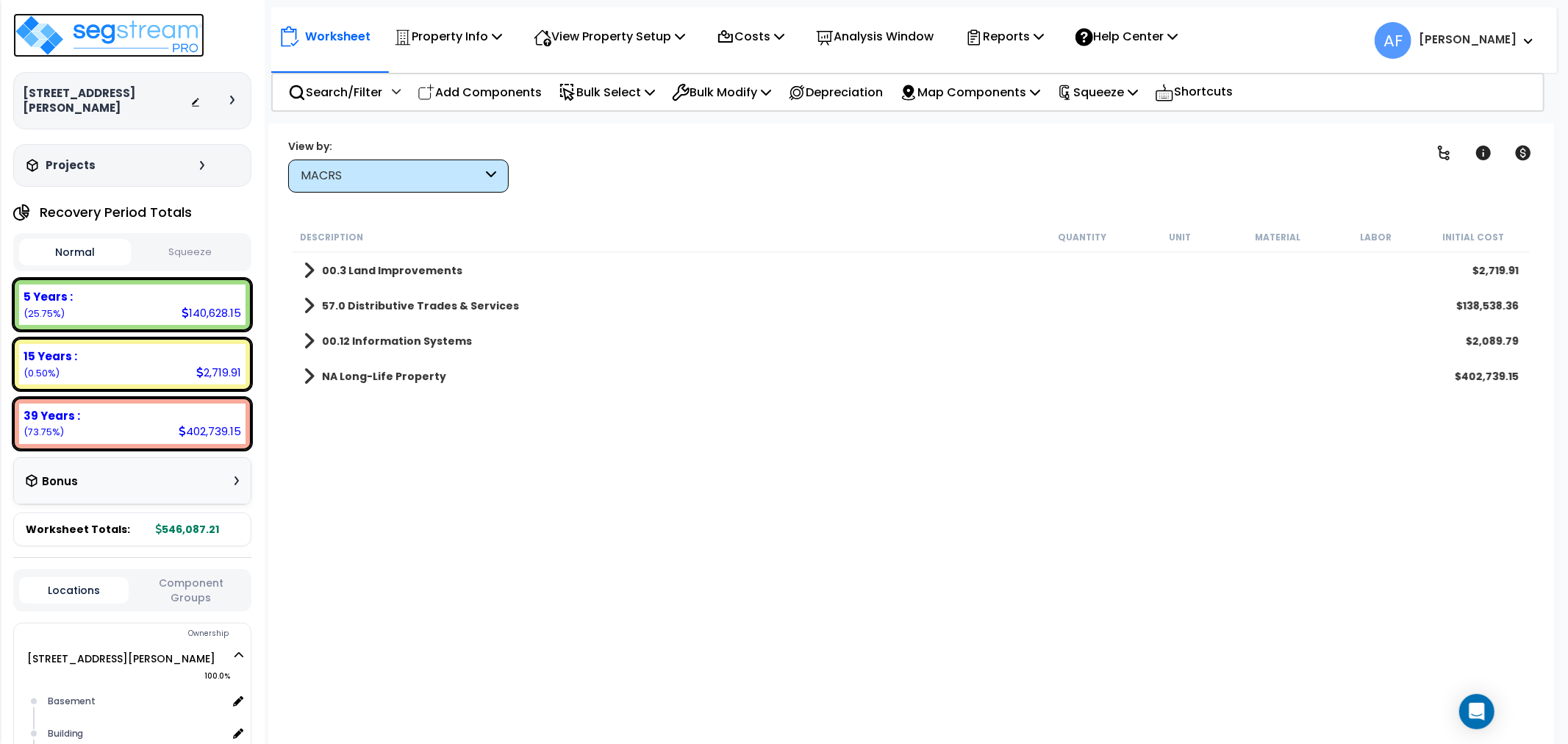
click at [167, 26] on img at bounding box center [108, 35] width 191 height 44
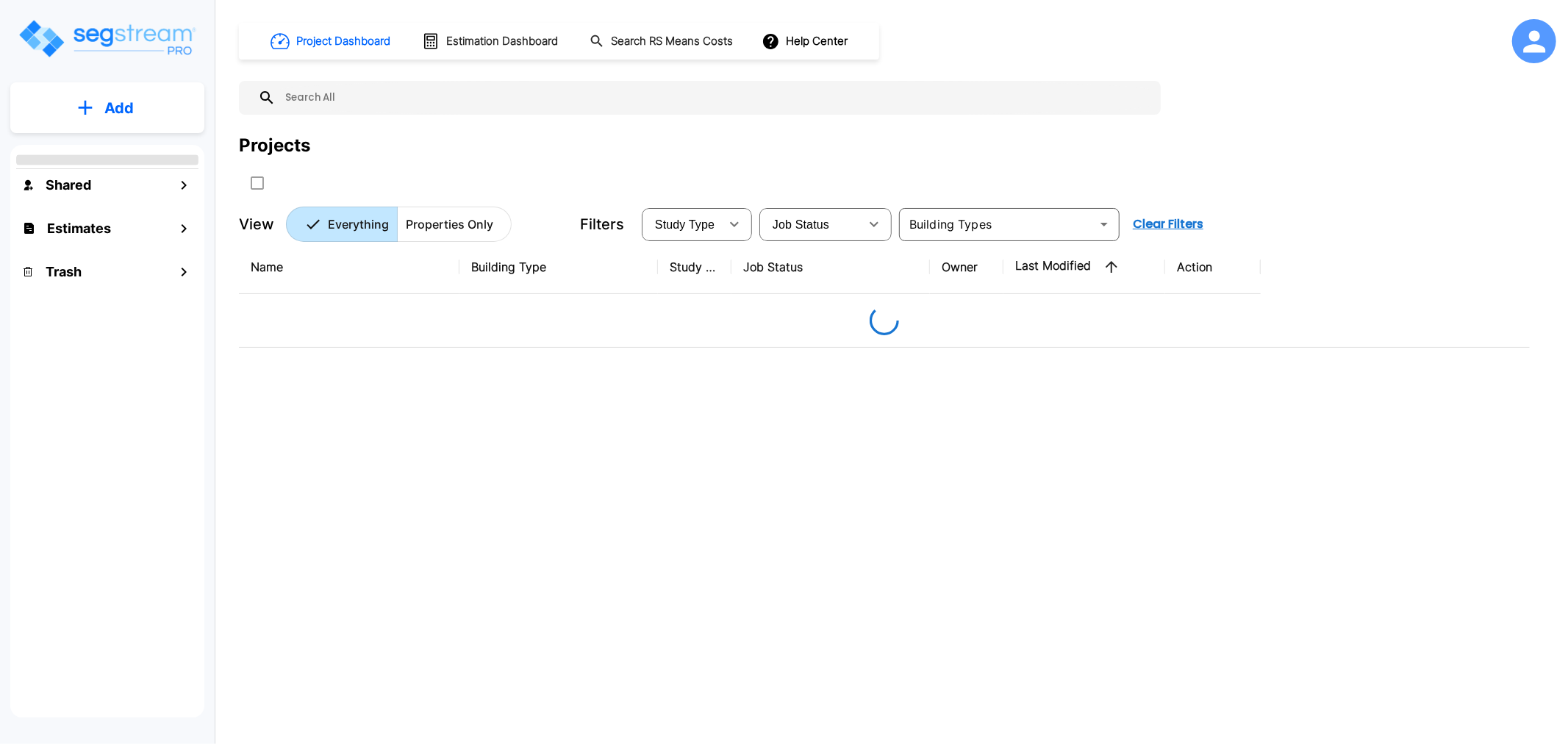
click at [509, 486] on div "Name Building Type Study Type Job Status Owner Last Modified Action" at bounding box center [884, 471] width 1291 height 461
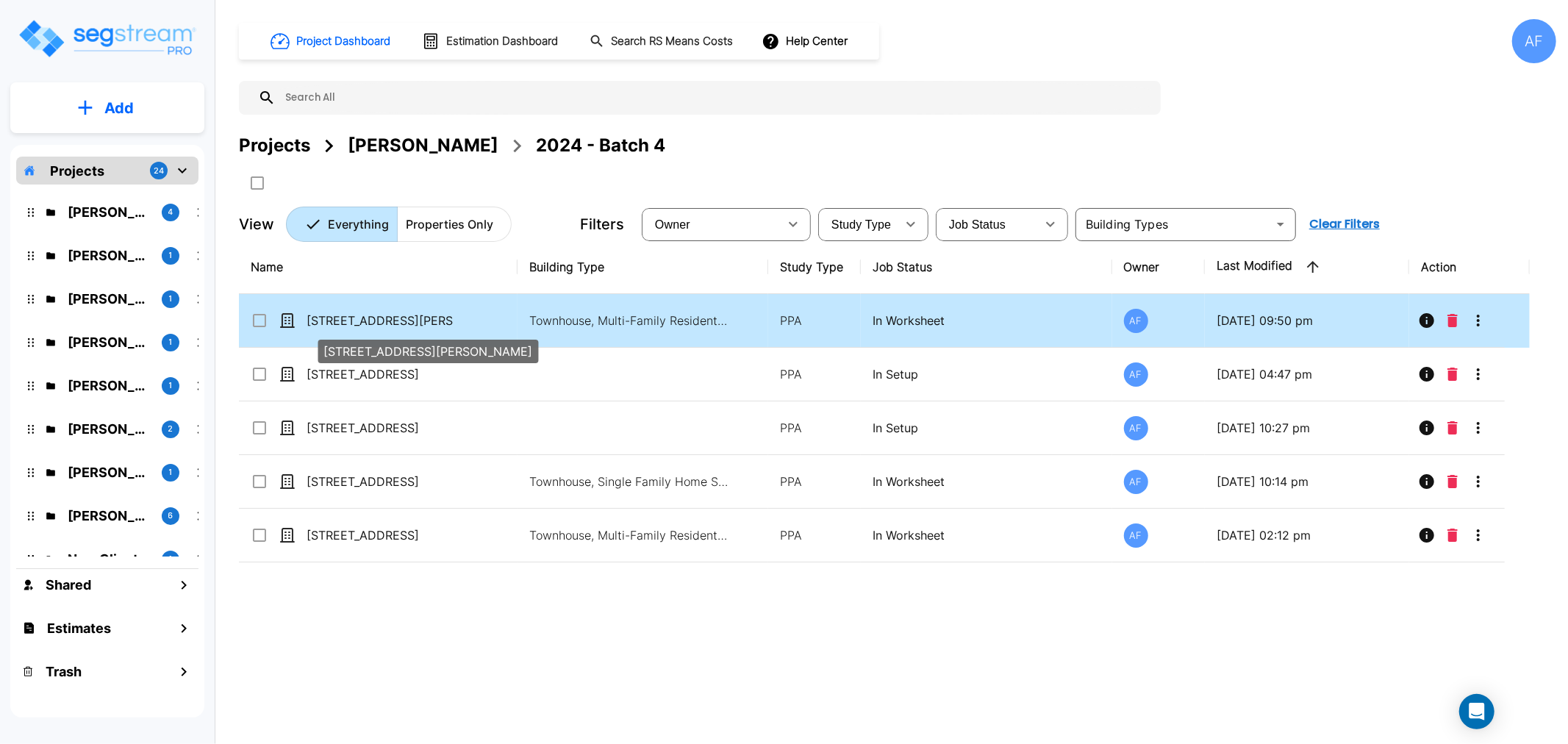
click at [322, 316] on p "[STREET_ADDRESS][PERSON_NAME]" at bounding box center [379, 320] width 147 height 17
checkbox input "true"
click at [324, 316] on p "[STREET_ADDRESS][PERSON_NAME]" at bounding box center [379, 320] width 147 height 17
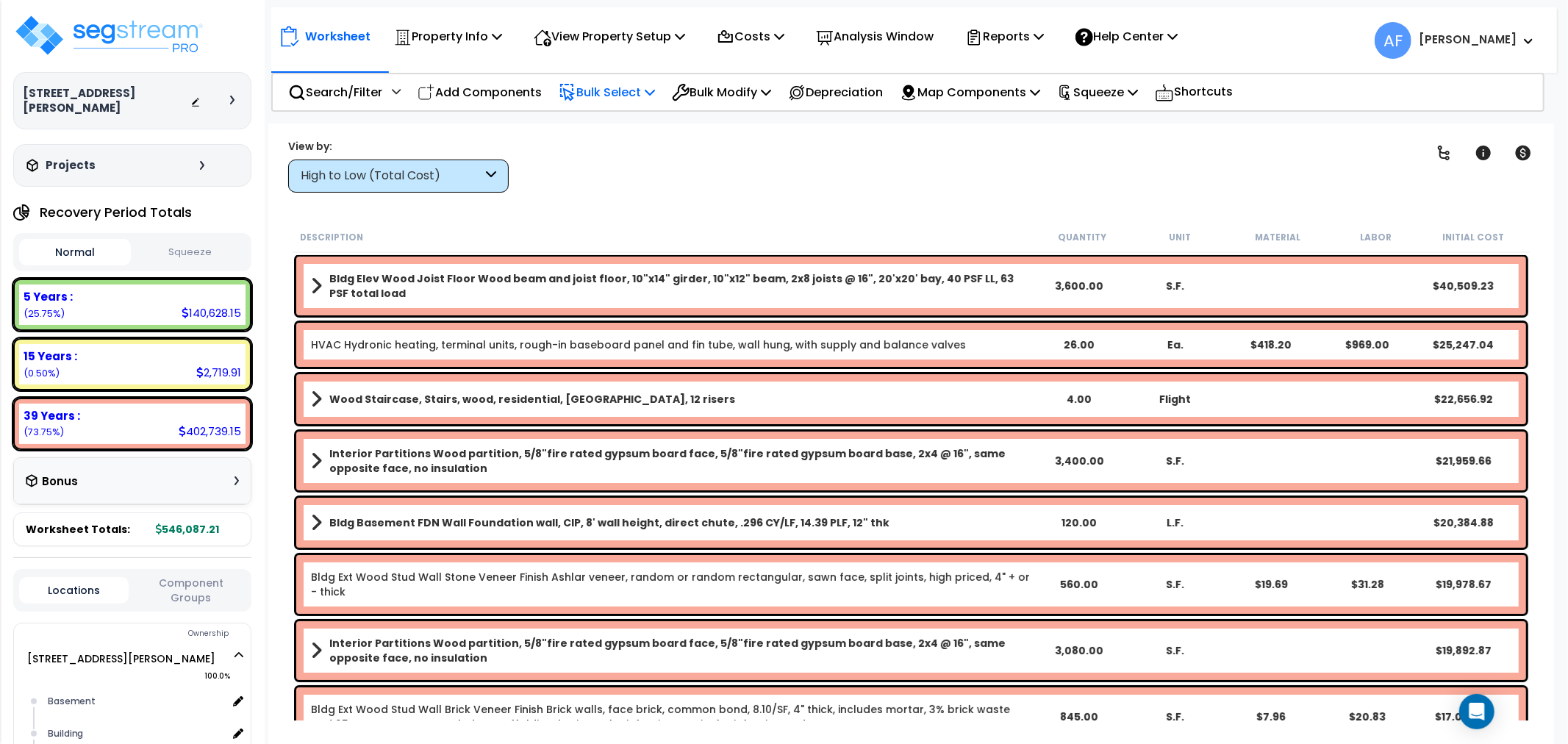
click at [604, 83] on p "Bulk Select" at bounding box center [607, 92] width 97 height 20
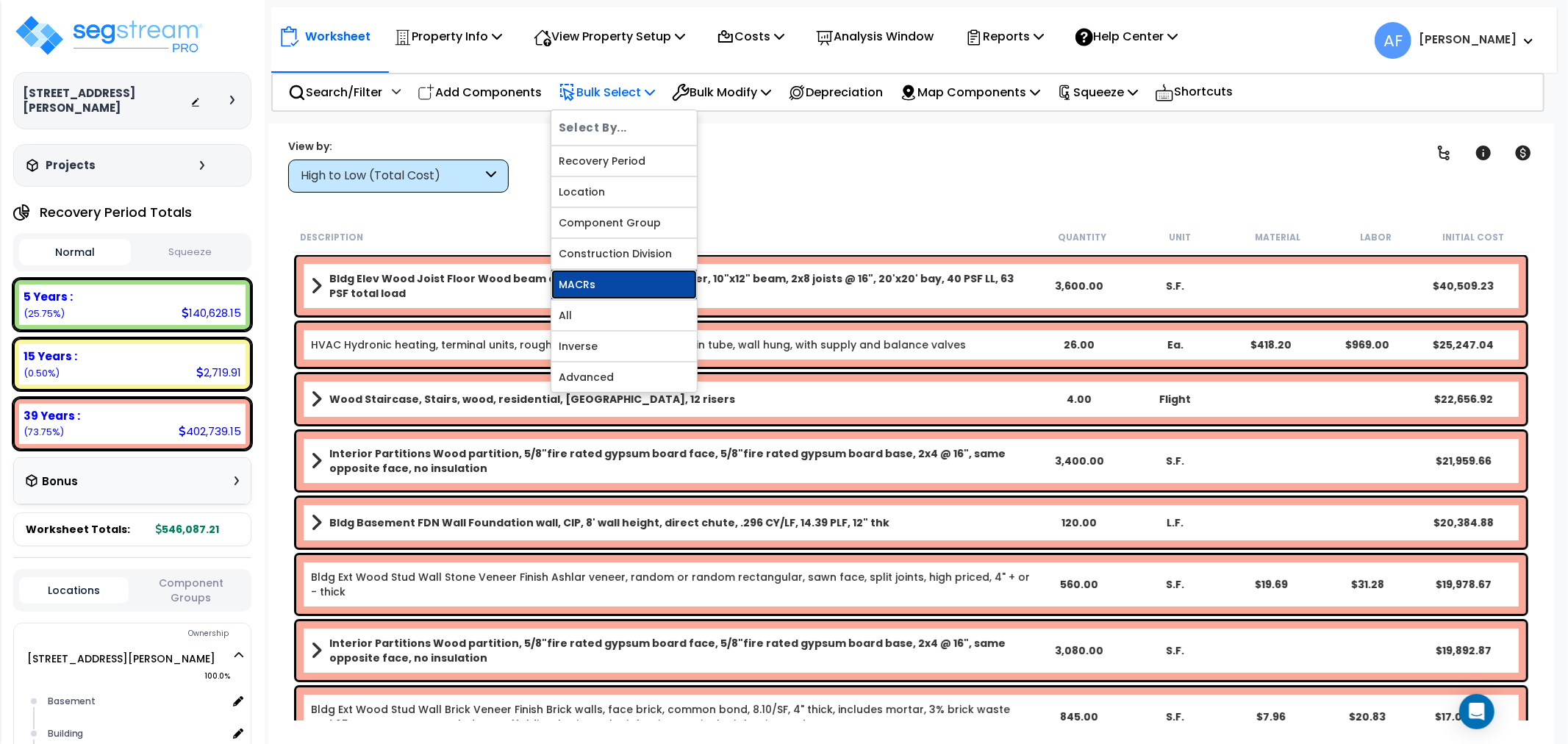
click at [605, 282] on link "MACRs" at bounding box center [624, 285] width 145 height 30
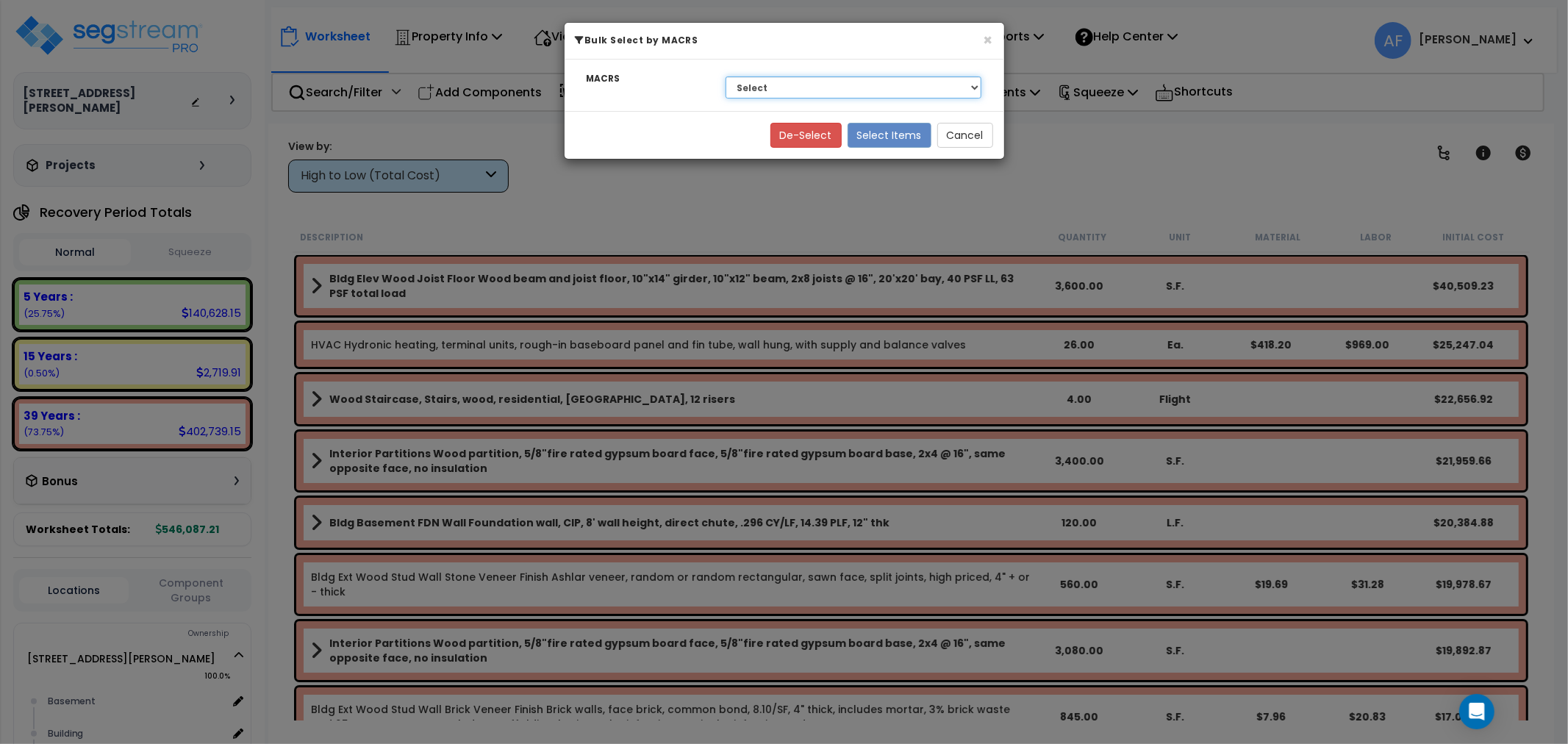
click at [741, 89] on select "Select 39 Years - NA - Long-Life Property 5 Years - 00.12 - Information Systems…" at bounding box center [853, 87] width 256 height 22
click at [725, 77] on select "Select 39 Years - NA - Long-Life Property 5 Years - 00.12 - Information Systems…" at bounding box center [853, 87] width 256 height 22
drag, startPoint x: 817, startPoint y: 86, endPoint x: 817, endPoint y: 94, distance: 8.0
click at [817, 86] on select "Select 39 Years - NA - Long-Life Property 5 Years - 00.12 - Information Systems…" at bounding box center [853, 87] width 256 height 22
select select "3669"
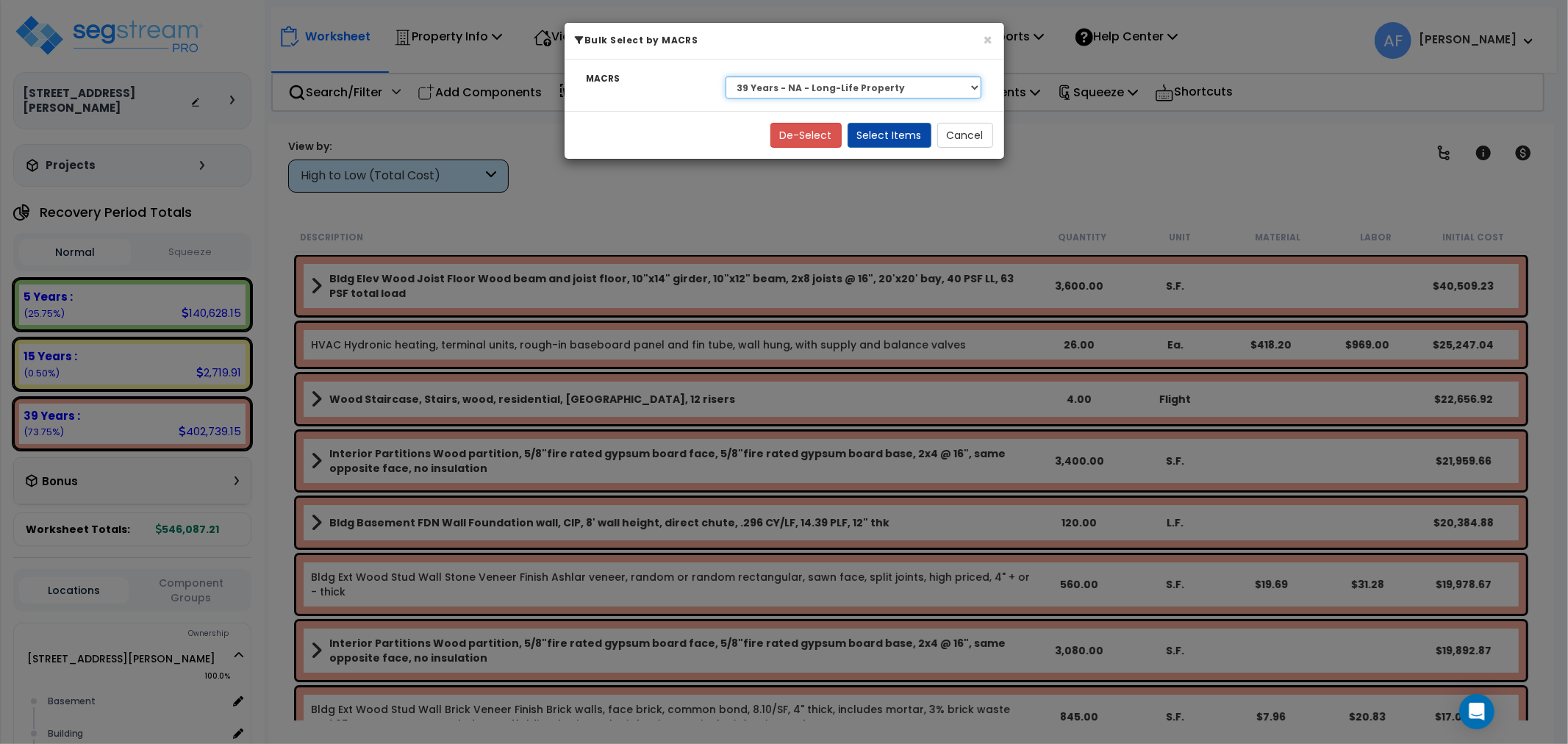
click at [725, 77] on select "Select 39 Years - NA - Long-Life Property 5 Years - 00.12 - Information Systems…" at bounding box center [853, 87] width 256 height 22
click at [899, 126] on button "Select Items" at bounding box center [890, 135] width 84 height 25
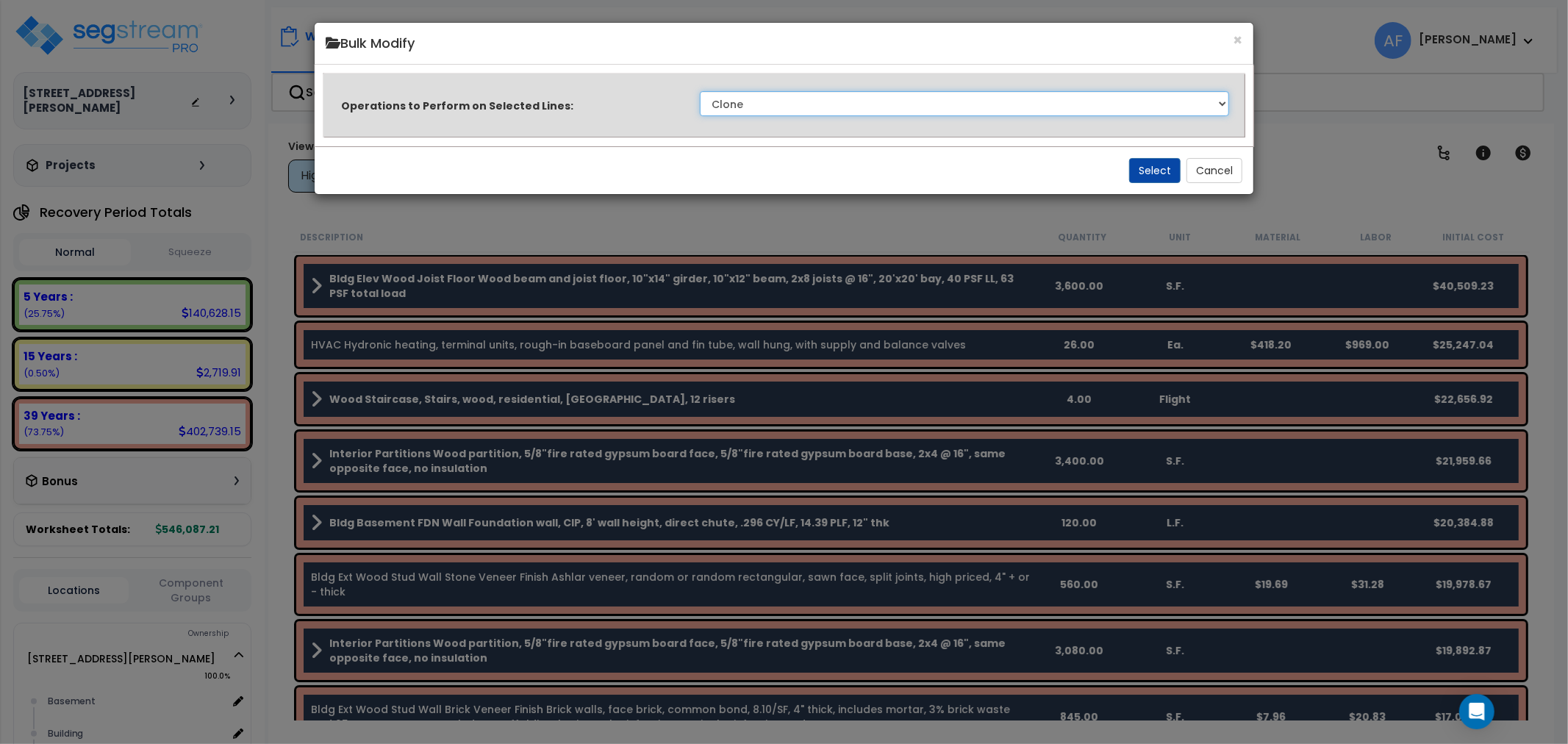
click at [900, 99] on select "Clone Delete Delete Zero Quantities Modify Component Group Modify Cost Sources …" at bounding box center [964, 103] width 530 height 25
select select "modifyAssetClassMacrs"
click at [700, 91] on select "Clone Delete Delete Zero Quantities Modify Component Group Modify Cost Sources …" at bounding box center [964, 103] width 530 height 25
click at [1155, 165] on button "Select" at bounding box center [1155, 170] width 52 height 25
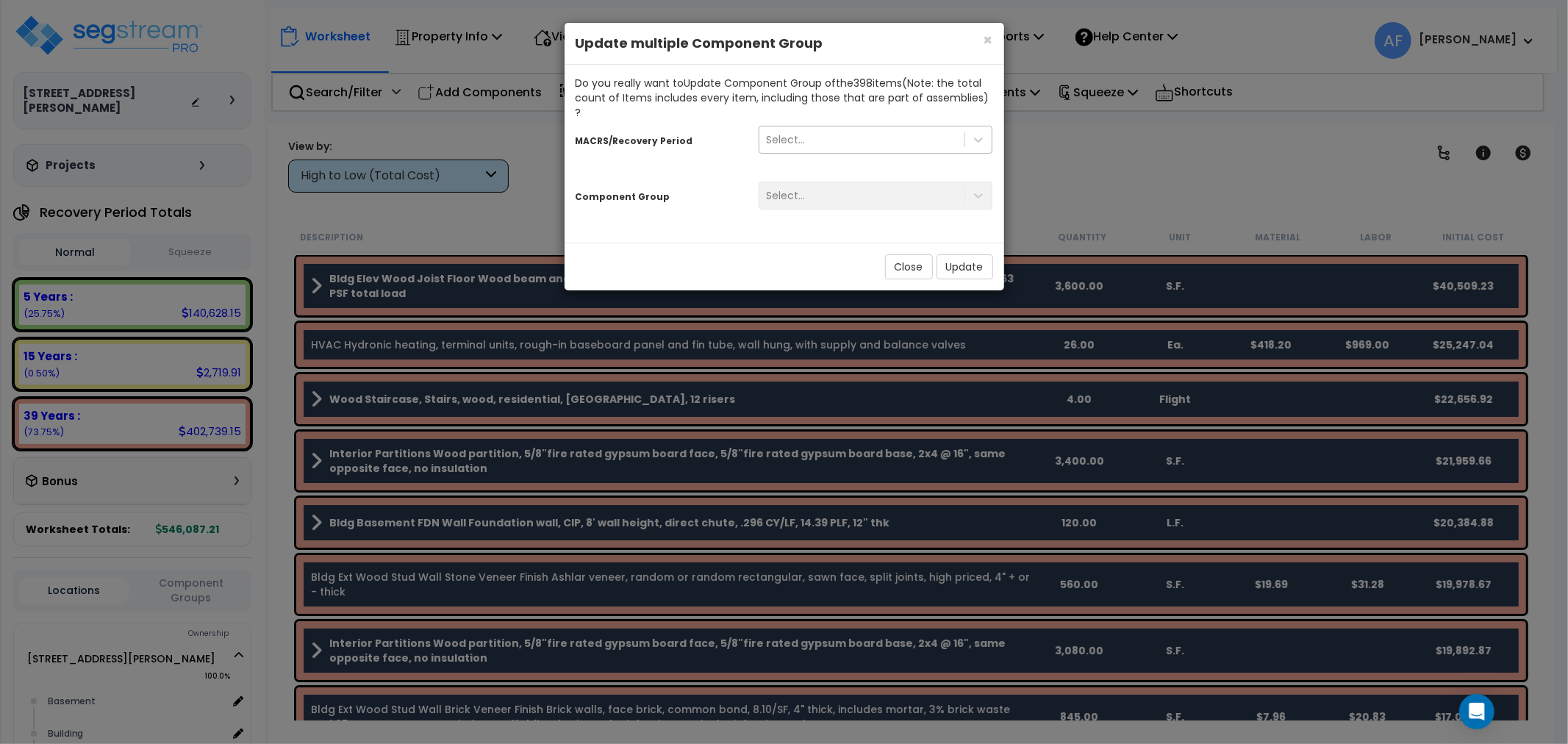
click at [942, 128] on div "Select..." at bounding box center [862, 139] width 206 height 24
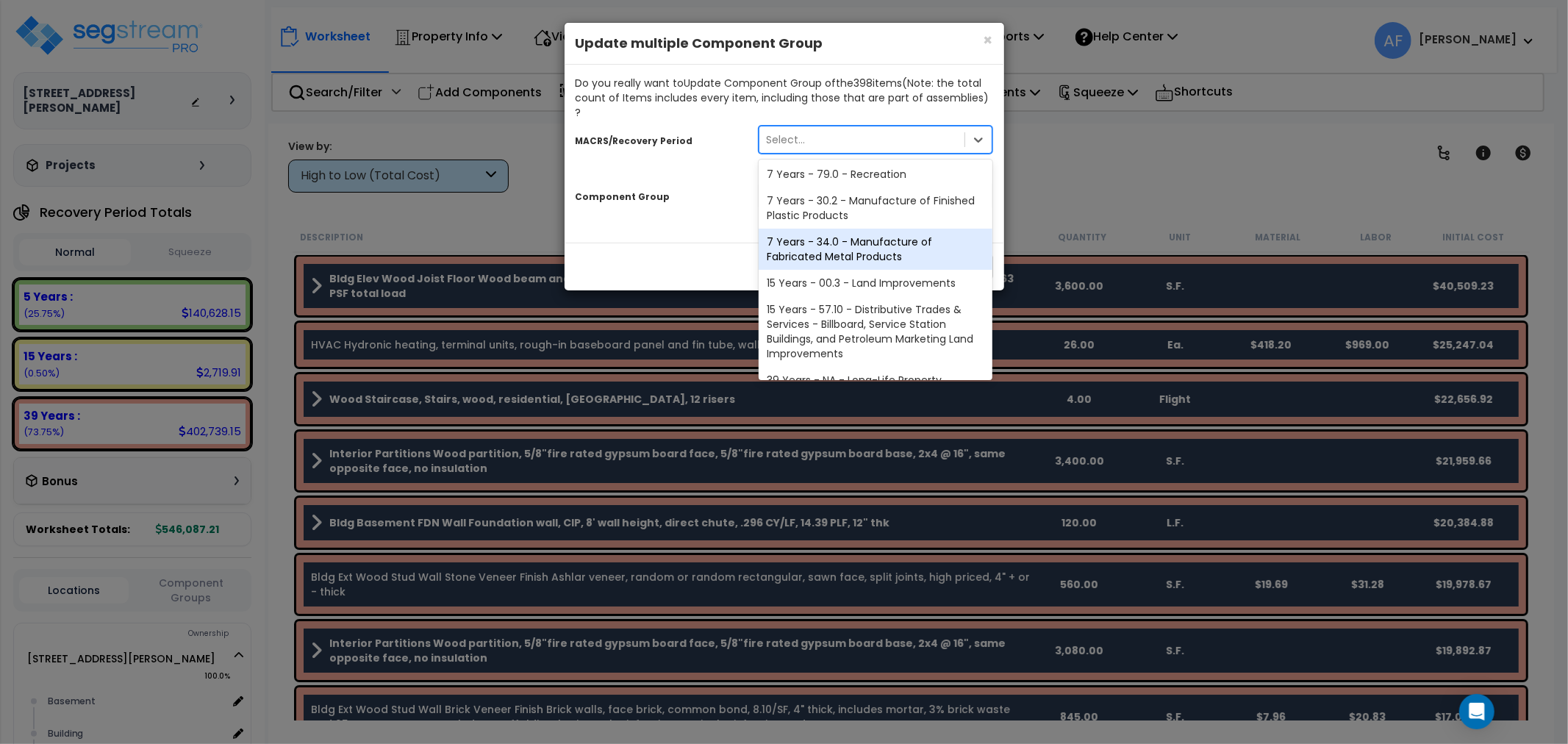
scroll to position [179, 0]
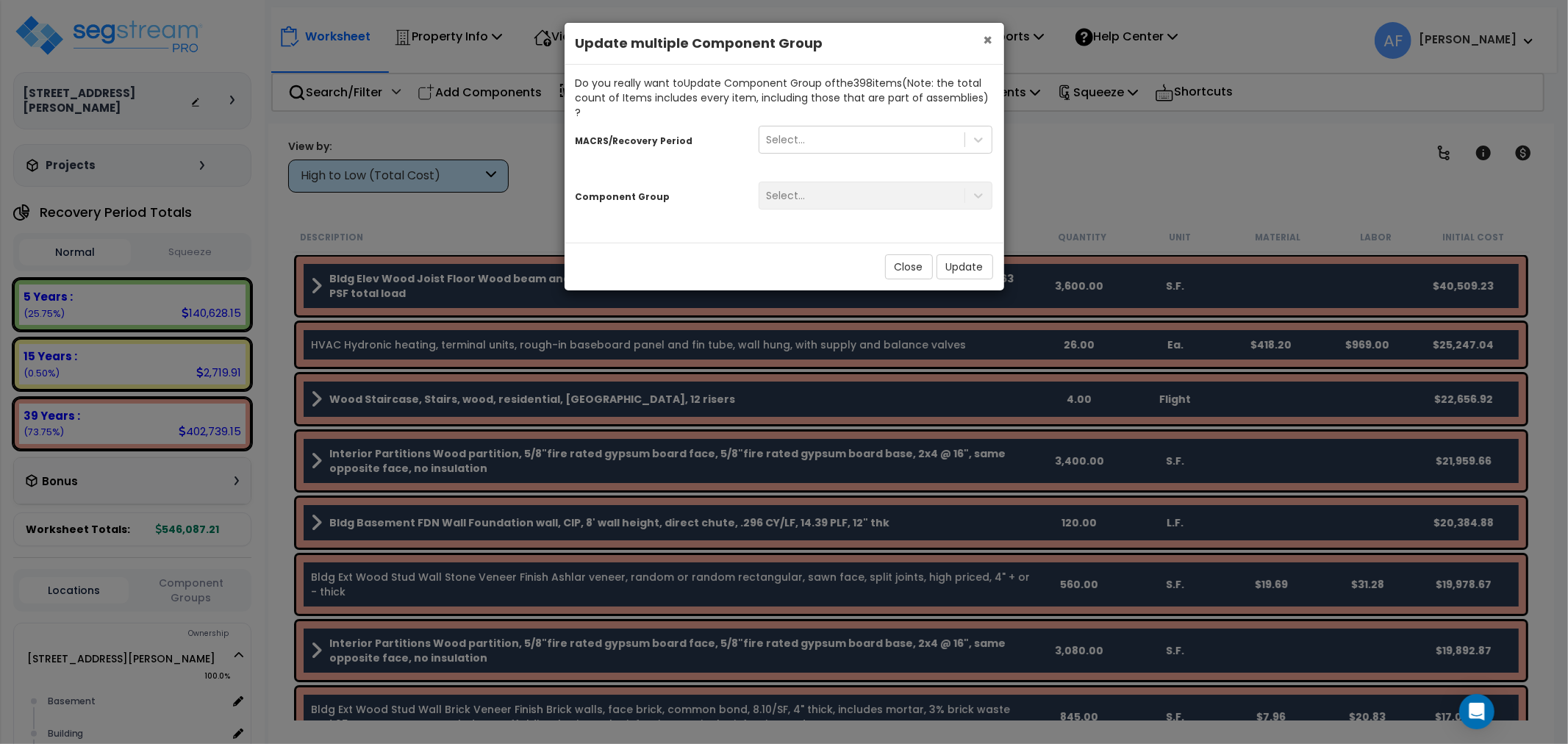
click at [986, 38] on span "×" at bounding box center [989, 40] width 10 height 21
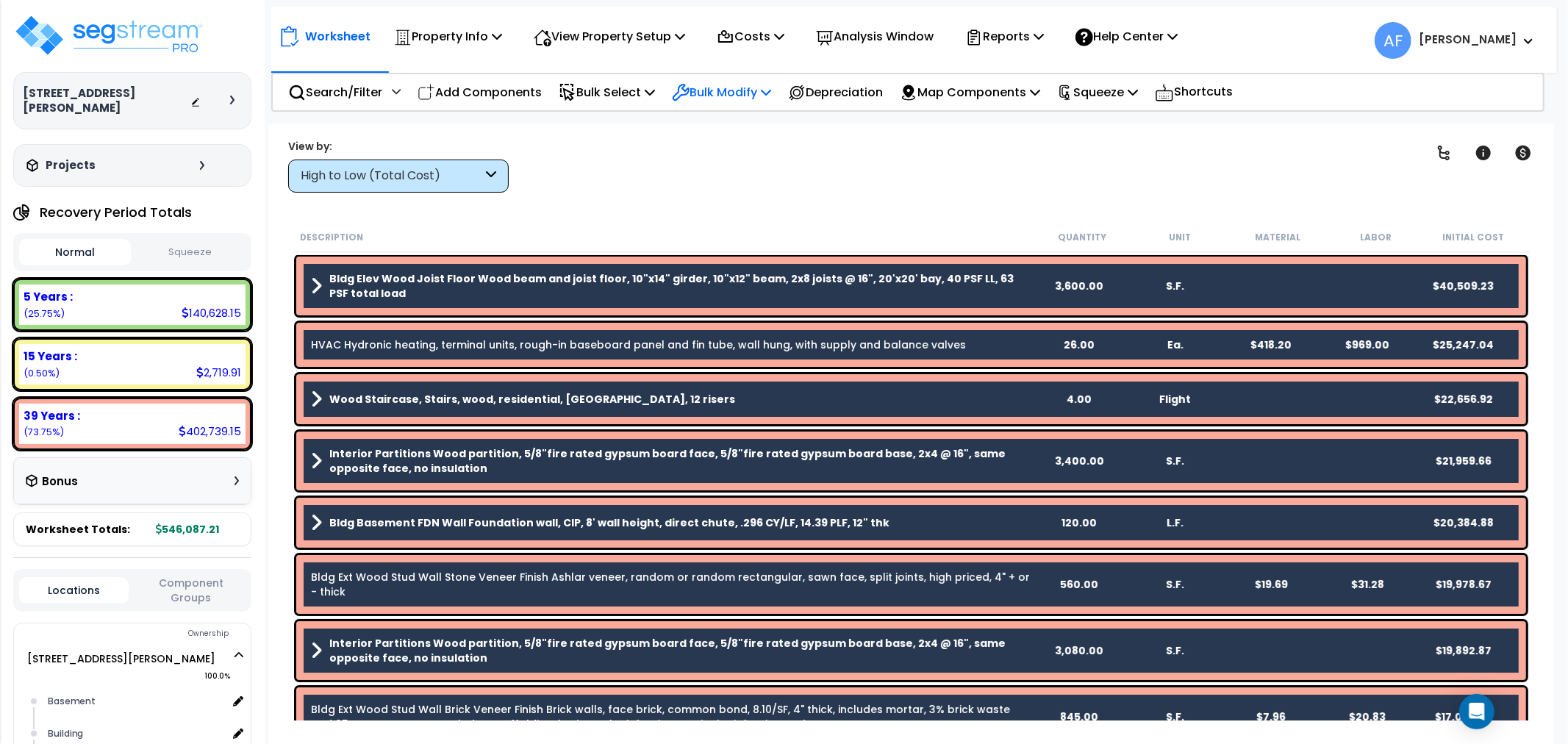
click at [723, 88] on p "Bulk Modify" at bounding box center [722, 92] width 100 height 20
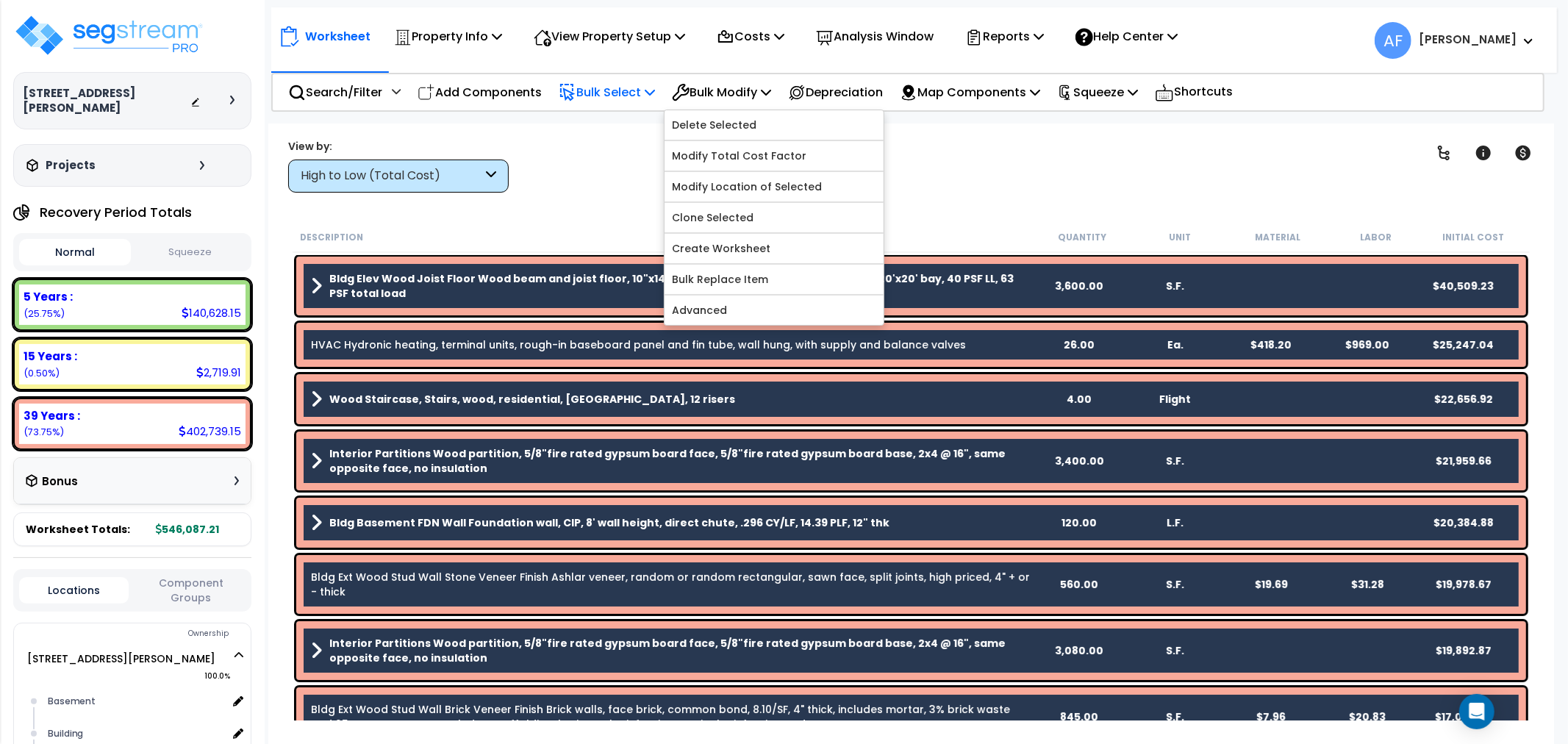
click at [625, 91] on p "Bulk Select" at bounding box center [607, 92] width 97 height 20
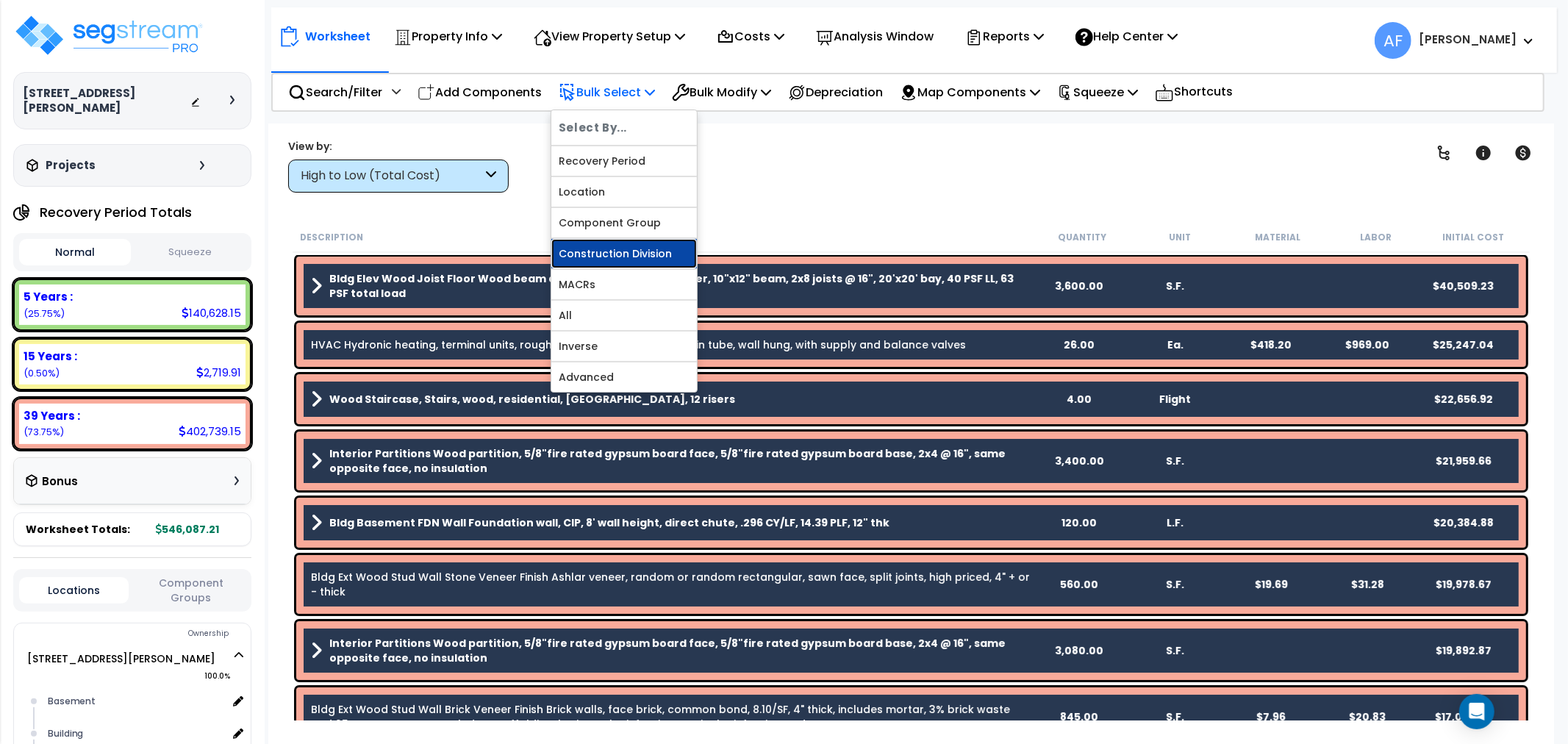
click at [599, 267] on link "Construction Division" at bounding box center [624, 253] width 145 height 30
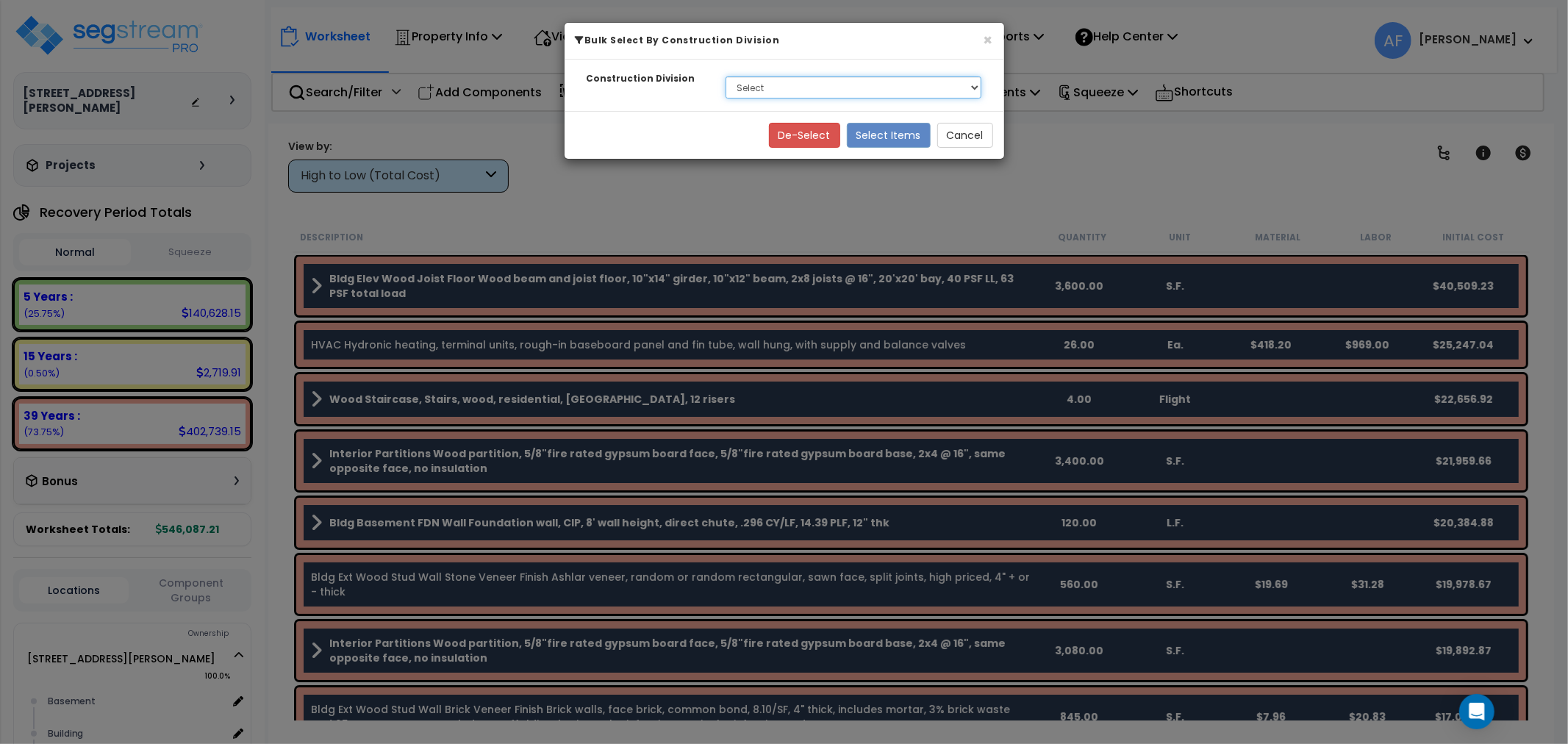
click at [784, 82] on select "Select None 1. General Requirements 3. Concrete 4. Masonry 5. Metals 6. Wood, P…" at bounding box center [853, 87] width 256 height 22
click at [620, 145] on div "De-Select Select Items Cancel" at bounding box center [784, 135] width 440 height 48
click at [984, 46] on button "×" at bounding box center [989, 40] width 10 height 15
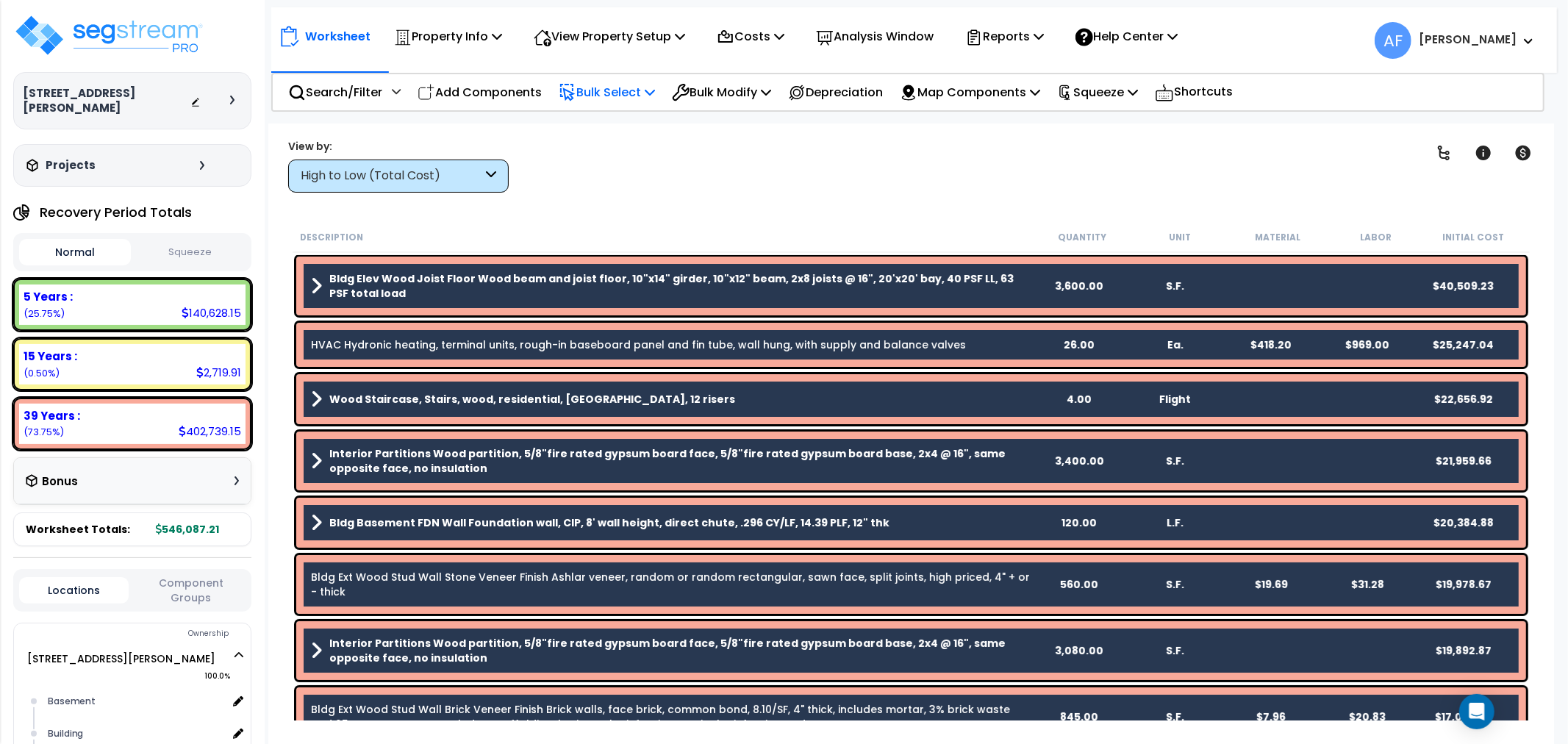
click at [630, 86] on p "Bulk Select" at bounding box center [607, 92] width 97 height 20
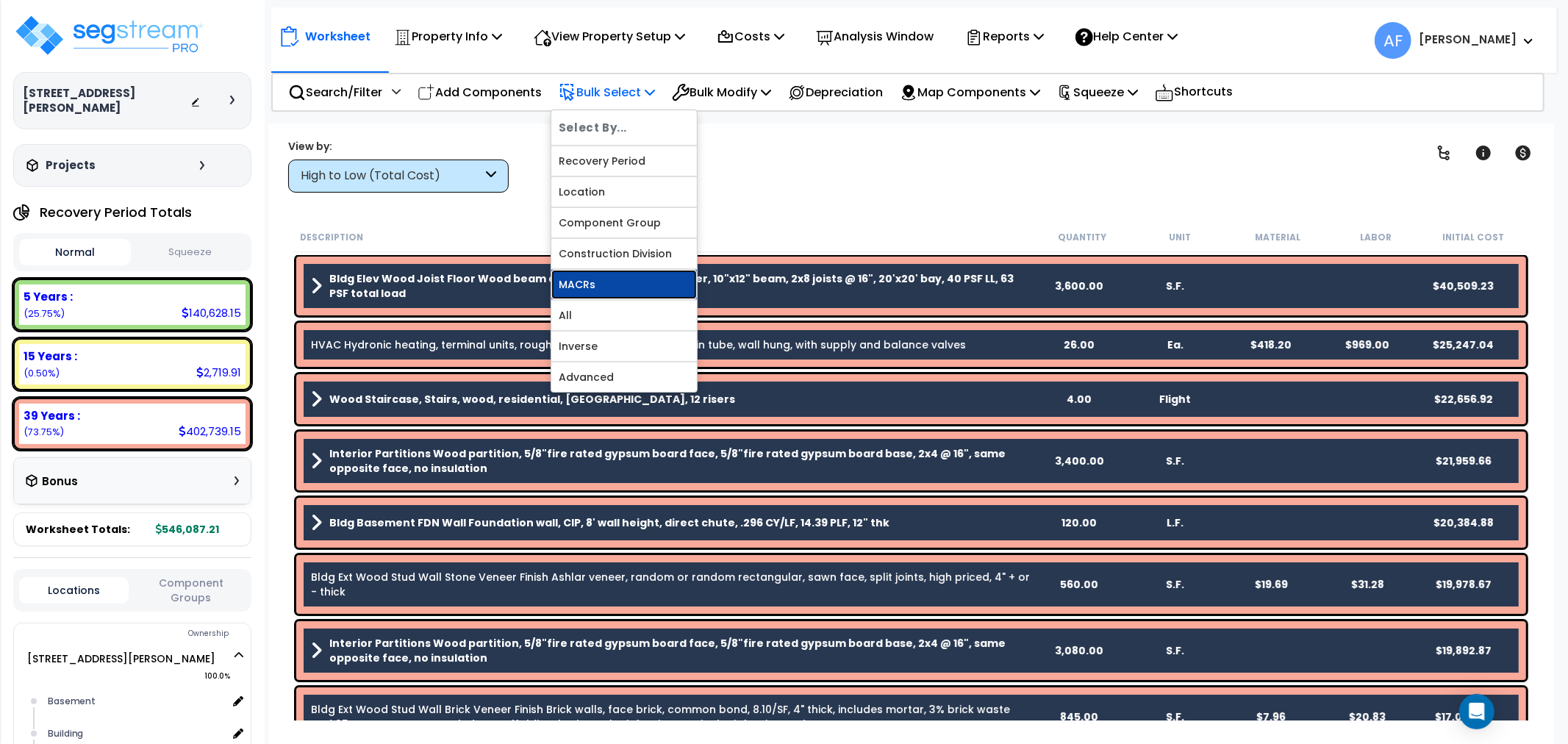
drag, startPoint x: 615, startPoint y: 280, endPoint x: 741, endPoint y: 170, distance: 167.3
click at [616, 280] on link "MACRs" at bounding box center [624, 285] width 145 height 30
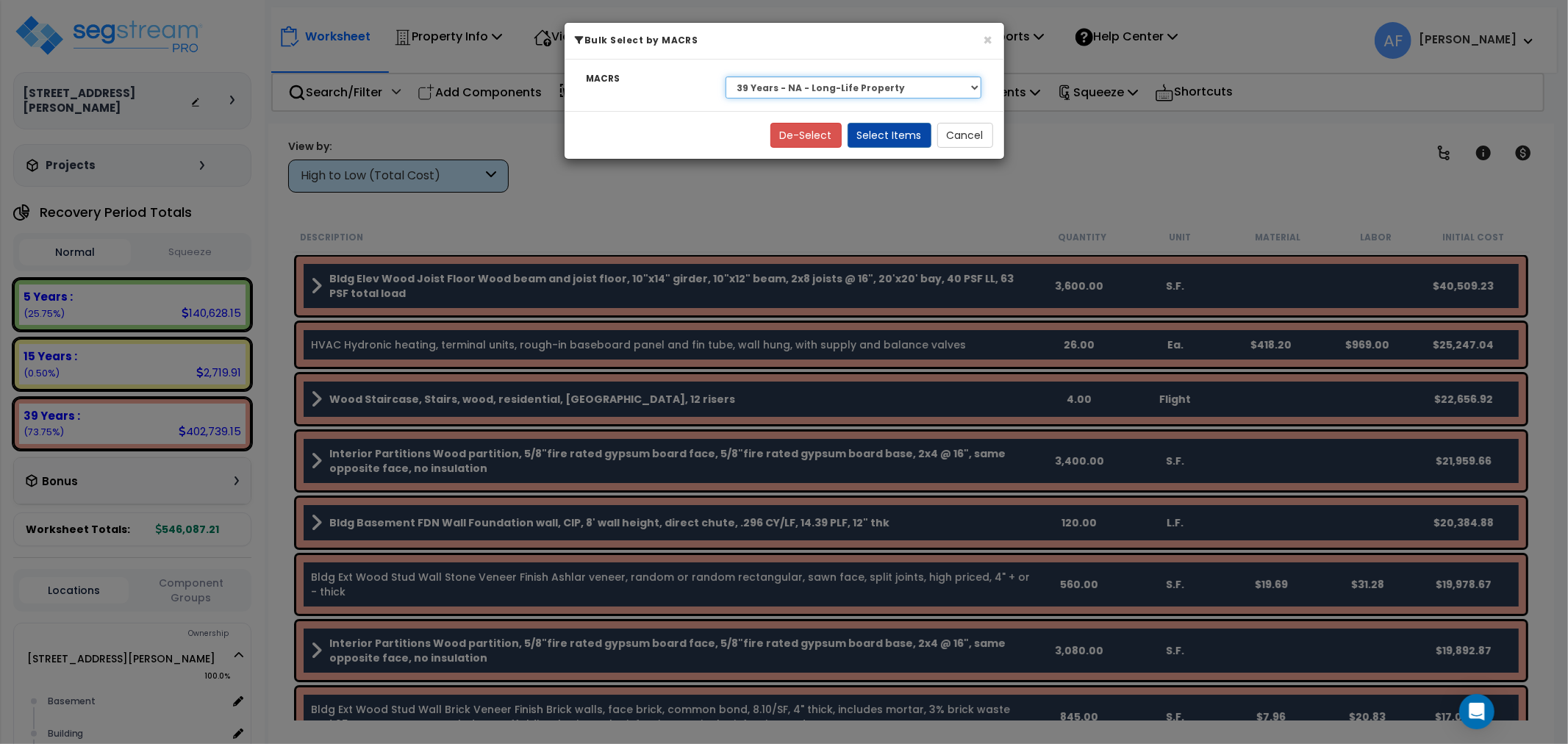
click at [849, 86] on select "Select 39 Years - NA - Long-Life Property 5 Years - 00.12 - Information Systems…" at bounding box center [853, 87] width 256 height 22
select select "3668"
click at [725, 77] on select "Select 39 Years - NA - Long-Life Property 5 Years - 00.12 - Information Systems…" at bounding box center [853, 87] width 256 height 22
click at [916, 140] on button "Select Items" at bounding box center [890, 135] width 84 height 25
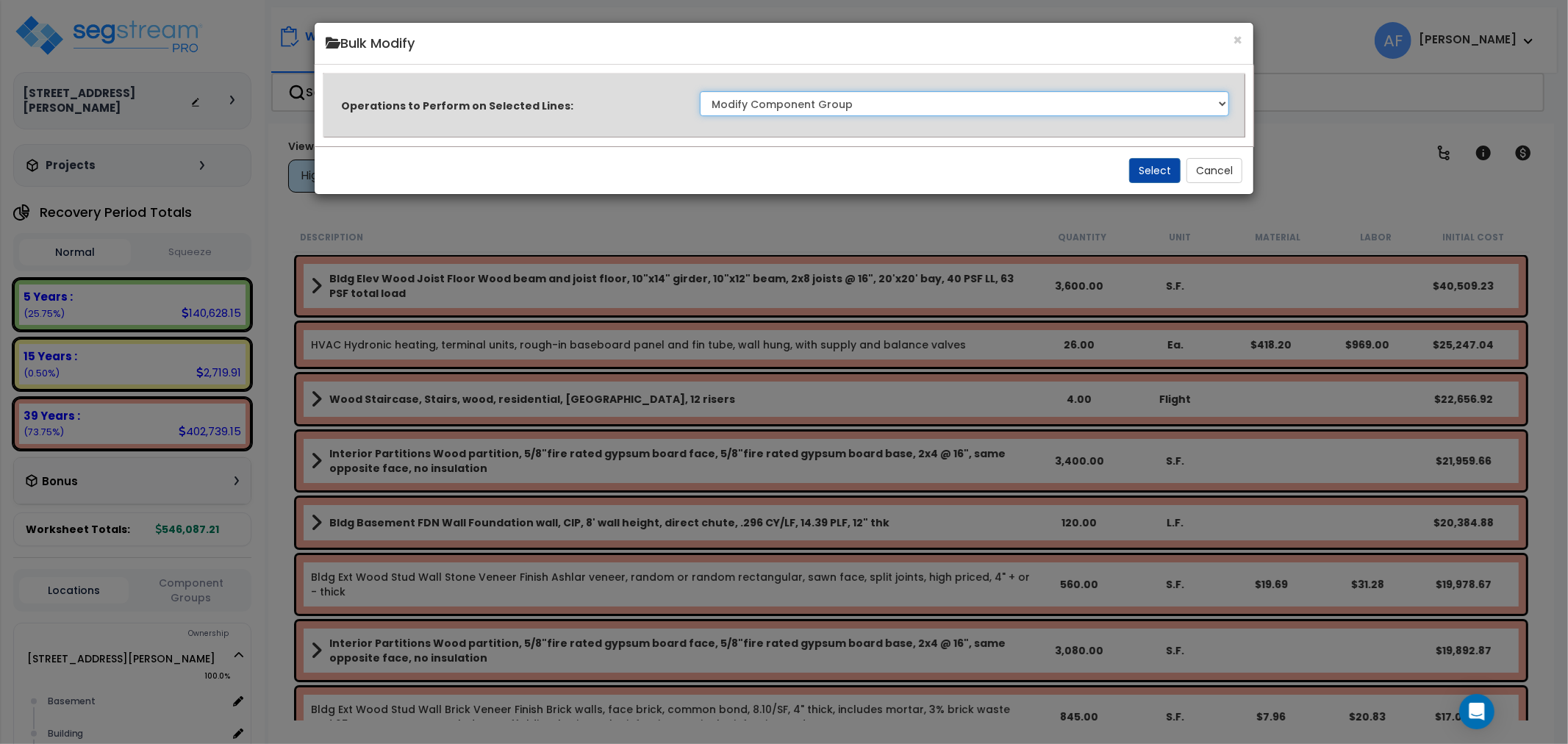
click at [1137, 103] on select "Clone Delete Delete Zero Quantities Modify Component Group Modify Cost Sources …" at bounding box center [964, 103] width 530 height 25
click at [1241, 33] on button "×" at bounding box center [1237, 40] width 10 height 15
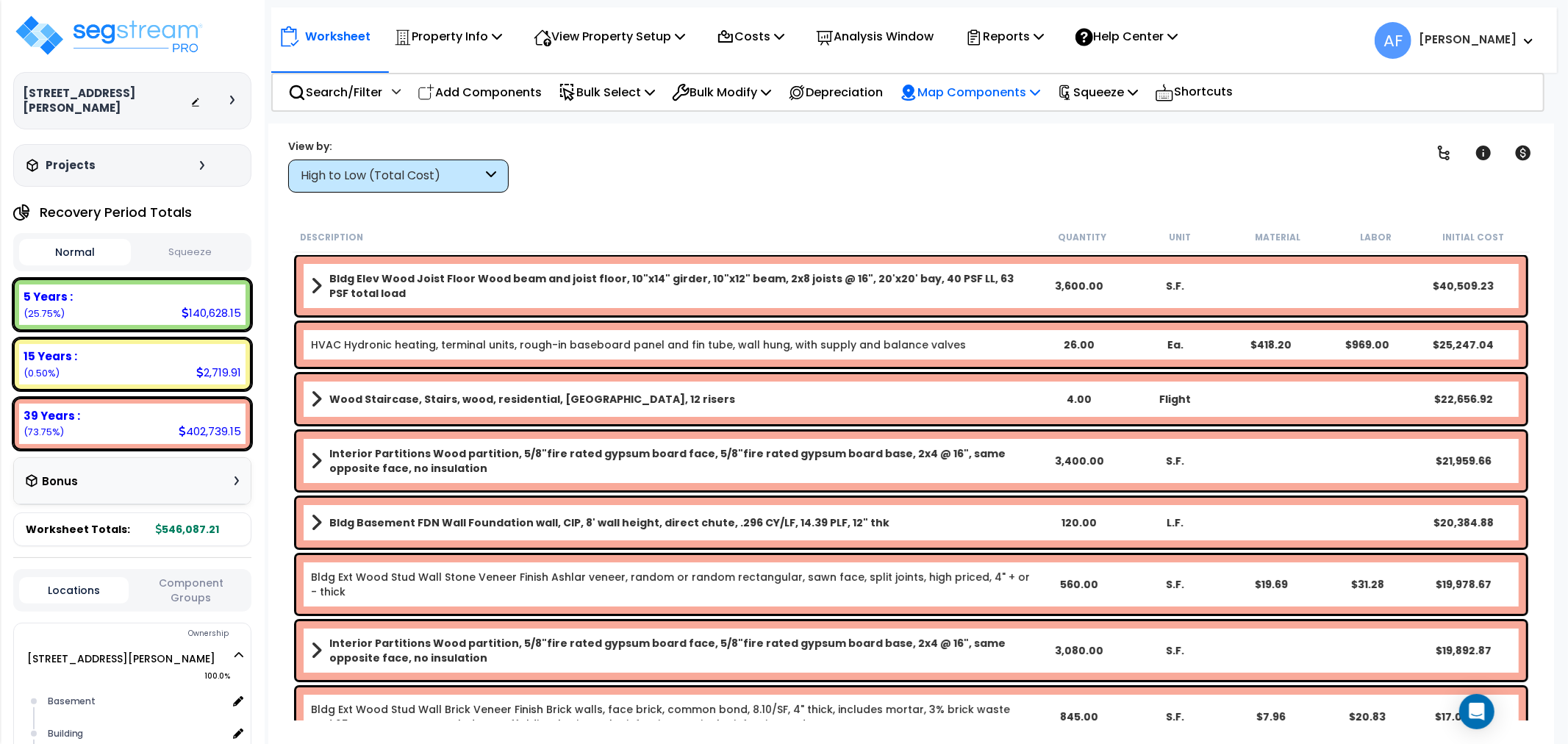
click at [907, 90] on div "Map Components Map Locations Map Takeoff Costs Map Recovery Period Map Purpose …" at bounding box center [970, 92] width 157 height 34
click at [754, 91] on p "Bulk Modify" at bounding box center [722, 92] width 100 height 20
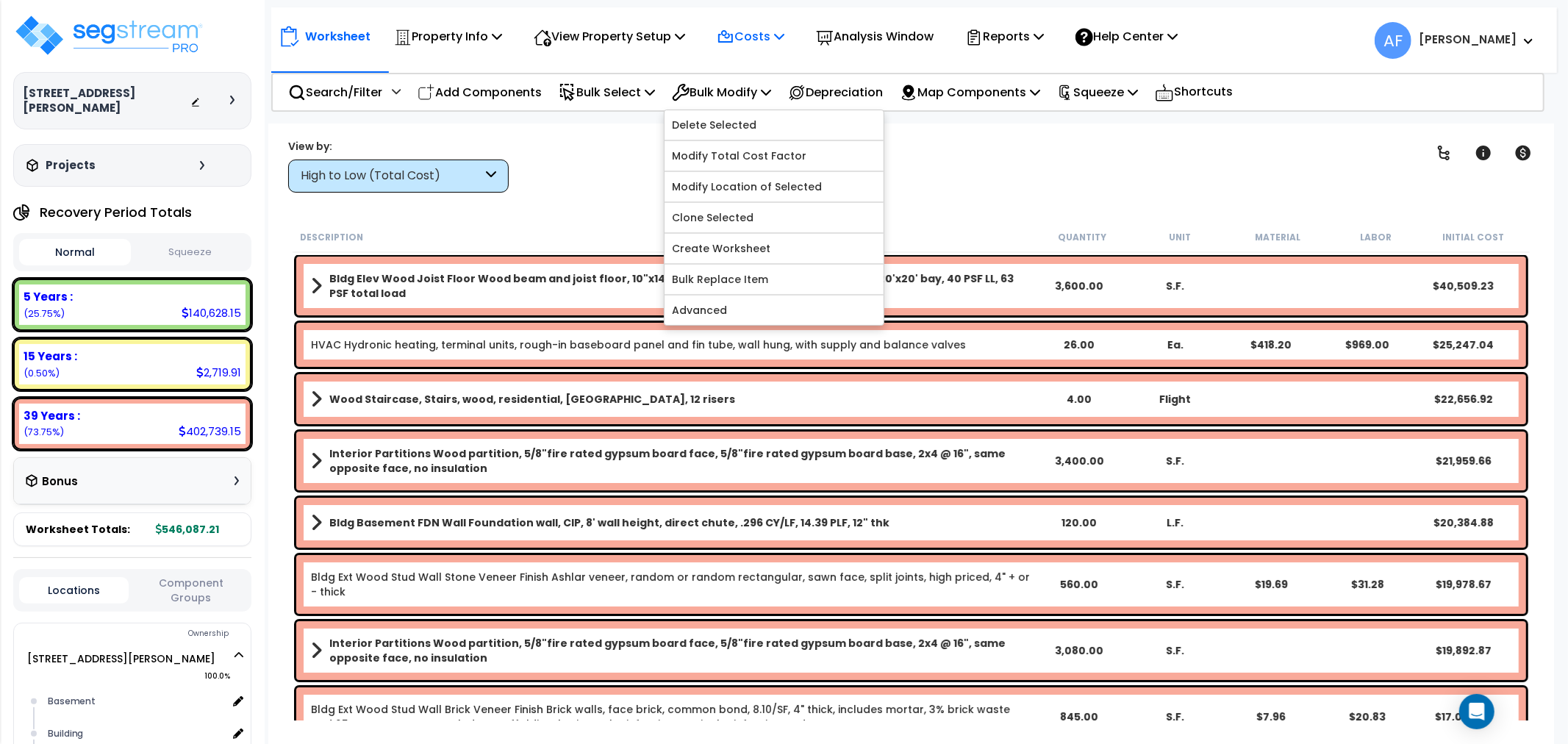
click at [785, 33] on icon at bounding box center [779, 36] width 11 height 11
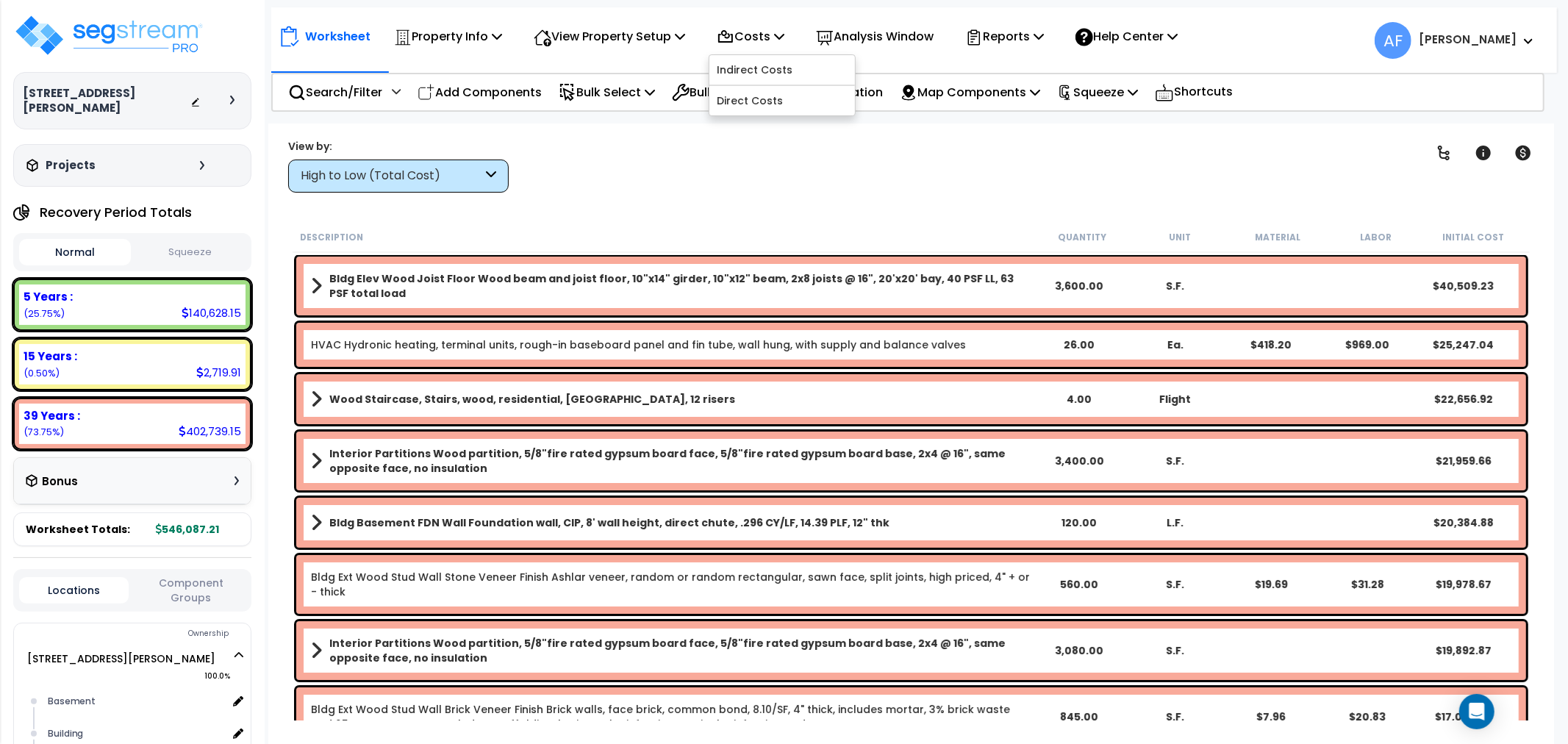
drag, startPoint x: 754, startPoint y: 188, endPoint x: 772, endPoint y: 126, distance: 64.6
click at [760, 183] on div "Clear Filters" at bounding box center [963, 166] width 871 height 55
click at [736, 93] on p "Bulk Modify" at bounding box center [722, 92] width 100 height 20
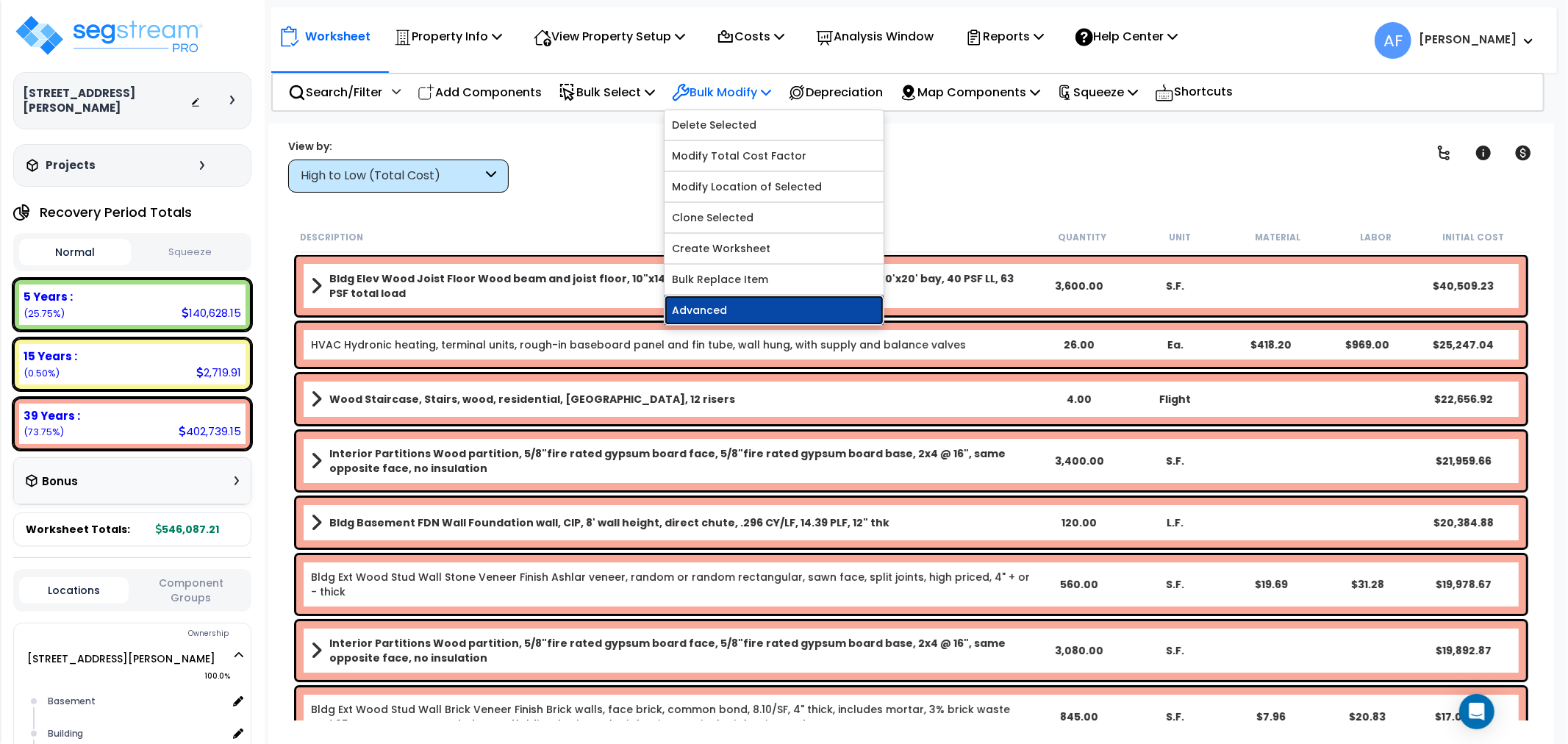
click at [735, 303] on link "Advanced" at bounding box center [774, 310] width 219 height 30
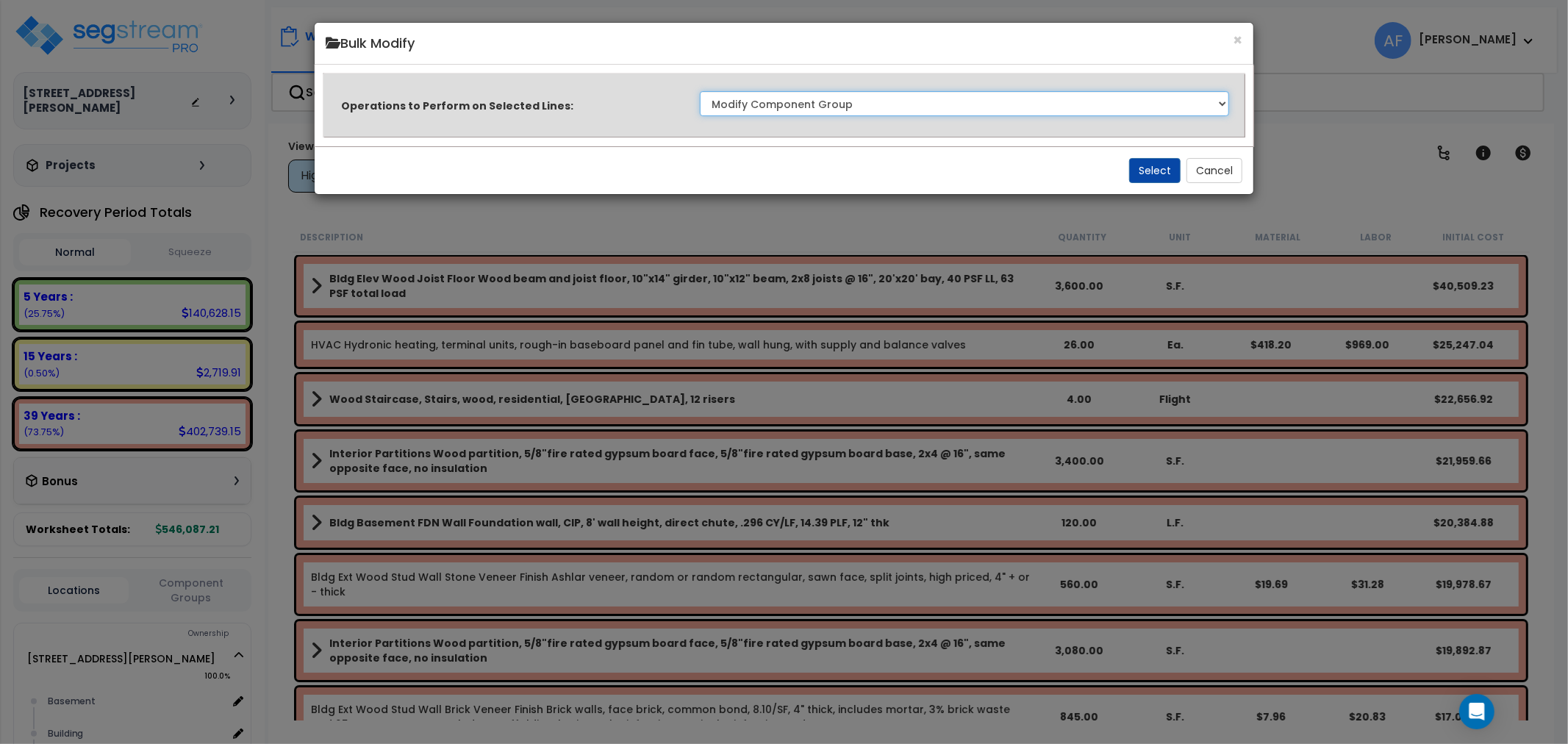
click at [792, 100] on select "Clone Delete Delete Zero Quantities Modify Component Group Modify Cost Sources …" at bounding box center [964, 103] width 530 height 25
drag, startPoint x: 1236, startPoint y: 41, endPoint x: 1078, endPoint y: 33, distance: 158.2
click at [1236, 41] on button "×" at bounding box center [1237, 40] width 10 height 15
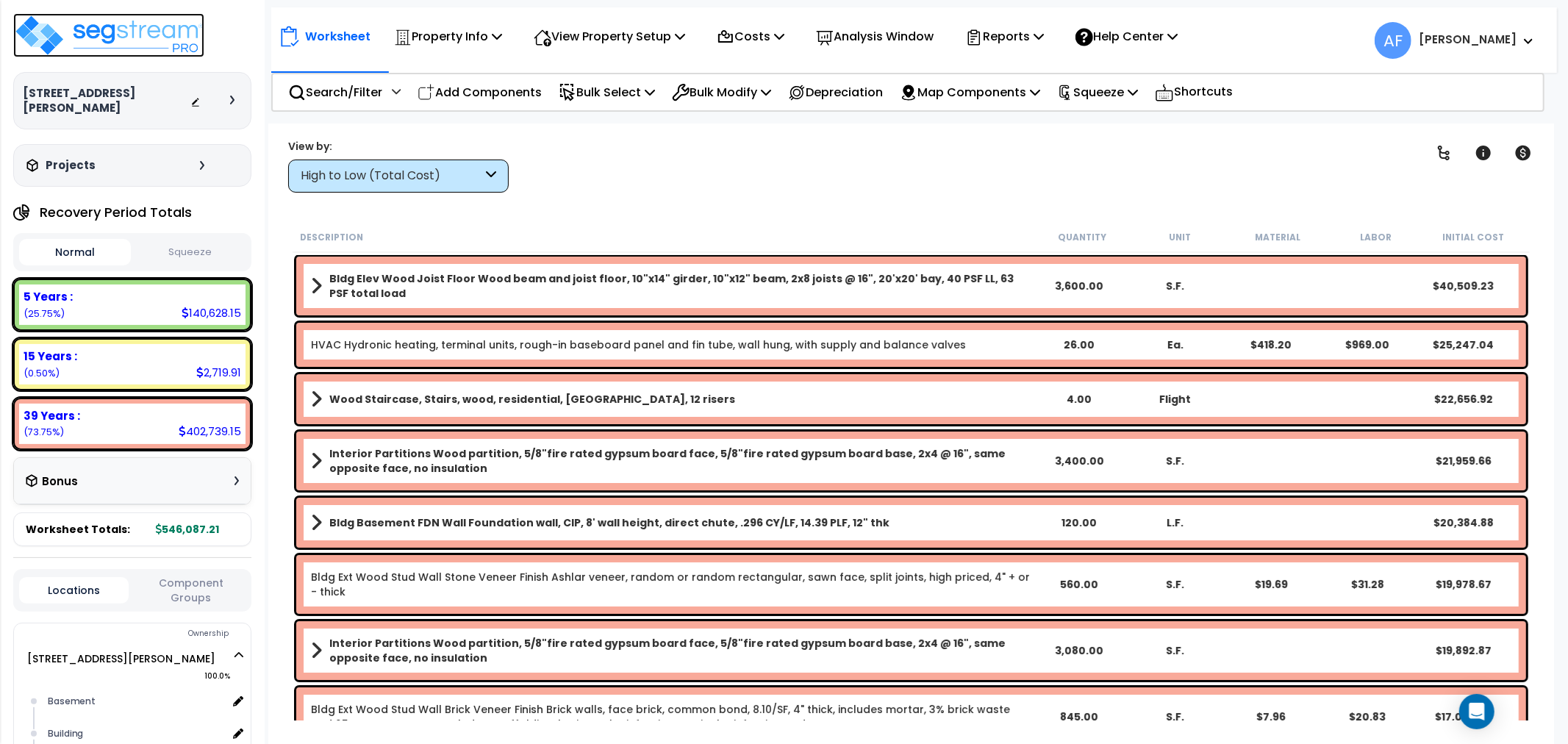
click at [160, 37] on img at bounding box center [108, 35] width 191 height 44
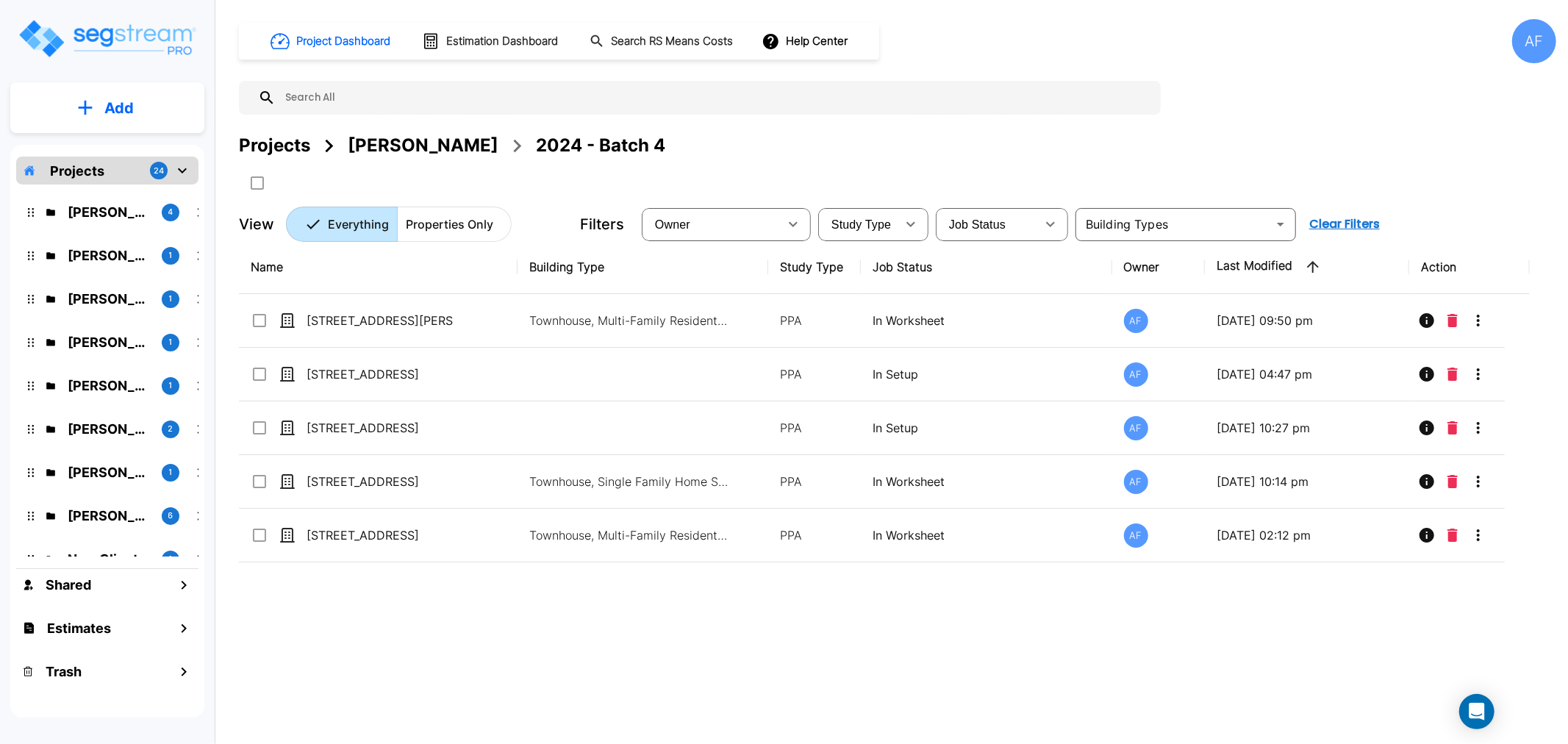
click at [1529, 43] on div "AF" at bounding box center [1535, 41] width 44 height 44
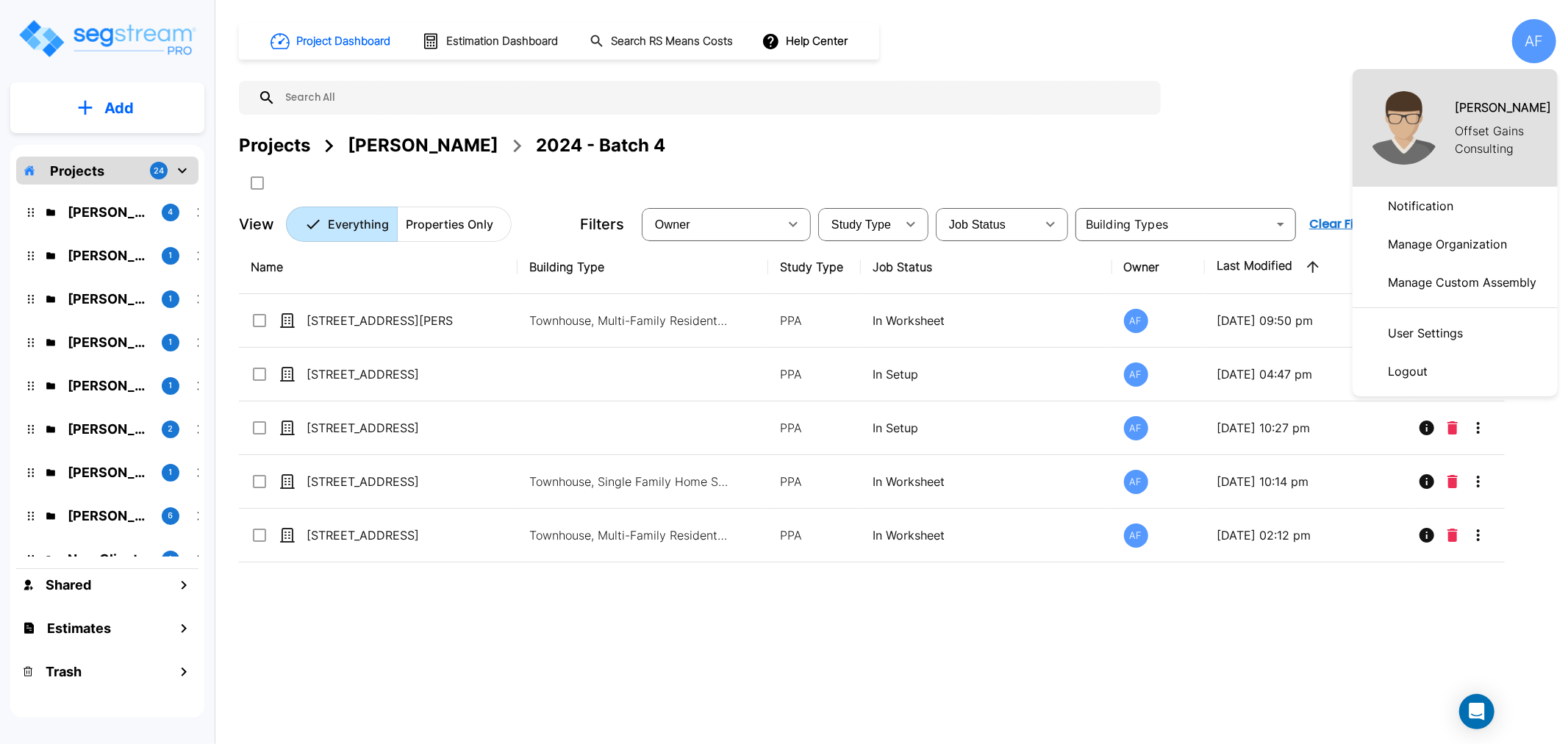
click at [1401, 371] on p "Logout" at bounding box center [1408, 371] width 52 height 30
